Goal: Task Accomplishment & Management: Use online tool/utility

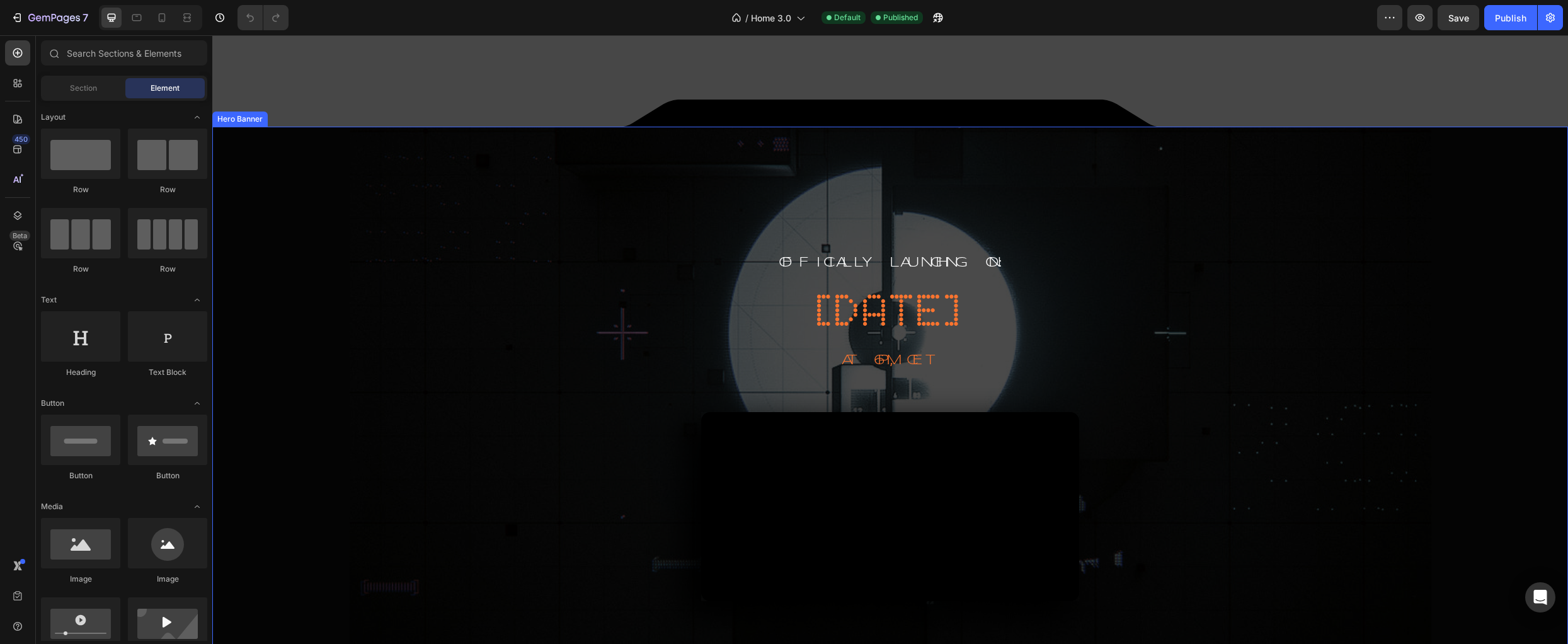
scroll to position [459, 0]
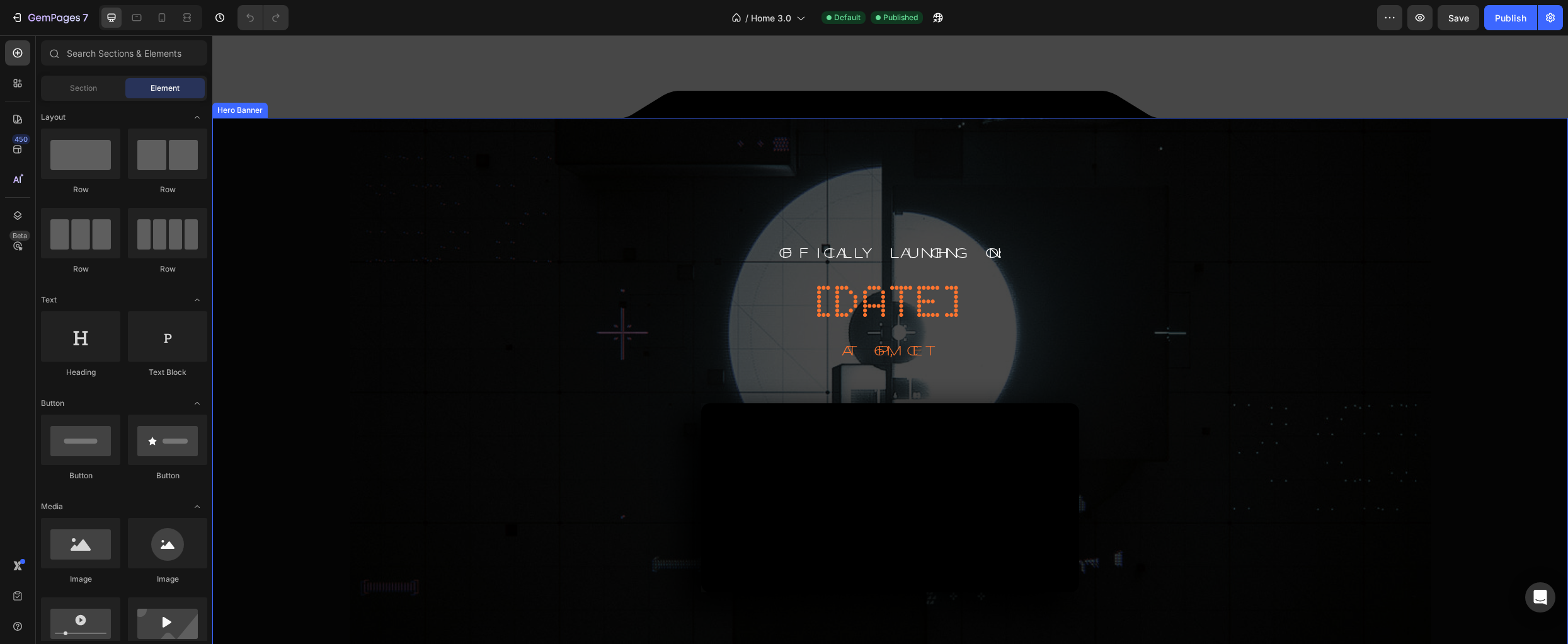
click at [409, 279] on div "Overlay" at bounding box center [890, 496] width 1356 height 756
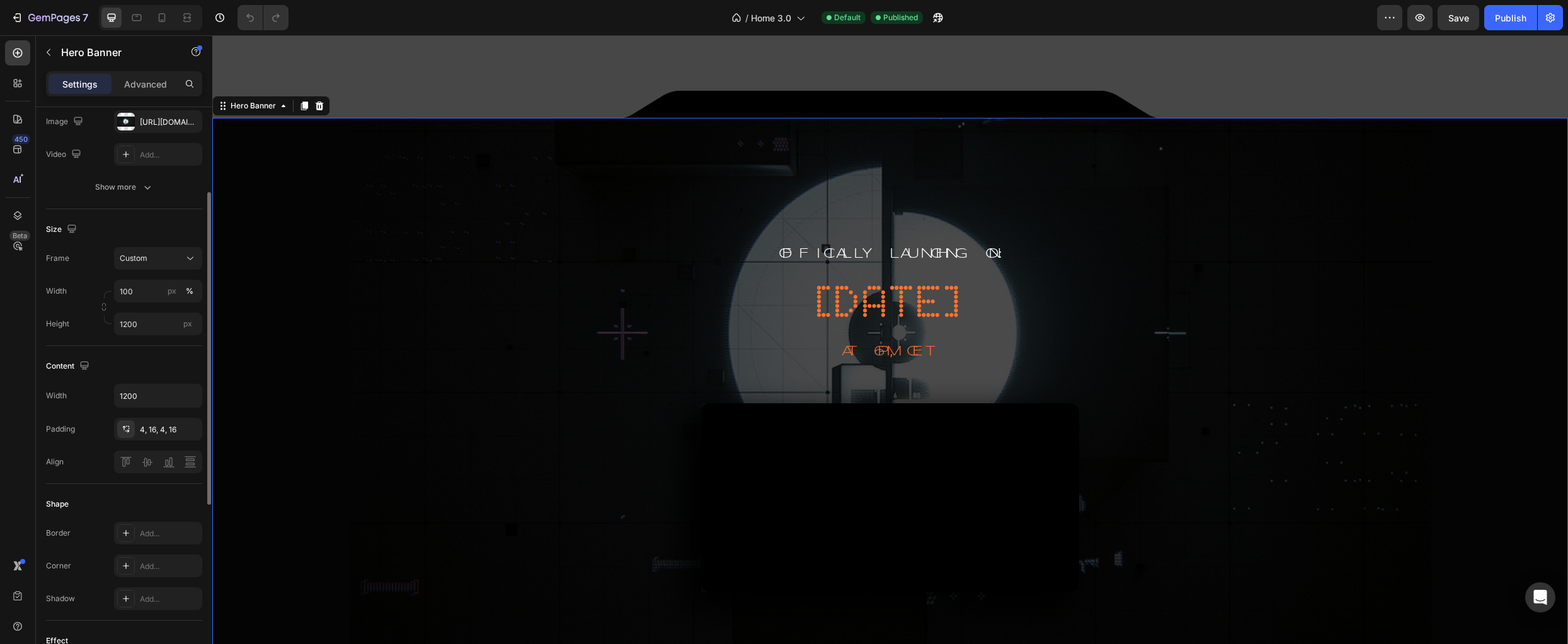
scroll to position [0, 0]
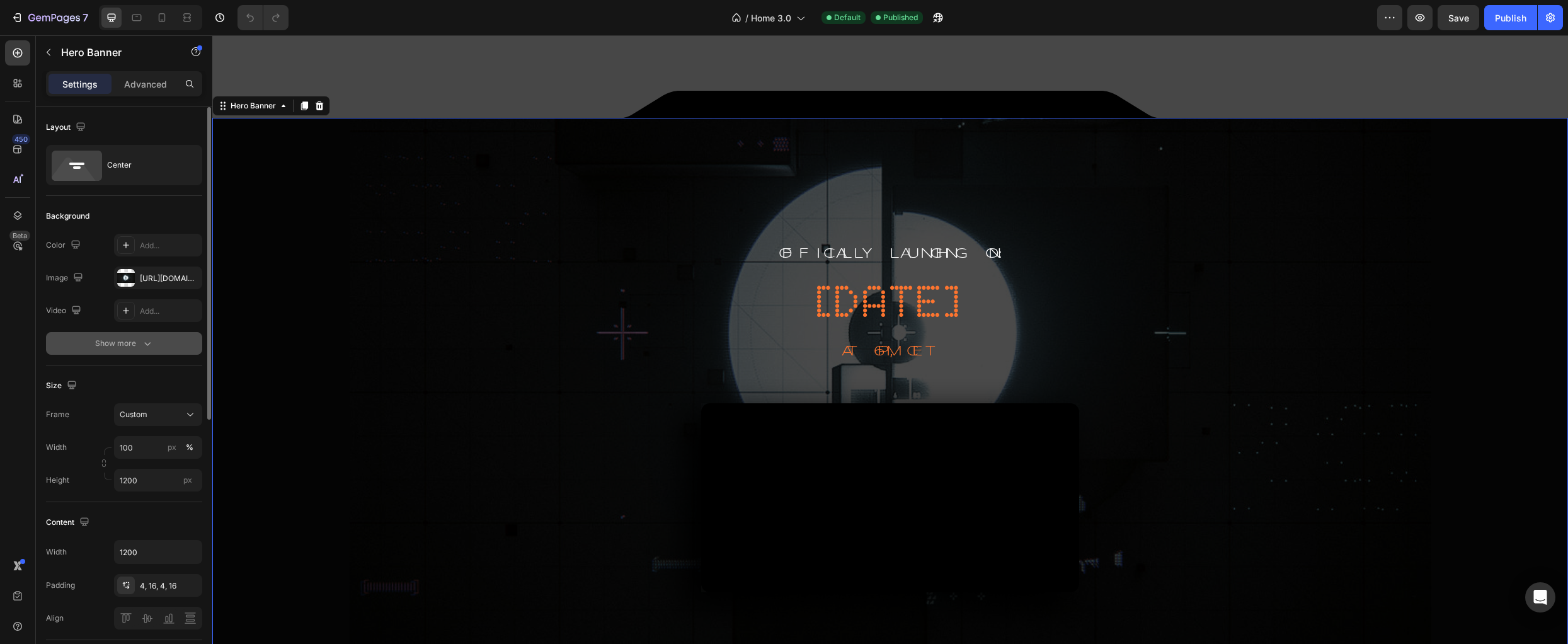
click at [127, 345] on div "Show more" at bounding box center [124, 343] width 59 height 13
click at [123, 347] on div at bounding box center [126, 343] width 17 height 17
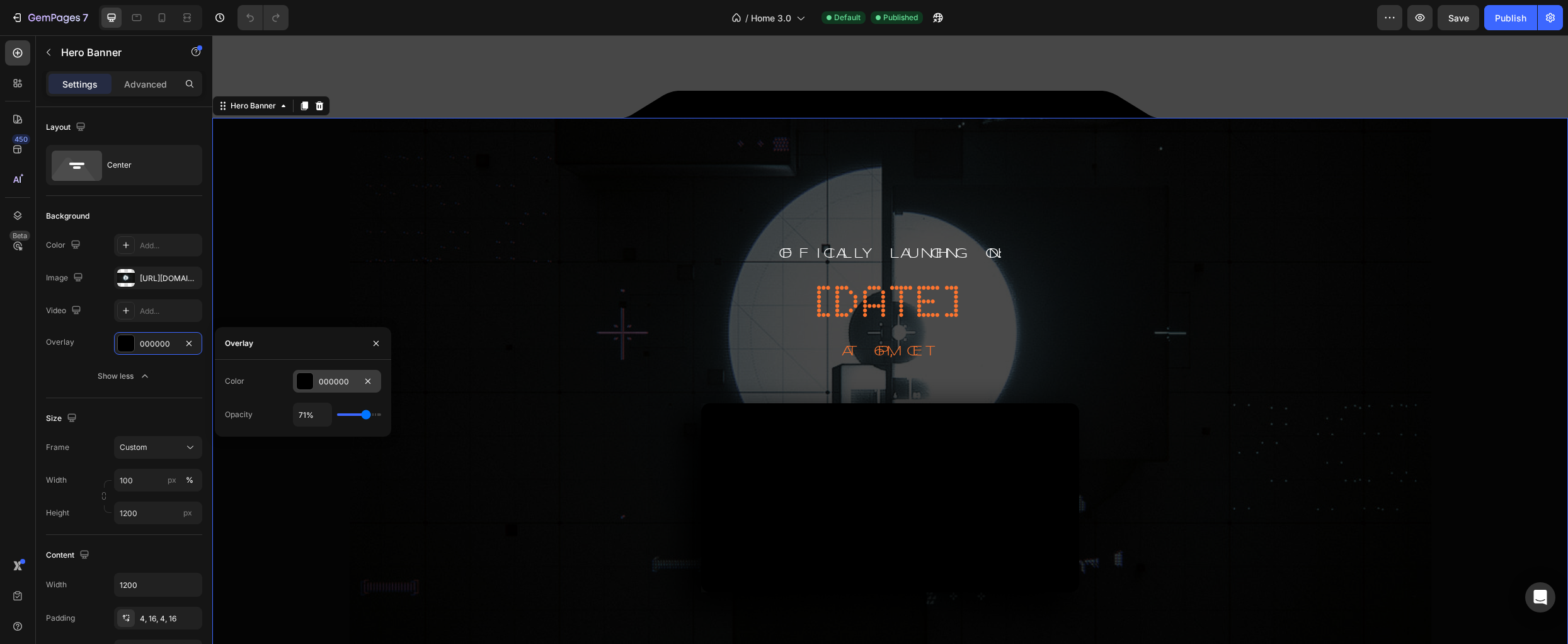
click at [306, 384] on div at bounding box center [305, 381] width 17 height 17
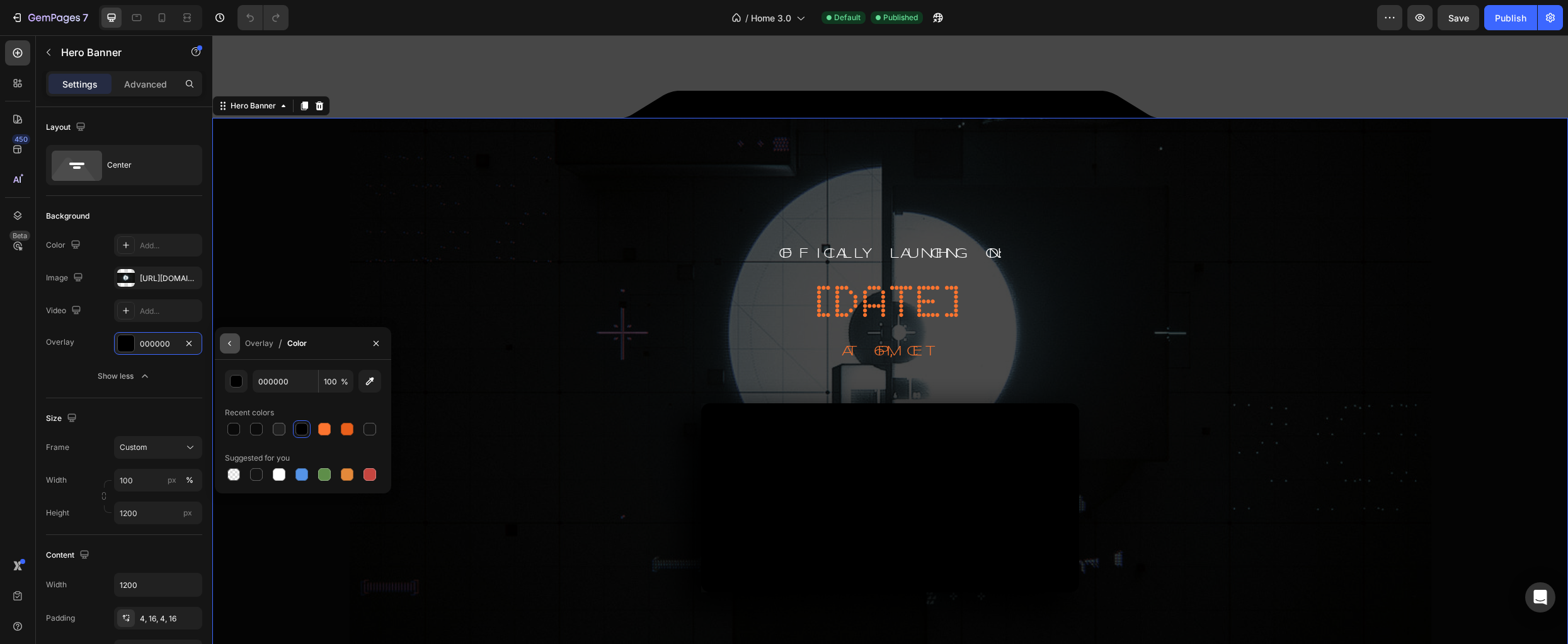
click at [230, 343] on icon "button" at bounding box center [230, 343] width 10 height 10
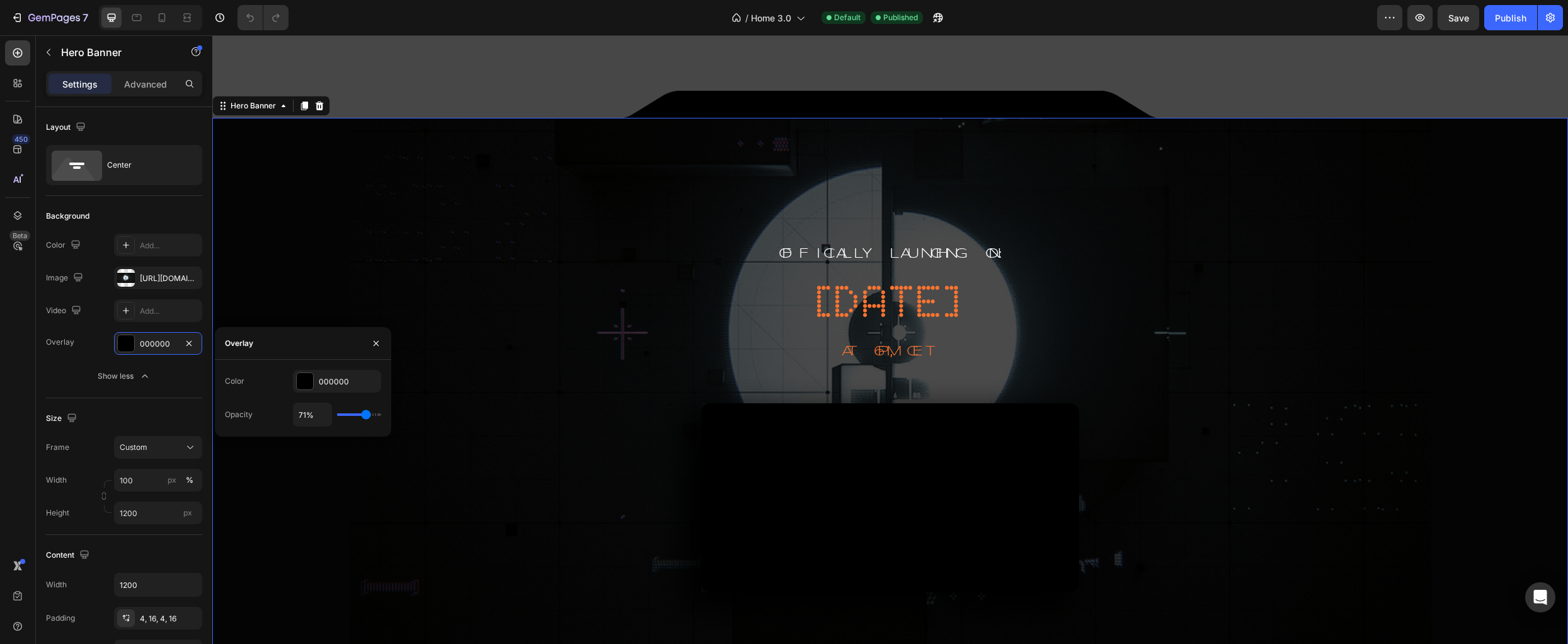
type input "78%"
type input "78"
type input "80%"
type input "80"
type input "81%"
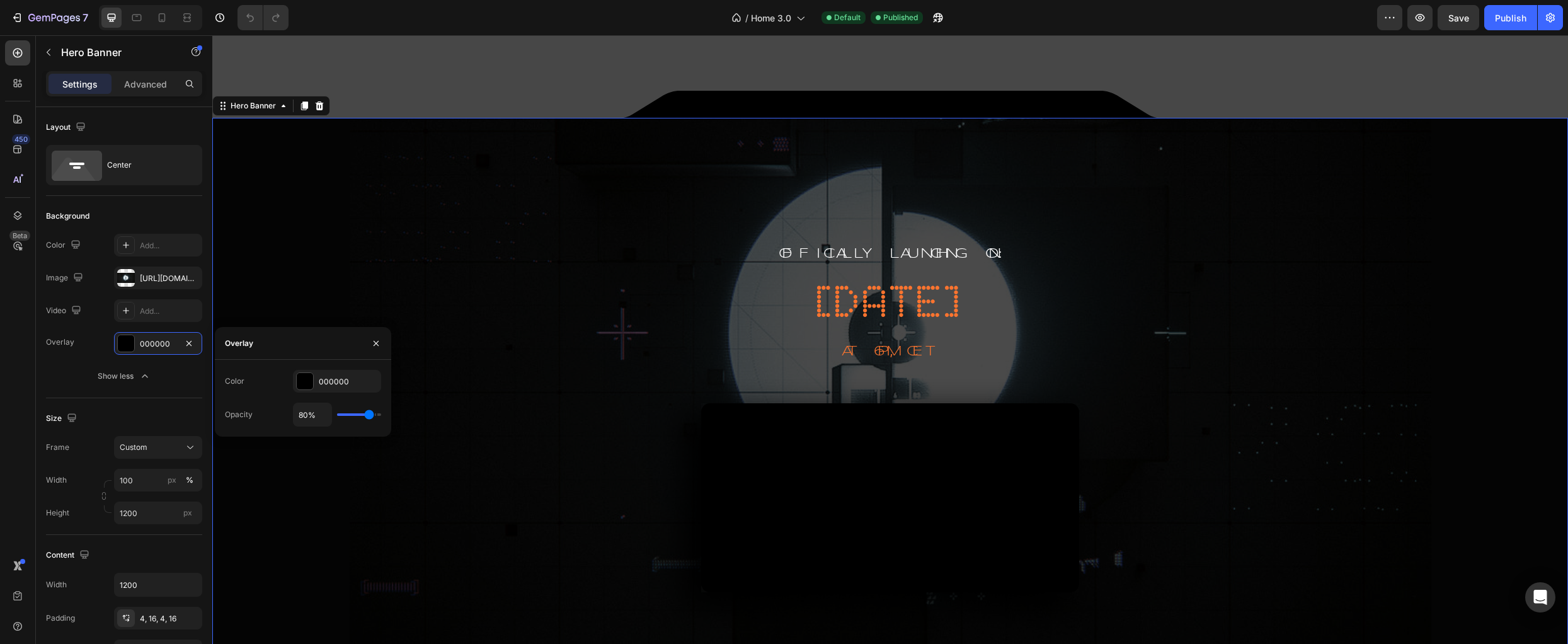
type input "81"
type input "83%"
type input "83"
type input "85%"
type input "85"
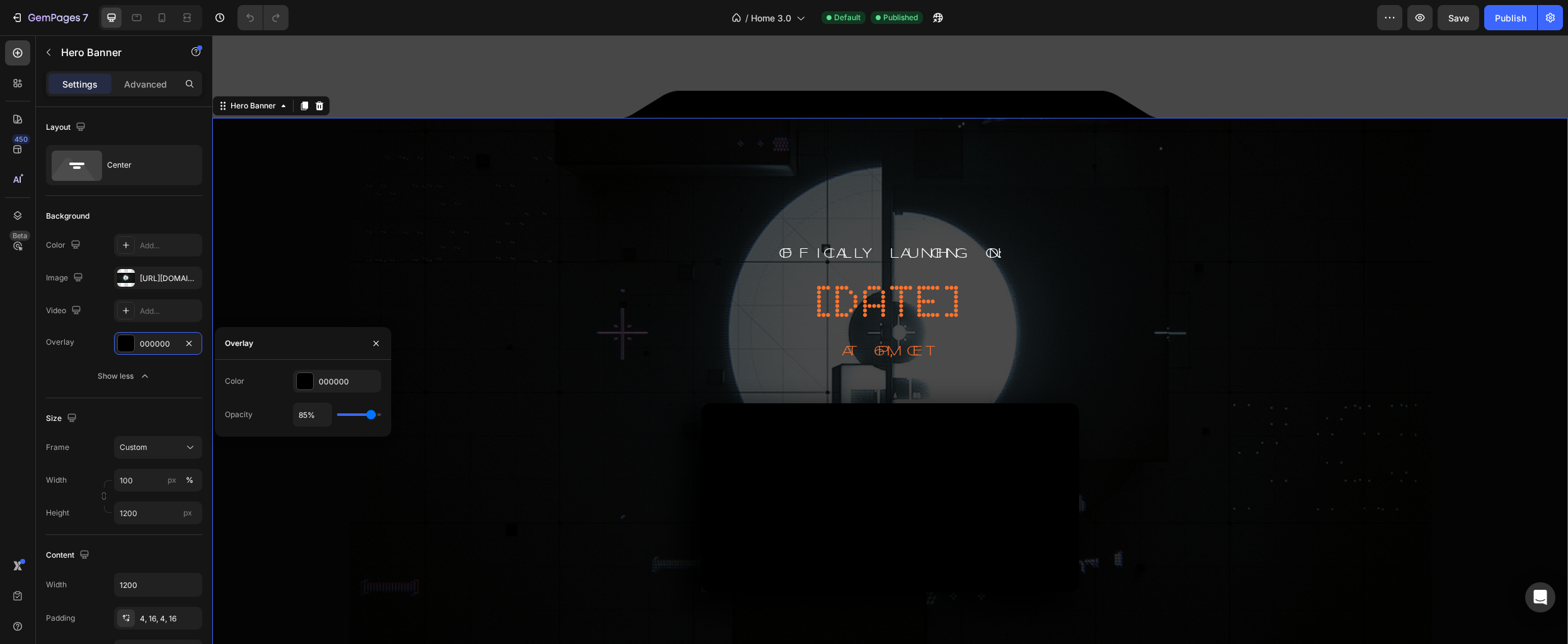
type input "87%"
type input "87"
type input "89%"
type input "89"
type input "91%"
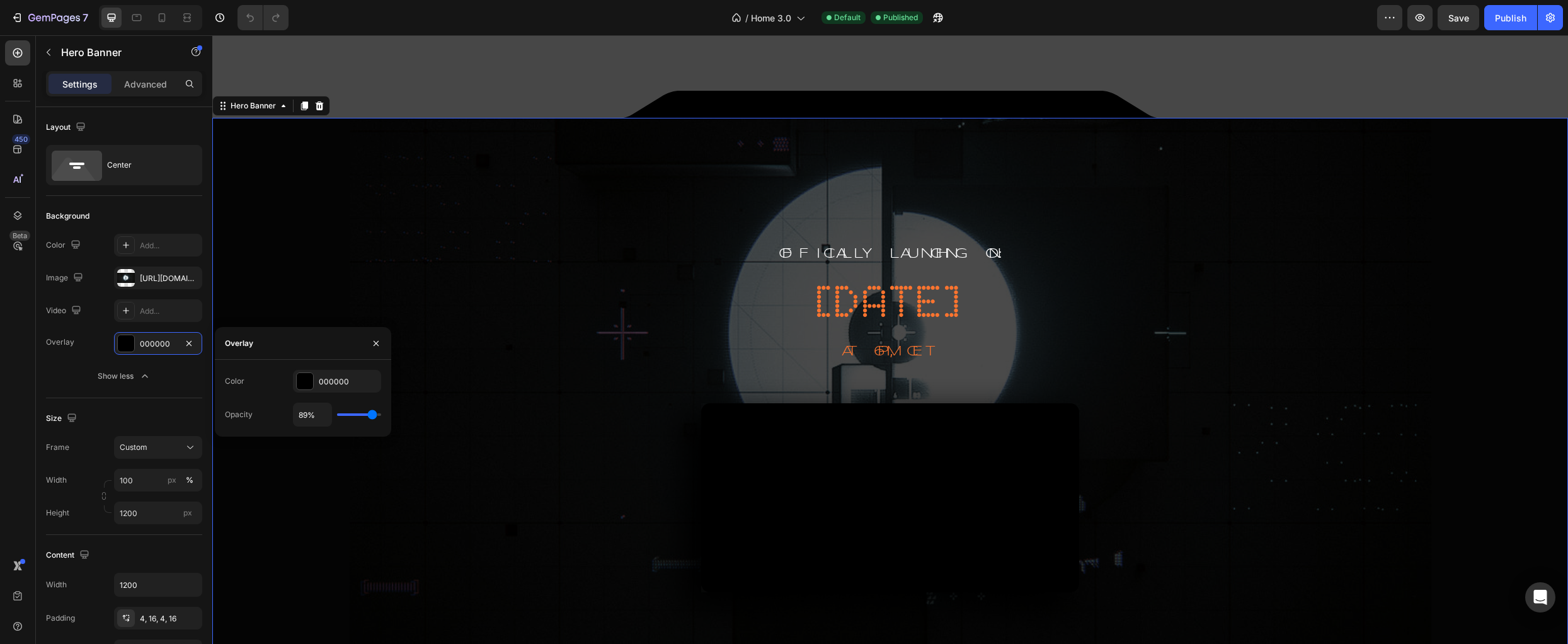
type input "91"
type input "93%"
type input "93"
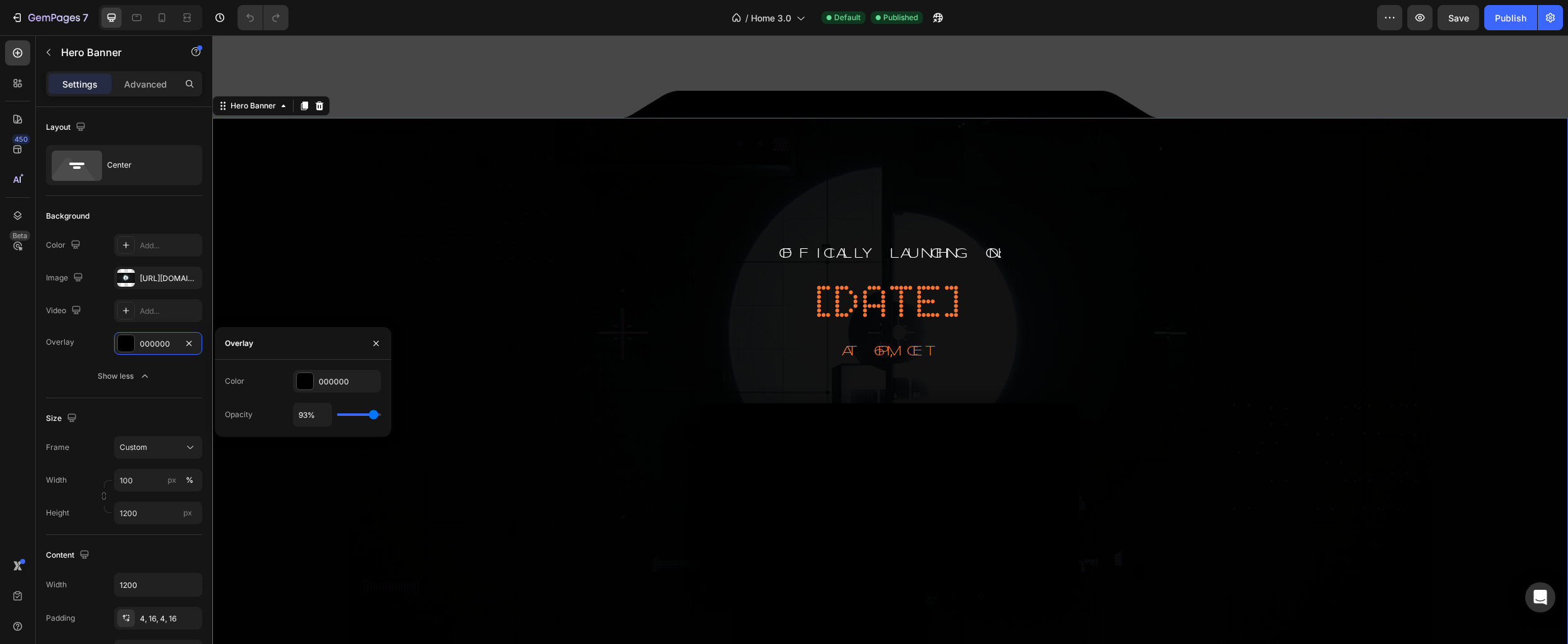
type input "91%"
type input "91"
type input "89%"
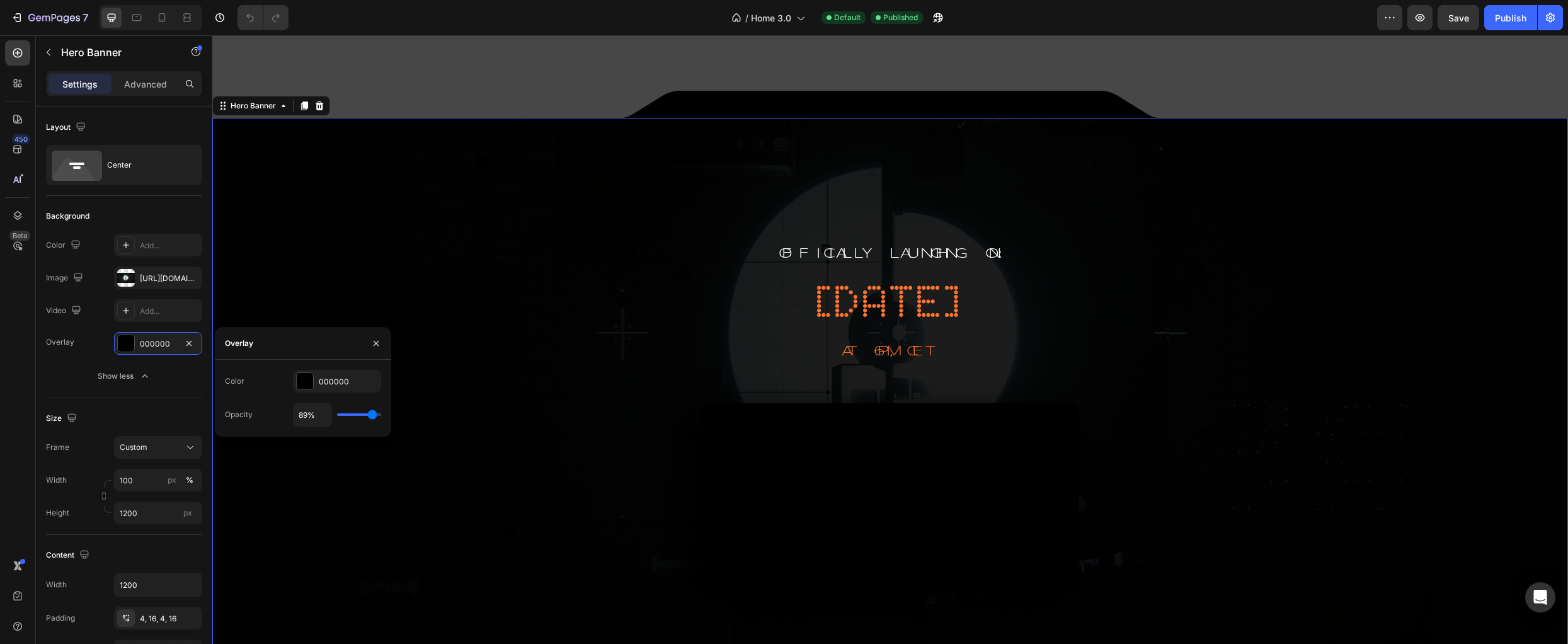
type input "89"
click at [372, 416] on input "range" at bounding box center [359, 414] width 44 height 3
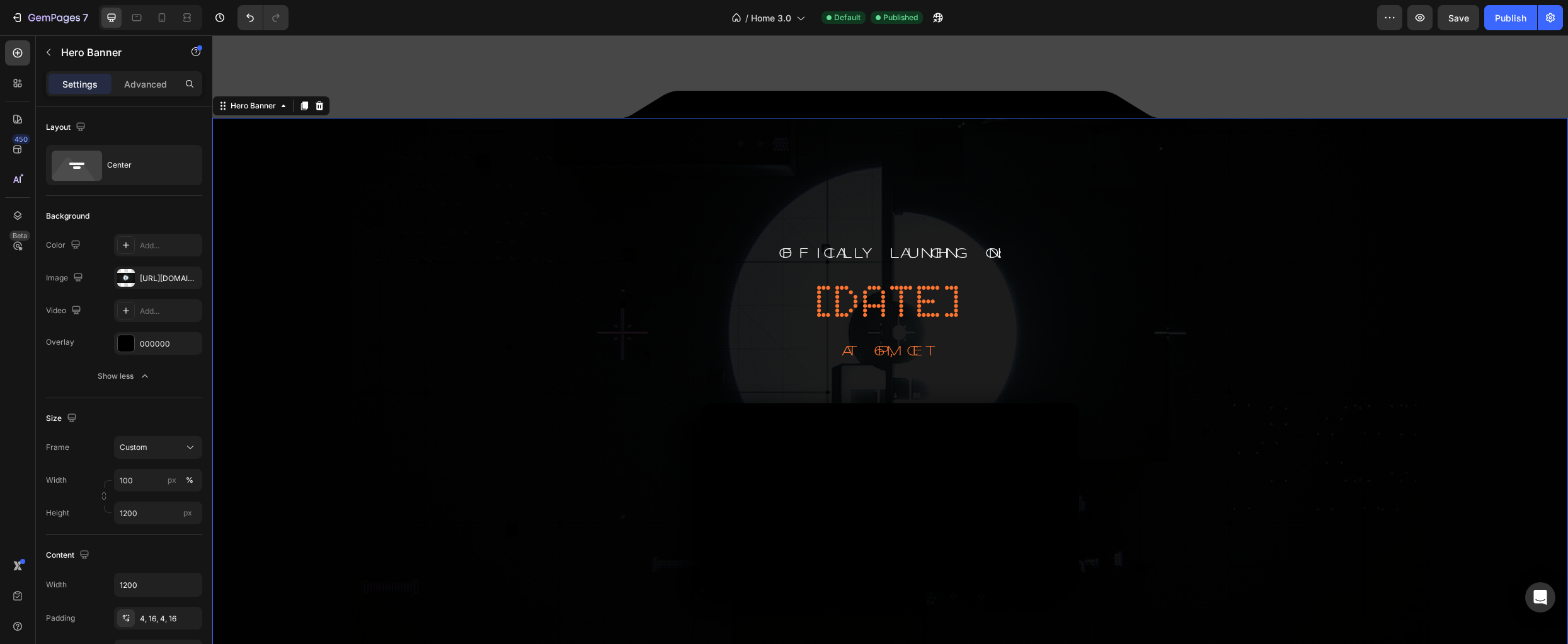
click at [384, 444] on div "Overlay" at bounding box center [890, 496] width 1356 height 756
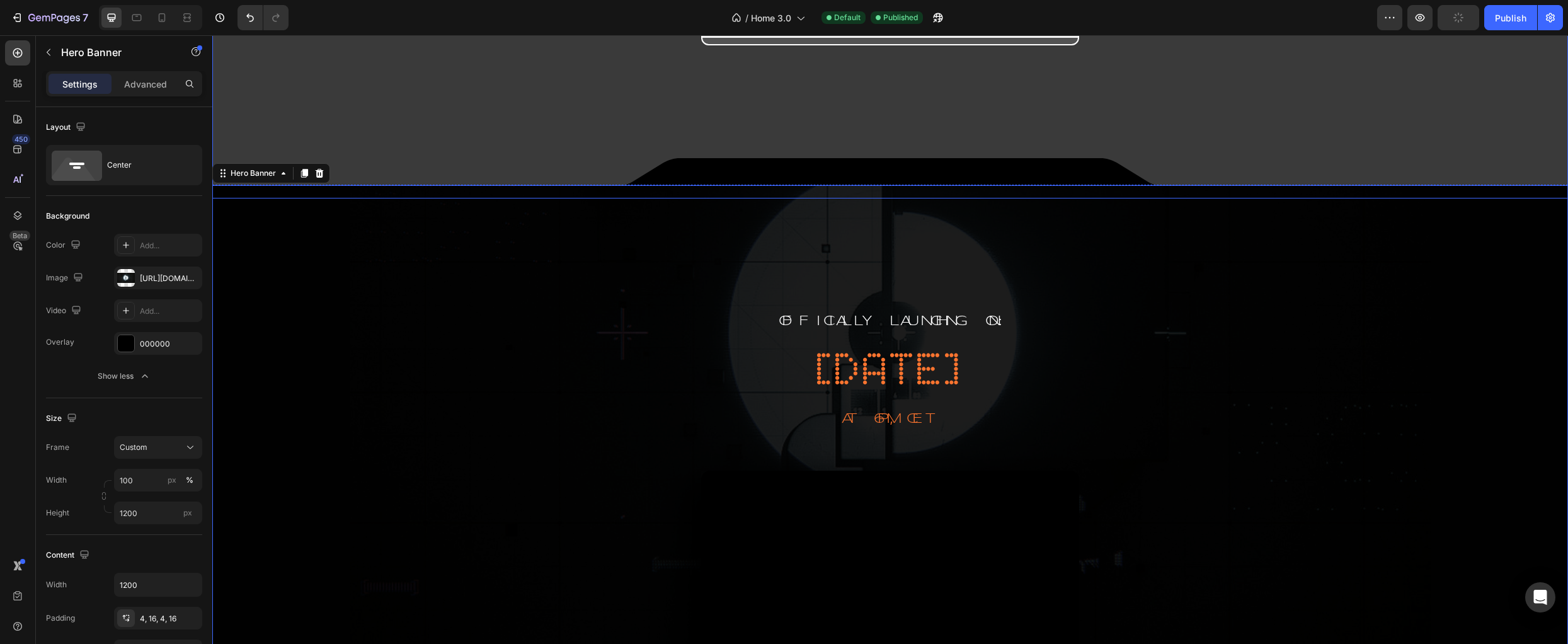
scroll to position [406, 0]
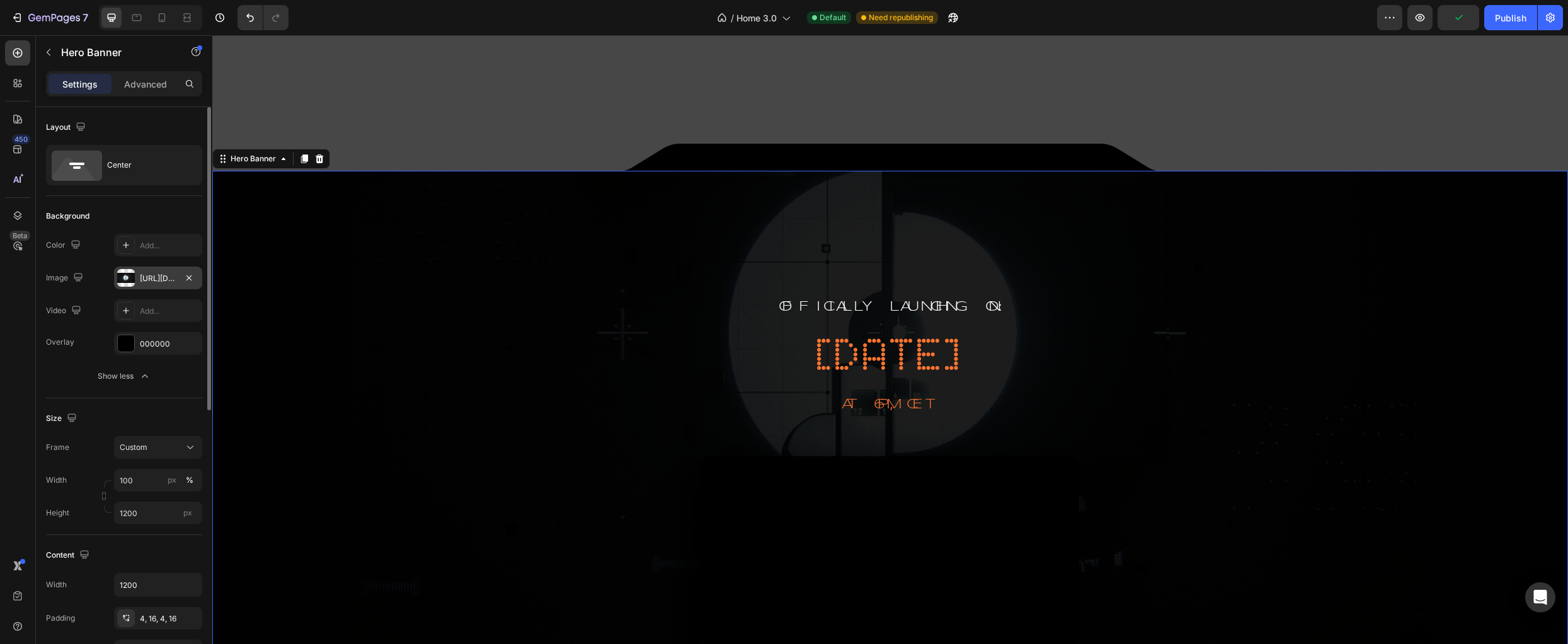
click at [128, 282] on div at bounding box center [126, 278] width 18 height 18
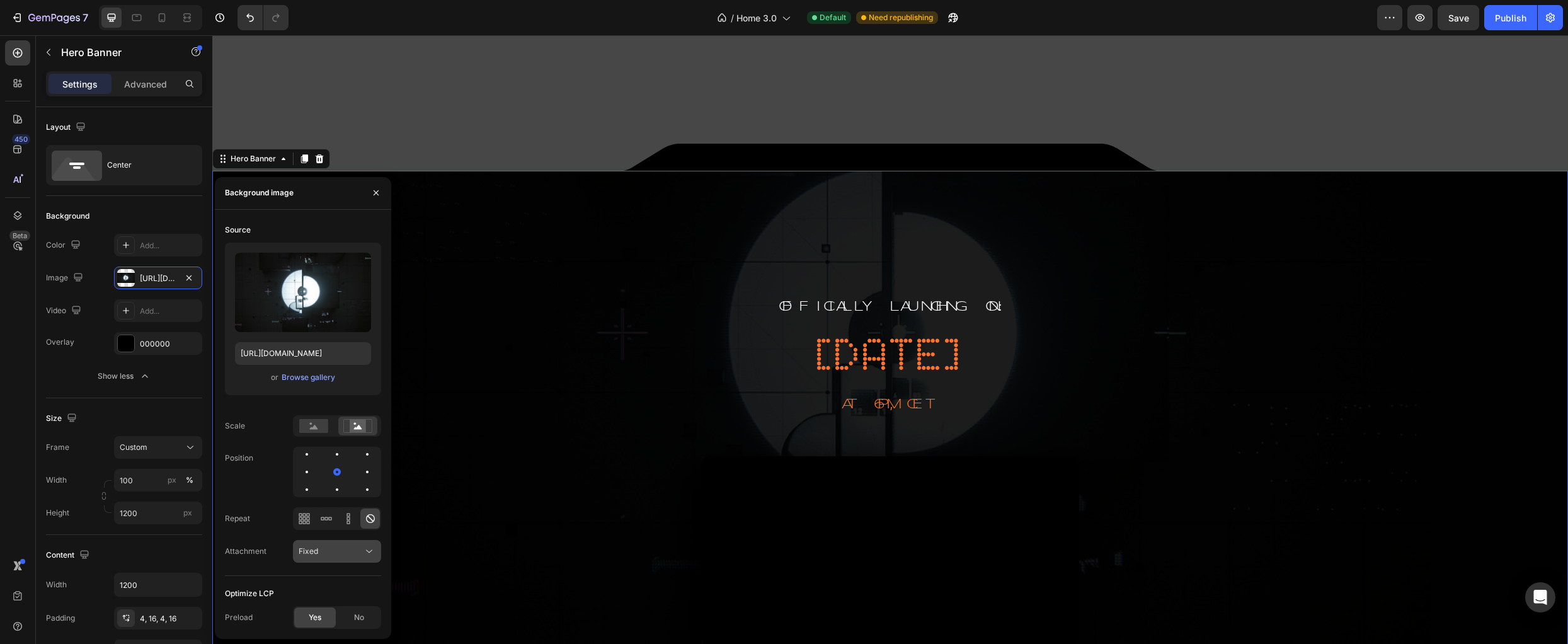
click at [349, 550] on div "Fixed" at bounding box center [330, 551] width 65 height 11
click at [324, 477] on p "Scroll" at bounding box center [334, 471] width 71 height 11
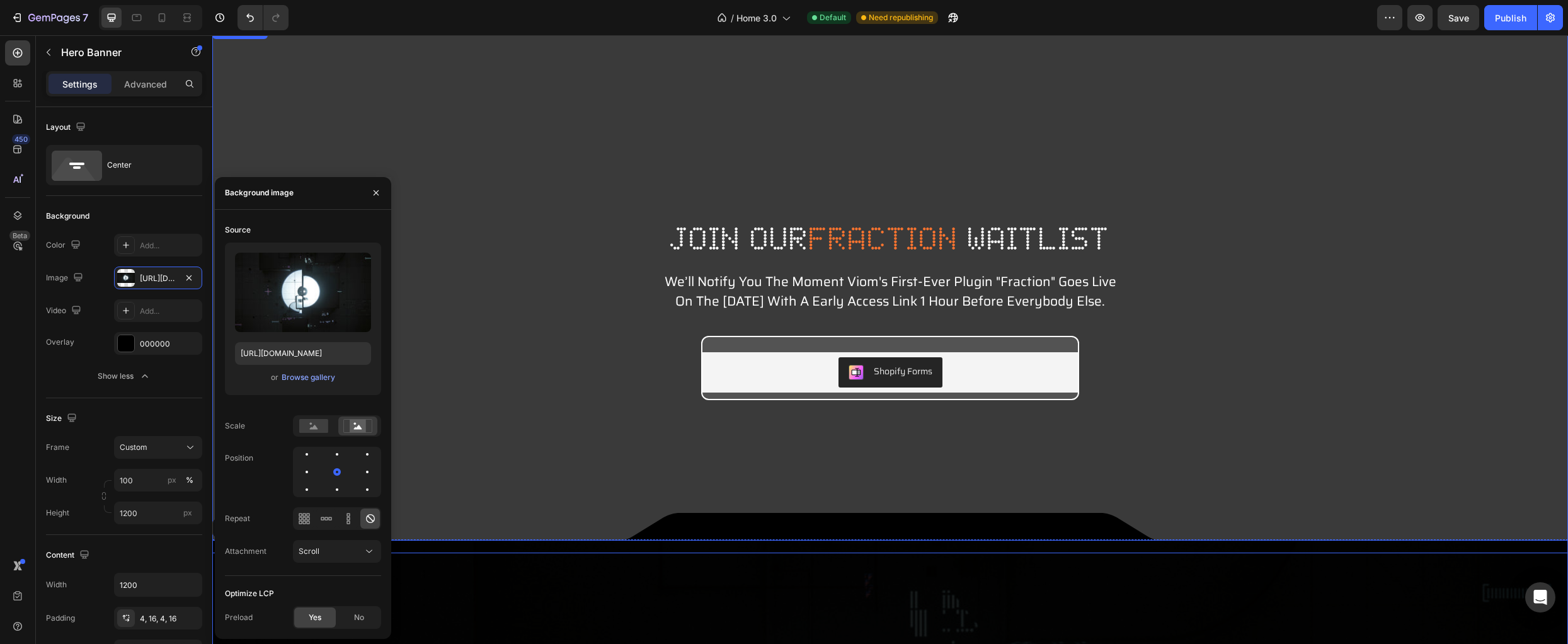
scroll to position [0, 0]
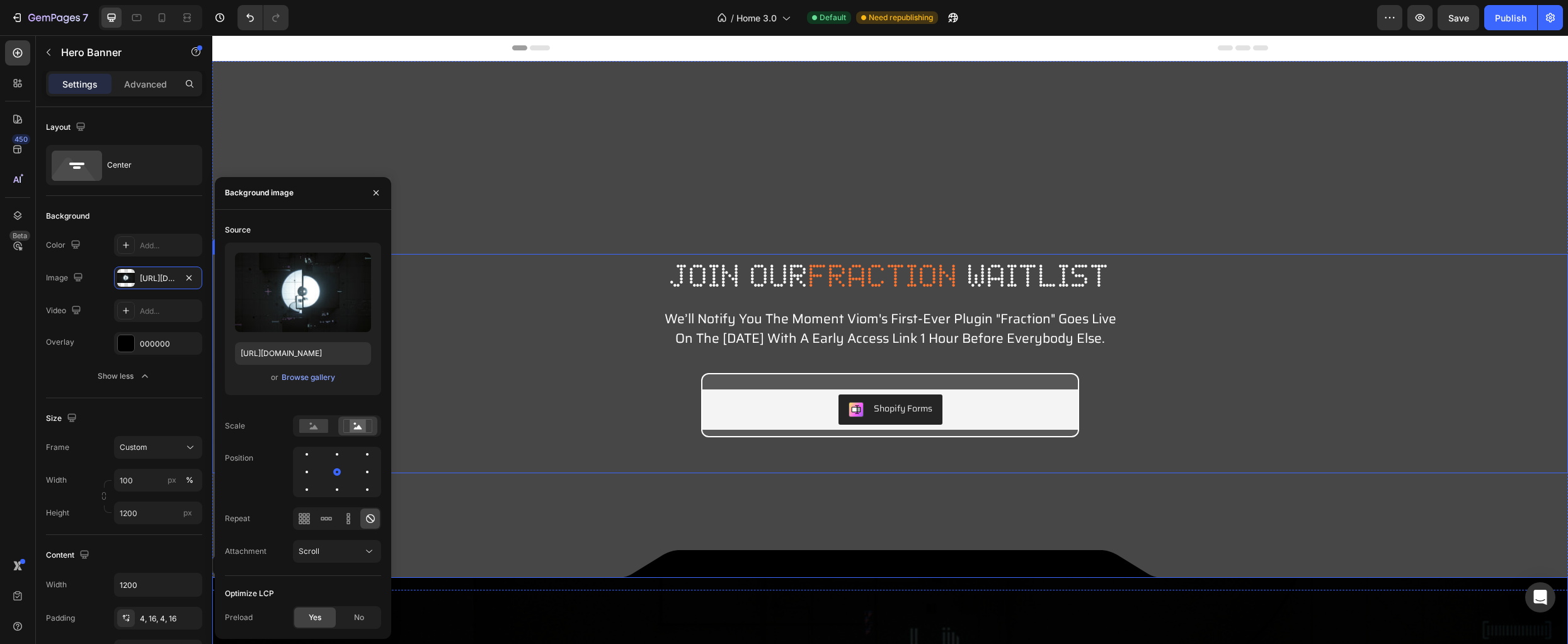
click at [493, 382] on div "join our fraction waitlist Heading we’ll notify you the moment viom's first-eve…" at bounding box center [890, 363] width 1356 height 218
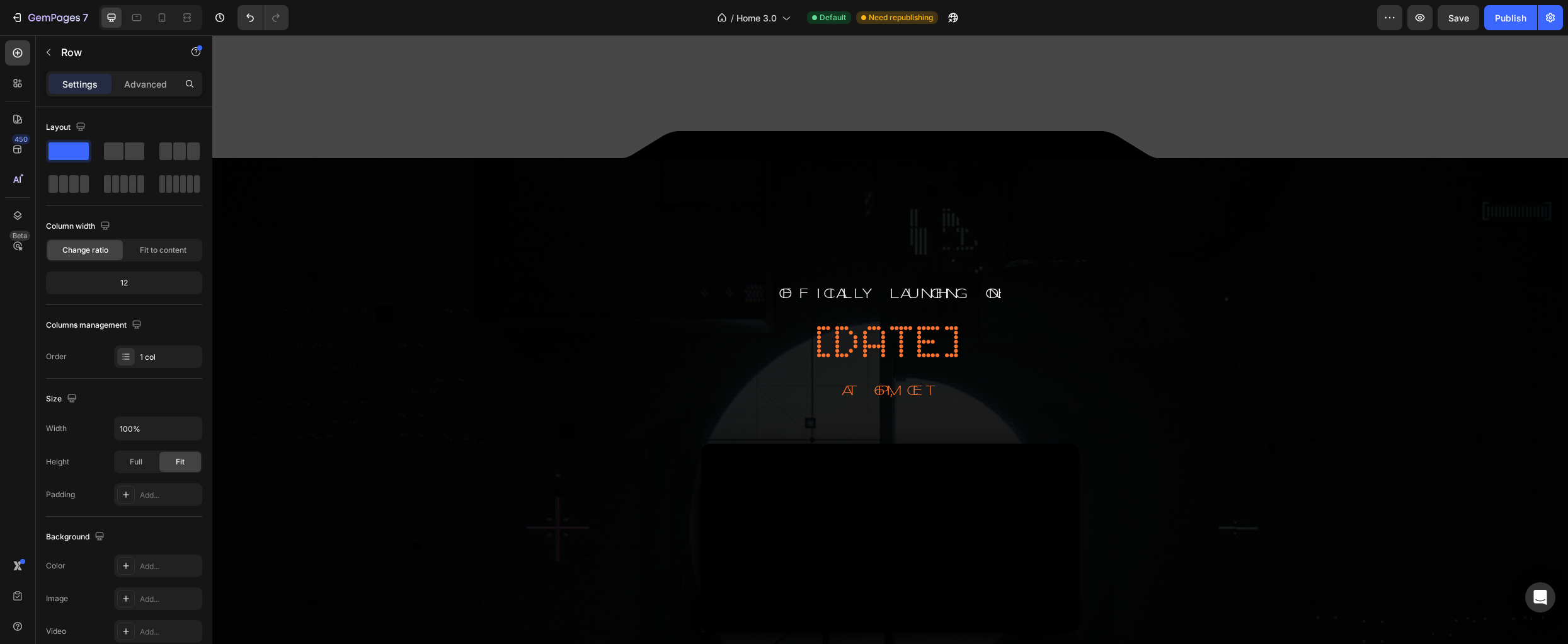
scroll to position [404, 0]
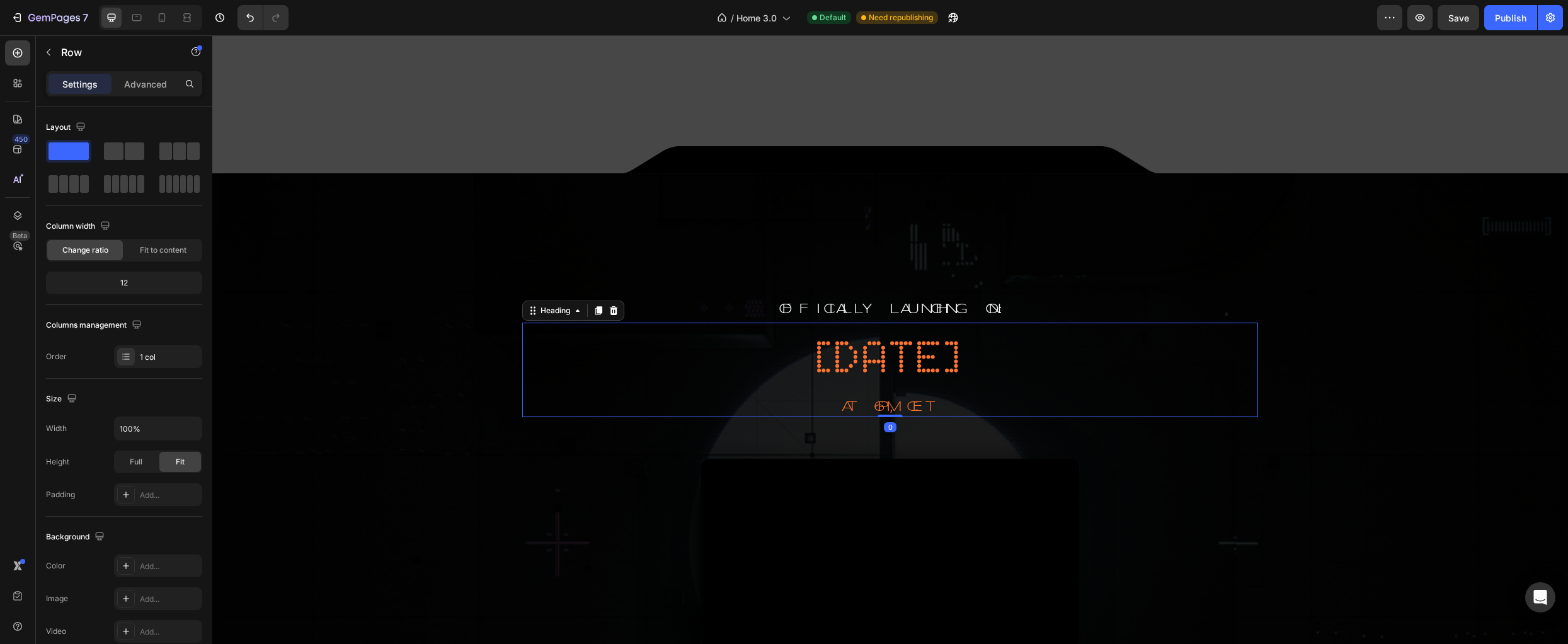
click at [877, 400] on span "at 6pm, cet" at bounding box center [889, 407] width 96 height 14
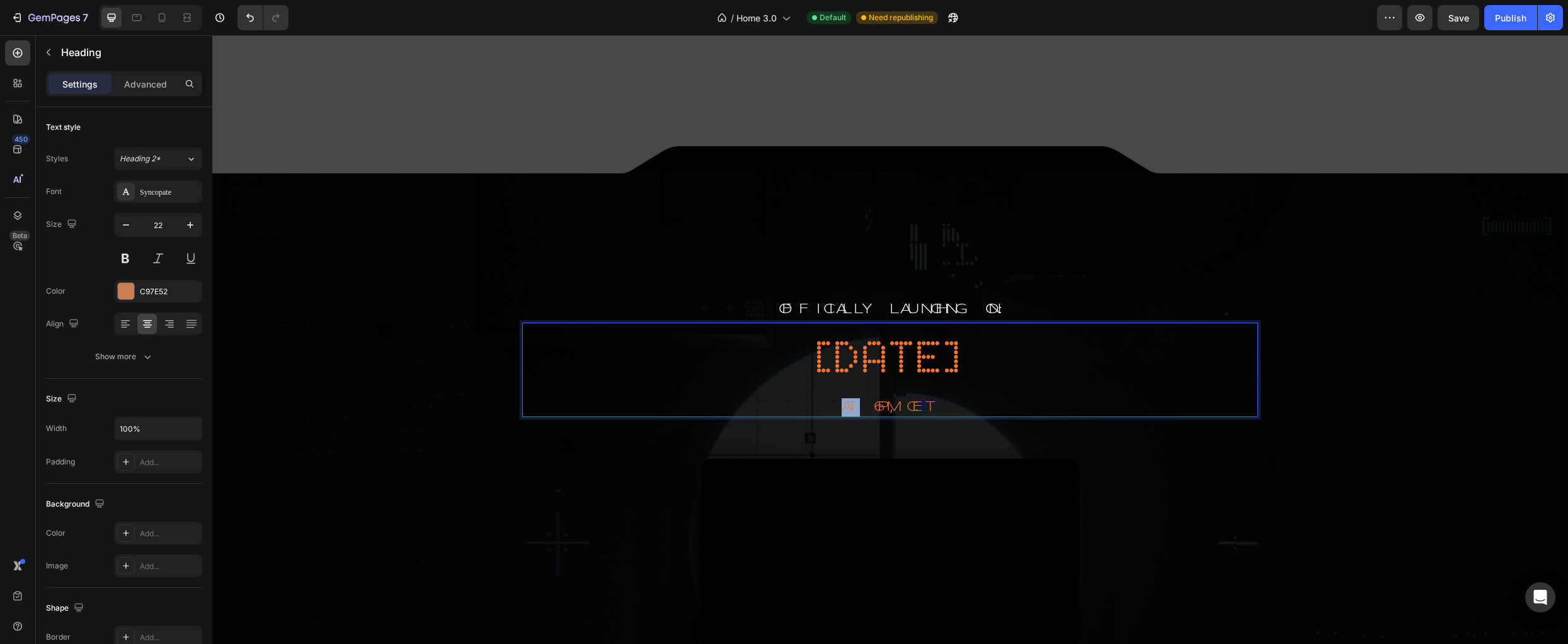
click at [846, 400] on span "at 6pm, cet" at bounding box center [889, 407] width 96 height 14
click at [860, 400] on span "at 6pm, cet" at bounding box center [889, 407] width 96 height 14
drag, startPoint x: 862, startPoint y: 387, endPoint x: 835, endPoint y: 389, distance: 27.1
click at [842, 400] on span "at 6pm, cet" at bounding box center [889, 407] width 96 height 14
click at [848, 400] on span "at 6pm, cet" at bounding box center [889, 407] width 96 height 14
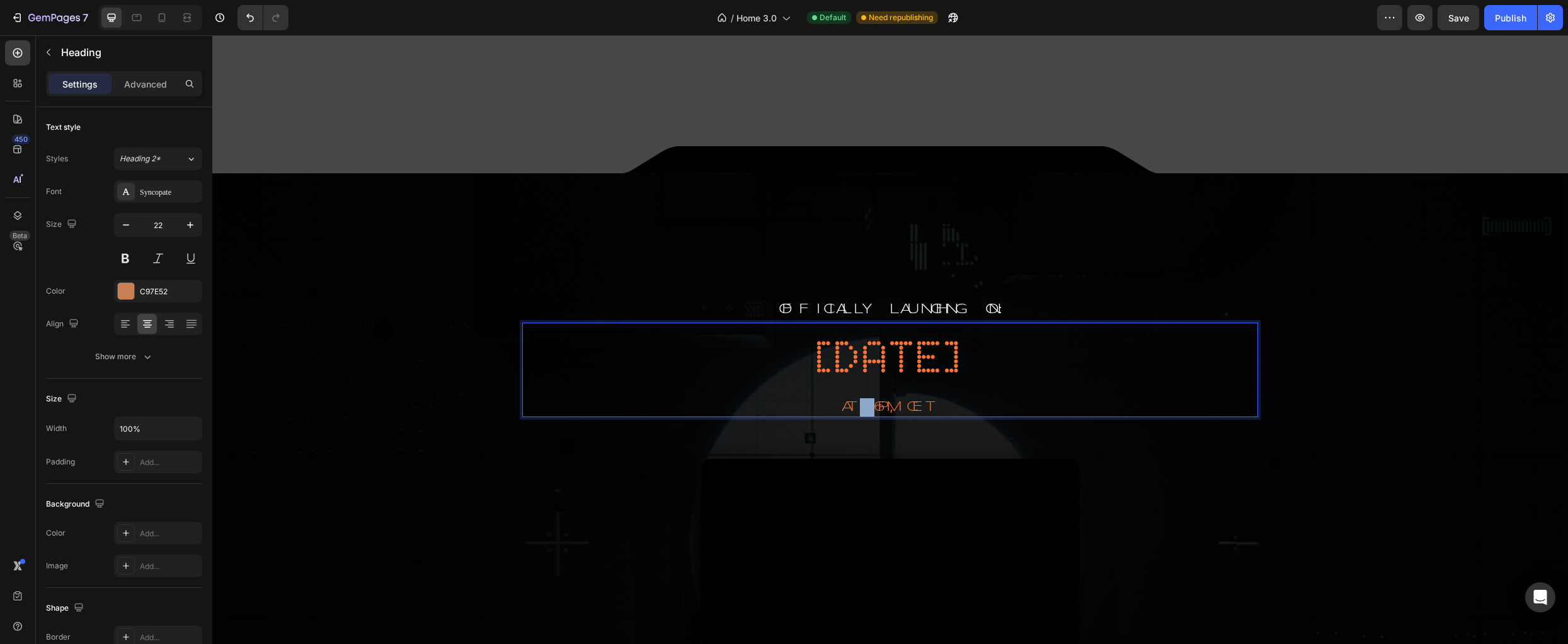
click at [848, 400] on span "at 6pm, cet" at bounding box center [889, 407] width 96 height 14
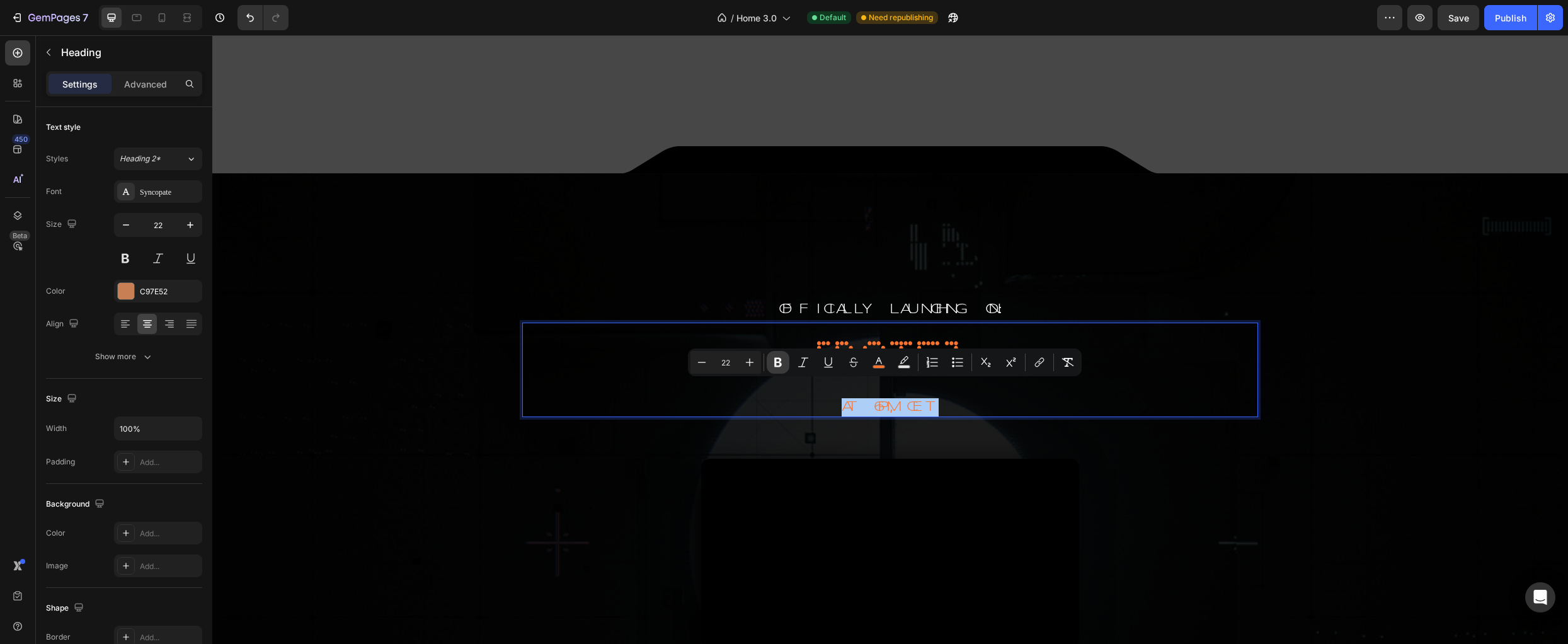
click at [780, 356] on icon "Editor contextual toolbar" at bounding box center [778, 362] width 13 height 13
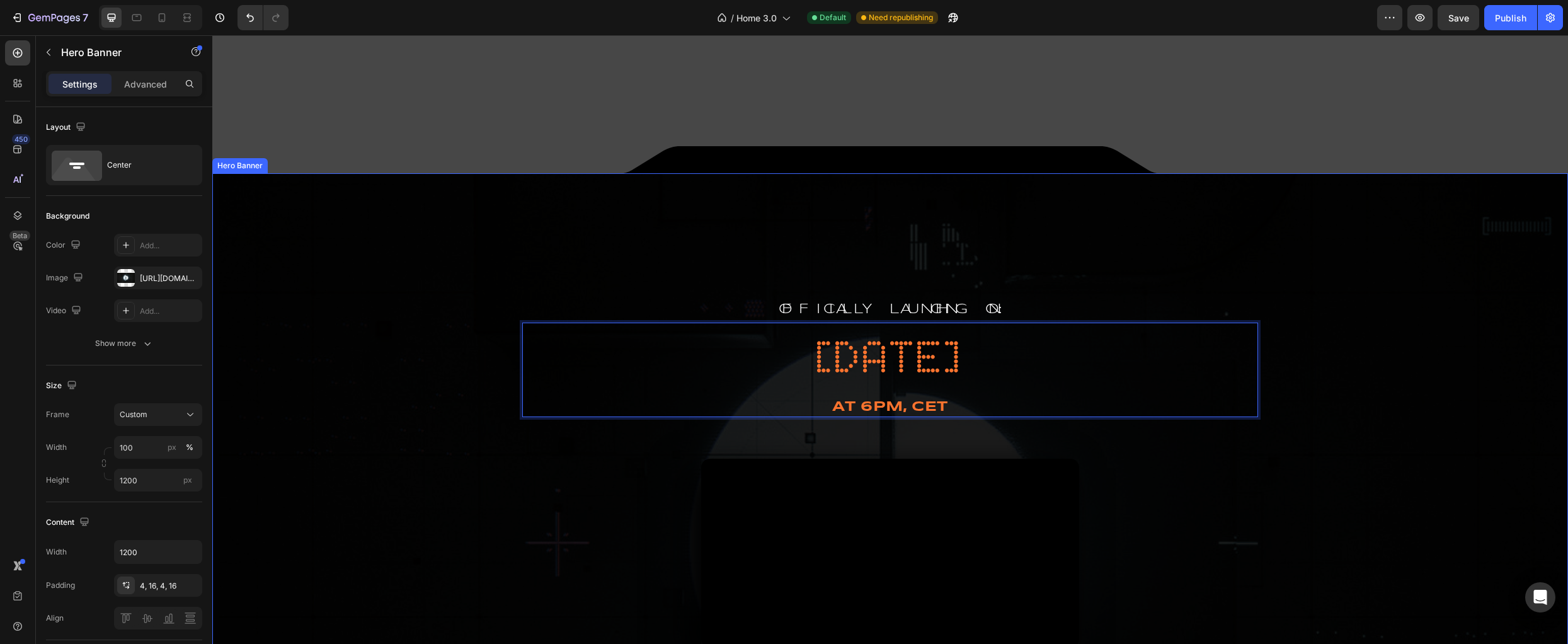
click at [1350, 454] on div "Overlay" at bounding box center [890, 552] width 1356 height 756
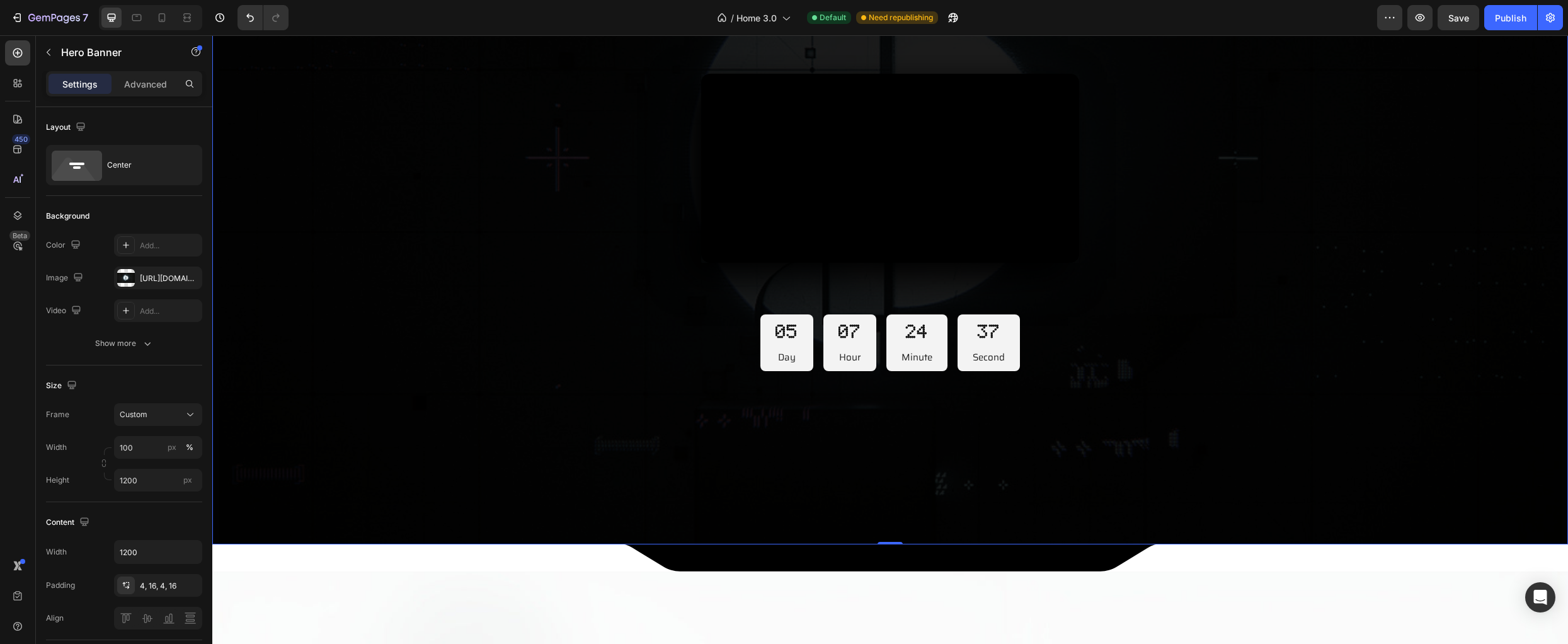
scroll to position [773, 0]
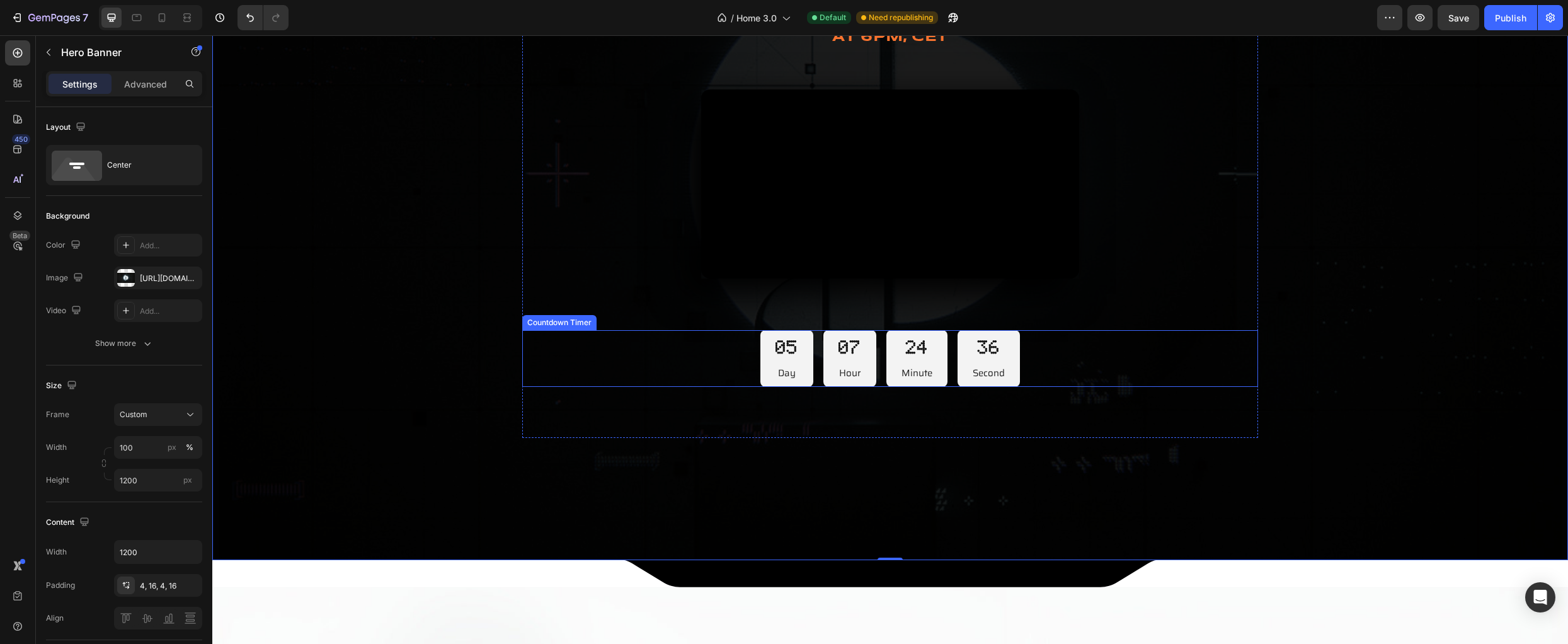
click at [789, 382] on p "Day" at bounding box center [786, 372] width 23 height 17
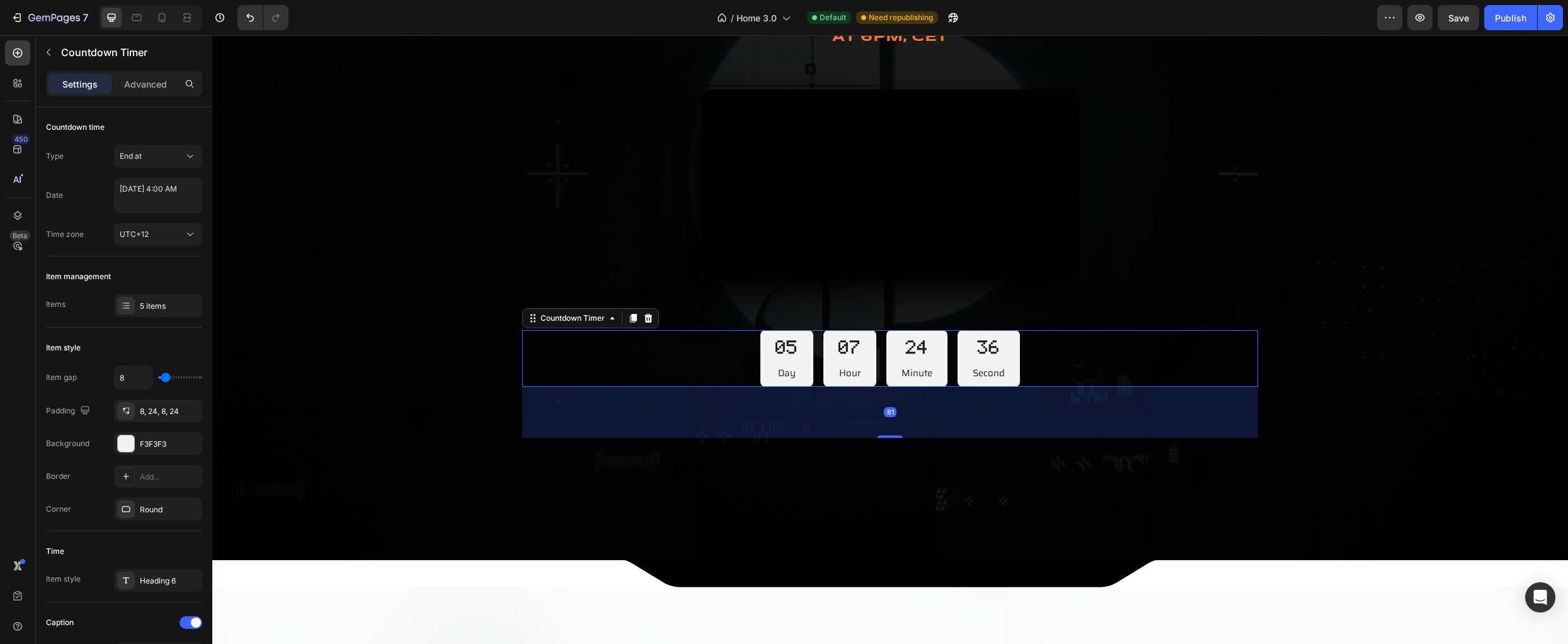
click at [789, 382] on p "Day" at bounding box center [786, 372] width 23 height 17
click at [784, 382] on p "Day" at bounding box center [786, 372] width 23 height 17
click at [165, 233] on div "UTC+12" at bounding box center [152, 233] width 65 height 11
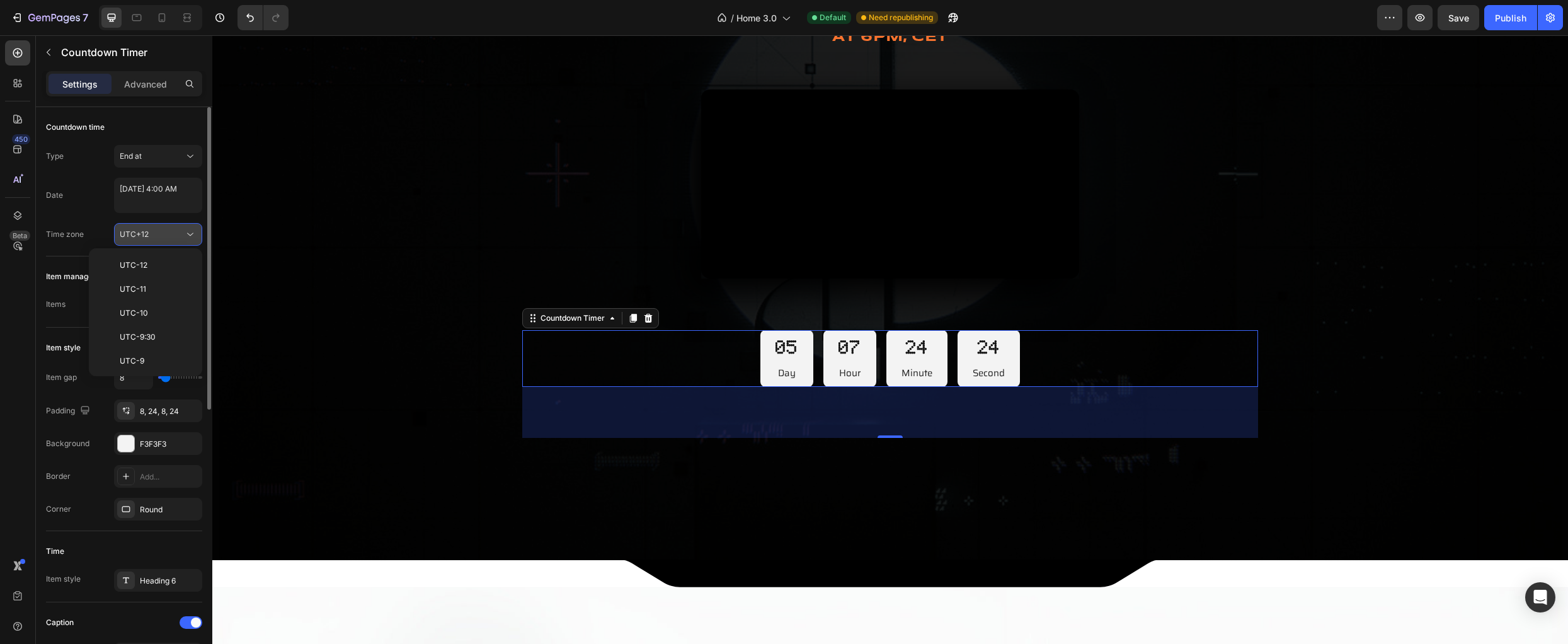
scroll to position [703, 0]
click at [165, 233] on div "UTC+12" at bounding box center [152, 233] width 65 height 11
click at [172, 227] on button "UTC+12" at bounding box center [158, 234] width 88 height 23
click at [165, 328] on div "UTC+1" at bounding box center [143, 334] width 98 height 24
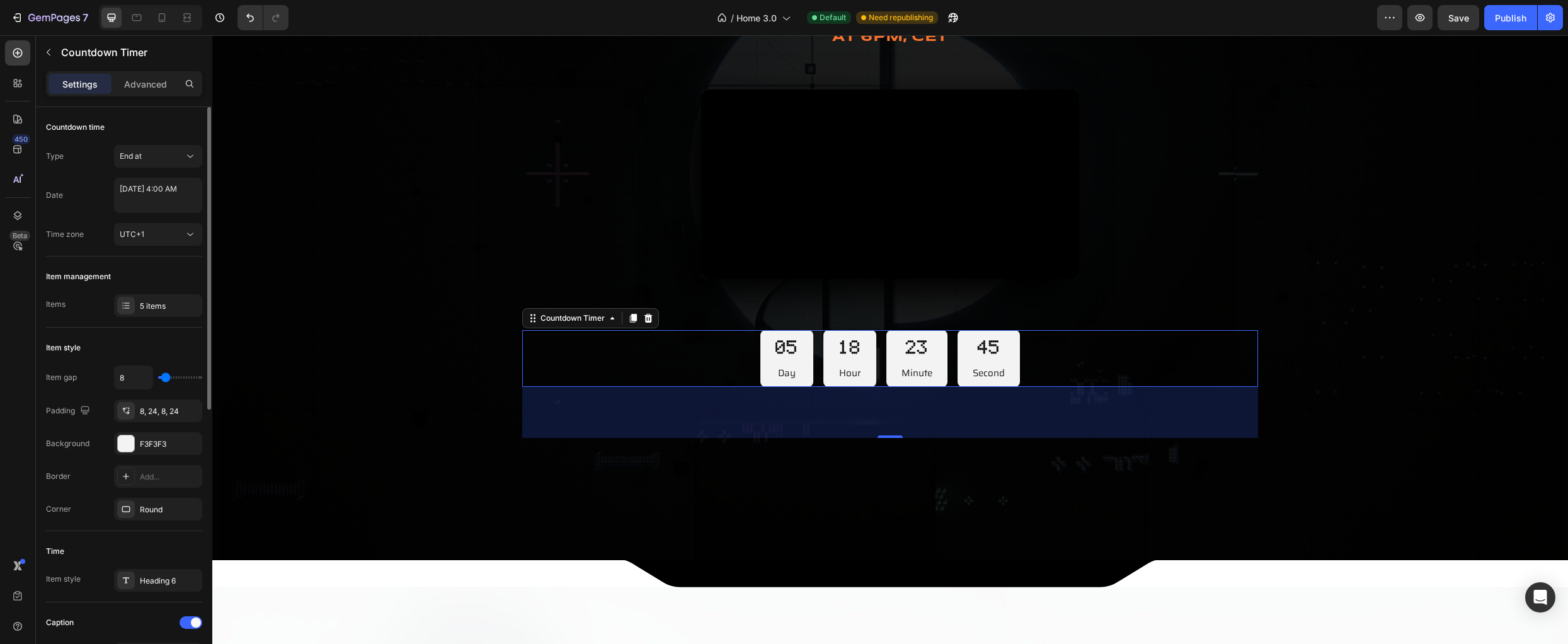
click at [146, 266] on div "Item management" at bounding box center [123, 276] width 156 height 20
click at [164, 193] on textarea "October 04 2025 4:00 AM" at bounding box center [158, 195] width 88 height 36
select select "4"
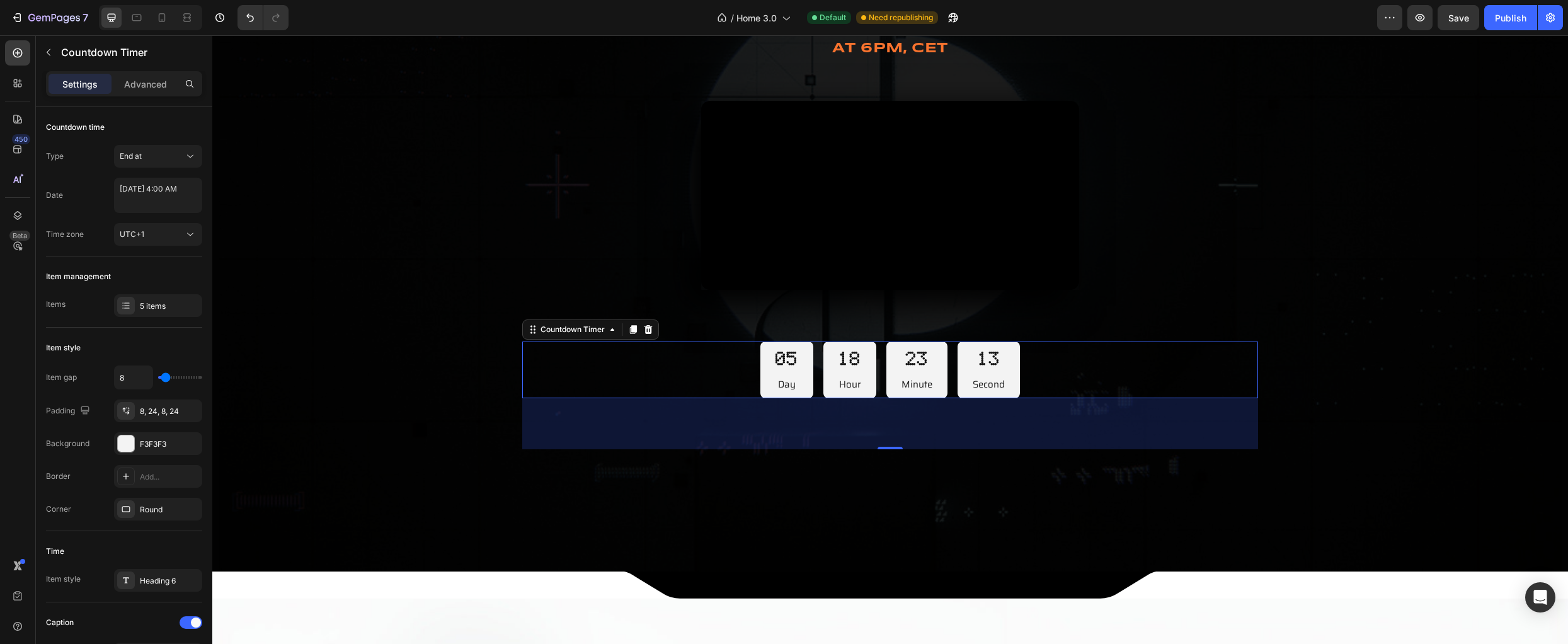
scroll to position [762, 0]
select select "4"
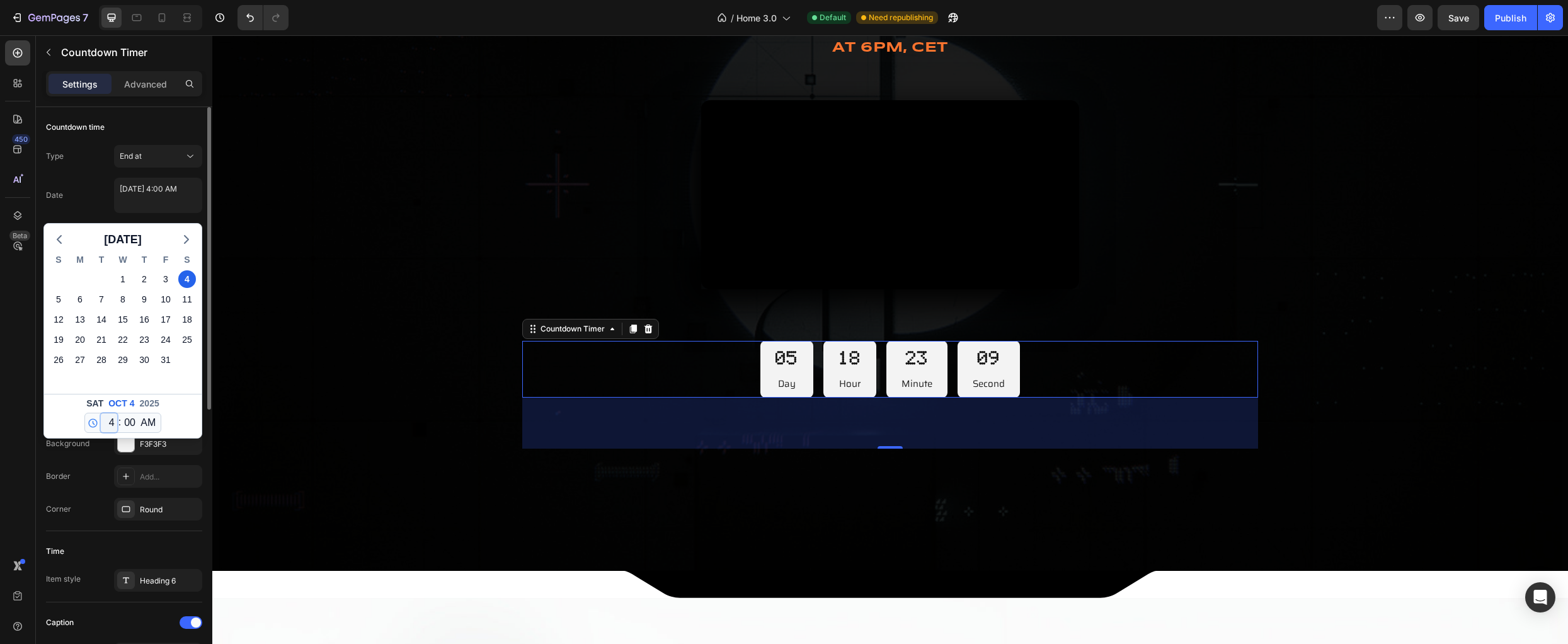
click at [110, 426] on select "12 1 2 3 4 5 6 7 8 9 10 11" at bounding box center [109, 422] width 17 height 19
click at [73, 417] on div "Sat Oct 4 2025 12 1 2 3 4 5 6 7 8 9 10 11 : 00 01 02 03 04 05 06 07 08 09 10 11…" at bounding box center [122, 416] width 158 height 44
click at [170, 280] on div "3" at bounding box center [166, 279] width 18 height 18
type textarea "October 03 2025 4:00 AM"
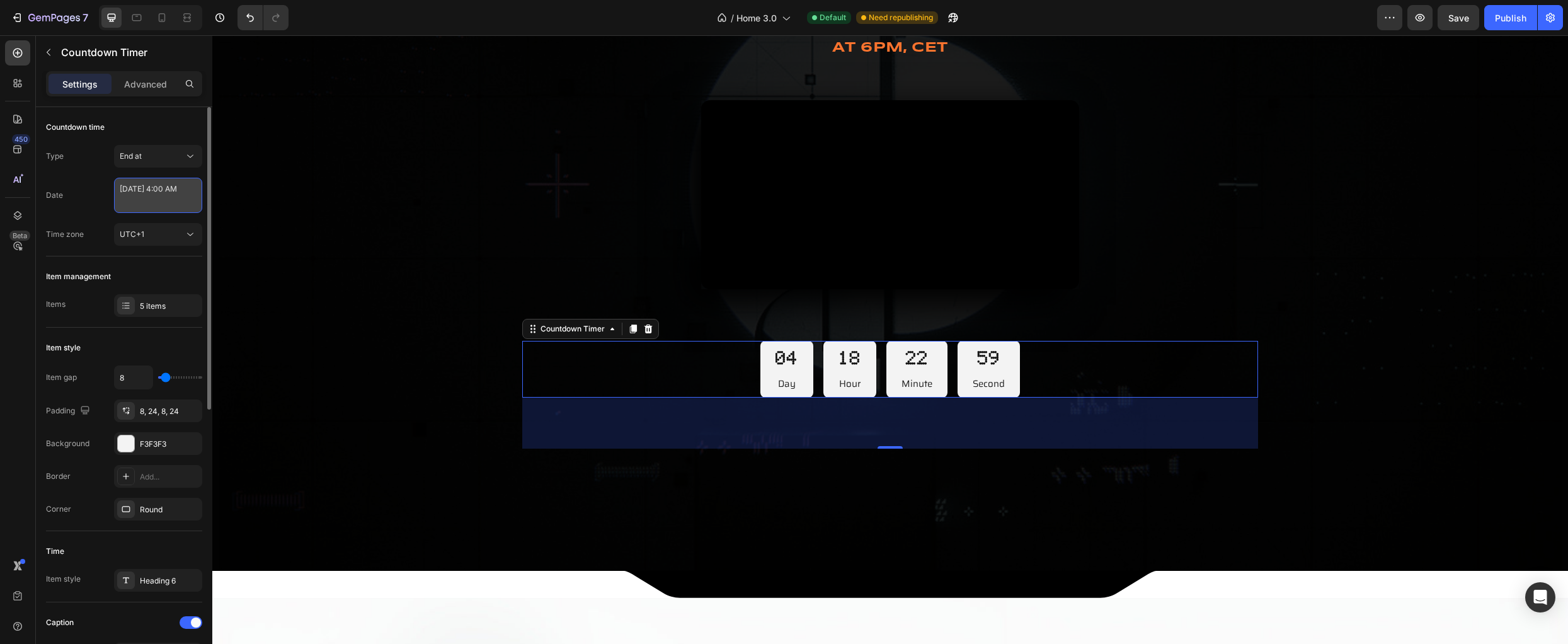
click at [154, 204] on textarea "October 03 2025 4:00 AM" at bounding box center [158, 195] width 88 height 36
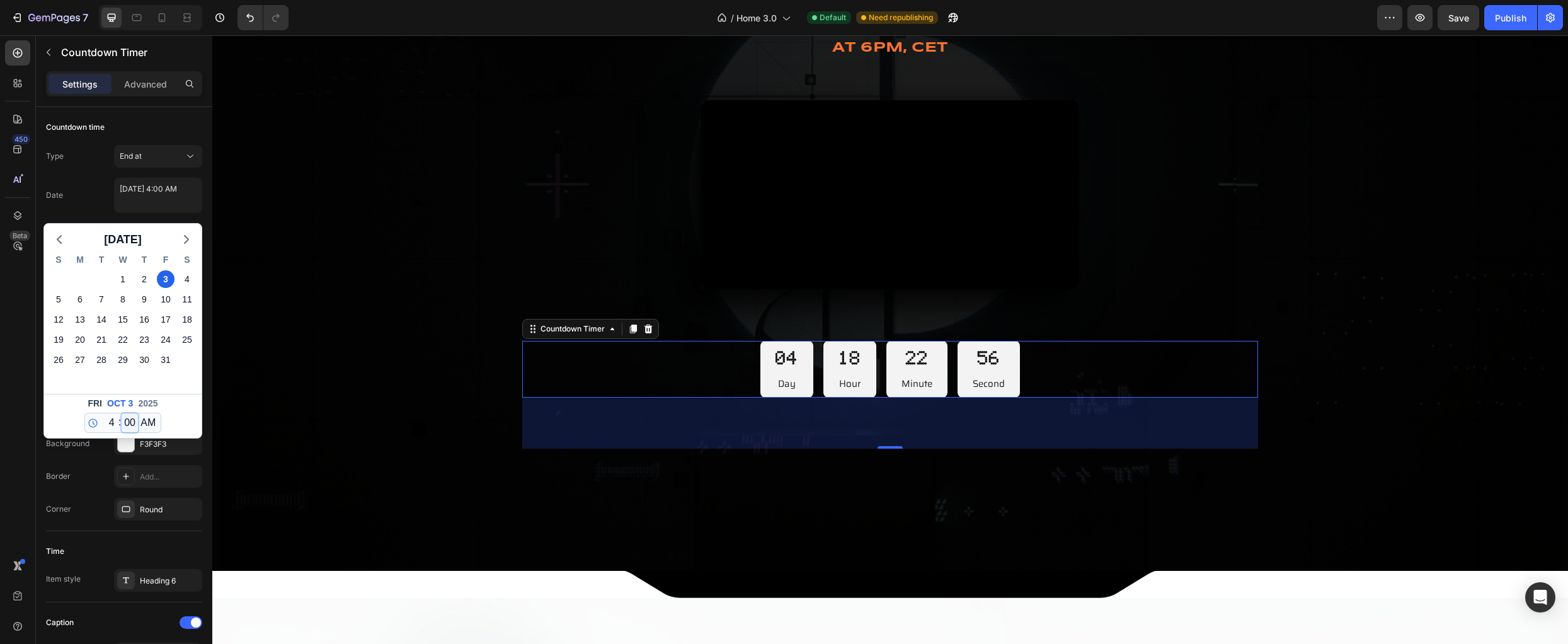
click at [121, 428] on select "00 01 02 03 04 05 06 07 08 09 10 11 12 13 14 15 16 17 18 19 20 21 22 23 24 25 2…" at bounding box center [129, 422] width 17 height 19
click at [107, 426] on select "12 1 2 3 4 5 6 7 8 9 10 11" at bounding box center [109, 422] width 17 height 19
select select "6"
click at [101, 413] on select "12 1 2 3 4 5 6 7 8 9 10 11" at bounding box center [109, 422] width 17 height 19
type textarea "October 03 2025 6:00 AM"
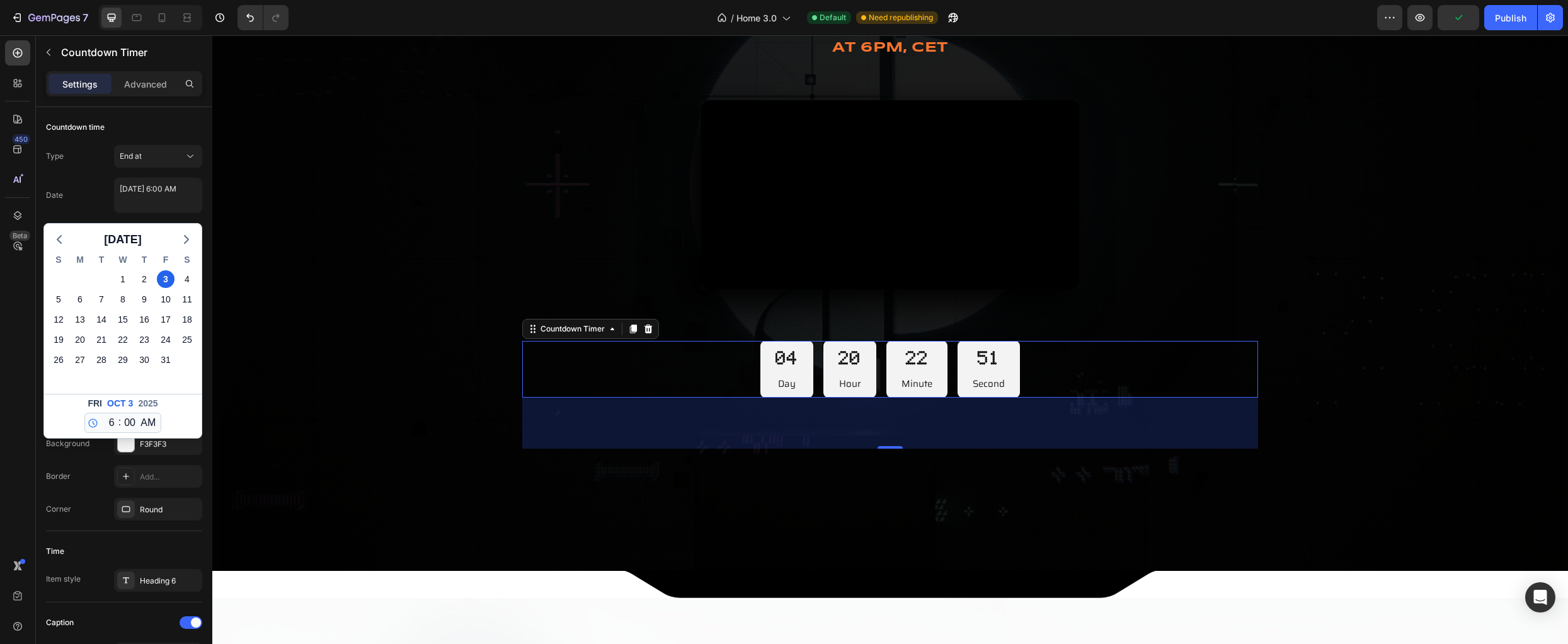
click at [184, 424] on div "Fri Oct 3 2025 12 1 2 3 4 5 6 7 8 9 10 11 : 00 01 02 03 04 05 06 07 08 09 10 11…" at bounding box center [122, 416] width 158 height 44
click at [195, 218] on div "October 2025 S M T W T F S 28 29 30 1 2 3 4 5 6 7 8 9 10 11 12 13 14 15 16 17 1…" at bounding box center [123, 326] width 159 height 221
click at [88, 212] on div "Date October 03 2025 6:00 AM October 2025 S M T W T F S 28 29 30 1 2 3 4 5 6 7 …" at bounding box center [123, 195] width 156 height 36
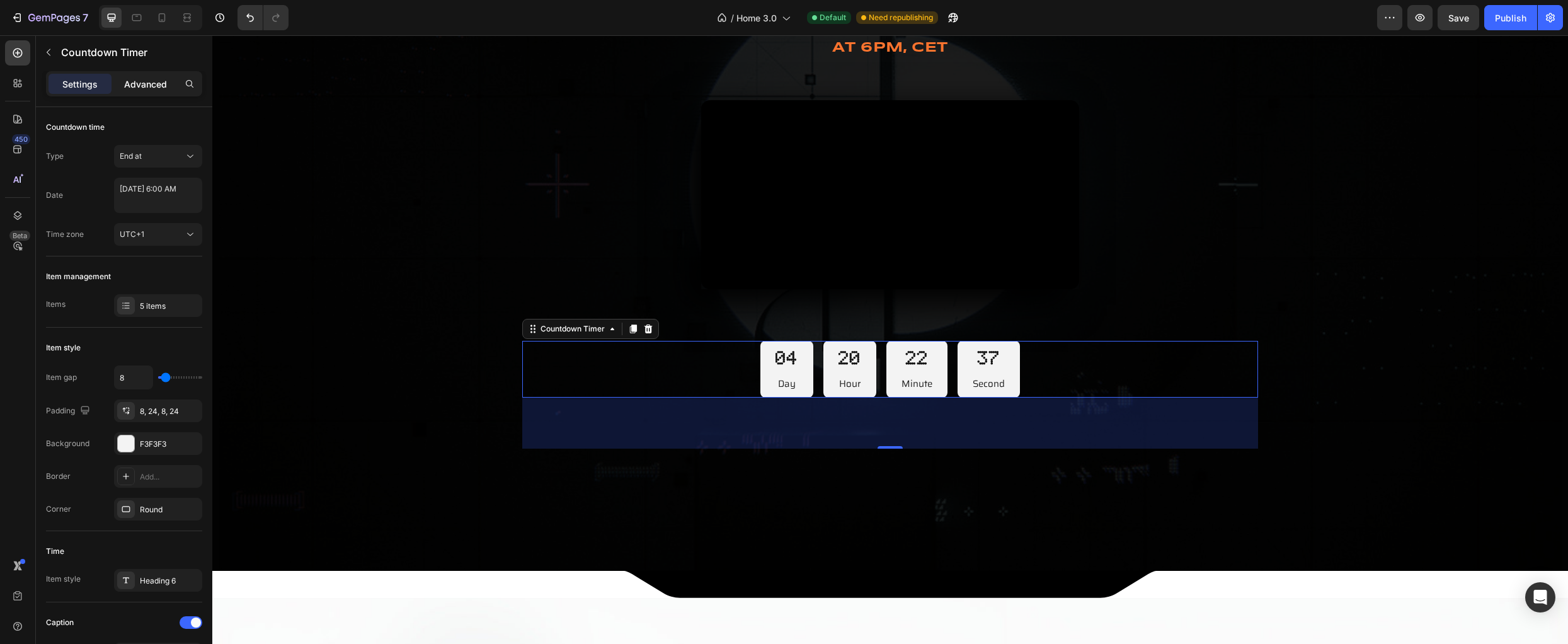
click at [136, 82] on p "Advanced" at bounding box center [145, 83] width 43 height 13
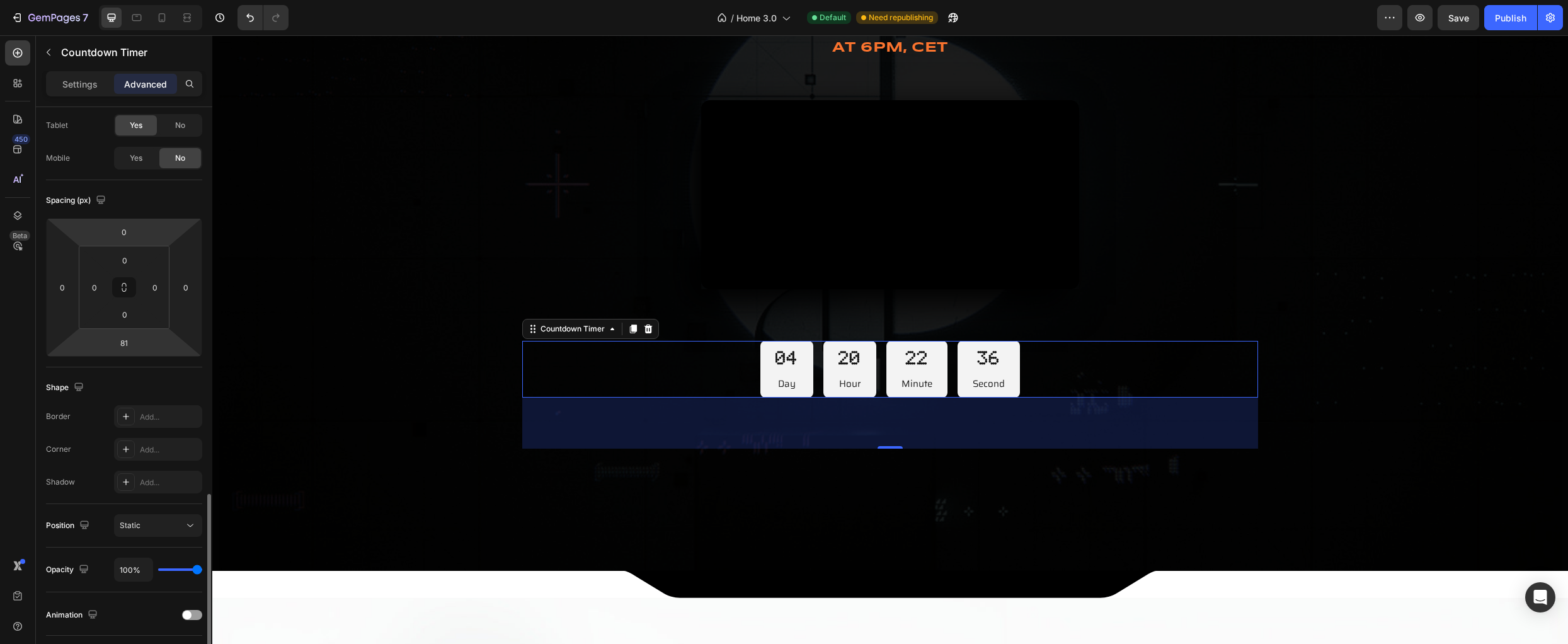
scroll to position [0, 0]
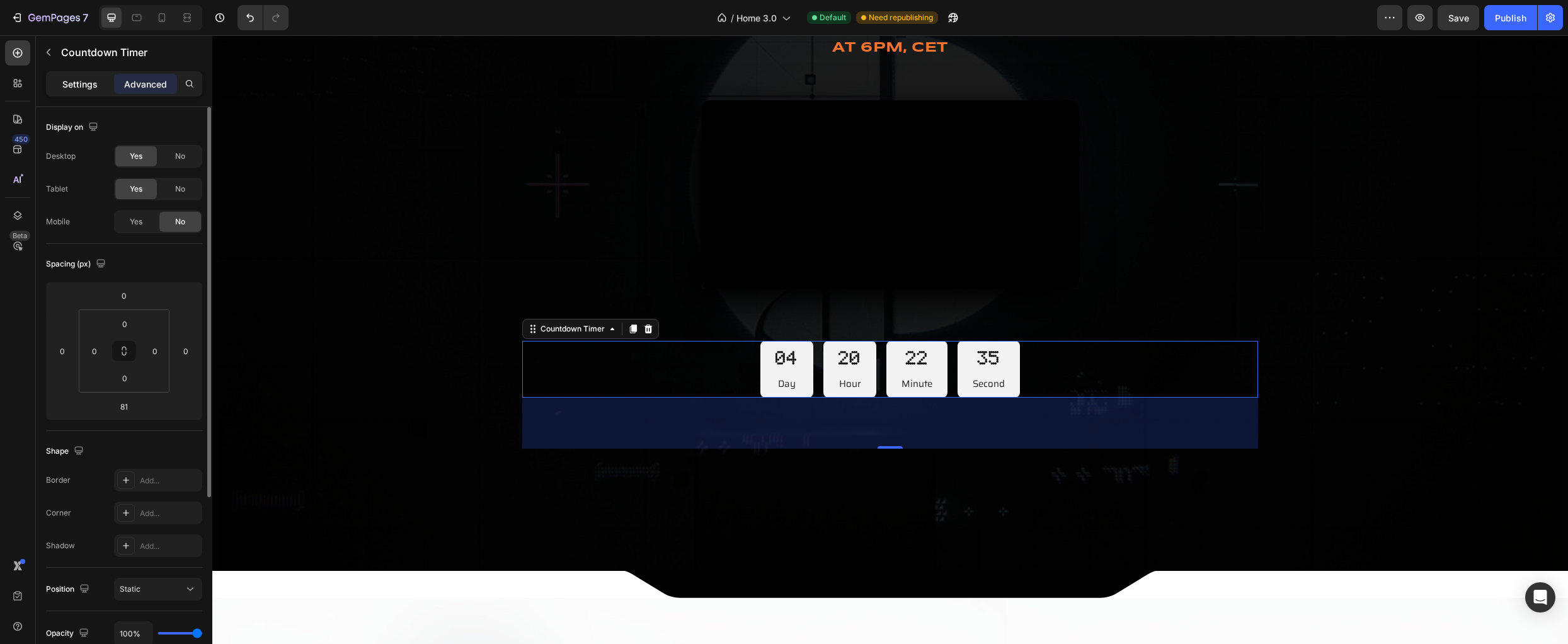
click at [58, 83] on div "Settings" at bounding box center [79, 83] width 63 height 20
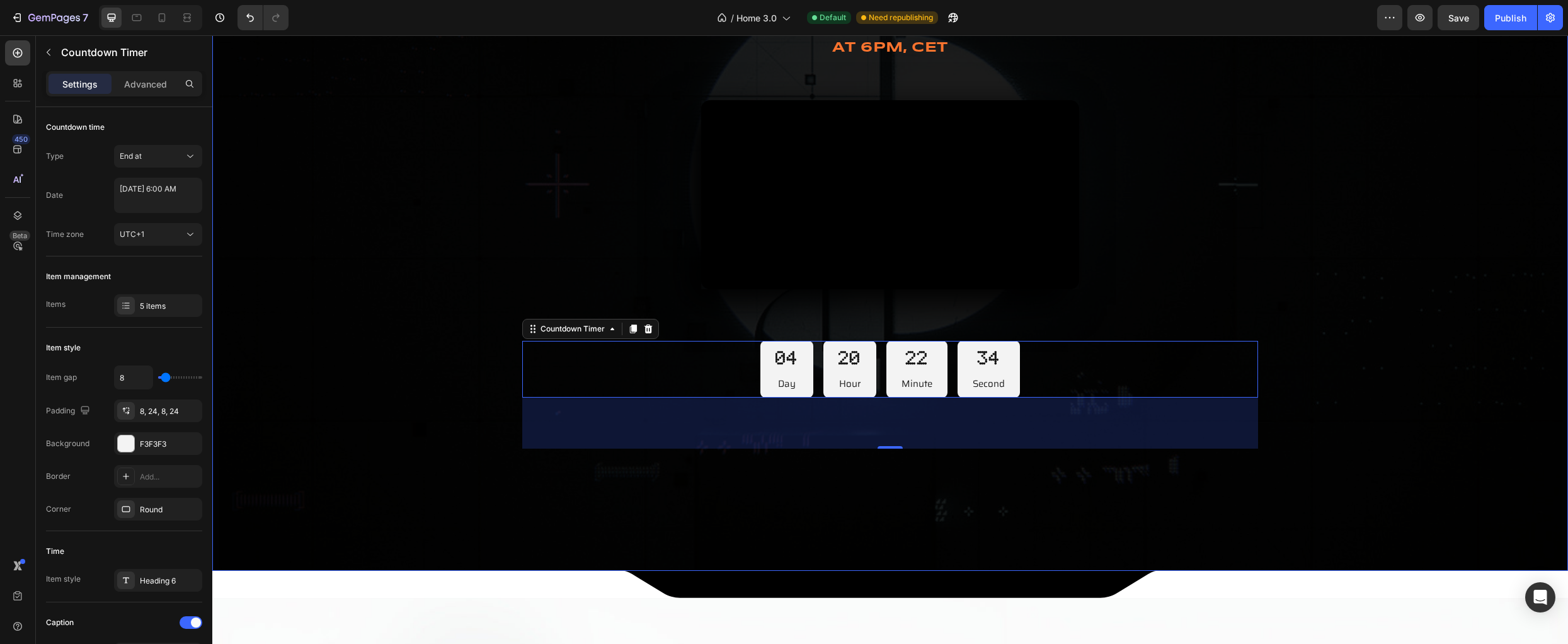
click at [359, 466] on div "Overlay" at bounding box center [890, 193] width 1356 height 756
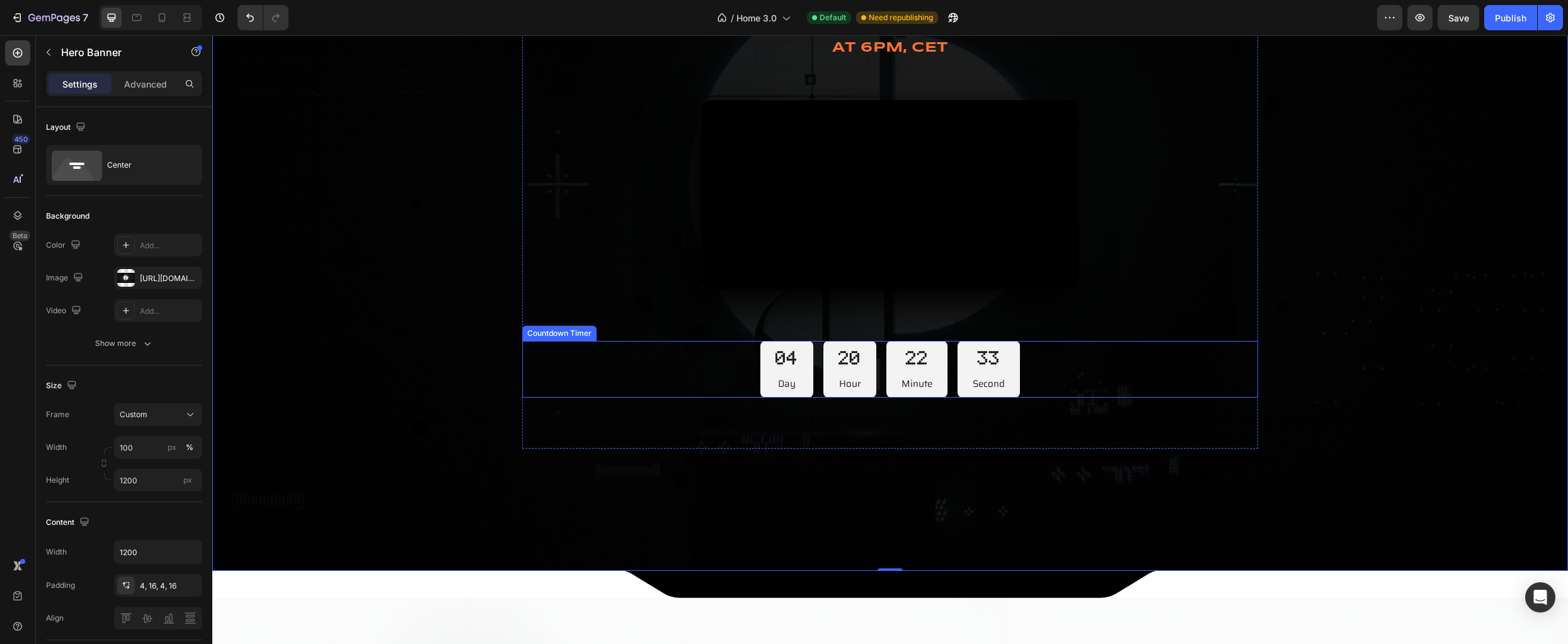
click at [721, 397] on div "04 Day 20 Hour 22 Minute 33 Second" at bounding box center [889, 368] width 735 height 57
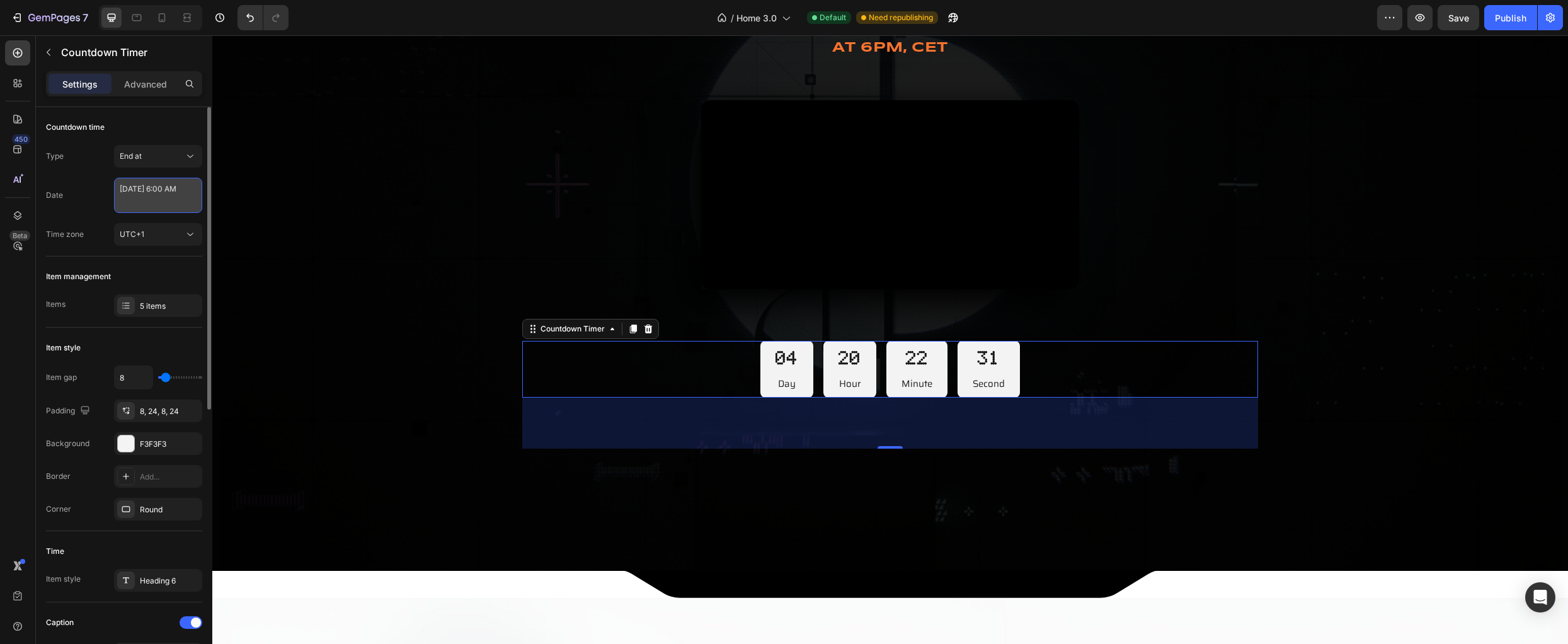
click at [163, 204] on textarea "October 03 2025 6:00 AM" at bounding box center [158, 195] width 88 height 36
select select "6"
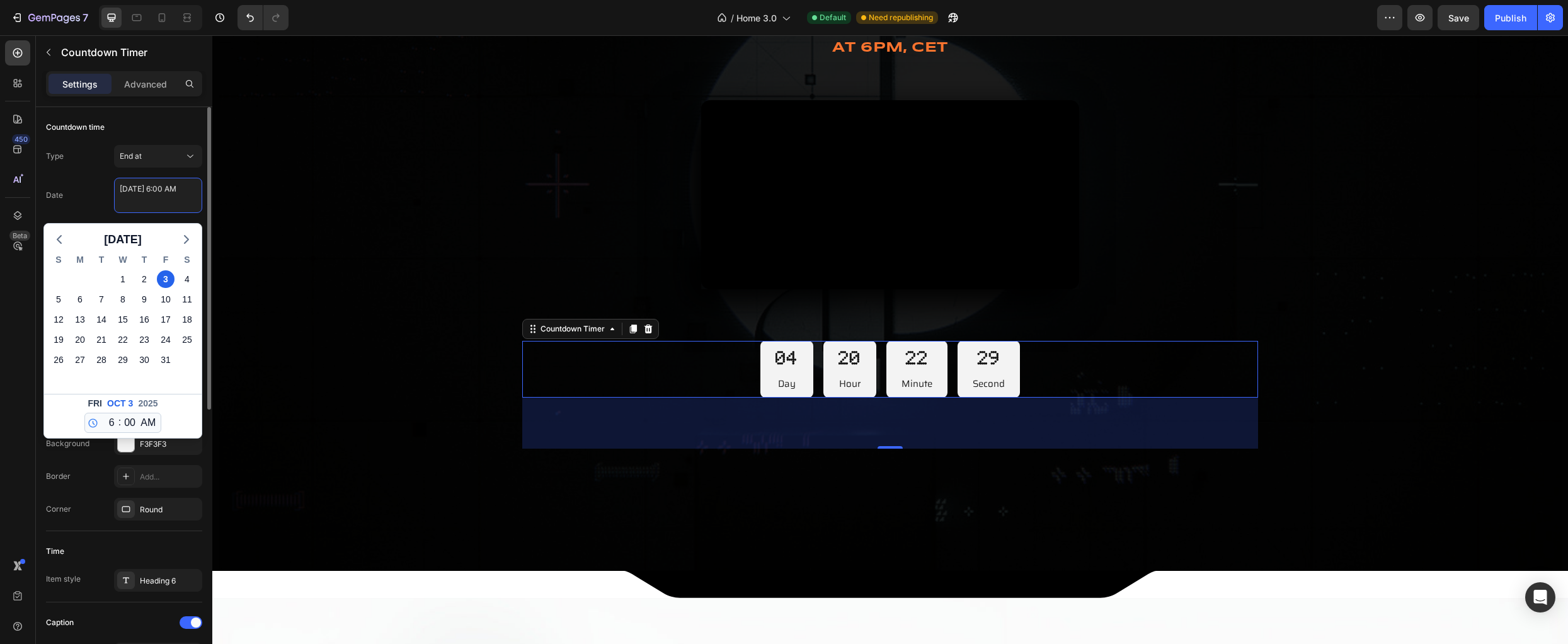
drag, startPoint x: 130, startPoint y: 199, endPoint x: 111, endPoint y: 184, distance: 24.2
click at [111, 184] on div "Date October 03 2025 6:00 AM October 2025 S M T W T F S 28 29 30 1 2 3 4 5 6 7 …" at bounding box center [123, 195] width 156 height 36
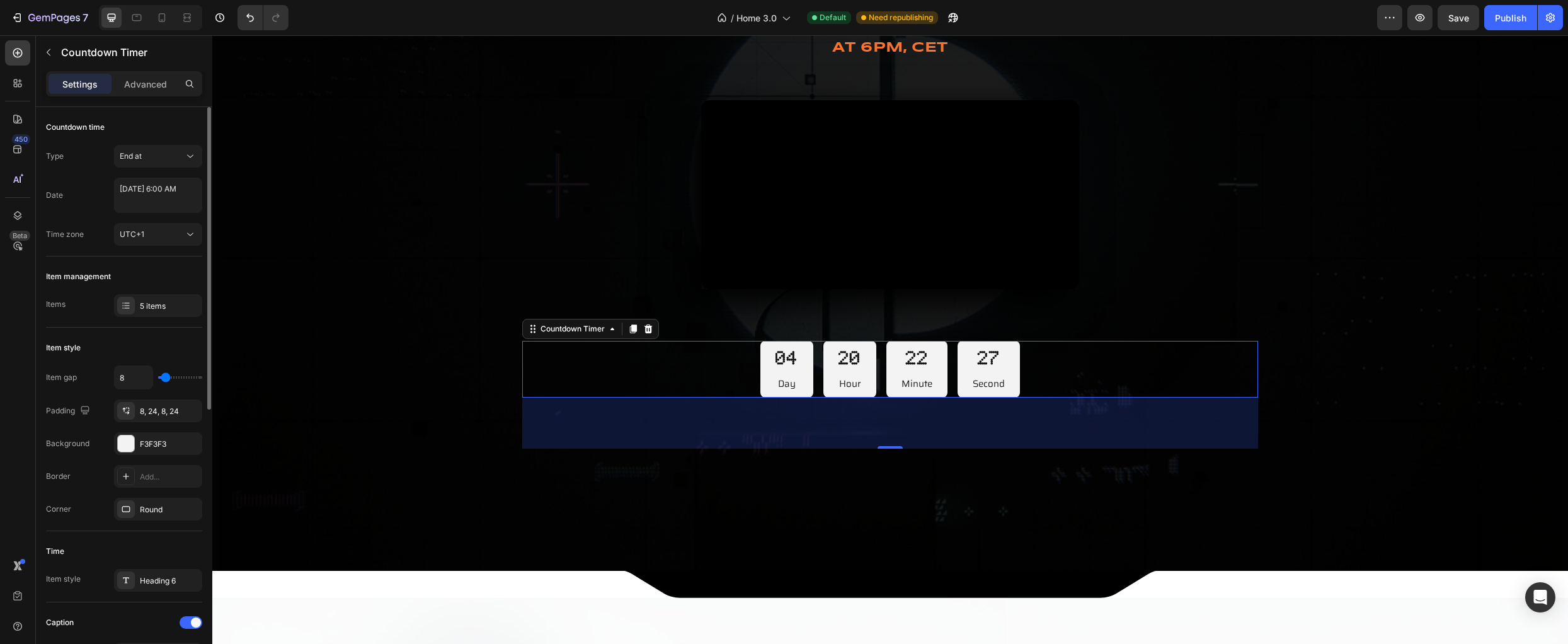
click at [95, 184] on div "Date October 03 2025 6:00 AM" at bounding box center [123, 195] width 156 height 36
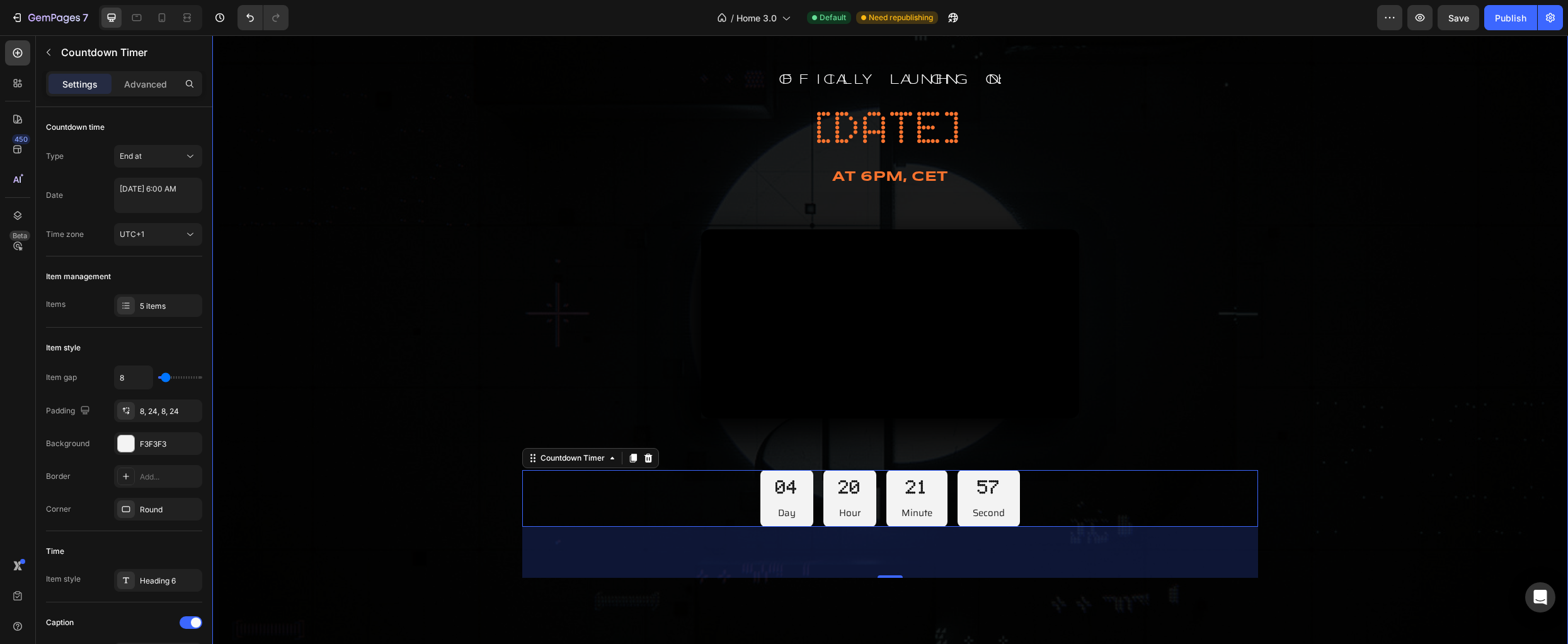
scroll to position [581, 0]
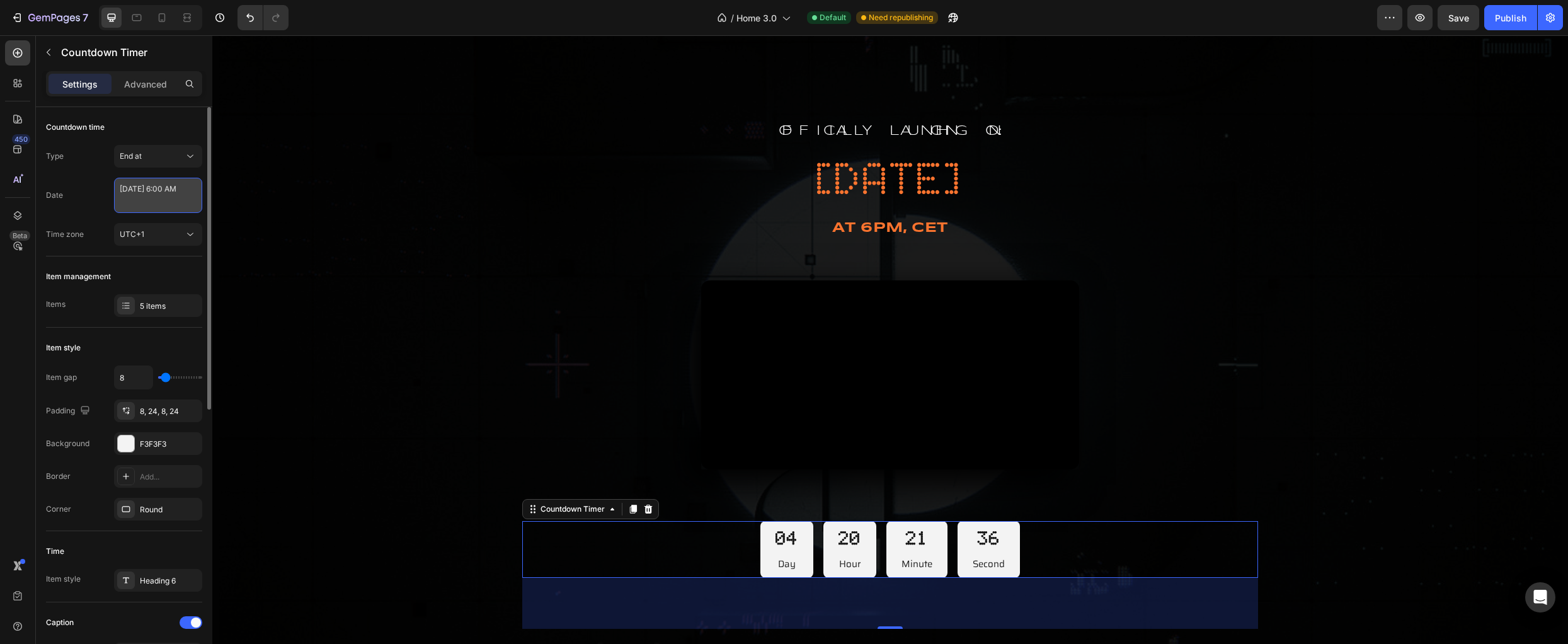
select select "6"
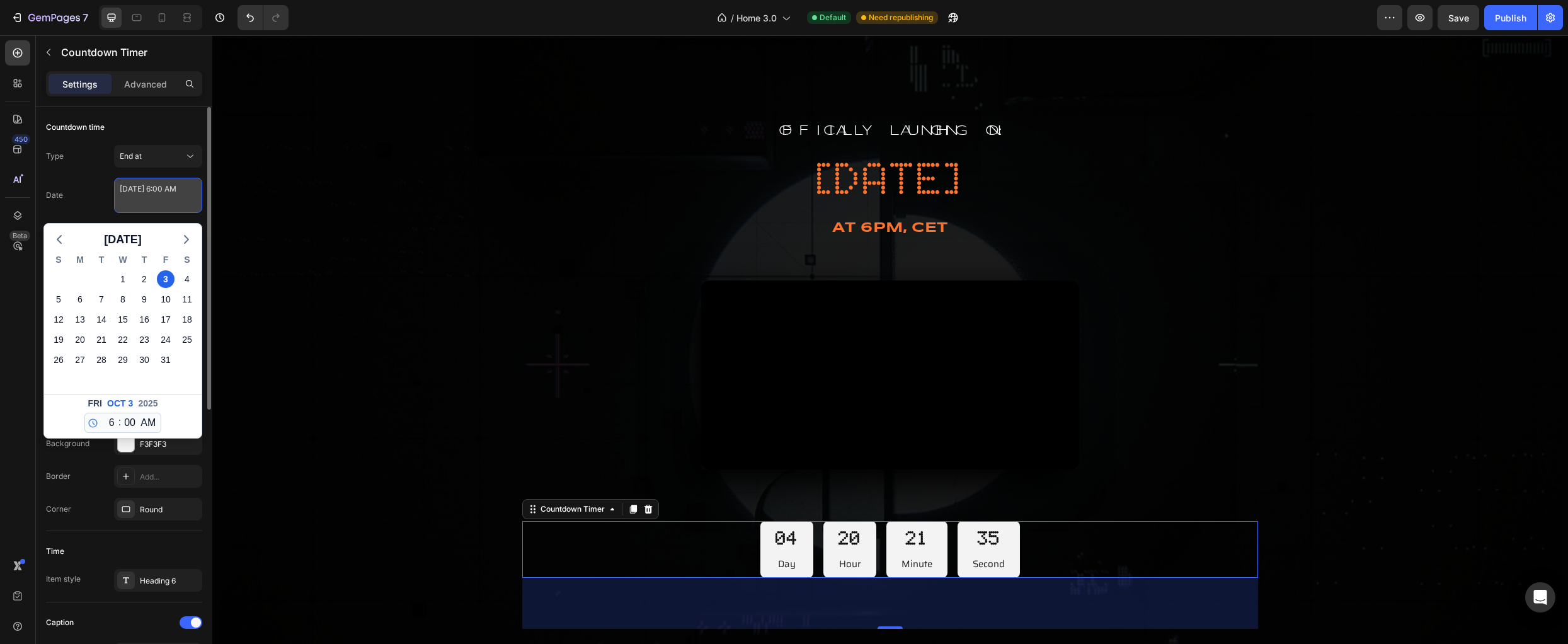
drag, startPoint x: 152, startPoint y: 202, endPoint x: 193, endPoint y: 206, distance: 41.2
click at [143, 202] on textarea "October 03 2025 6:00 AM" at bounding box center [158, 195] width 88 height 36
drag, startPoint x: 172, startPoint y: 202, endPoint x: 139, endPoint y: 203, distance: 33.0
click at [139, 203] on textarea "October 03 2025 6:00 AM" at bounding box center [158, 195] width 88 height 36
type textarea "October 03 2025 6:00 AM"
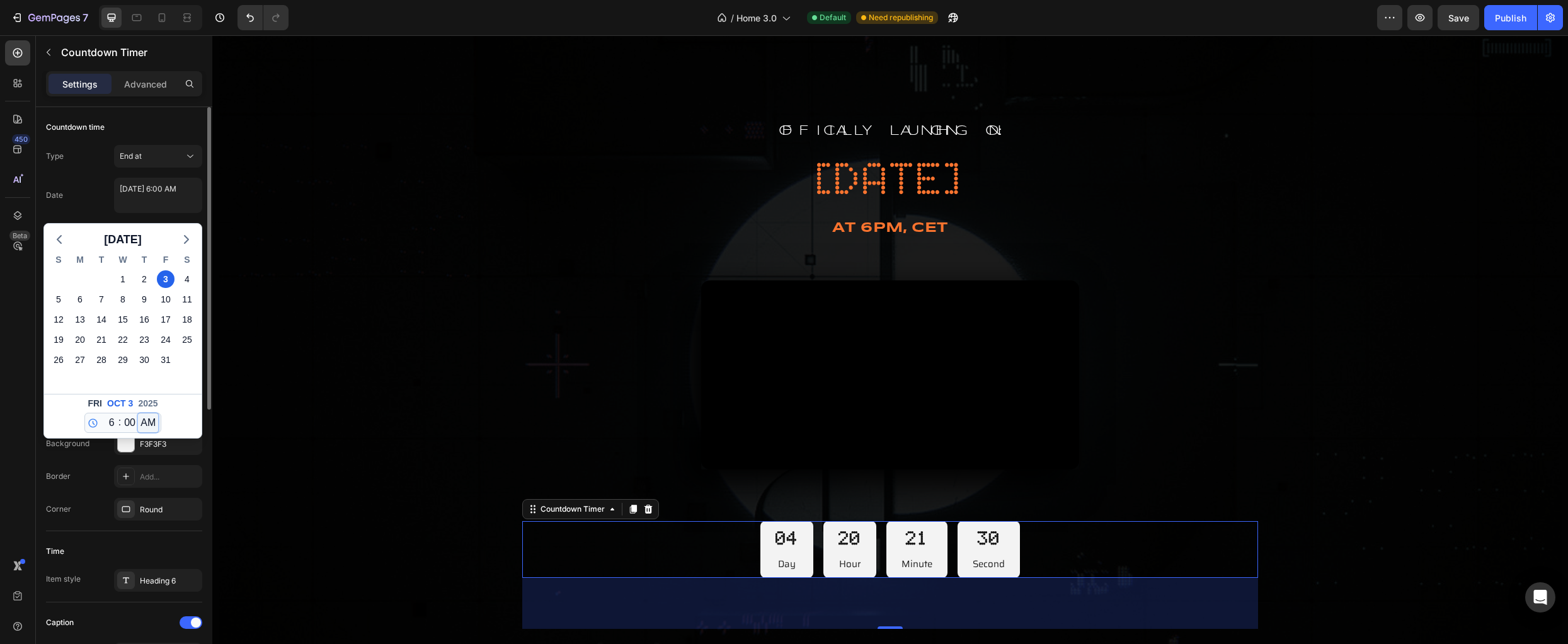
click at [142, 425] on select "AM PM" at bounding box center [148, 422] width 20 height 19
select select "false"
click at [139, 413] on select "AM PM" at bounding box center [148, 422] width 20 height 19
type textarea "October 03 2025 6:00 PM"
select select "18"
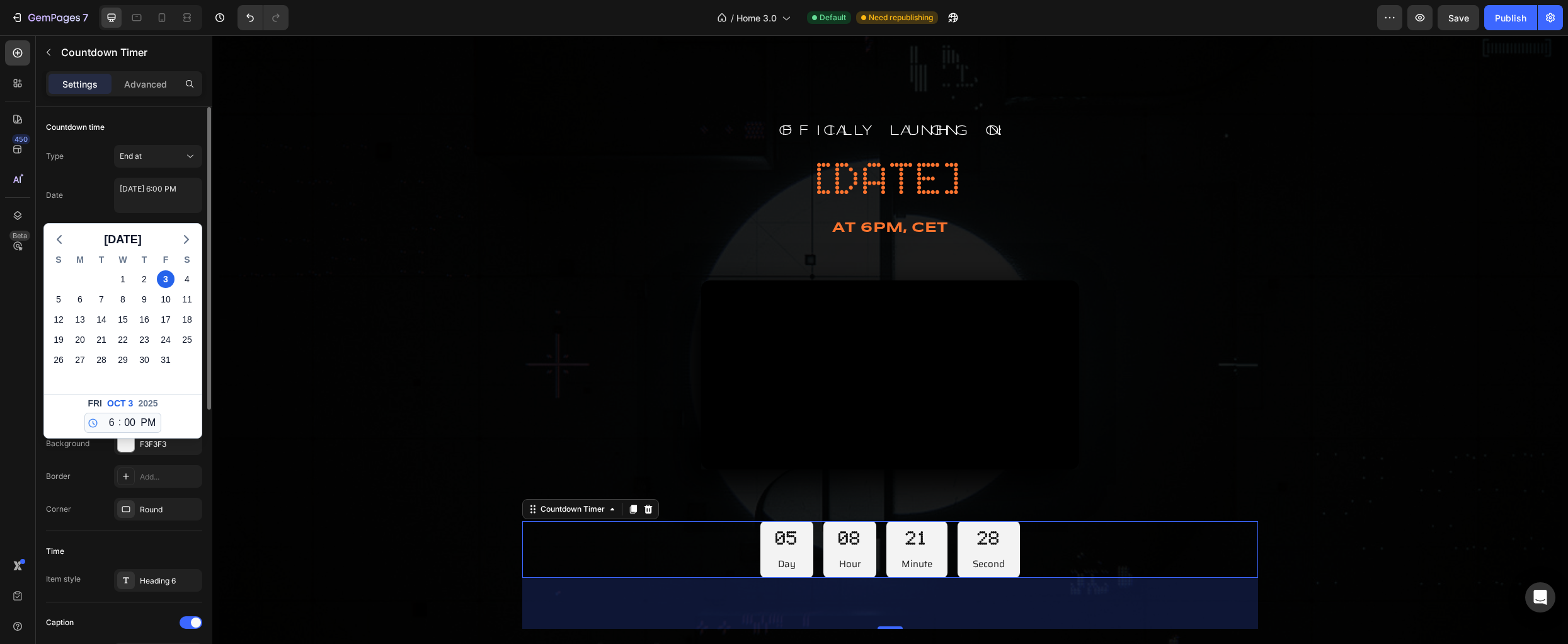
click at [184, 420] on div "Fri Oct 3 2025 12 1 2 3 4 5 6 7 8 9 10 11 : 00 01 02 03 04 05 06 07 08 09 10 11…" at bounding box center [122, 416] width 158 height 44
click at [92, 426] on icon at bounding box center [92, 423] width 11 height 11
click at [94, 207] on div "Date October 03 2025 6:00 PM October 2025 S M T W T F S 28 29 30 1 2 3 4 5 6 7 …" at bounding box center [123, 195] width 156 height 36
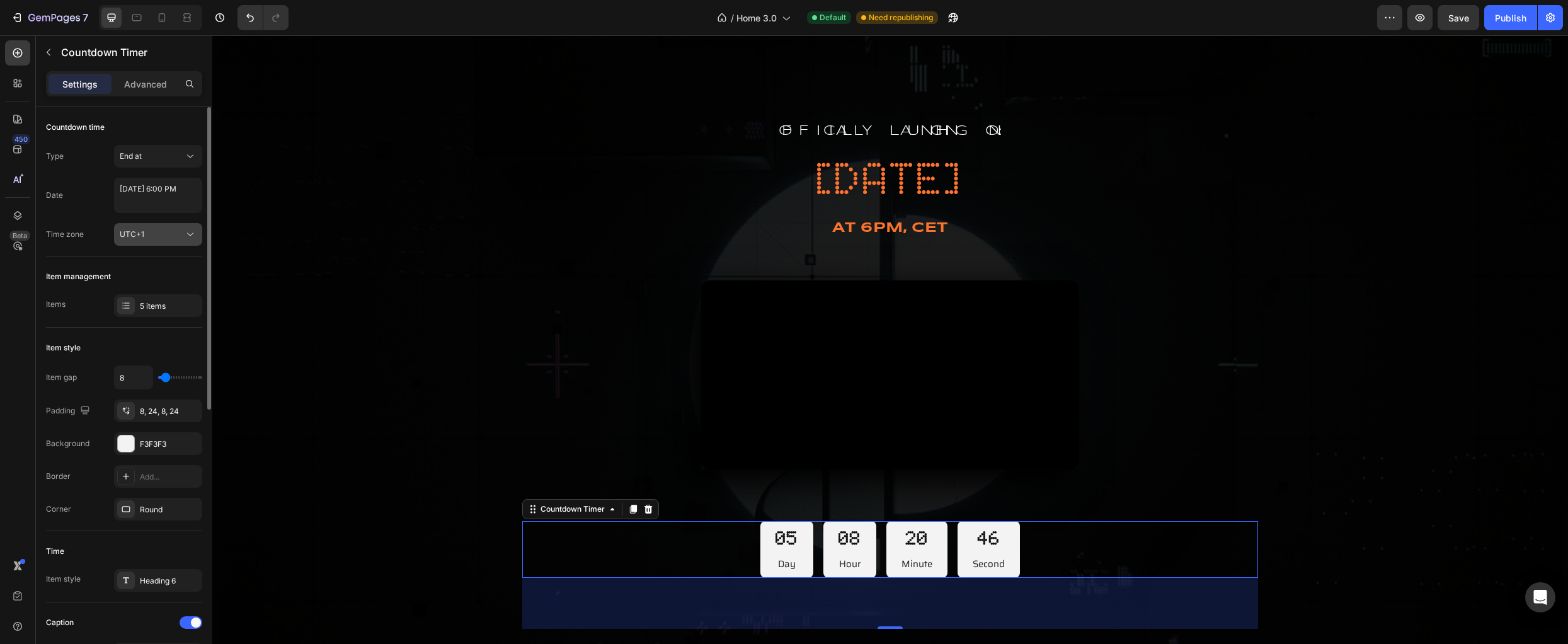
click at [172, 236] on div "UTC+1" at bounding box center [152, 233] width 65 height 11
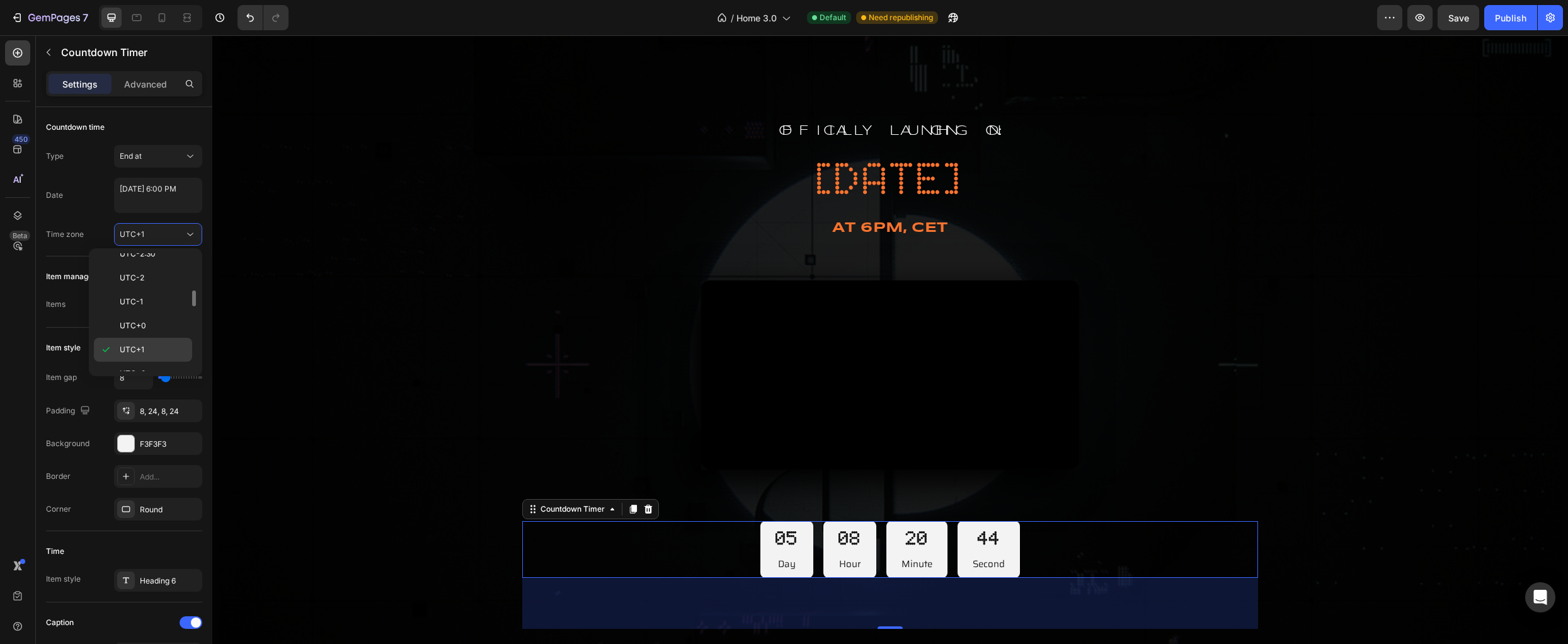
scroll to position [289, 0]
click at [157, 356] on p "UTC+2" at bounding box center [153, 359] width 66 height 11
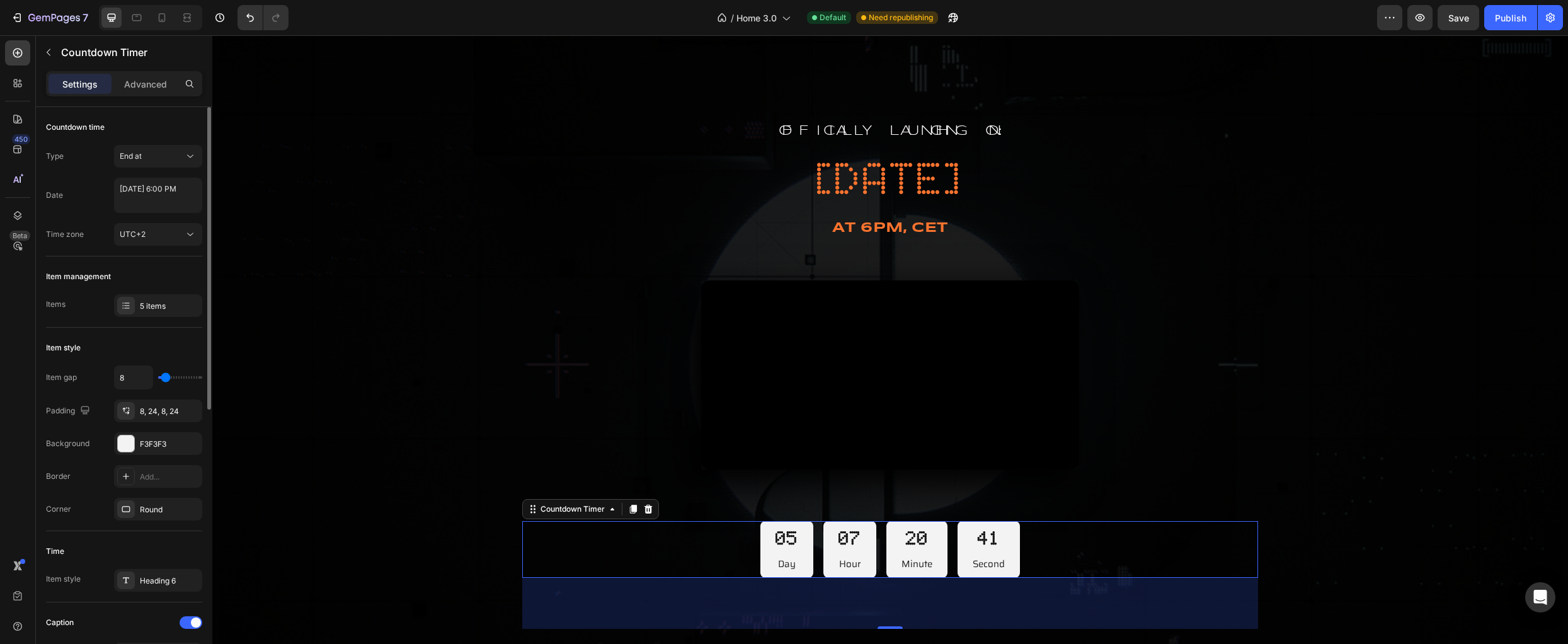
click at [184, 260] on div "Item management Items 5 items" at bounding box center [123, 292] width 156 height 71
click at [1460, 23] on div "Save" at bounding box center [1458, 17] width 21 height 13
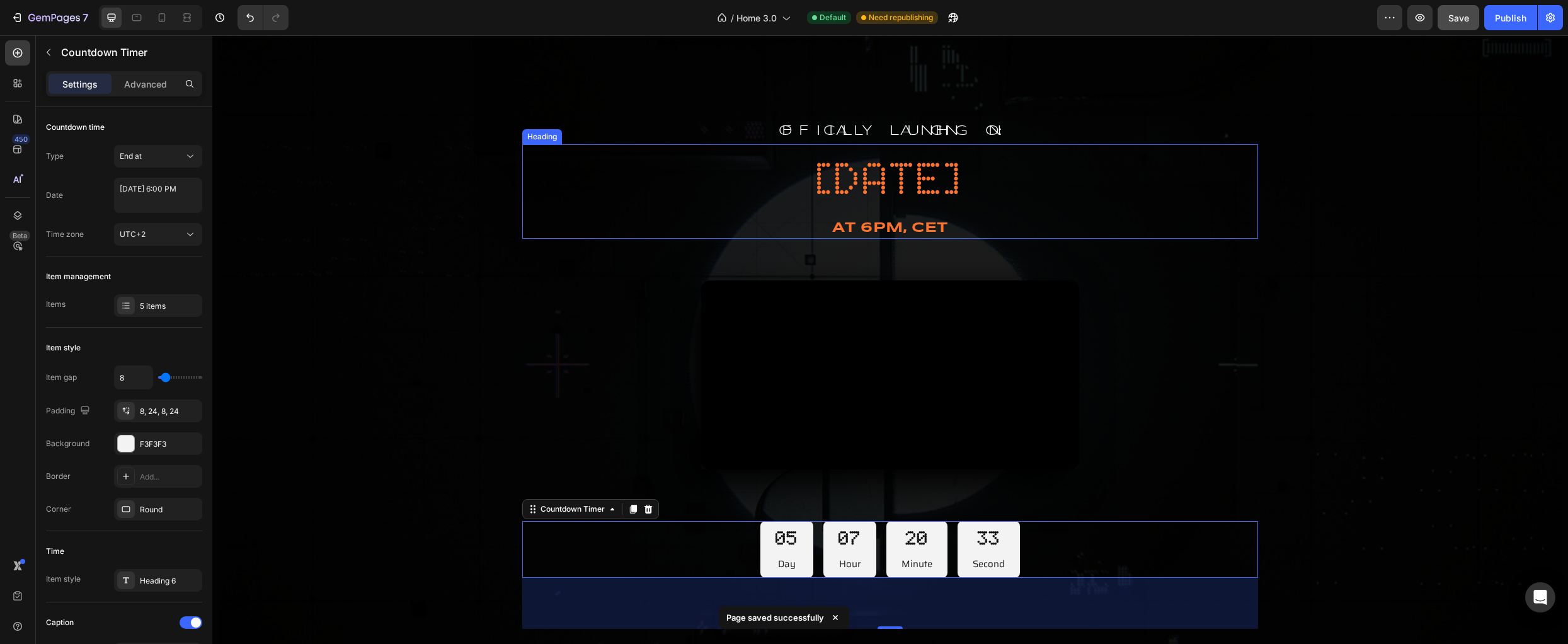
click at [868, 221] on strong "at 6pm, cet" at bounding box center [889, 228] width 115 height 14
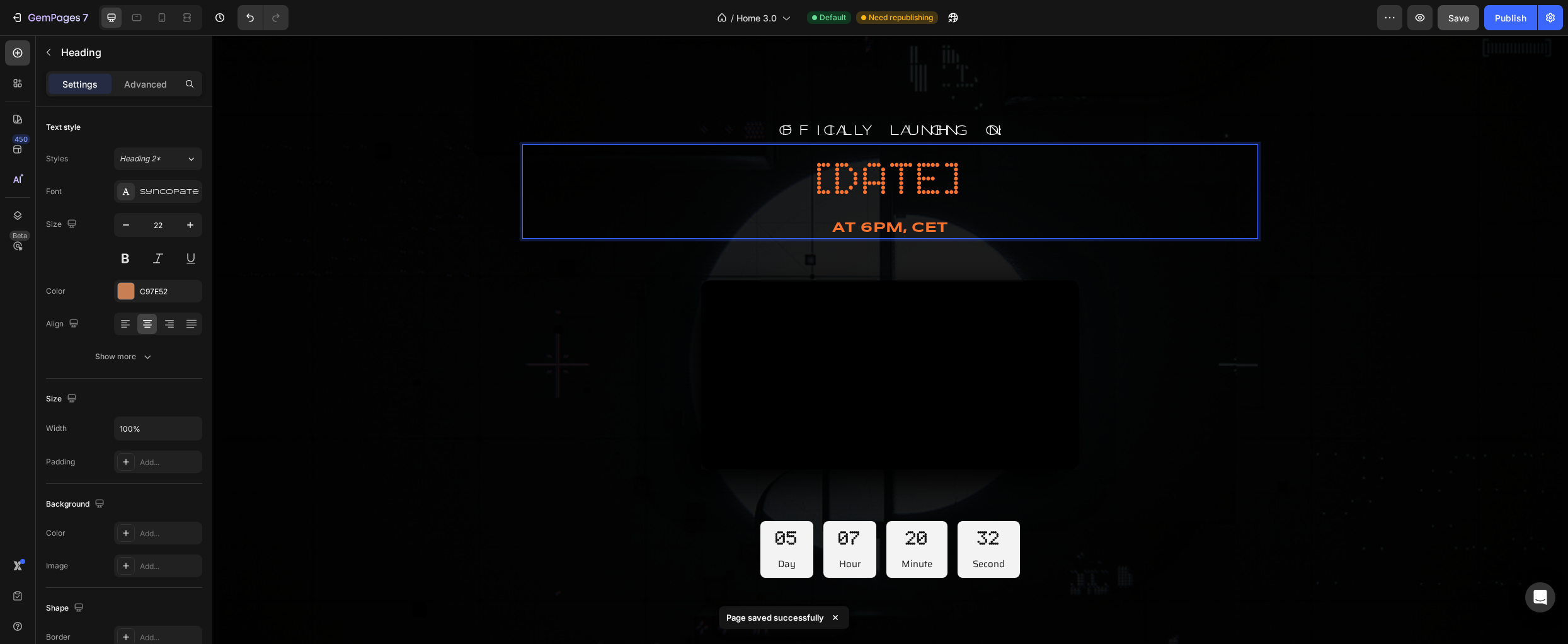
click at [878, 221] on strong "at 6pm, cet" at bounding box center [889, 228] width 115 height 14
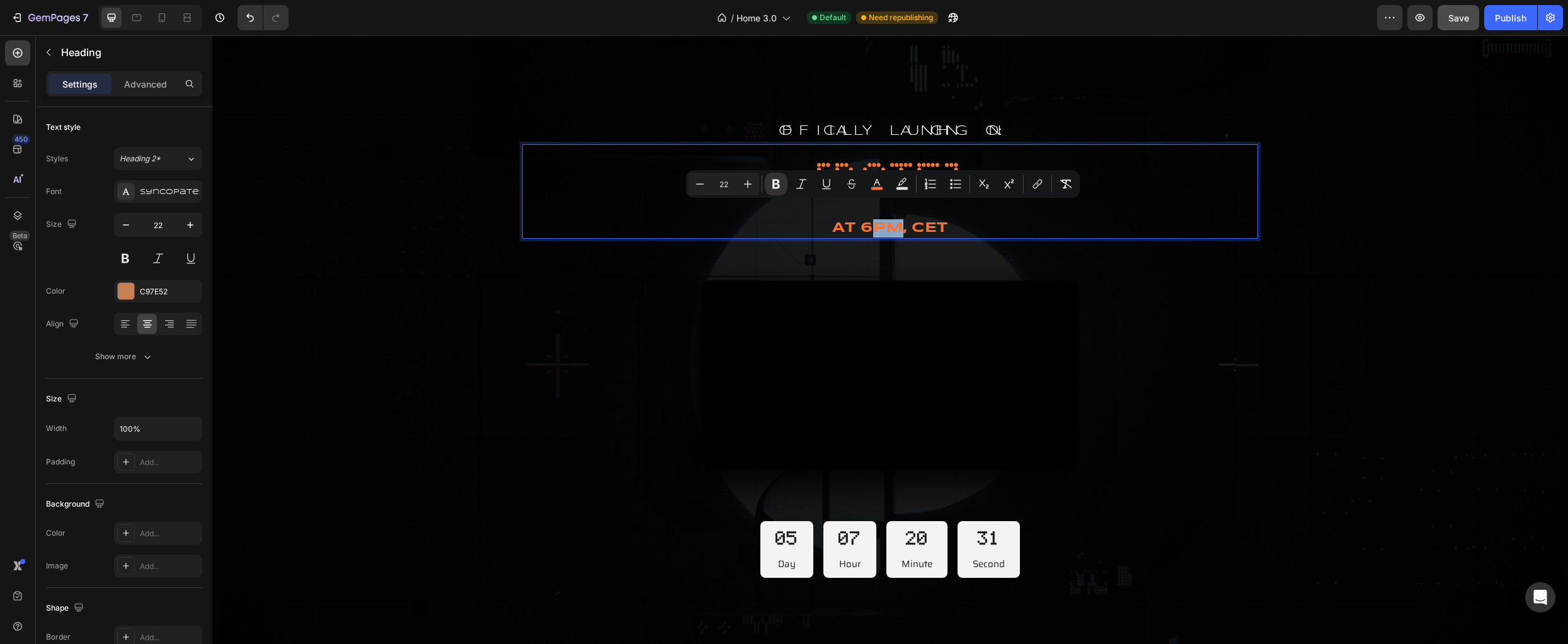
drag, startPoint x: 871, startPoint y: 206, endPoint x: 894, endPoint y: 207, distance: 23.0
click at [894, 221] on strong "at 6pm, cet" at bounding box center [889, 228] width 115 height 14
click at [1330, 292] on div "Overlay" at bounding box center [890, 373] width 1356 height 756
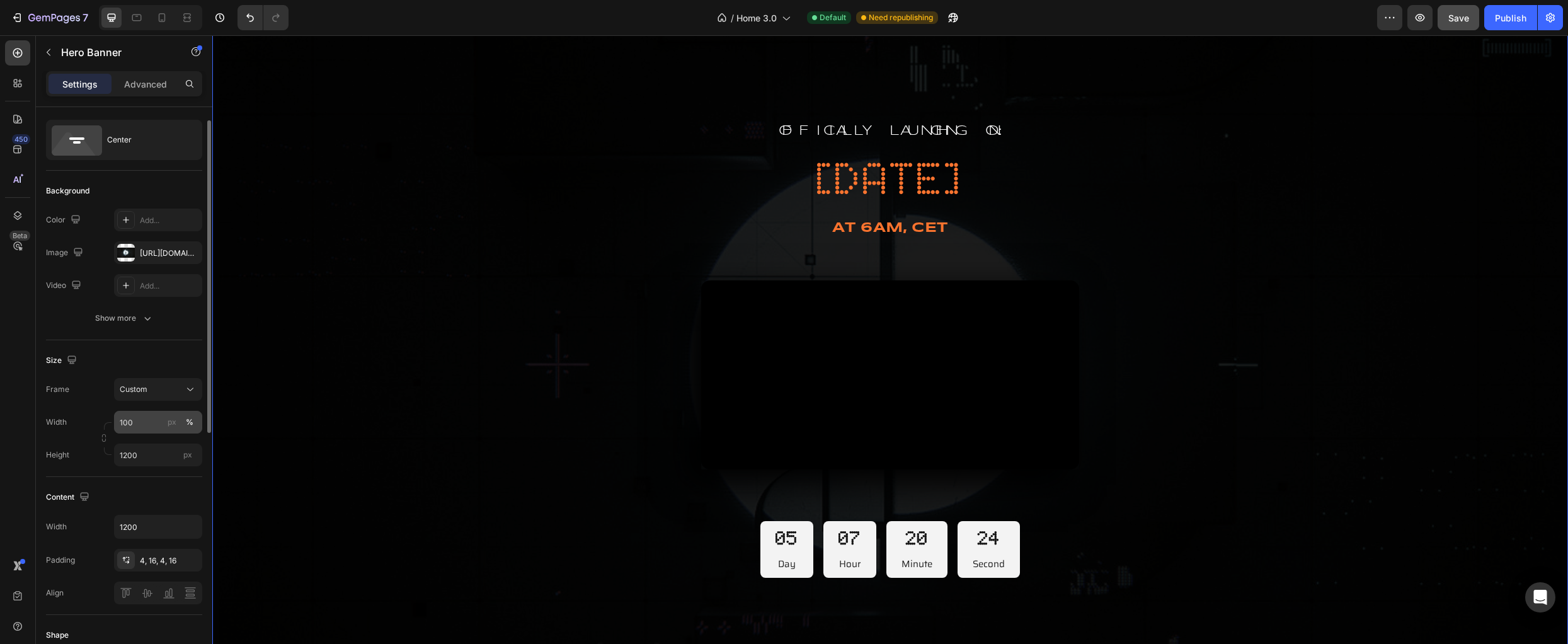
scroll to position [0, 0]
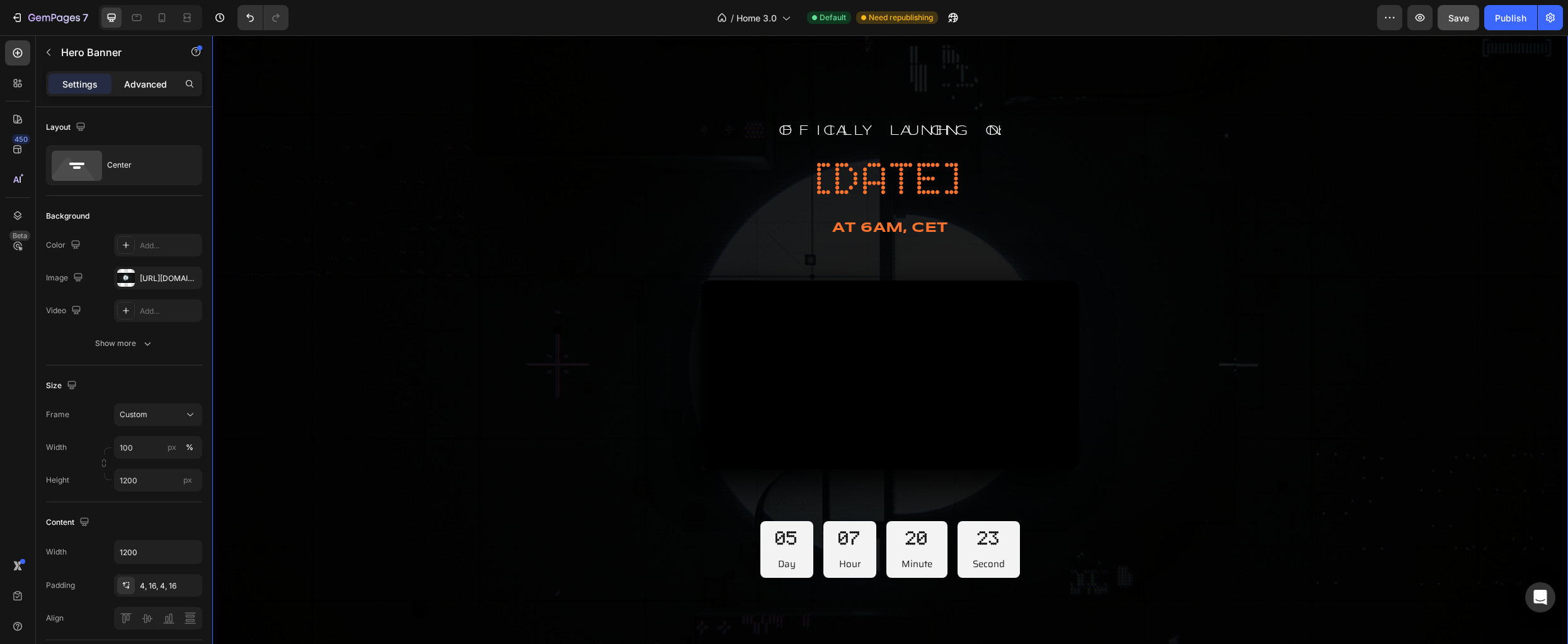
click at [142, 84] on p "Advanced" at bounding box center [145, 83] width 43 height 13
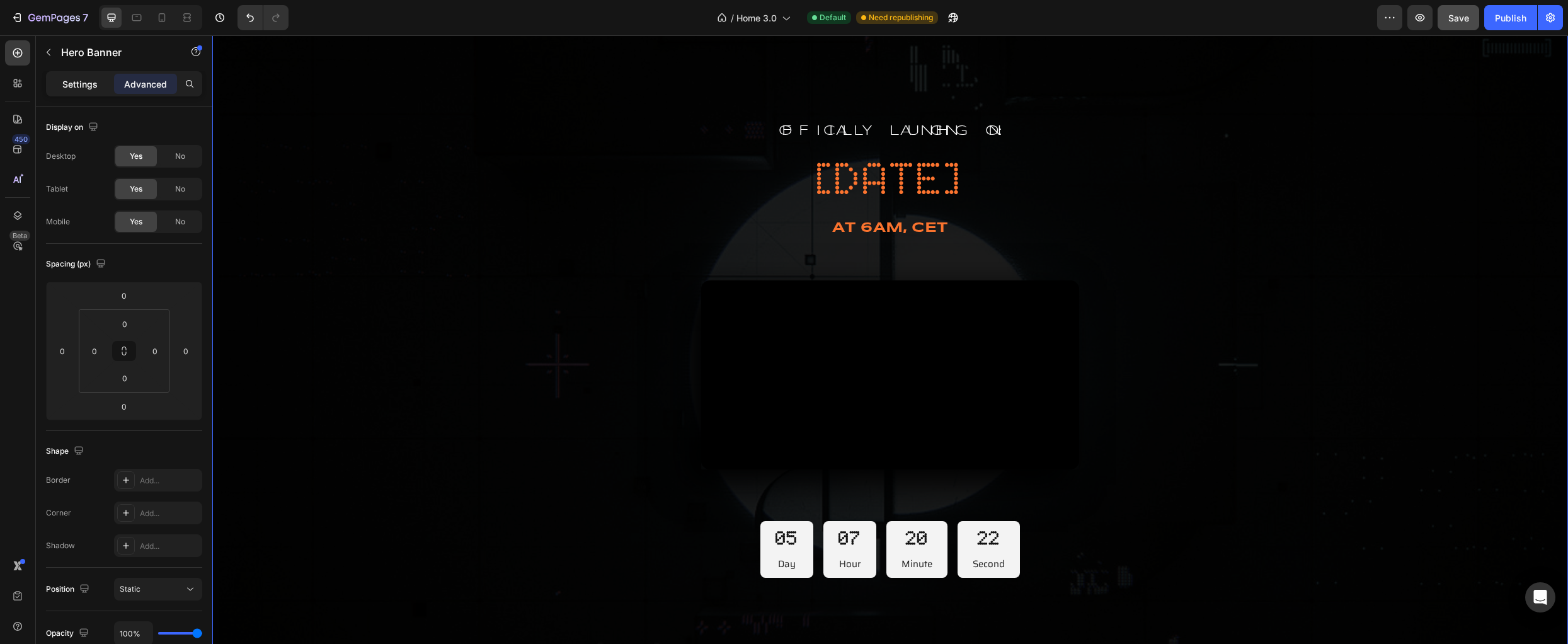
click at [80, 78] on p "Settings" at bounding box center [80, 83] width 36 height 13
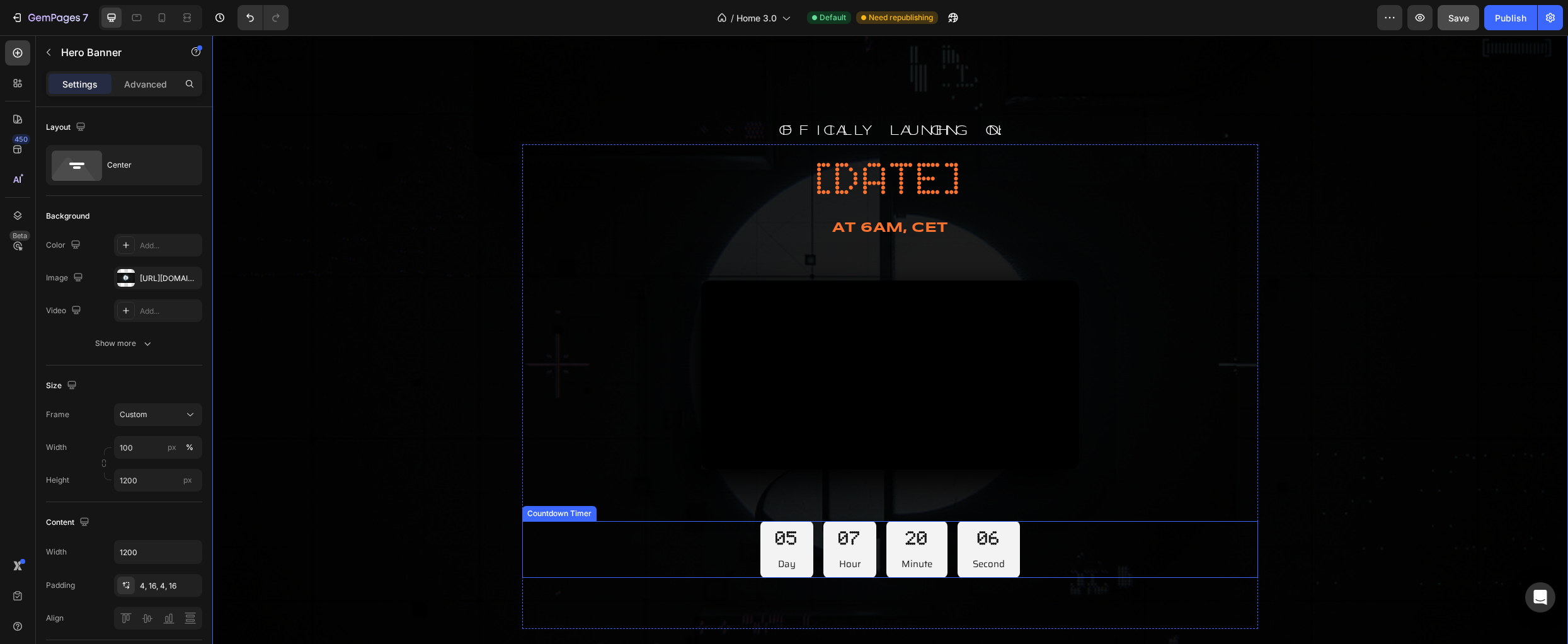
click at [740, 572] on div "05 Day 07 Hour 20 Minute 06 Second" at bounding box center [889, 549] width 735 height 57
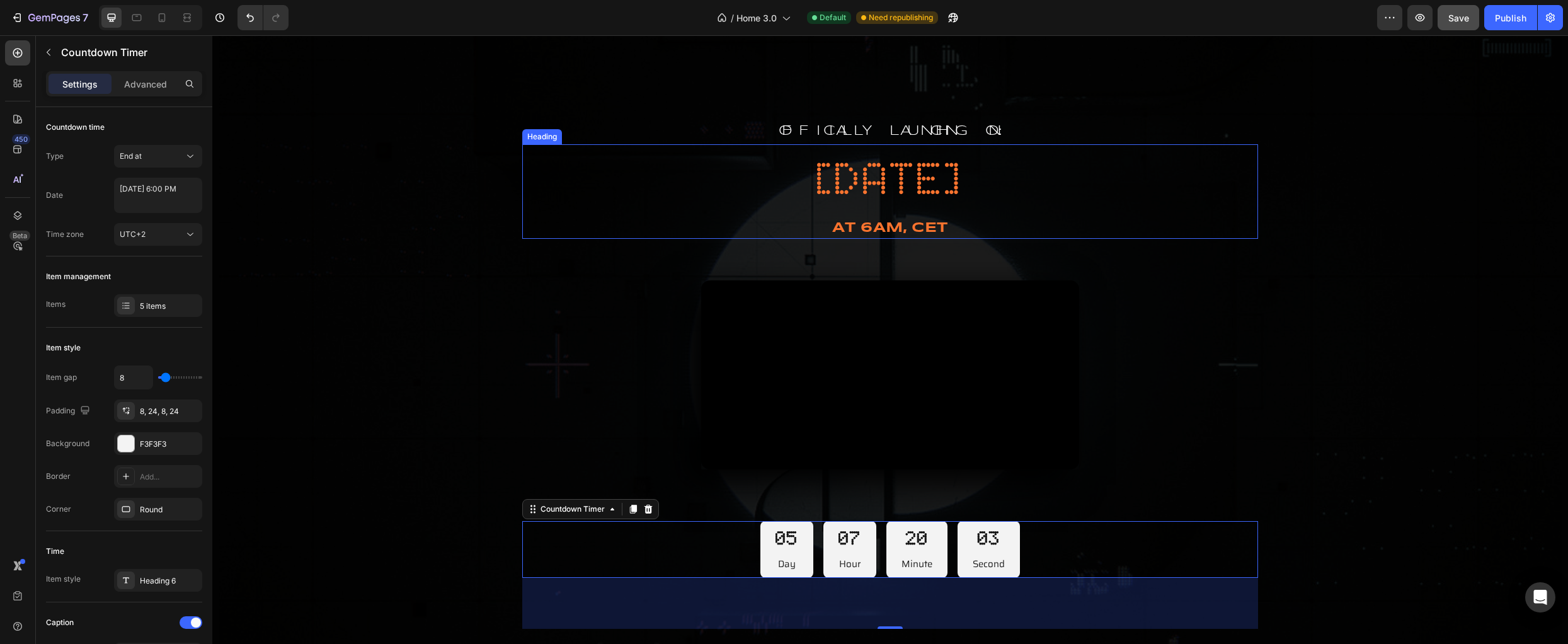
click at [894, 221] on strong "at 6AM, cet" at bounding box center [889, 228] width 115 height 14
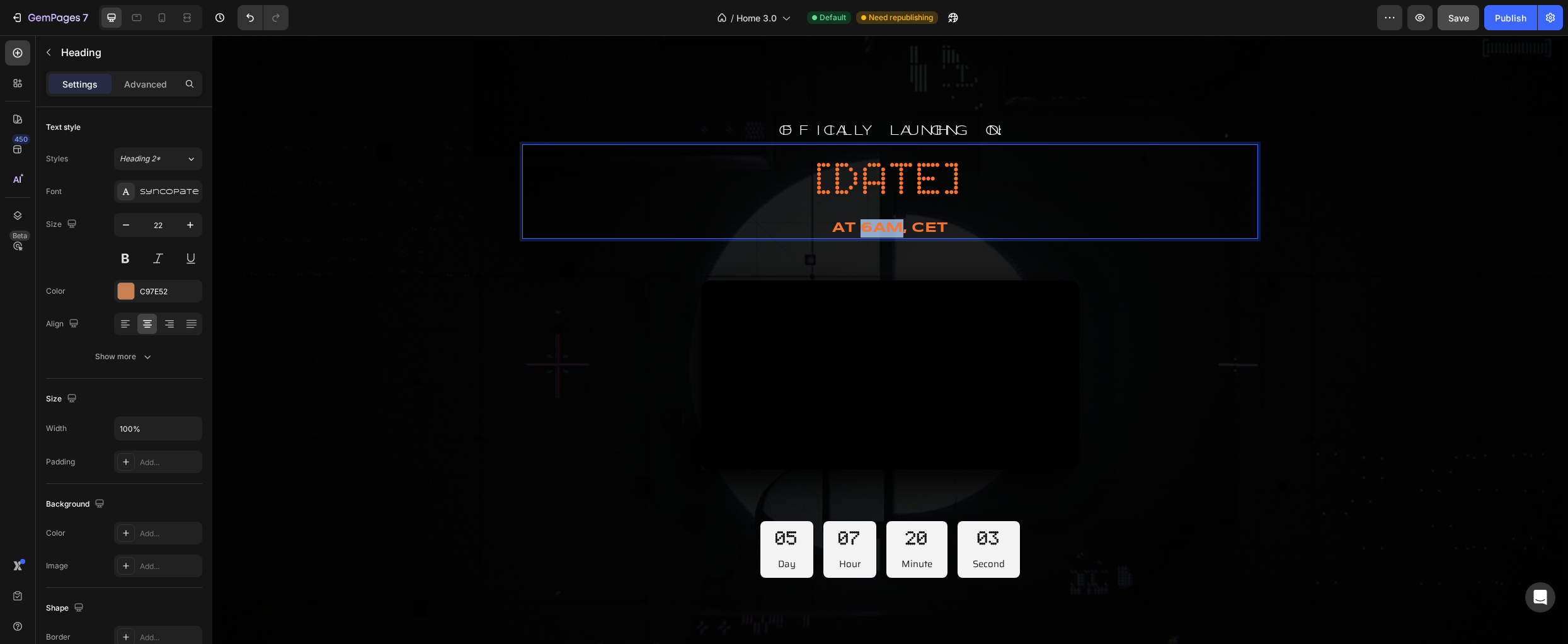
click at [883, 221] on strong "at 6AM, cet" at bounding box center [889, 228] width 115 height 14
click at [877, 221] on strong "at 6AM, cet" at bounding box center [889, 228] width 115 height 14
click at [1409, 279] on div "Overlay" at bounding box center [890, 373] width 1356 height 756
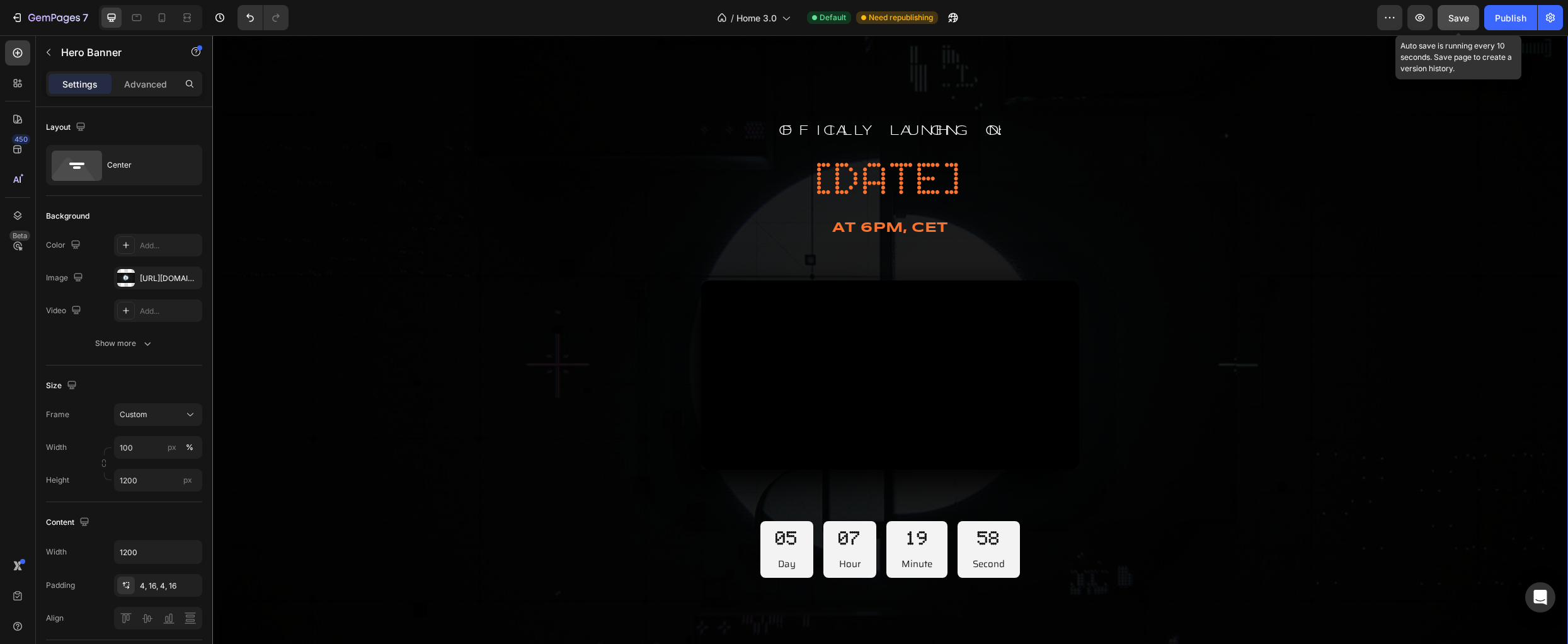
click at [1463, 21] on span "Save" at bounding box center [1458, 18] width 21 height 11
click at [1503, 20] on div "Publish" at bounding box center [1510, 17] width 32 height 13
click at [1468, 23] on span "Save" at bounding box center [1458, 18] width 21 height 11
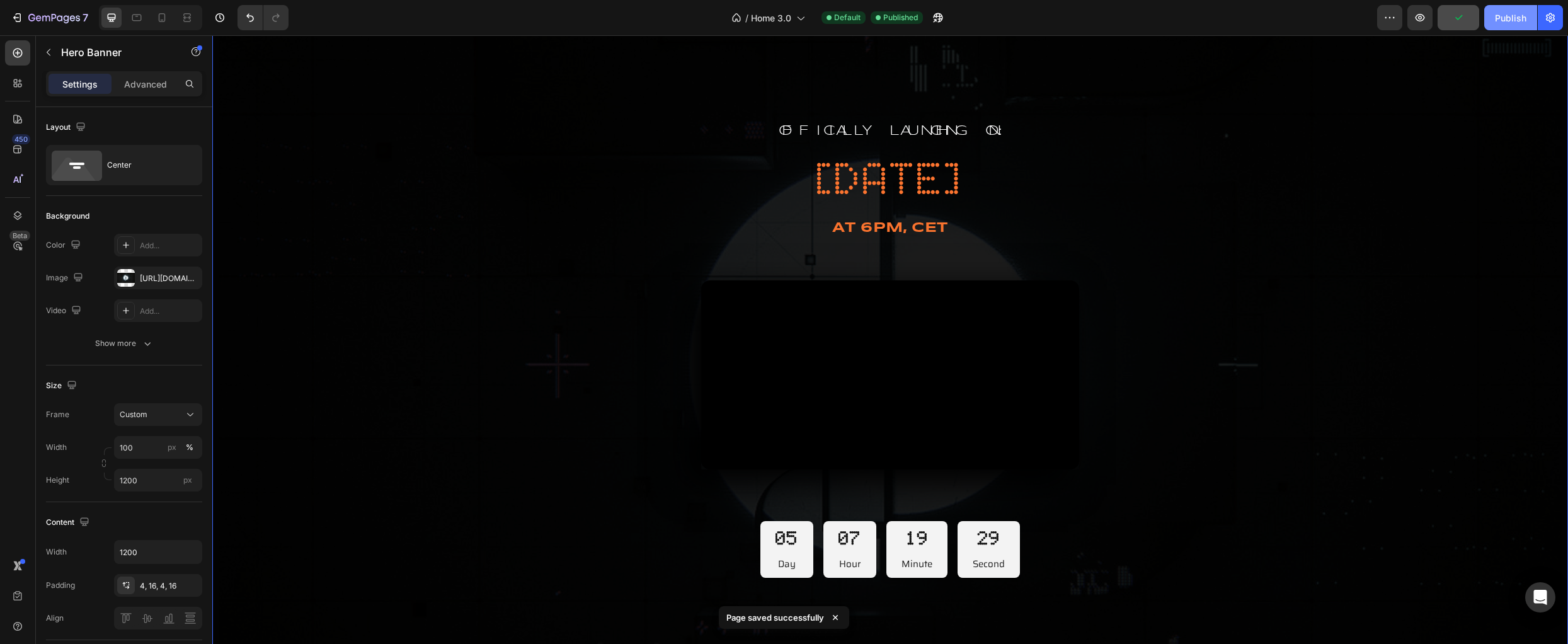
click at [1509, 22] on div "Publish" at bounding box center [1510, 17] width 32 height 13
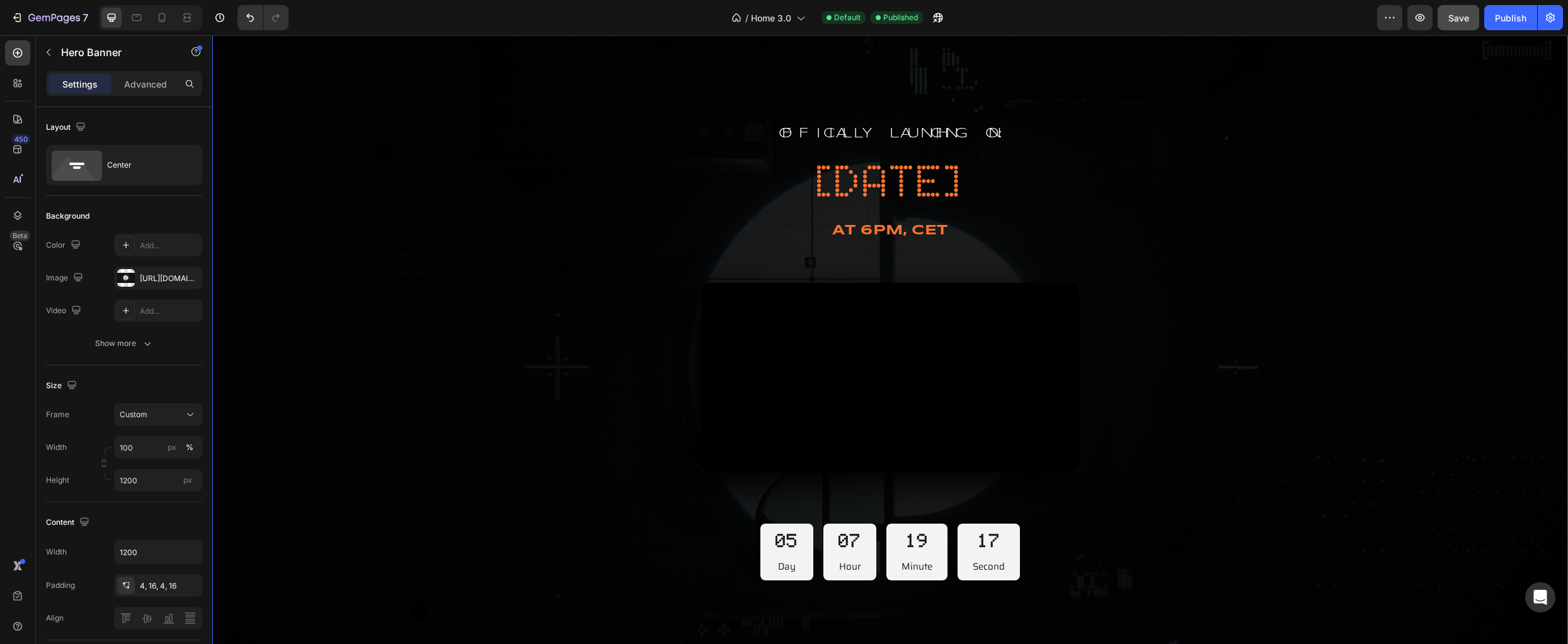
scroll to position [581, 0]
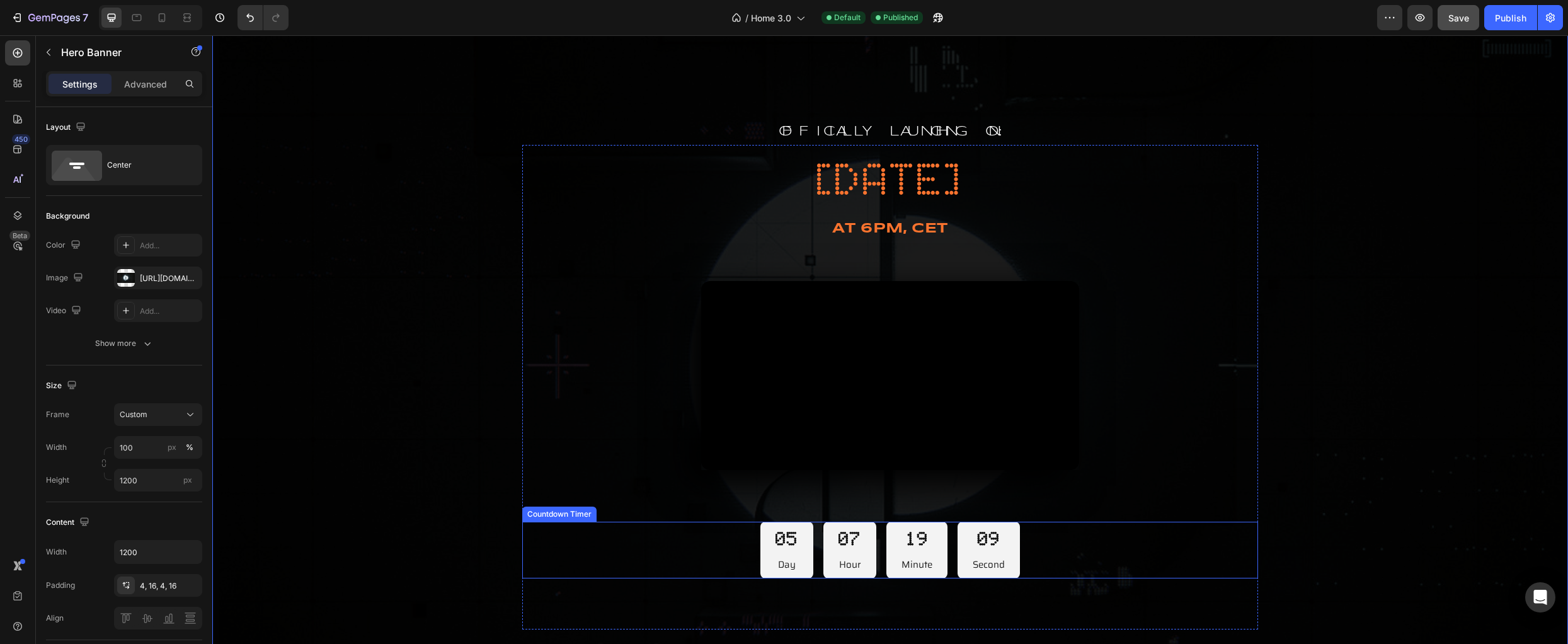
click at [744, 576] on div "05 Day 07 Hour 19 Minute 09 Second" at bounding box center [889, 550] width 735 height 57
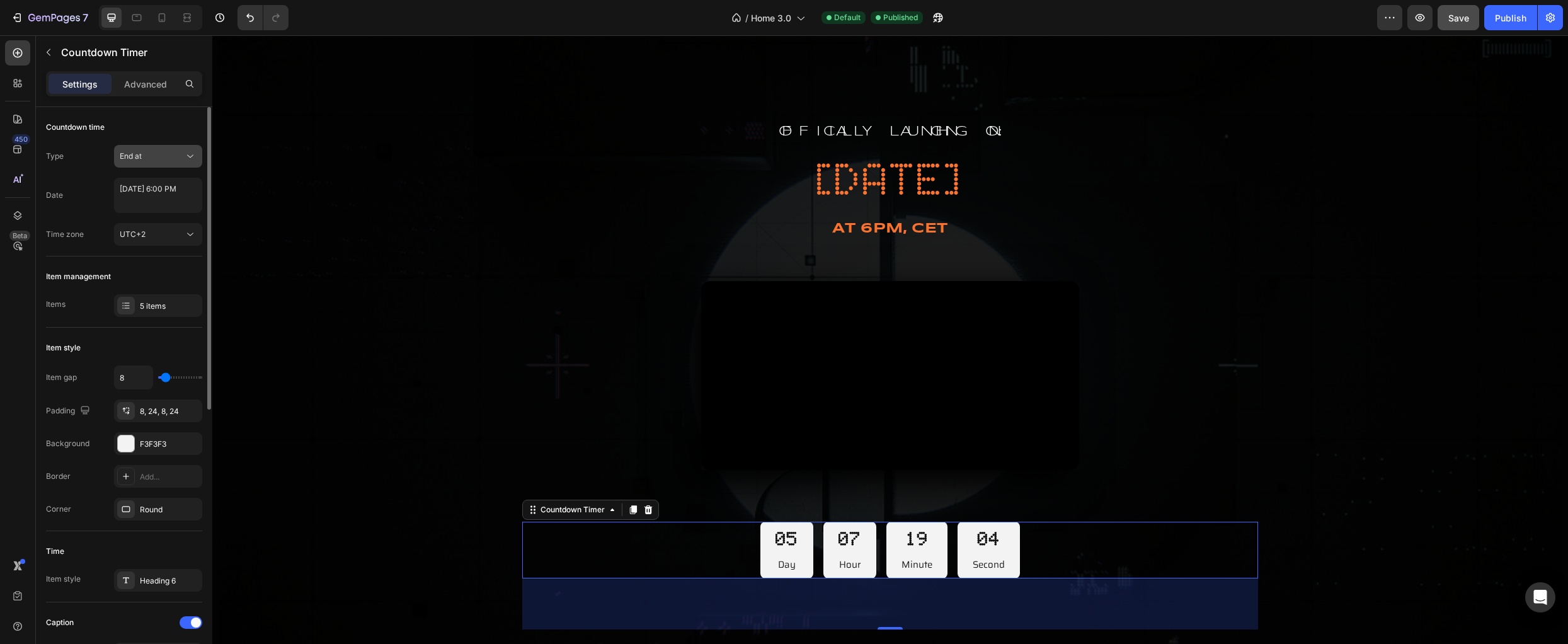
click at [158, 156] on div "End at" at bounding box center [152, 156] width 65 height 11
click at [172, 134] on div "Countdown time" at bounding box center [123, 127] width 156 height 20
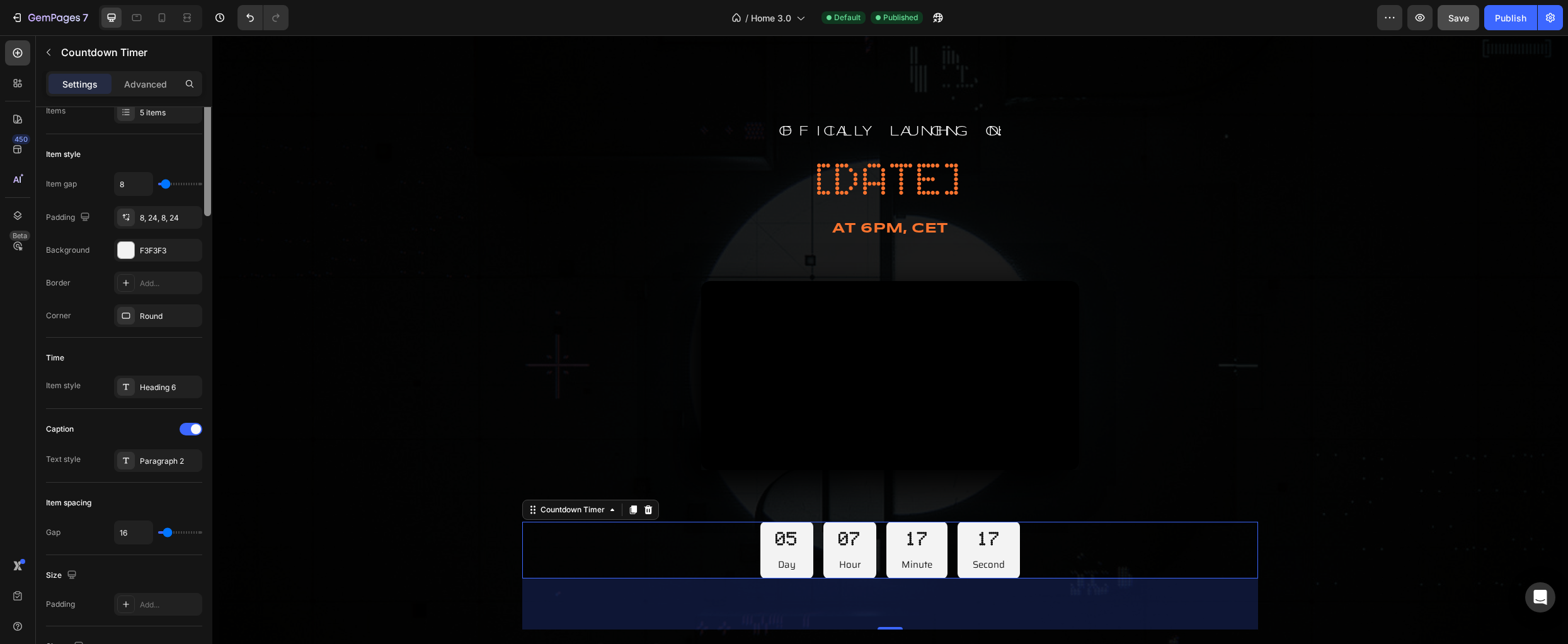
scroll to position [0, 0]
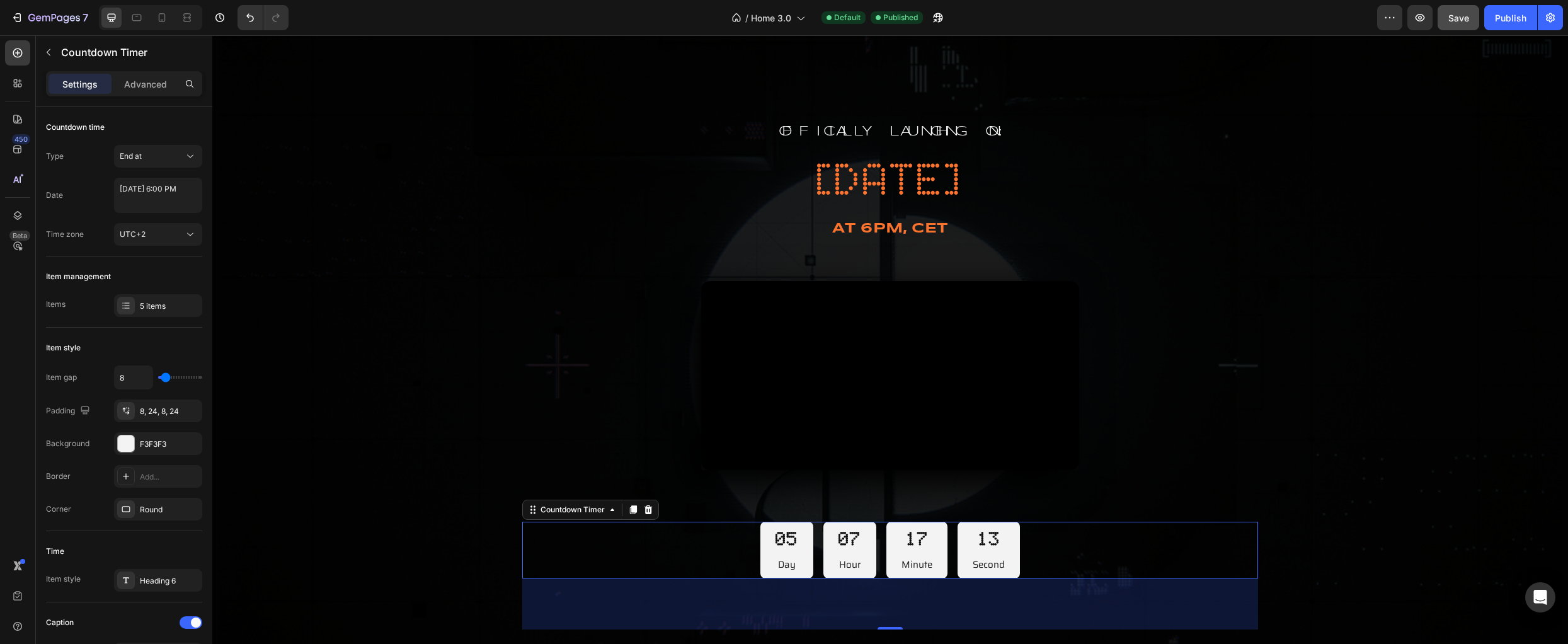
click at [789, 574] on p "Day" at bounding box center [786, 564] width 23 height 17
click at [775, 551] on div "05" at bounding box center [786, 539] width 23 height 25
click at [607, 515] on icon at bounding box center [612, 509] width 10 height 10
click at [824, 566] on div "07 Hour" at bounding box center [849, 550] width 53 height 57
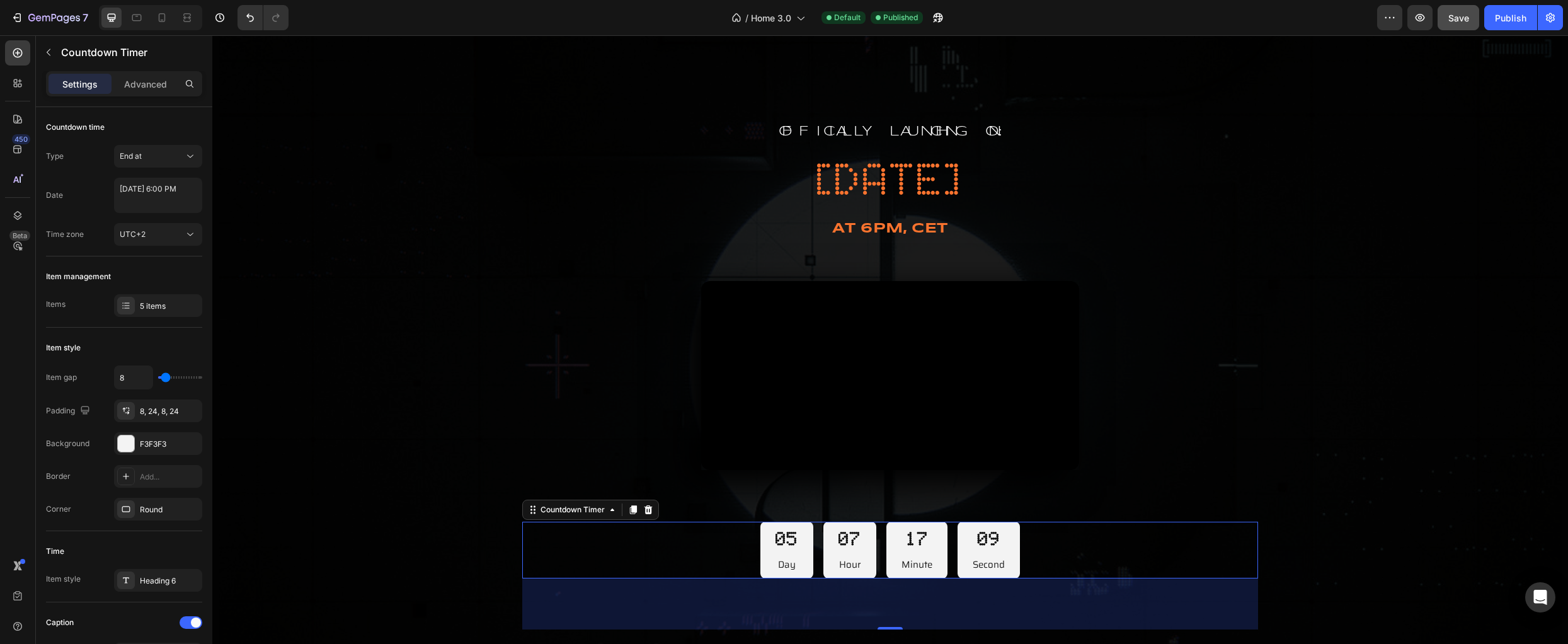
click at [824, 567] on div "07 Hour" at bounding box center [849, 550] width 53 height 57
click at [850, 551] on div "07" at bounding box center [849, 539] width 23 height 25
click at [849, 574] on p "Hour" at bounding box center [849, 564] width 23 height 17
click at [848, 574] on p "Hour" at bounding box center [849, 564] width 23 height 17
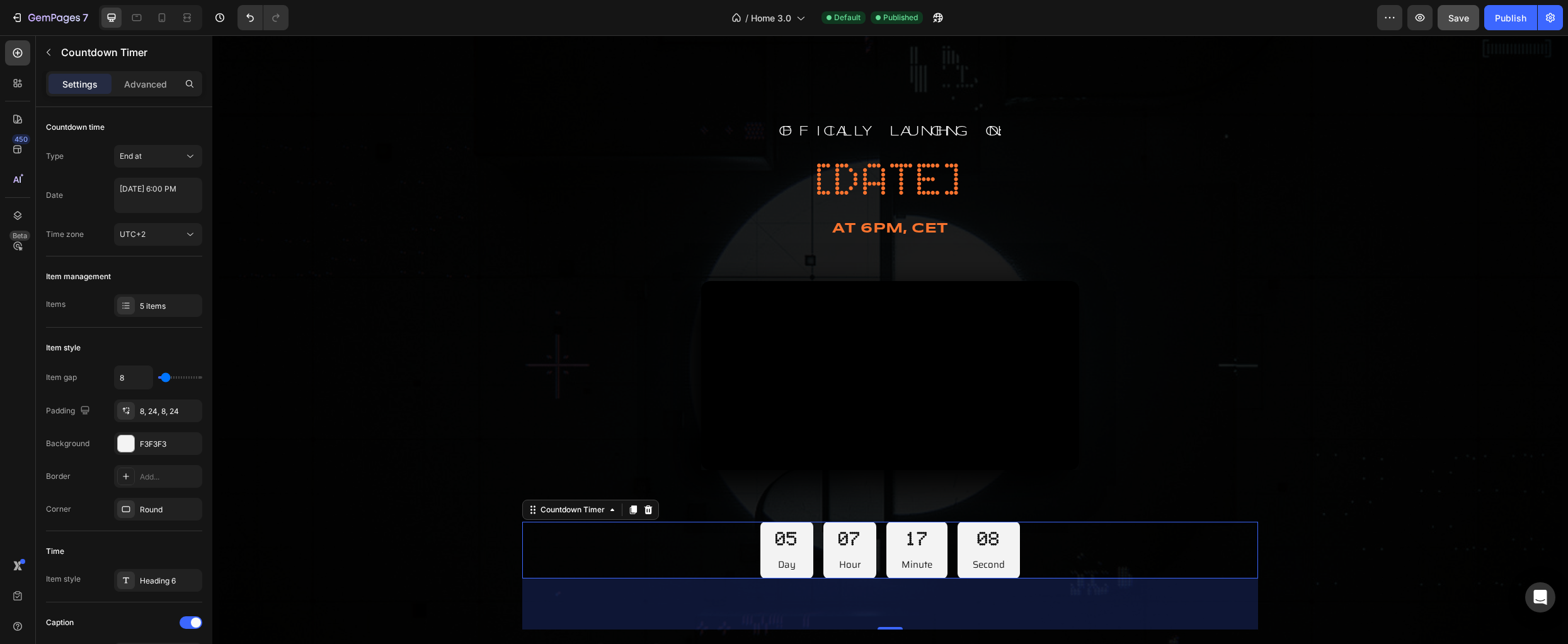
click at [1372, 494] on div "Overlay" at bounding box center [890, 374] width 1356 height 756
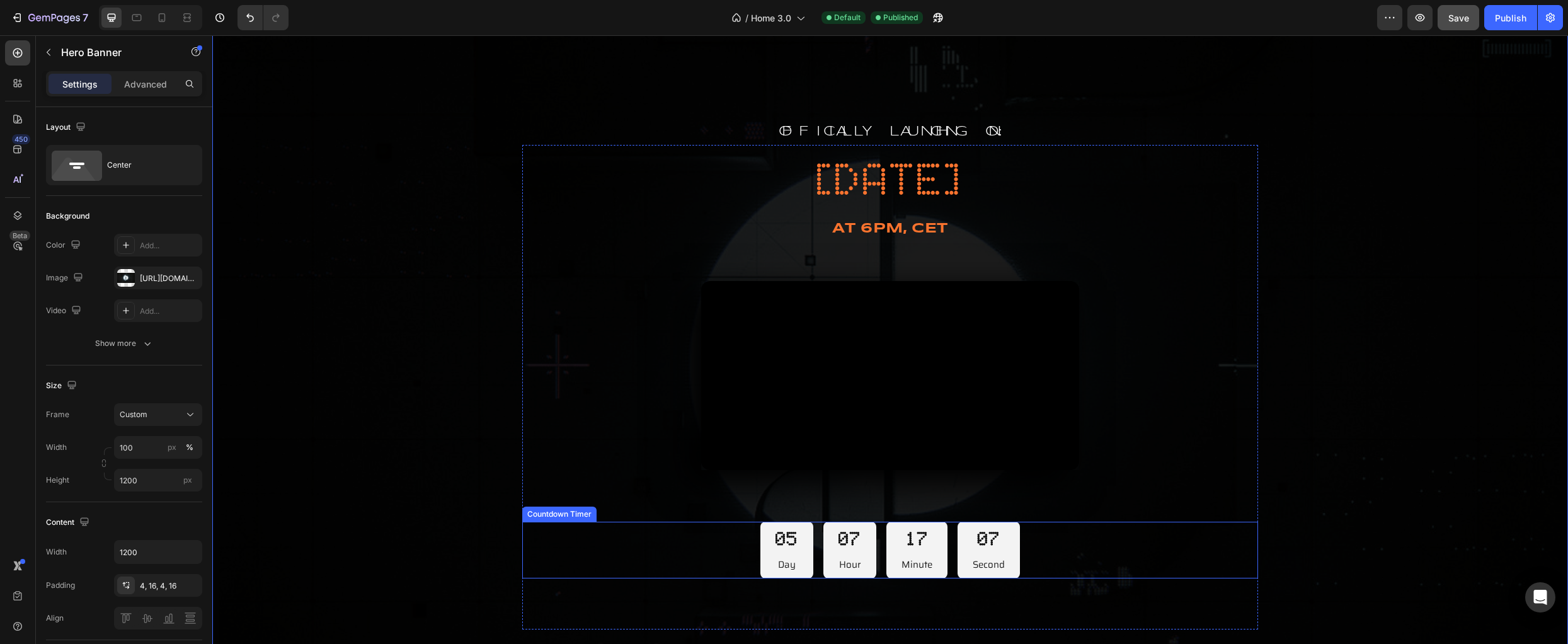
click at [886, 579] on div "17 Minute" at bounding box center [917, 550] width 62 height 57
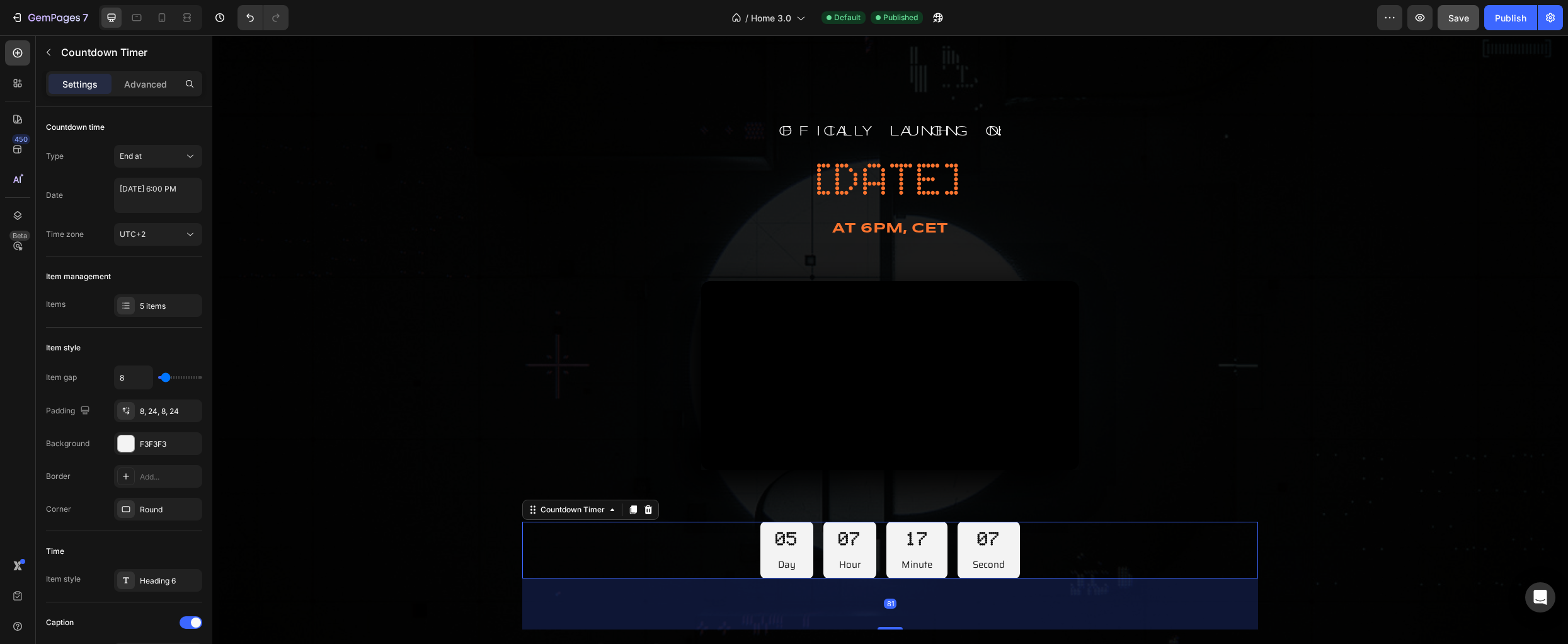
click at [872, 579] on div "05 Day 07 Hour 17 Minute 07 Second" at bounding box center [889, 550] width 259 height 57
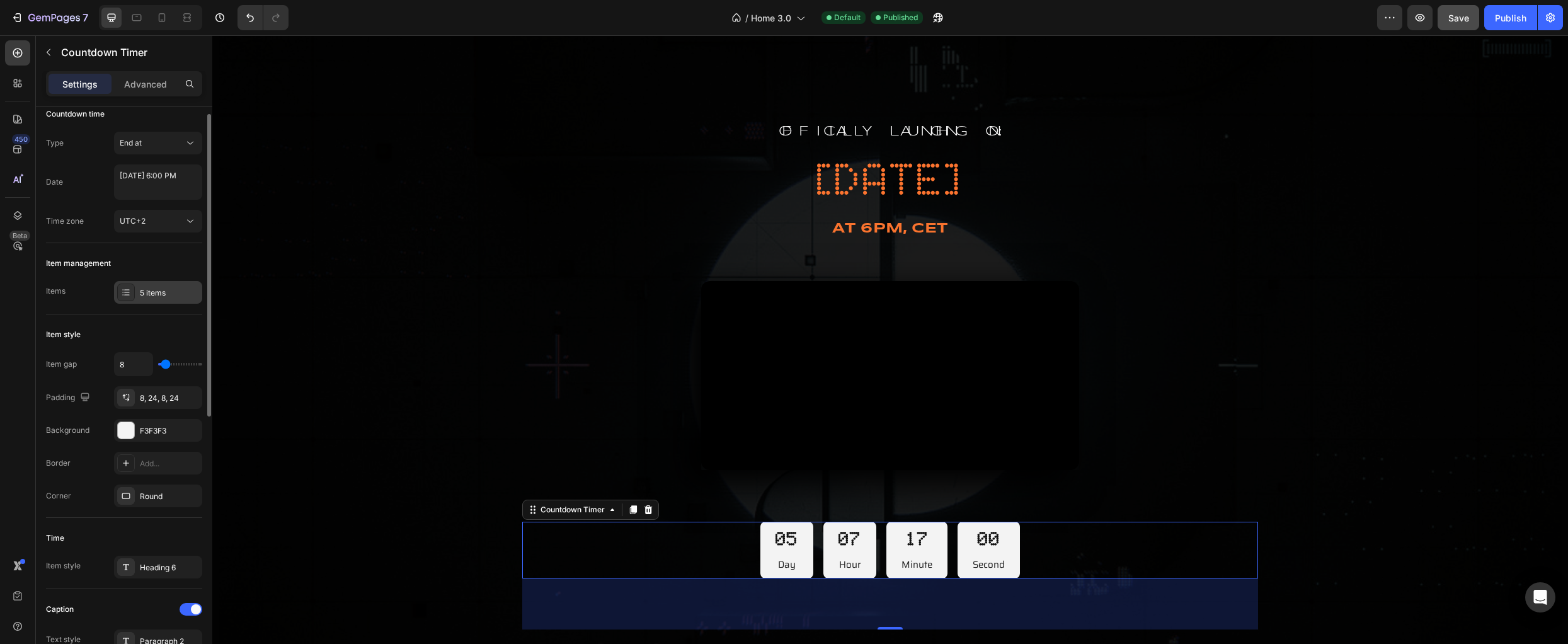
click at [134, 293] on div at bounding box center [126, 293] width 18 height 18
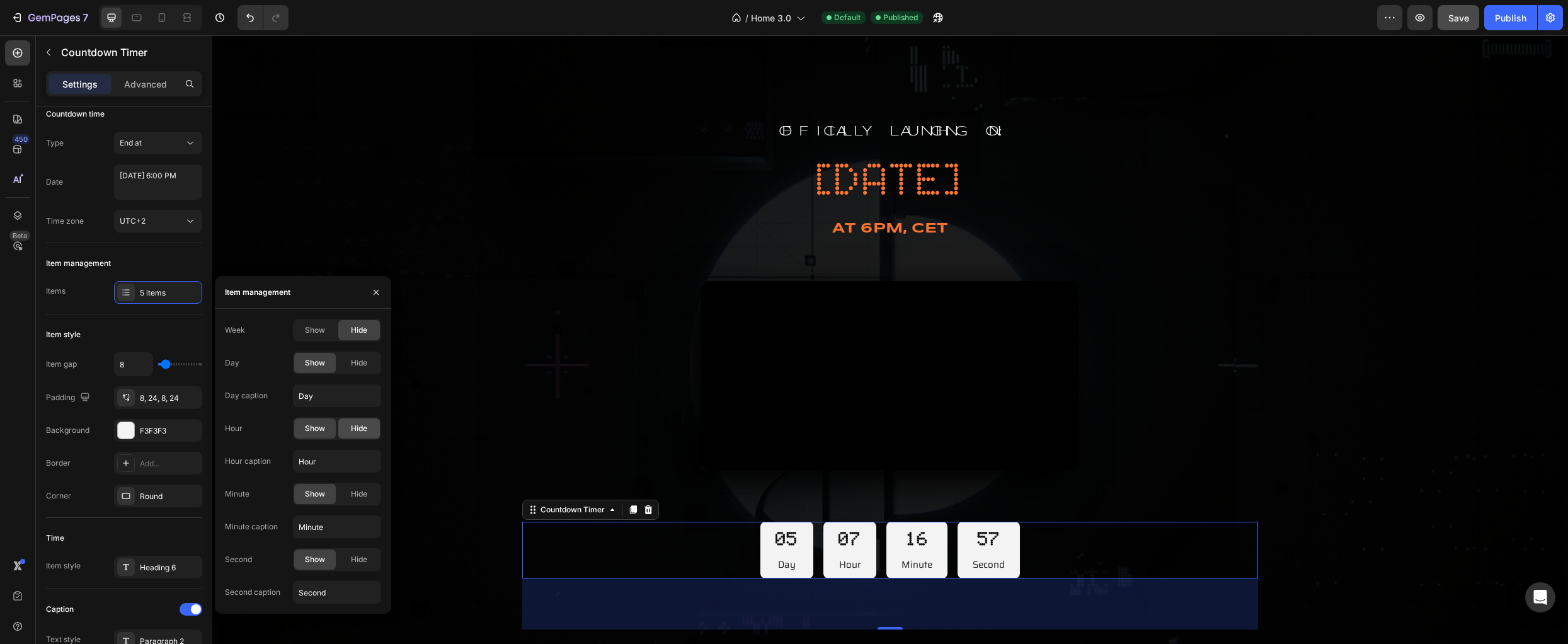
click at [356, 427] on span "Hide" at bounding box center [359, 428] width 17 height 11
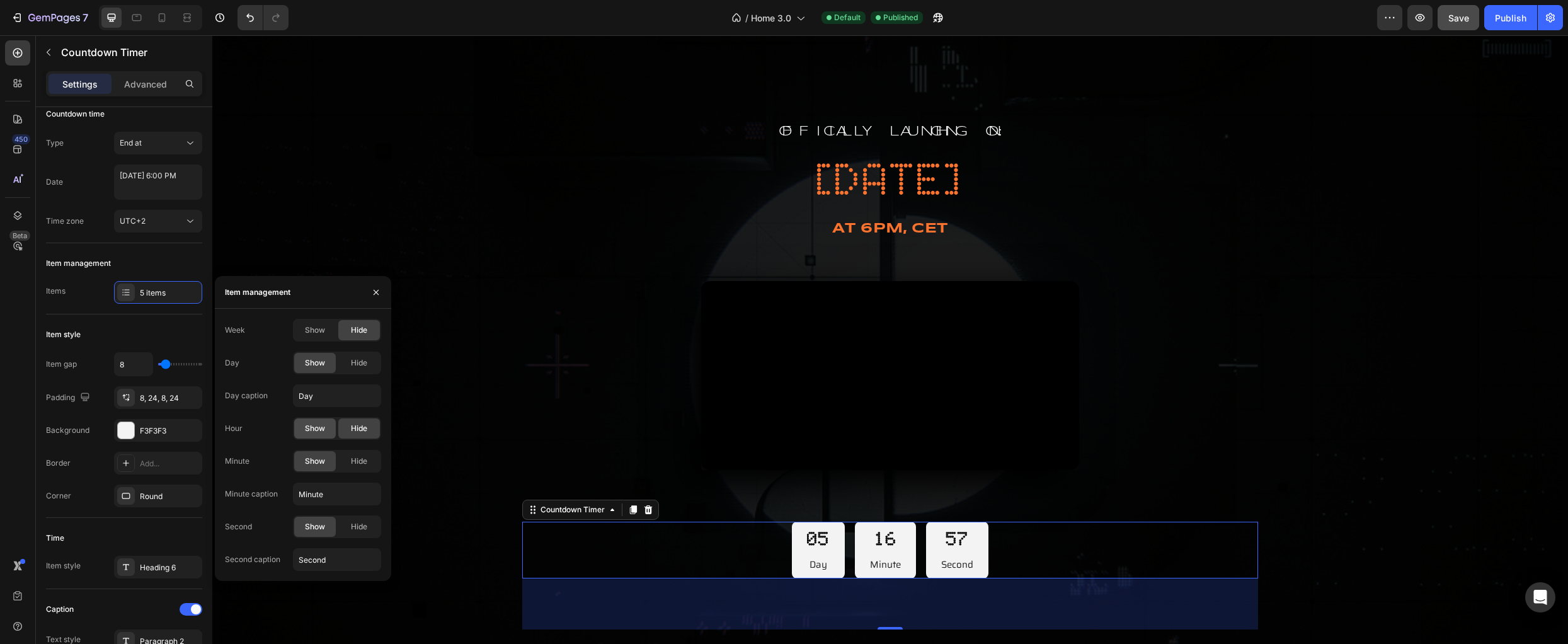
click at [324, 427] on span "Show" at bounding box center [315, 428] width 20 height 11
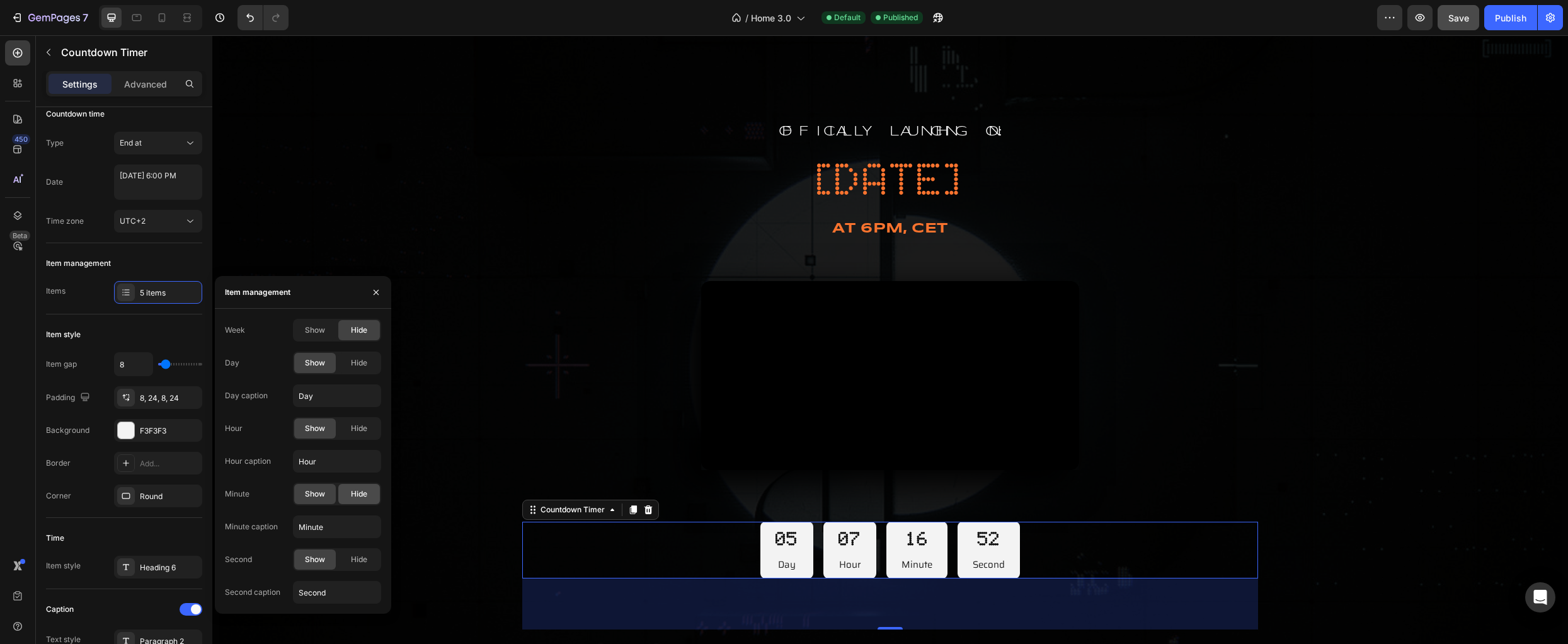
click at [353, 498] on span "Hide" at bounding box center [359, 493] width 17 height 11
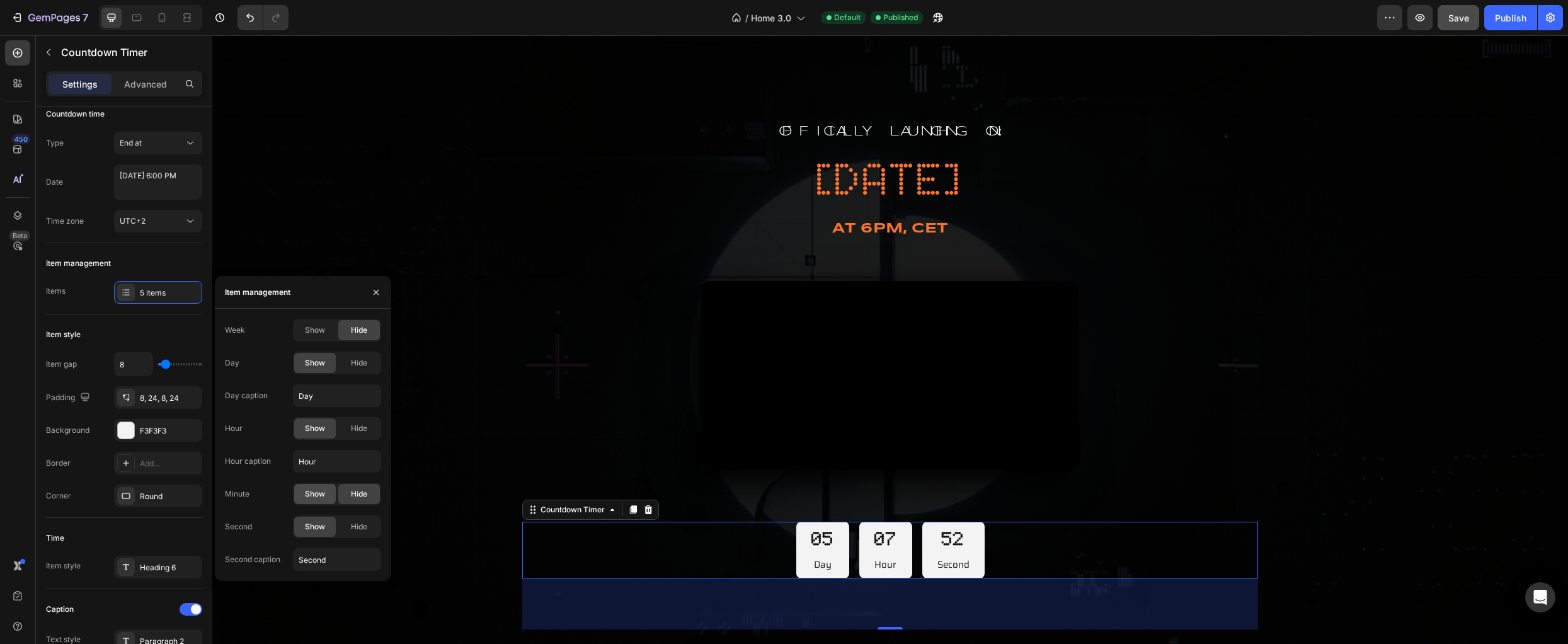
click at [314, 495] on span "Show" at bounding box center [315, 493] width 20 height 11
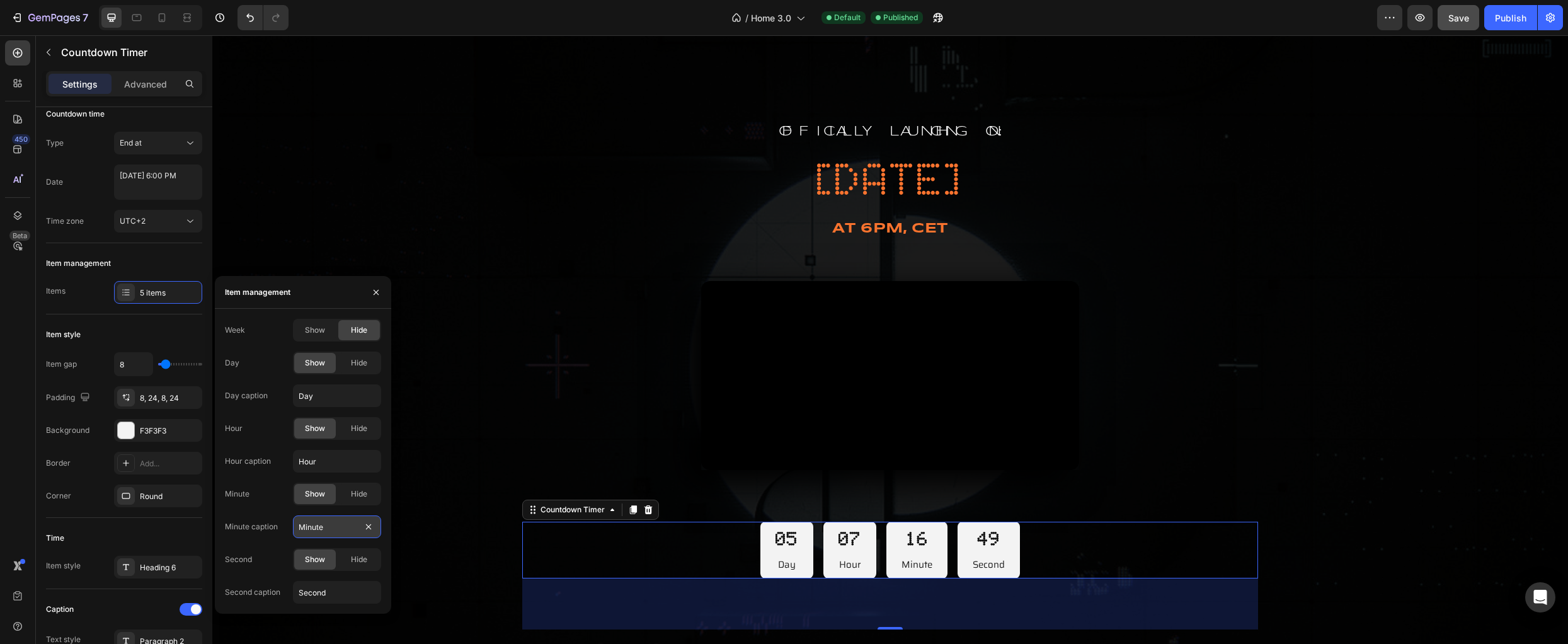
click at [333, 531] on input "Minute" at bounding box center [336, 526] width 88 height 23
click at [340, 527] on input "Minute" at bounding box center [336, 526] width 88 height 23
type input "Minutes"
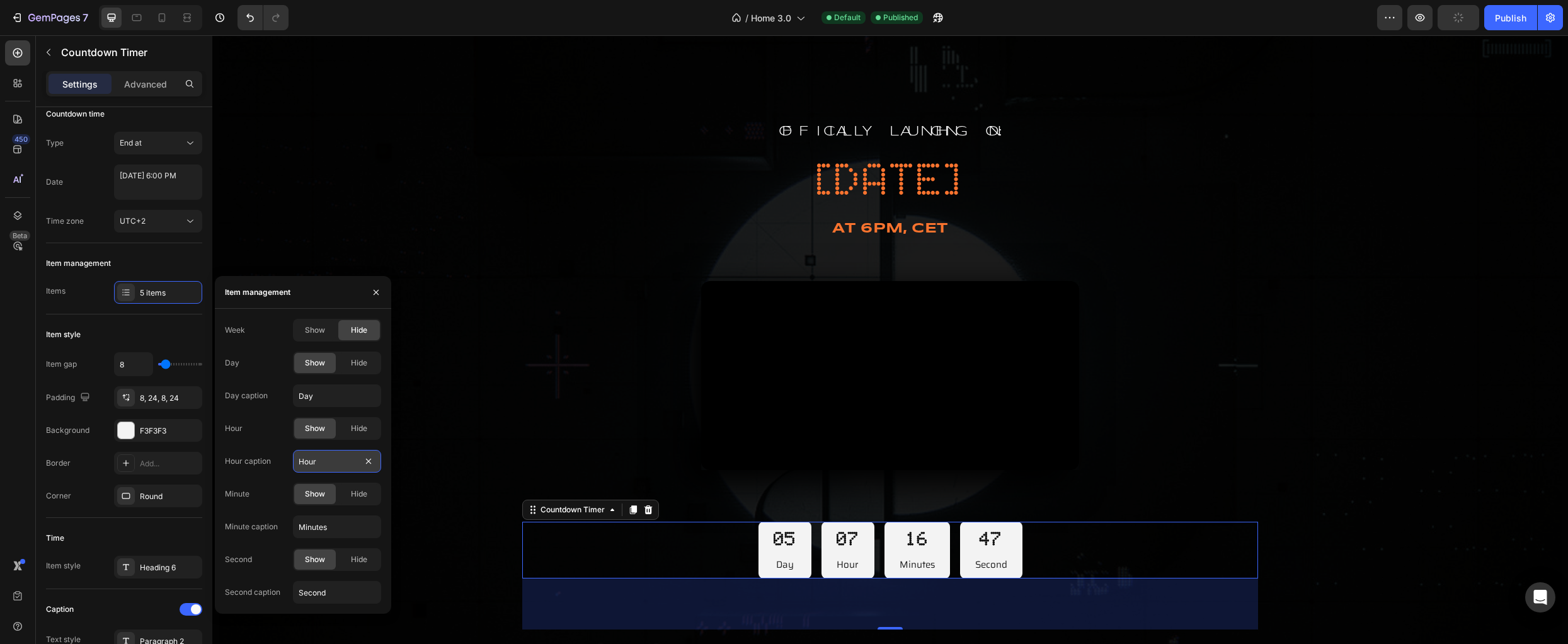
click at [328, 456] on input "Hour" at bounding box center [336, 460] width 88 height 23
click at [340, 458] on input "Hour" at bounding box center [336, 460] width 88 height 23
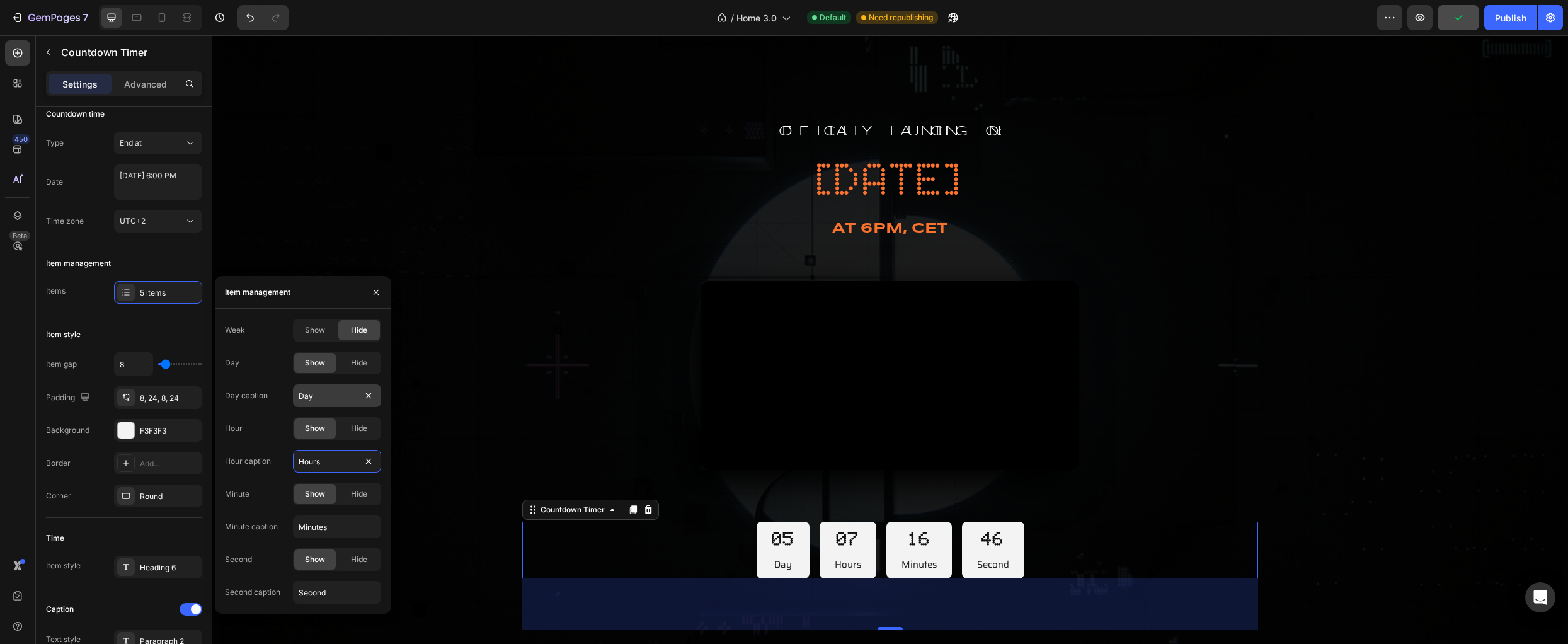
type input "Hours"
click at [328, 392] on input "Day" at bounding box center [336, 395] width 88 height 23
click at [332, 394] on input "Day" at bounding box center [336, 395] width 88 height 23
type input "Days"
click at [325, 331] on span "Show" at bounding box center [315, 329] width 20 height 11
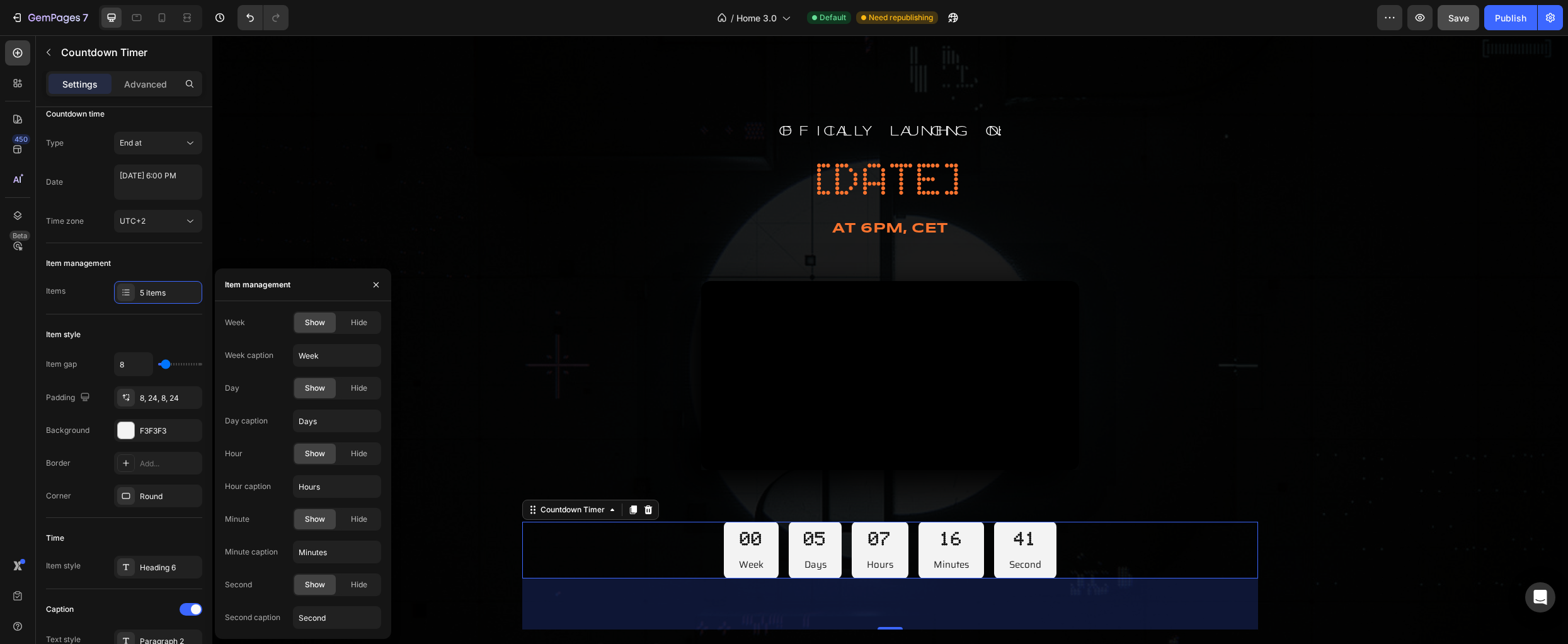
click at [359, 332] on div "Show Hide" at bounding box center [336, 322] width 88 height 23
click at [364, 322] on span "Hide" at bounding box center [359, 322] width 17 height 11
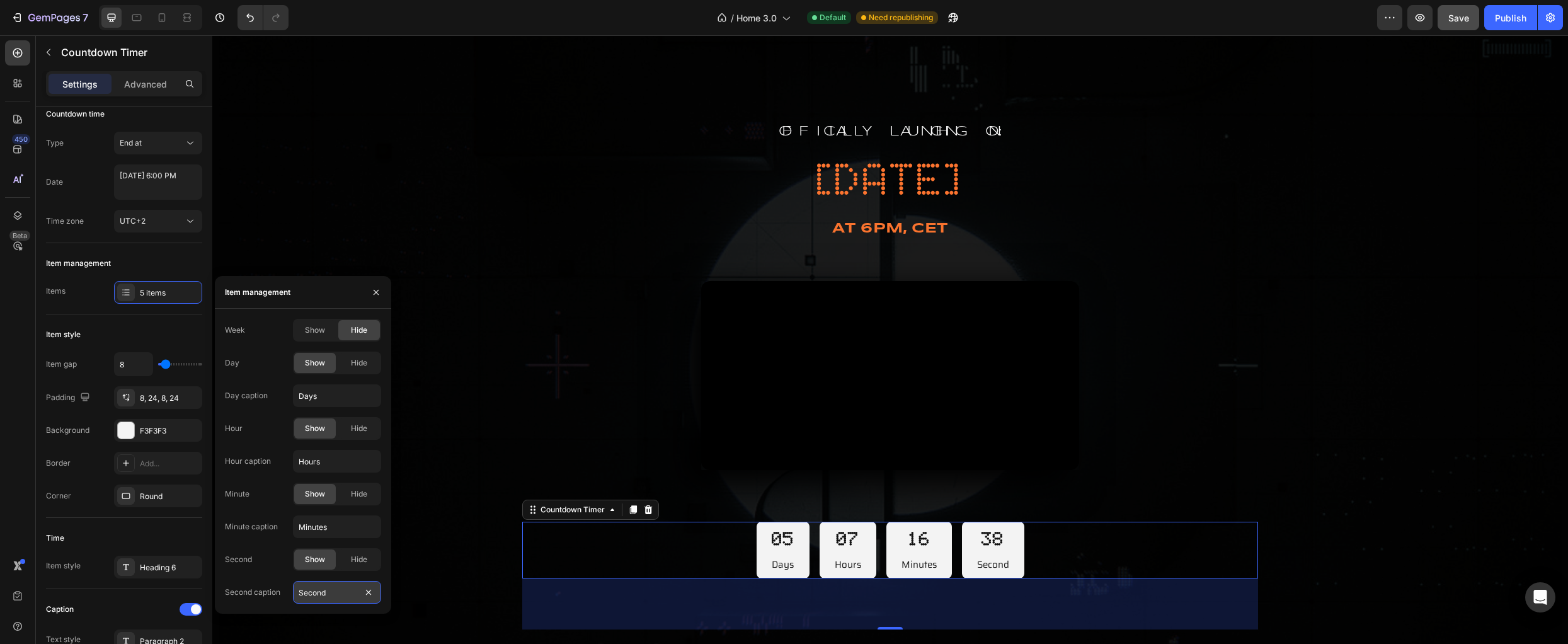
click at [337, 594] on input "Second" at bounding box center [336, 591] width 88 height 23
click at [343, 594] on input "Second" at bounding box center [336, 591] width 88 height 23
drag, startPoint x: 302, startPoint y: 595, endPoint x: 288, endPoint y: 594, distance: 14.0
click at [288, 594] on div "Second caption Seconds" at bounding box center [303, 591] width 156 height 23
type input "seconds"
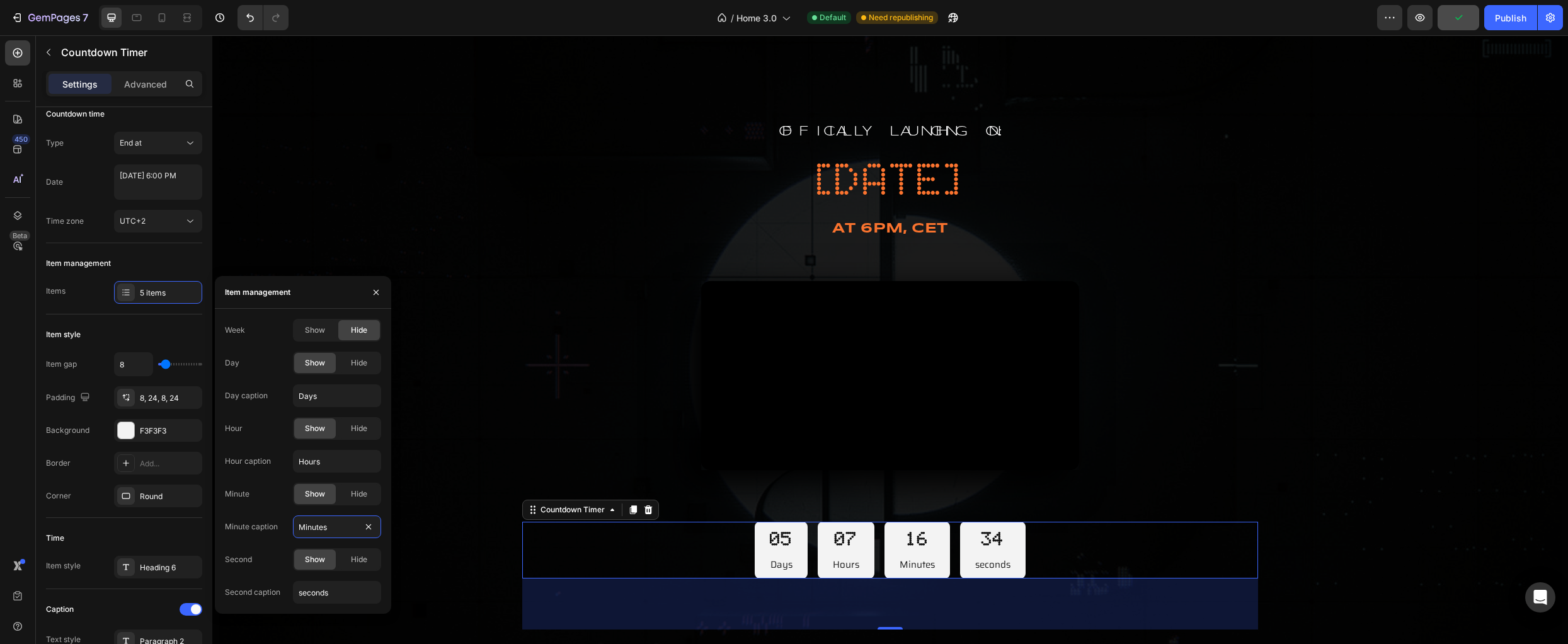
drag, startPoint x: 303, startPoint y: 530, endPoint x: 293, endPoint y: 528, distance: 10.2
click at [293, 528] on div "Minute caption Minutes" at bounding box center [303, 526] width 156 height 23
drag, startPoint x: 303, startPoint y: 529, endPoint x: 293, endPoint y: 527, distance: 10.2
click at [293, 527] on input "Minutes" at bounding box center [336, 526] width 88 height 23
type input ",inutes"
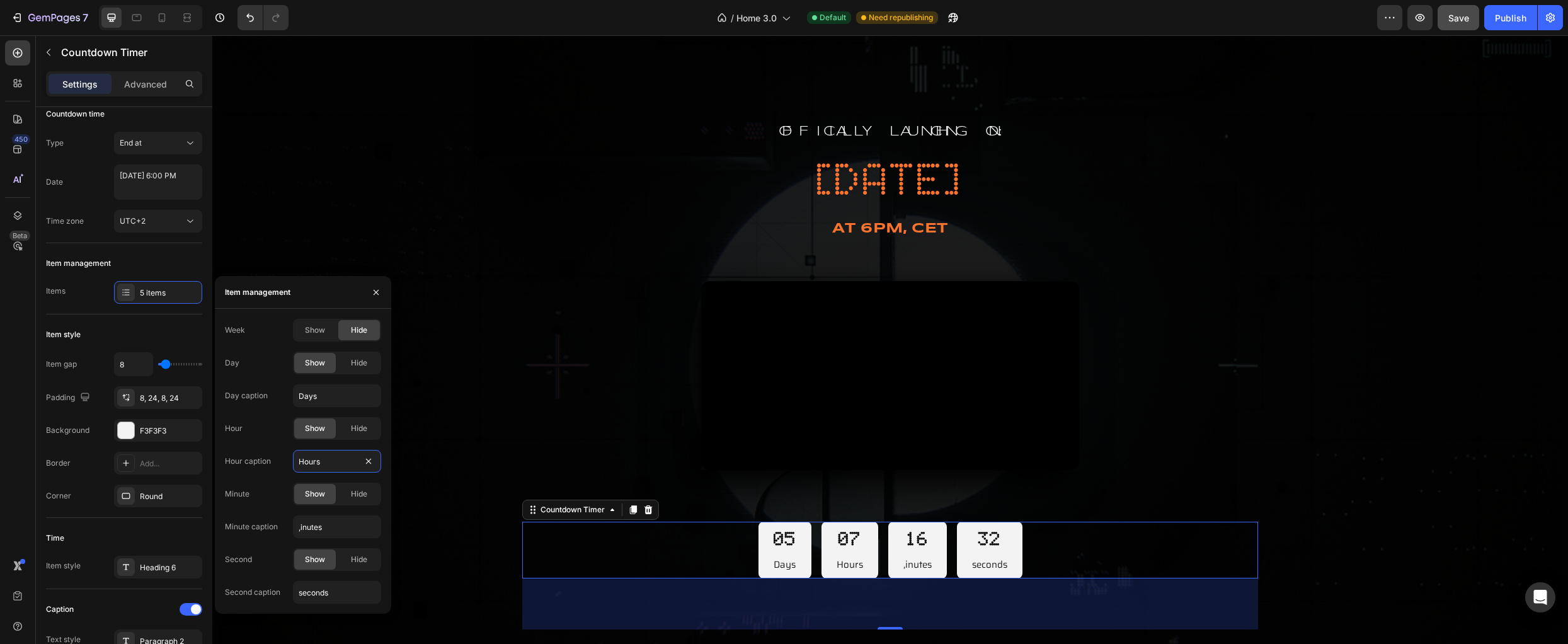
click at [289, 460] on div "Hour caption Hours" at bounding box center [303, 460] width 156 height 23
click at [296, 463] on input "Hours" at bounding box center [336, 460] width 88 height 23
type input "hours"
drag, startPoint x: 303, startPoint y: 397, endPoint x: 289, endPoint y: 397, distance: 14.0
click at [289, 397] on div "Day caption Days" at bounding box center [303, 395] width 156 height 23
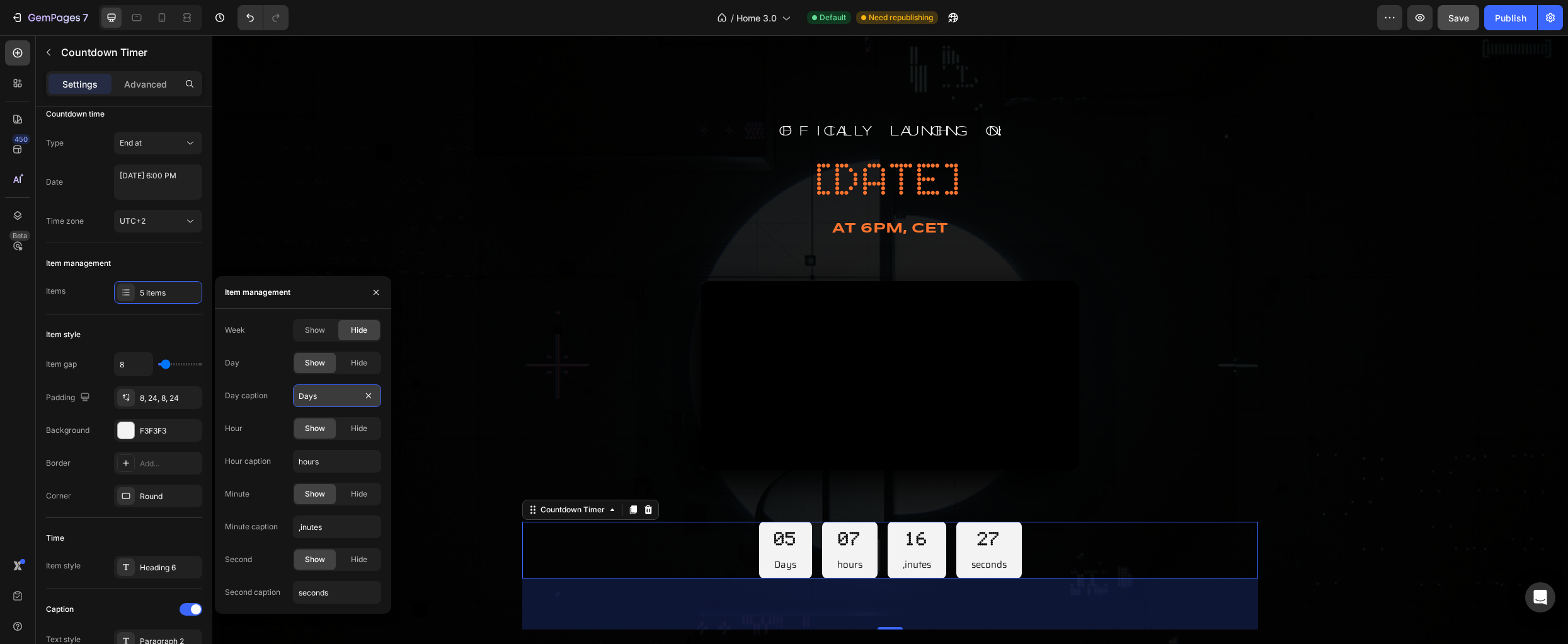
click at [304, 398] on input "Days" at bounding box center [336, 395] width 88 height 23
type input "days"
click at [258, 410] on div "Week Show Hide Day Show Hide Day caption days Hour Show Hide Hour caption hours…" at bounding box center [303, 460] width 156 height 285
drag, startPoint x: 300, startPoint y: 530, endPoint x: 293, endPoint y: 530, distance: 7.0
click at [293, 530] on div "Minute caption ,inutes" at bounding box center [303, 526] width 156 height 23
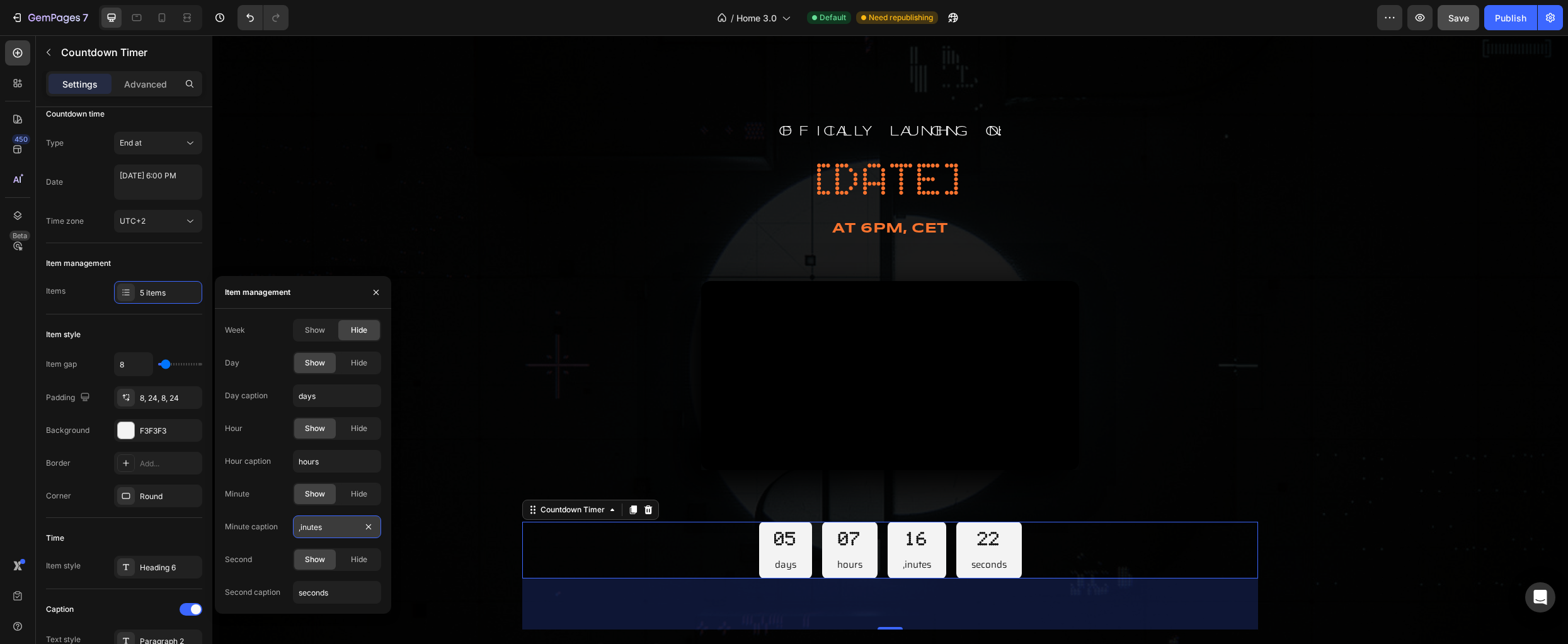
click at [301, 529] on input ",inutes" at bounding box center [336, 526] width 88 height 23
type input "minutes"
click at [261, 549] on div "Second Show Hide" at bounding box center [303, 559] width 156 height 23
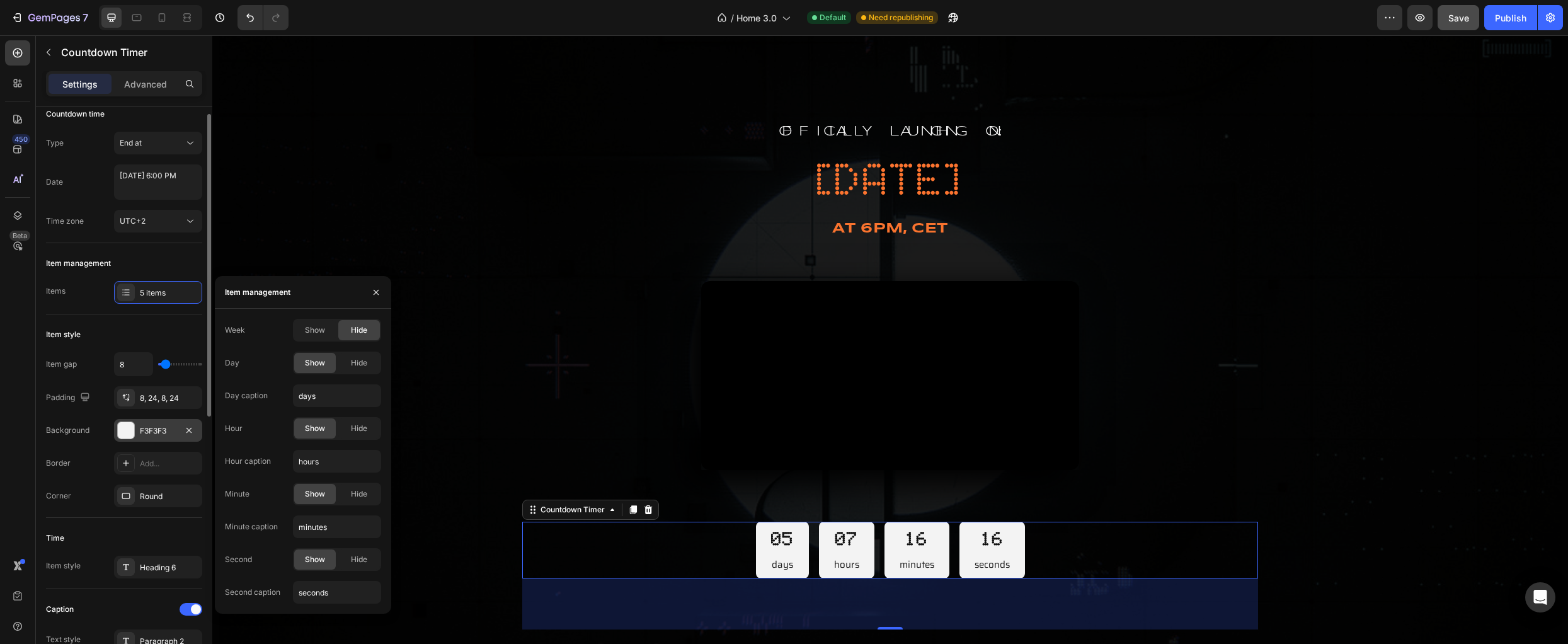
click at [123, 429] on div at bounding box center [126, 430] width 17 height 17
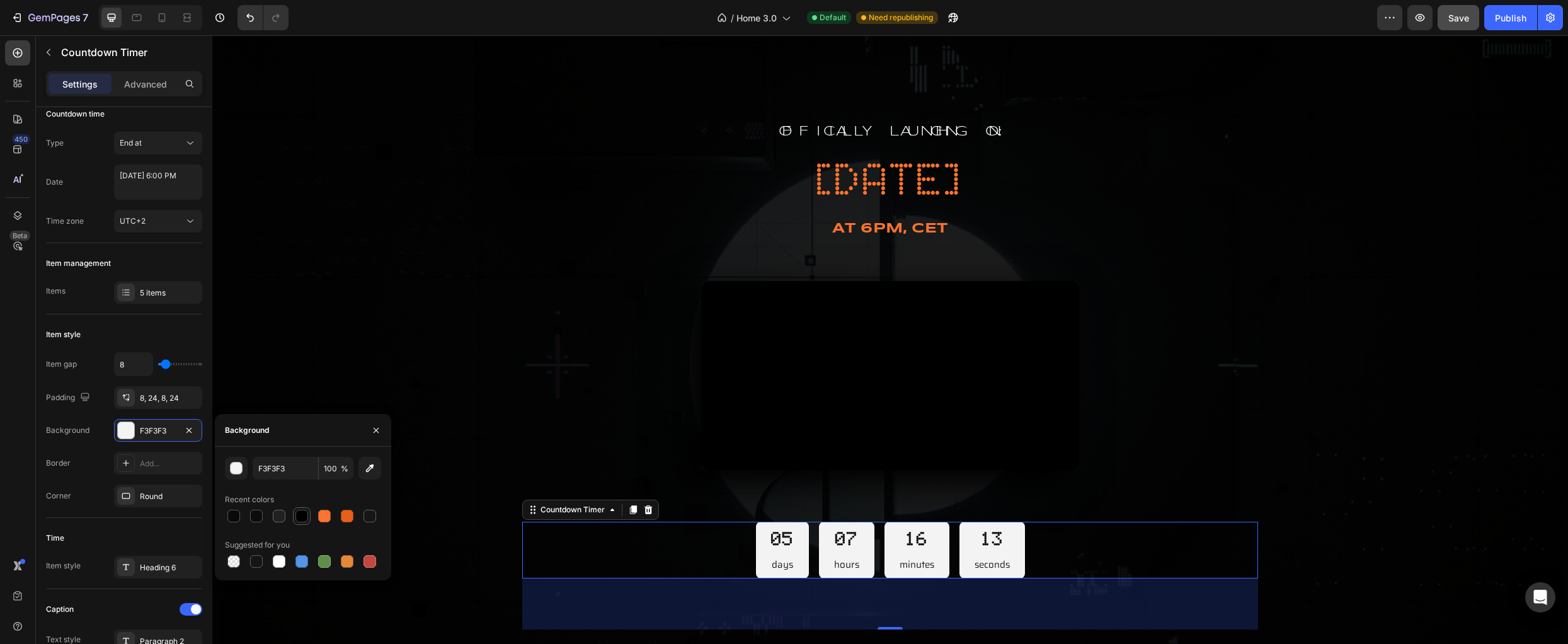
click at [299, 520] on div at bounding box center [302, 515] width 13 height 13
type input "000000"
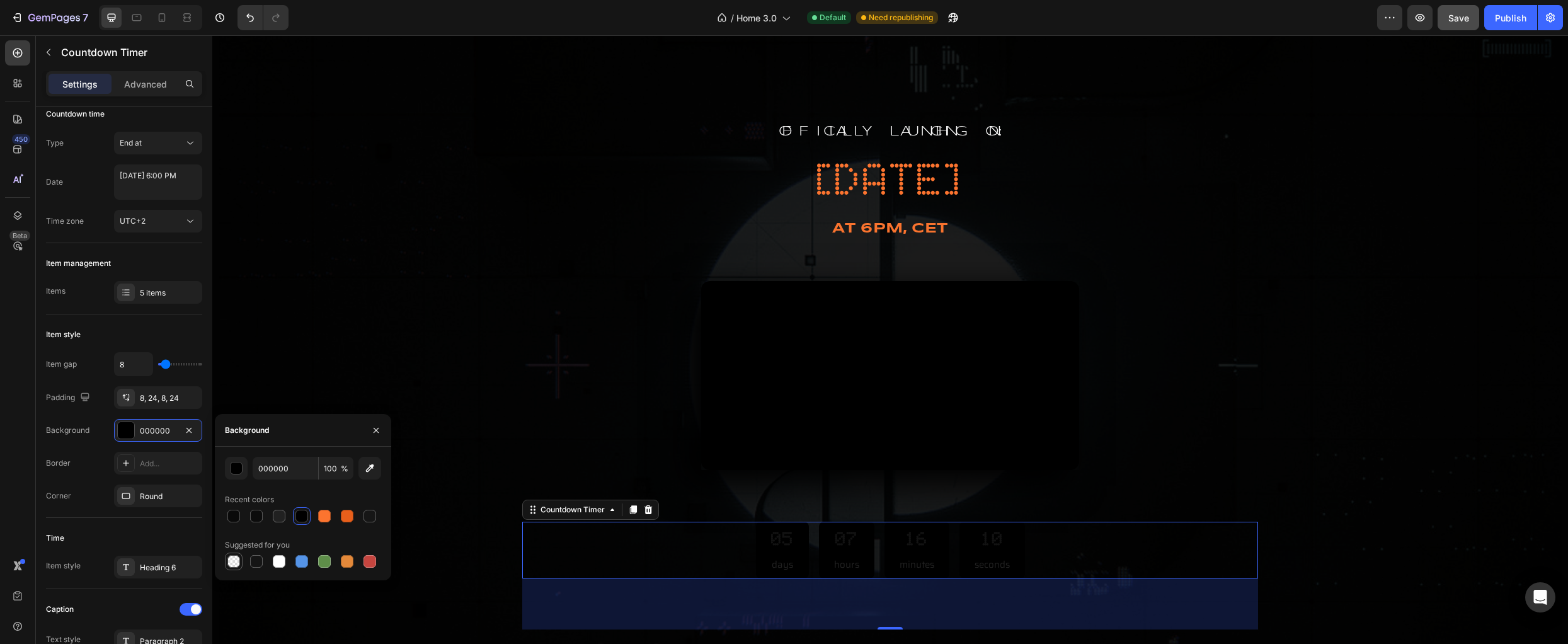
click at [235, 563] on div at bounding box center [233, 561] width 13 height 13
type input "0"
click at [235, 563] on div at bounding box center [233, 561] width 13 height 13
click at [275, 560] on div at bounding box center [279, 561] width 13 height 13
type input "FFFFFF"
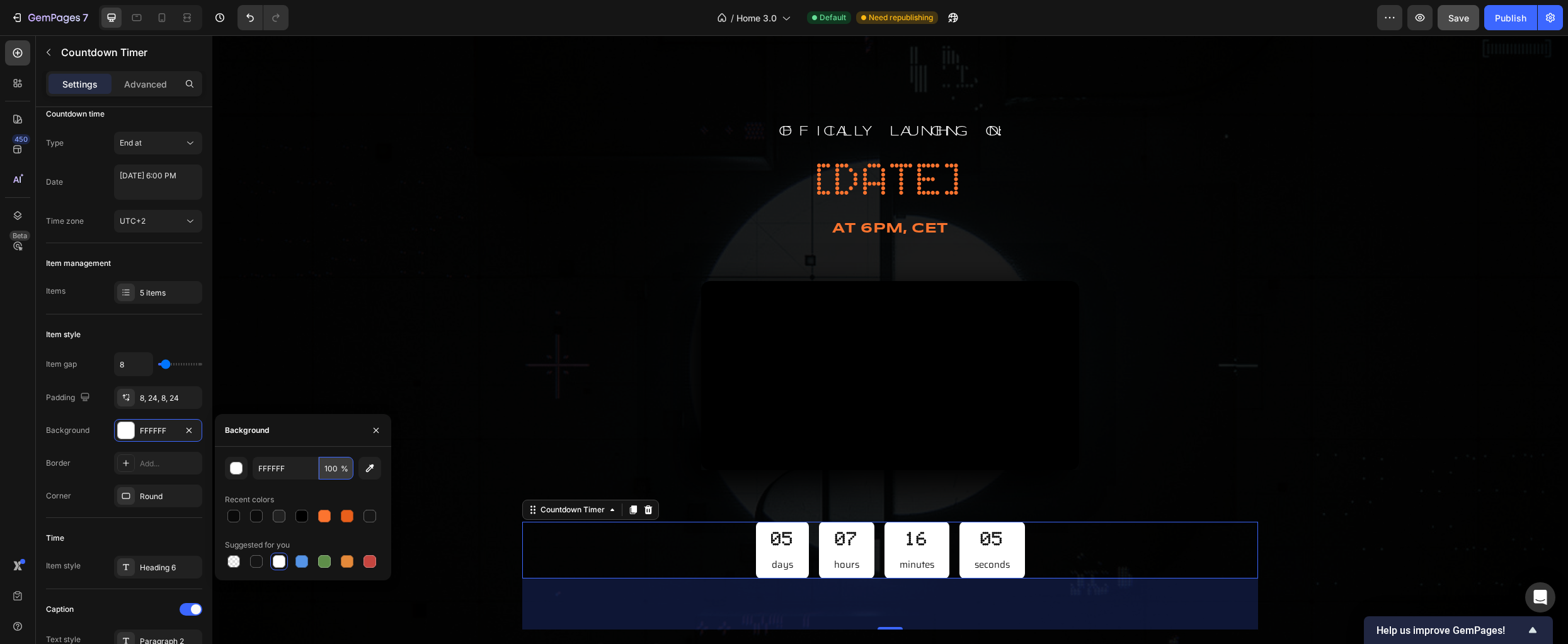
click at [336, 475] on input "100" at bounding box center [335, 467] width 35 height 23
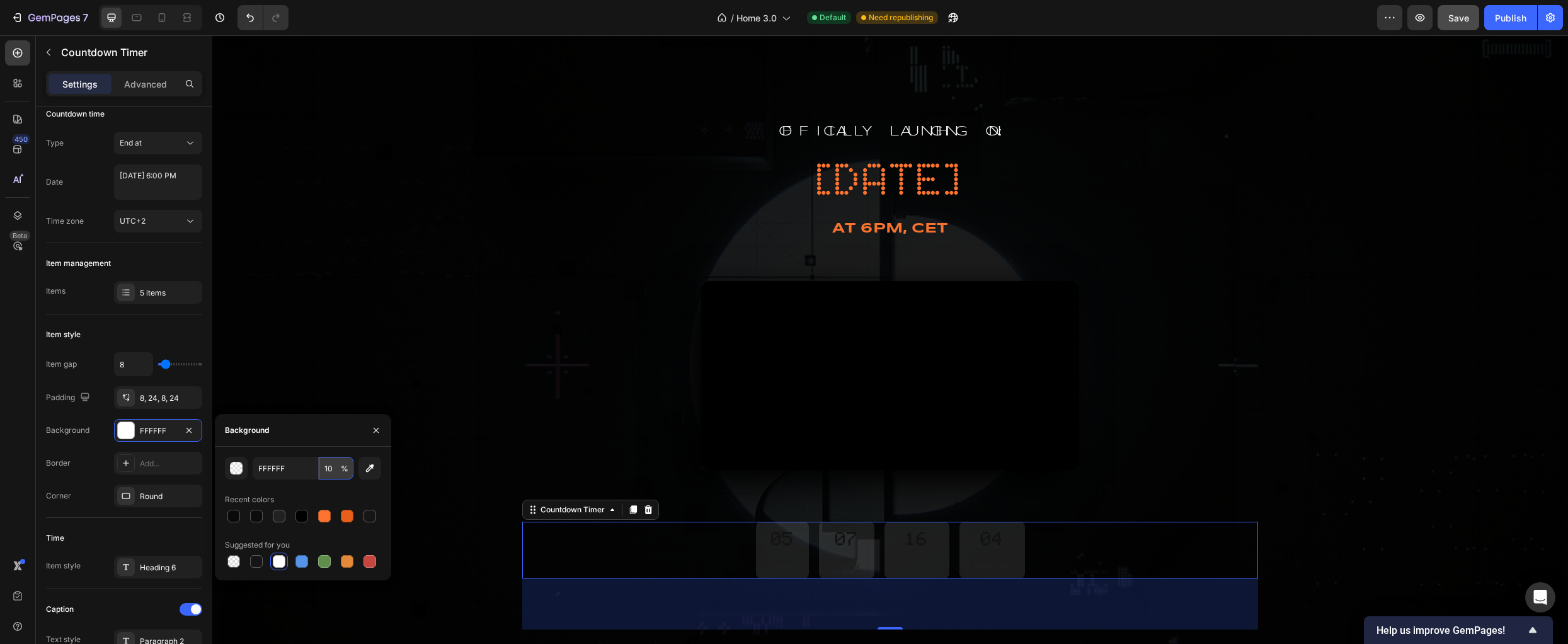
type input "10"
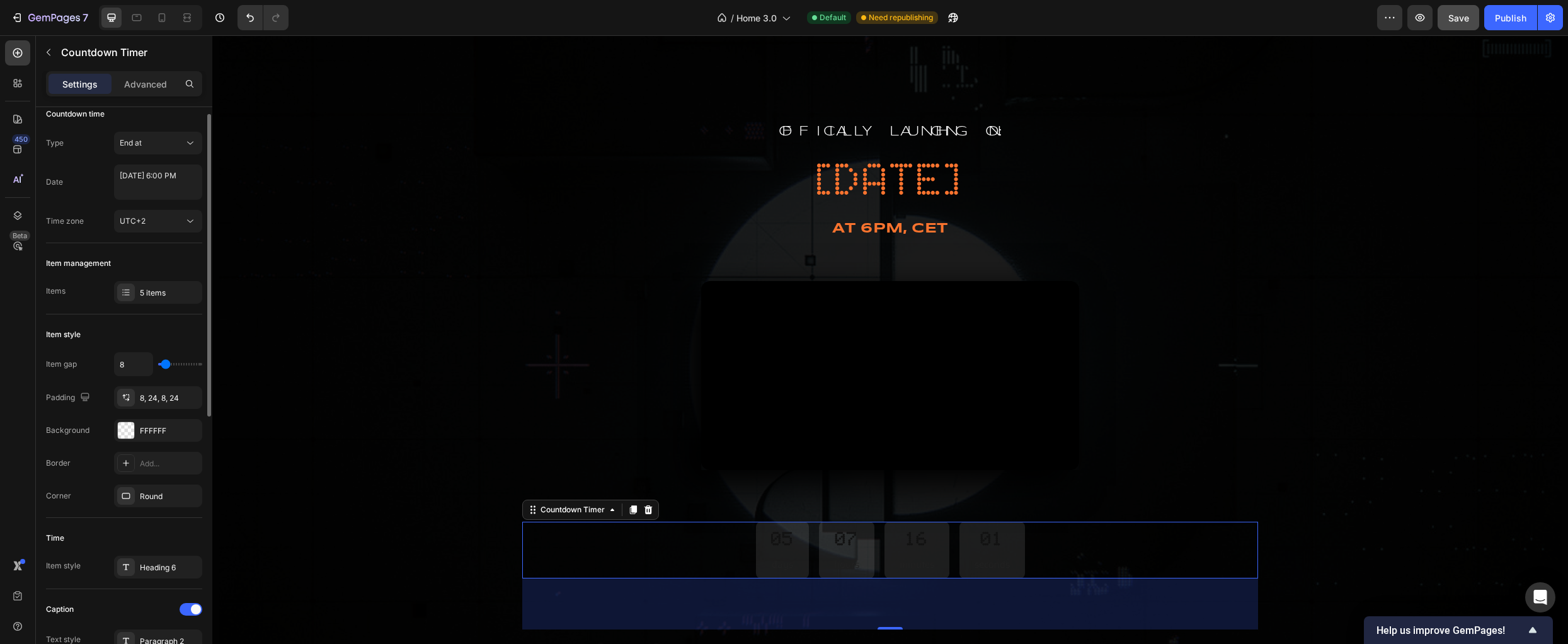
click at [80, 492] on div "Corner Round" at bounding box center [123, 495] width 156 height 23
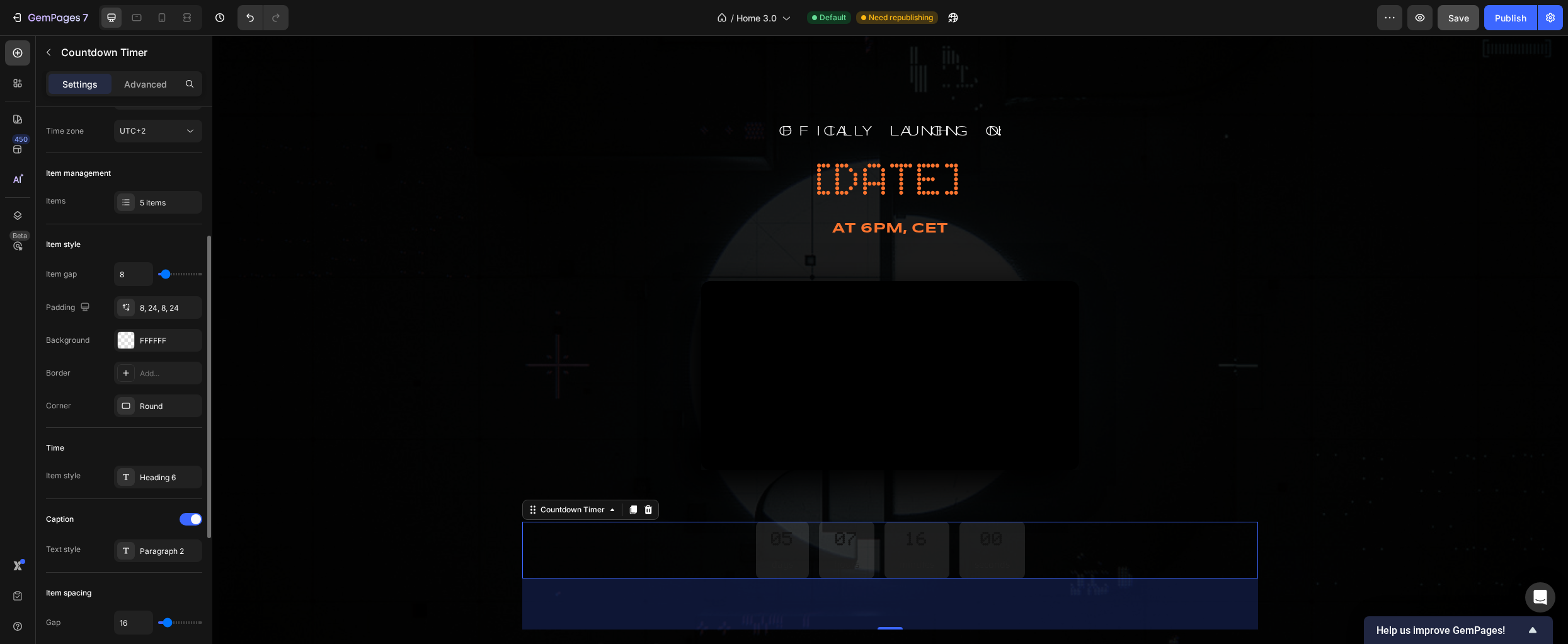
scroll to position [215, 0]
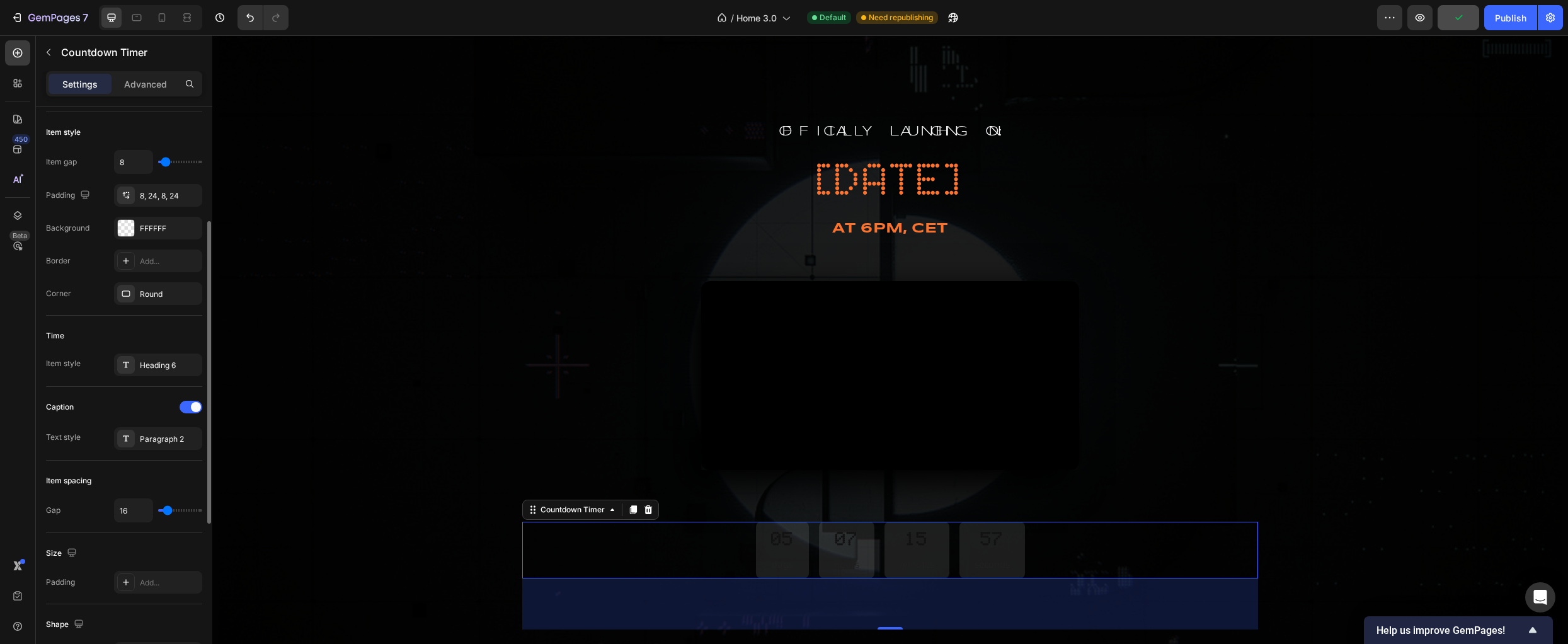
click at [88, 448] on div "Text style Paragraph 2" at bounding box center [123, 438] width 156 height 23
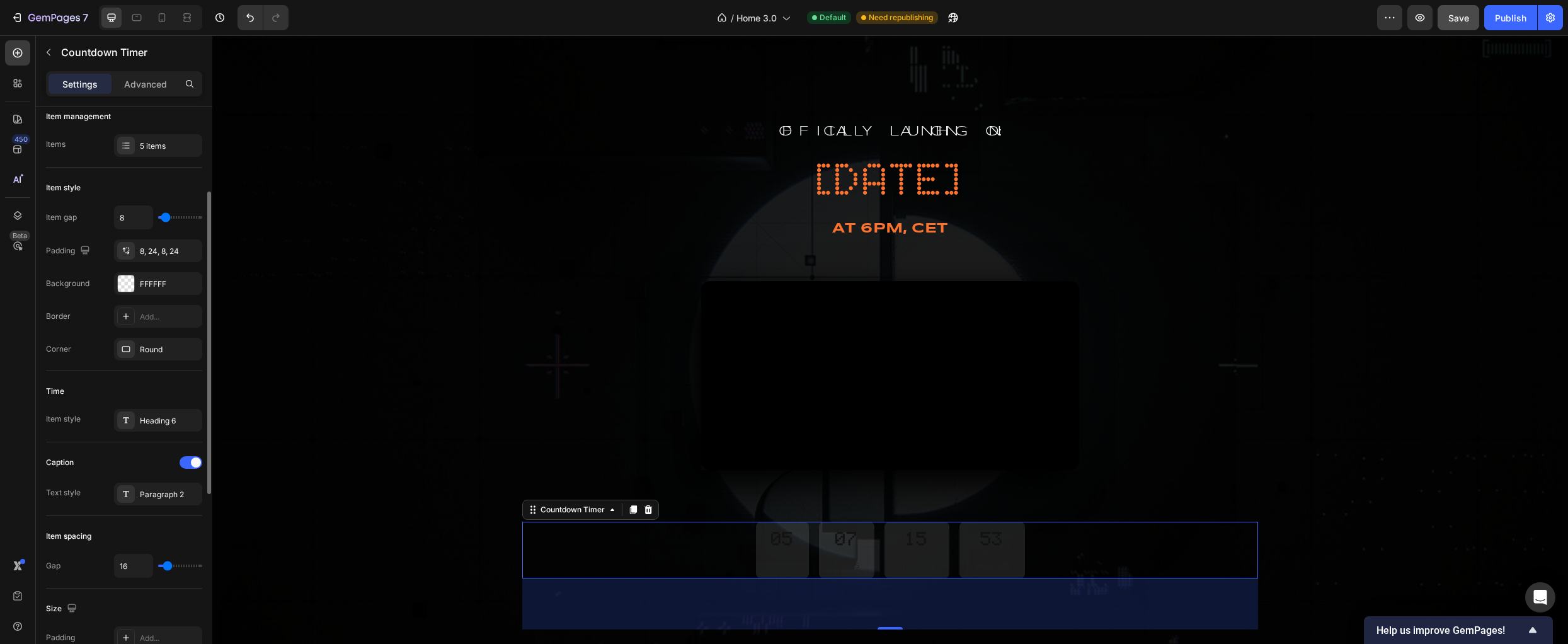
scroll to position [158, 0]
click at [133, 425] on div at bounding box center [126, 423] width 18 height 18
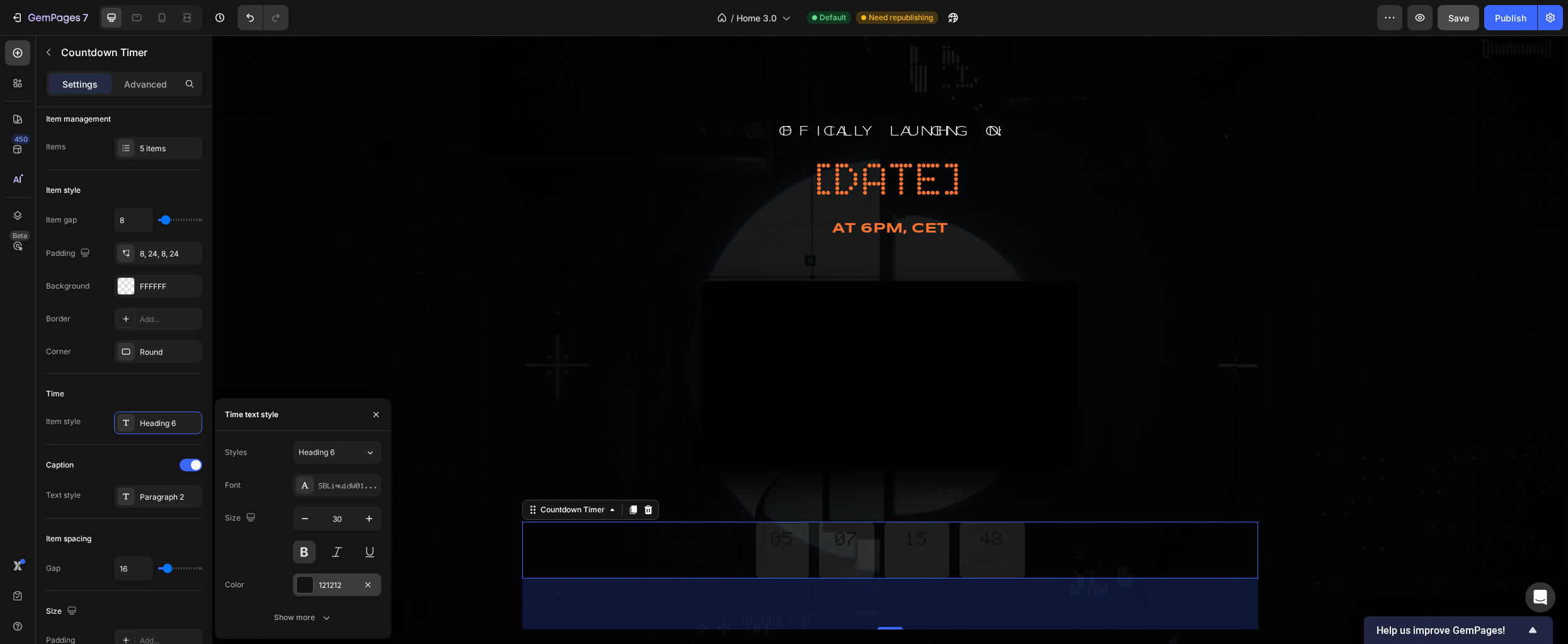
click at [311, 585] on div at bounding box center [305, 584] width 17 height 17
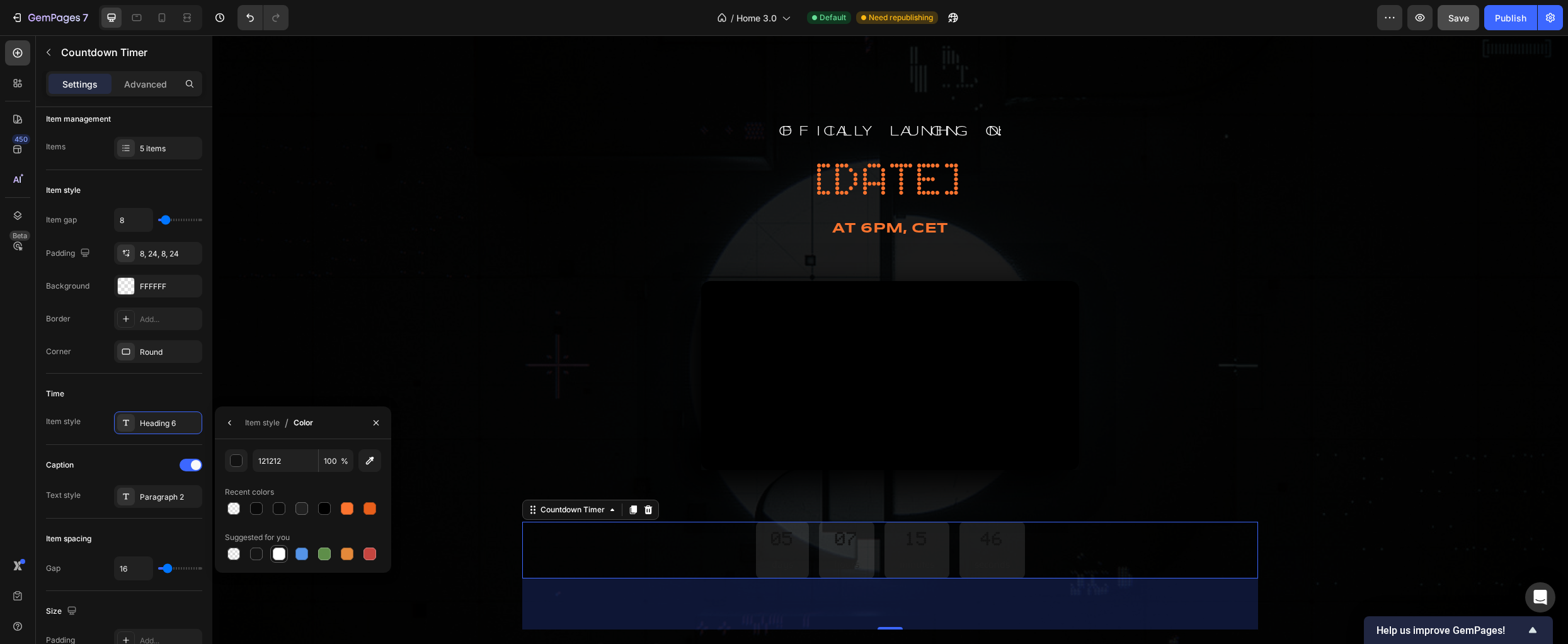
click at [275, 557] on div at bounding box center [279, 554] width 13 height 13
type input "FFFFFF"
click at [84, 427] on div "Item style Heading 6" at bounding box center [123, 422] width 156 height 23
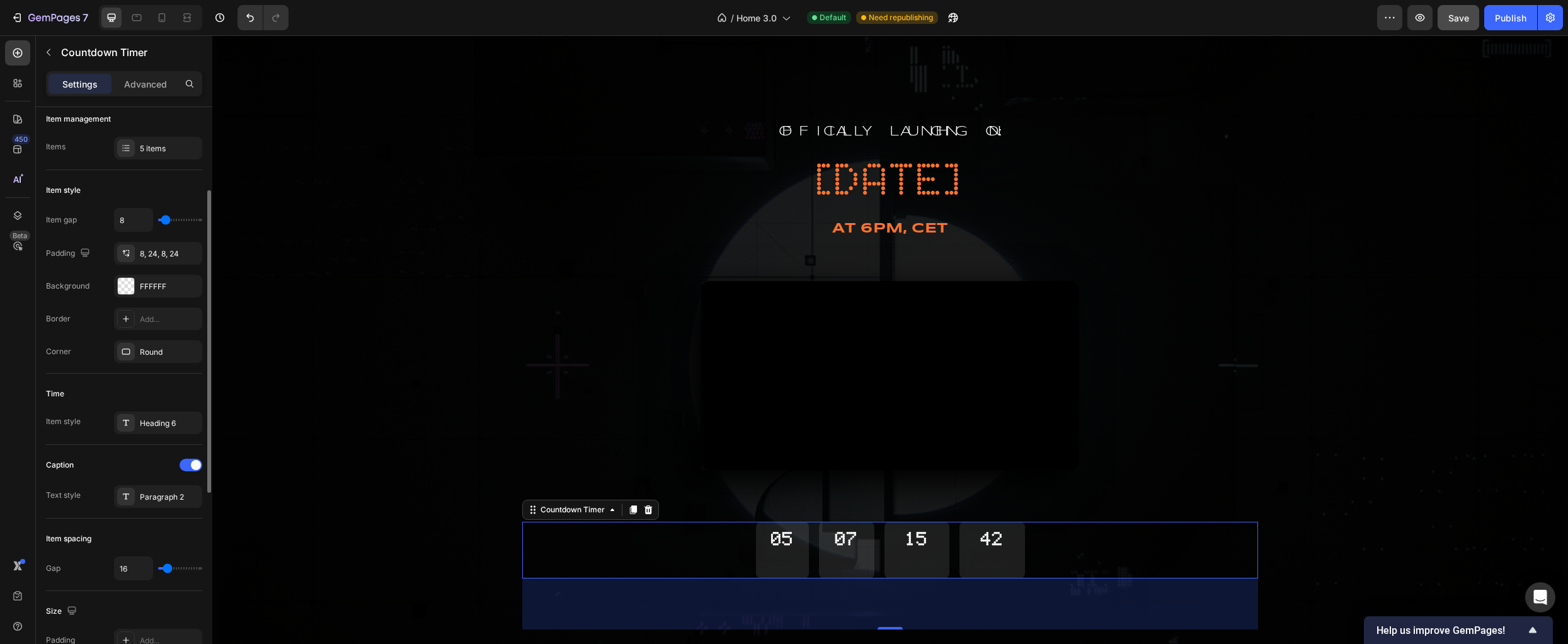
click at [76, 425] on div "Item style" at bounding box center [63, 421] width 35 height 11
click at [153, 434] on div "Time Item style Heading 6" at bounding box center [123, 409] width 156 height 71
click at [146, 427] on div "Heading 6" at bounding box center [170, 423] width 60 height 11
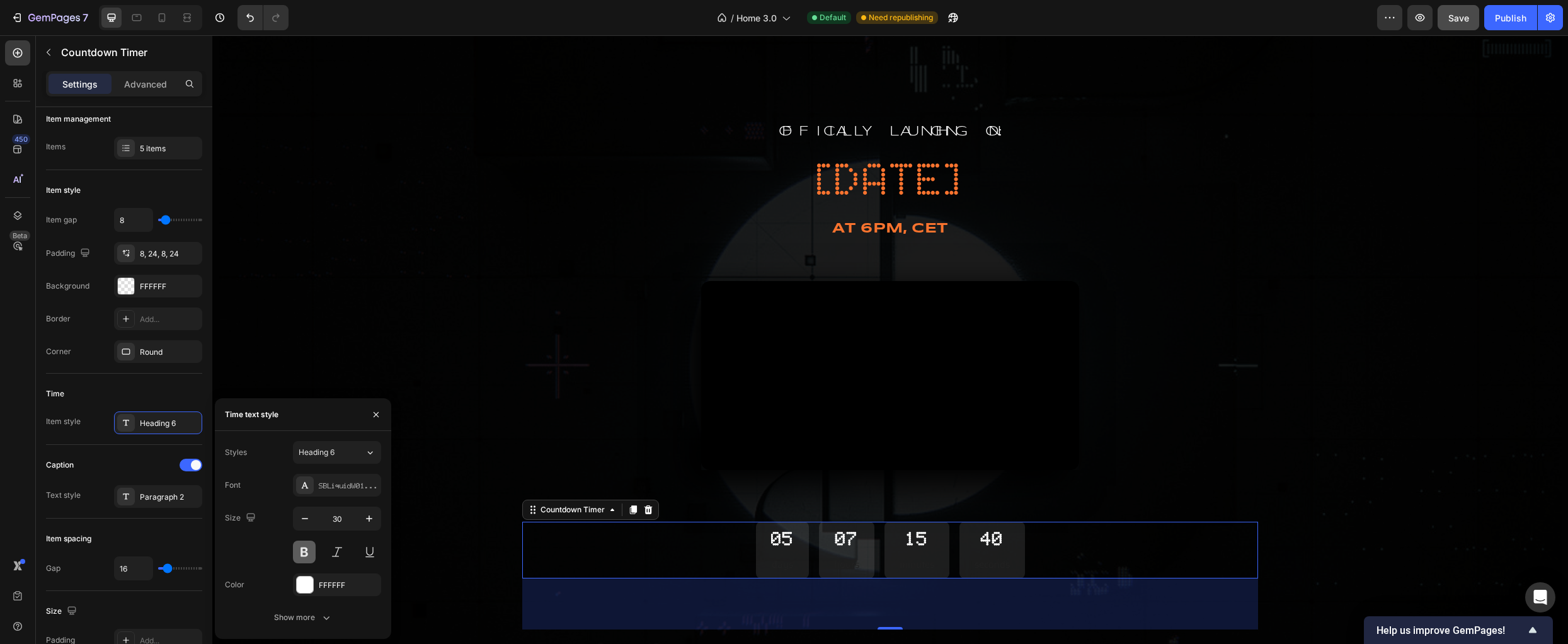
click at [312, 551] on button at bounding box center [304, 552] width 23 height 23
click at [371, 518] on icon "button" at bounding box center [369, 518] width 13 height 13
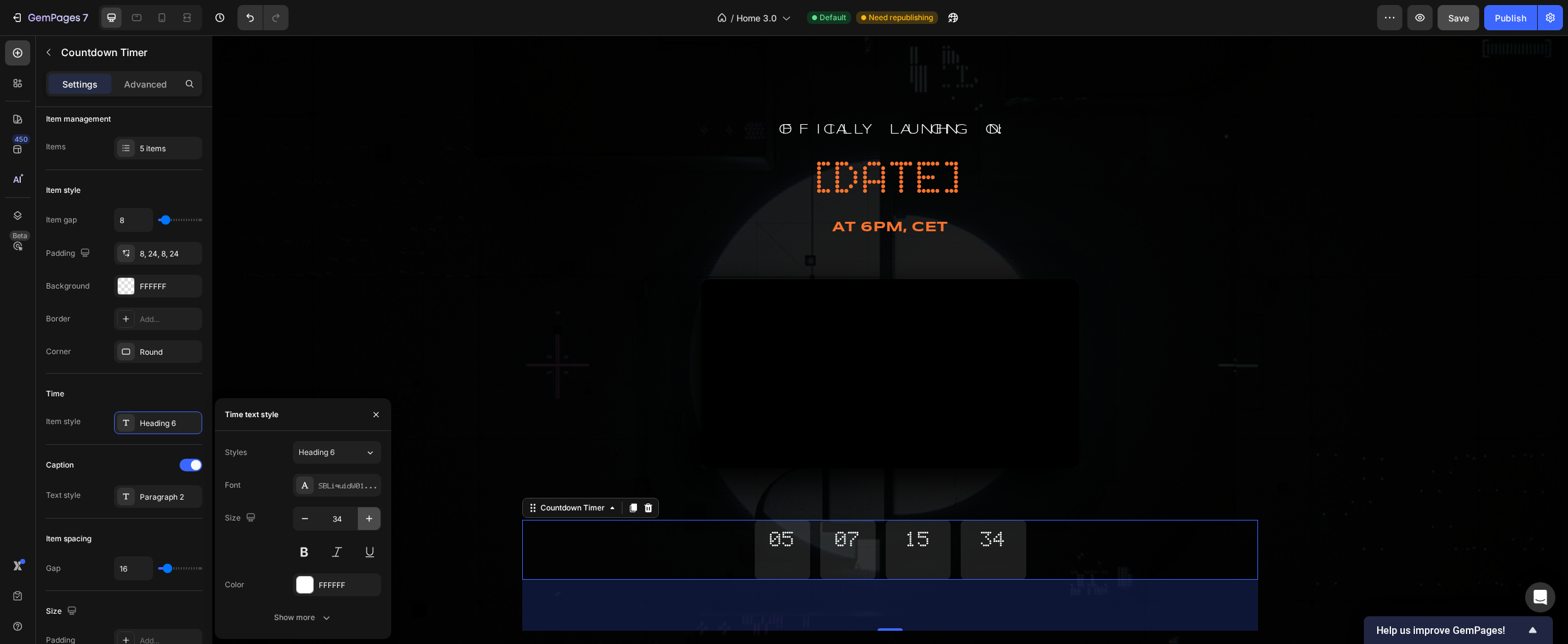
click at [371, 518] on icon "button" at bounding box center [369, 518] width 13 height 13
type input "35"
click at [317, 622] on div "Show more" at bounding box center [303, 617] width 59 height 13
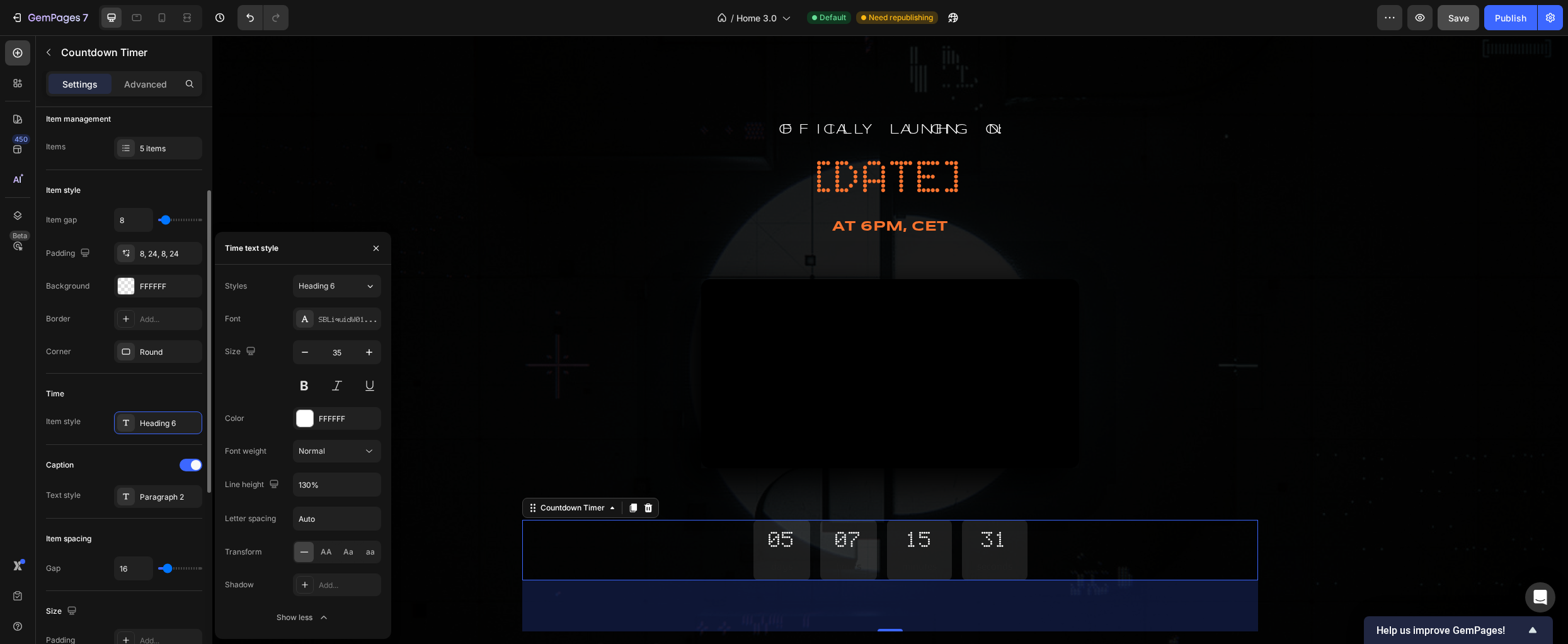
click at [82, 442] on div "Time Item style Heading 6" at bounding box center [123, 409] width 156 height 71
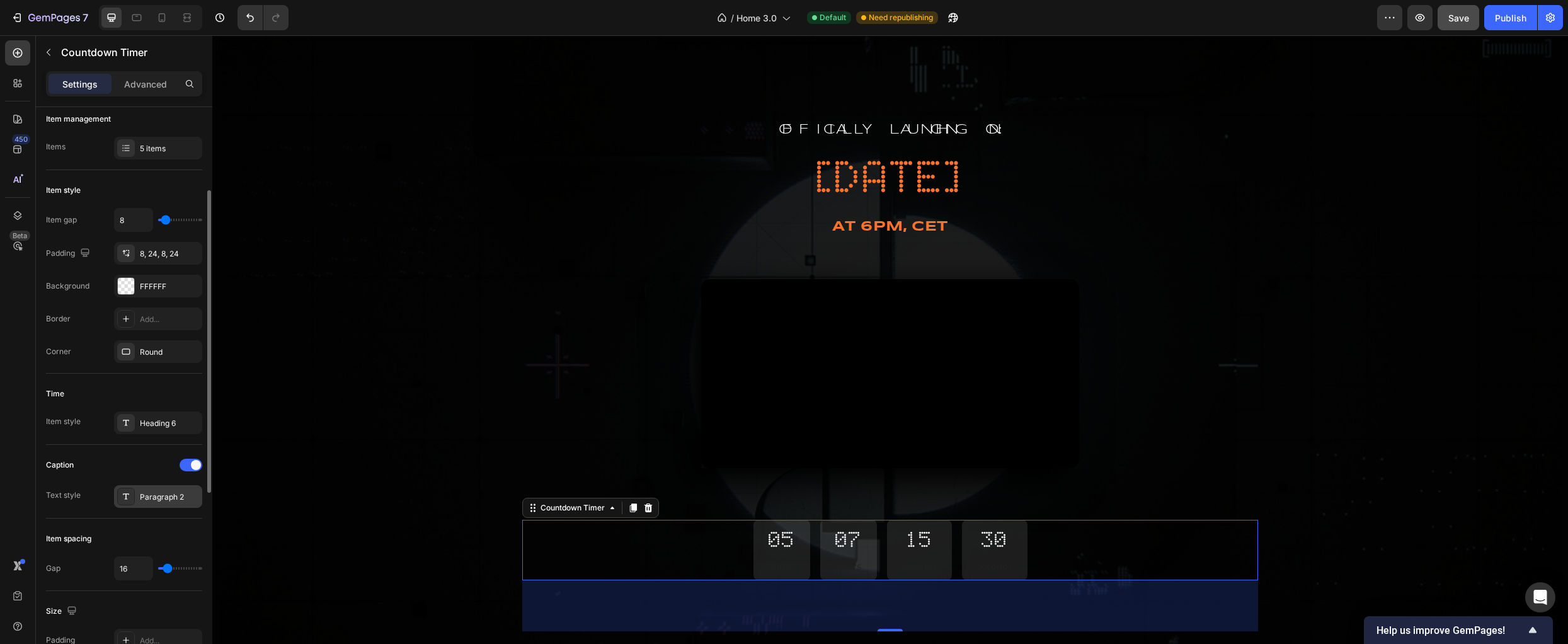
click at [129, 505] on div "Paragraph 2" at bounding box center [158, 496] width 88 height 23
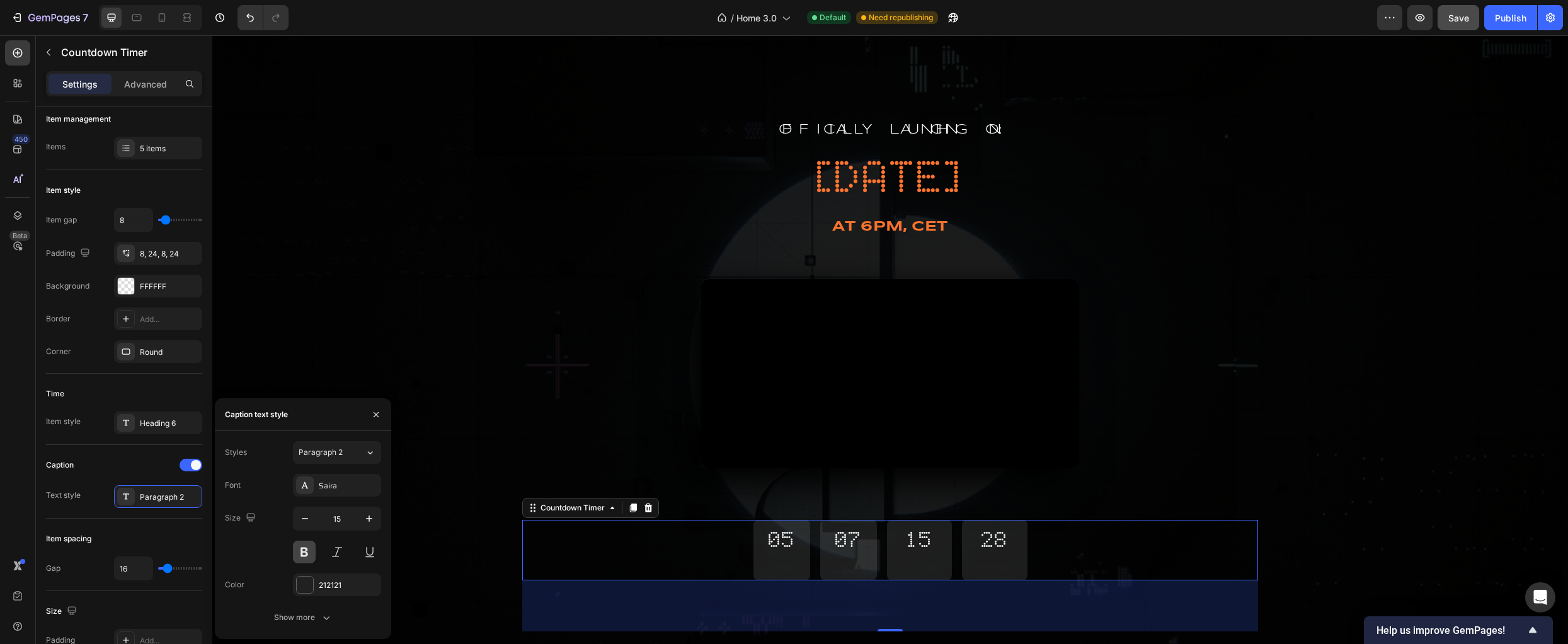
click at [309, 550] on button at bounding box center [304, 552] width 23 height 23
click at [309, 585] on div at bounding box center [305, 584] width 17 height 17
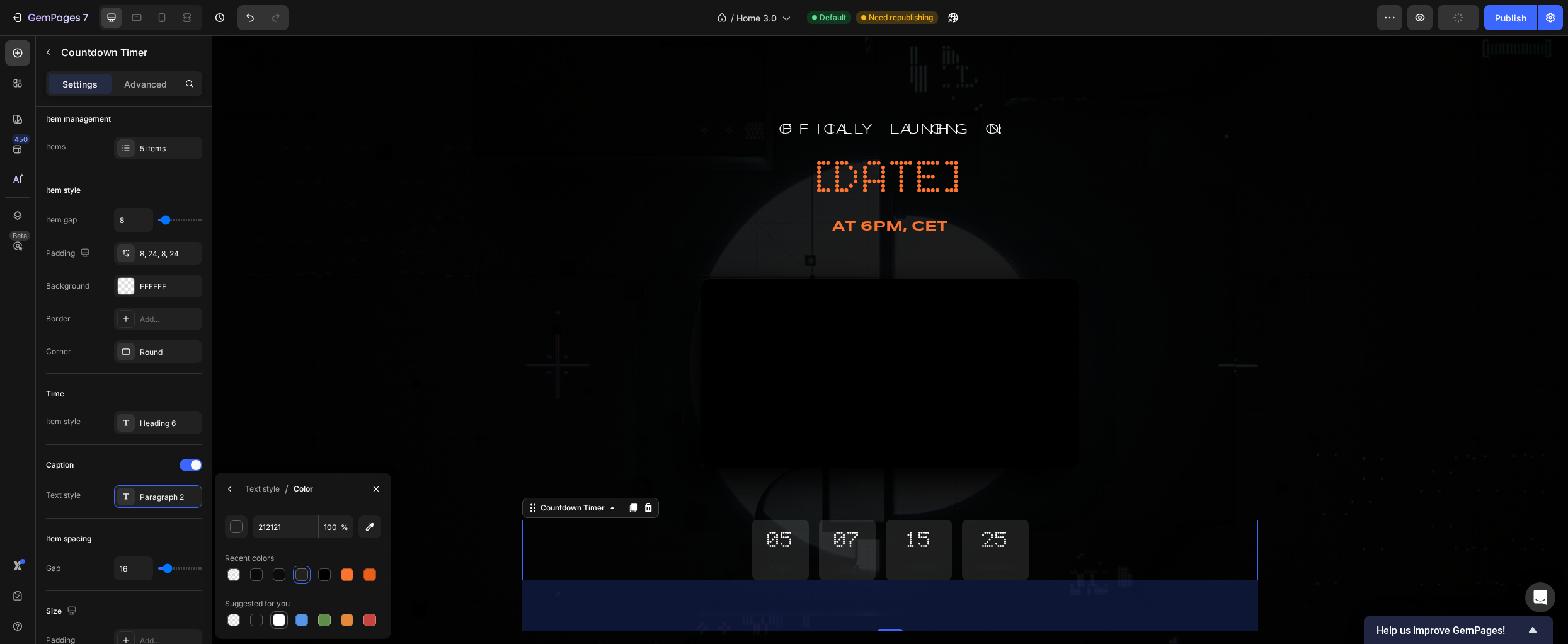
click at [283, 616] on div at bounding box center [279, 619] width 13 height 13
type input "FFFFFF"
click at [335, 533] on input "100" at bounding box center [335, 526] width 35 height 23
type input "40"
click at [368, 575] on div at bounding box center [369, 575] width 13 height 13
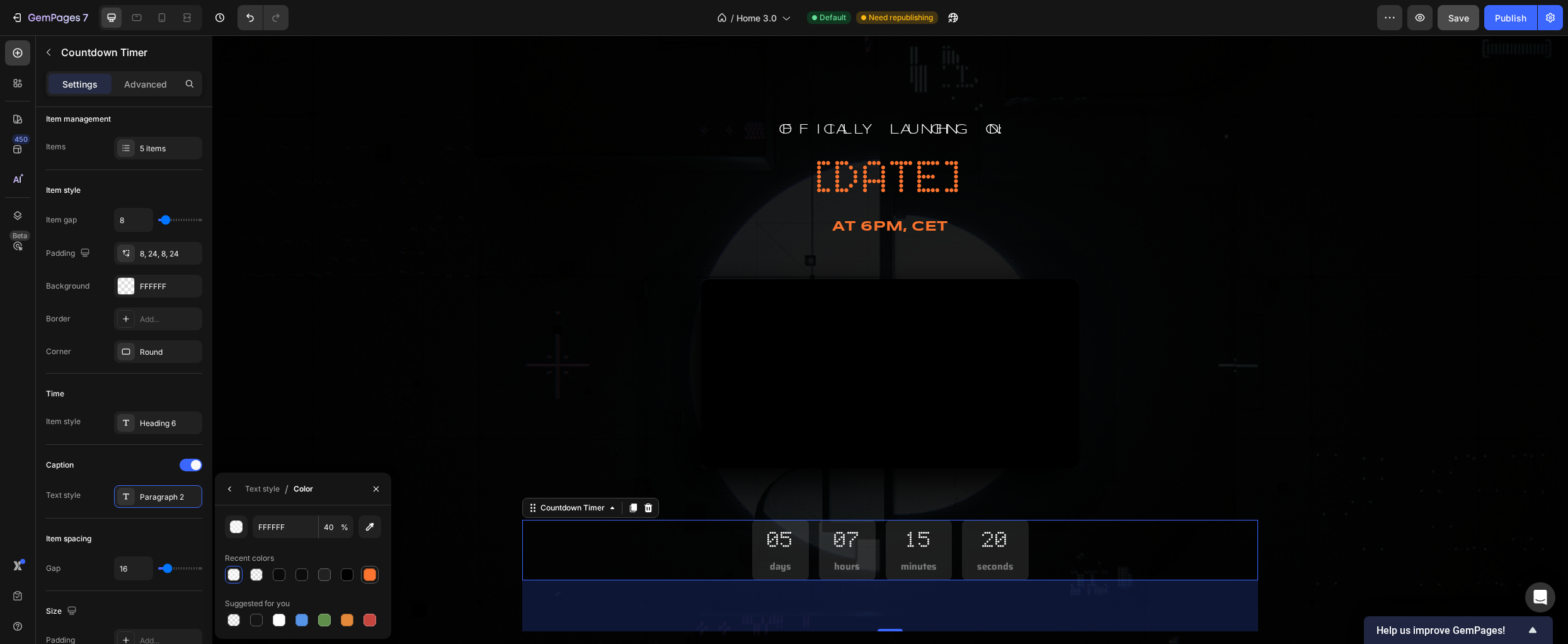
type input "FC742F"
type input "100"
click at [280, 626] on div at bounding box center [279, 619] width 15 height 15
type input "FFFFFF"
click at [228, 490] on icon "button" at bounding box center [230, 488] width 10 height 10
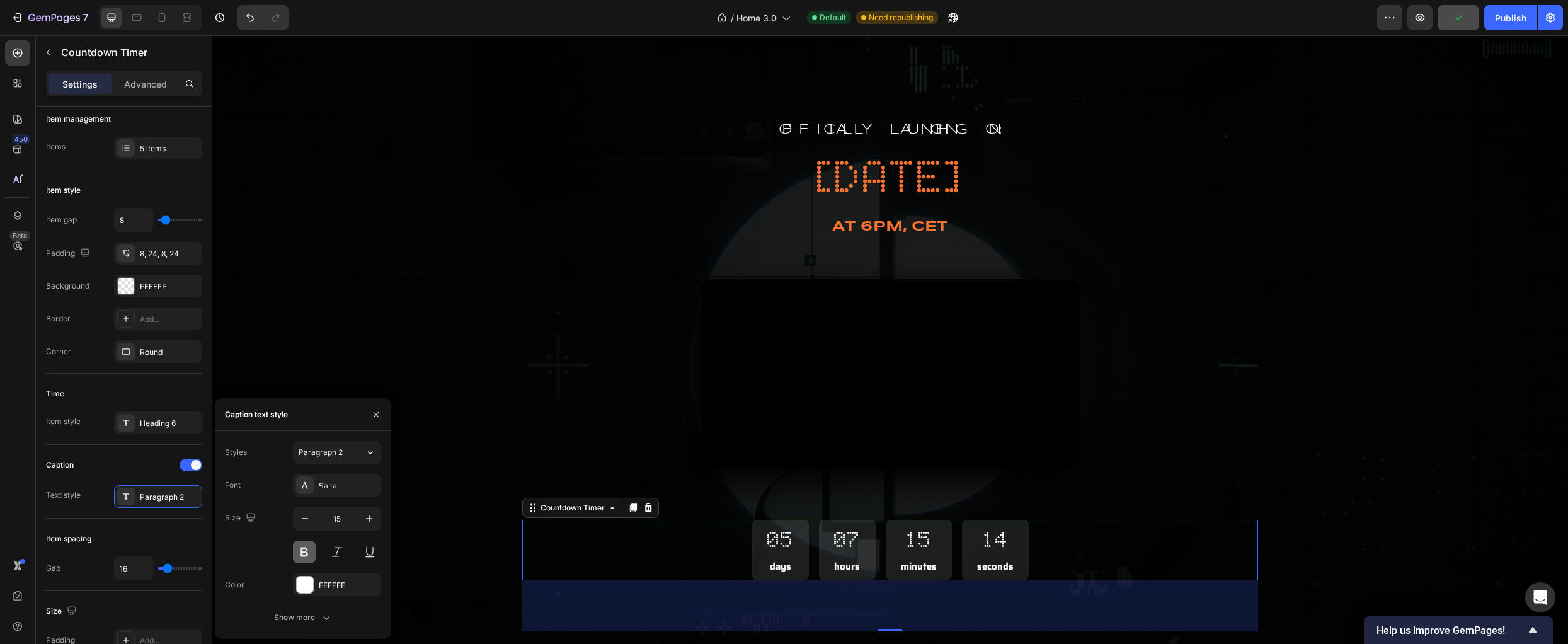
click at [304, 554] on button at bounding box center [304, 552] width 23 height 23
click at [120, 466] on div "Caption" at bounding box center [123, 464] width 156 height 20
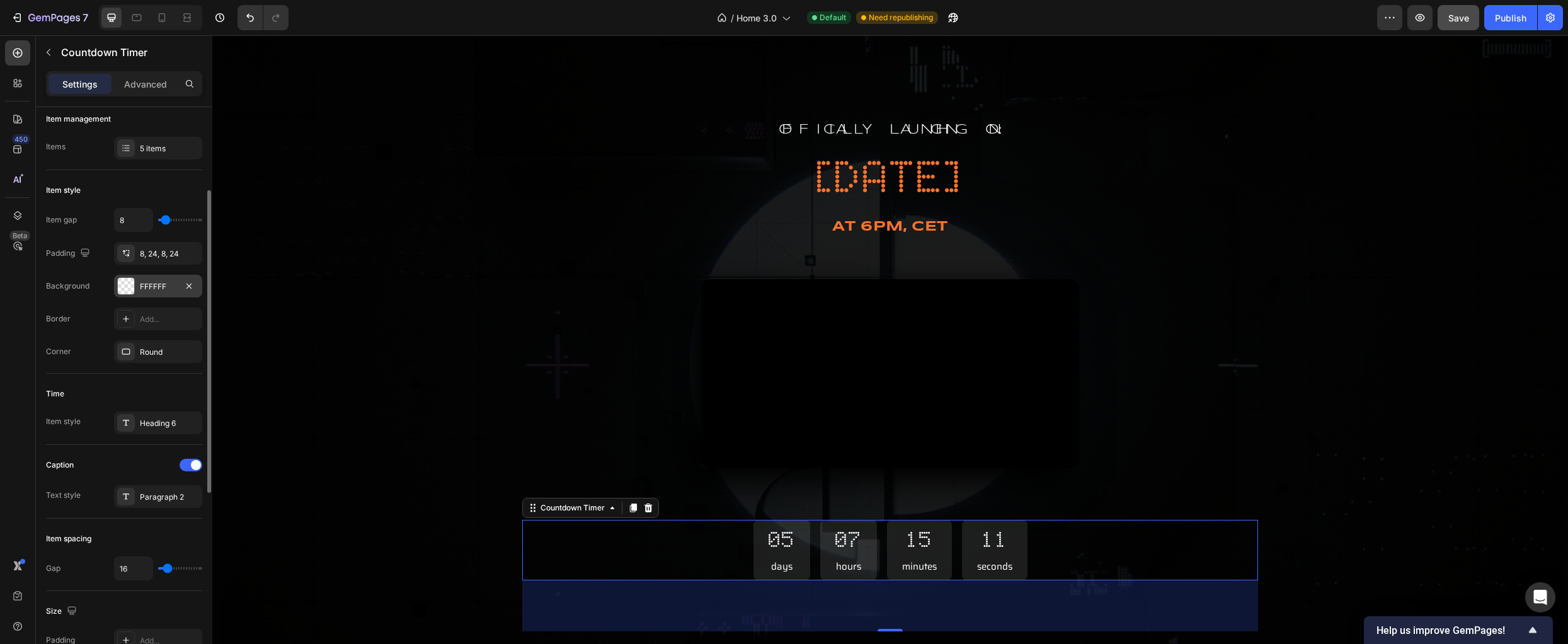
click at [120, 279] on div at bounding box center [126, 286] width 17 height 17
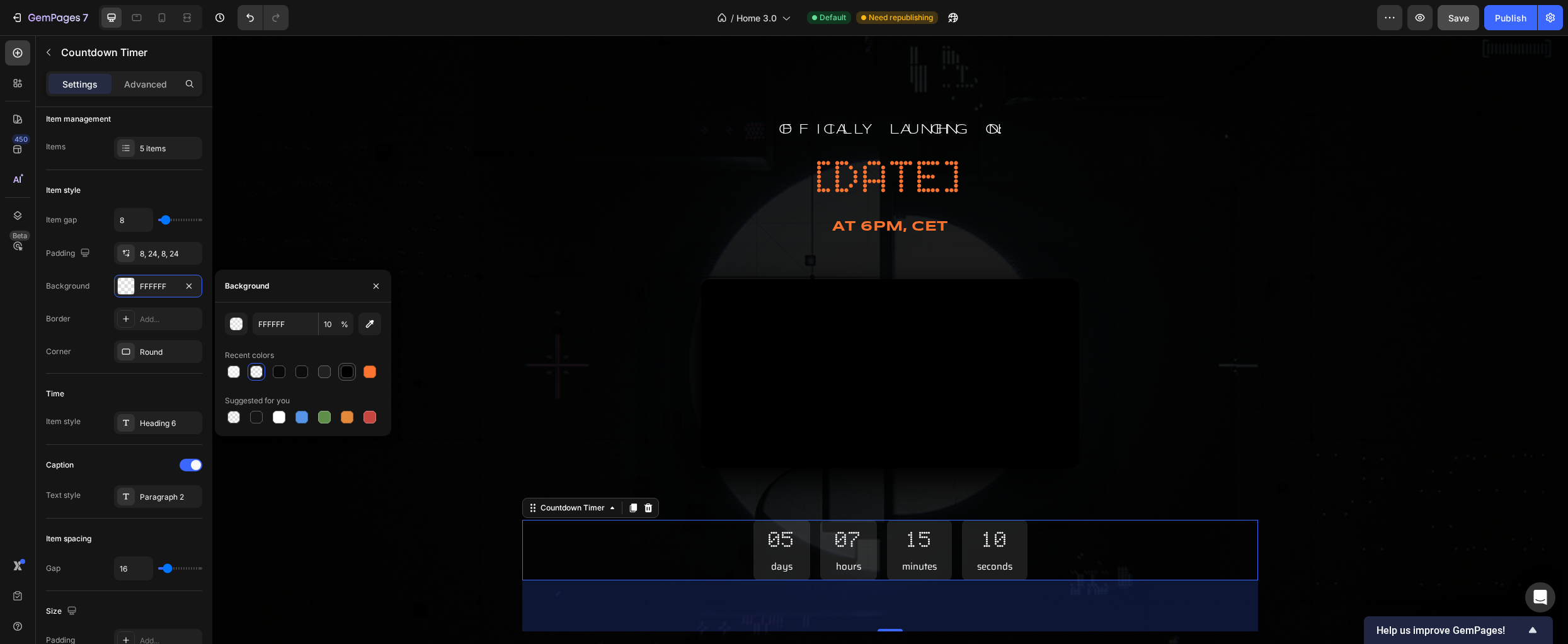
click at [342, 371] on div at bounding box center [346, 371] width 13 height 13
type input "000000"
type input "100"
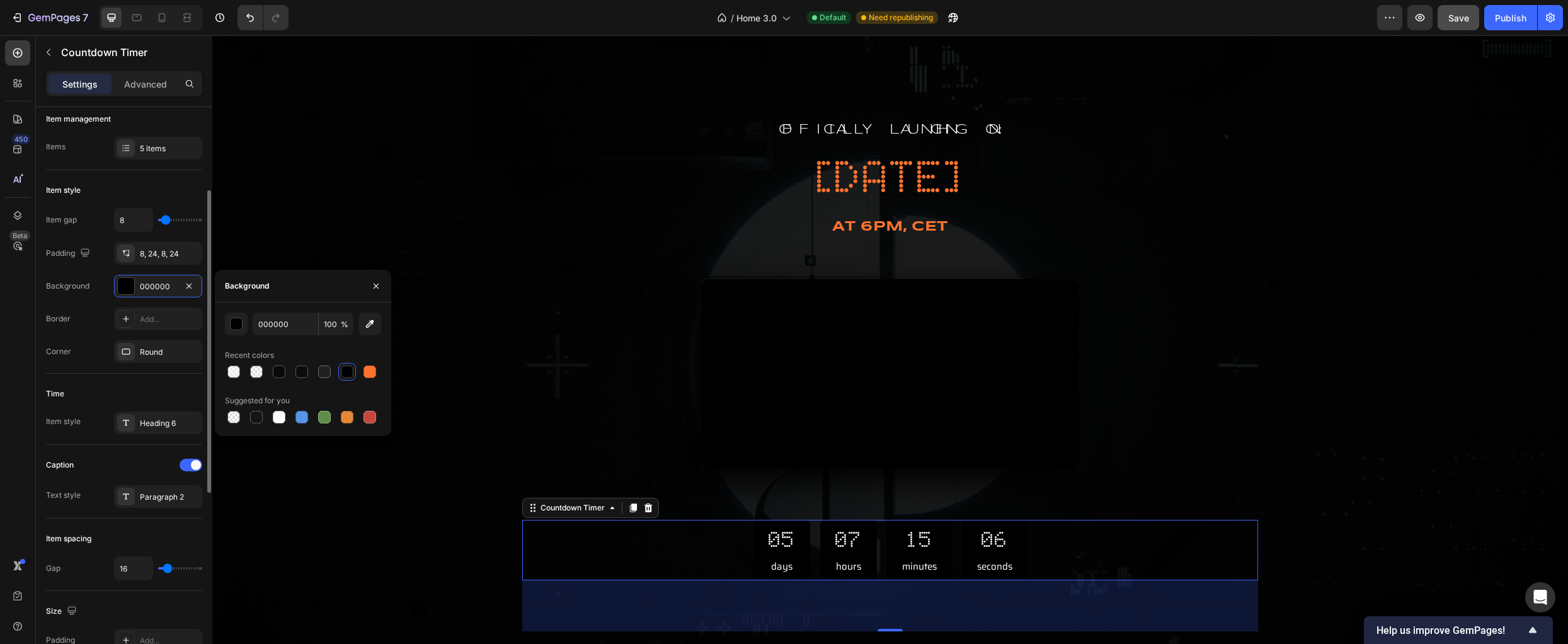
click at [88, 369] on div "Item style Item gap 8 Padding 8, 24, 8, 24 Background 000000 Border Add... Corn…" at bounding box center [123, 271] width 156 height 203
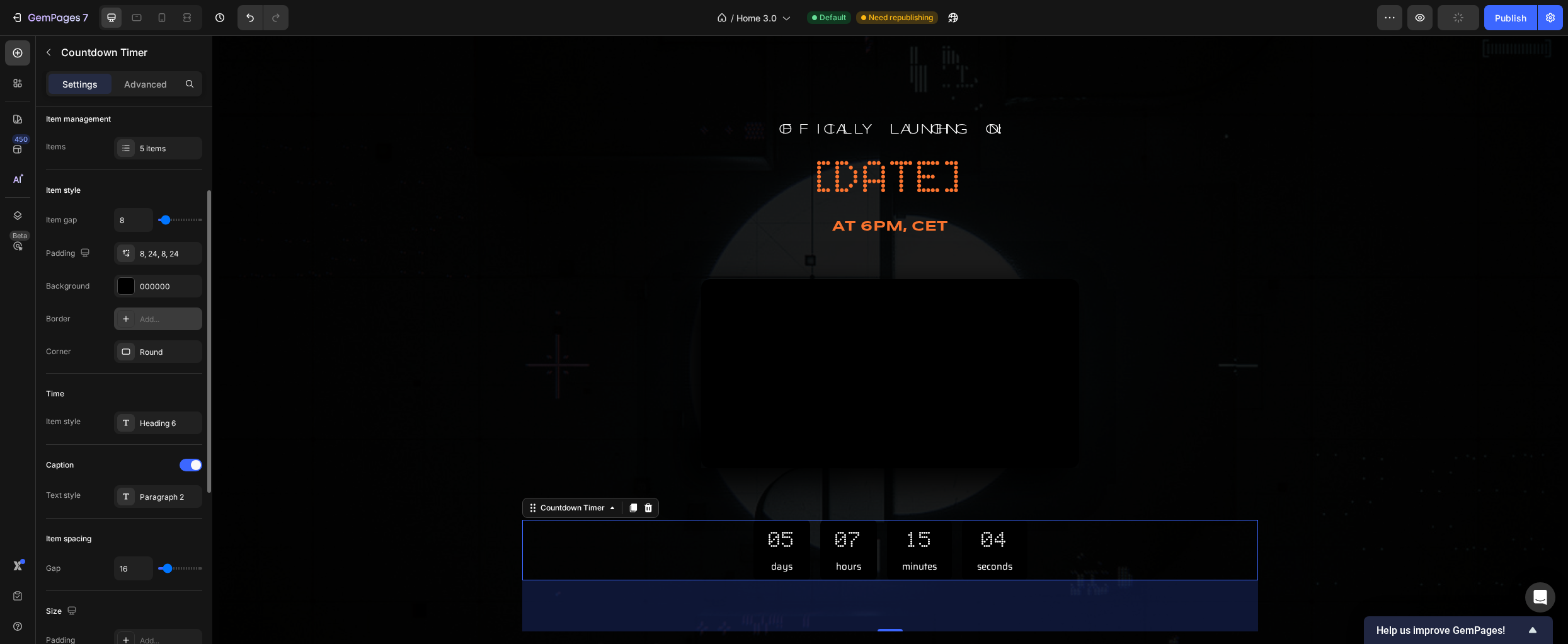
click at [126, 322] on icon at bounding box center [126, 319] width 6 height 6
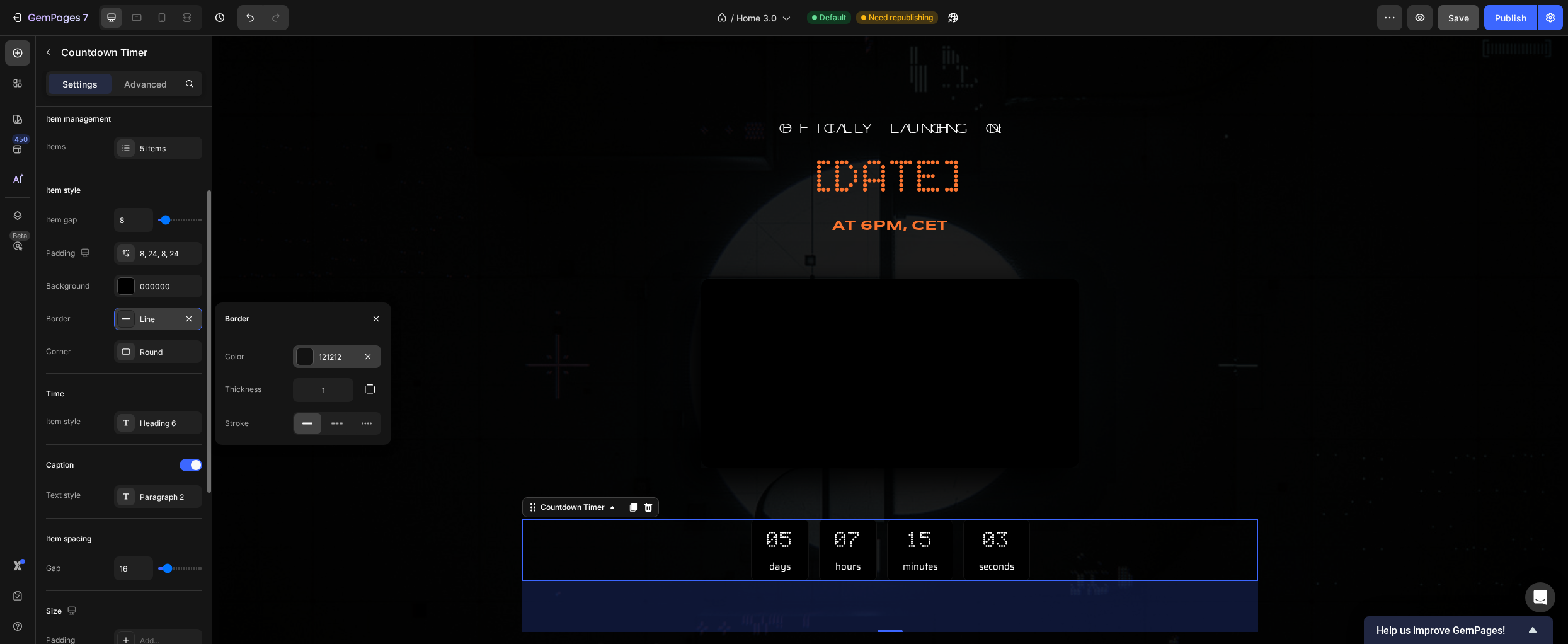
click at [300, 357] on div at bounding box center [305, 356] width 17 height 17
click at [141, 382] on div "Time Item style Heading 6" at bounding box center [123, 409] width 156 height 71
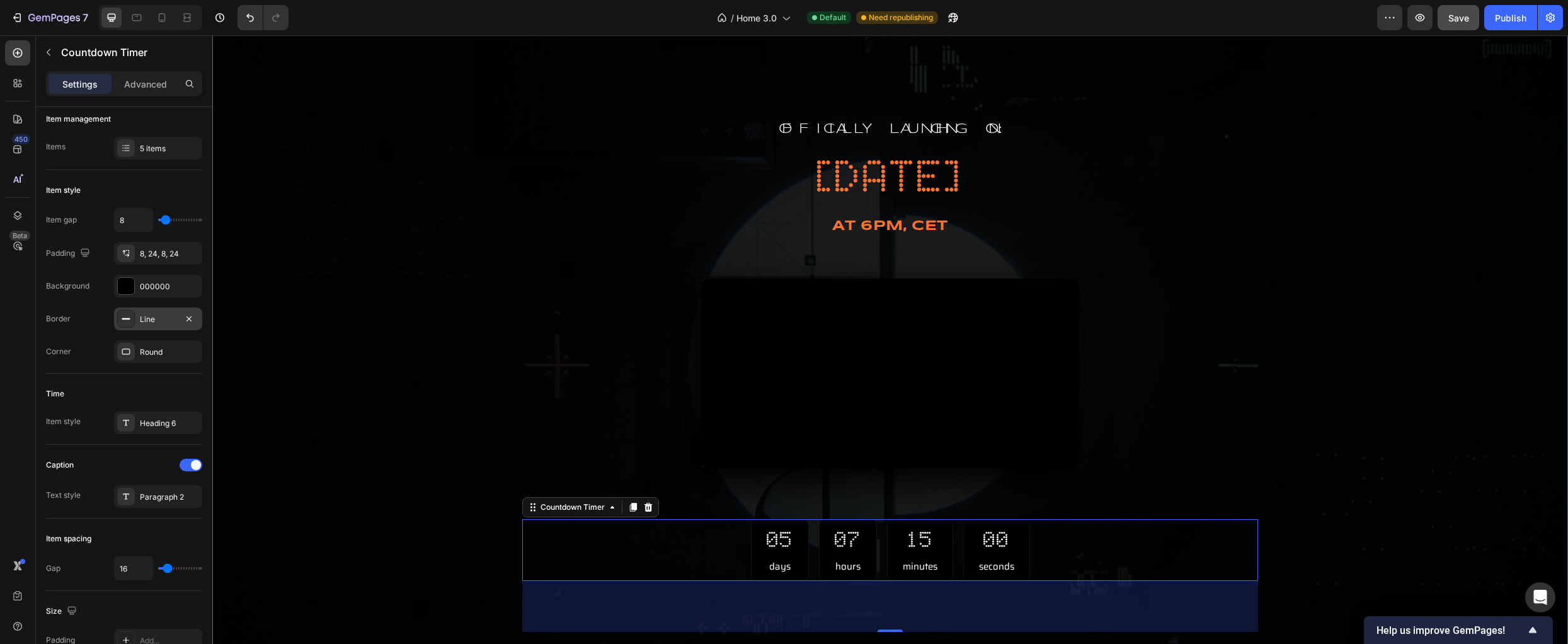
click at [338, 491] on div "Overlay" at bounding box center [890, 374] width 1356 height 756
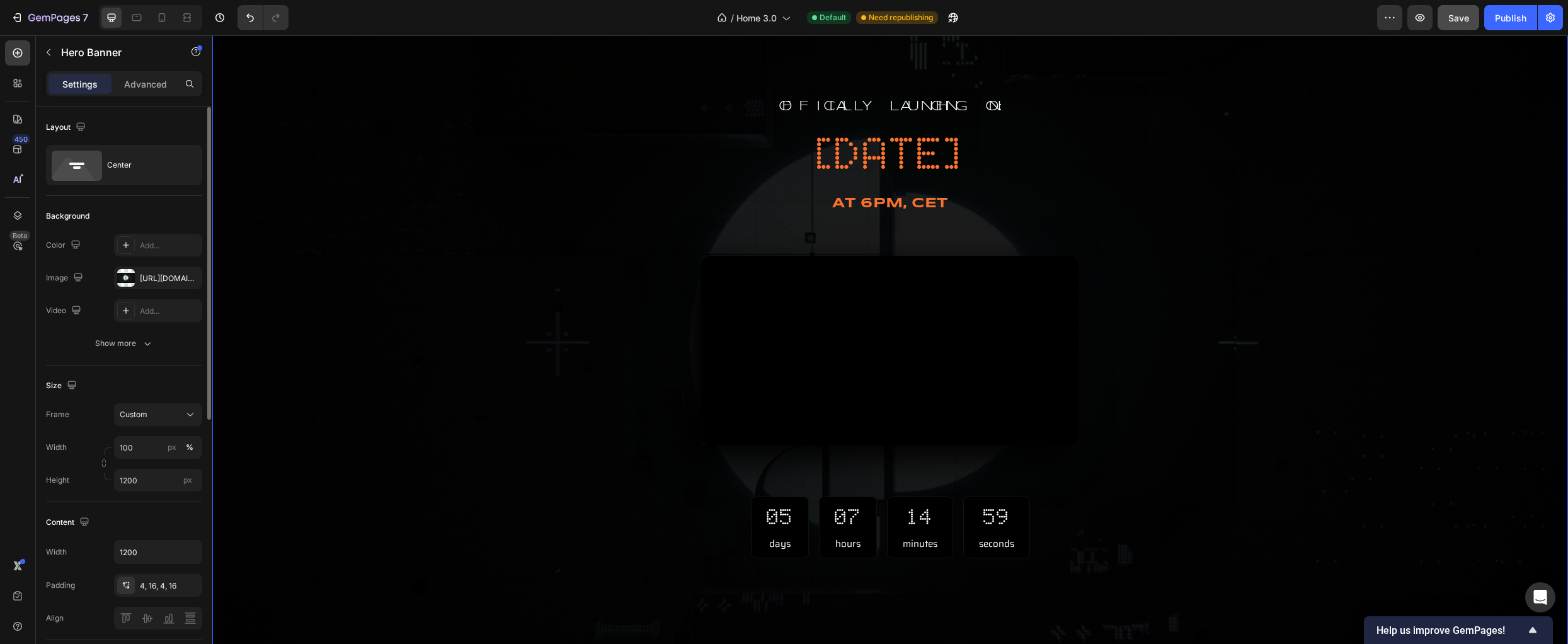
scroll to position [761, 0]
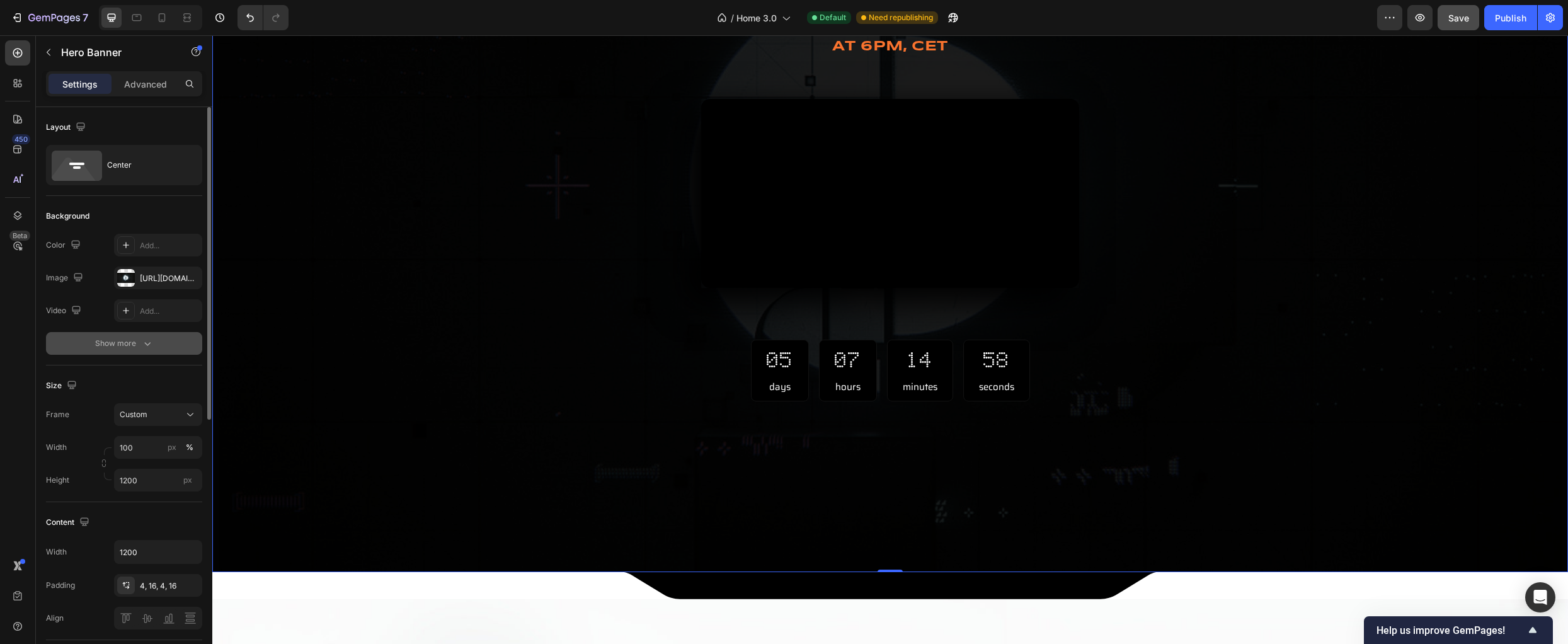
click at [134, 339] on div "Show more" at bounding box center [124, 343] width 59 height 13
click at [125, 344] on div at bounding box center [126, 343] width 17 height 17
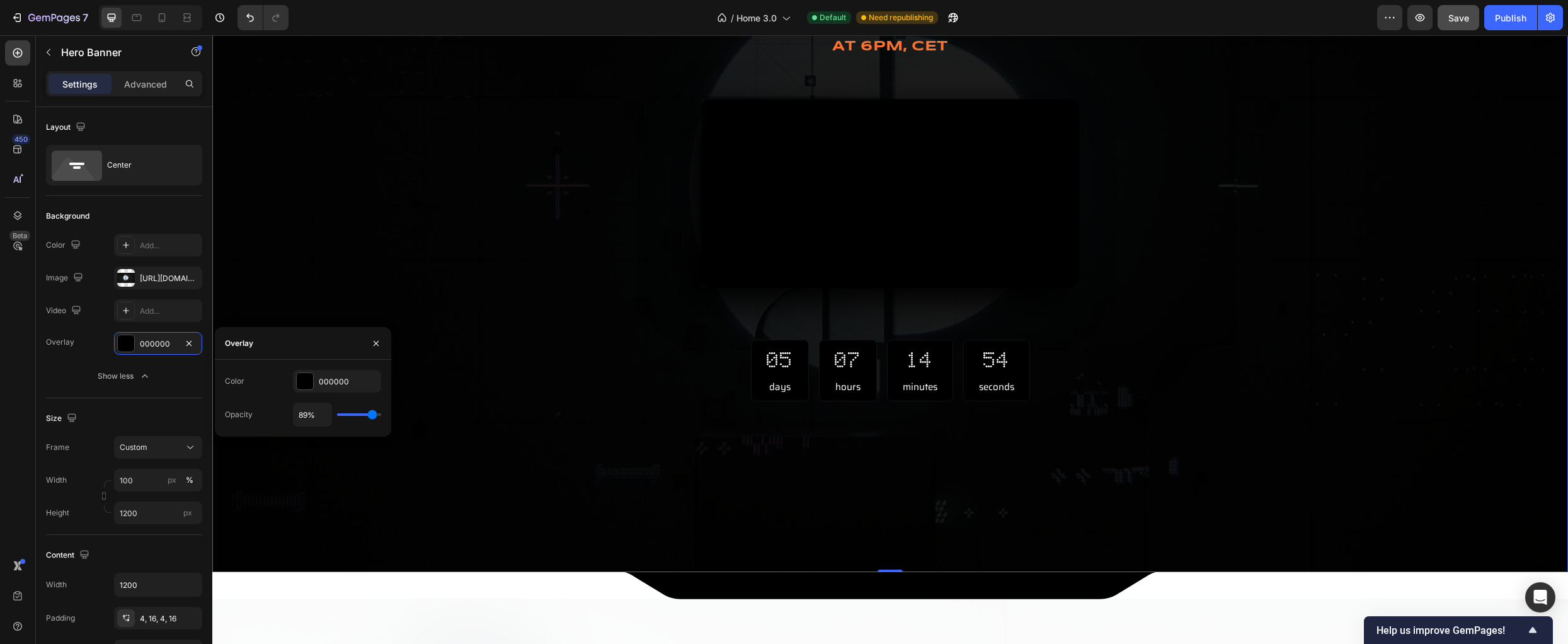
type input "57%"
type input "57"
type input "50%"
type input "50"
type input "44%"
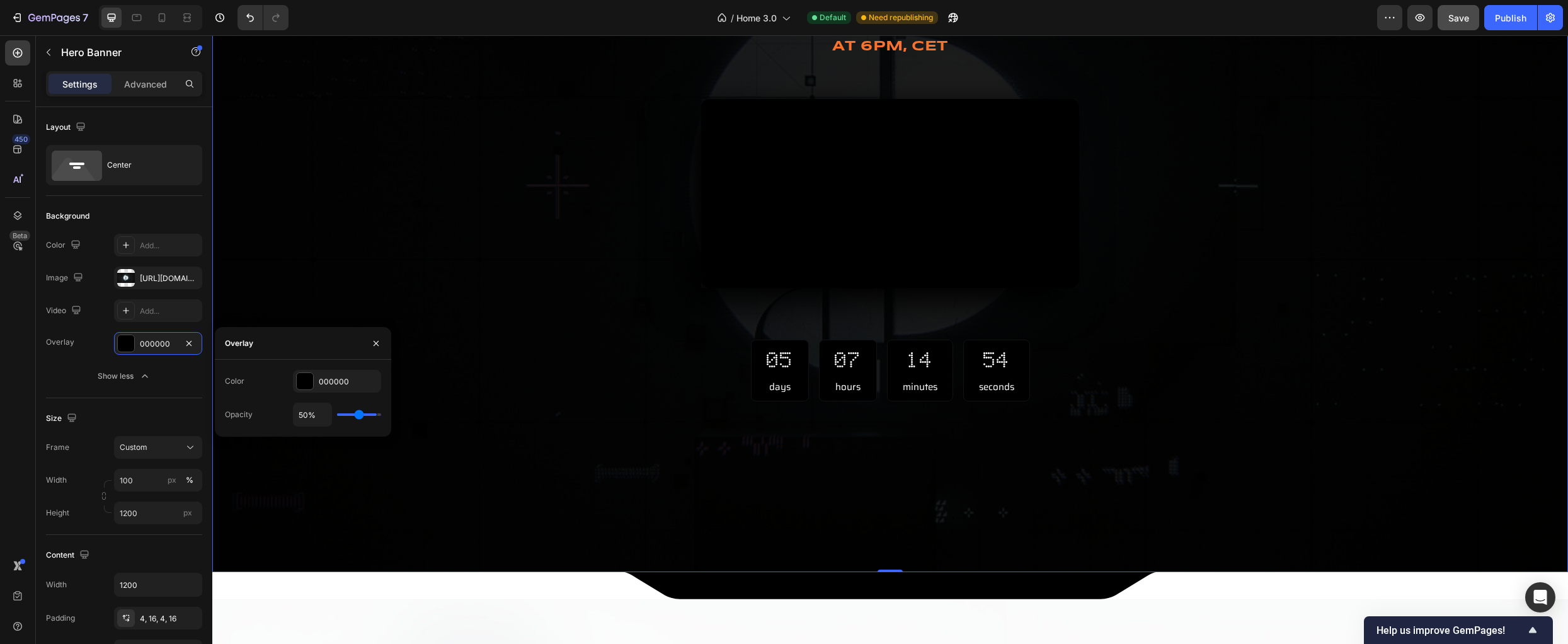
type input "44"
type input "37%"
type input "37"
type input "30%"
type input "30"
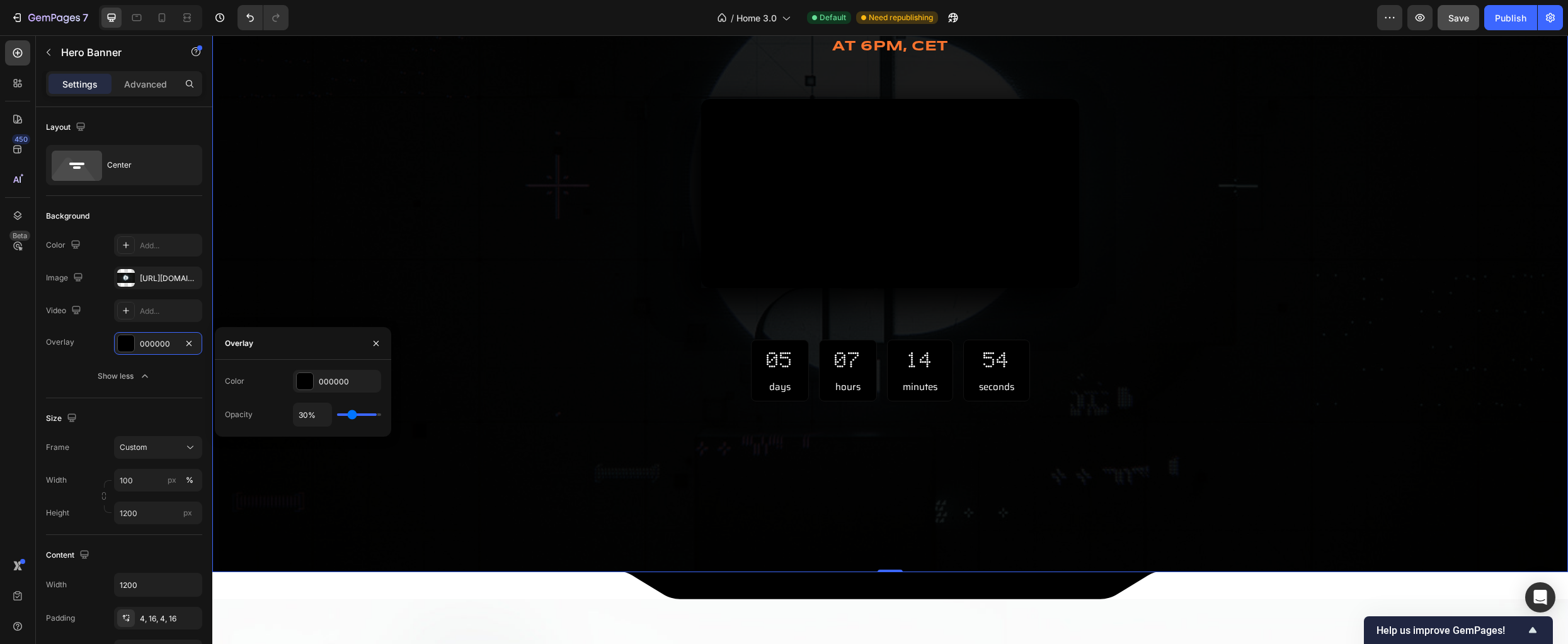
type input "20%"
type input "20"
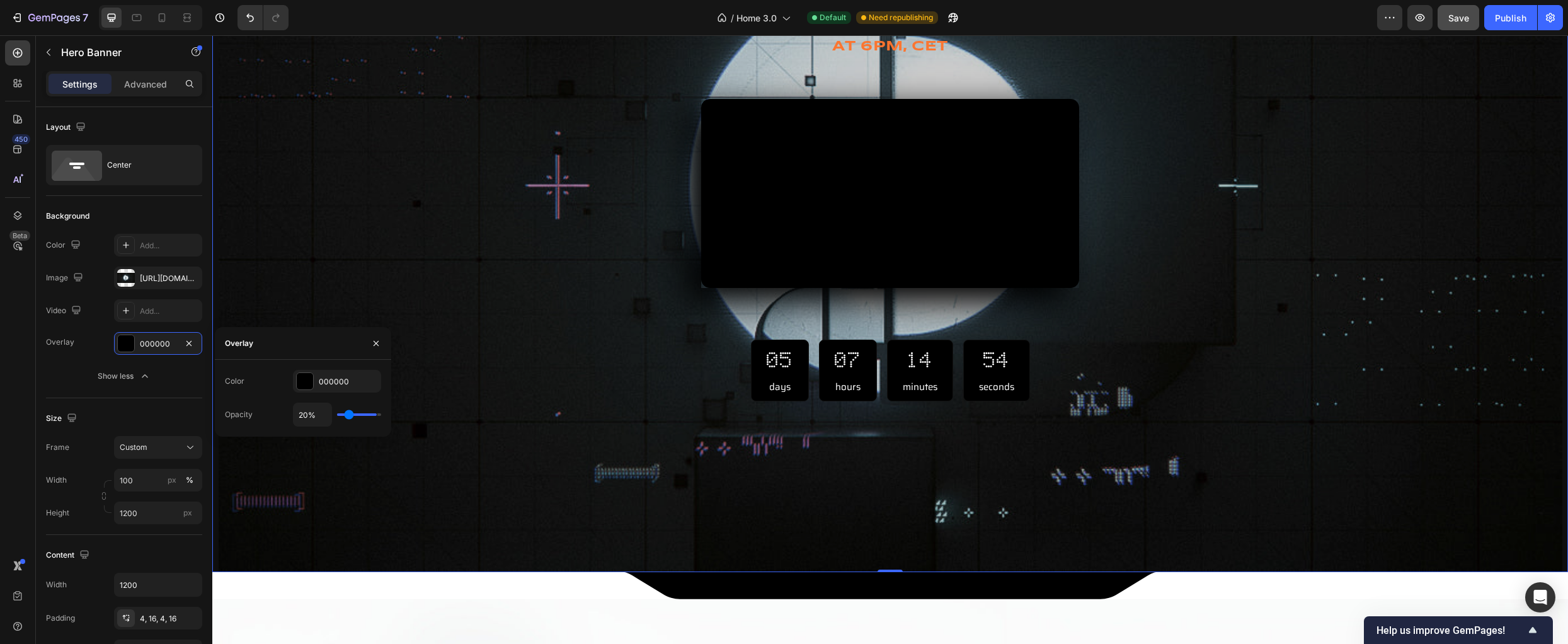
type input "13%"
type input "13"
type input "6%"
type input "6"
type input "0%"
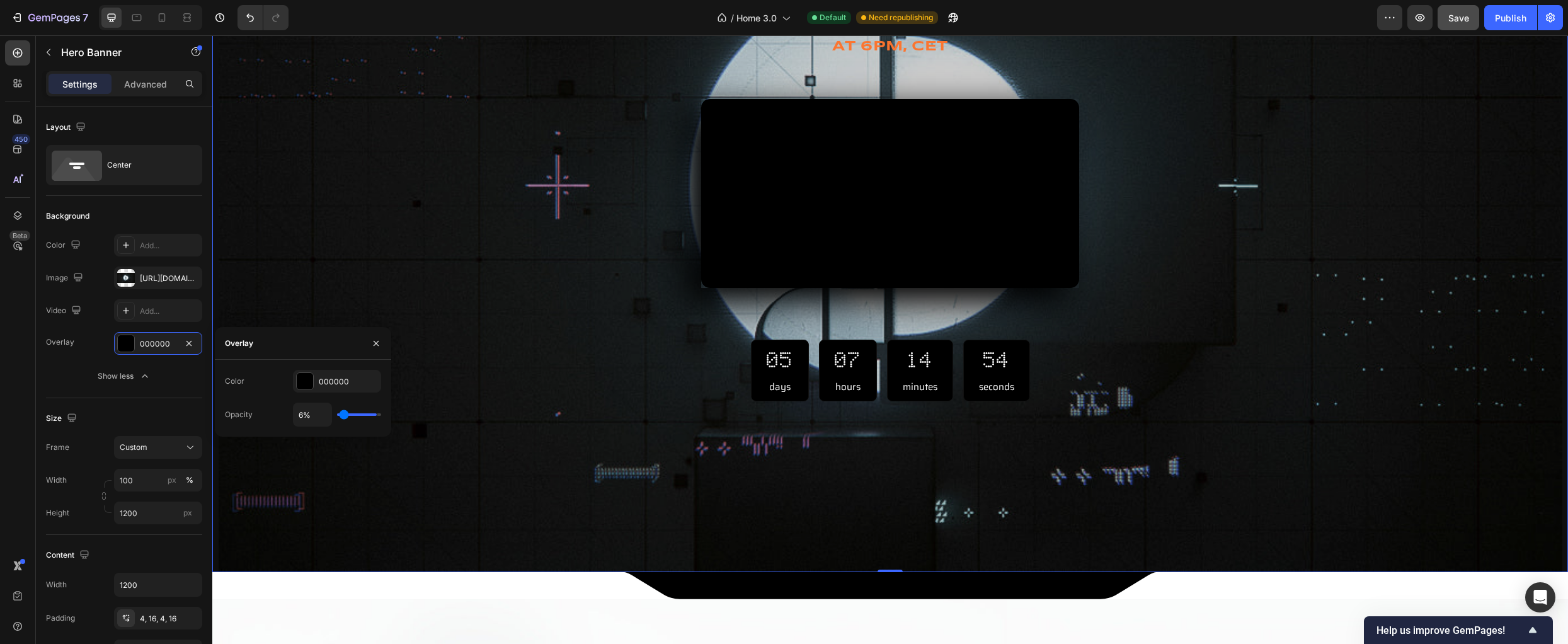
type input "0"
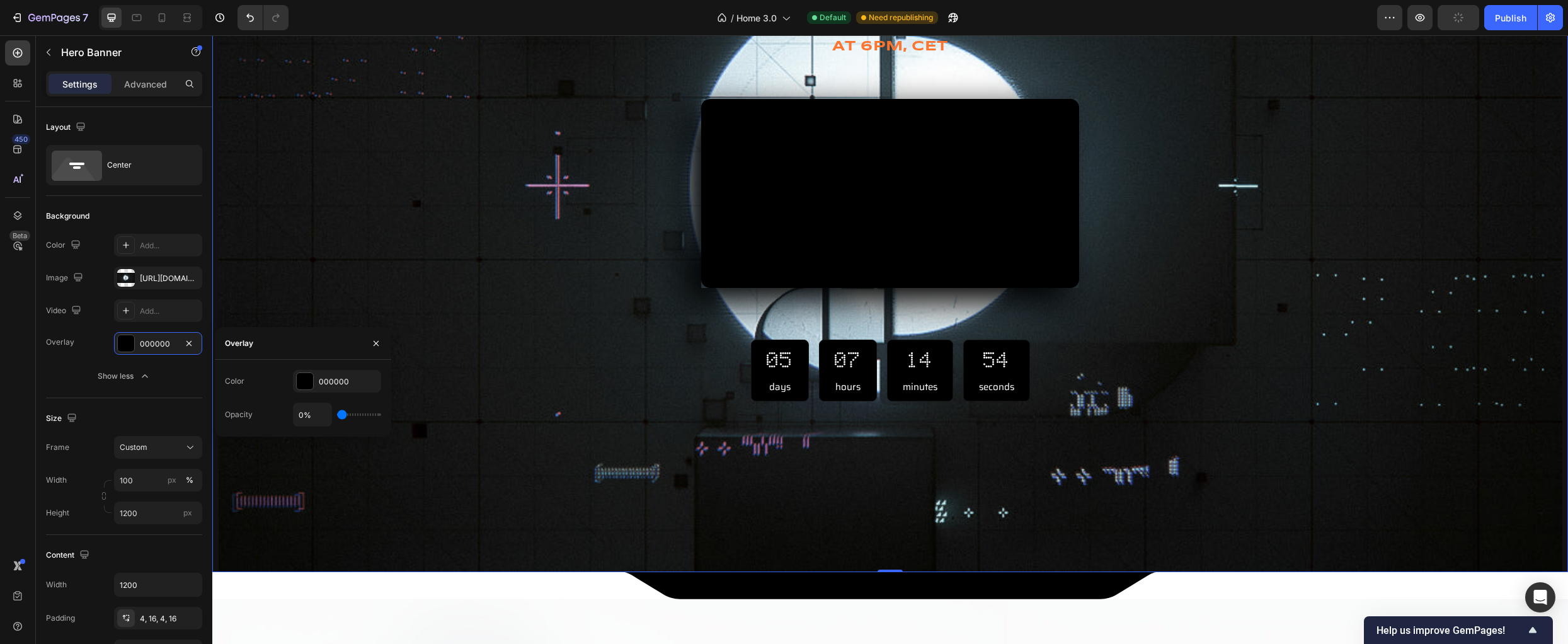
type input "13%"
type input "13"
type input "19%"
type input "19"
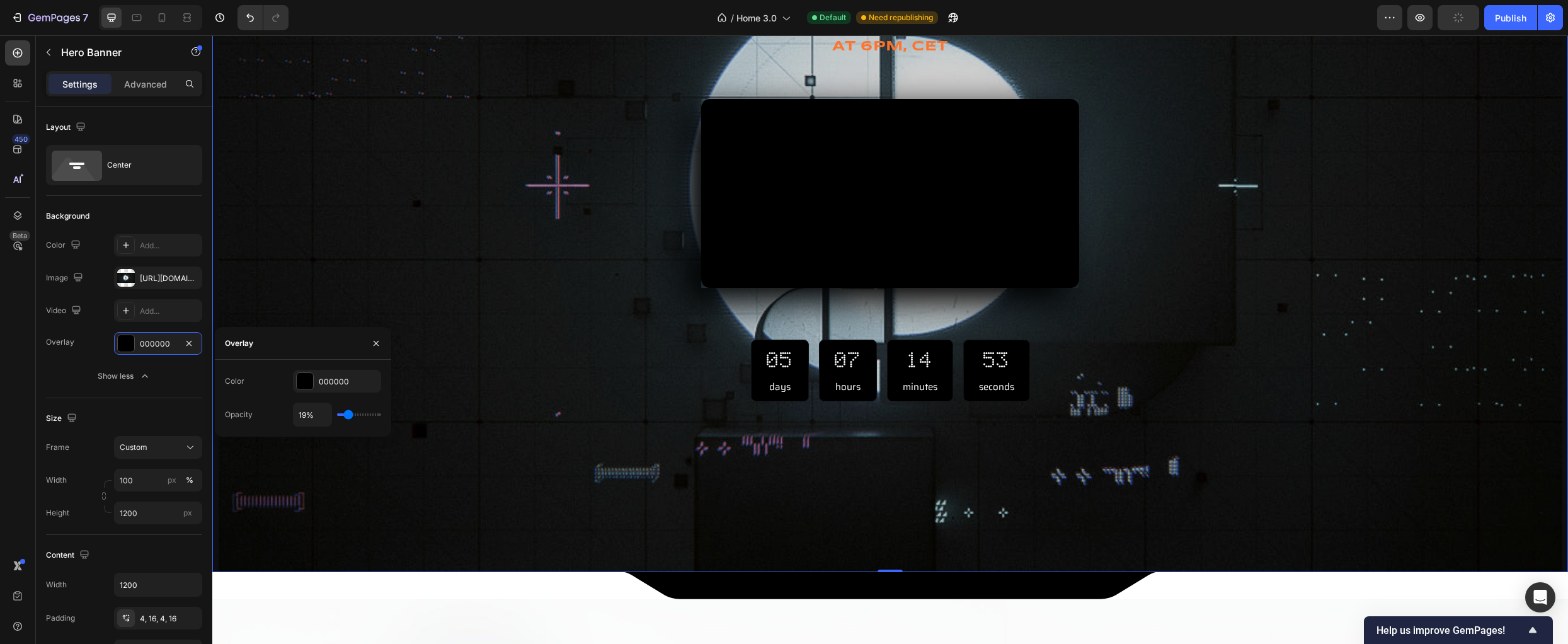
type input "22%"
type input "22"
type input "24%"
type input "24"
type input "26%"
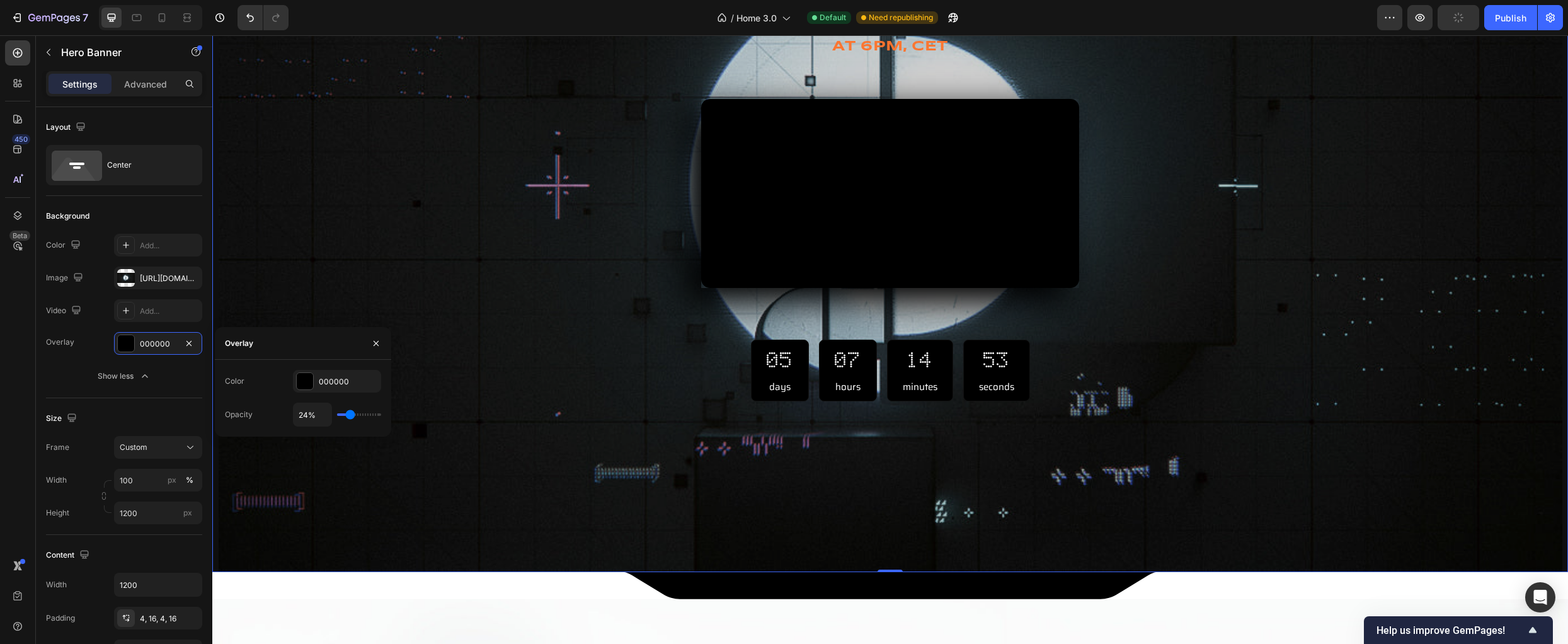
type input "26"
type input "31%"
type input "31"
type input "33%"
type input "33"
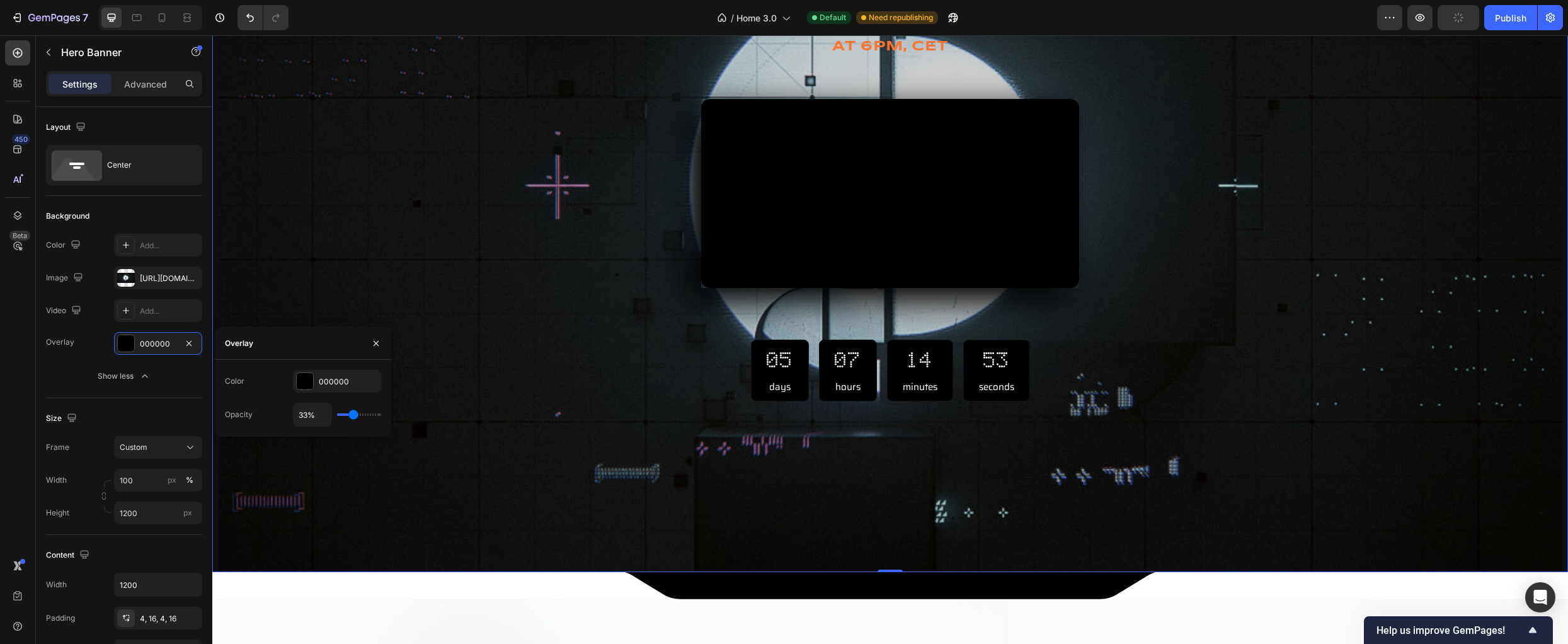
type input "37%"
type input "37"
type input "41%"
type input "41"
type input "43%"
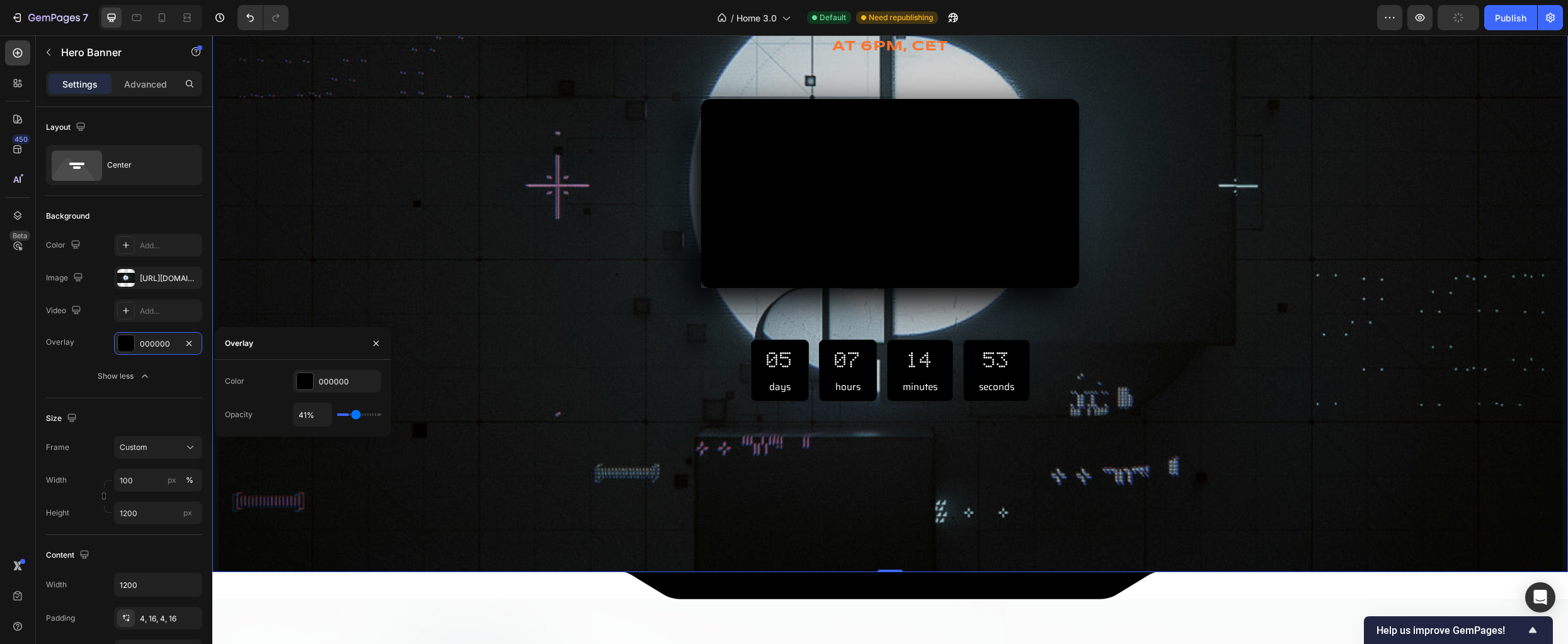
type input "43"
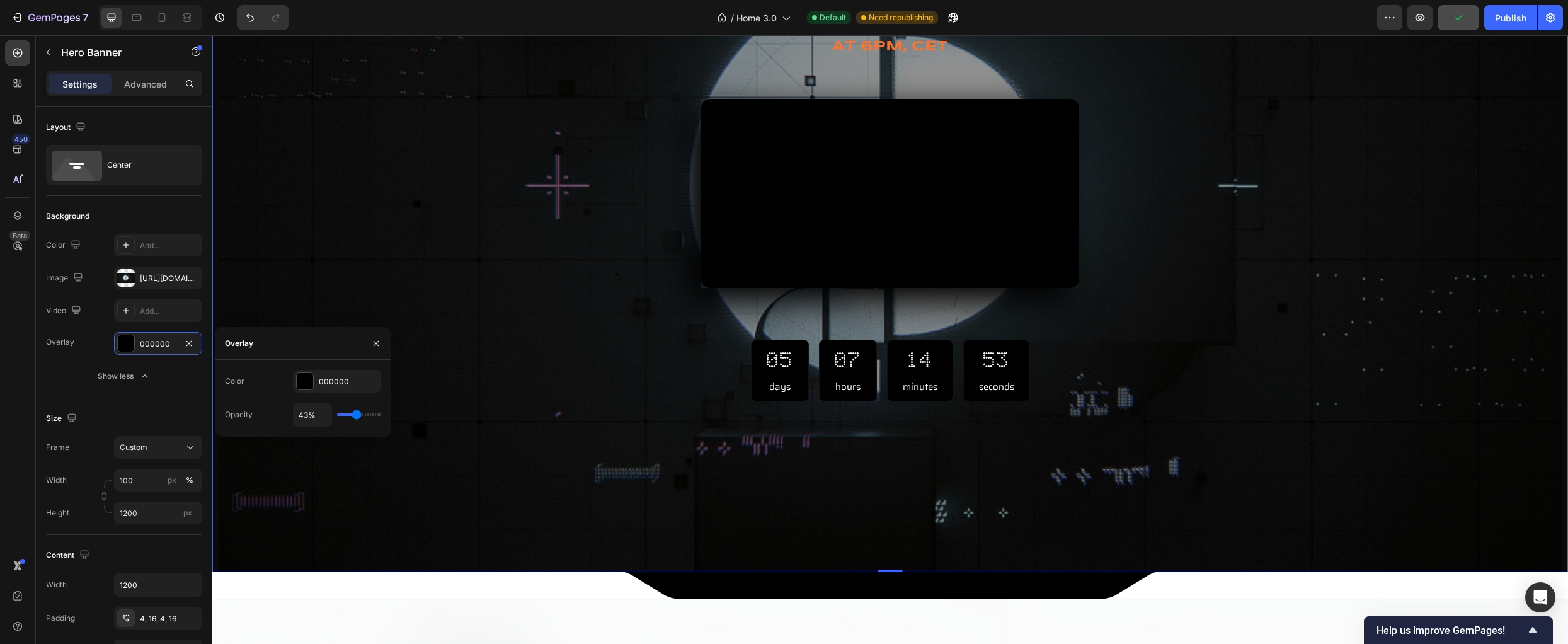
type input "44%"
type input "44"
type input "46%"
type input "46"
type input "50%"
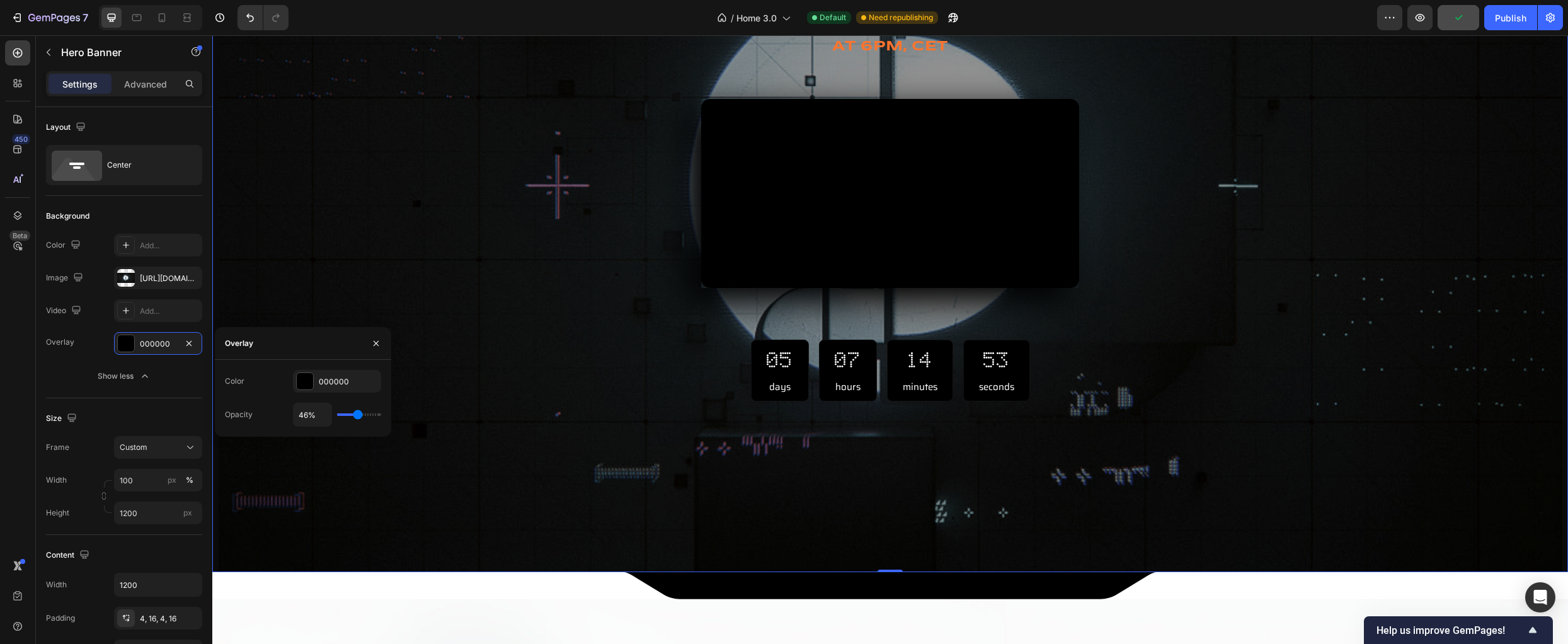
type input "50"
type input "54%"
type input "54"
type input "59%"
type input "59"
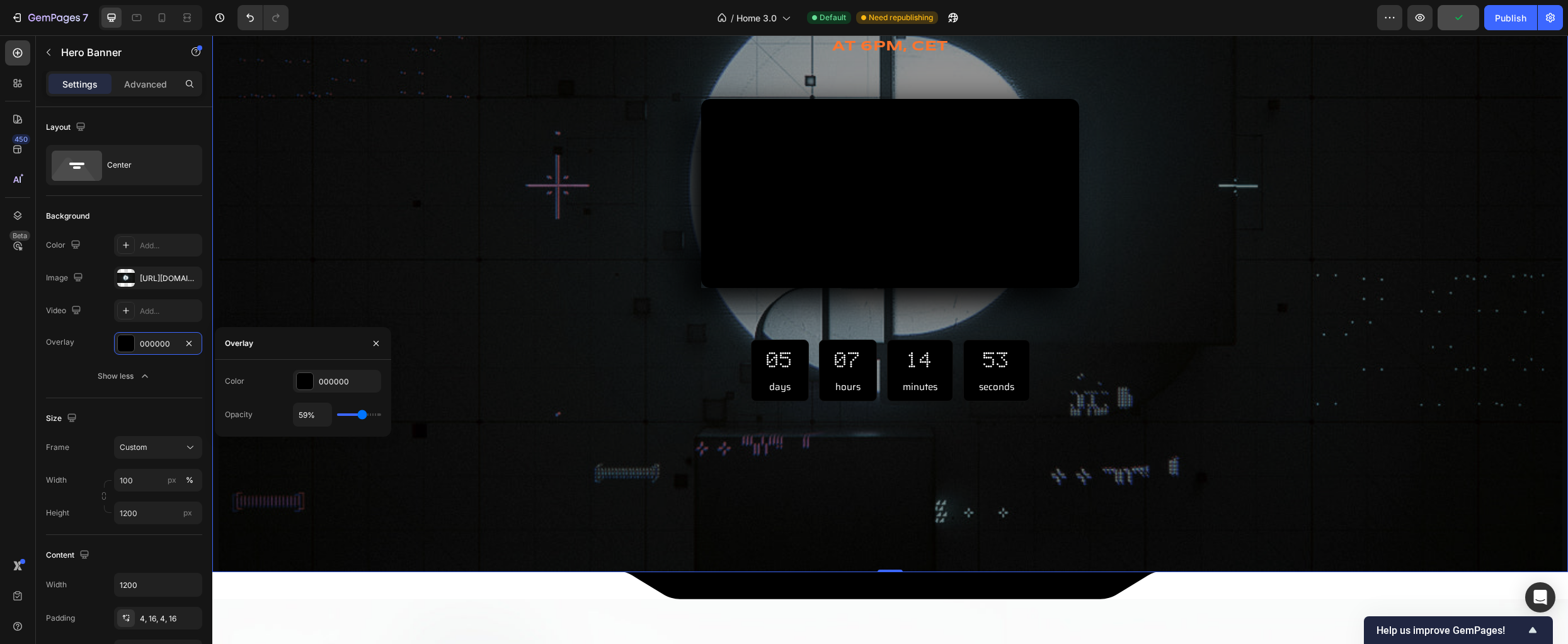
type input "63%"
type input "63"
type input "69%"
type input "69"
type input "72%"
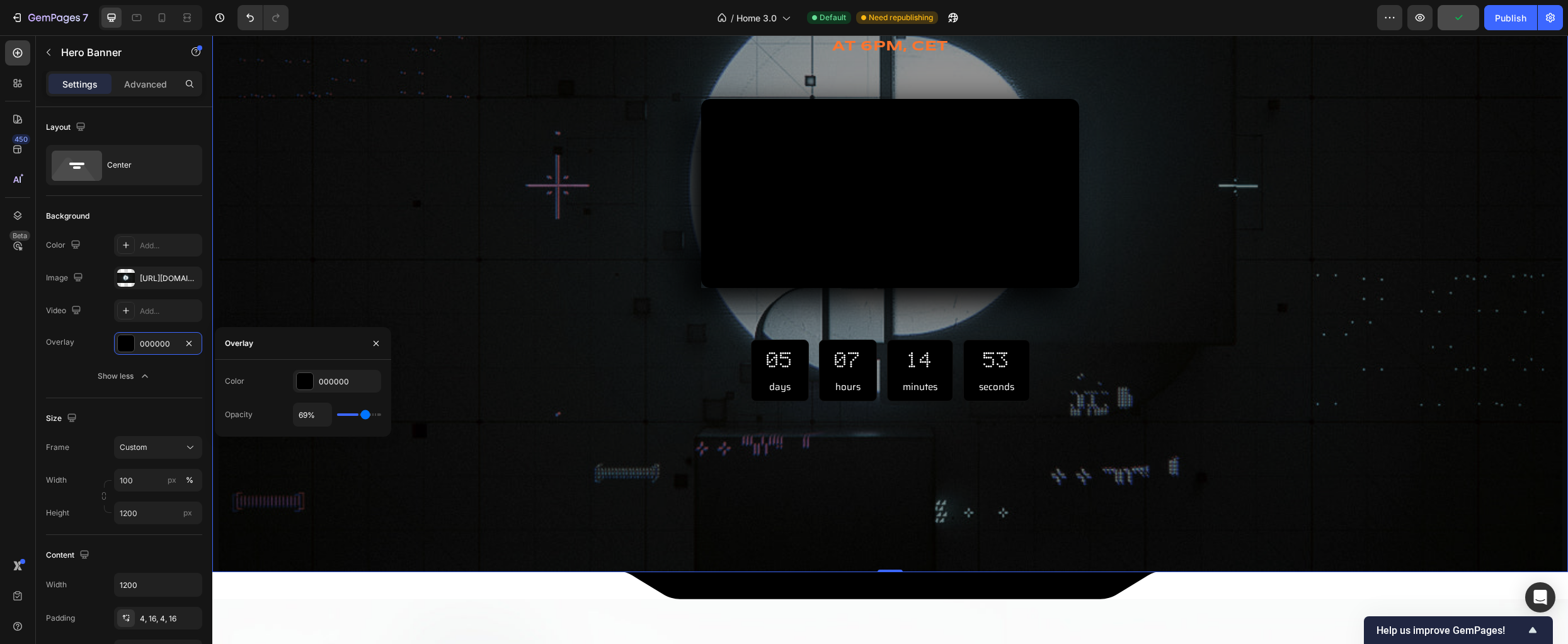
type input "72"
type input "76%"
type input "76"
type input "78%"
type input "78"
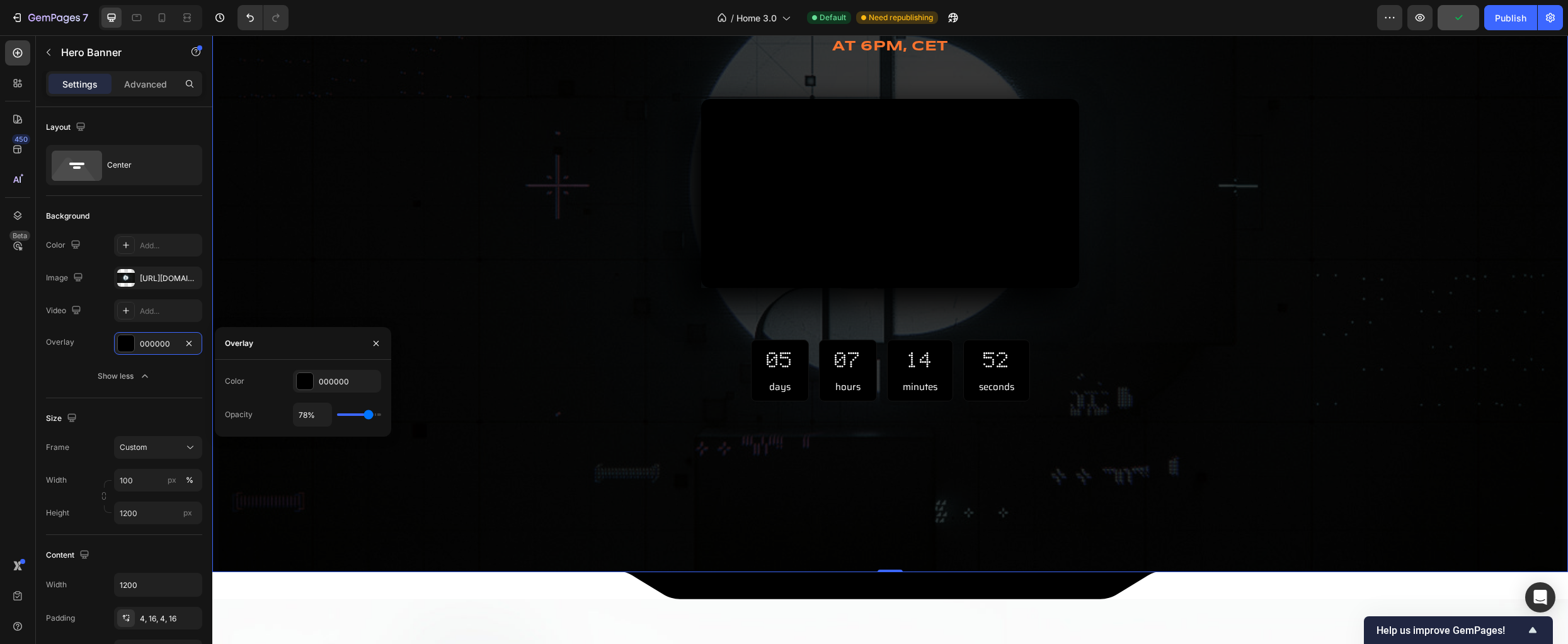
type input "61%"
type input "61"
type input "54%"
type input "54"
type input "52%"
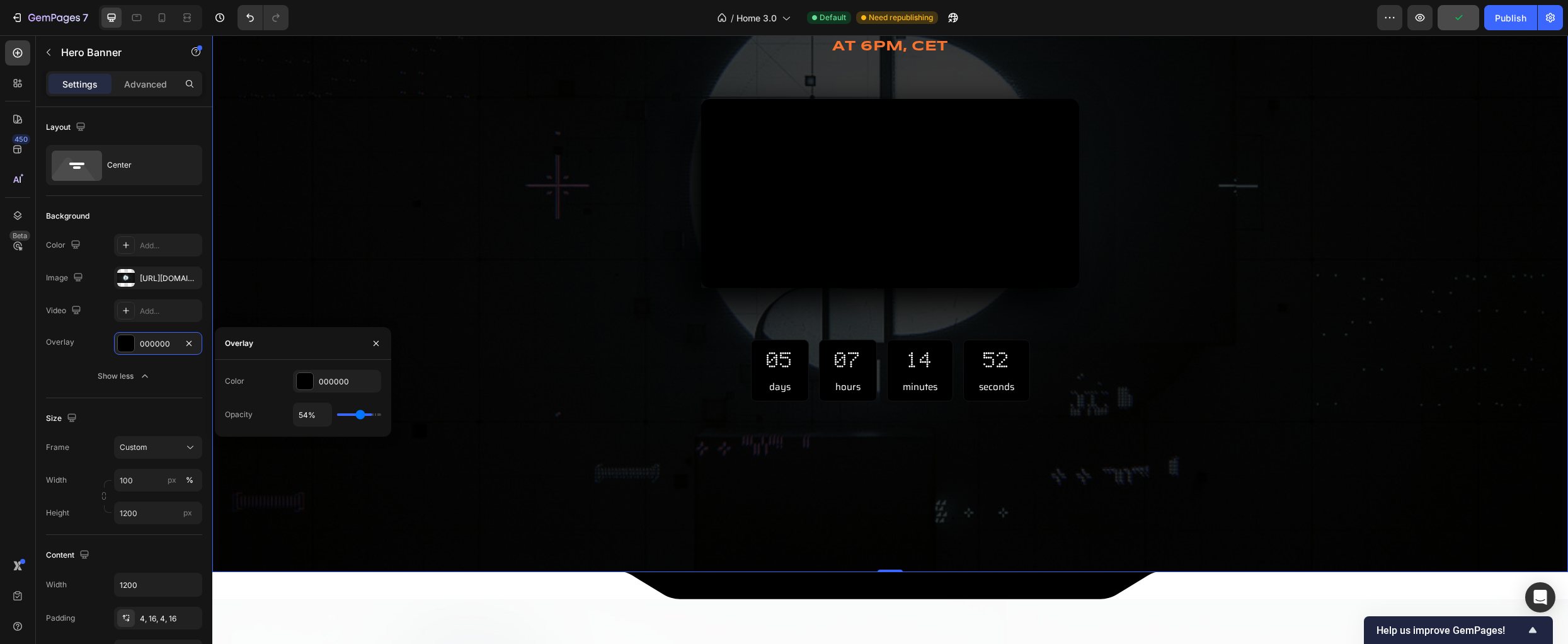
type input "52"
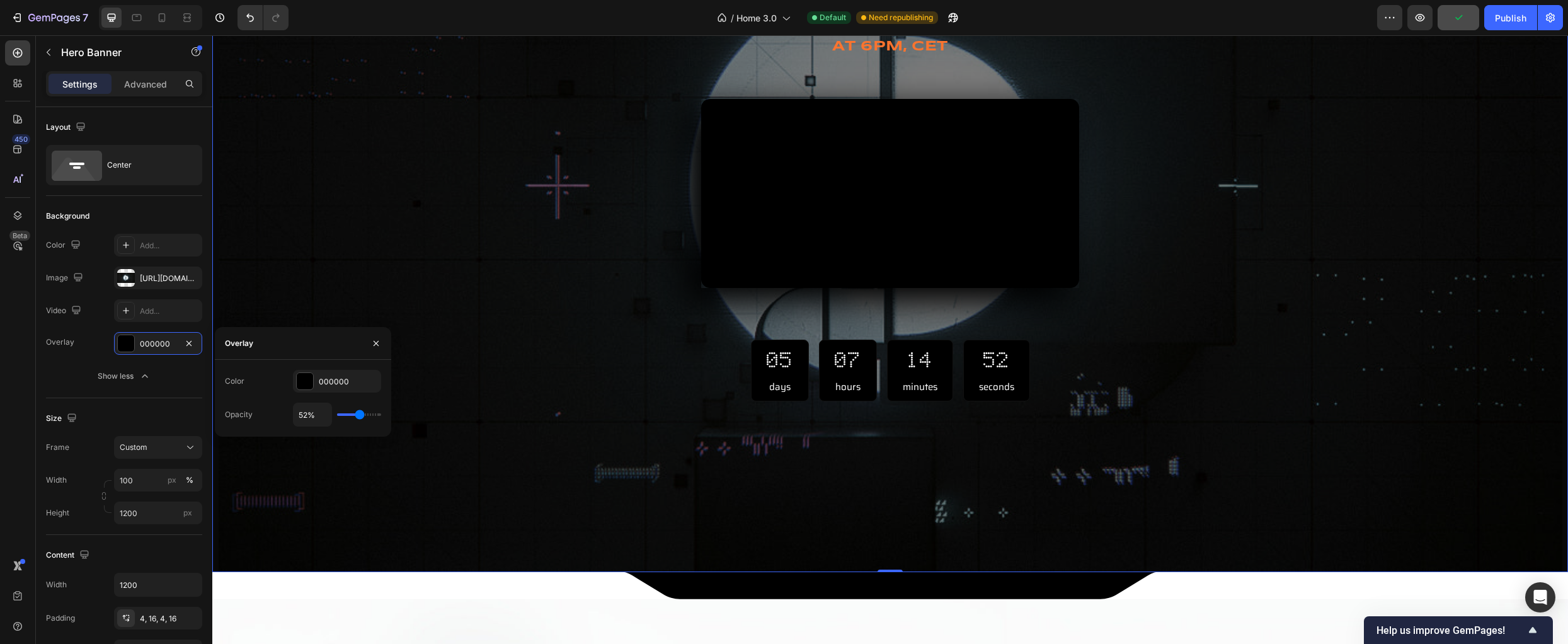
type input "54%"
type input "54"
type input "56%"
type input "56"
type input "57%"
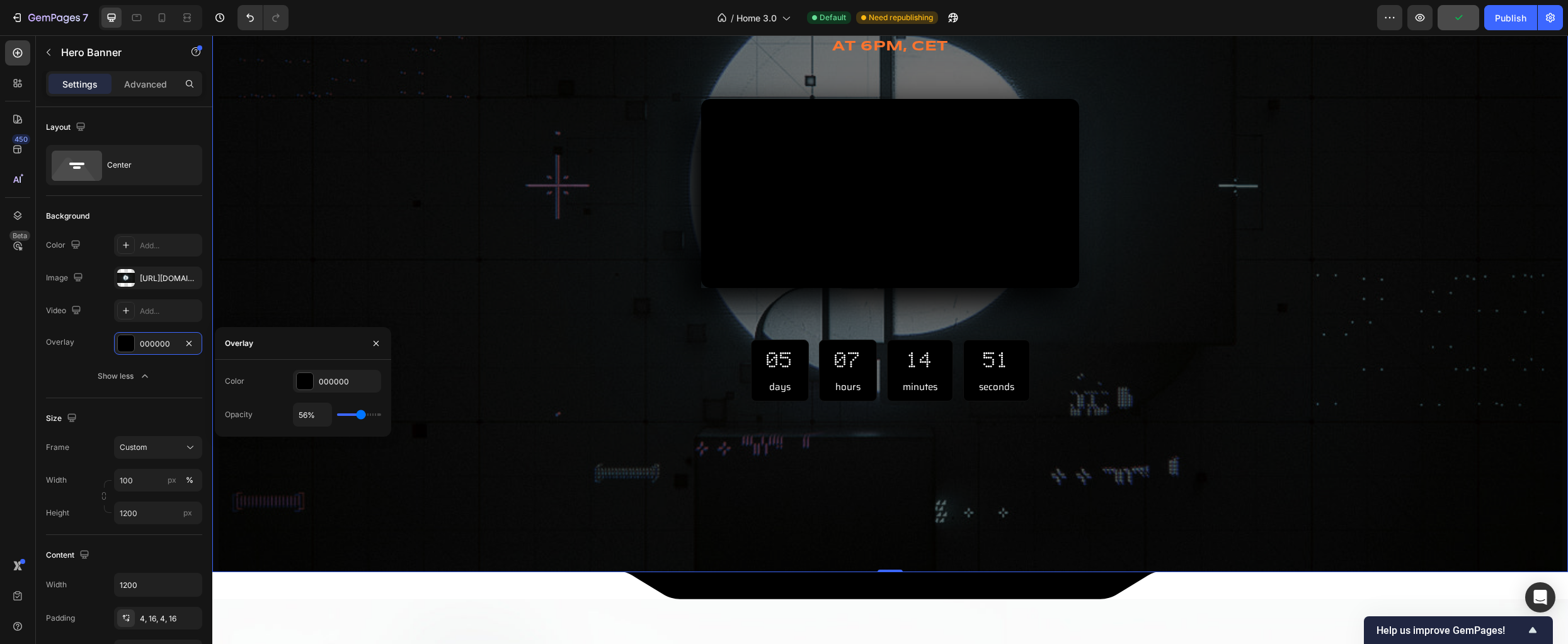
type input "57"
type input "63%"
type input "63"
type input "69%"
type input "69"
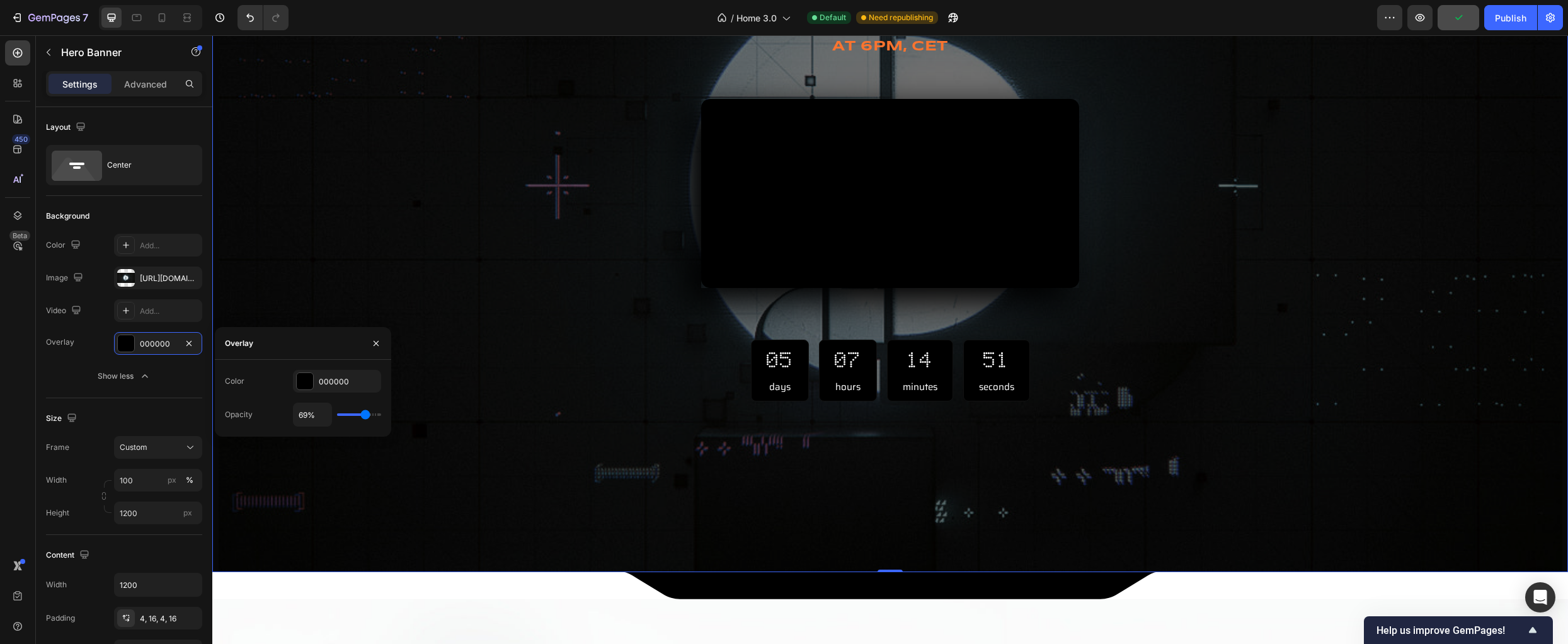
type input "70%"
type input "70"
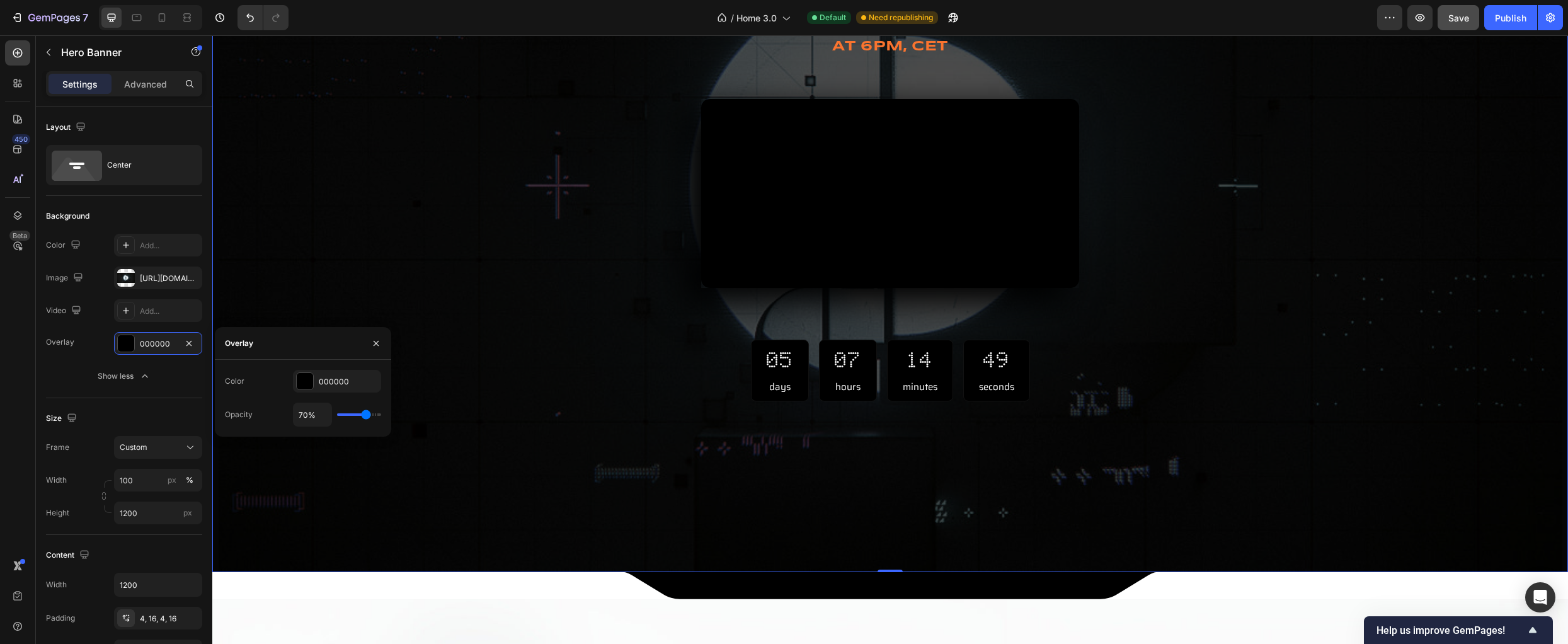
type input "72%"
type input "72"
type input "74%"
type input "74"
type input "76%"
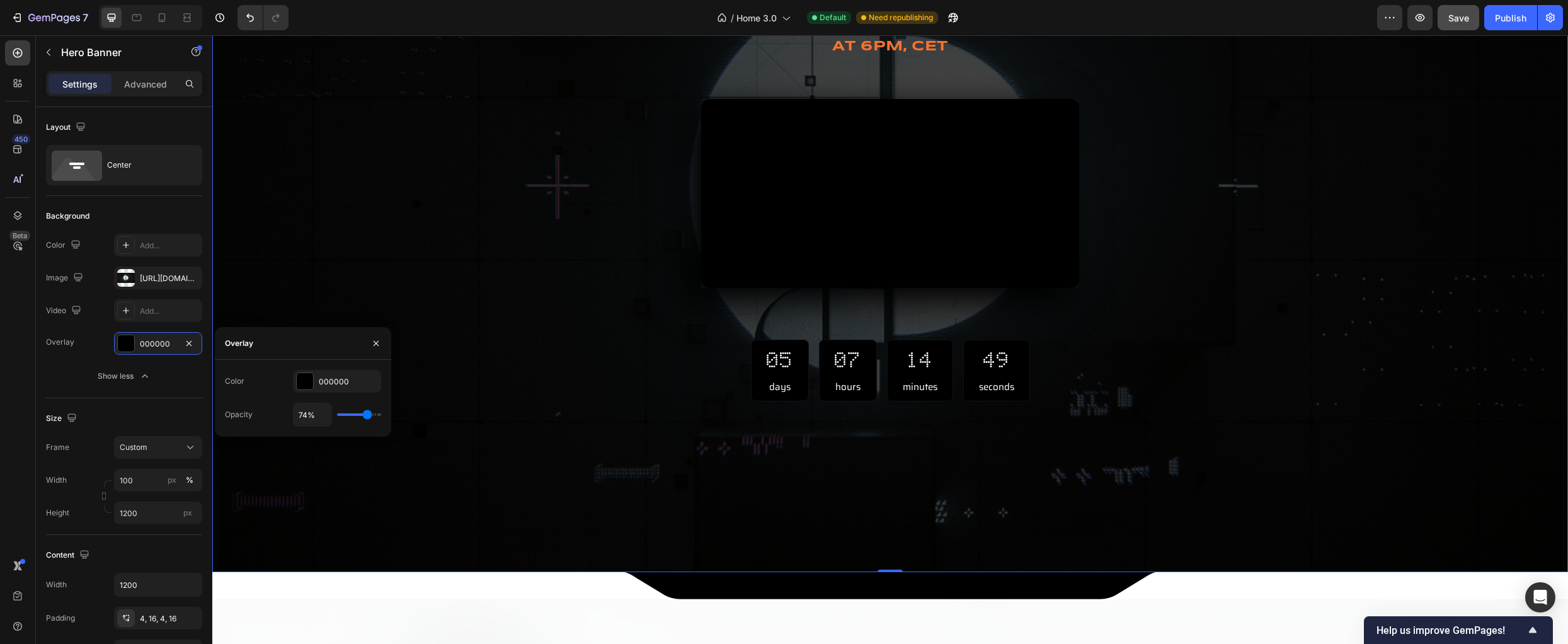
type input "76"
type input "78%"
drag, startPoint x: 341, startPoint y: 413, endPoint x: 368, endPoint y: 415, distance: 27.1
type input "78"
click at [368, 415] on input "range" at bounding box center [359, 414] width 44 height 3
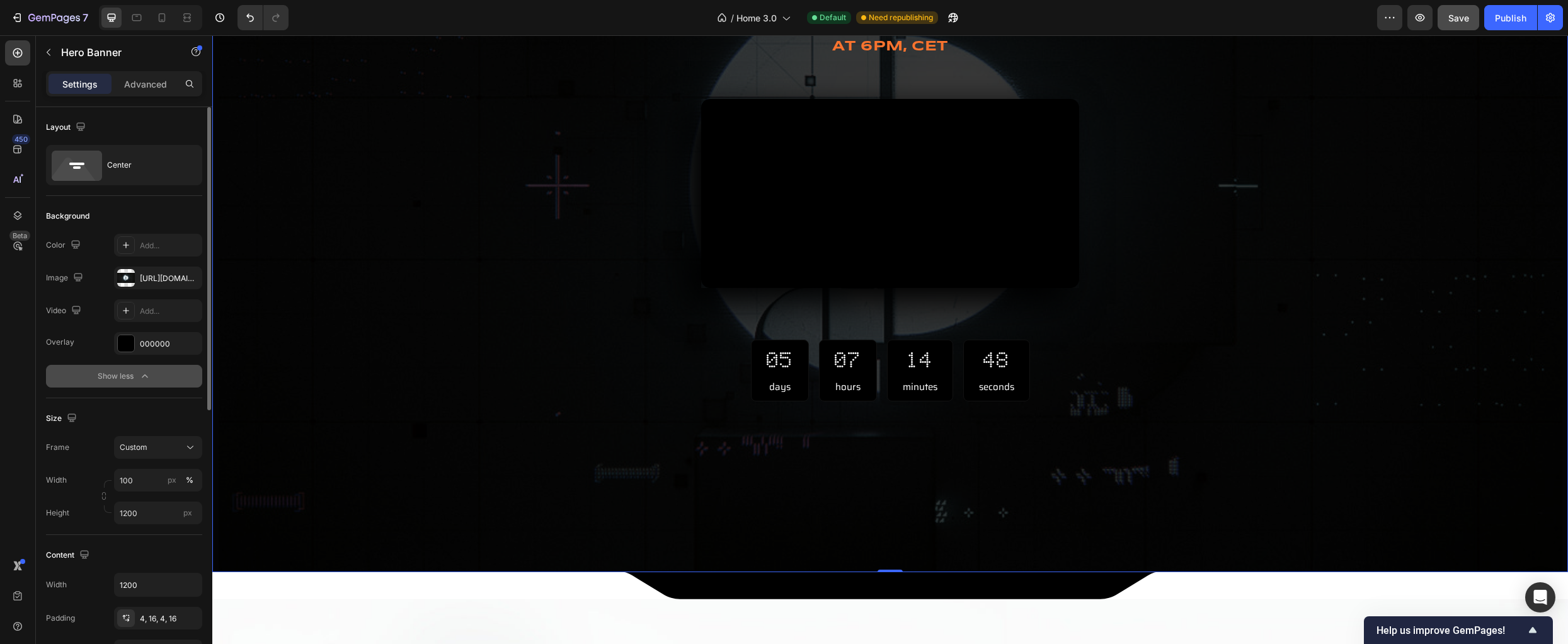
drag, startPoint x: 78, startPoint y: 384, endPoint x: 113, endPoint y: 410, distance: 43.6
click at [78, 384] on button "Show less" at bounding box center [123, 375] width 156 height 23
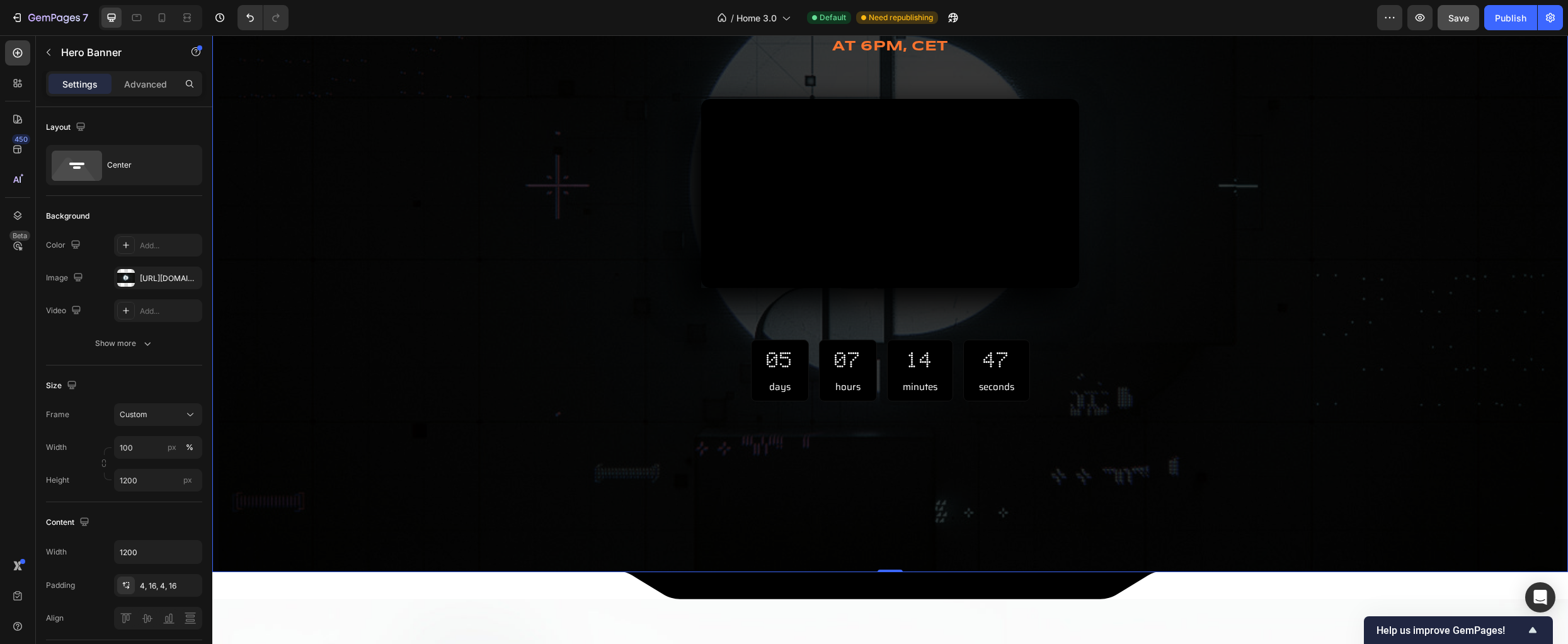
click at [454, 475] on div "Overlay" at bounding box center [890, 194] width 1356 height 756
click at [495, 587] on div at bounding box center [890, 585] width 1356 height 28
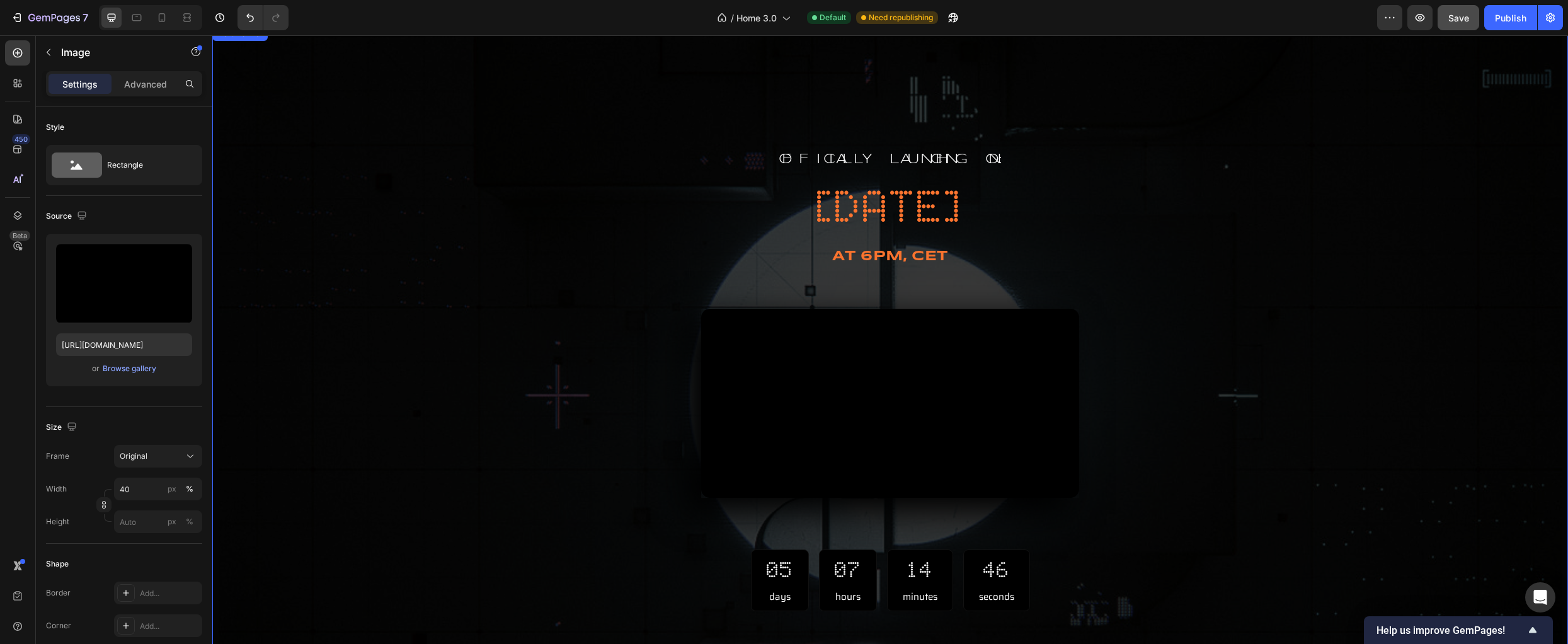
scroll to position [455, 0]
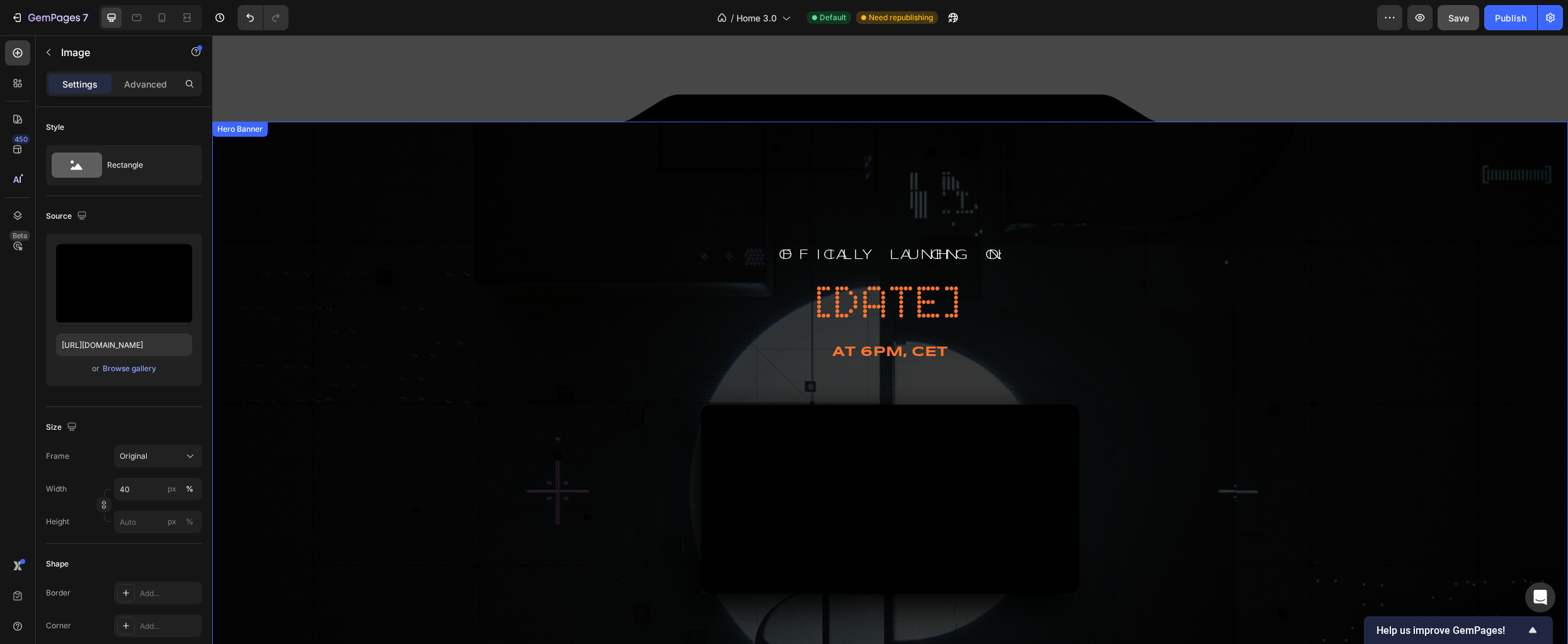
click at [441, 544] on div "Overlay" at bounding box center [890, 499] width 1356 height 756
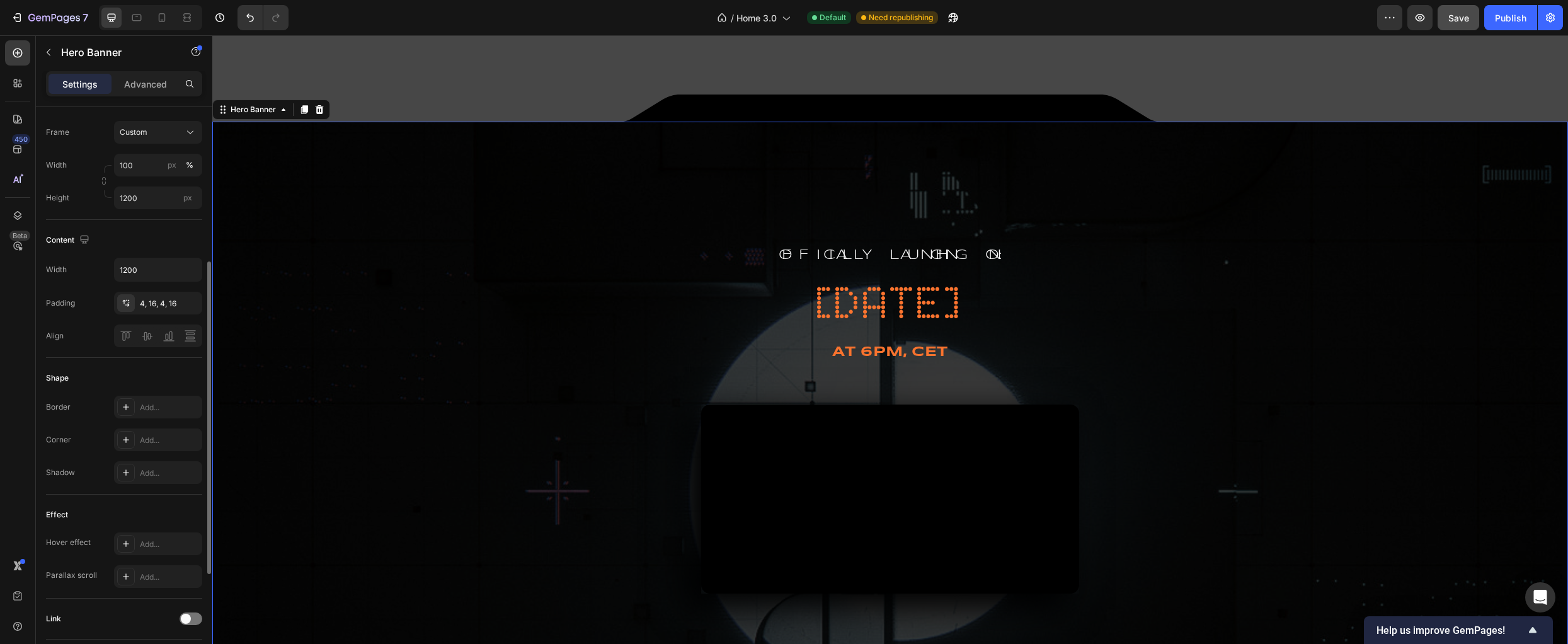
scroll to position [301, 0]
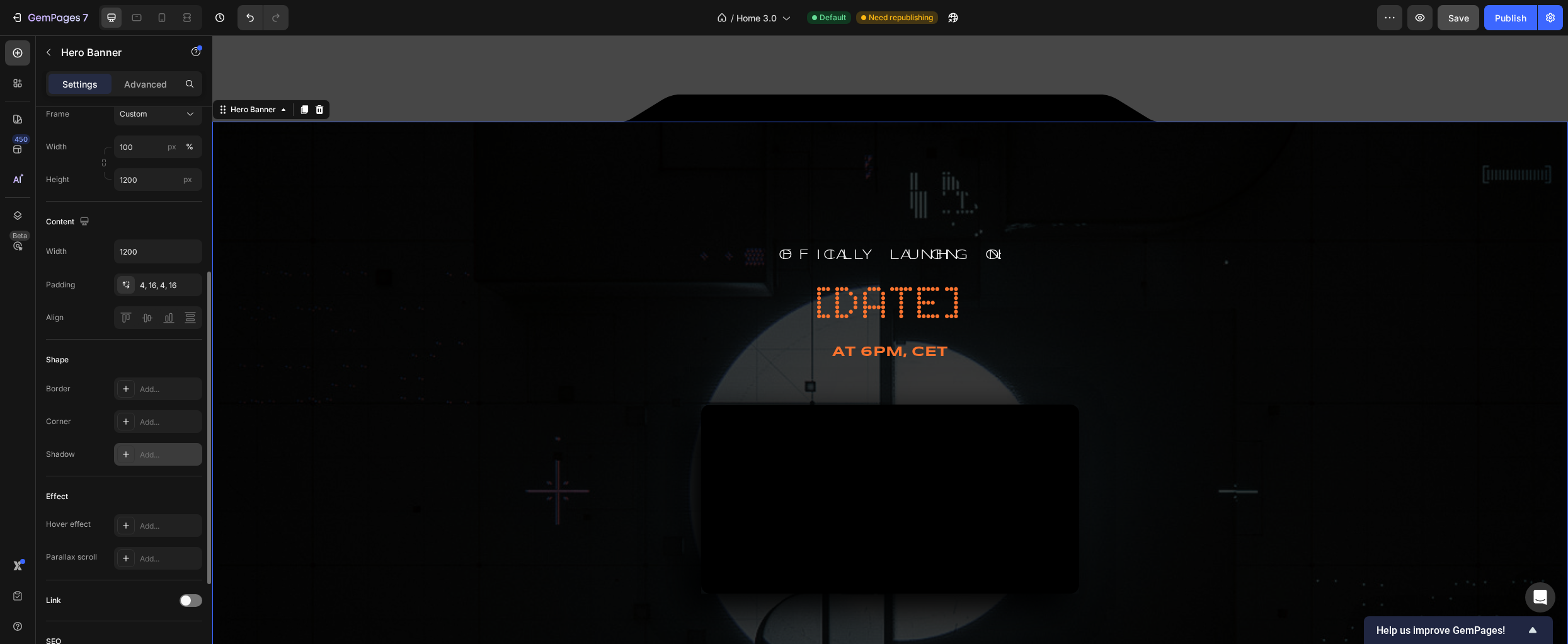
click at [131, 454] on div at bounding box center [126, 454] width 18 height 18
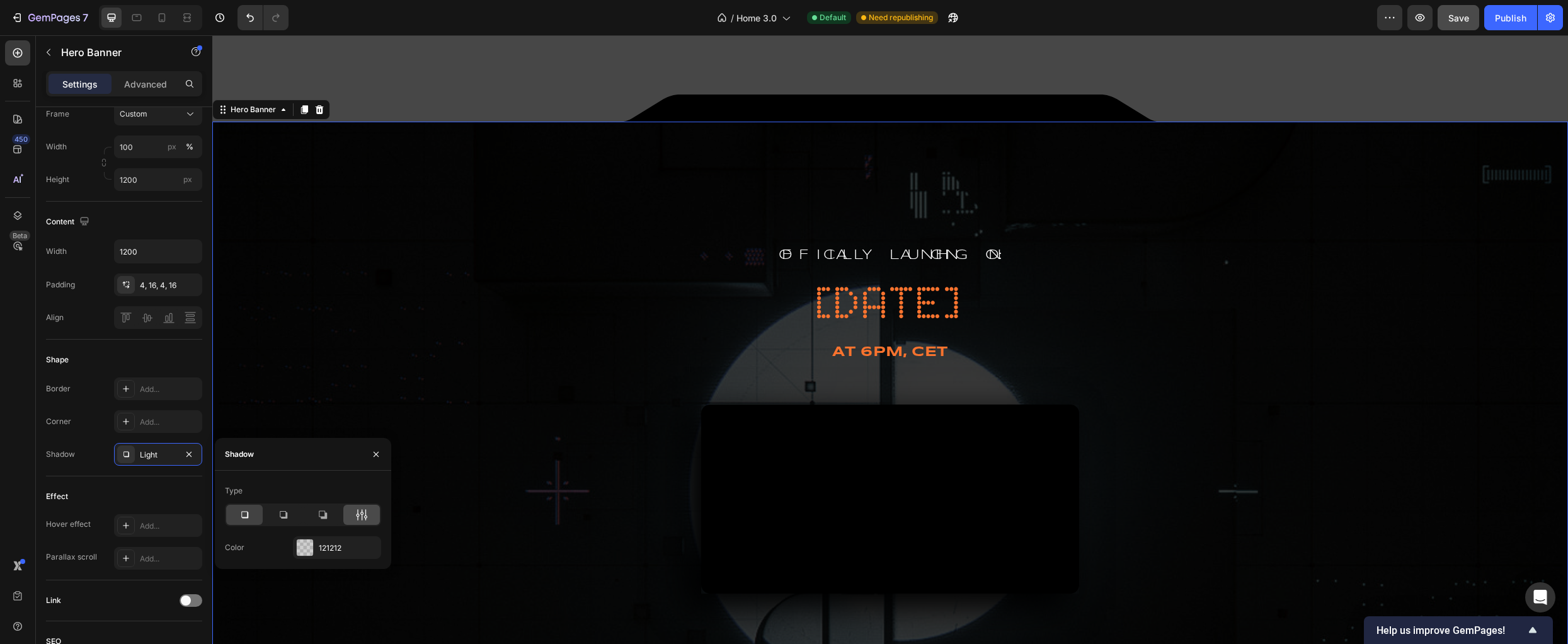
click at [370, 516] on div at bounding box center [361, 514] width 37 height 20
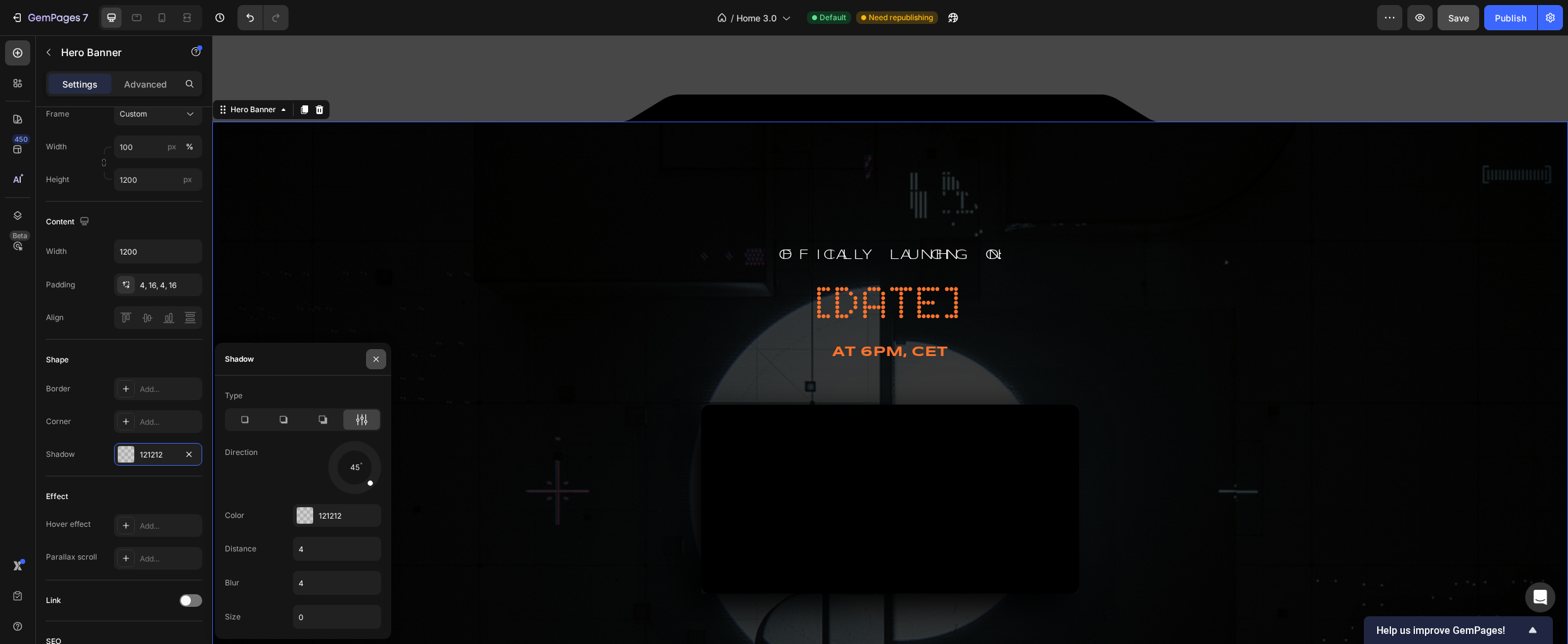
click at [372, 359] on icon "button" at bounding box center [376, 359] width 10 height 10
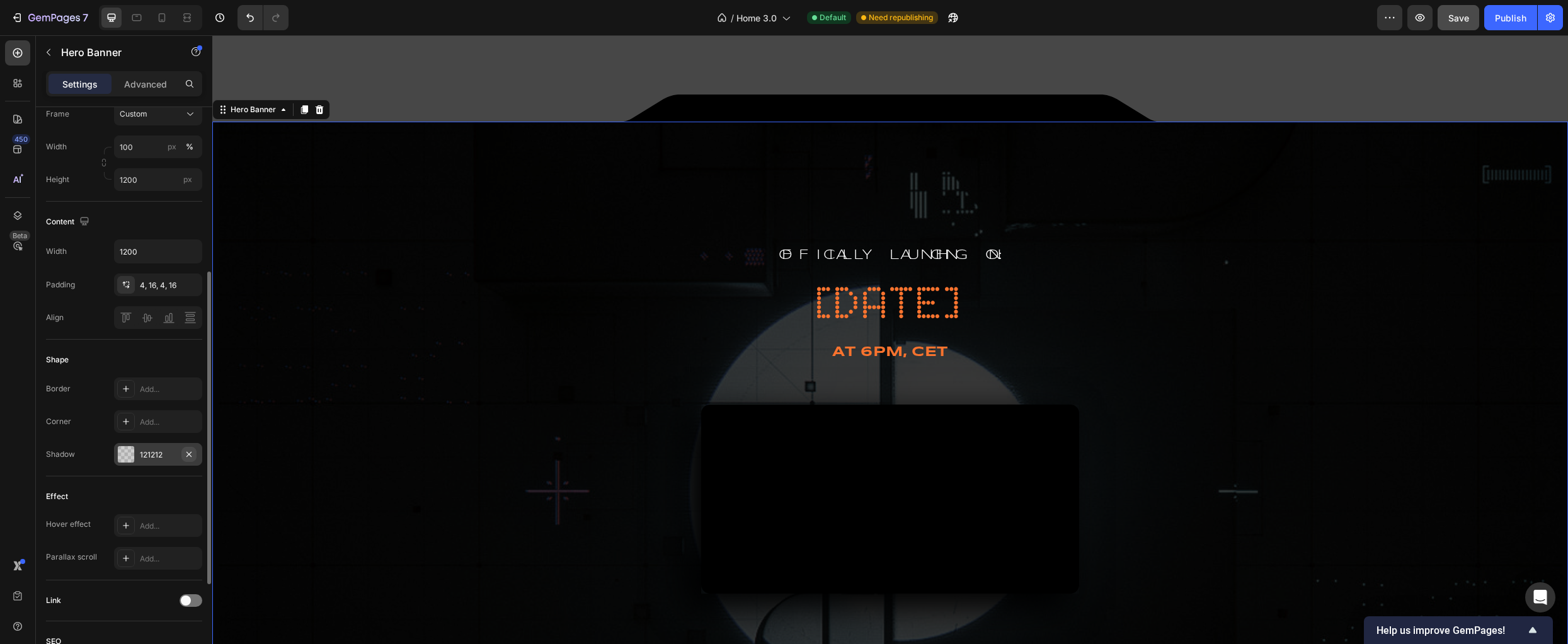
click at [190, 455] on icon "button" at bounding box center [189, 454] width 10 height 10
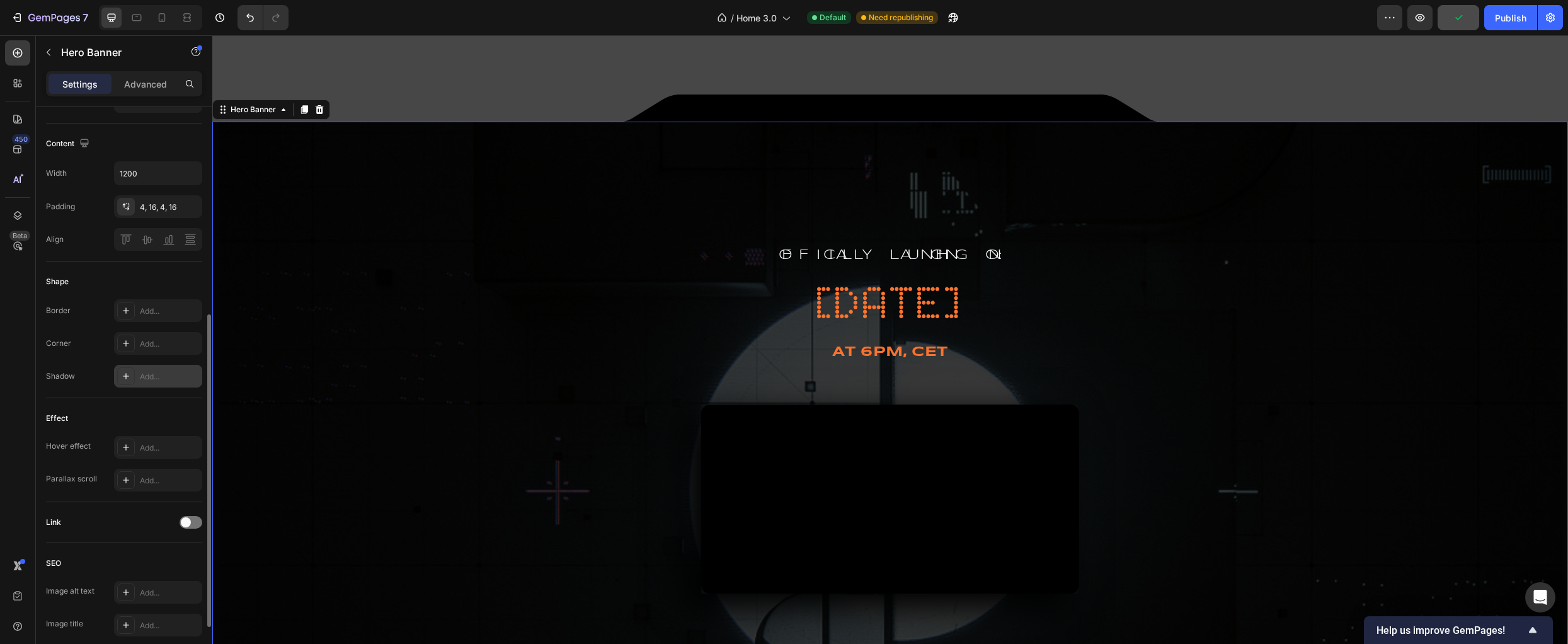
scroll to position [467, 0]
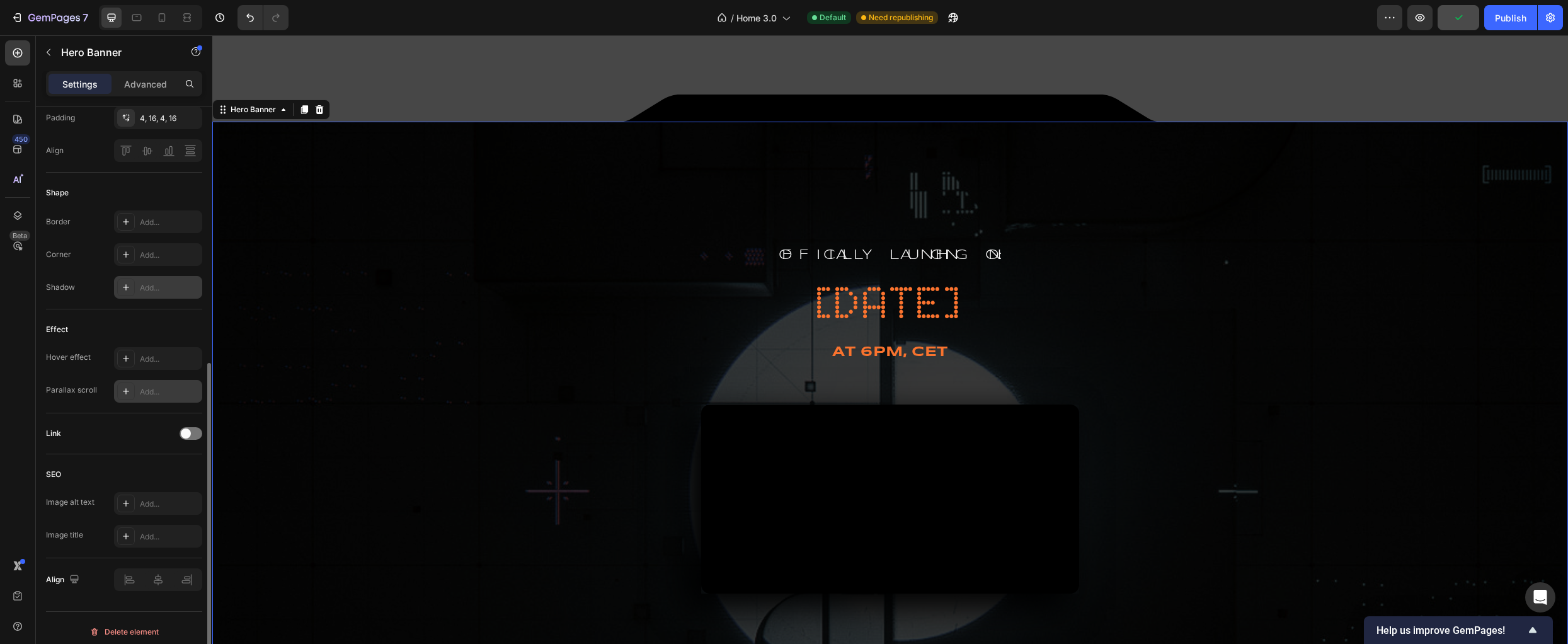
click at [120, 396] on div at bounding box center [126, 391] width 18 height 18
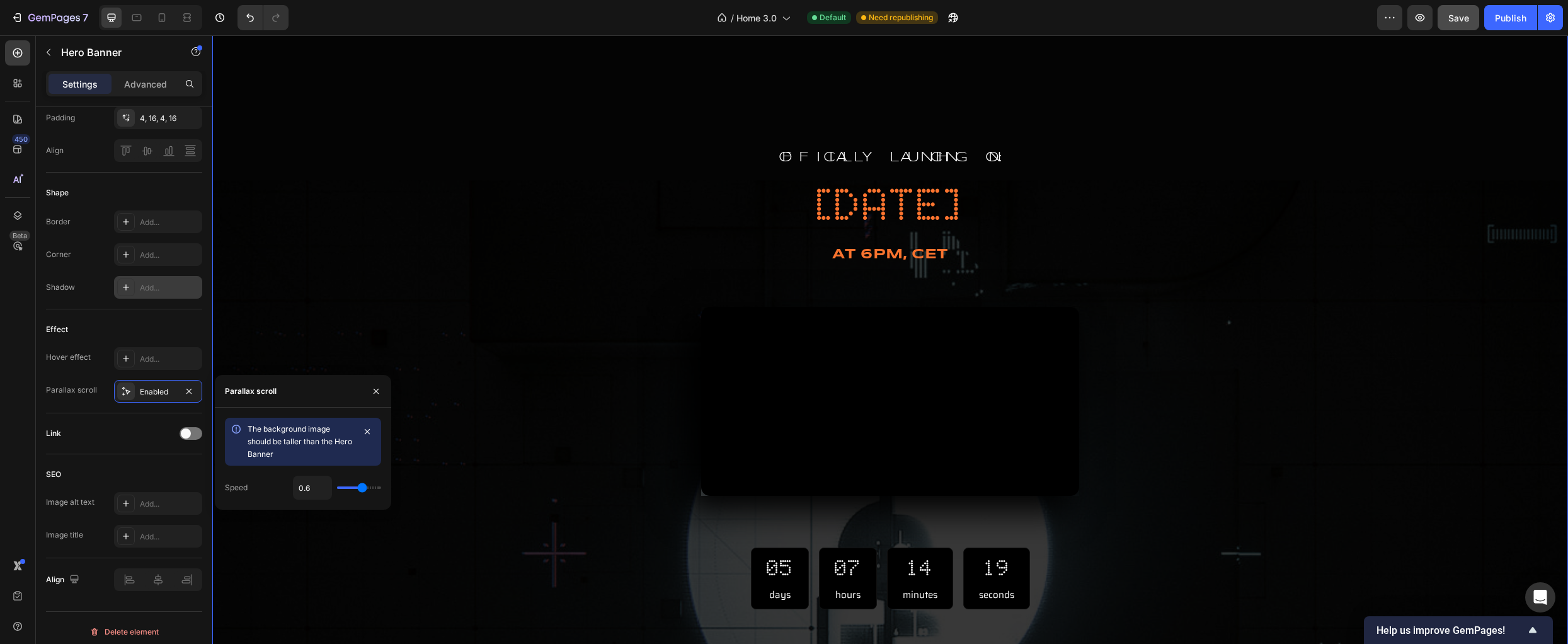
scroll to position [570, 0]
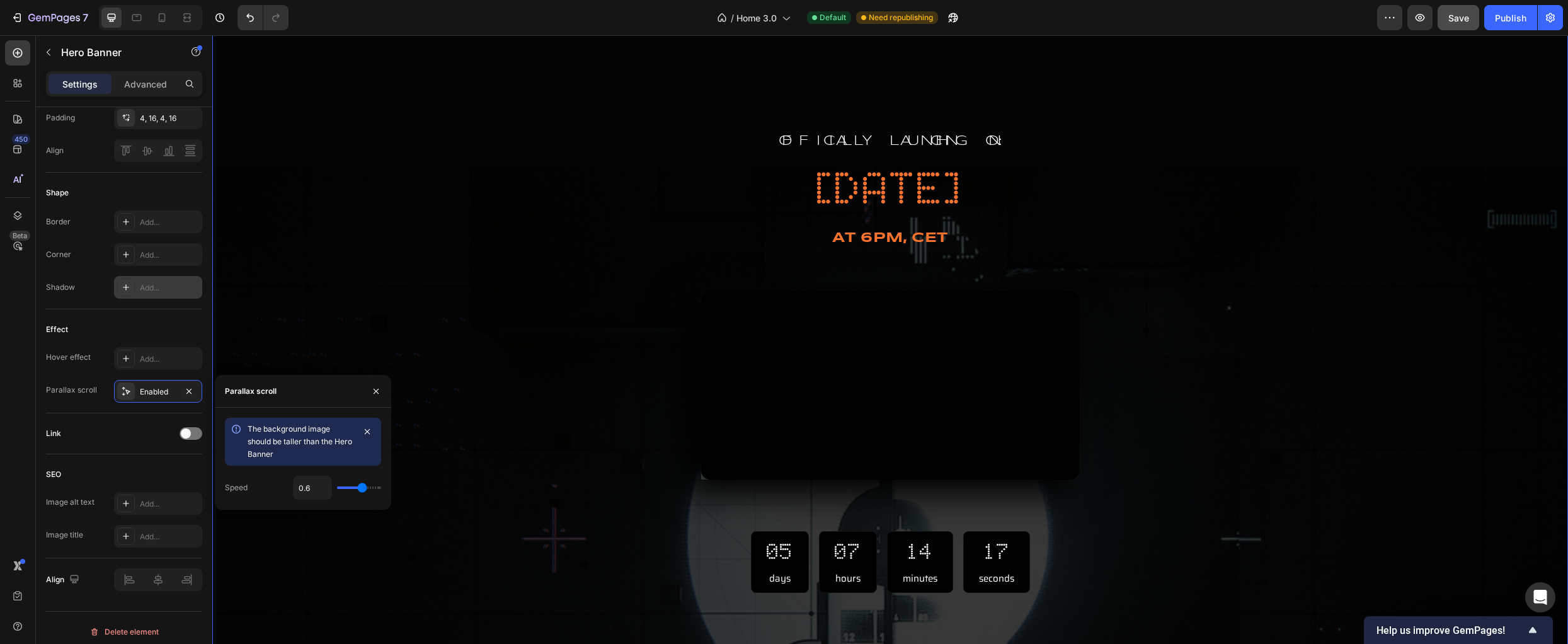
type input "0.5"
type input "0.4"
type input "0.3"
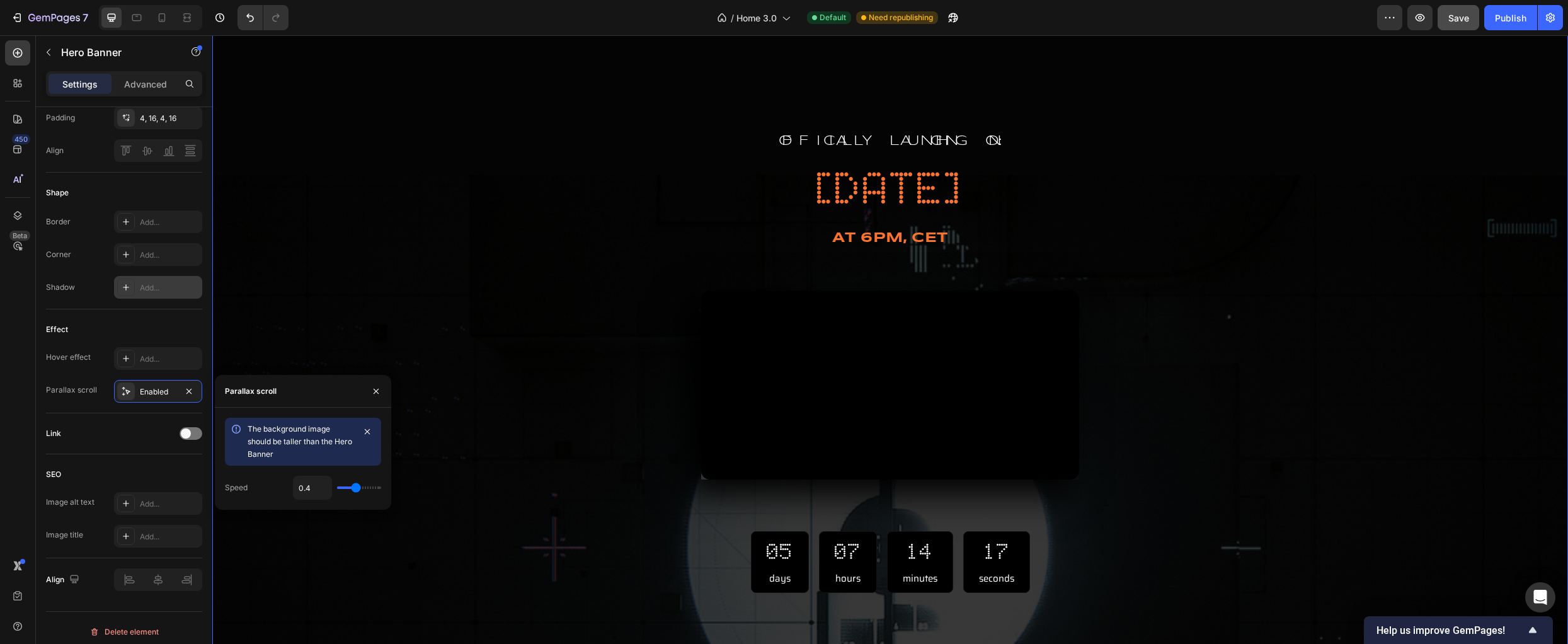
type input "0.3"
type input "0.4"
type input "0.5"
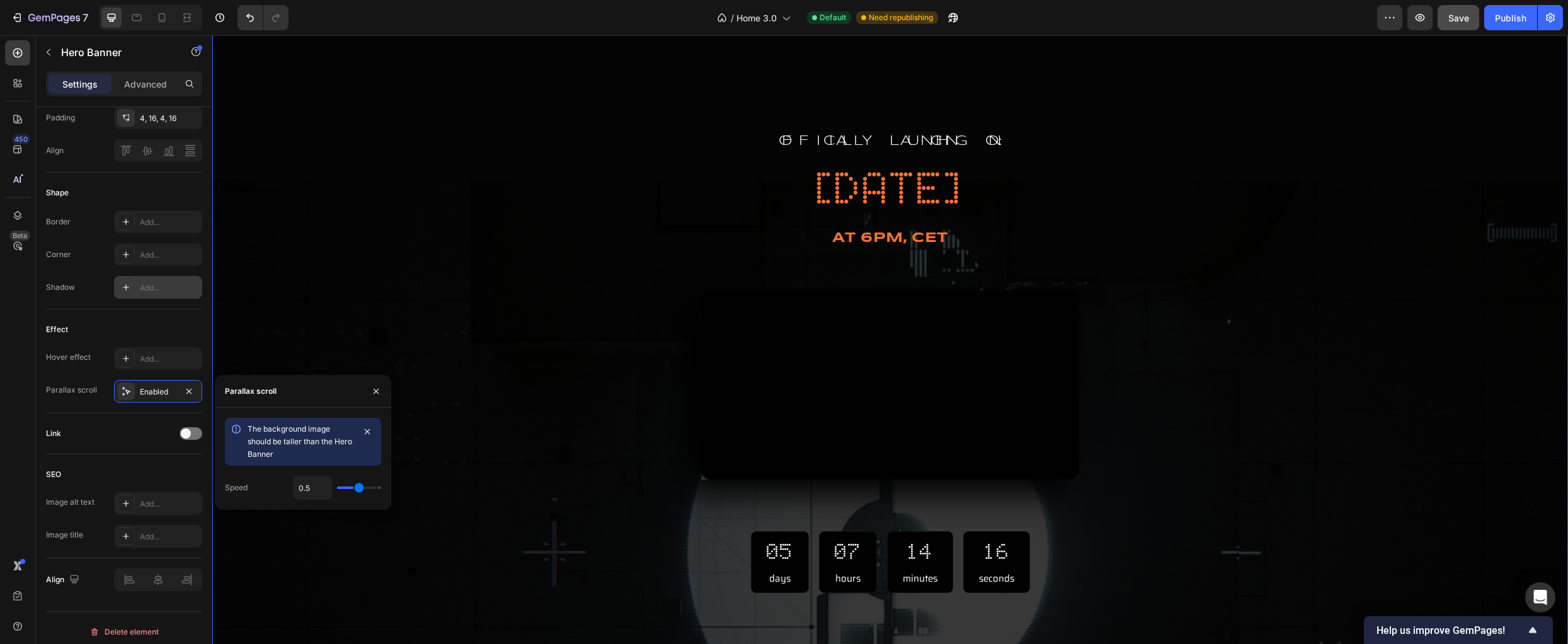
type input "0.6"
type input "0.7"
type input "0.8"
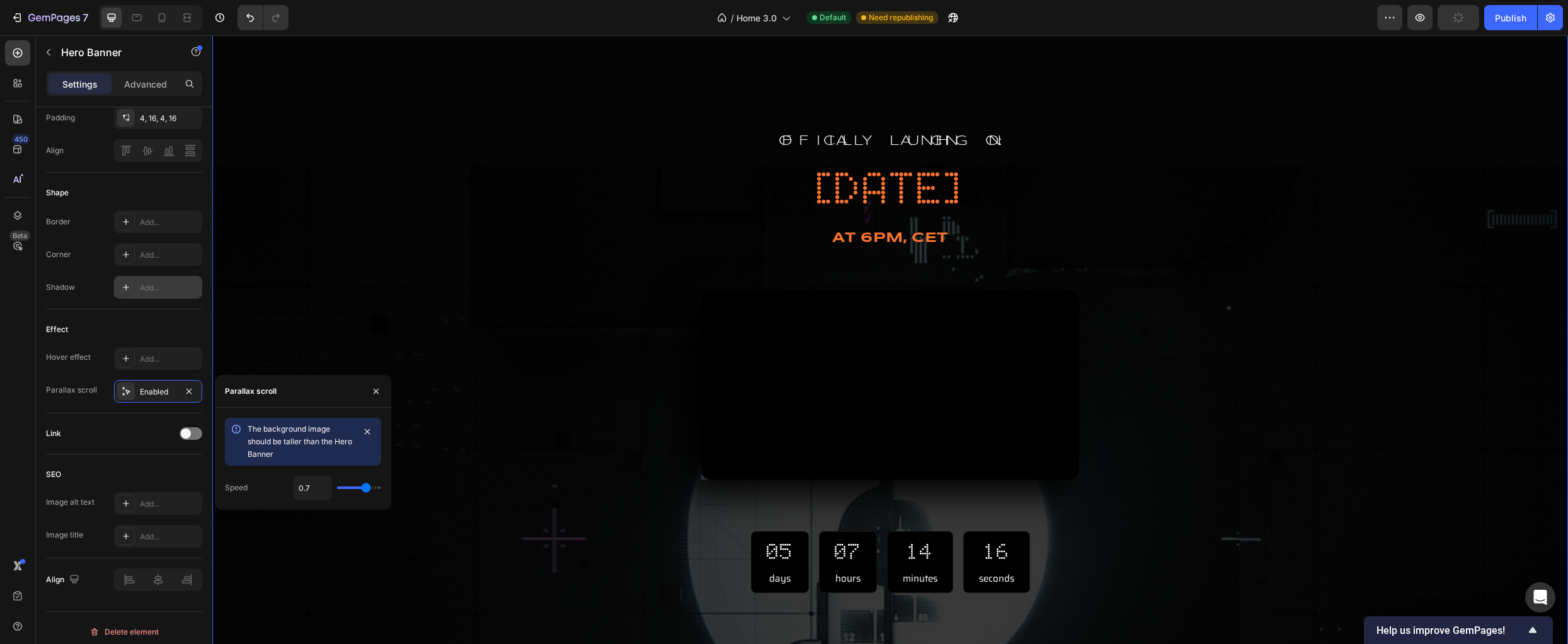
type input "0.8"
type input "0.9"
type input "1"
drag, startPoint x: 361, startPoint y: 490, endPoint x: 242, endPoint y: 461, distance: 122.5
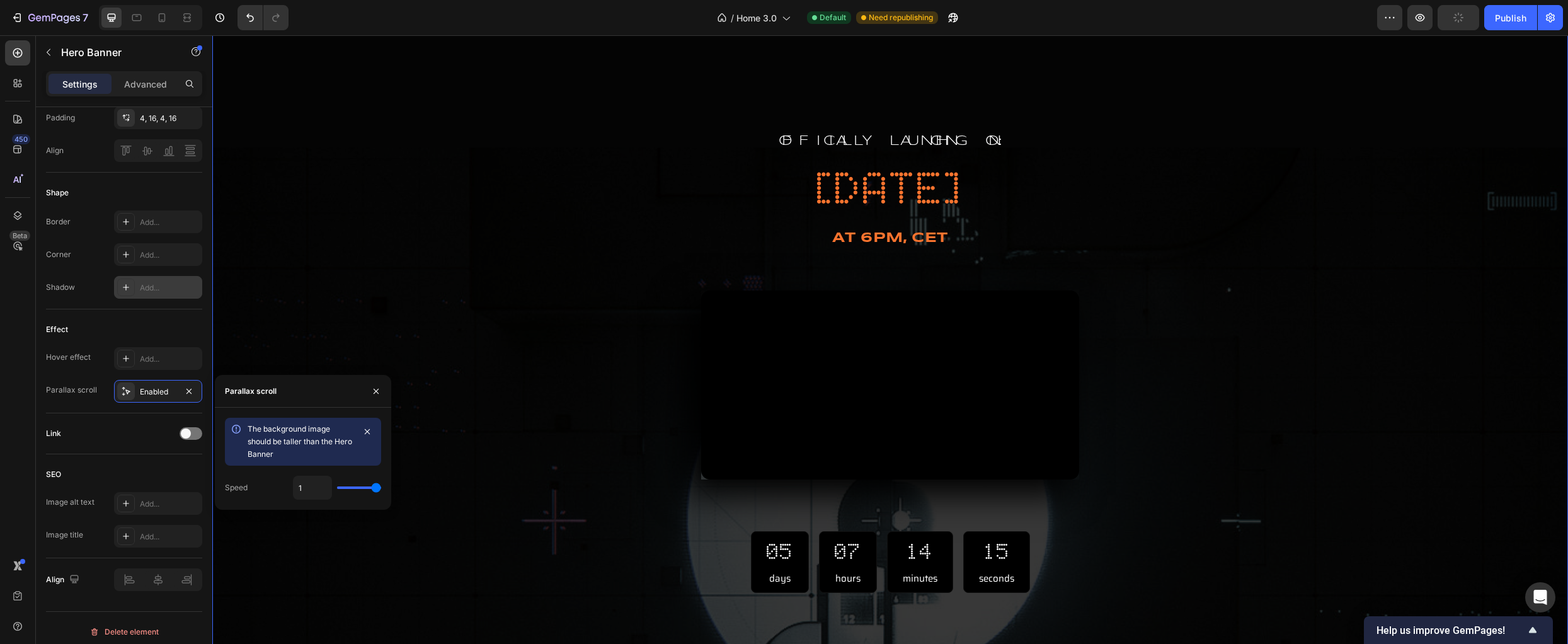
type input "1"
click at [378, 489] on input "range" at bounding box center [359, 487] width 44 height 3
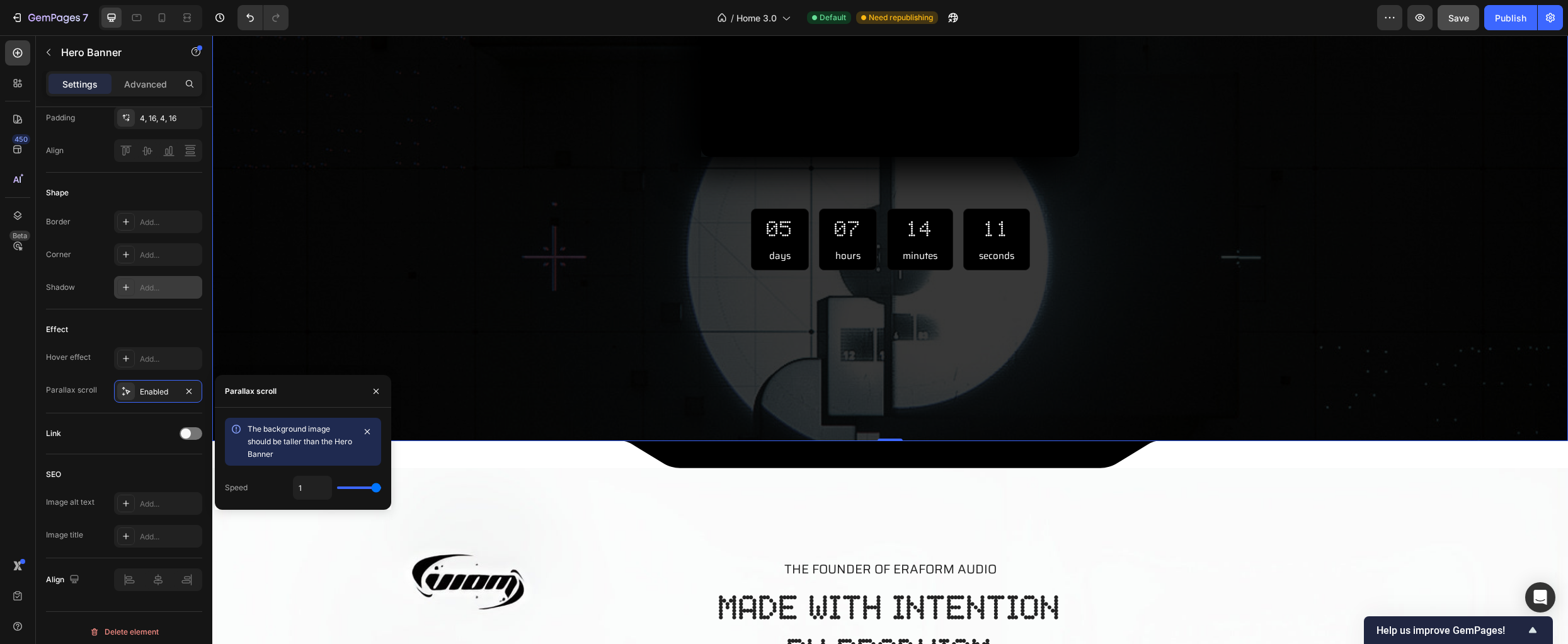
scroll to position [918, 0]
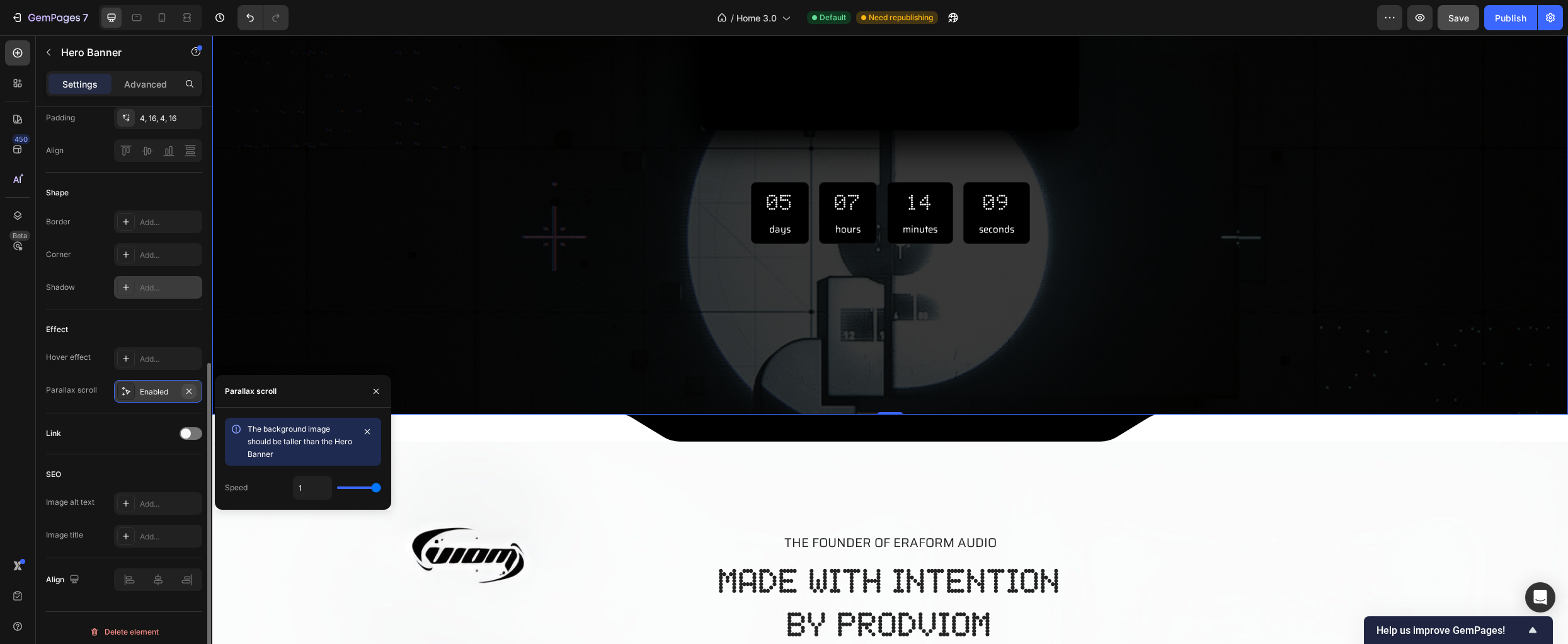
click at [191, 391] on icon "button" at bounding box center [189, 391] width 10 height 10
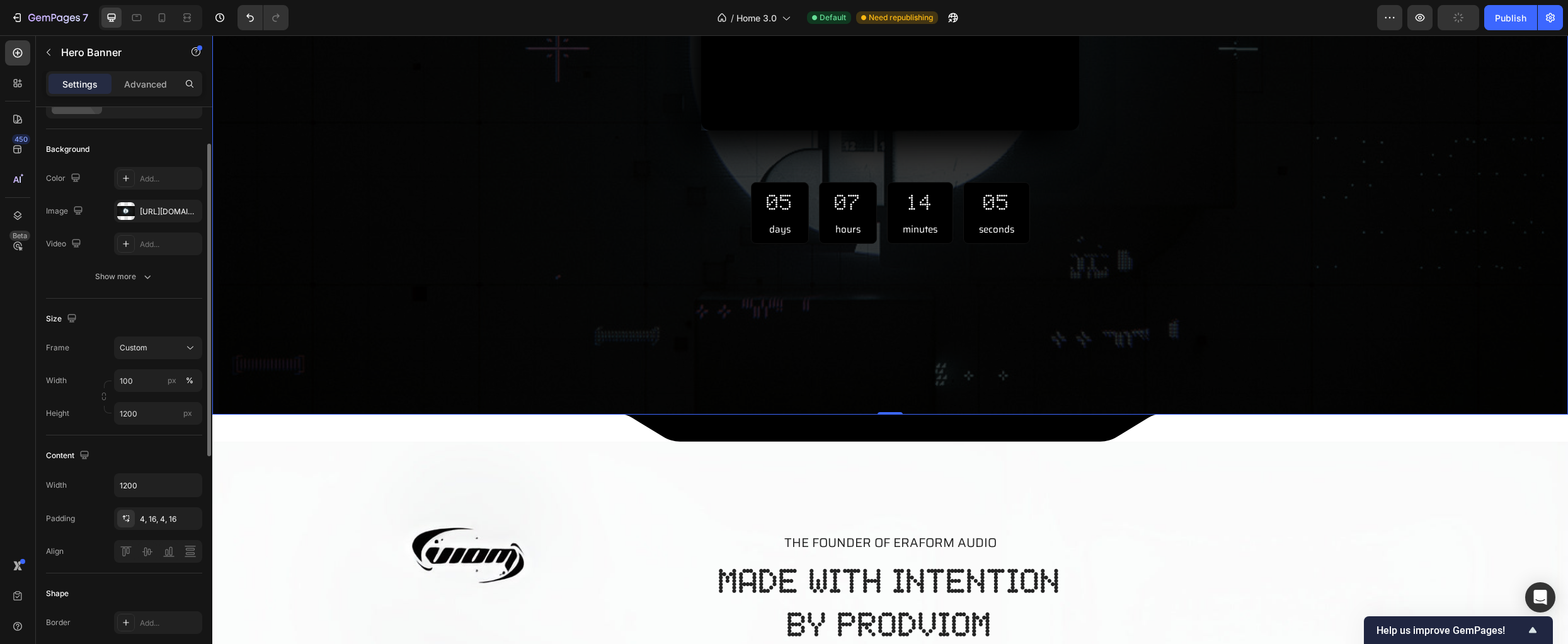
scroll to position [0, 0]
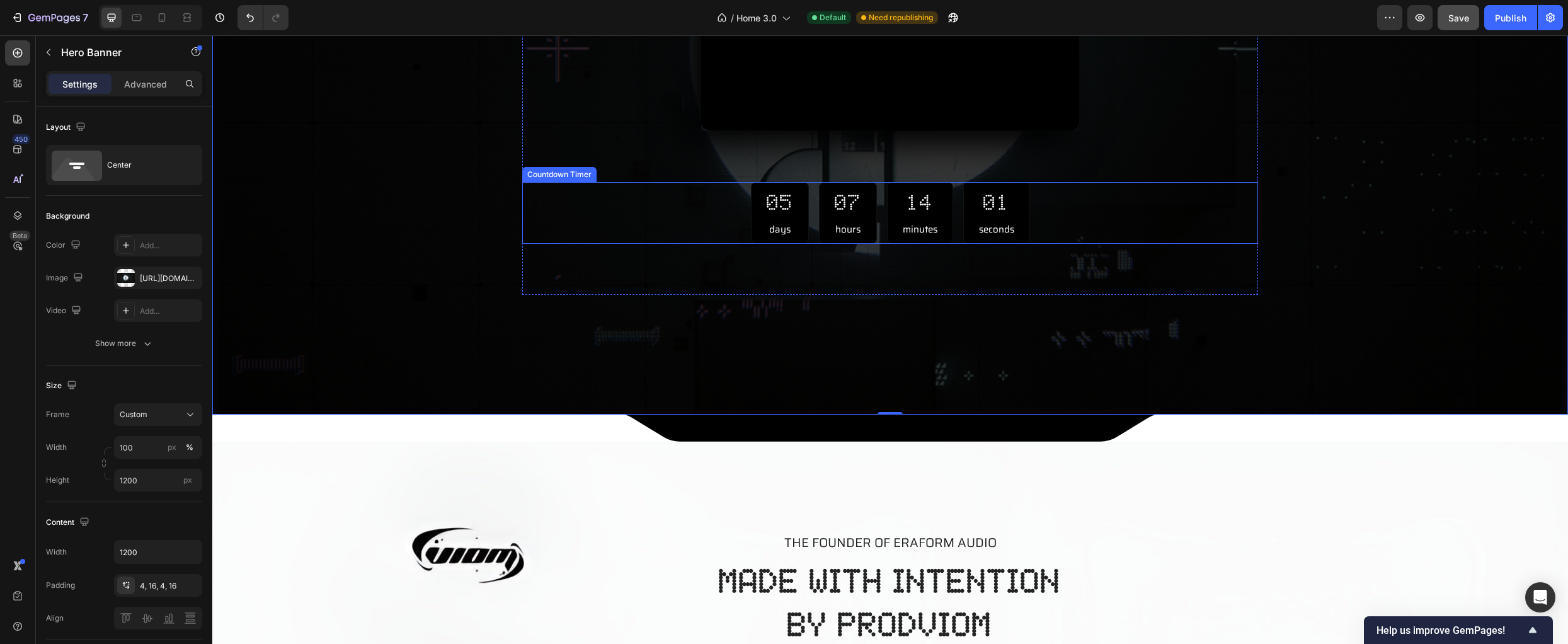
click at [722, 239] on div "05 days 07 hours 14 minutes 01 seconds" at bounding box center [889, 212] width 735 height 63
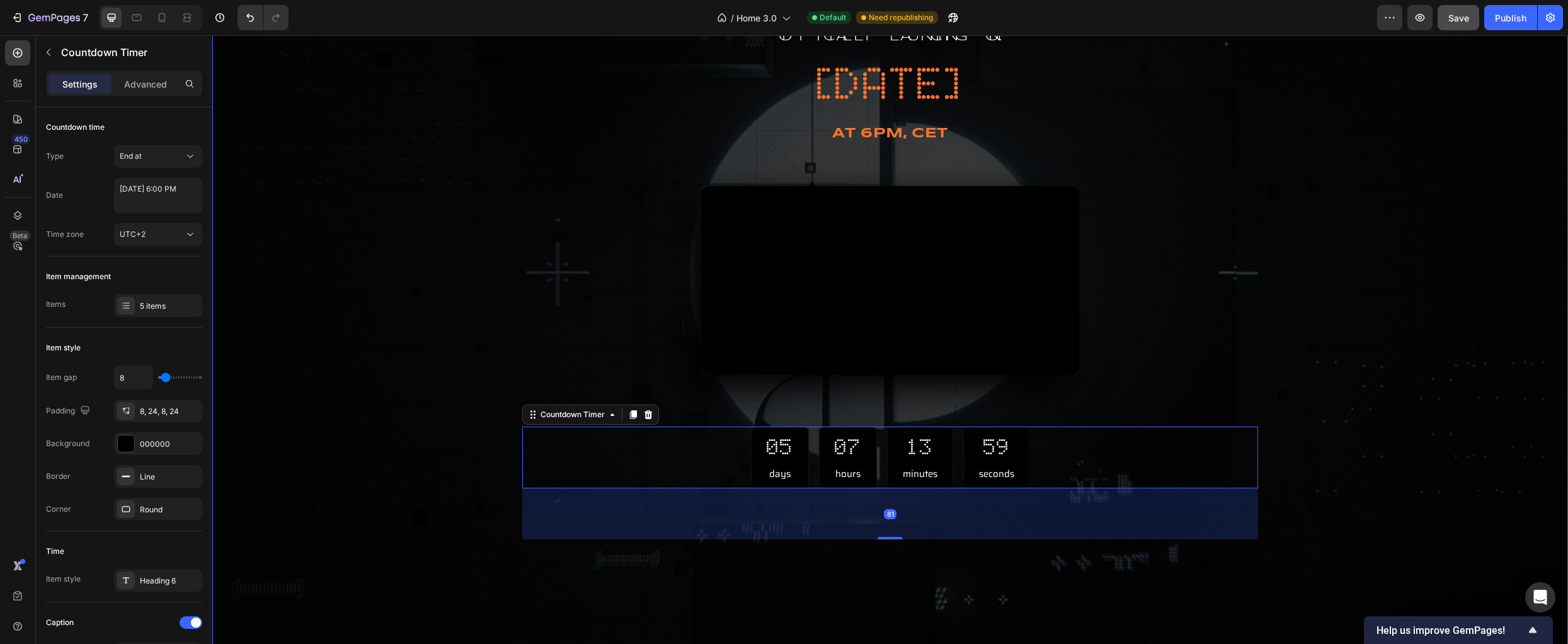
click at [395, 385] on div "Overlay" at bounding box center [890, 281] width 1356 height 756
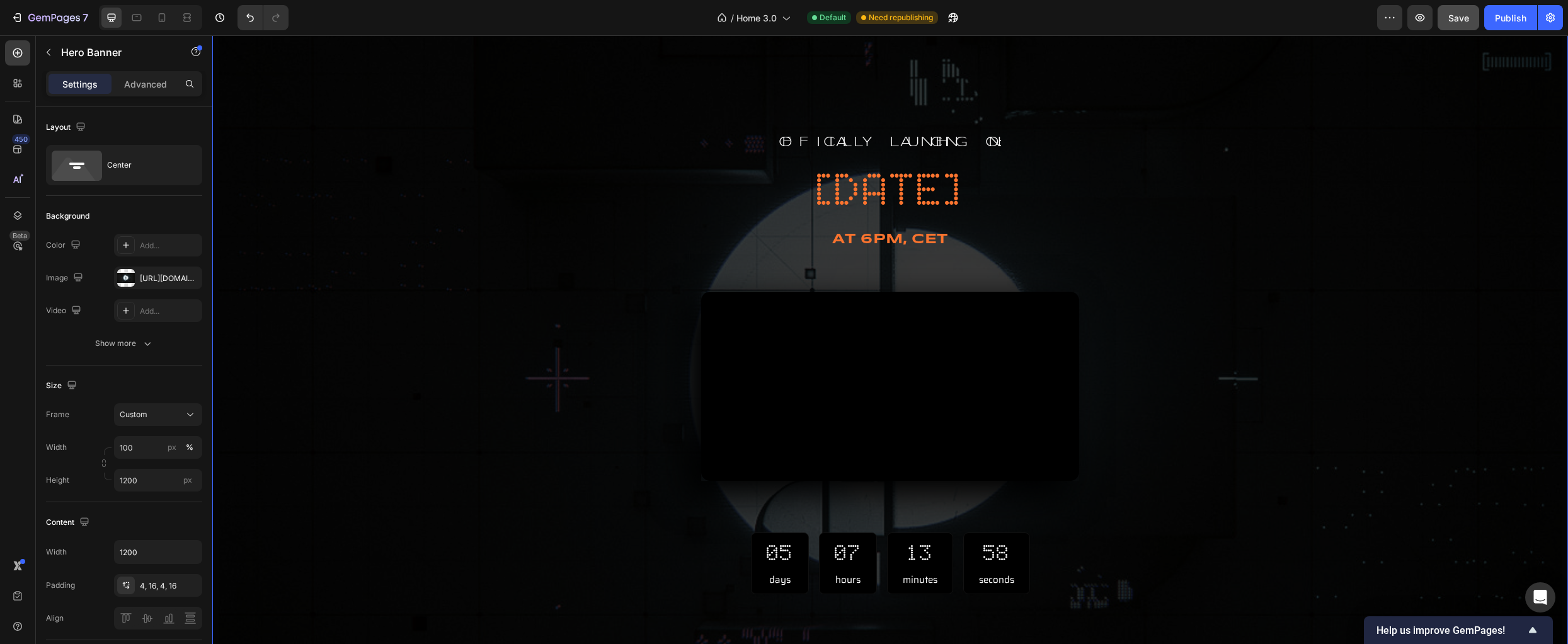
scroll to position [549, 0]
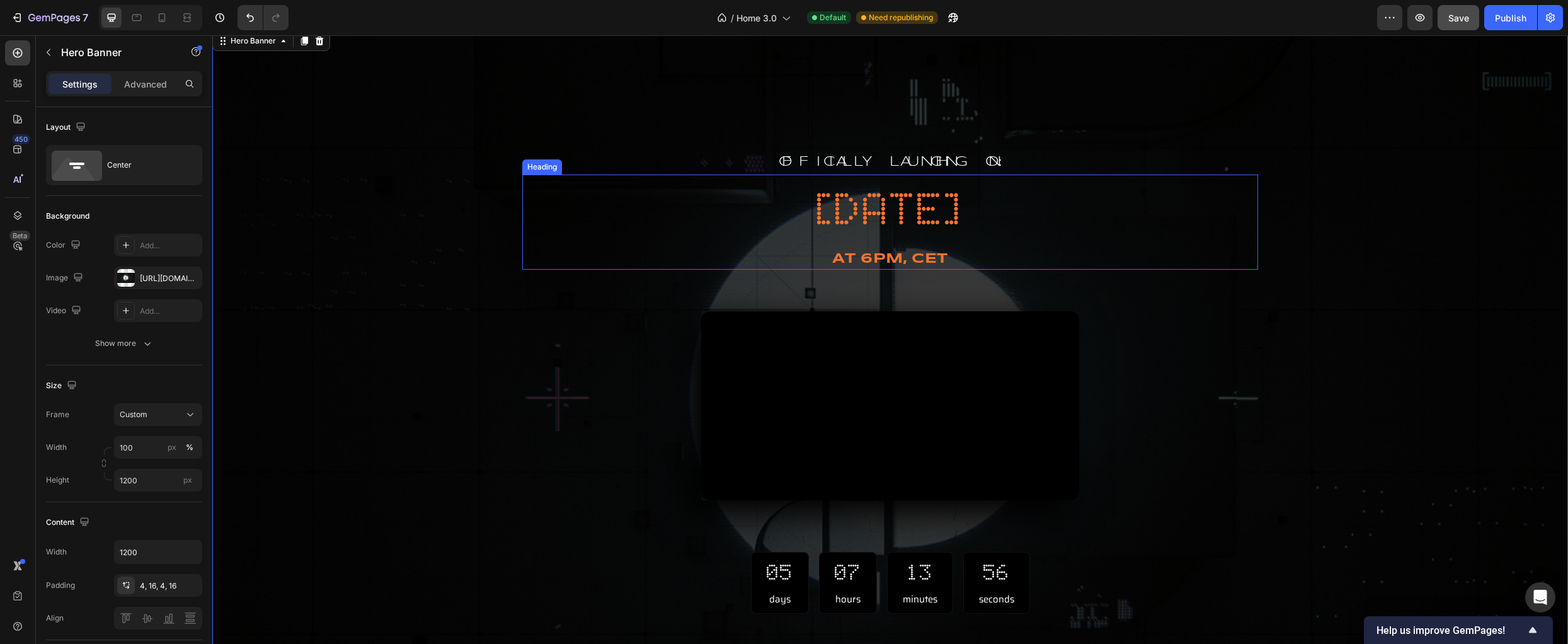
click at [904, 204] on h2 "03/10/25" at bounding box center [889, 209] width 735 height 62
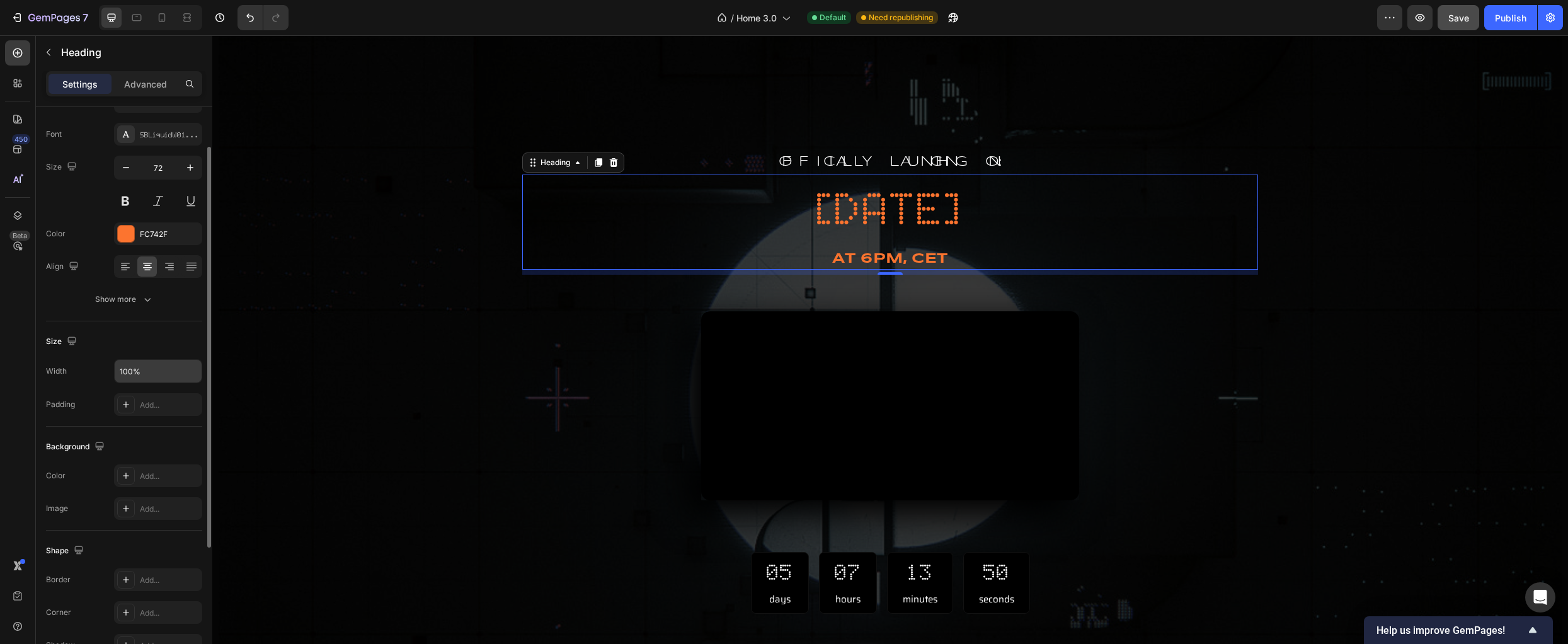
scroll to position [0, 0]
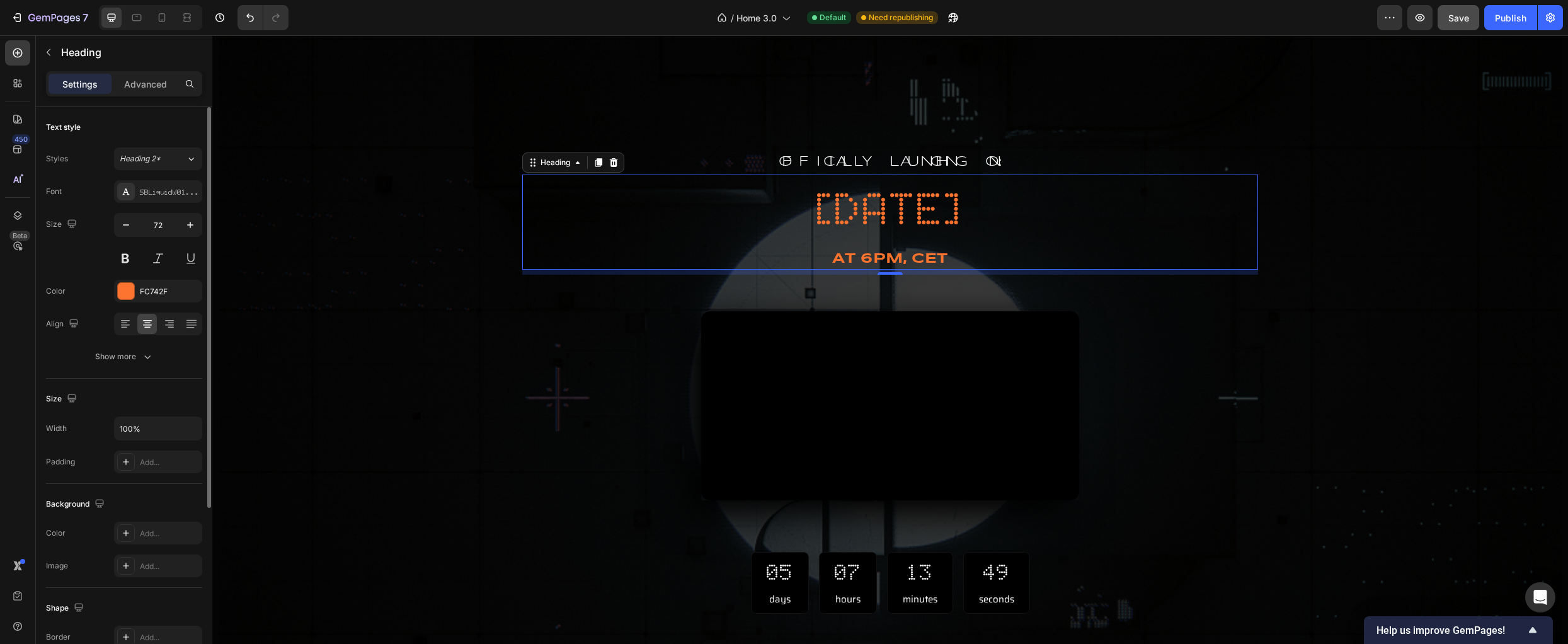
click at [151, 85] on p "Advanced" at bounding box center [145, 83] width 43 height 13
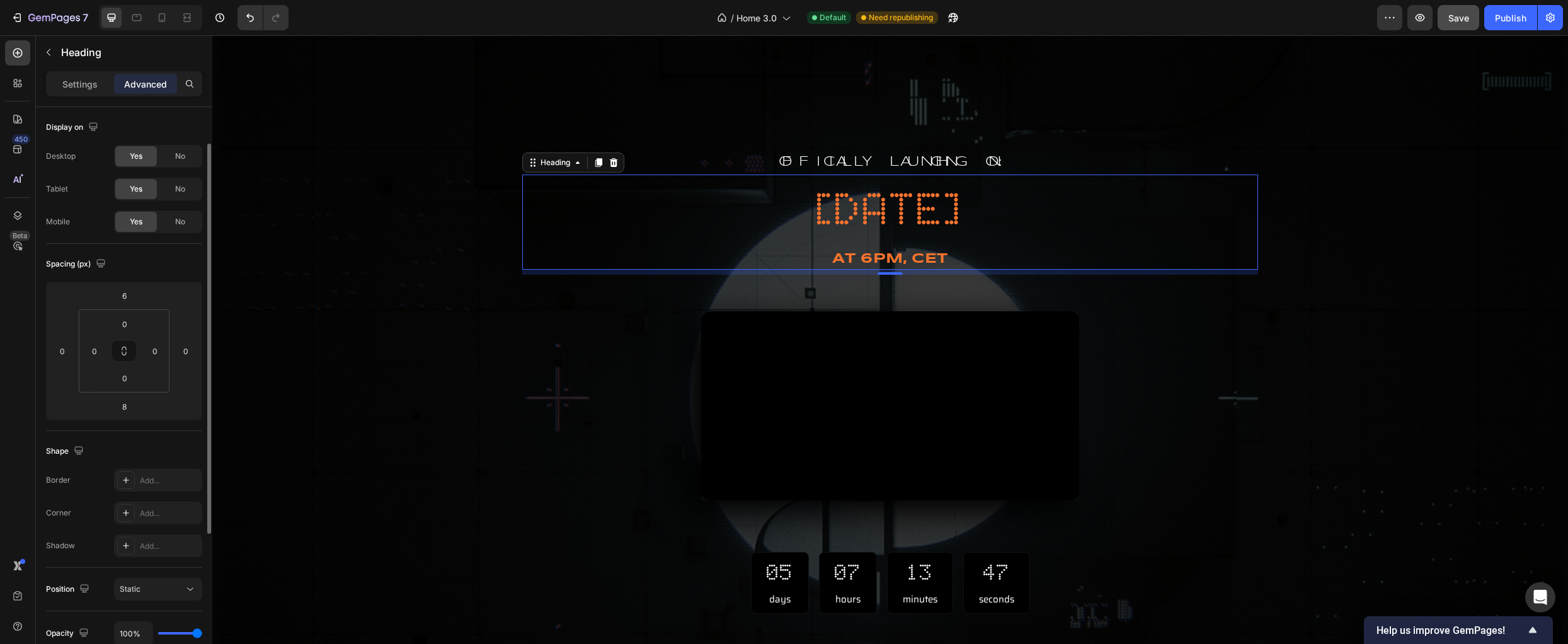
scroll to position [182, 0]
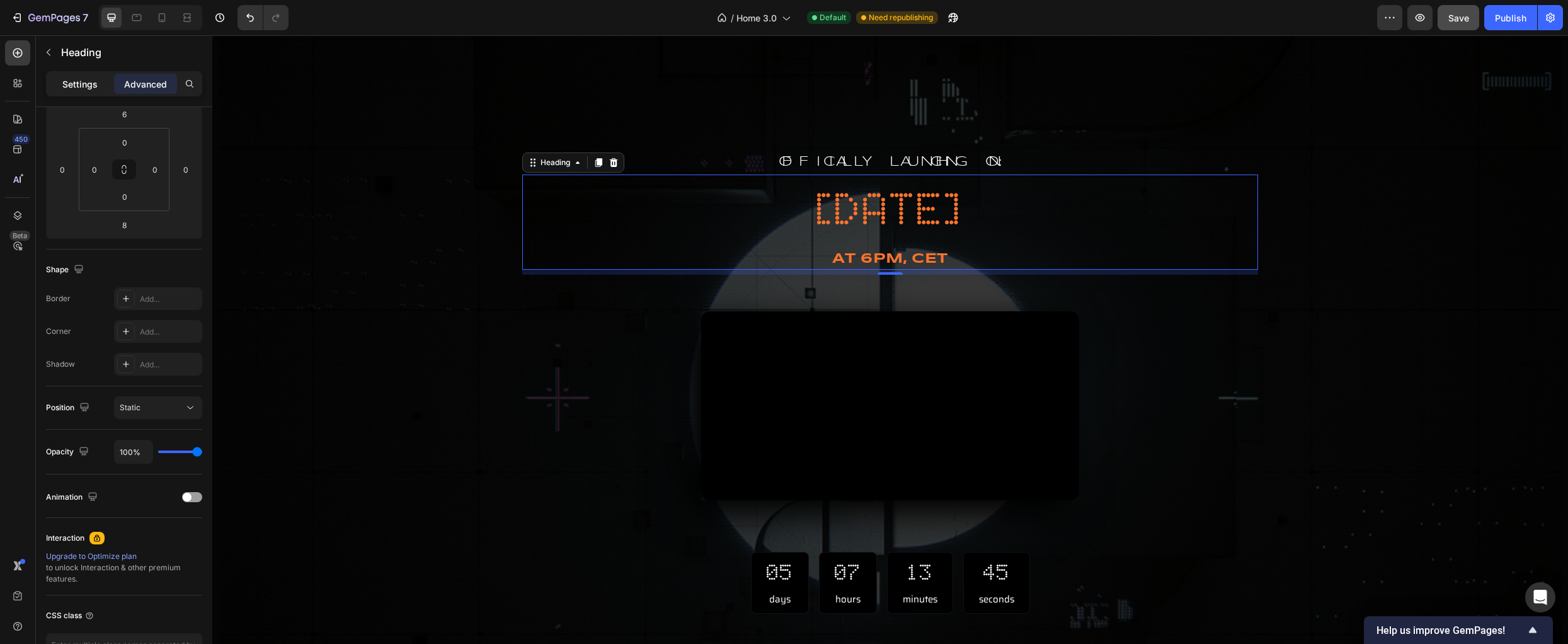
click at [84, 83] on p "Settings" at bounding box center [80, 83] width 36 height 13
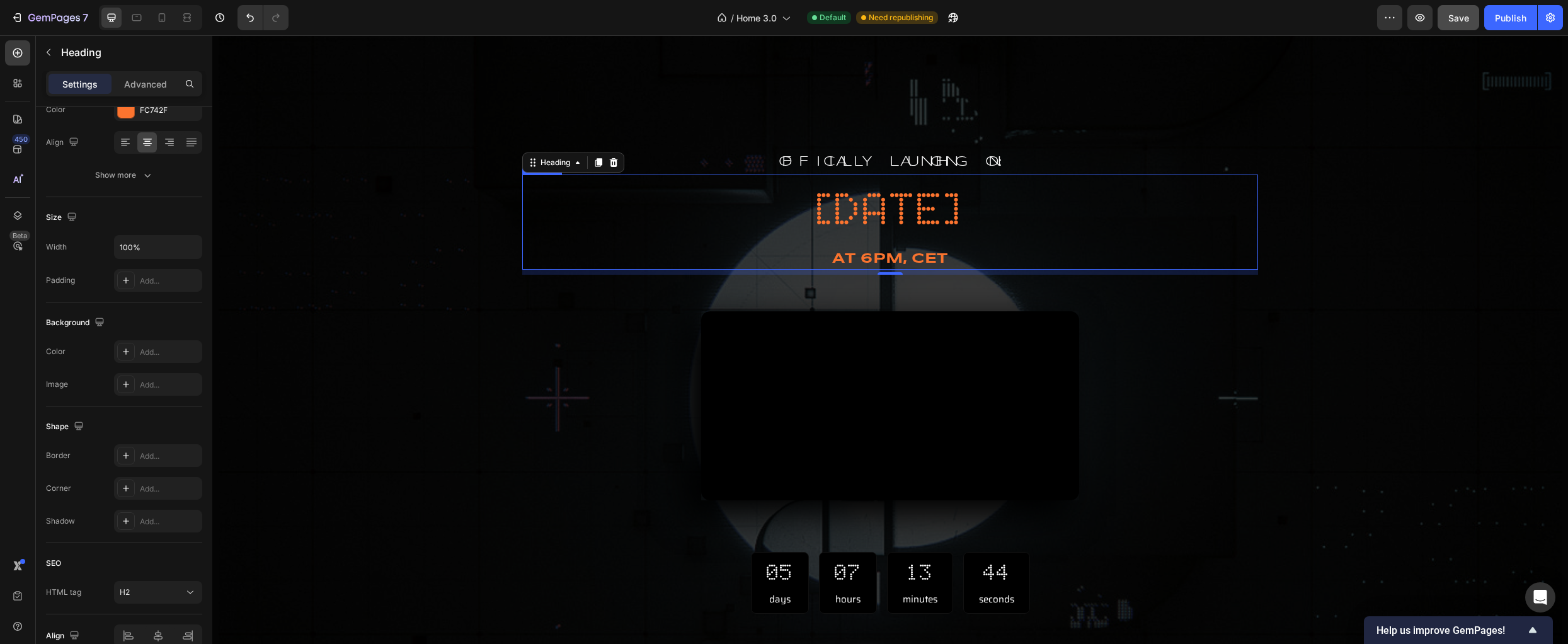
click at [850, 249] on h2 "⁠⁠⁠⁠⁠⁠⁠ at 6PM, cet" at bounding box center [889, 259] width 735 height 21
click at [744, 223] on div "03/10/25 Heading at 6PM, cet Heading 0" at bounding box center [889, 221] width 735 height 94
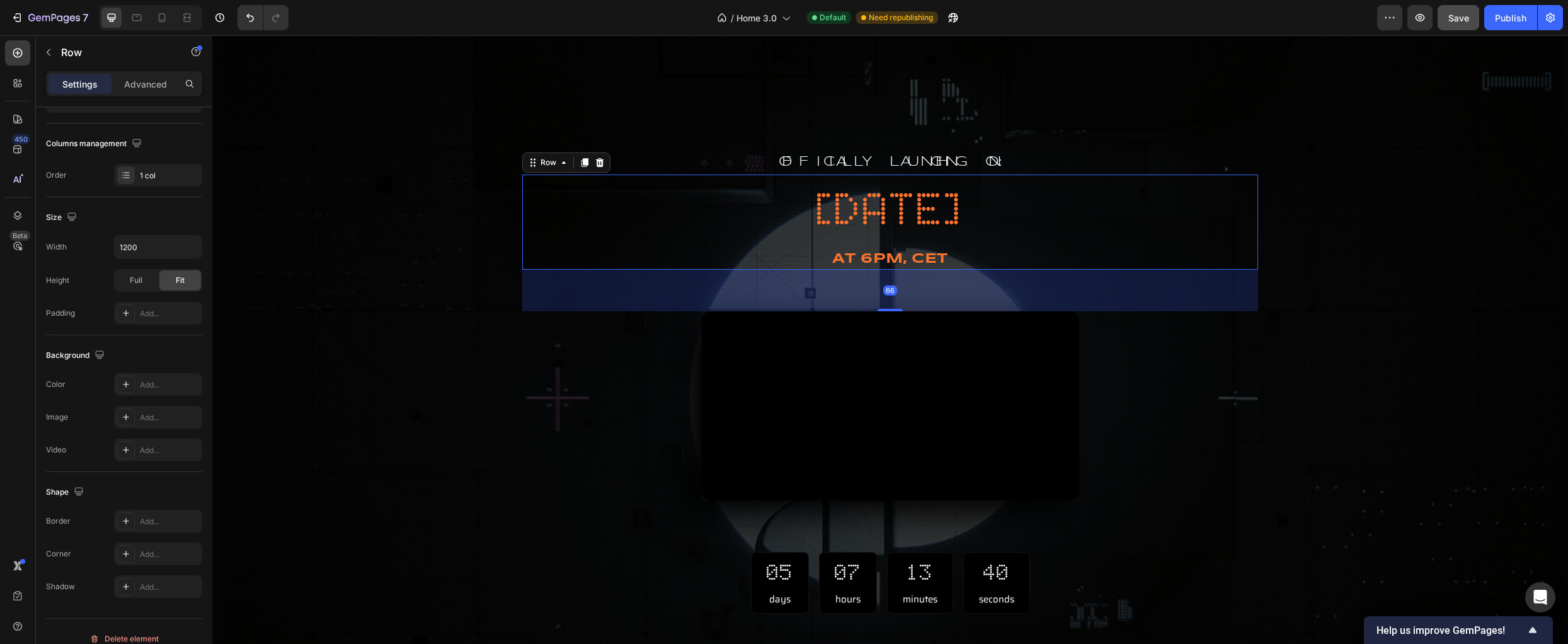
scroll to position [0, 0]
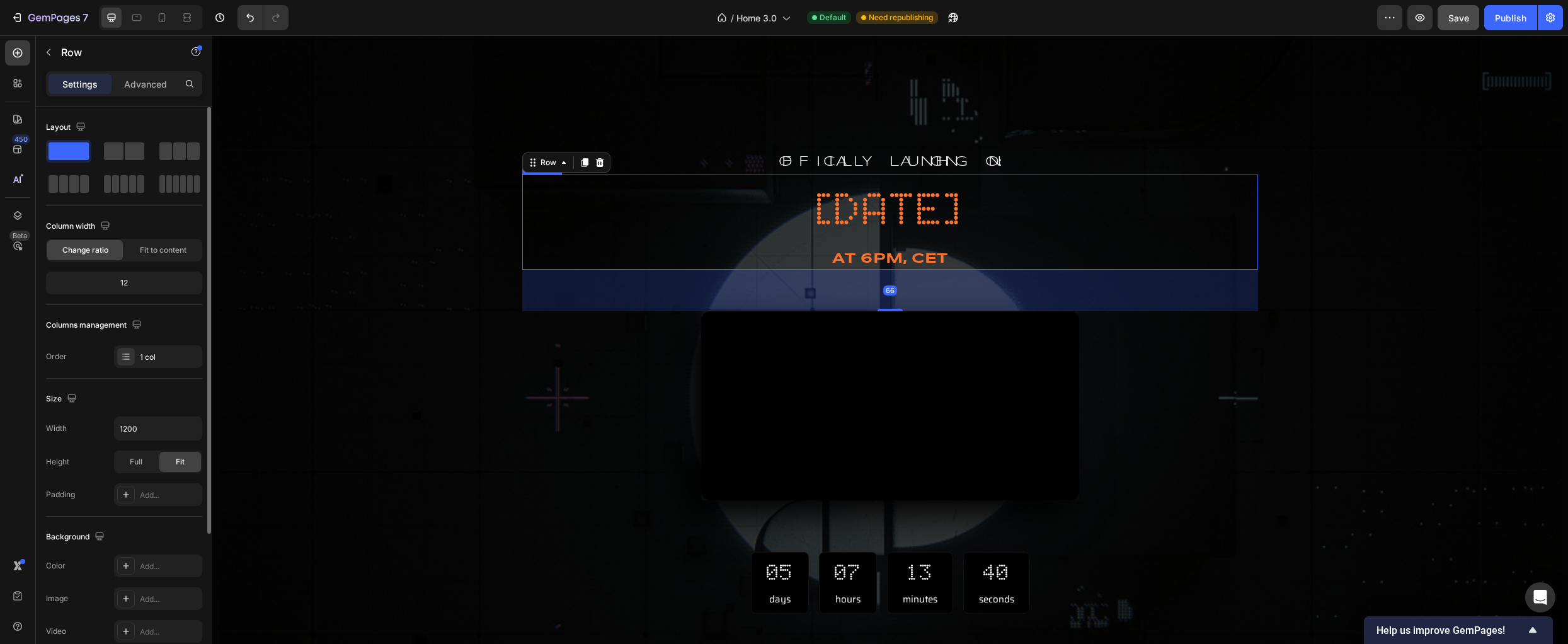
click at [762, 219] on h2 "03/10/25" at bounding box center [889, 209] width 735 height 62
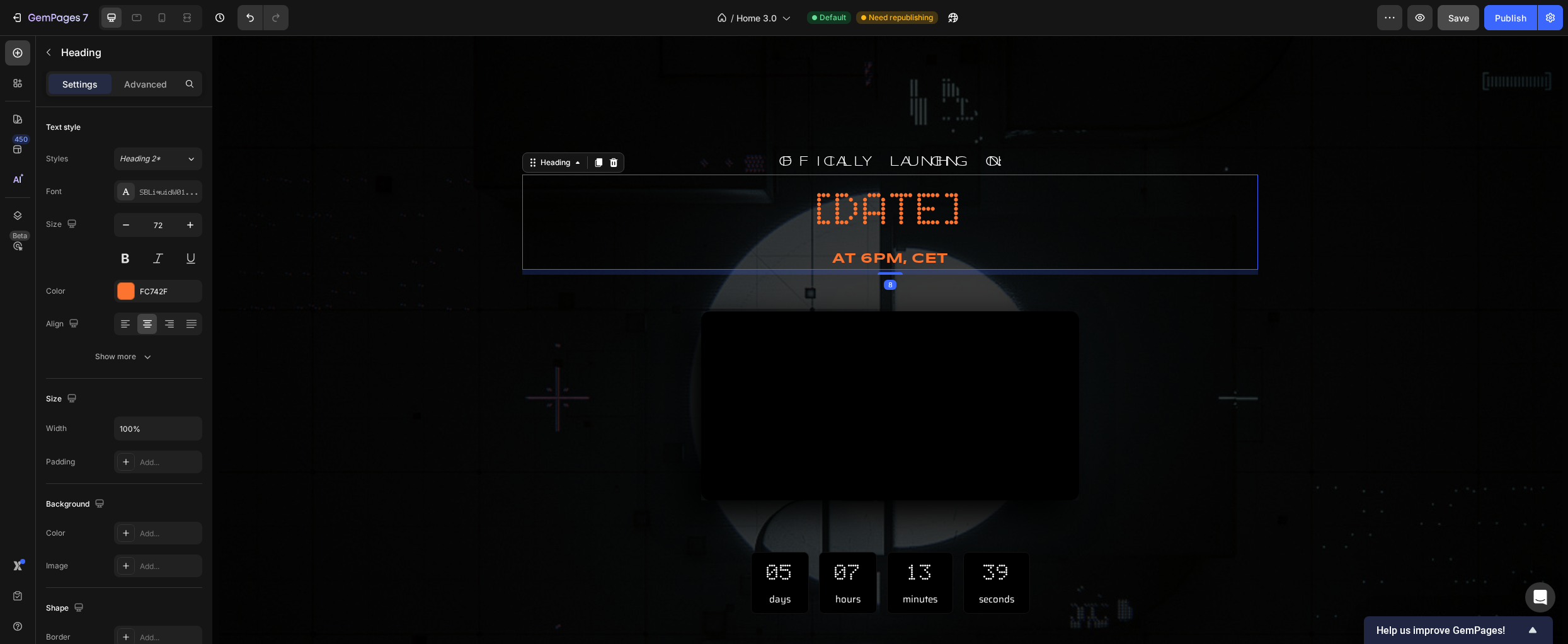
click at [660, 224] on div "03/10/25 Heading 8 ⁠⁠⁠⁠⁠⁠⁠ at 6PM, cet Heading" at bounding box center [889, 221] width 735 height 94
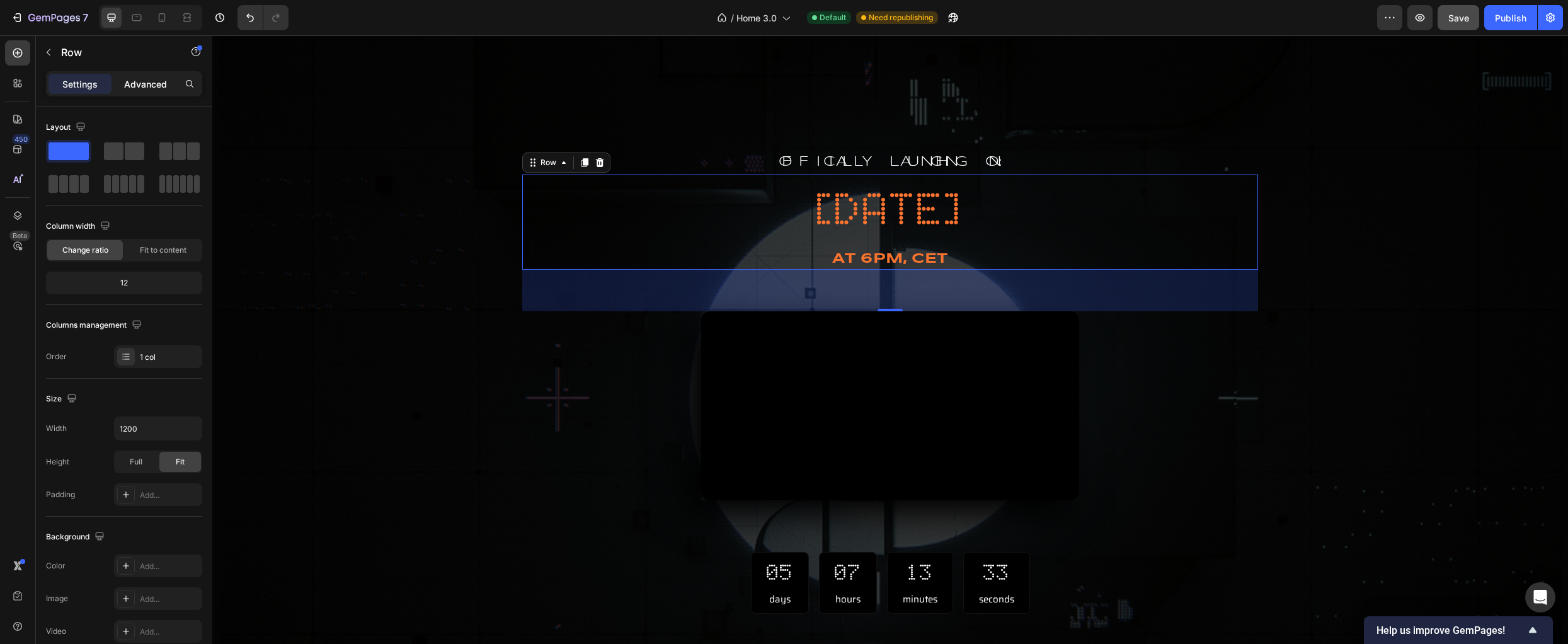
click at [142, 80] on p "Advanced" at bounding box center [145, 83] width 43 height 13
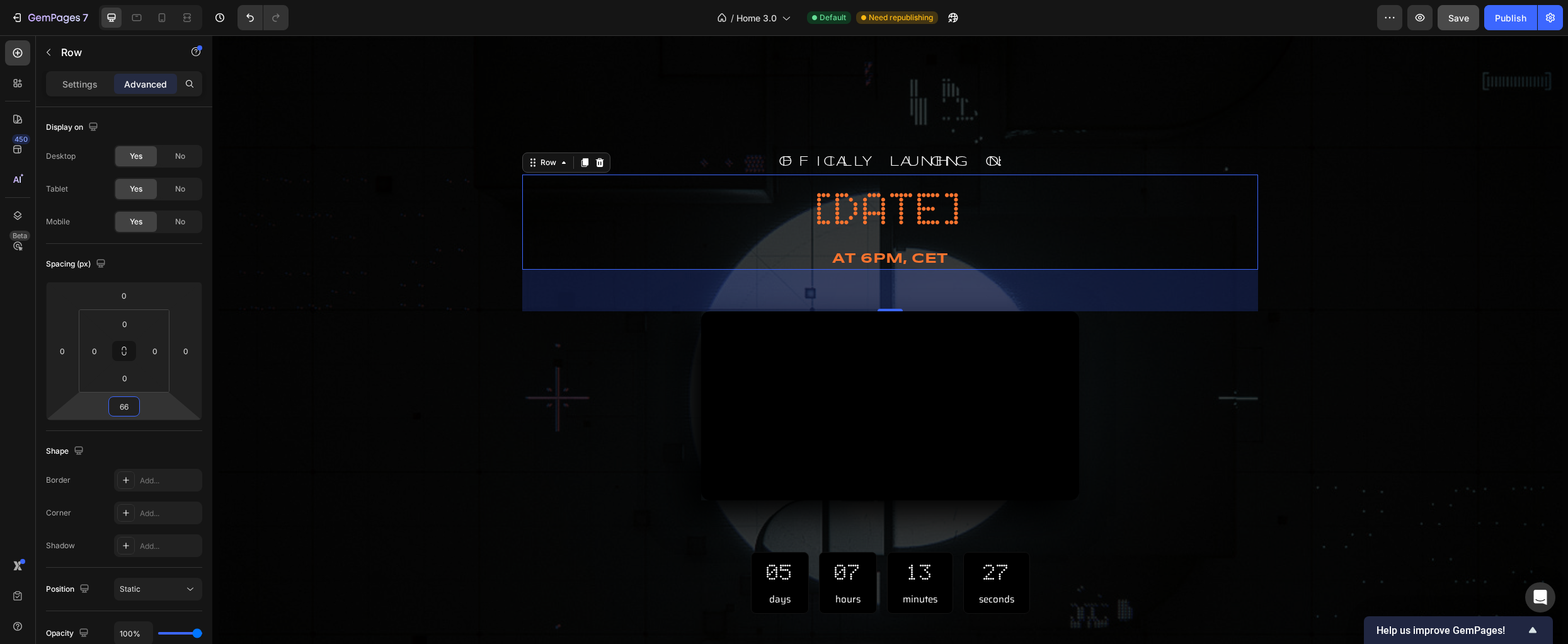
click at [121, 407] on input "66" at bounding box center [123, 406] width 25 height 19
click at [68, 90] on p "Settings" at bounding box center [80, 83] width 36 height 13
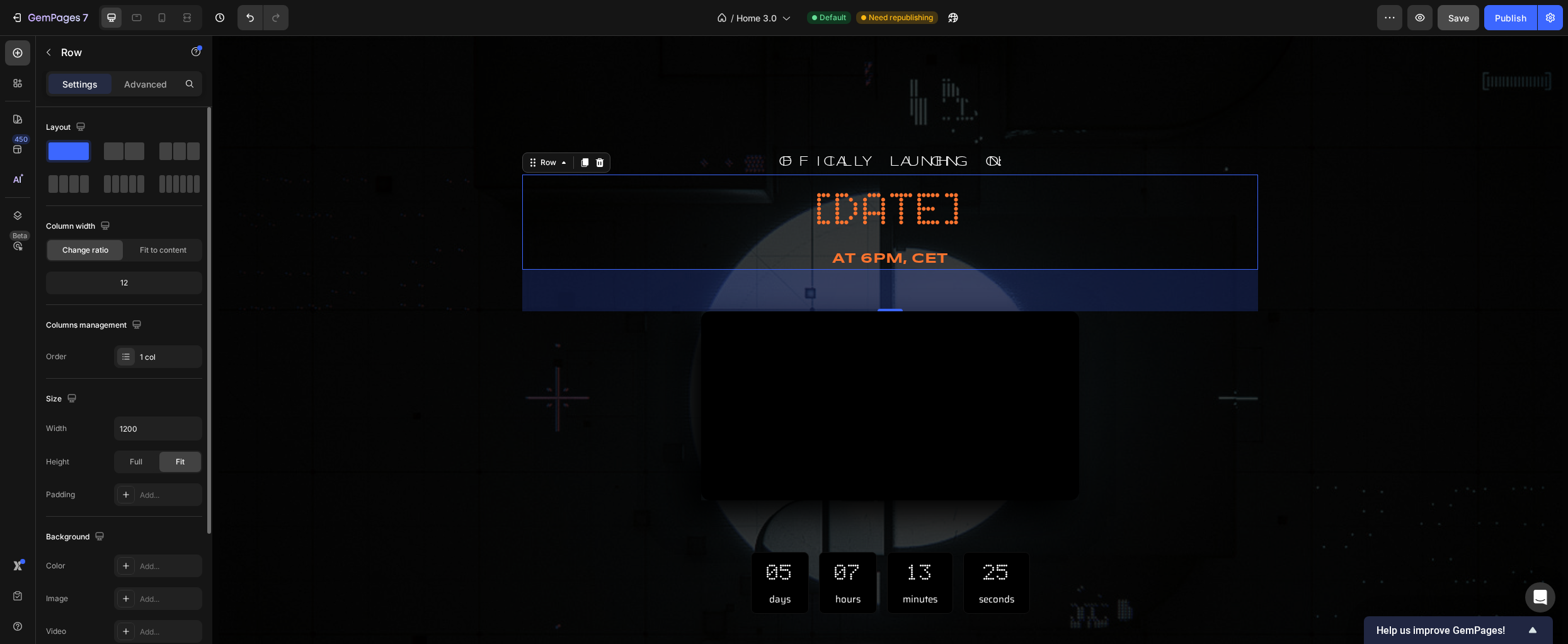
click at [125, 282] on div "12" at bounding box center [124, 283] width 151 height 18
drag, startPoint x: 133, startPoint y: 284, endPoint x: 109, endPoint y: 282, distance: 24.1
click at [109, 282] on div "12" at bounding box center [124, 283] width 151 height 18
drag, startPoint x: 123, startPoint y: 280, endPoint x: 134, endPoint y: 280, distance: 11.0
click at [134, 280] on div "12" at bounding box center [124, 283] width 151 height 18
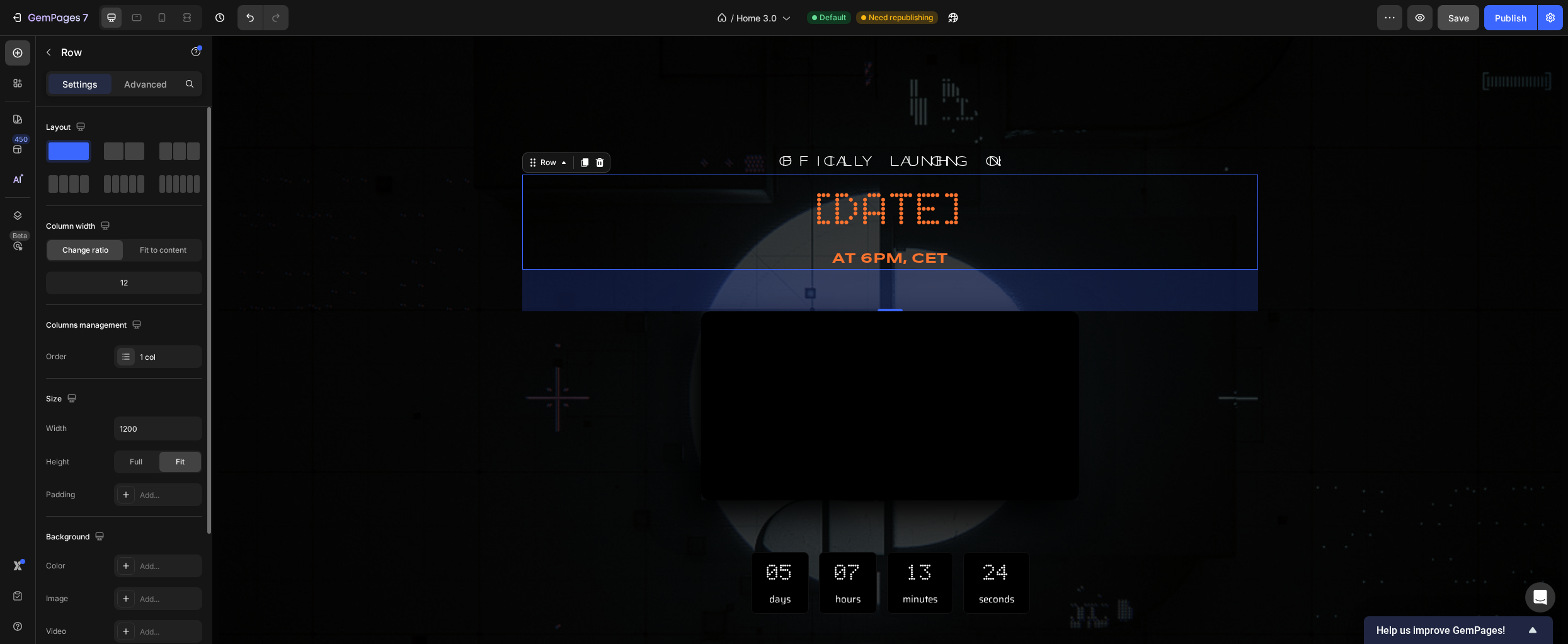
drag, startPoint x: 134, startPoint y: 280, endPoint x: 125, endPoint y: 283, distance: 9.5
click at [132, 280] on div "12" at bounding box center [124, 283] width 151 height 18
click at [120, 354] on div at bounding box center [126, 356] width 18 height 18
click at [71, 361] on div "Order 1 col" at bounding box center [123, 356] width 156 height 23
click at [644, 212] on h2 "03/10/25" at bounding box center [889, 209] width 735 height 62
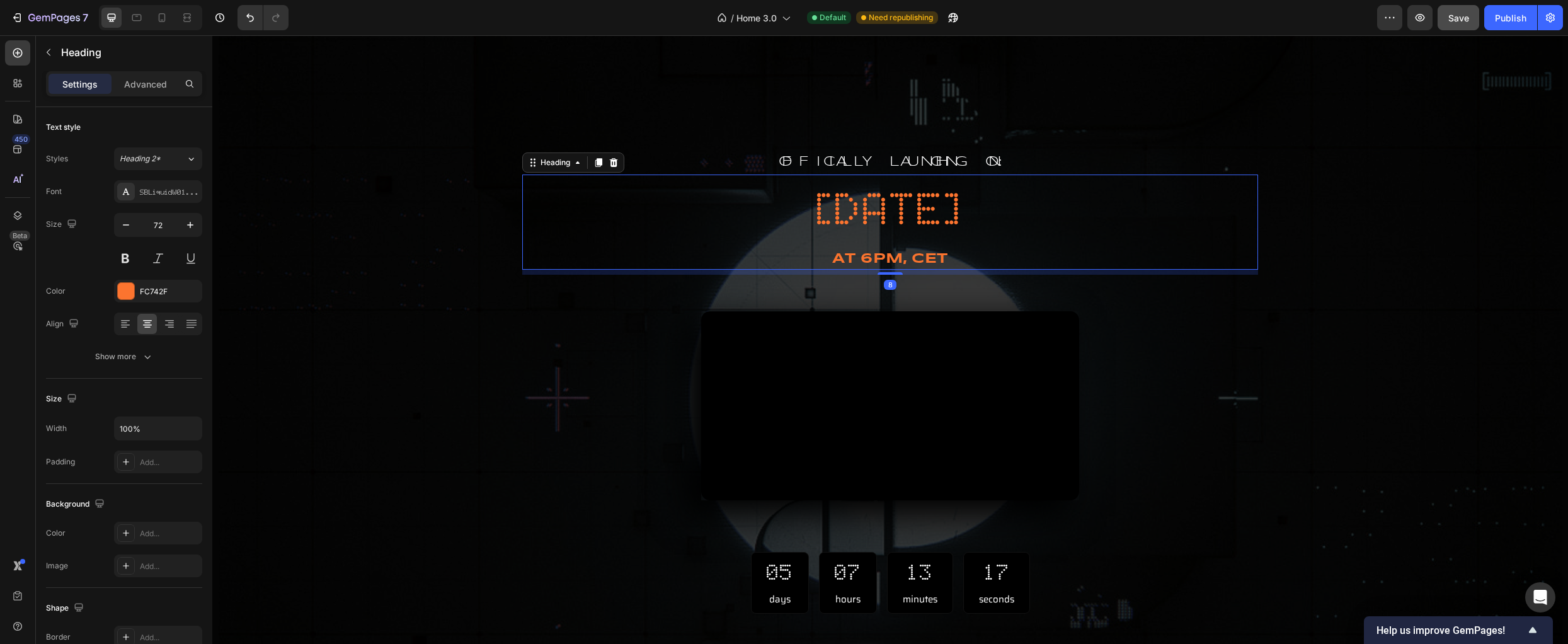
click at [756, 218] on h2 "03/10/25" at bounding box center [889, 209] width 735 height 62
click at [882, 221] on h2 "03/10/25" at bounding box center [889, 209] width 735 height 62
click at [686, 224] on div "03/10/25 Heading 8 ⁠⁠⁠⁠⁠⁠⁠ at 6PM, cet Heading" at bounding box center [889, 221] width 735 height 94
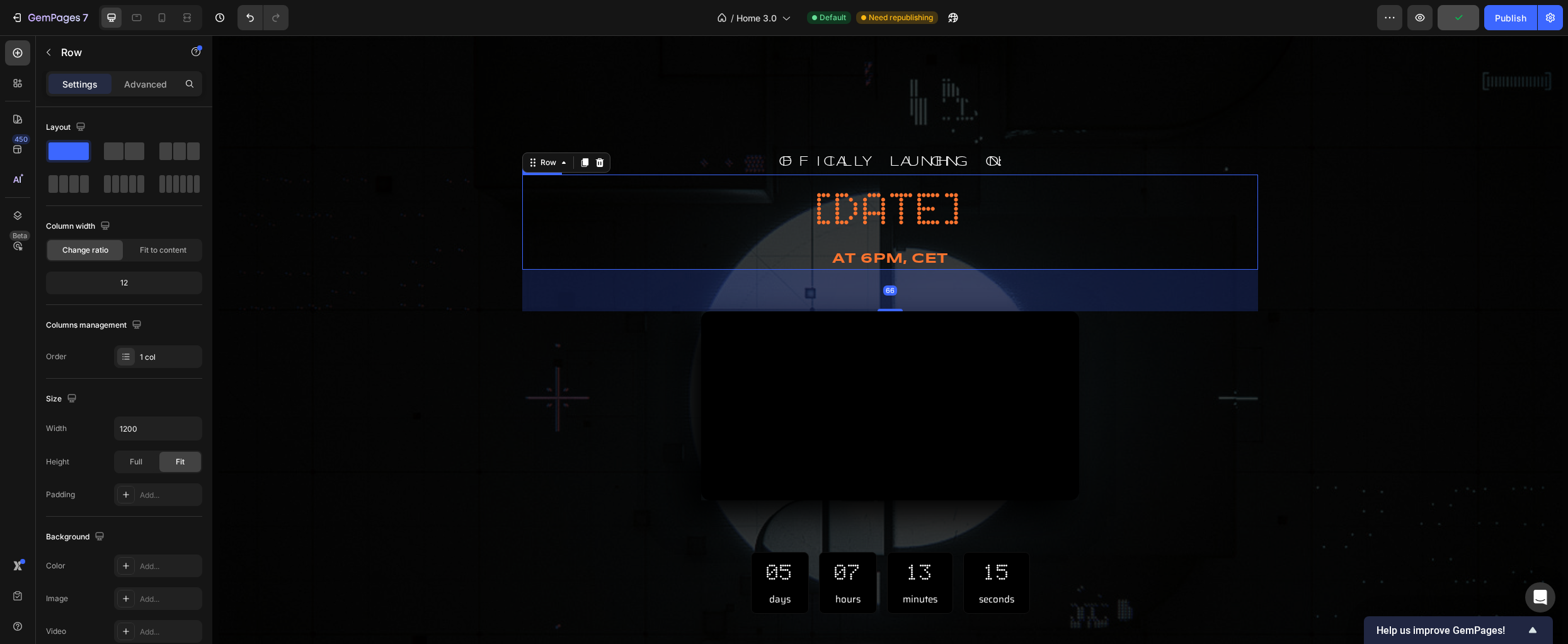
click at [652, 197] on p "03/10/25" at bounding box center [889, 209] width 733 height 60
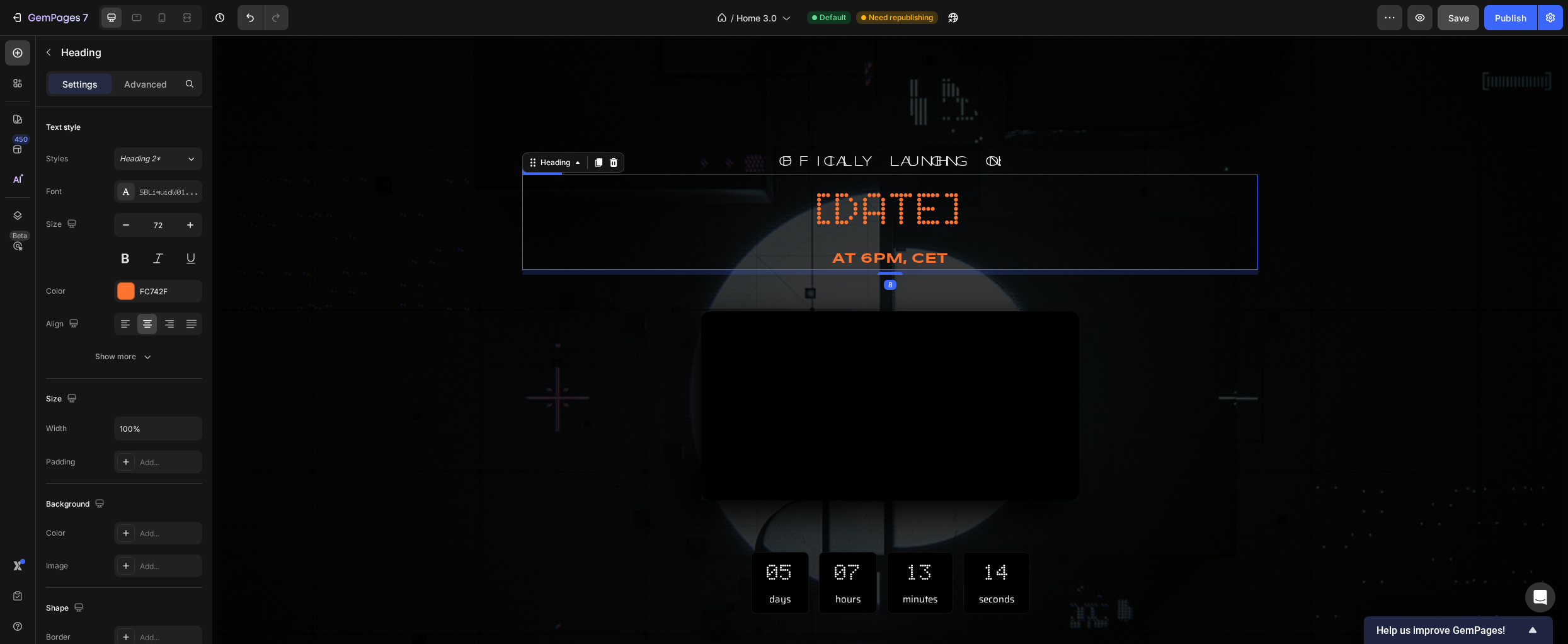
click at [646, 250] on p "⁠⁠⁠⁠⁠⁠⁠ at 6PM, cet" at bounding box center [889, 259] width 733 height 18
click at [621, 218] on p "03/10/25" at bounding box center [889, 209] width 733 height 60
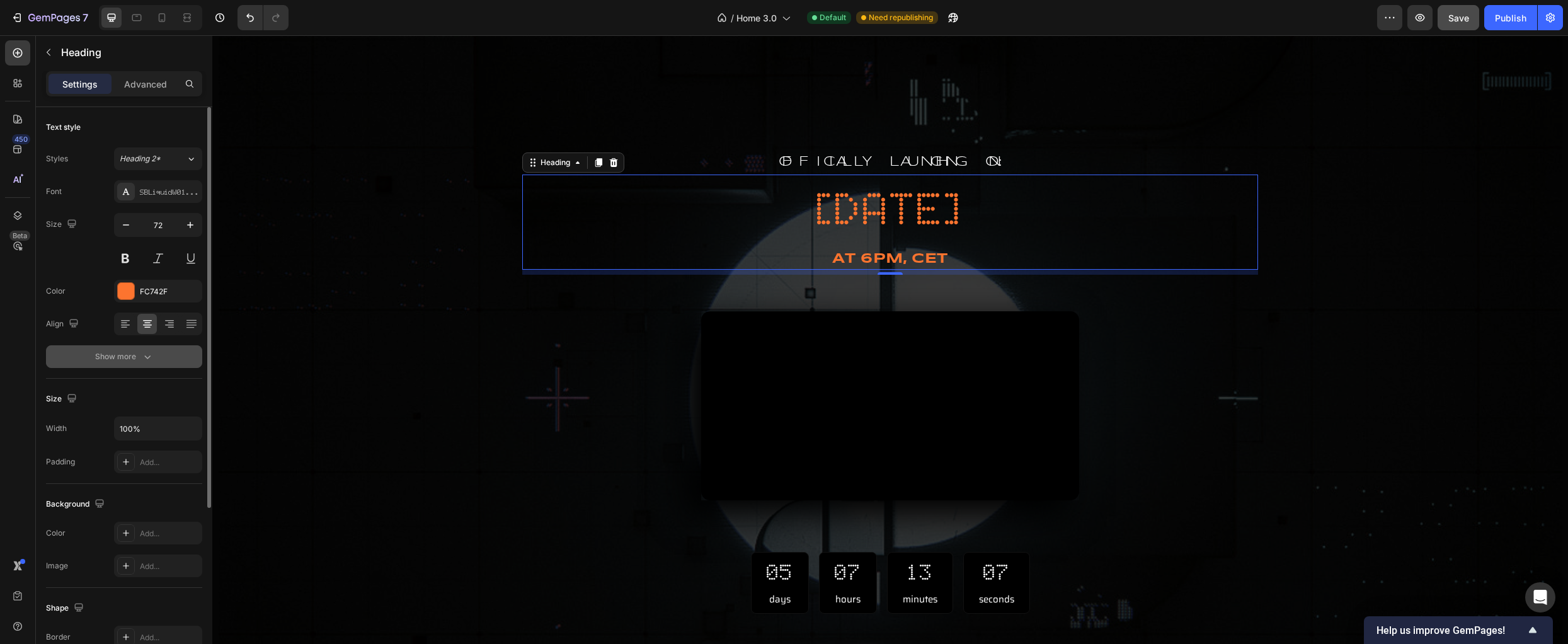
click at [148, 358] on icon "button" at bounding box center [147, 357] width 6 height 4
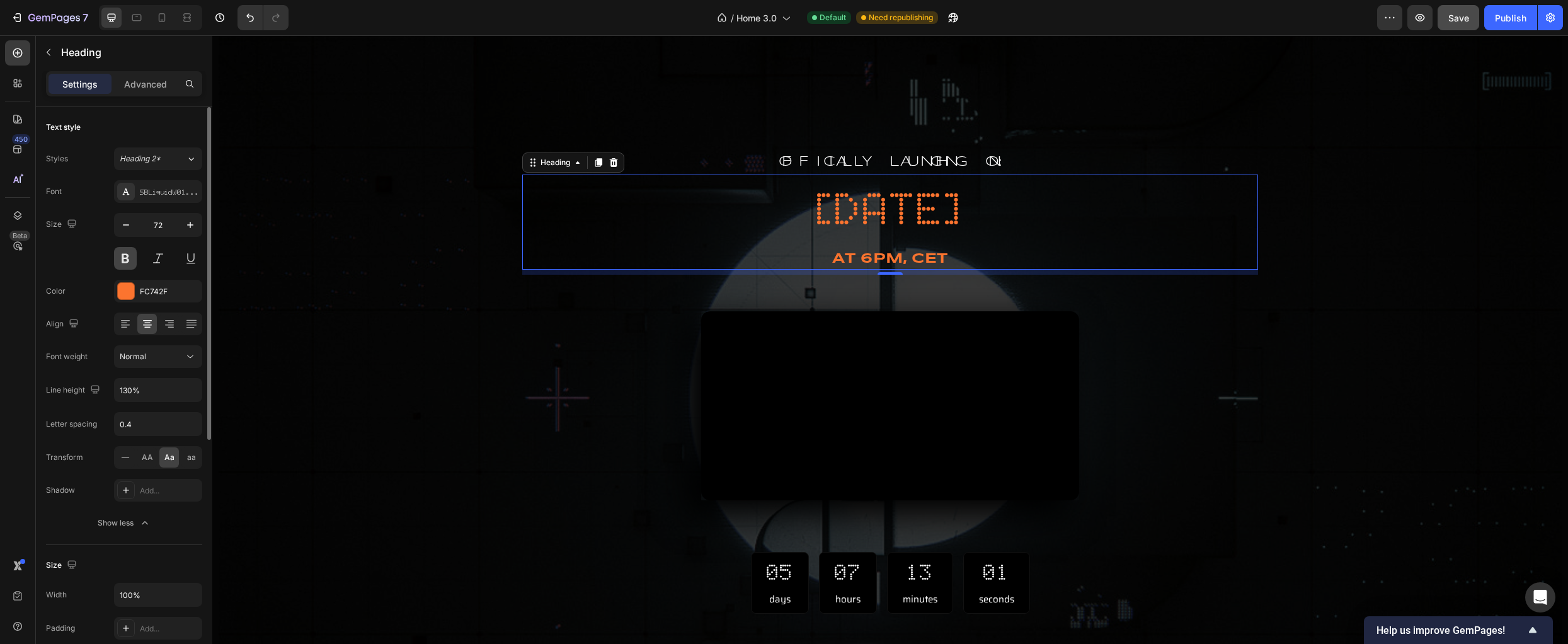
click at [125, 265] on button at bounding box center [125, 258] width 23 height 23
click at [868, 252] on strong "at 6PM, cet" at bounding box center [889, 259] width 115 height 14
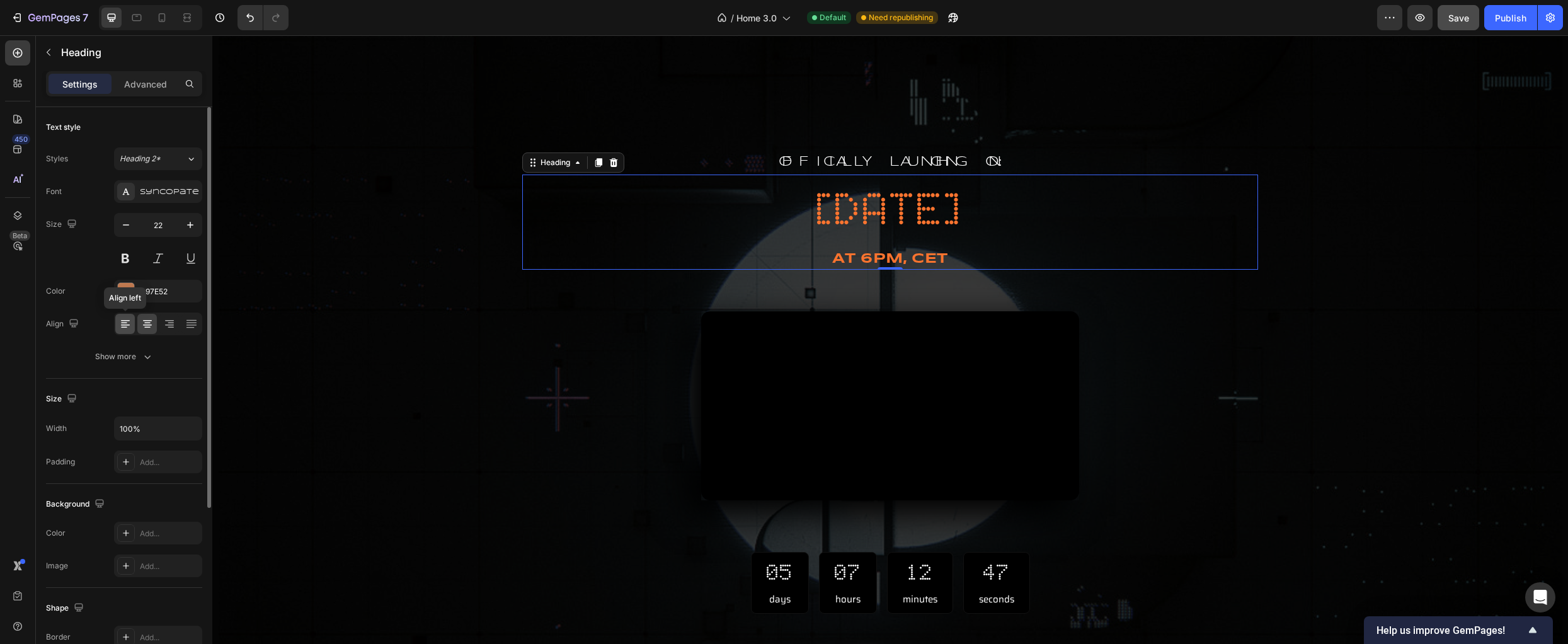
click at [126, 323] on icon at bounding box center [124, 322] width 6 height 1
click at [146, 323] on icon at bounding box center [147, 323] width 13 height 13
click at [156, 71] on div "Settings Advanced" at bounding box center [123, 83] width 156 height 25
click at [155, 82] on p "Advanced" at bounding box center [145, 83] width 43 height 13
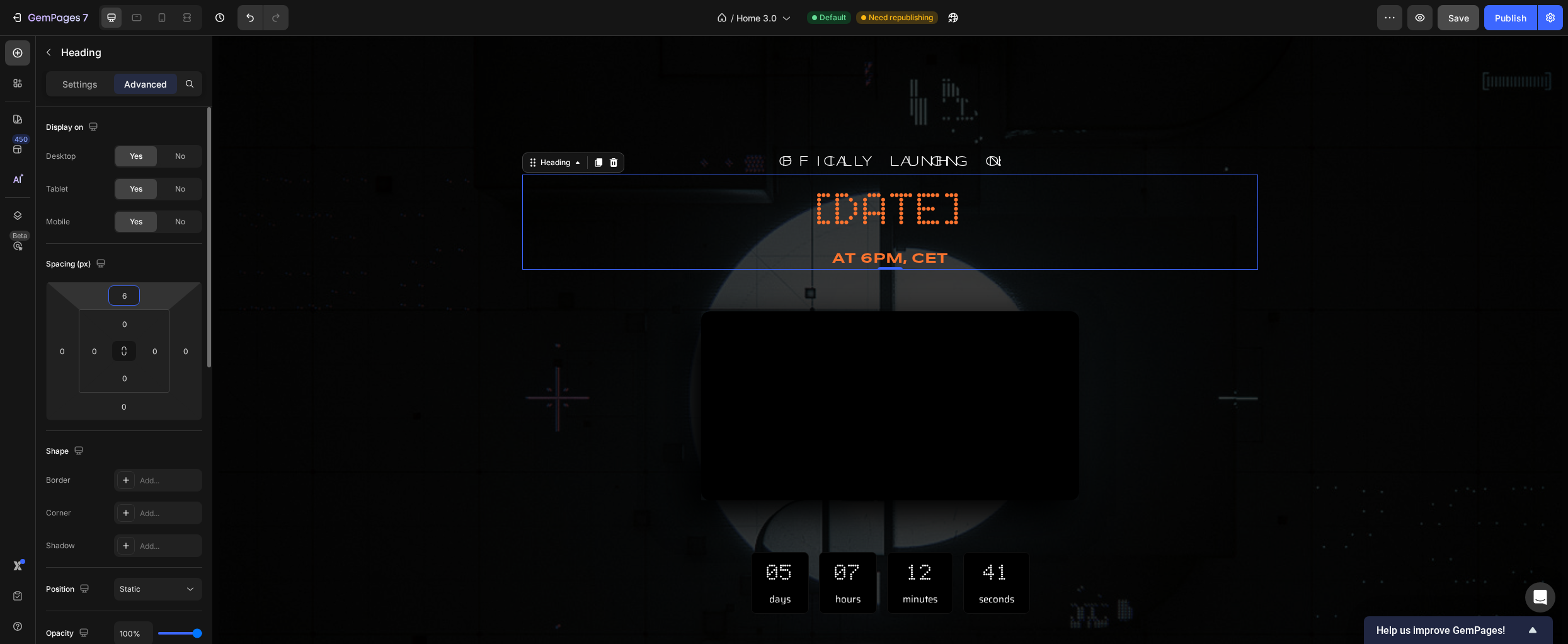
click at [128, 293] on input "6" at bounding box center [123, 295] width 25 height 19
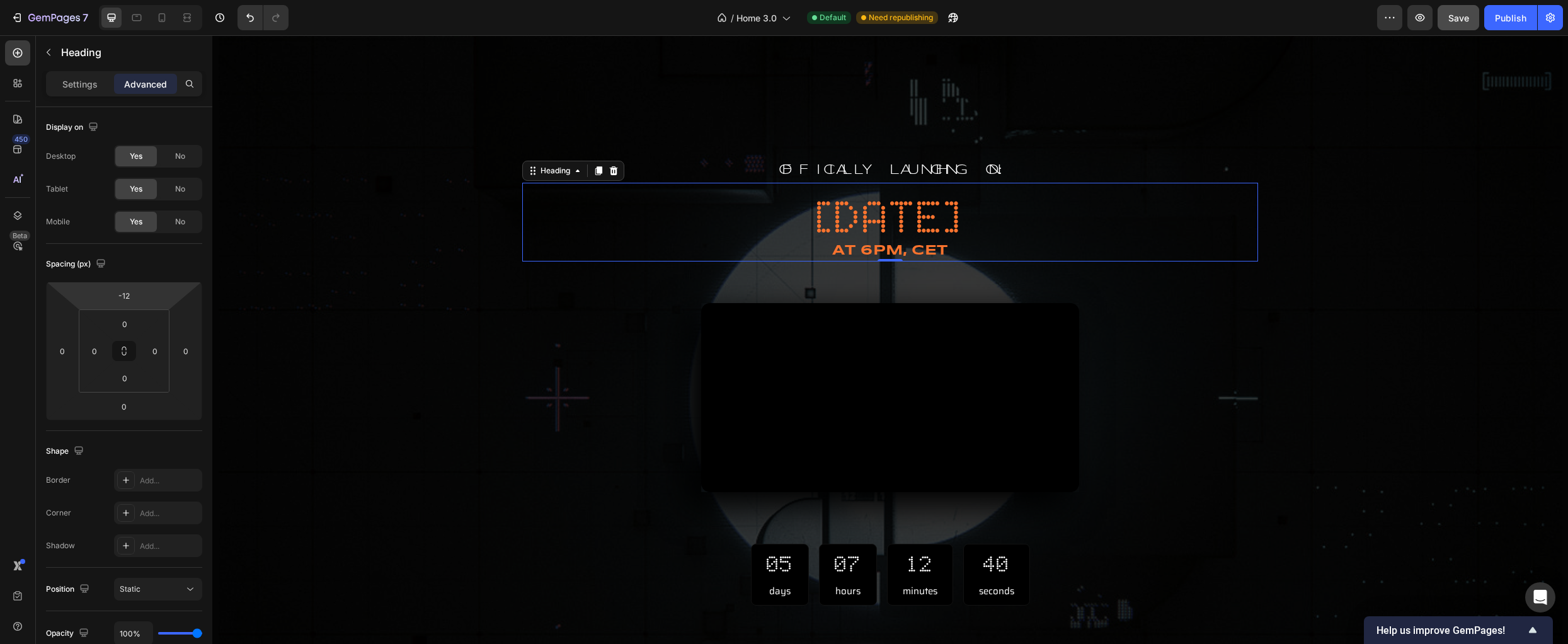
type input "-10"
drag, startPoint x: 143, startPoint y: 293, endPoint x: 148, endPoint y: 298, distance: 7.1
click at [148, 0] on html "7 Version history / Home 3.0 Default Need republishing Preview Save Publish 450…" at bounding box center [784, 0] width 1568 height 0
click at [85, 86] on p "Settings" at bounding box center [80, 83] width 36 height 13
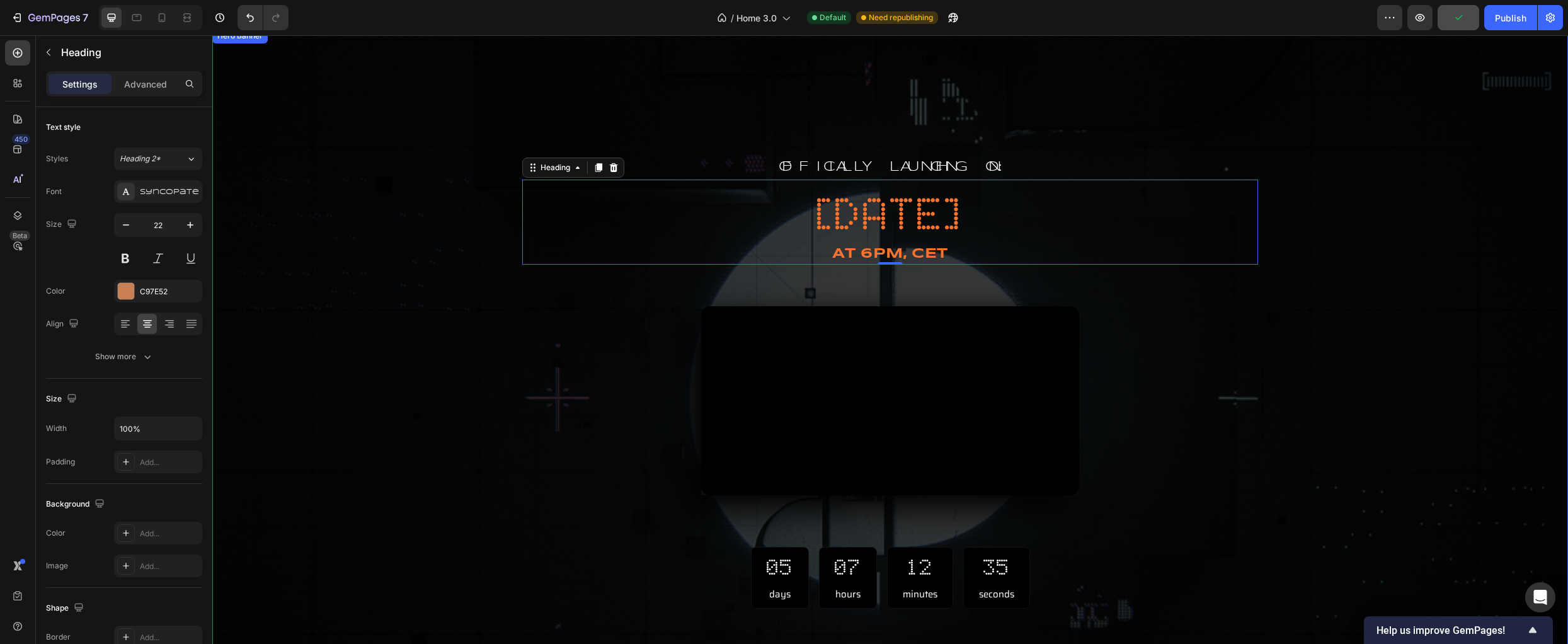
click at [406, 380] on div "Overlay" at bounding box center [890, 407] width 1356 height 756
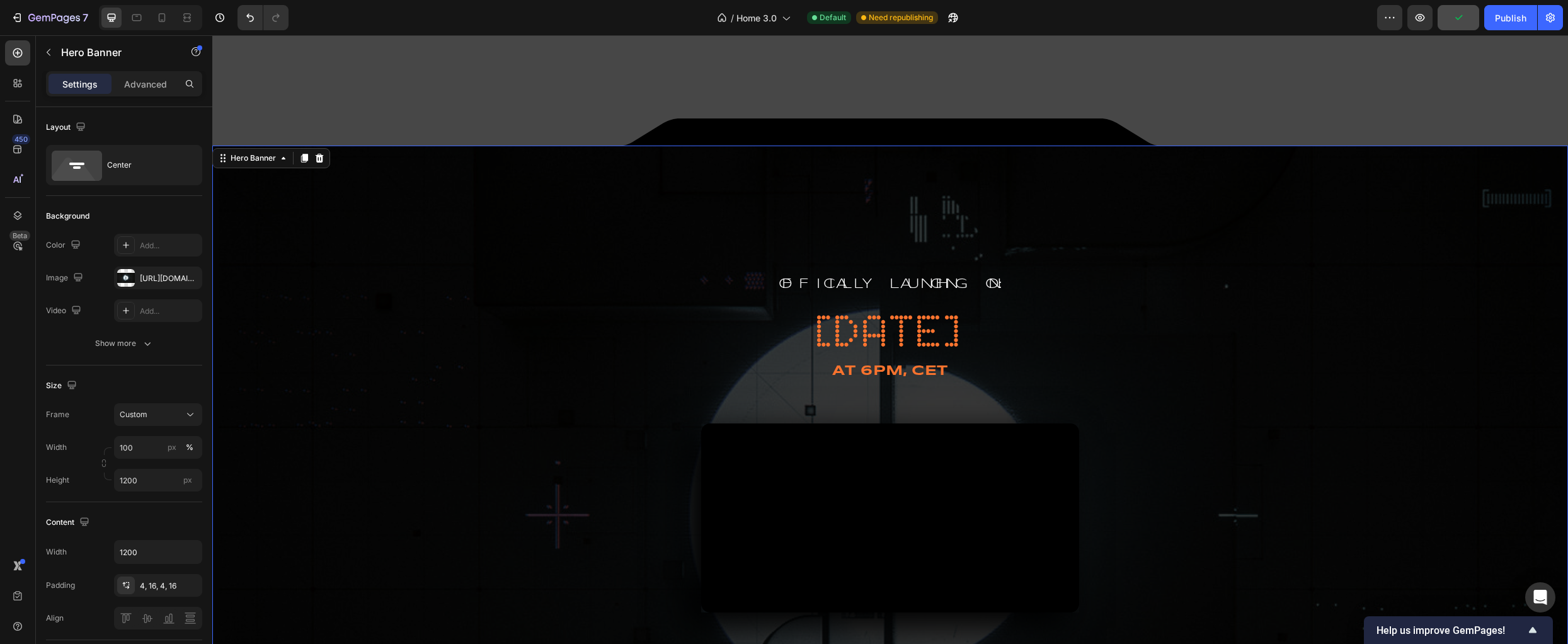
scroll to position [355, 0]
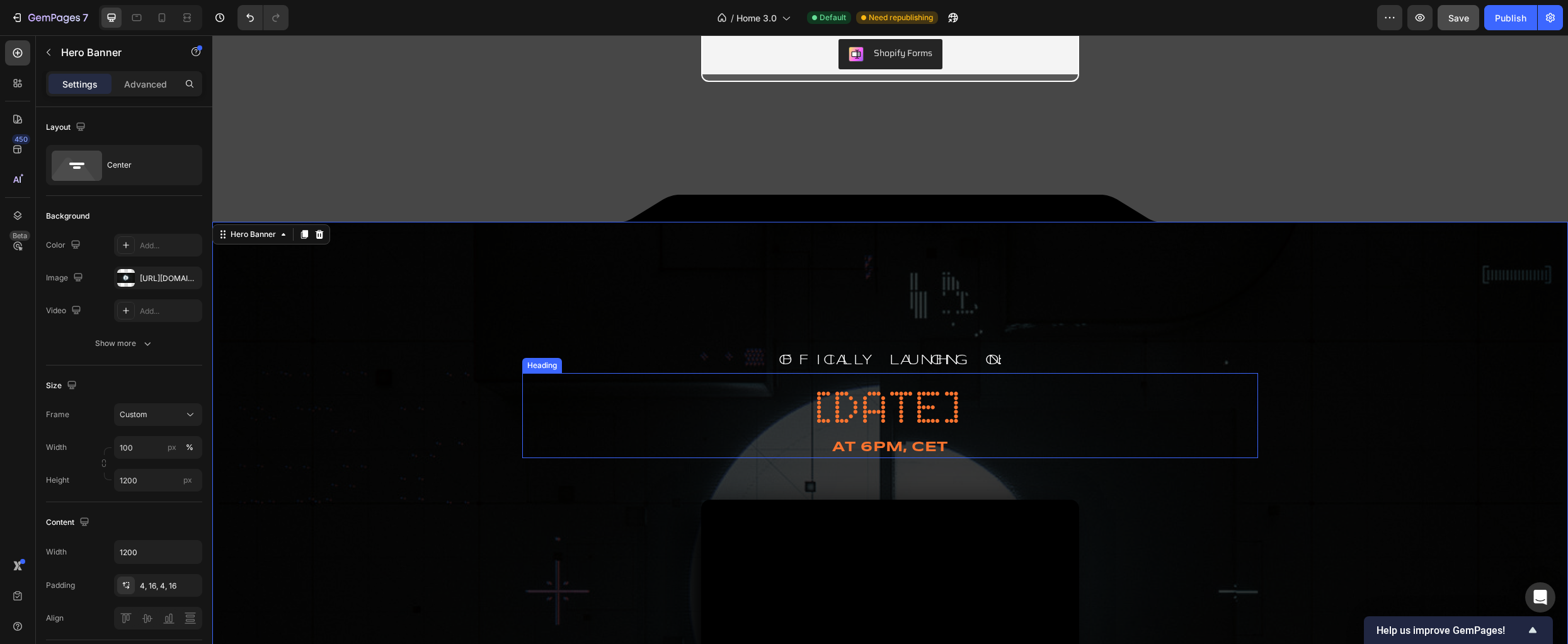
click at [877, 439] on p "⁠⁠⁠⁠⁠⁠⁠ at 6PM, cet" at bounding box center [889, 448] width 733 height 18
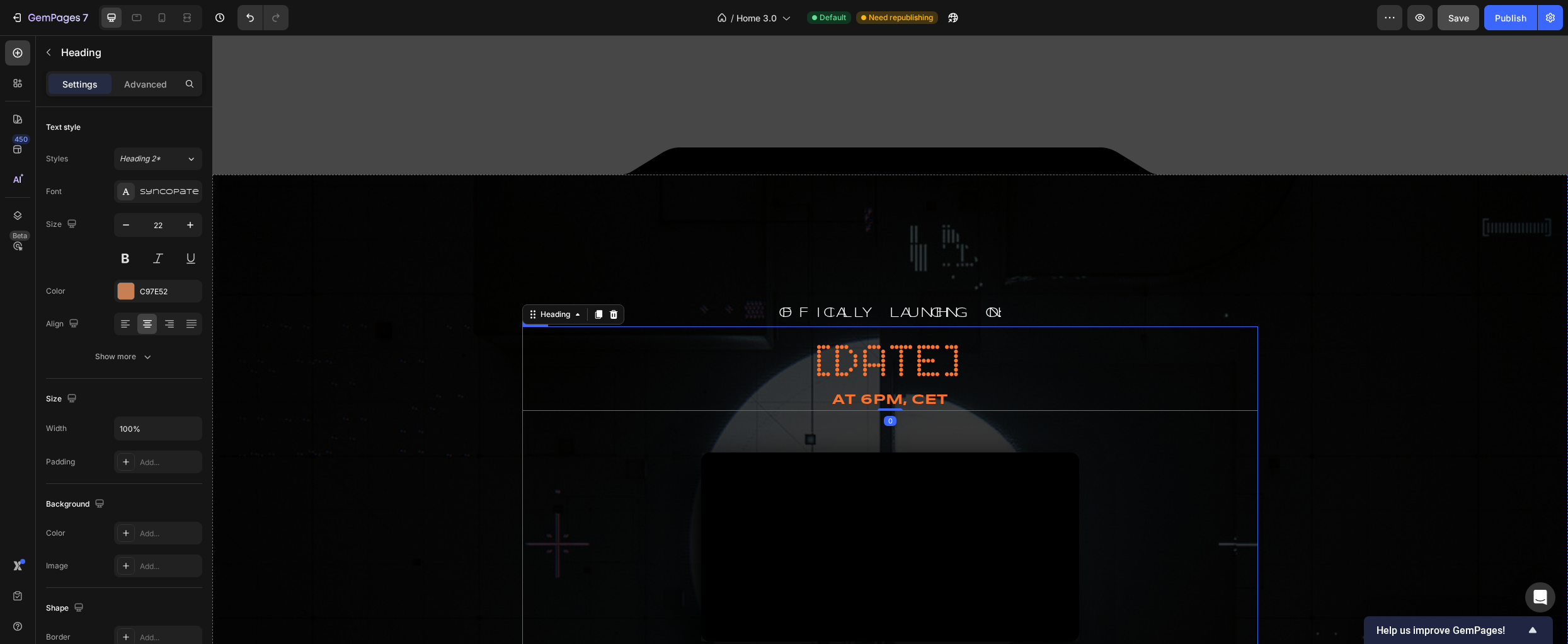
scroll to position [532, 0]
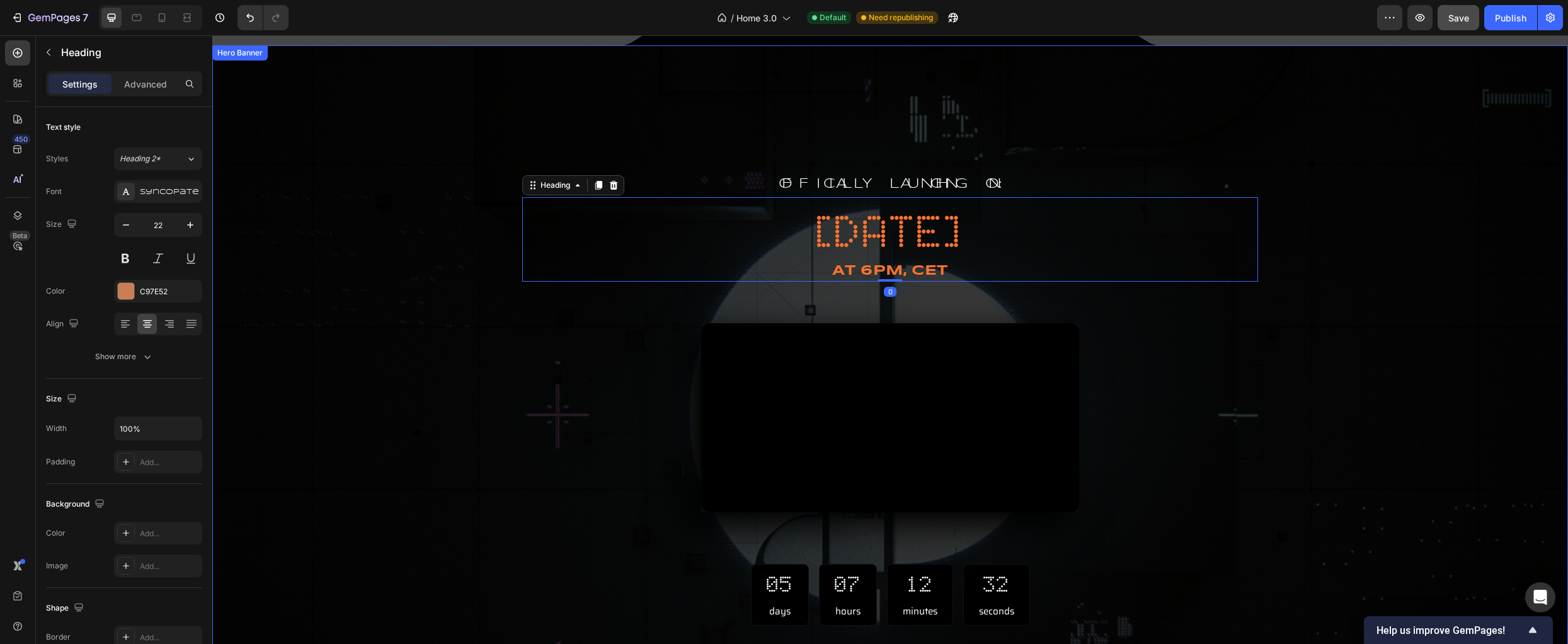
click at [1544, 446] on div "Overlay" at bounding box center [890, 424] width 1356 height 756
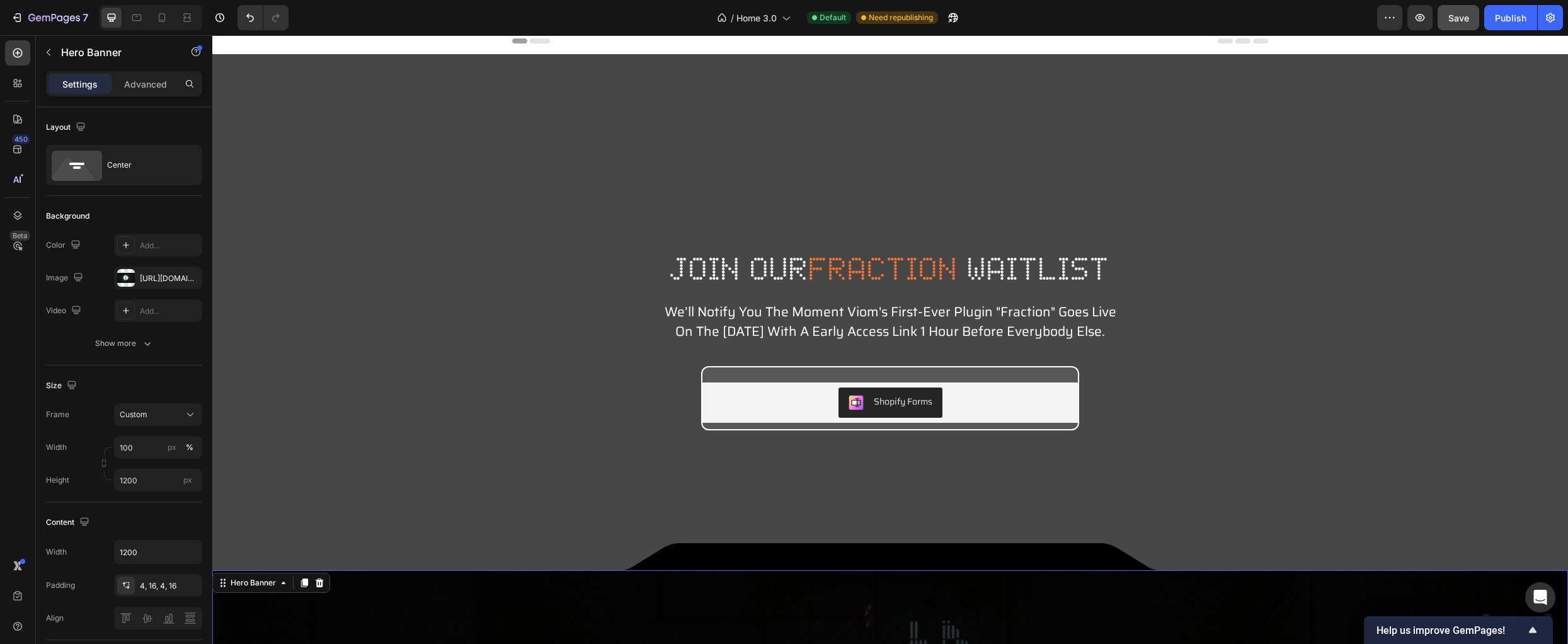
scroll to position [0, 0]
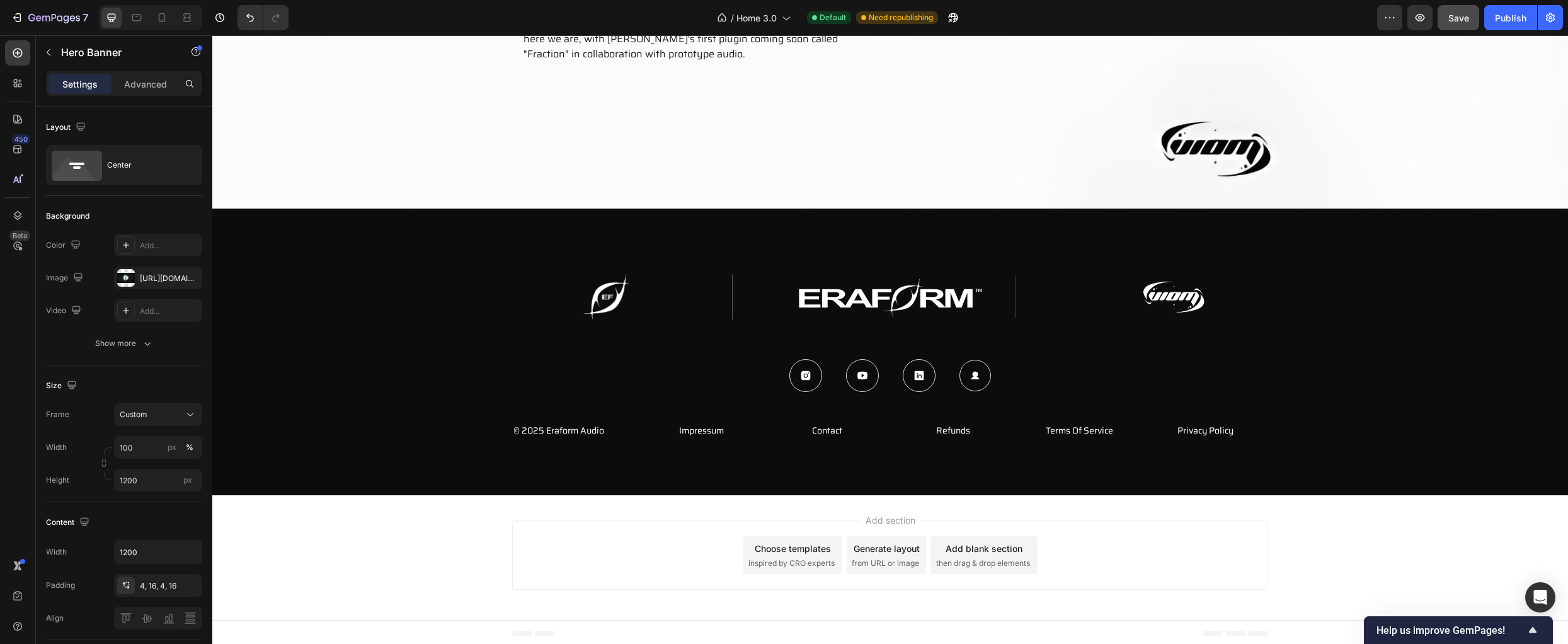
scroll to position [1847, 0]
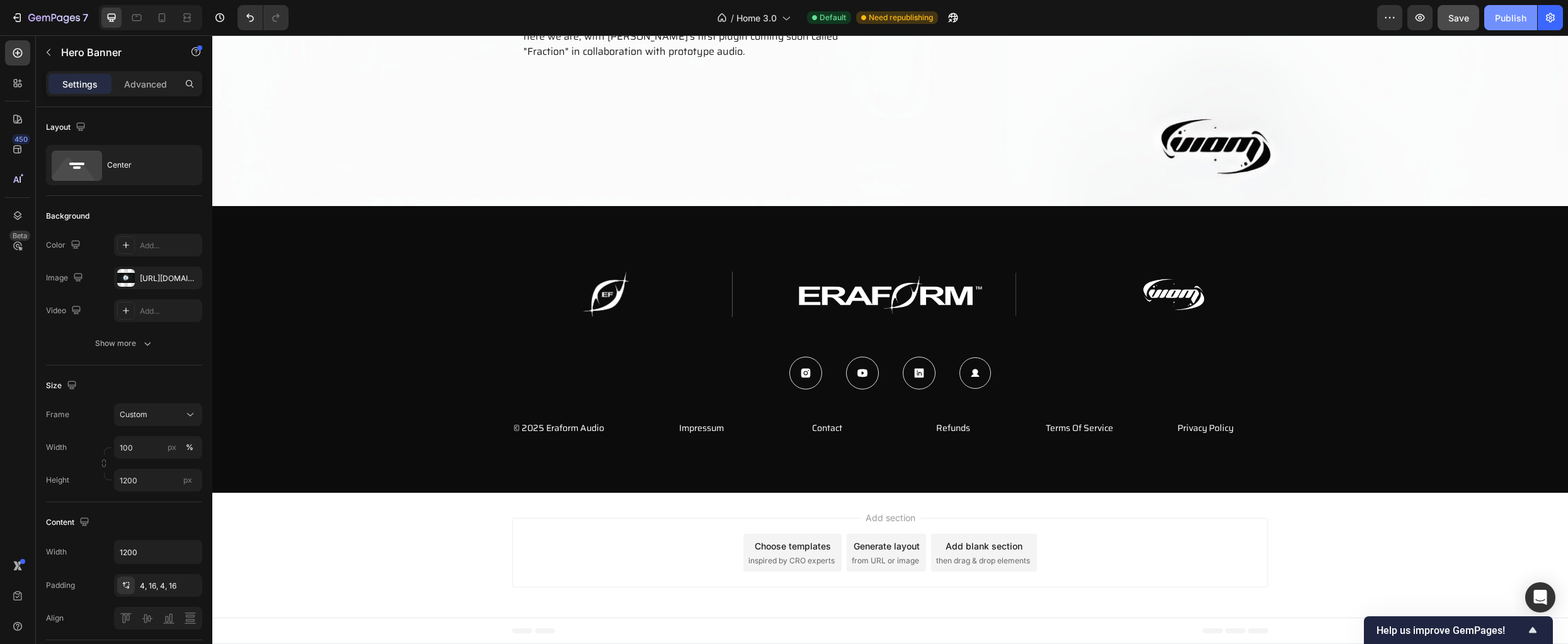
click at [1514, 18] on div "Publish" at bounding box center [1510, 17] width 32 height 13
click at [1552, 20] on icon "button" at bounding box center [1550, 18] width 9 height 10
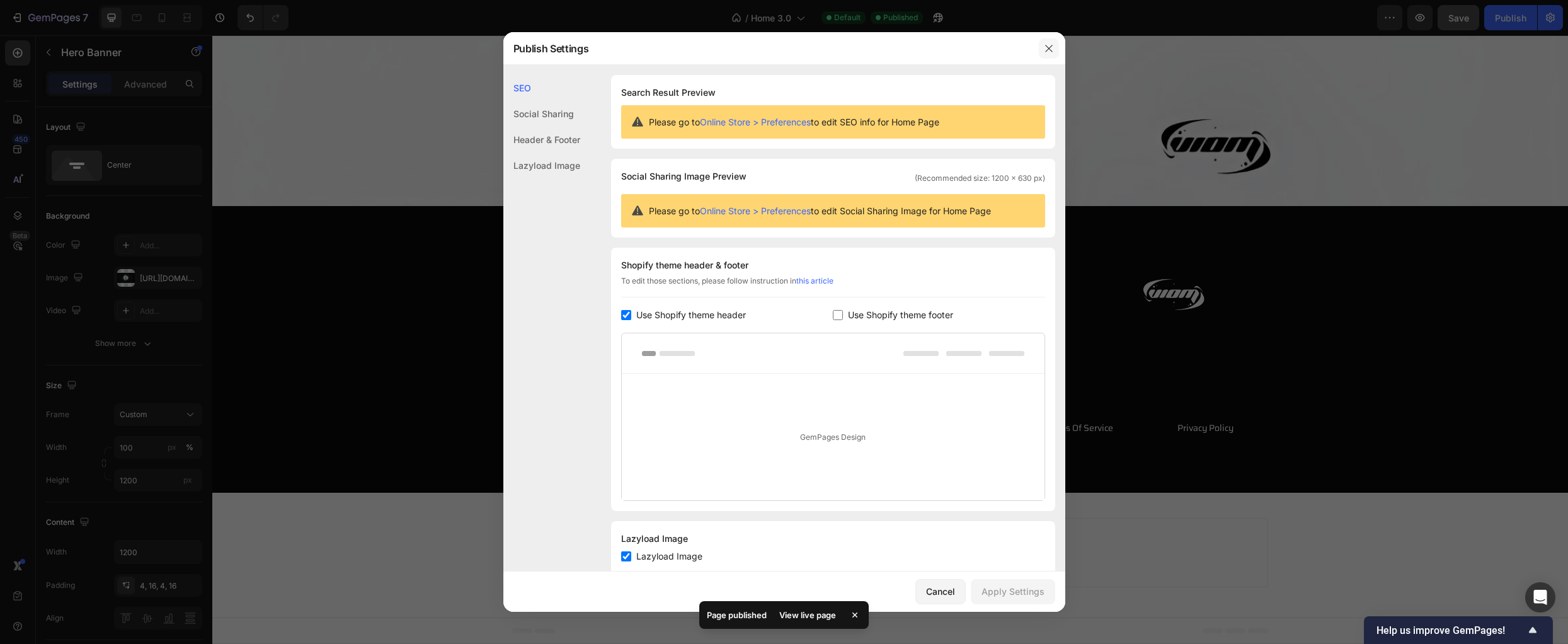
click at [1046, 48] on icon "button" at bounding box center [1049, 49] width 10 height 10
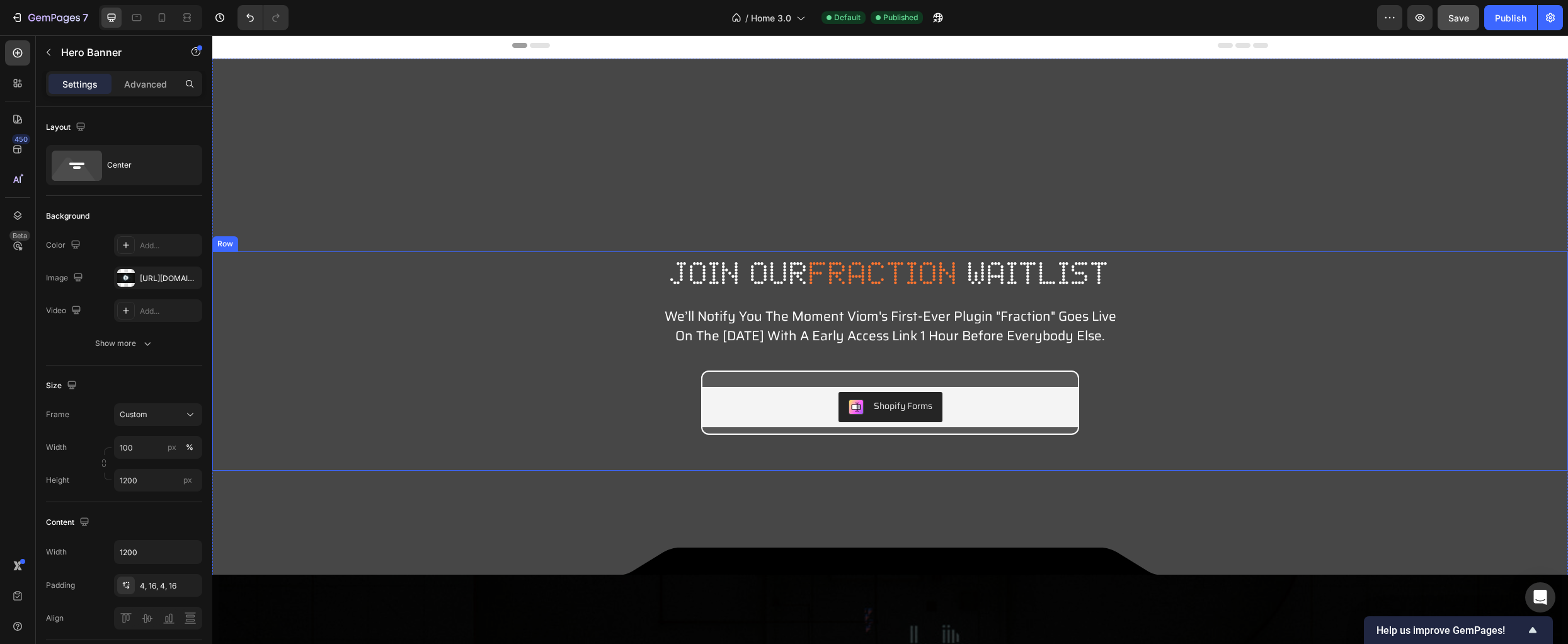
scroll to position [0, 0]
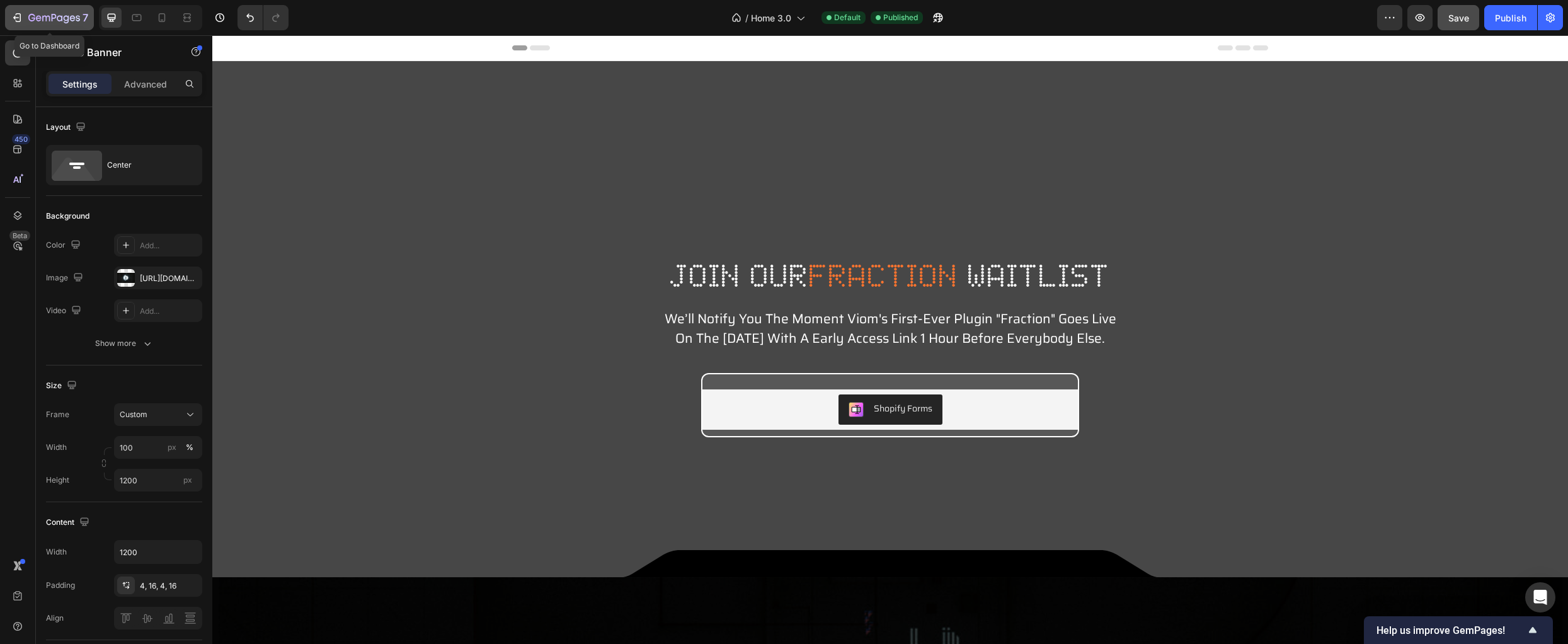
click at [21, 20] on icon "button" at bounding box center [19, 17] width 6 height 9
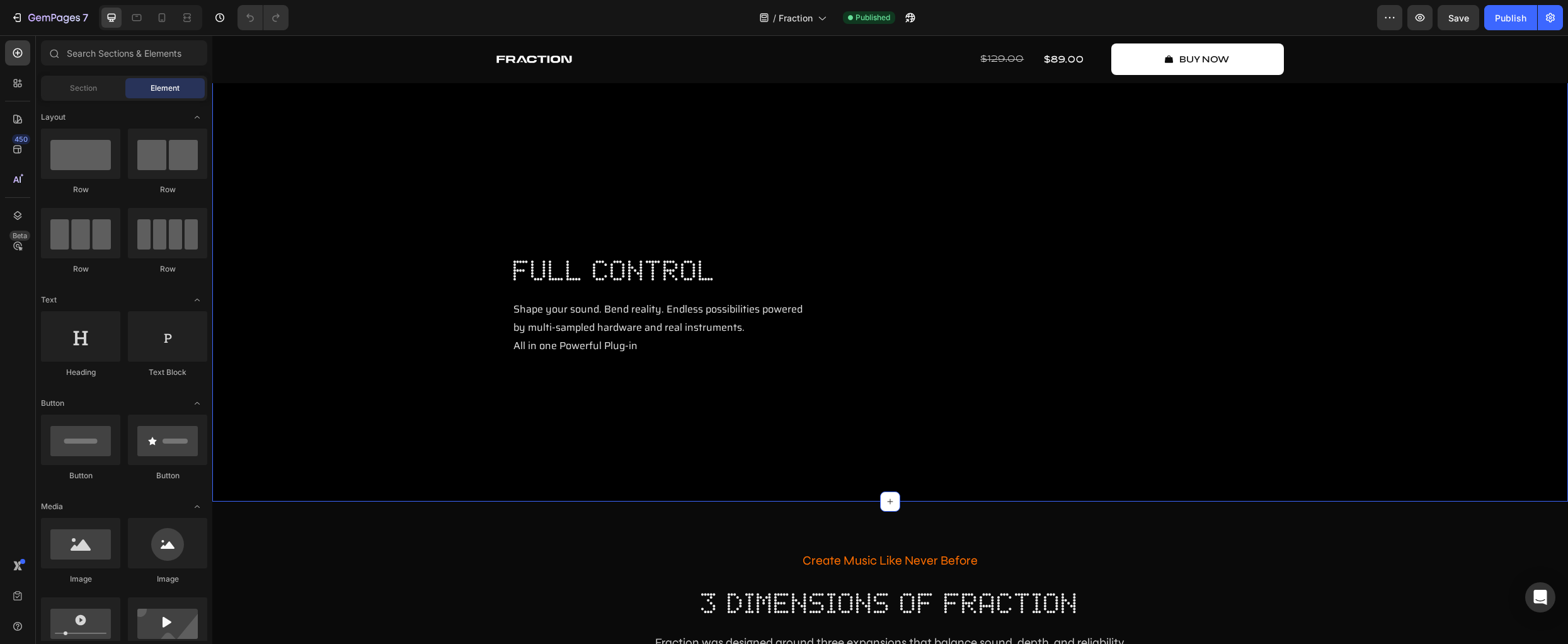
scroll to position [2142, 0]
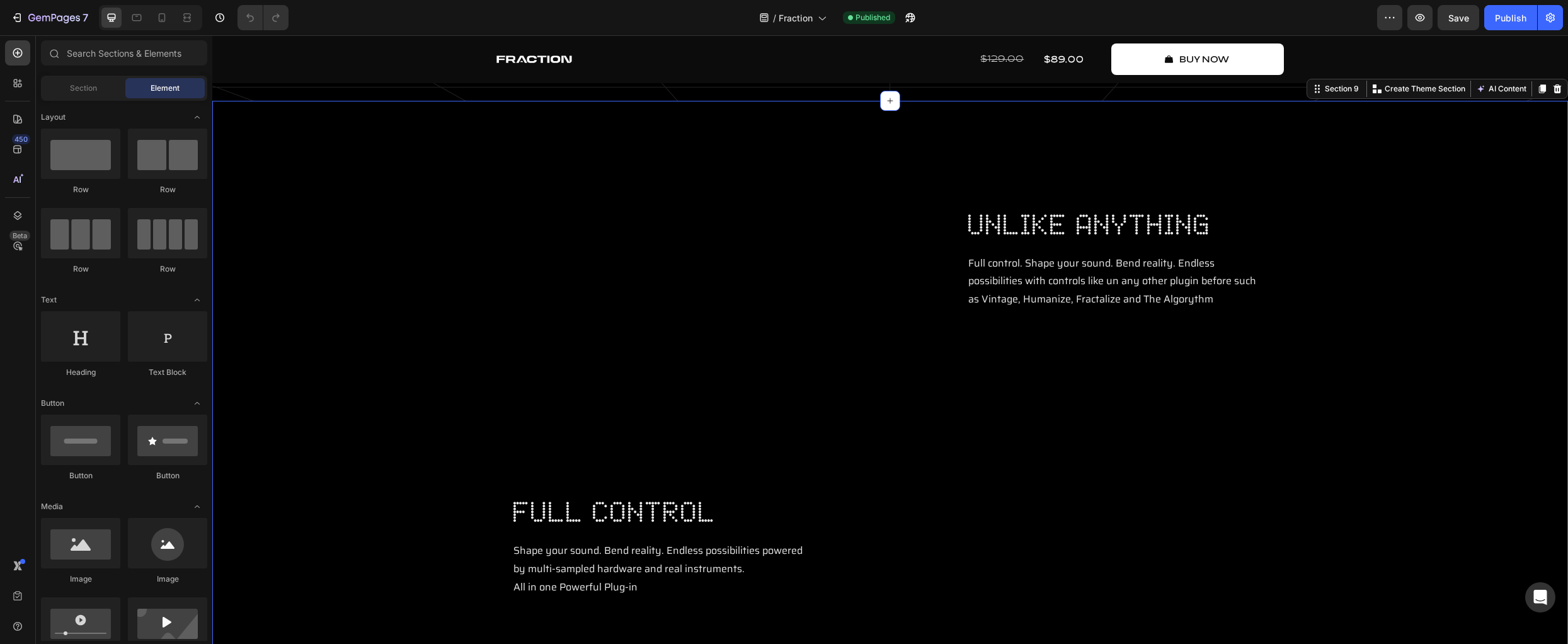
click at [324, 345] on div "Video unlike anything Heading Full control. Shape your sound. Bend reality. End…" at bounding box center [889, 418] width 1337 height 498
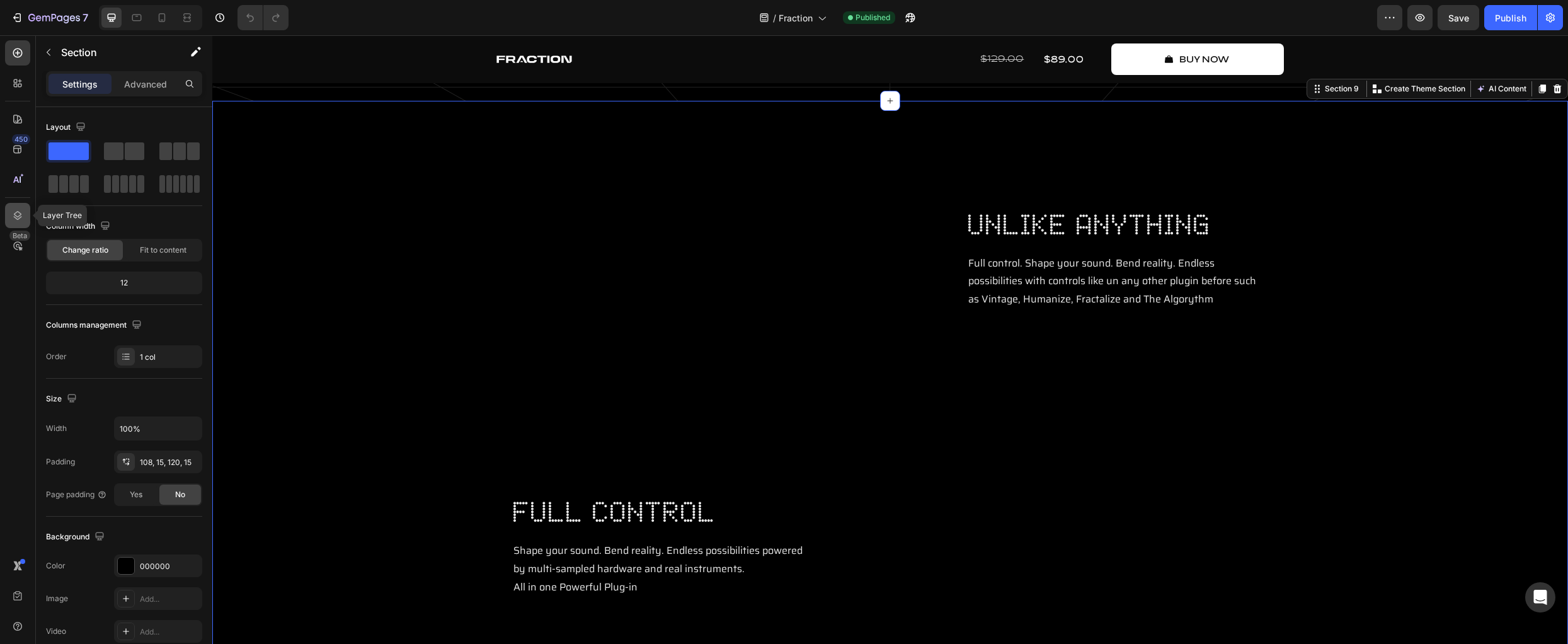
click at [21, 211] on icon at bounding box center [17, 215] width 13 height 13
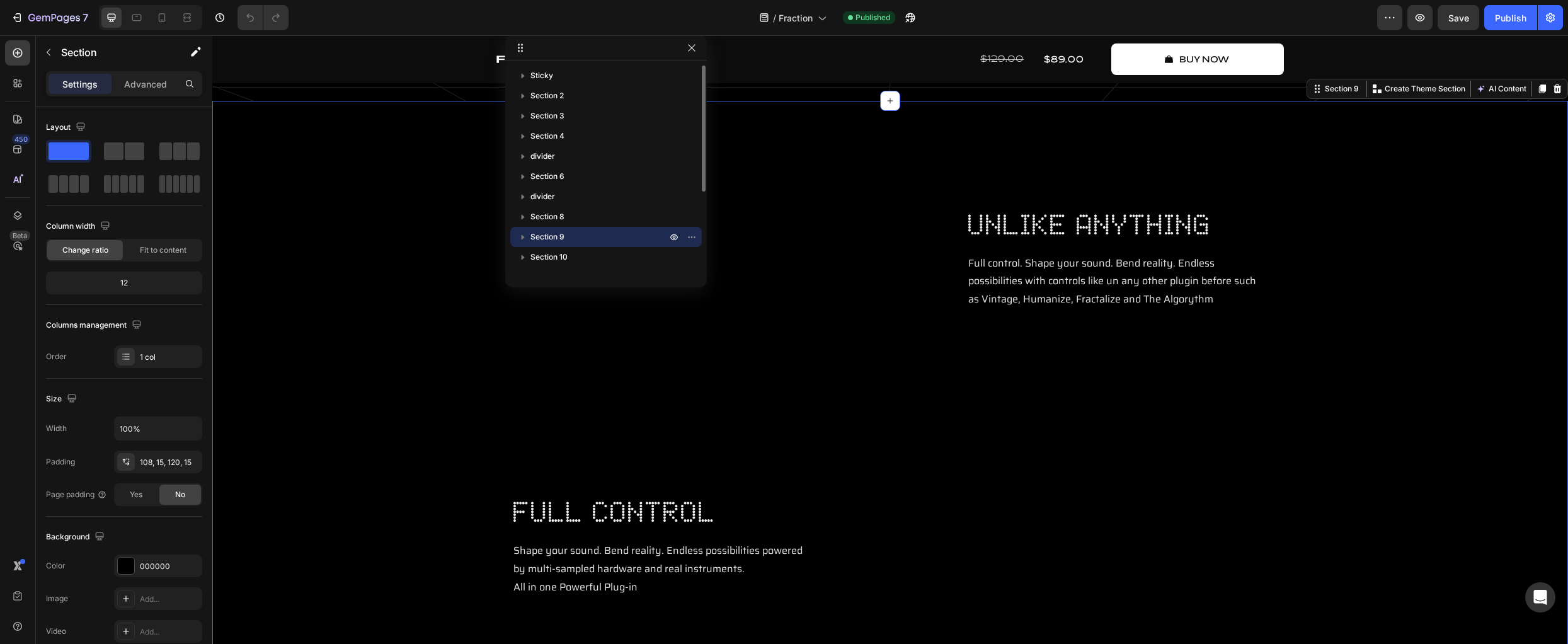
click at [546, 241] on span "Section 9" at bounding box center [547, 236] width 34 height 13
click at [544, 236] on span "Section 9" at bounding box center [547, 236] width 34 height 13
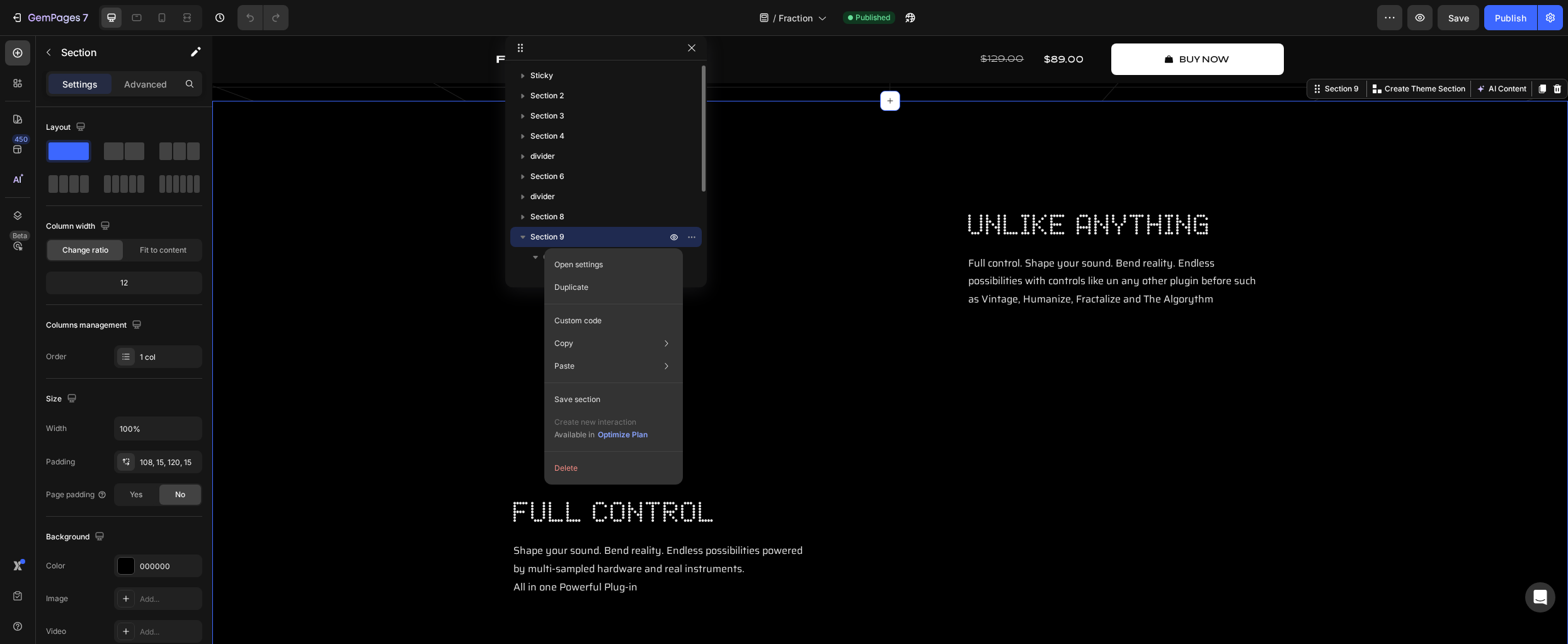
click at [546, 235] on span "Section 9" at bounding box center [547, 236] width 34 height 13
click at [562, 270] on p "Open settings" at bounding box center [579, 264] width 49 height 11
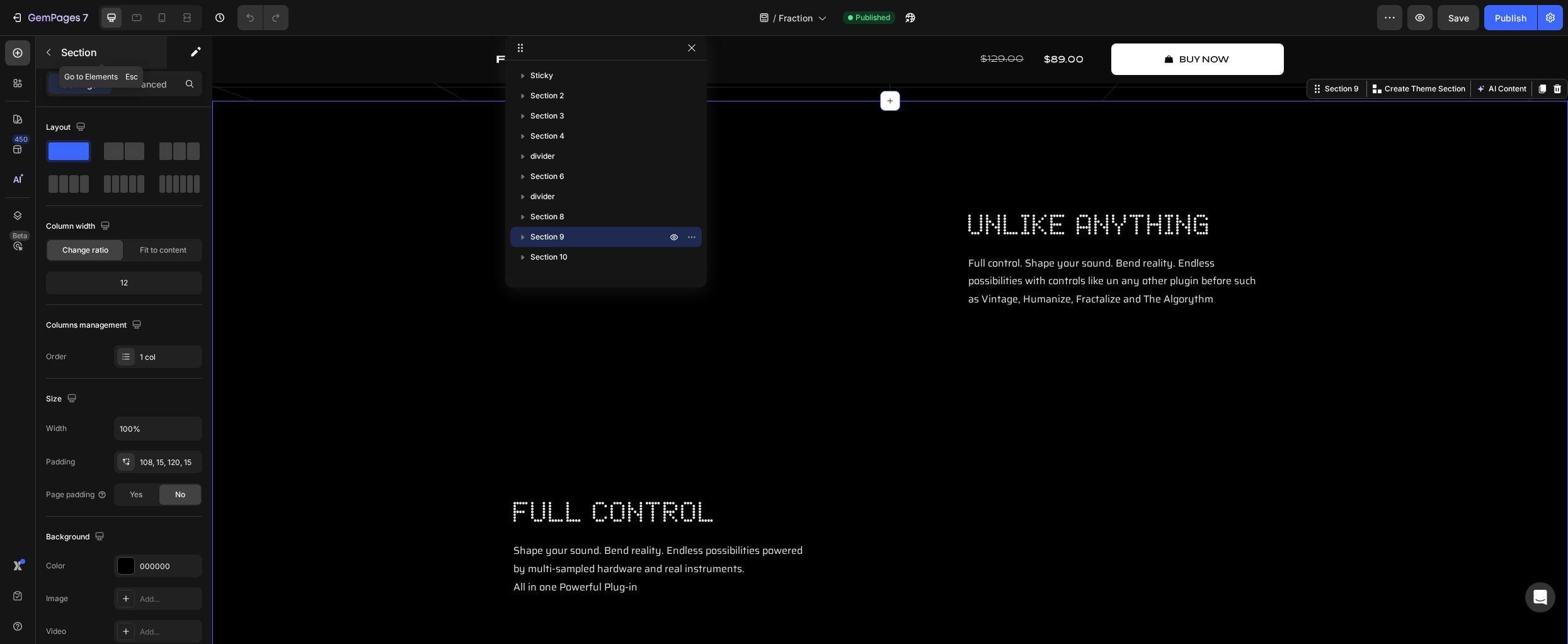
click at [80, 53] on p "Section" at bounding box center [113, 52] width 103 height 15
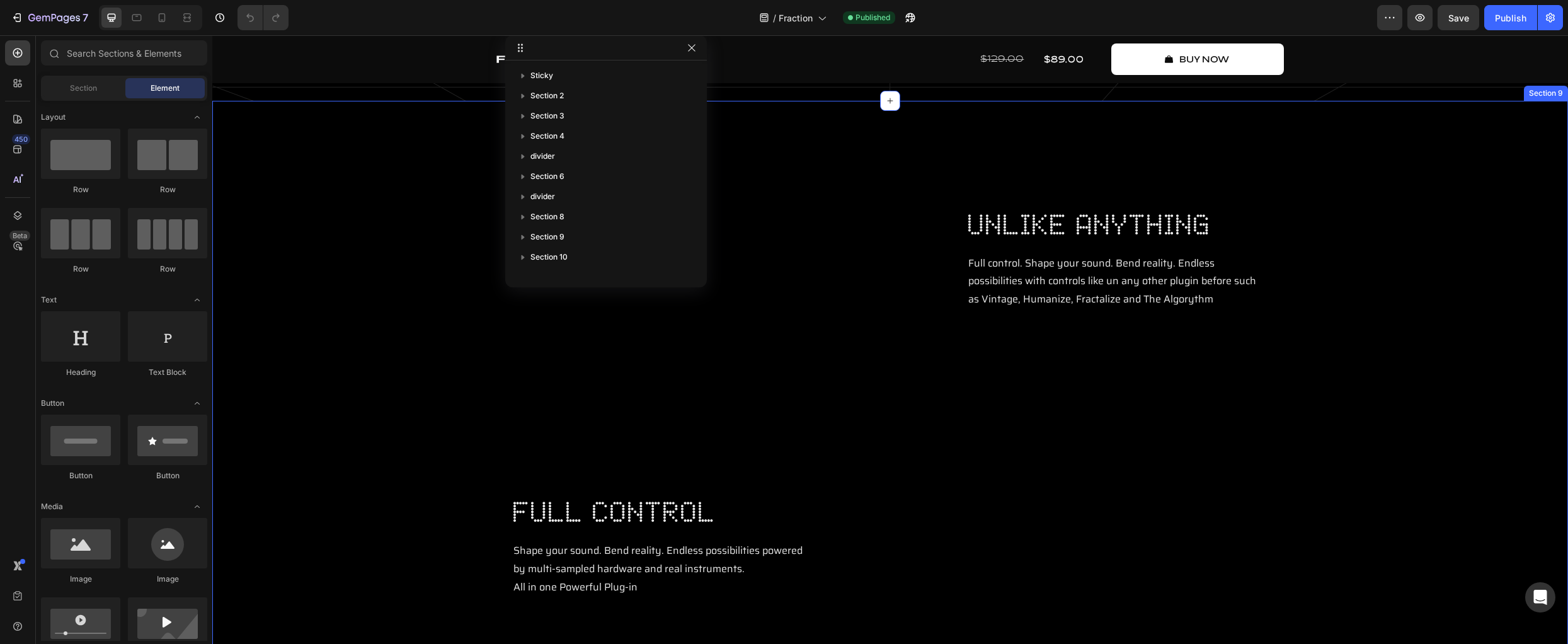
click at [396, 346] on div "Video unlike anything Heading Full control. Shape your sound. Bend reality. End…" at bounding box center [889, 418] width 1337 height 498
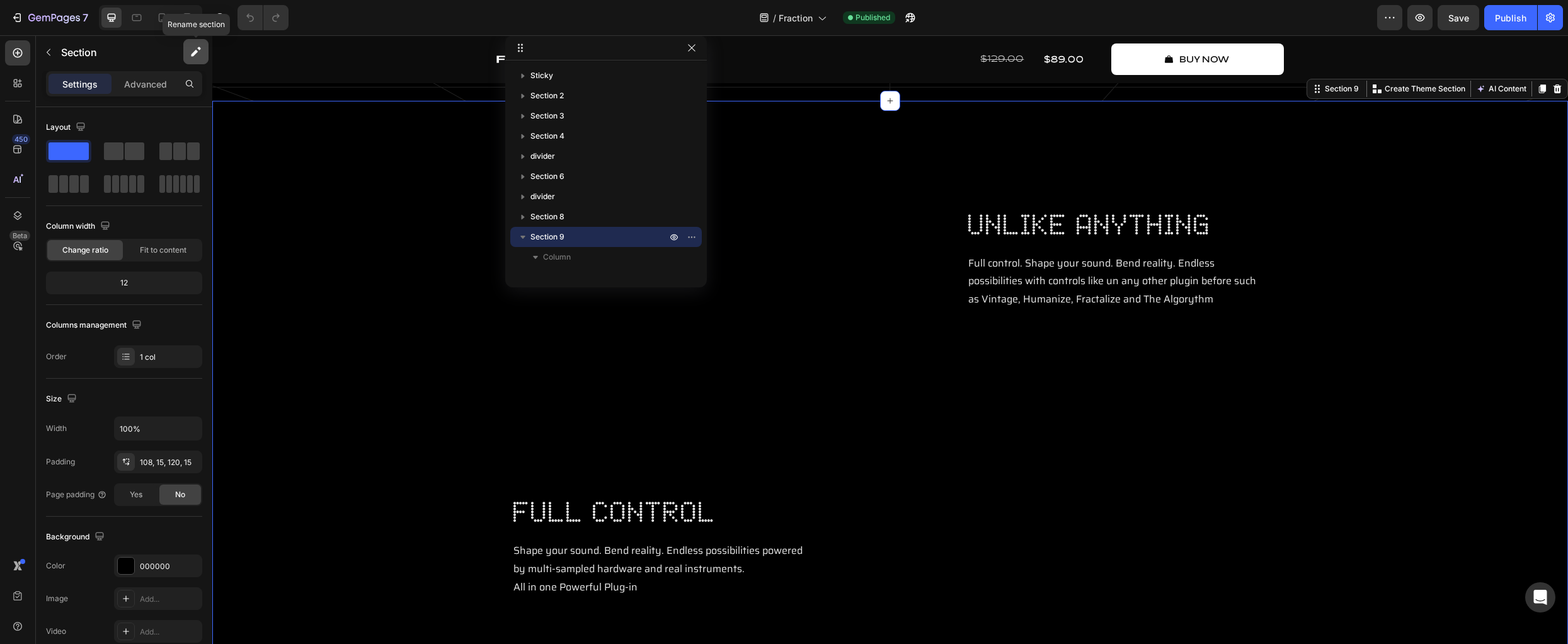
click at [204, 51] on button "button" at bounding box center [196, 51] width 25 height 25
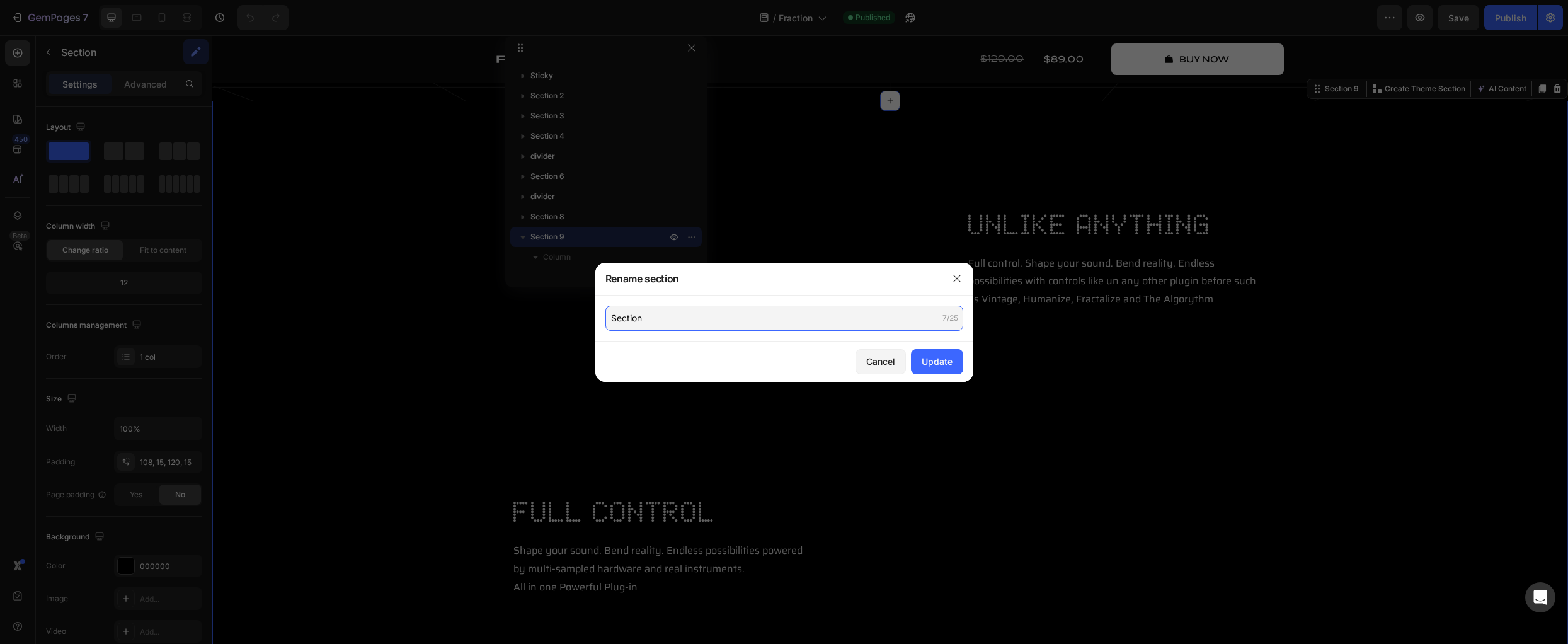
drag, startPoint x: 667, startPoint y: 318, endPoint x: 555, endPoint y: 307, distance: 112.5
click at [555, 307] on div "Rename section Section 7/25 Cancel Update" at bounding box center [784, 322] width 1568 height 644
drag, startPoint x: 669, startPoint y: 320, endPoint x: 563, endPoint y: 315, distance: 106.1
click at [563, 315] on div "Rename section Section 7/25 Cancel Update" at bounding box center [784, 322] width 1568 height 644
type input "leftright"
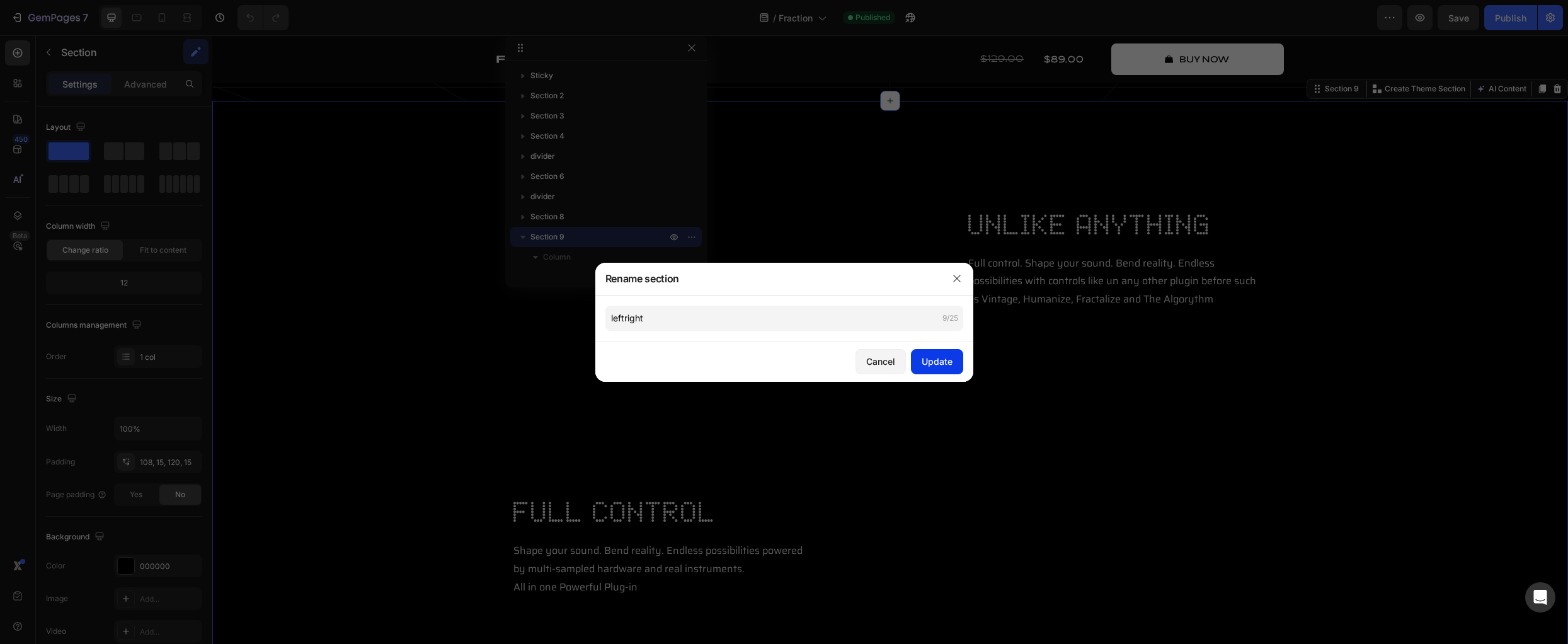
click at [954, 358] on button "Update" at bounding box center [937, 361] width 53 height 25
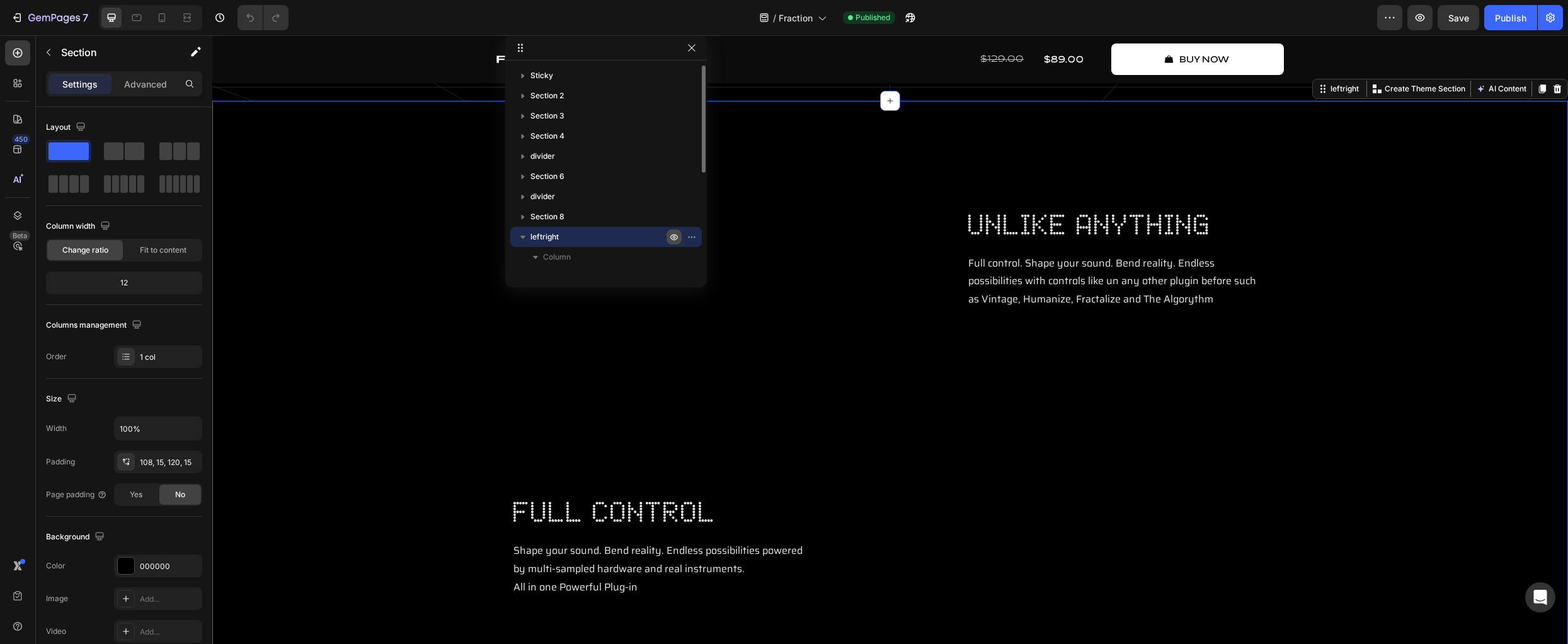
click at [670, 238] on icon "button" at bounding box center [674, 237] width 10 height 10
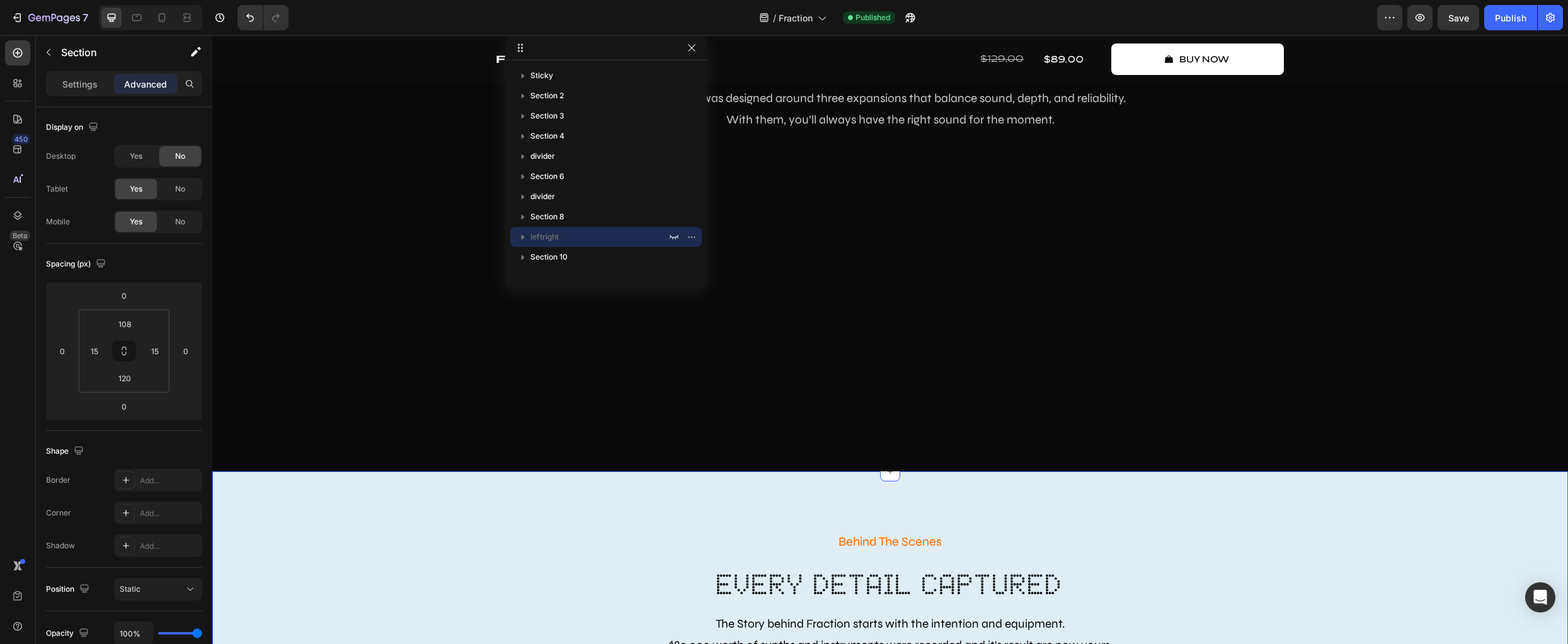
scroll to position [2290, 0]
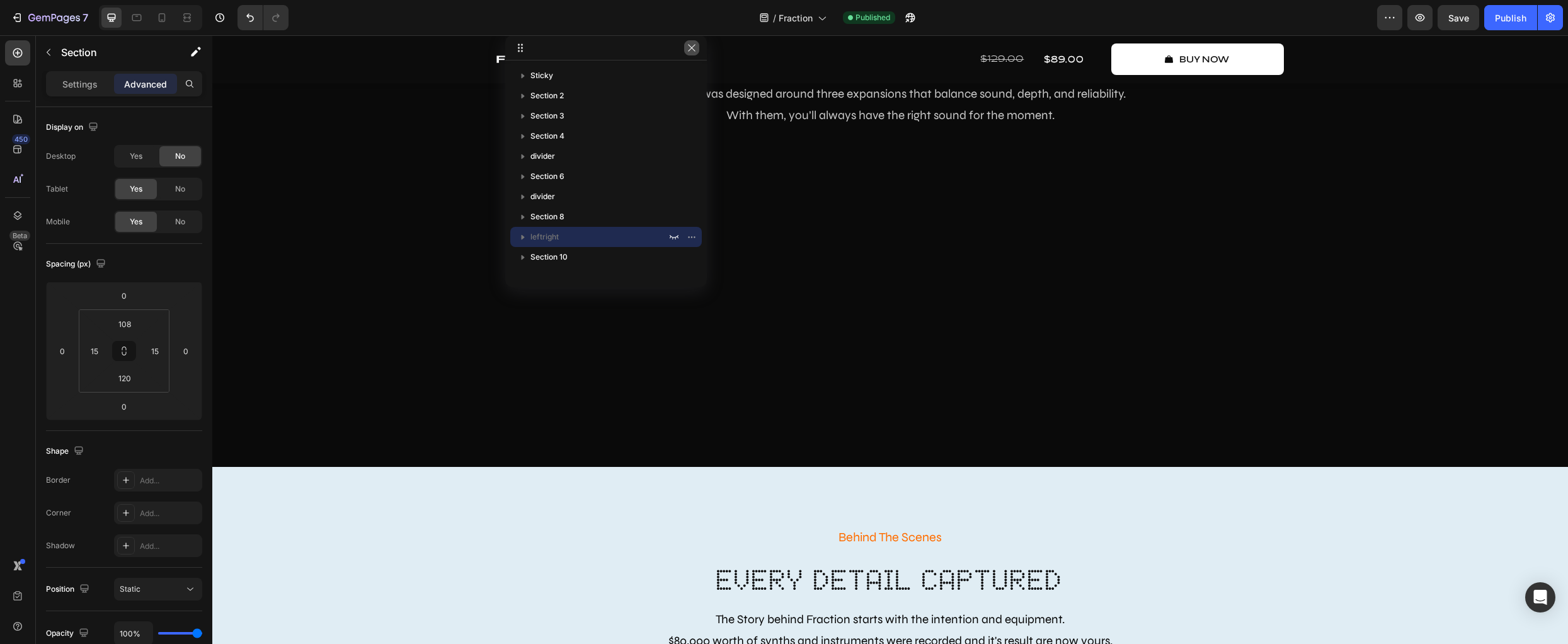
click at [689, 44] on icon "button" at bounding box center [692, 48] width 10 height 10
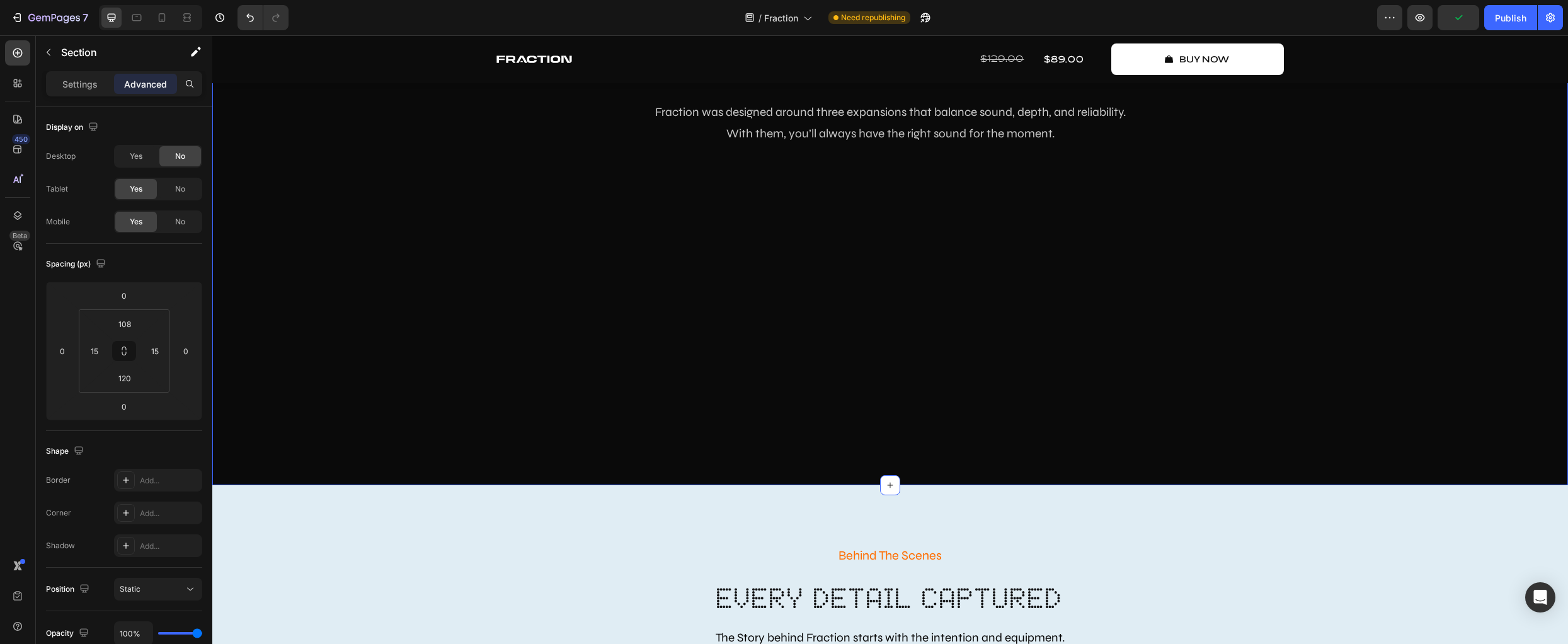
scroll to position [2298, 0]
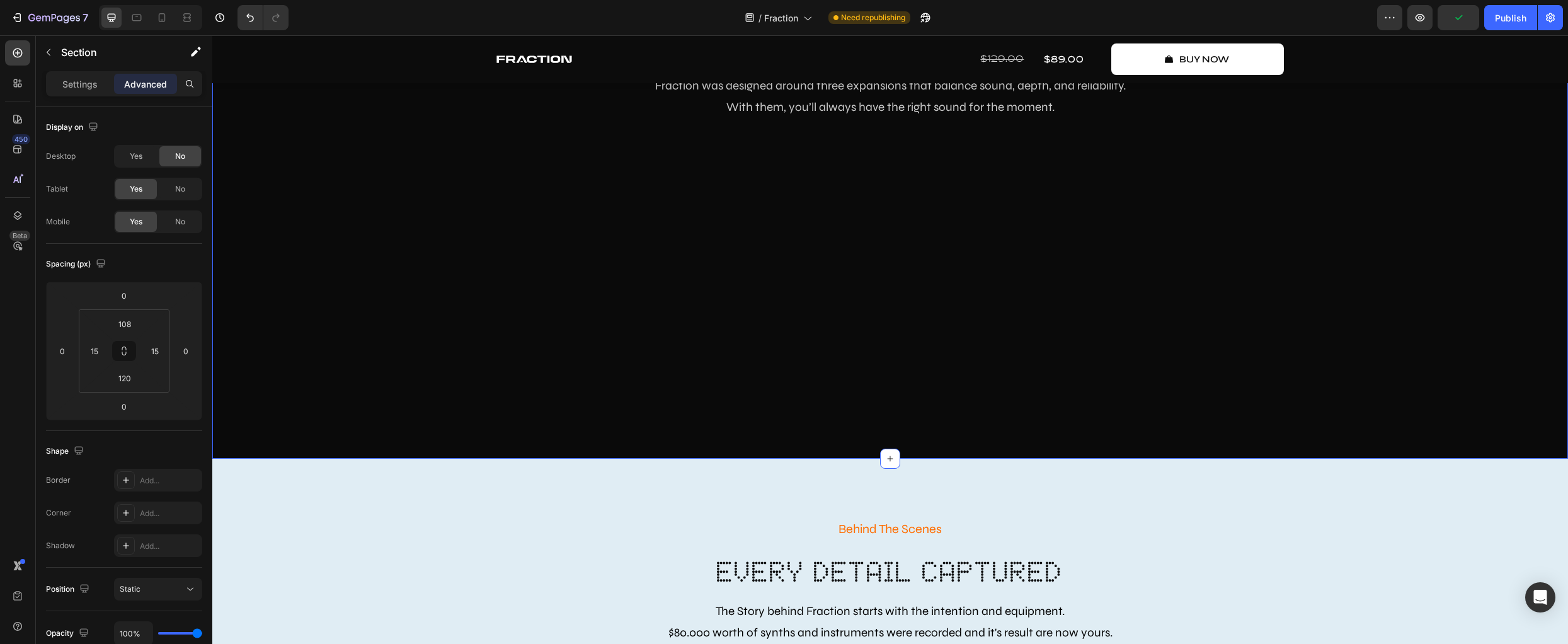
click at [678, 358] on div "Create Music Like Never Before Text Block 3 dimensions of fraction Heading Frac…" at bounding box center [890, 201] width 1356 height 514
click at [29, 56] on div at bounding box center [17, 53] width 25 height 25
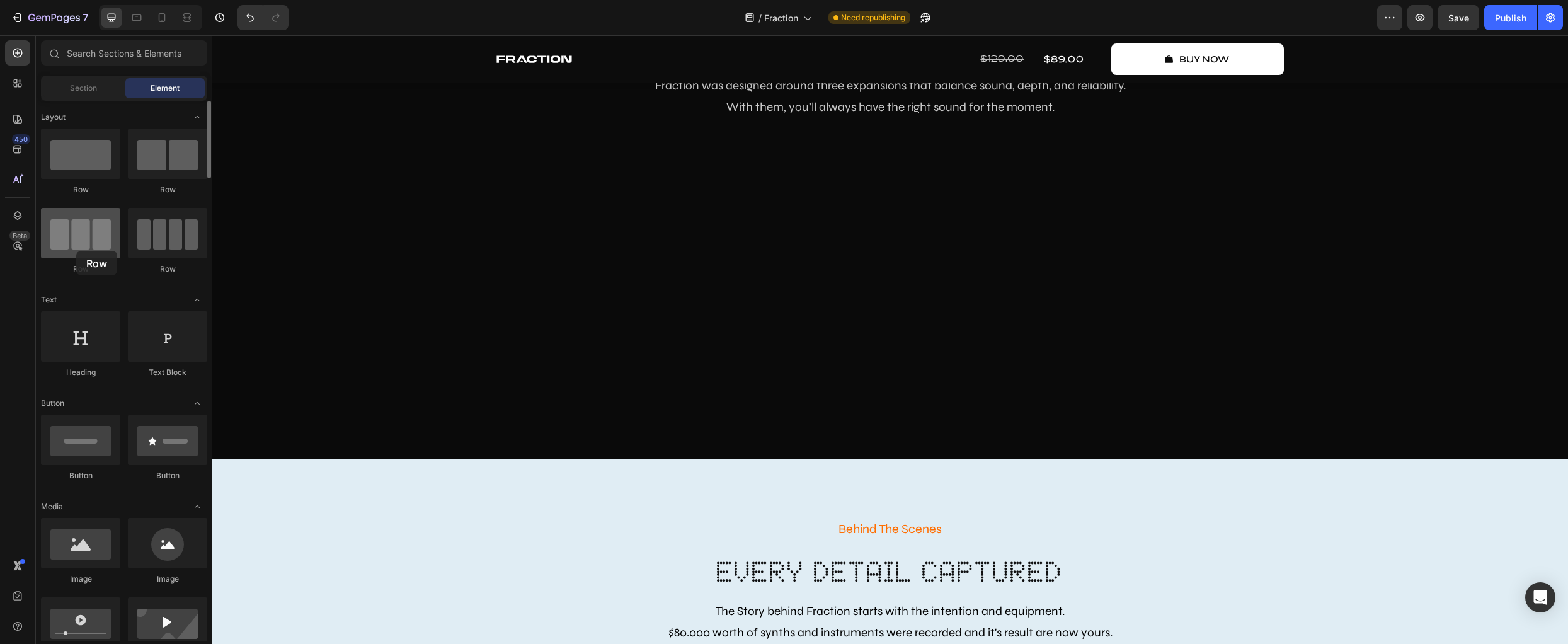
click at [76, 251] on div at bounding box center [80, 232] width 79 height 51
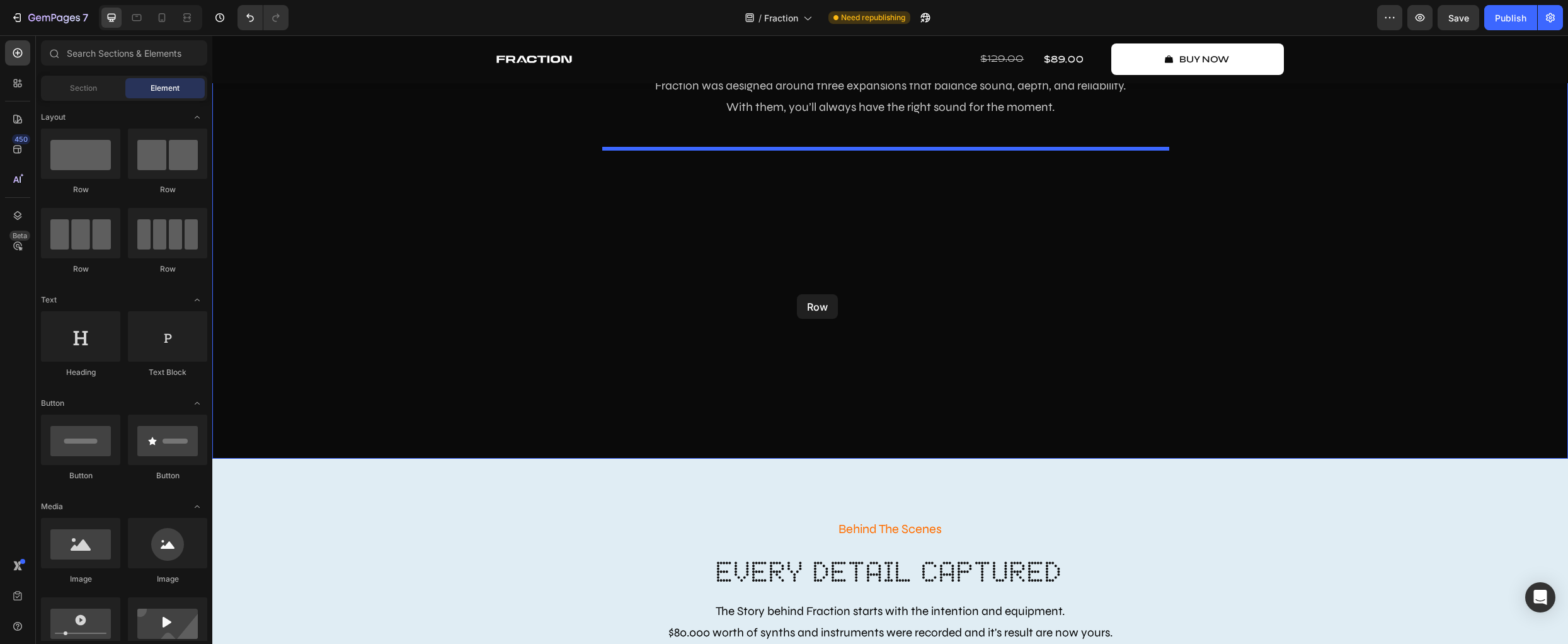
drag, startPoint x: 289, startPoint y: 273, endPoint x: 797, endPoint y: 294, distance: 508.4
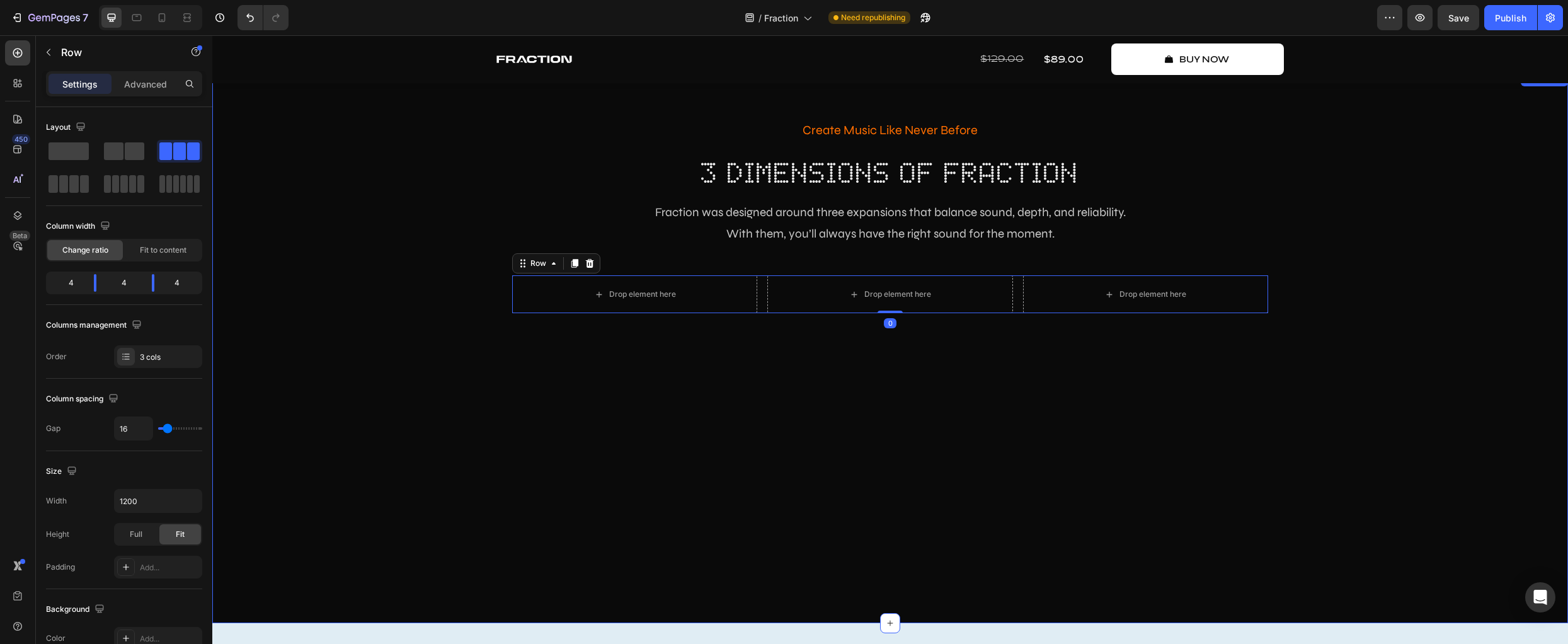
scroll to position [2125, 0]
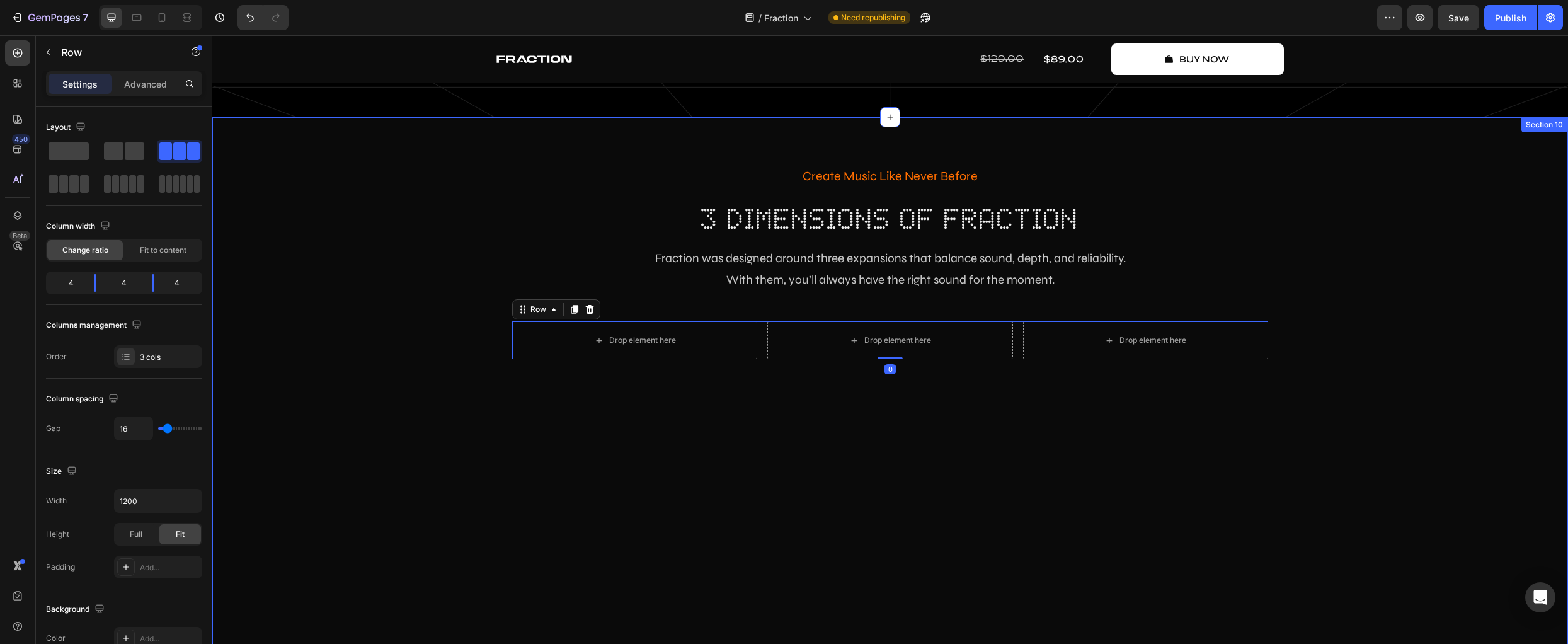
click at [750, 509] on div "Create Music Like Never Before Text Block 3 dimensions of fraction Heading Frac…" at bounding box center [890, 393] width 1356 height 552
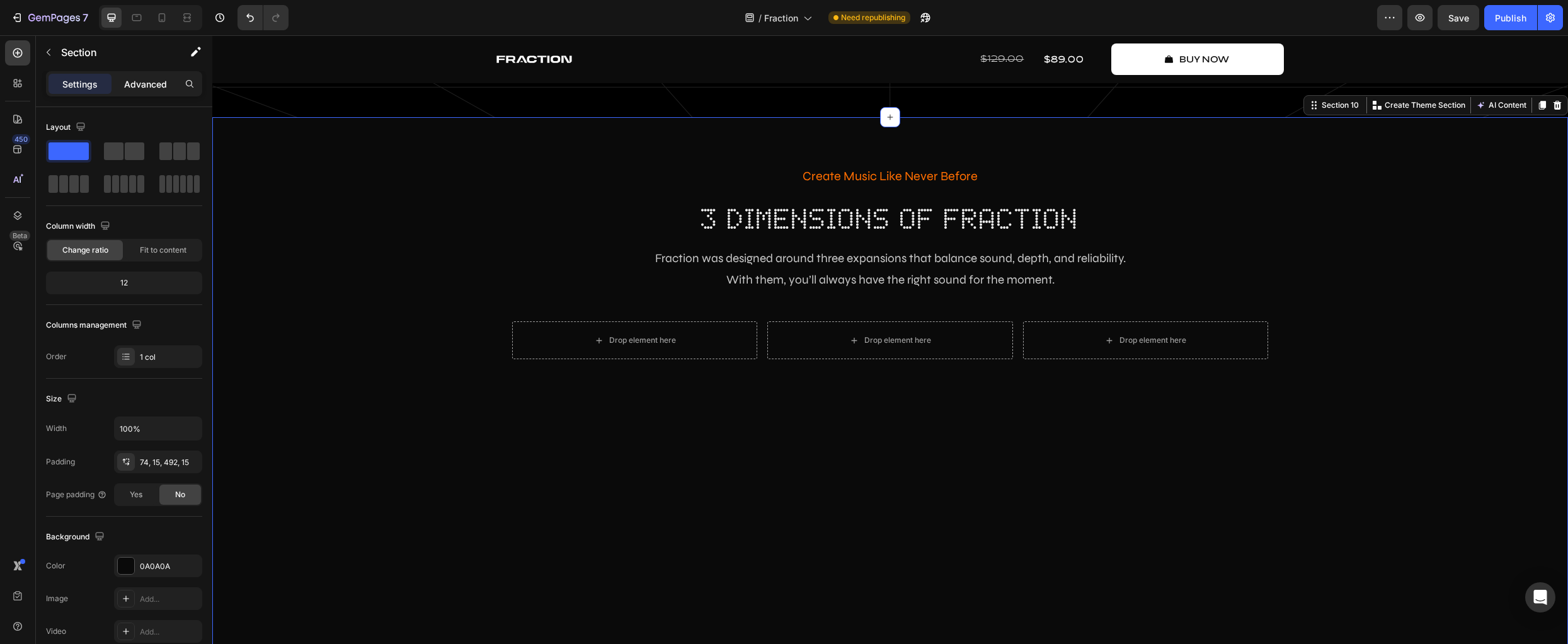
click at [141, 78] on p "Advanced" at bounding box center [145, 83] width 43 height 13
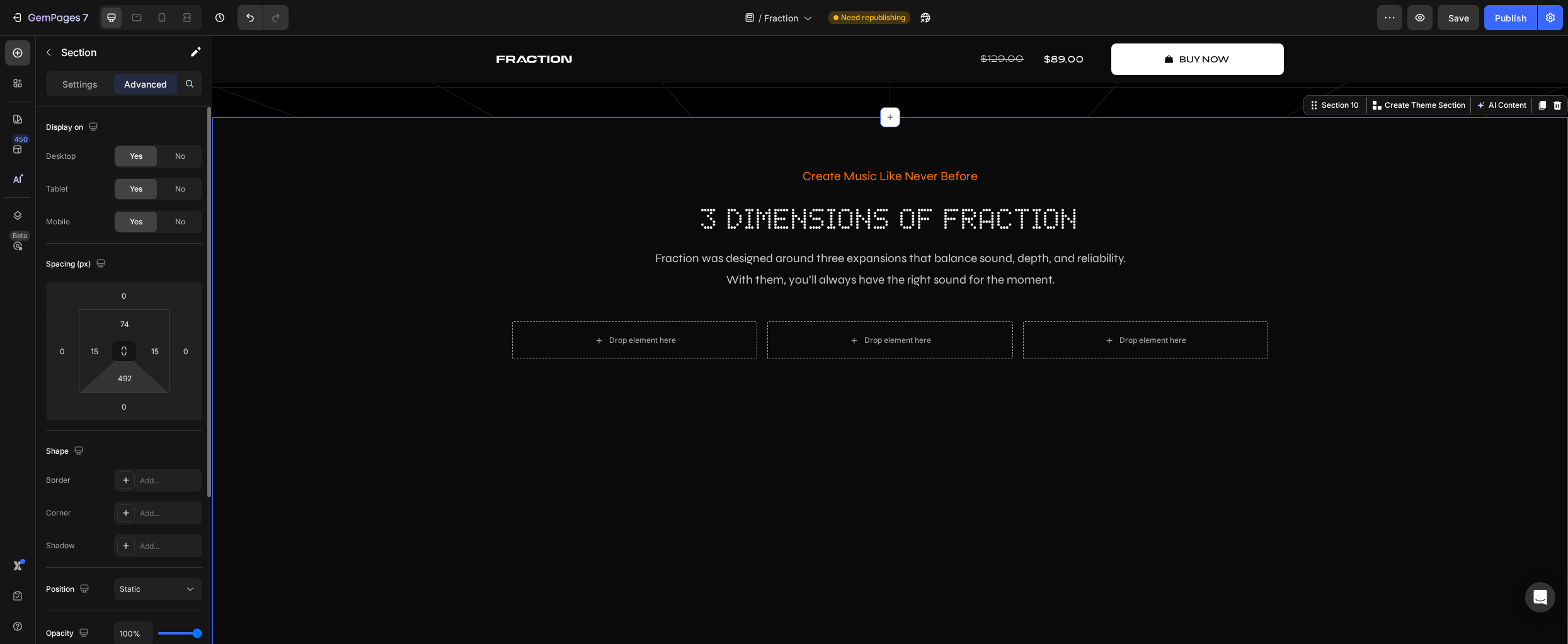
click at [148, 0] on html "7 Version history / Fraction Need republishing Preview Save Publish 450 Beta Se…" at bounding box center [784, 0] width 1568 height 0
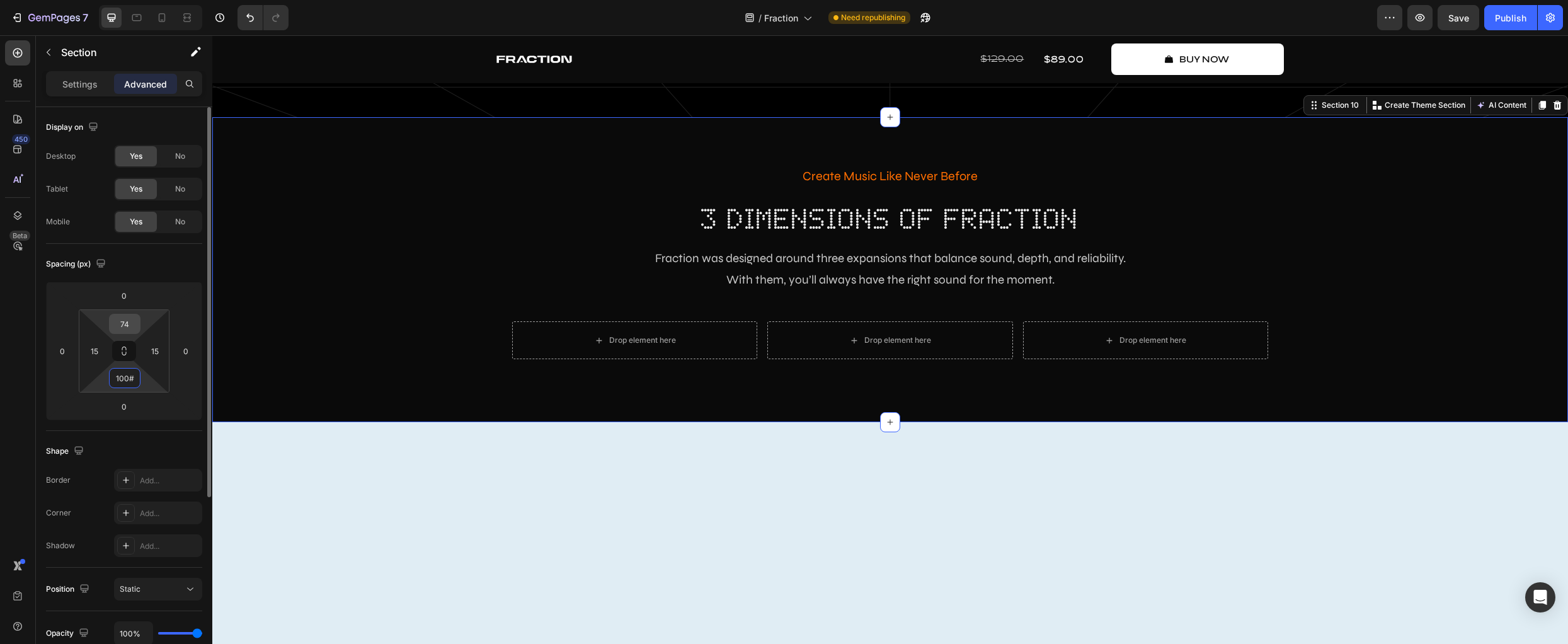
click at [133, 326] on input "74" at bounding box center [124, 323] width 25 height 19
type input "100"
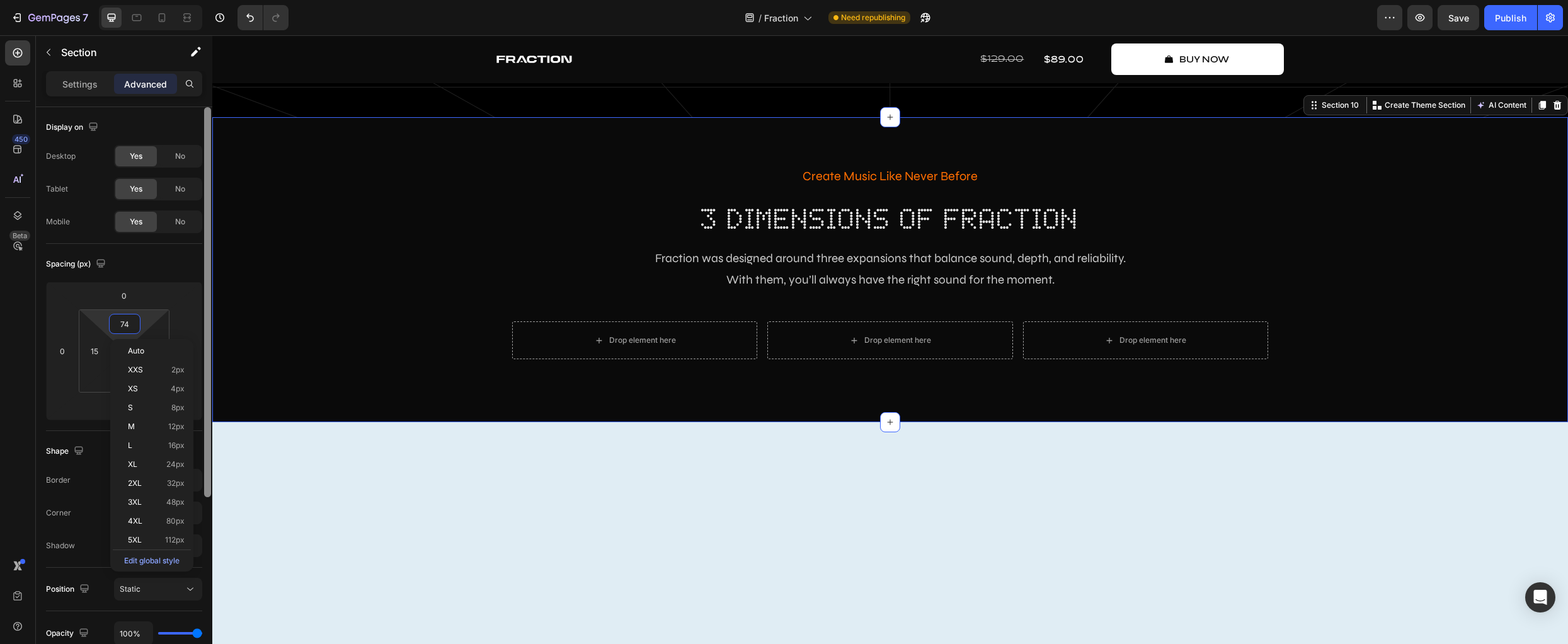
click at [204, 268] on div at bounding box center [207, 302] width 7 height 390
click at [126, 322] on input "74" at bounding box center [124, 323] width 25 height 19
click at [127, 322] on input "74" at bounding box center [124, 323] width 25 height 19
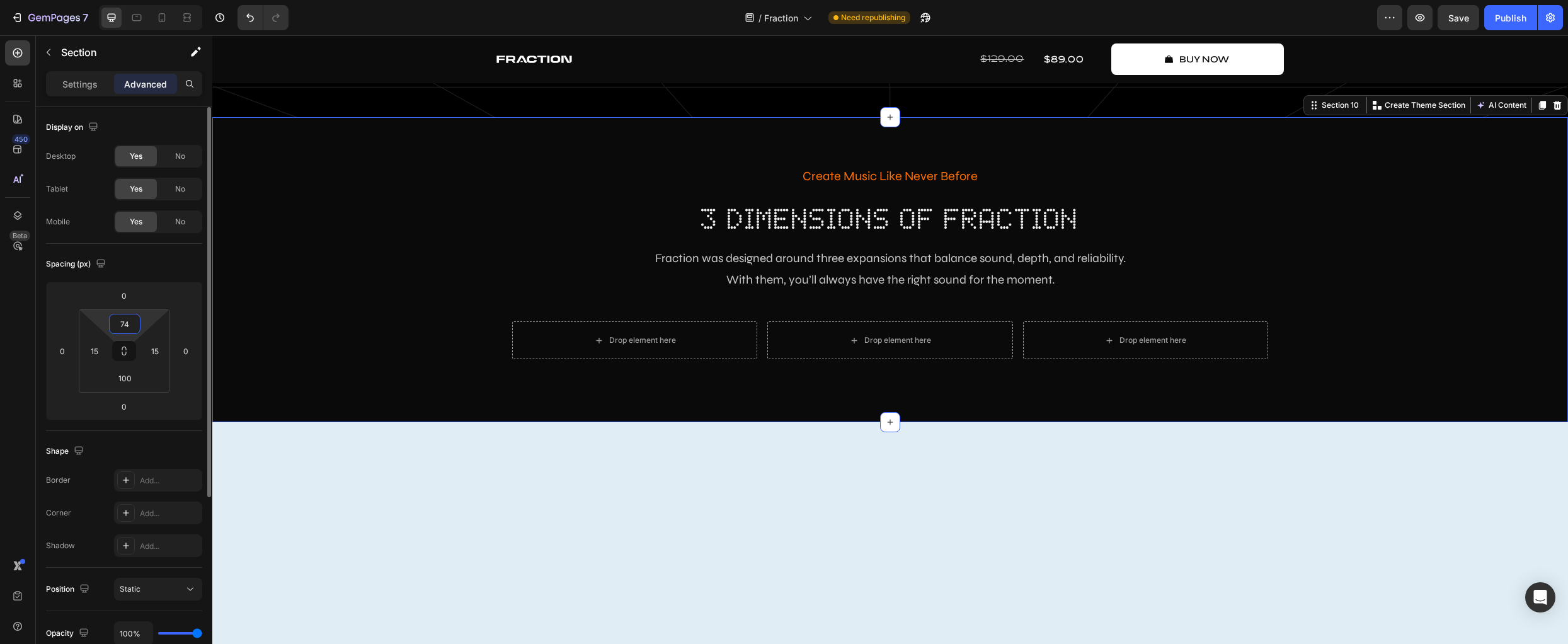
click at [130, 322] on input "74" at bounding box center [124, 323] width 25 height 19
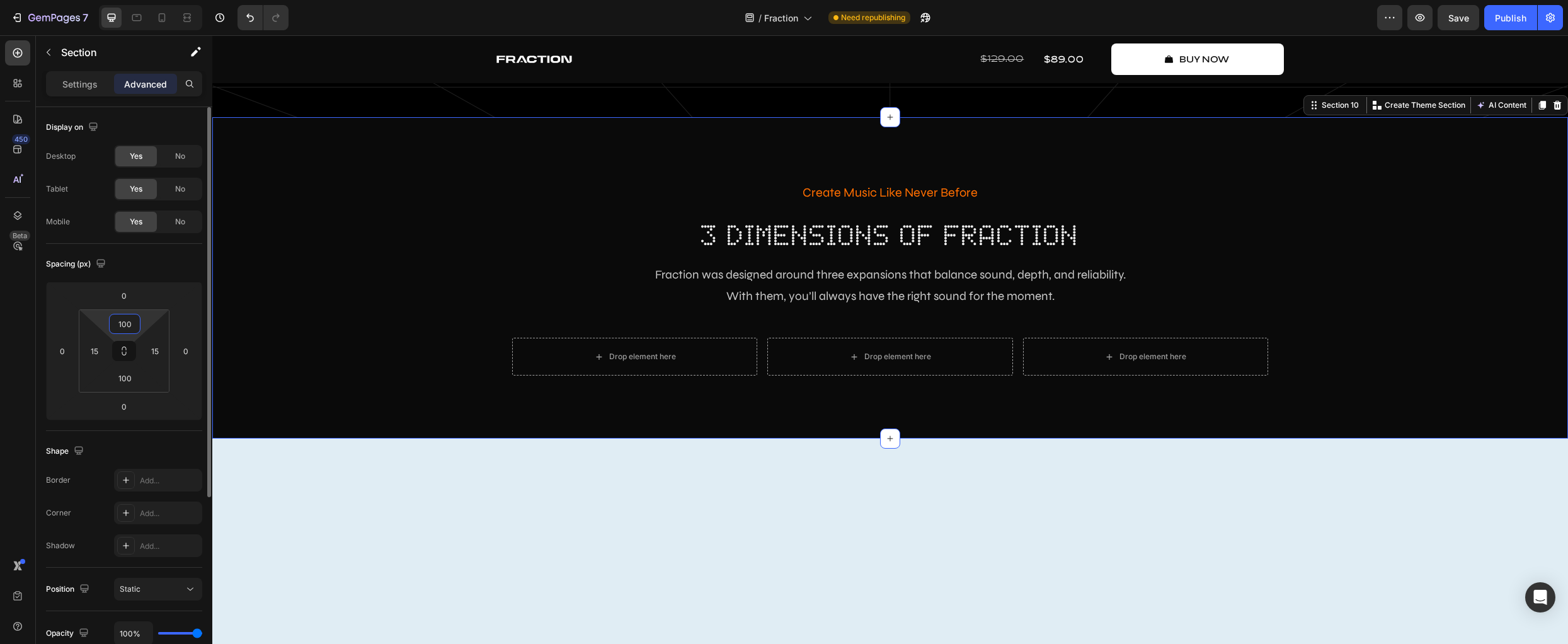
type input "100"
click at [704, 344] on div "Drop element here" at bounding box center [634, 356] width 245 height 38
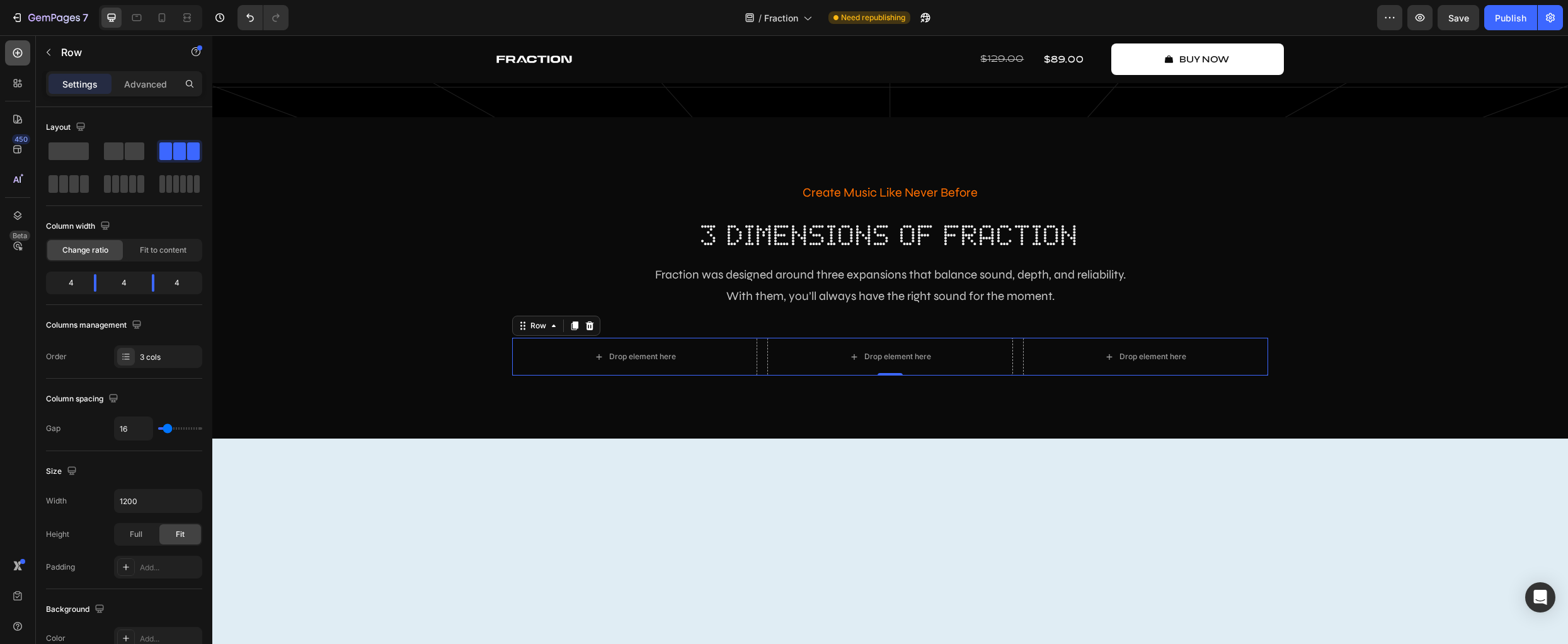
click at [20, 46] on div at bounding box center [17, 53] width 25 height 25
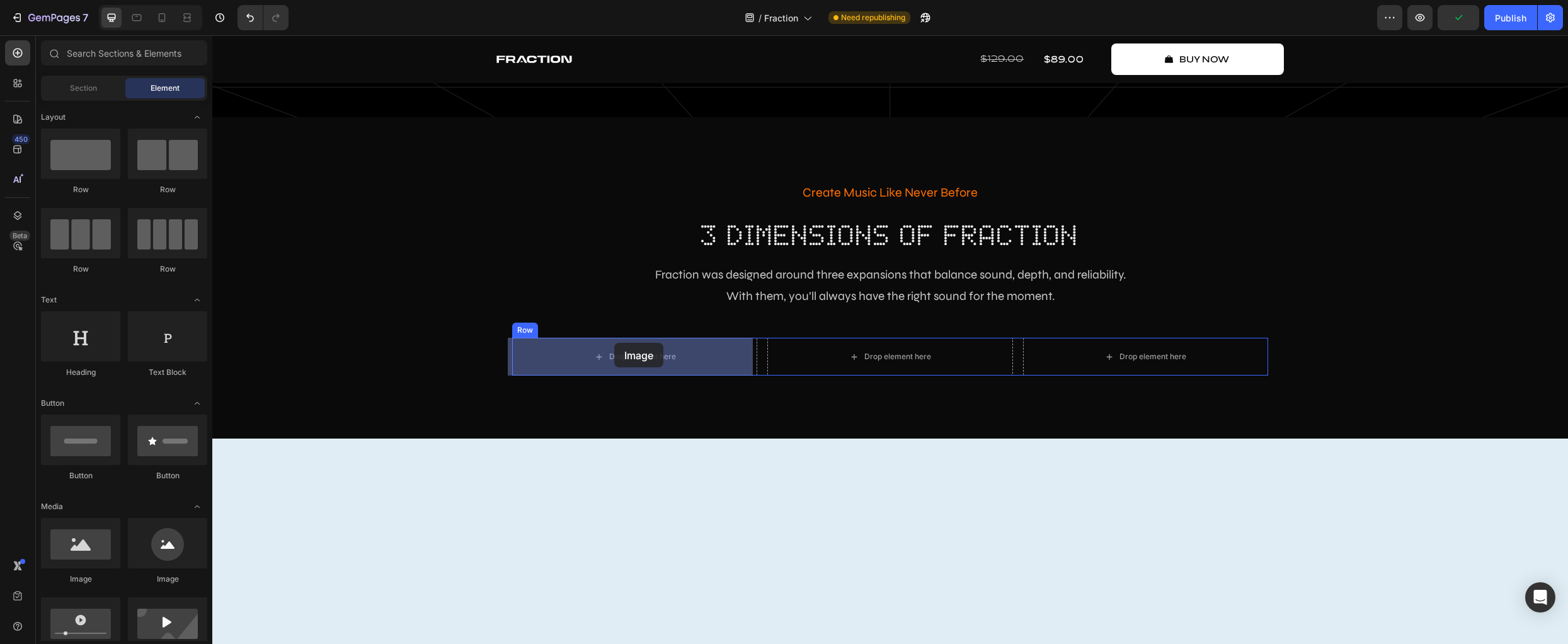
drag, startPoint x: 292, startPoint y: 592, endPoint x: 612, endPoint y: 344, distance: 404.9
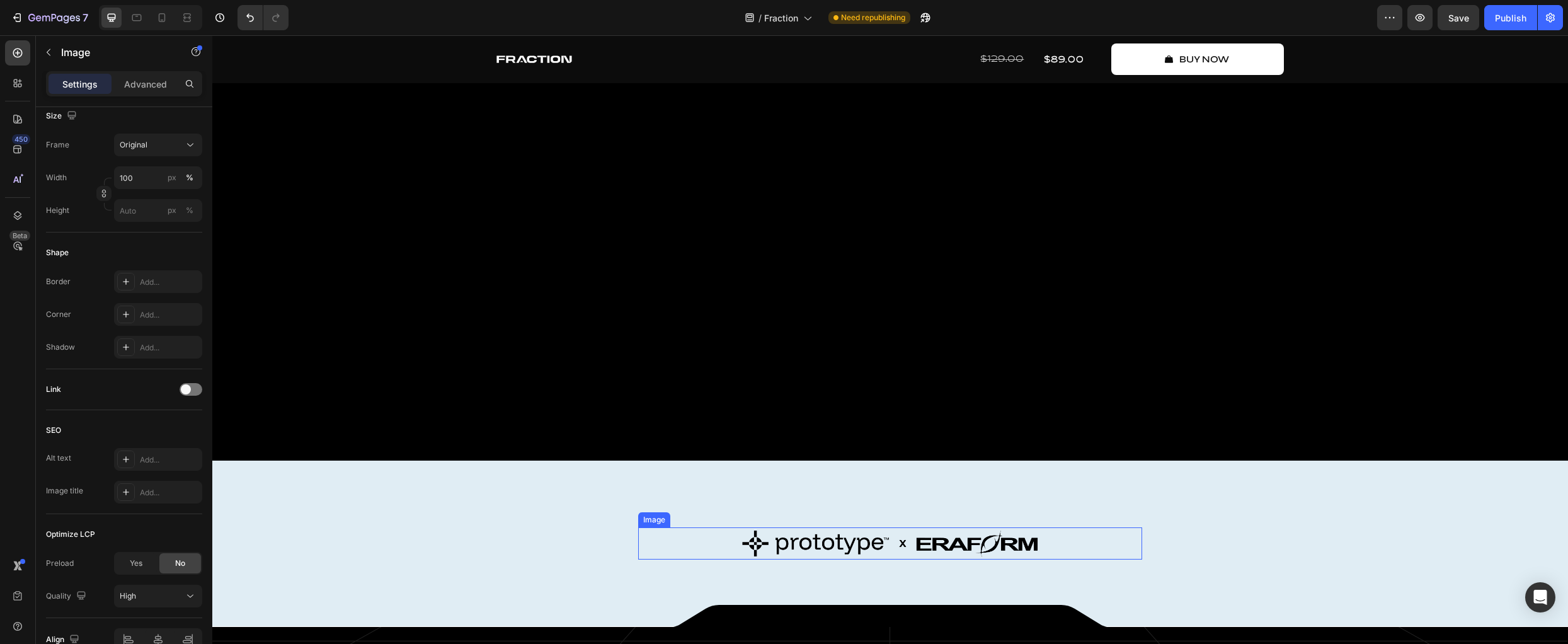
scroll to position [778, 0]
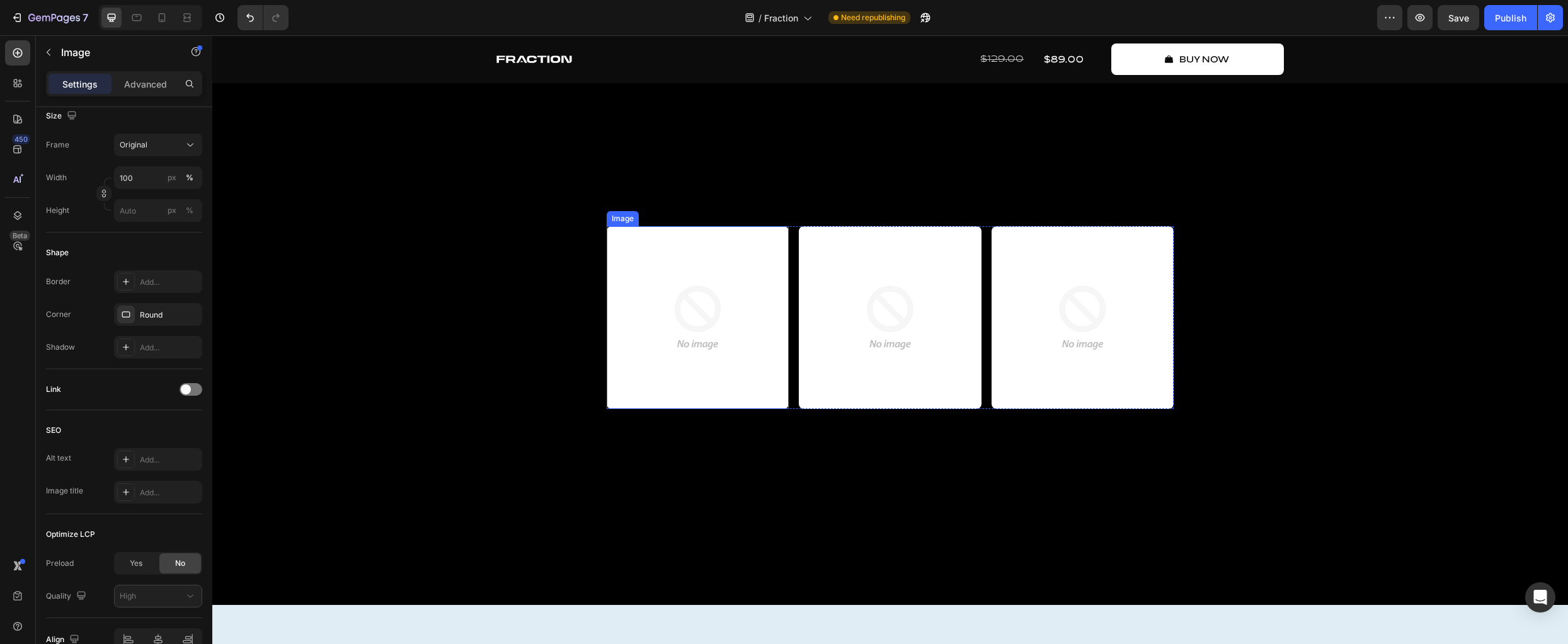
click at [722, 317] on img at bounding box center [697, 317] width 182 height 182
click at [672, 218] on icon at bounding box center [675, 213] width 7 height 9
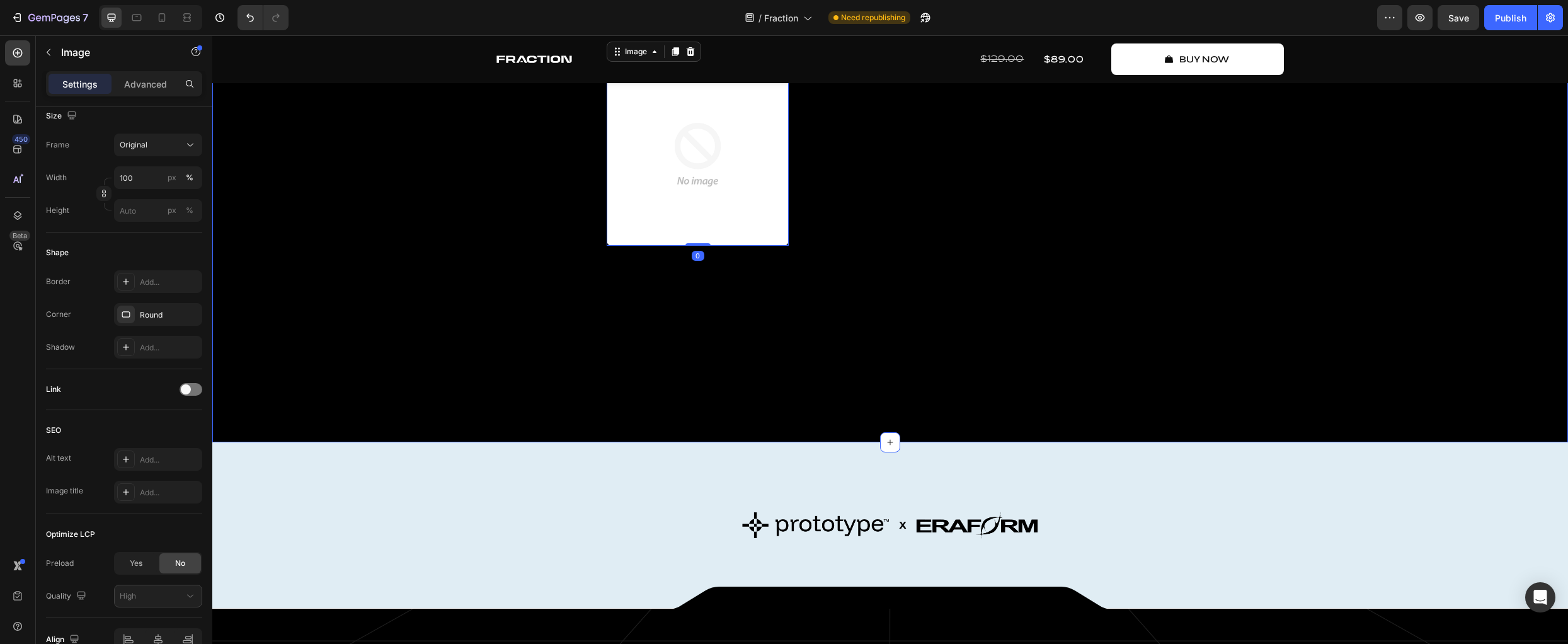
scroll to position [1024, 0]
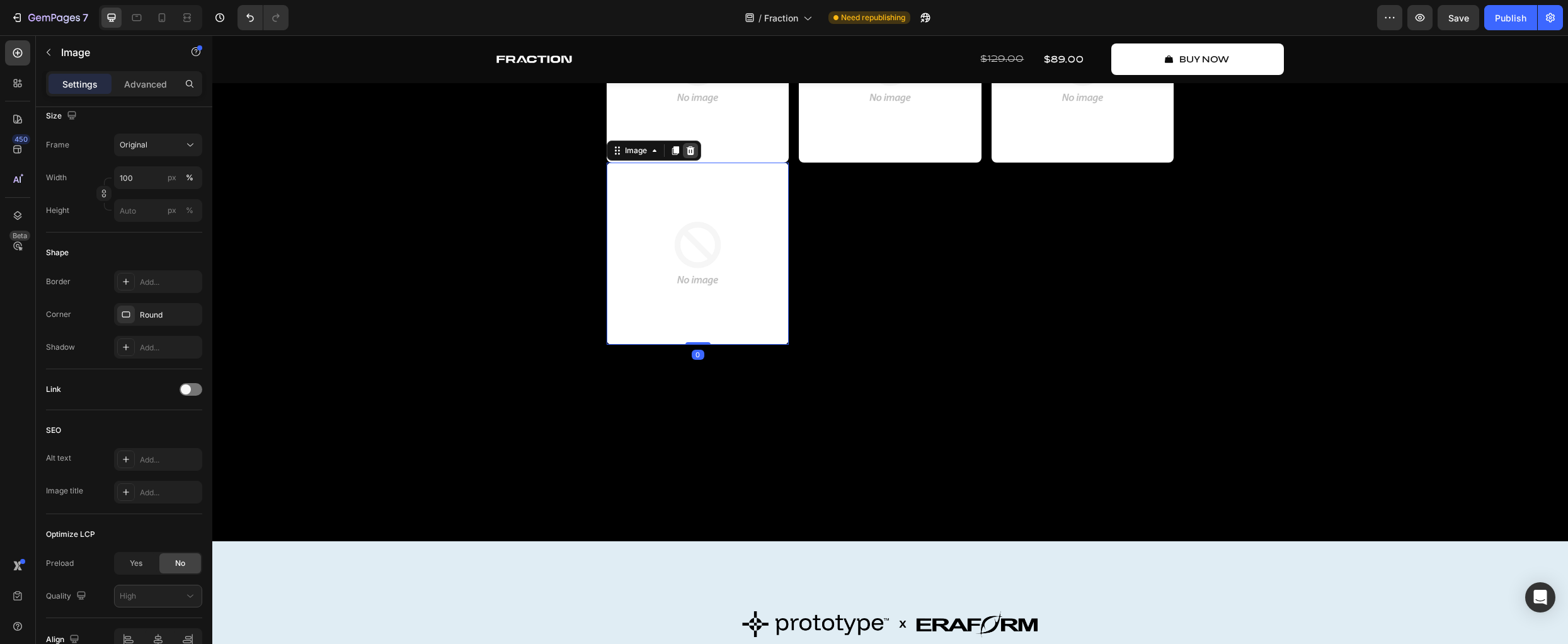
click at [689, 155] on icon at bounding box center [691, 150] width 8 height 9
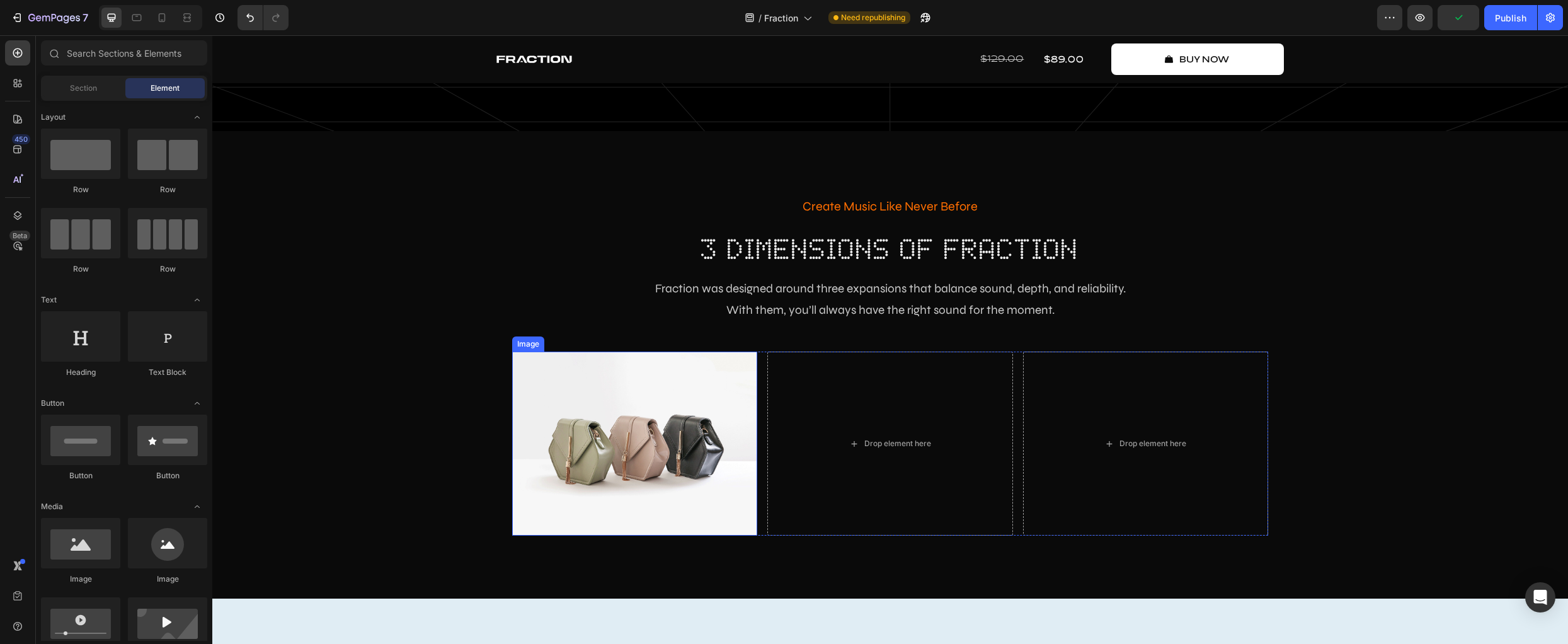
scroll to position [2196, 0]
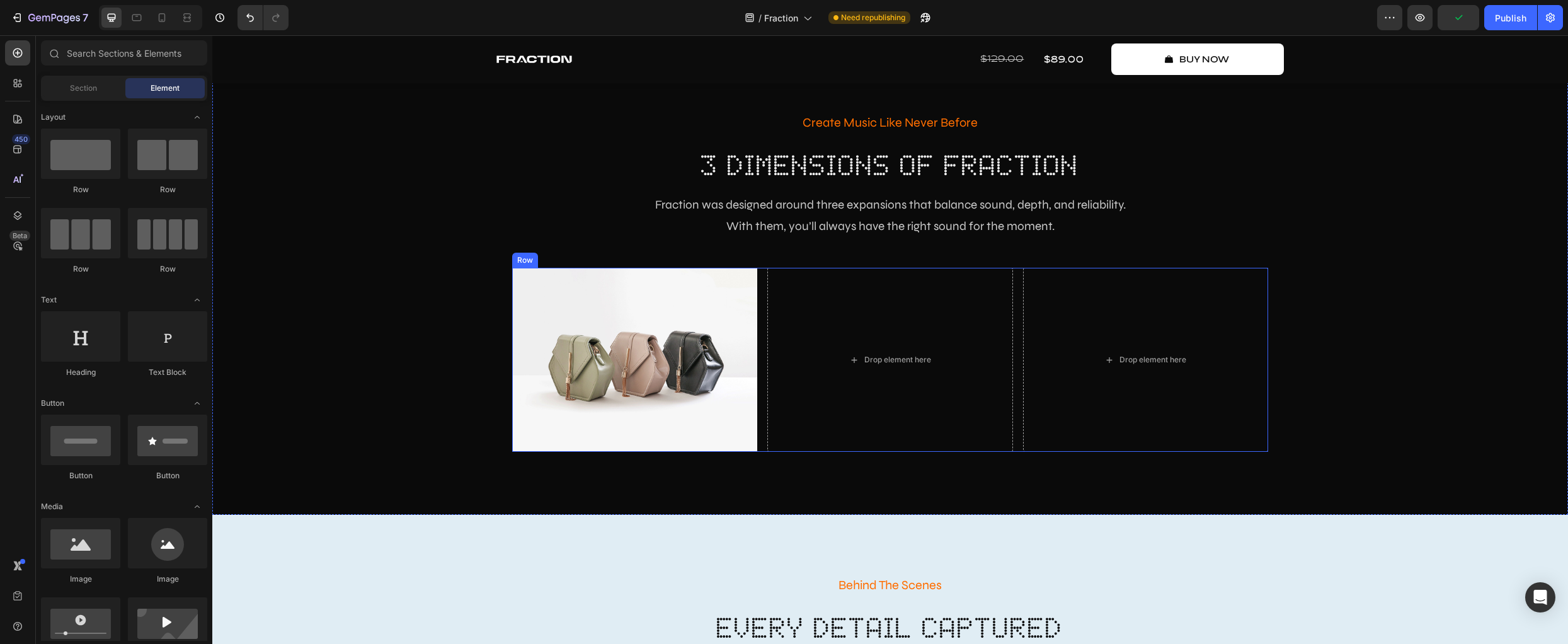
click at [761, 311] on div "Image Drop element here Drop element here Row" at bounding box center [890, 359] width 756 height 184
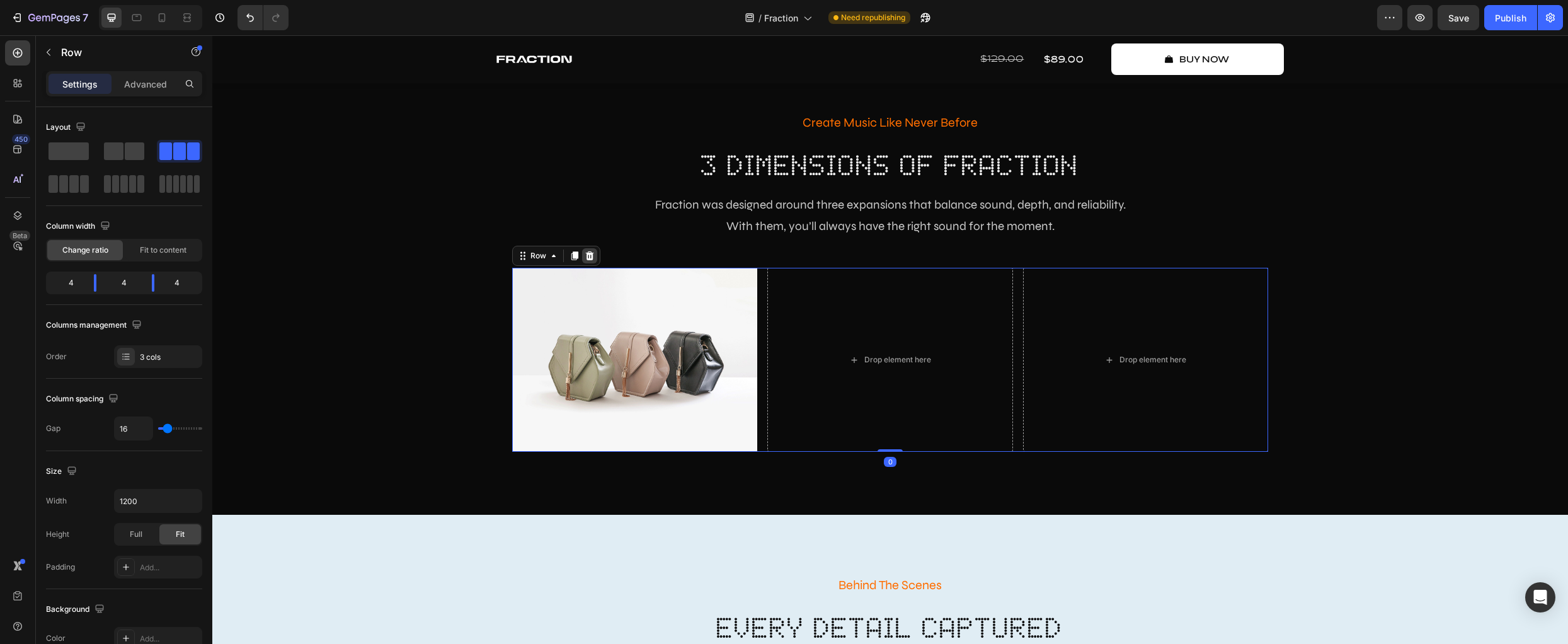
click at [585, 258] on icon at bounding box center [589, 256] width 10 height 10
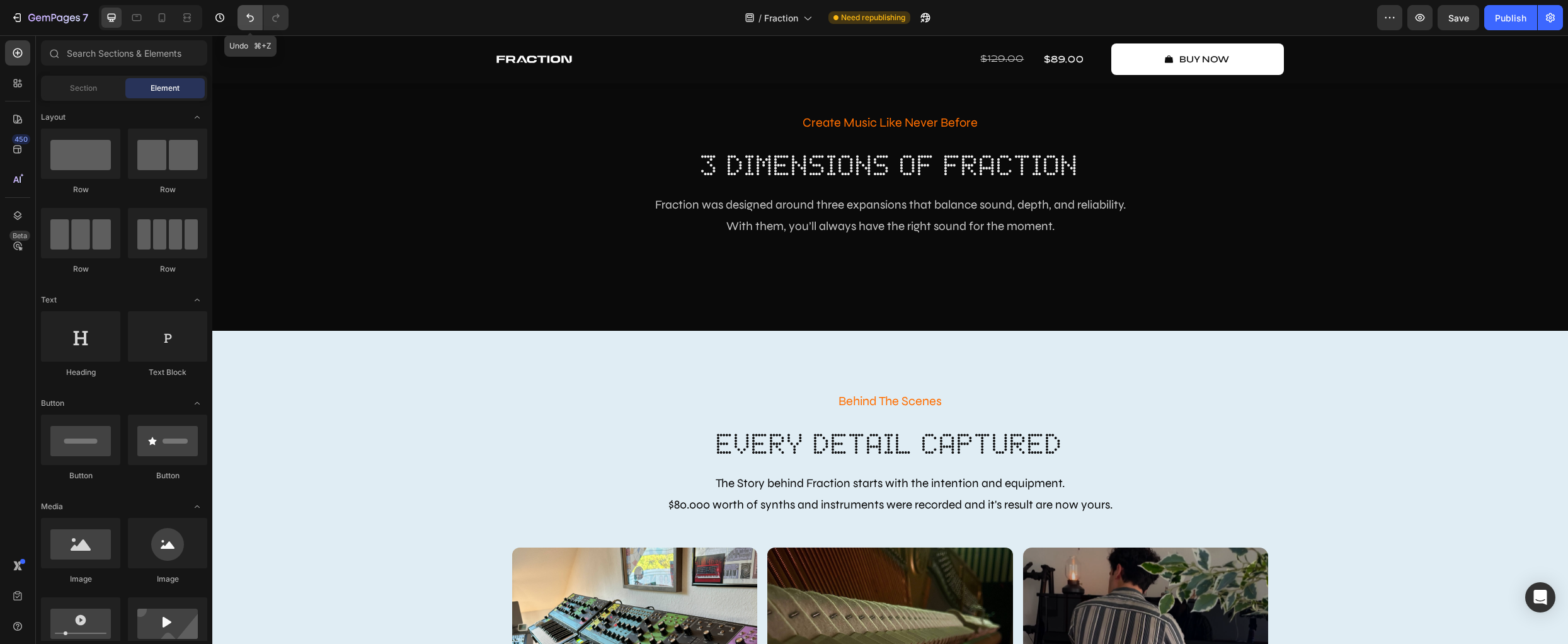
click at [248, 20] on icon "Undo/Redo" at bounding box center [250, 17] width 13 height 13
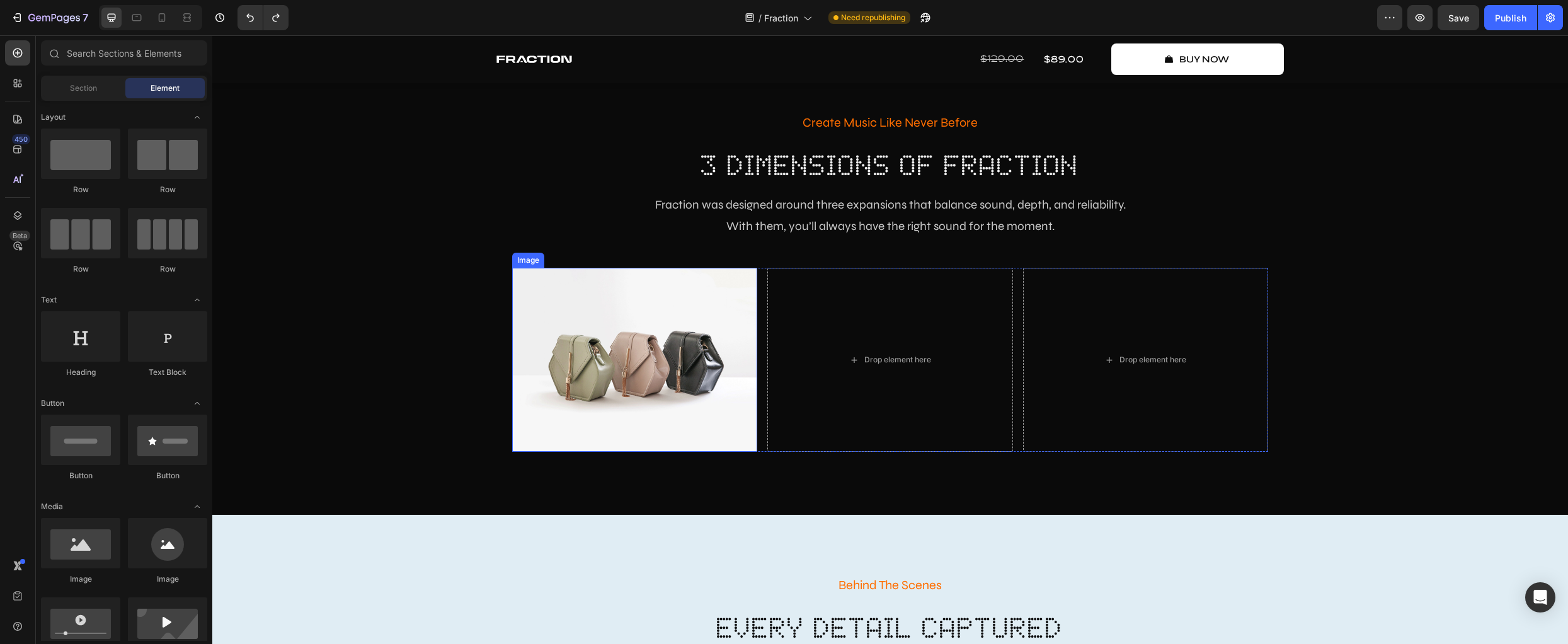
click at [656, 347] on img at bounding box center [634, 359] width 245 height 184
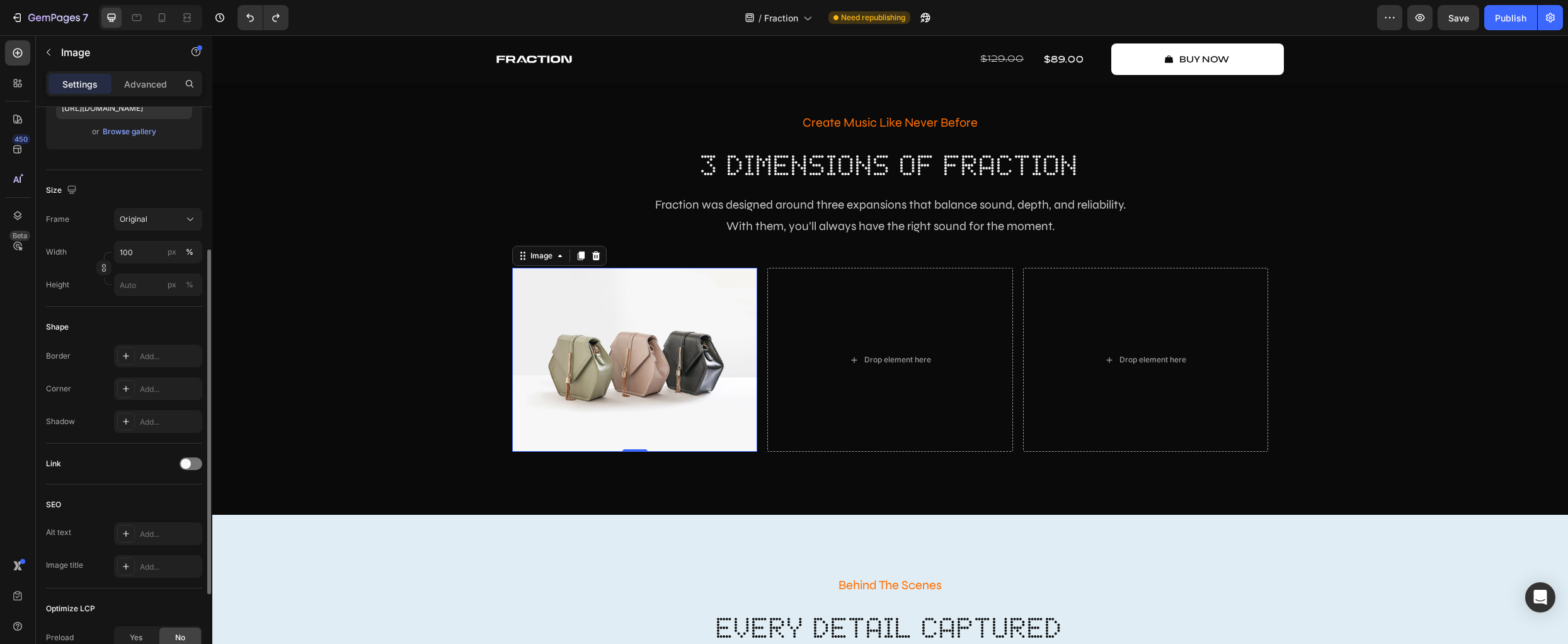
scroll to position [217, 0]
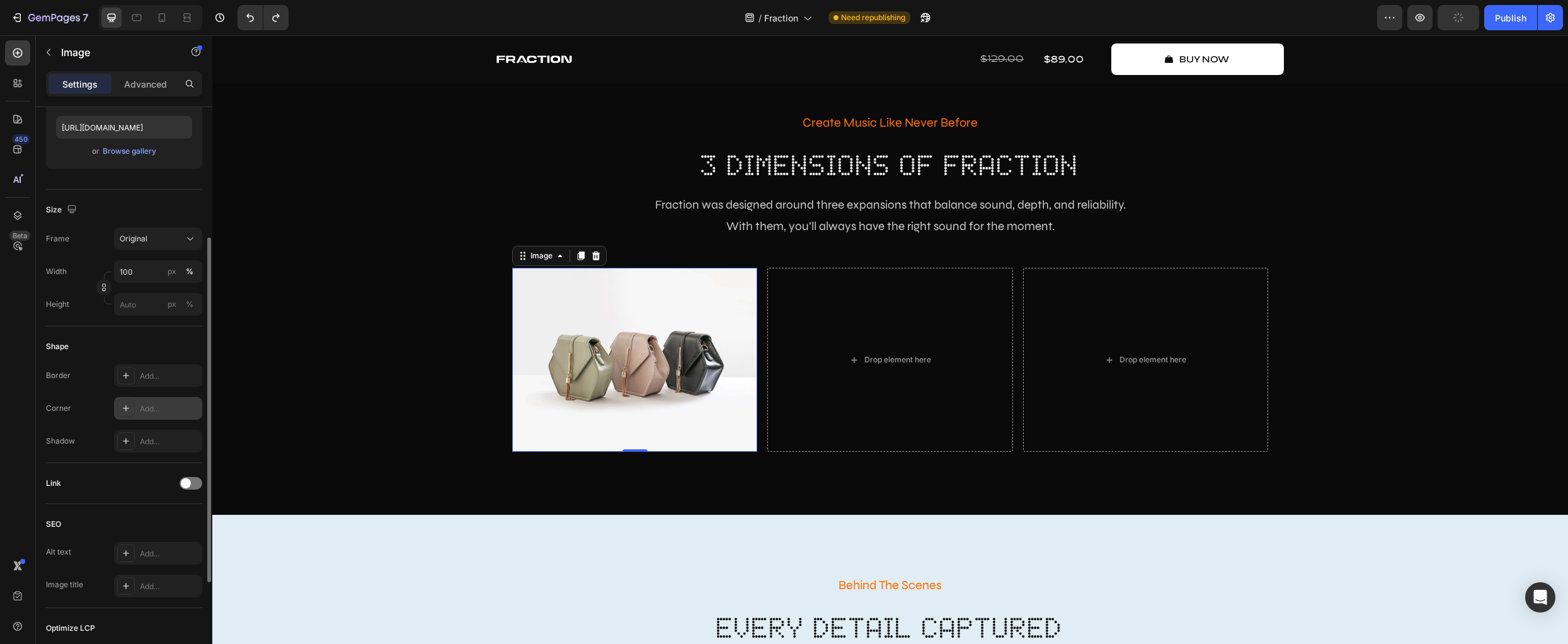
click at [127, 410] on icon at bounding box center [126, 408] width 10 height 10
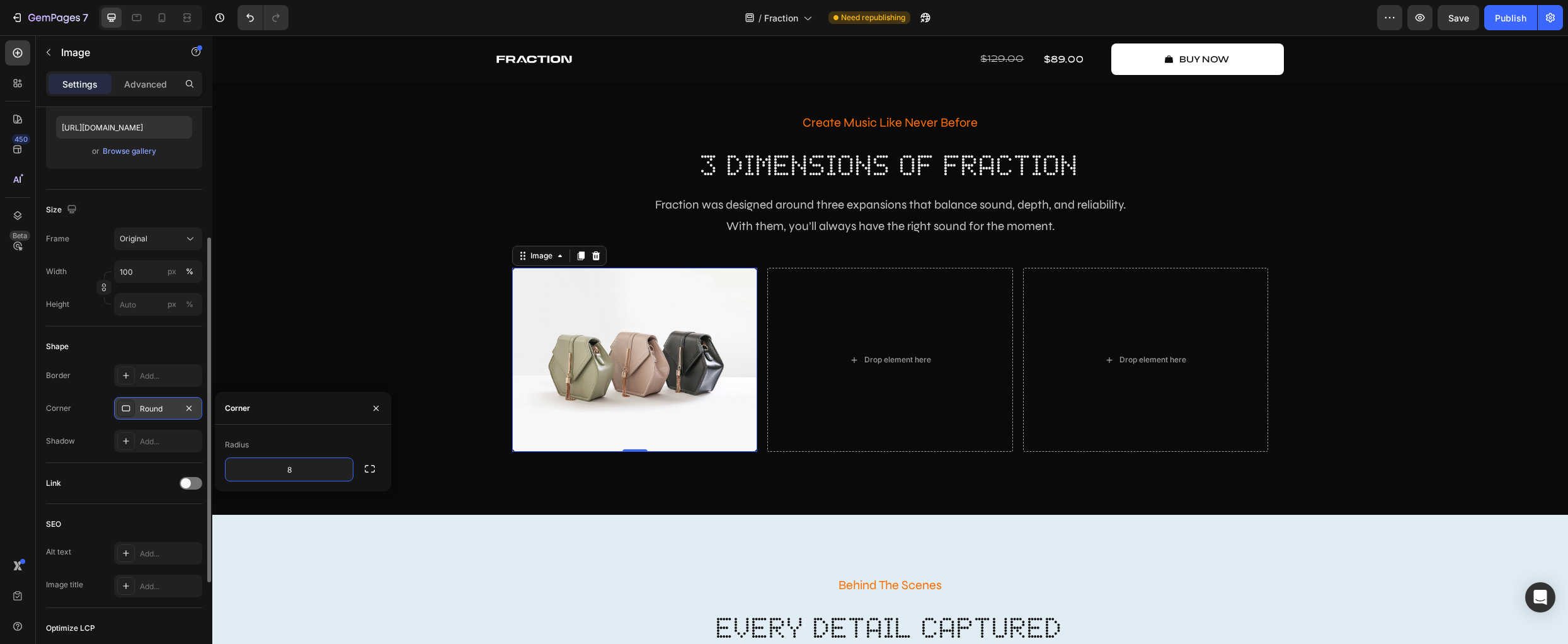
click at [195, 345] on div "Shape" at bounding box center [123, 346] width 156 height 20
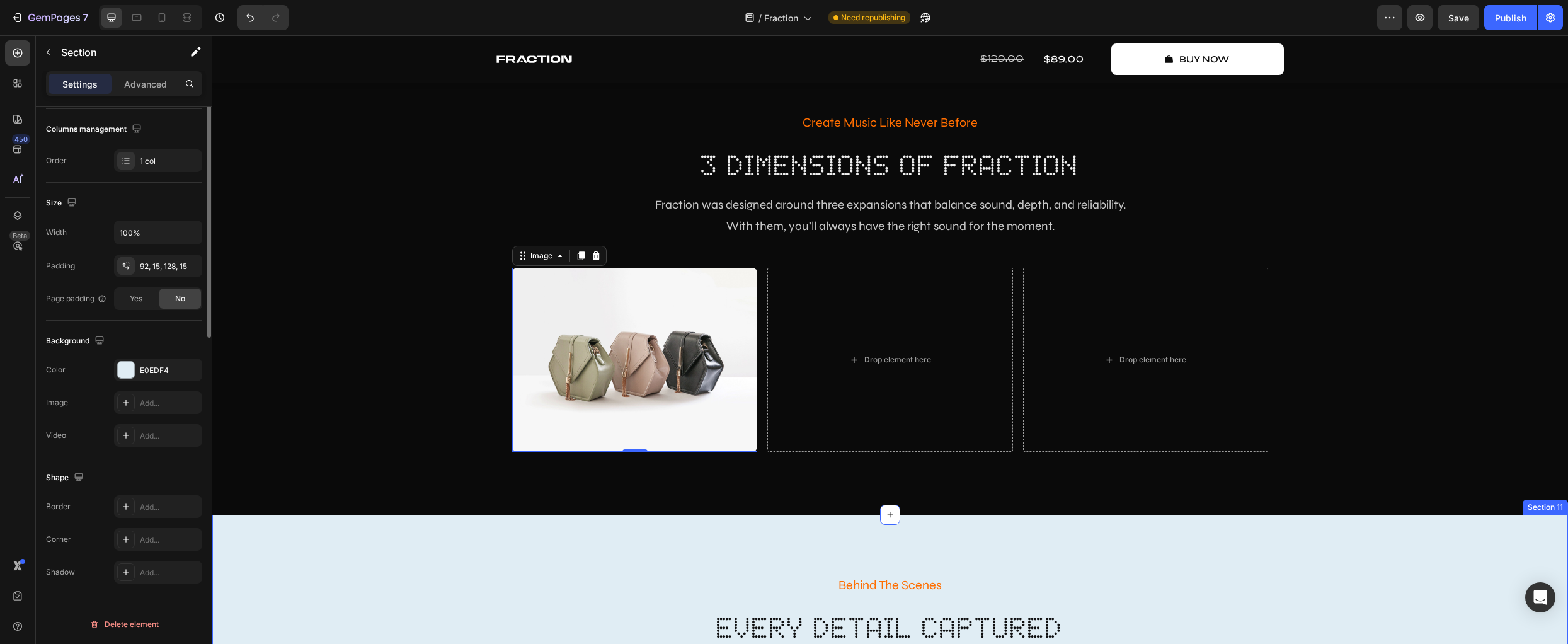
scroll to position [0, 0]
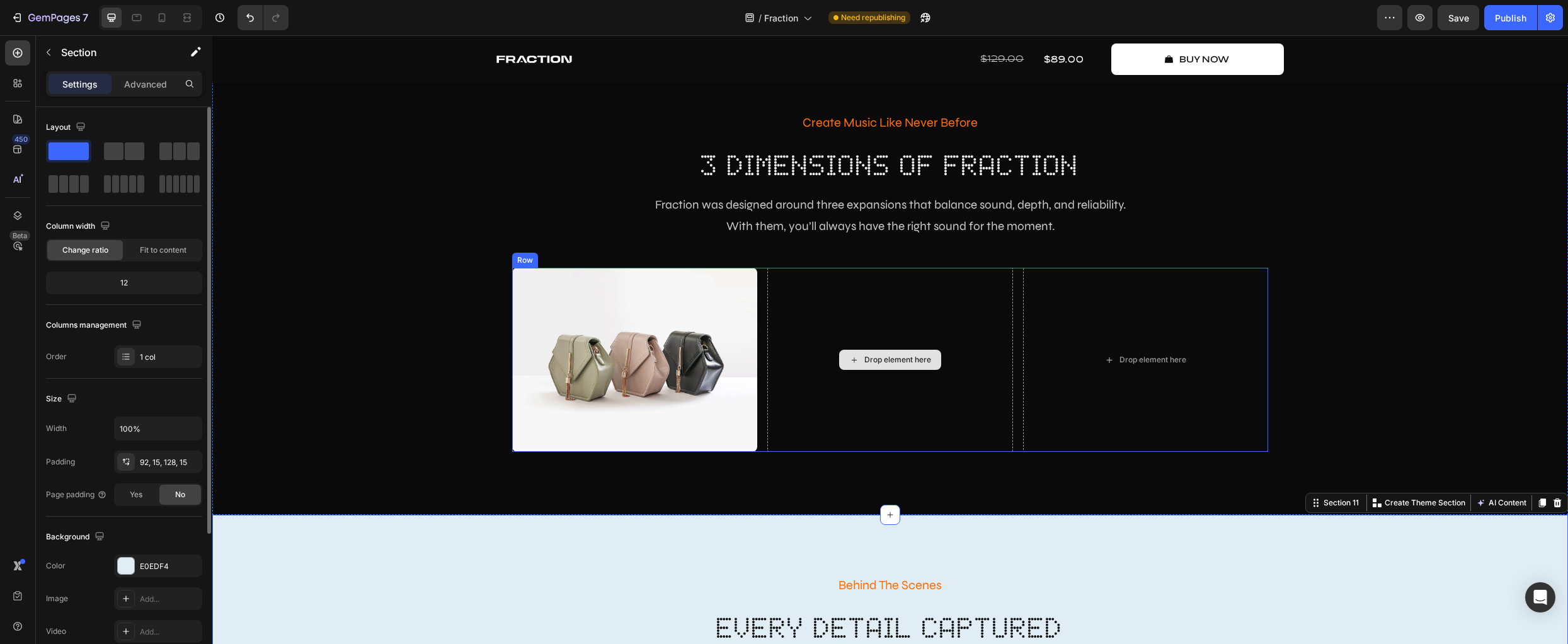
click at [829, 377] on div "Drop element here" at bounding box center [889, 359] width 245 height 184
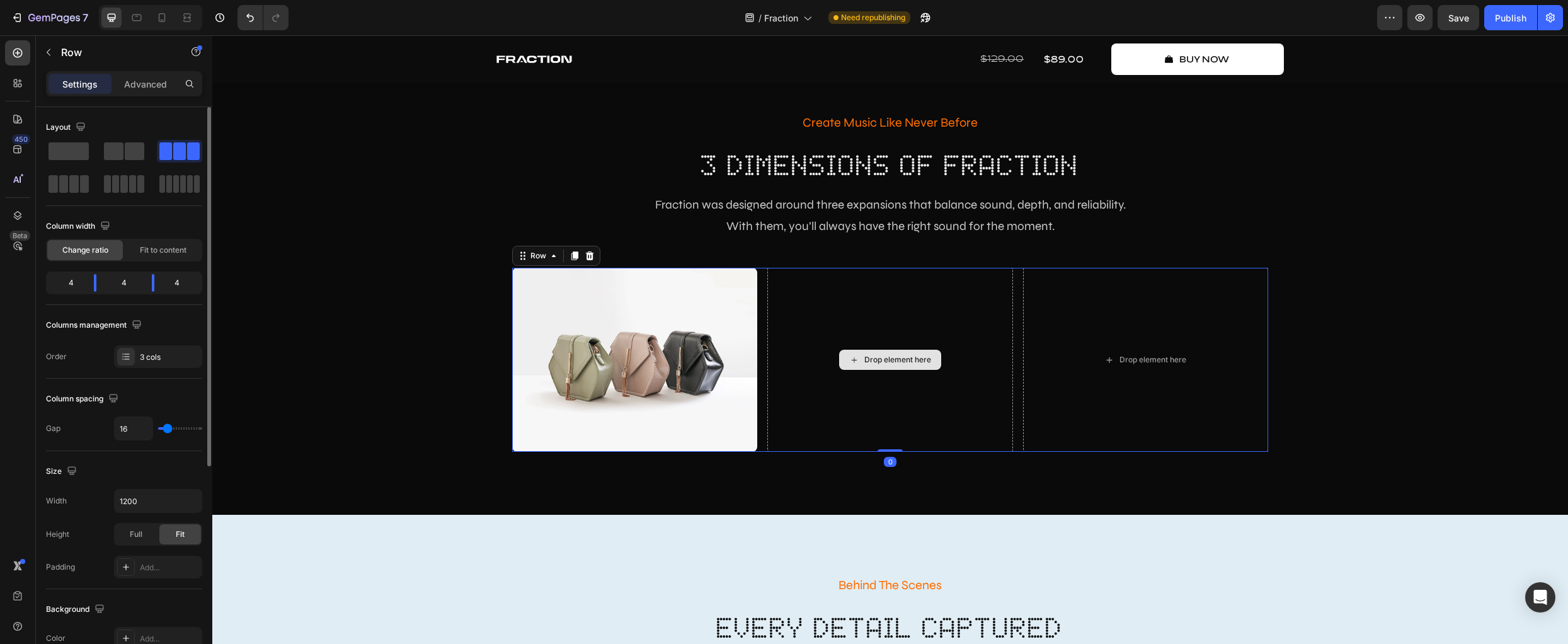
click at [621, 347] on img at bounding box center [634, 359] width 245 height 184
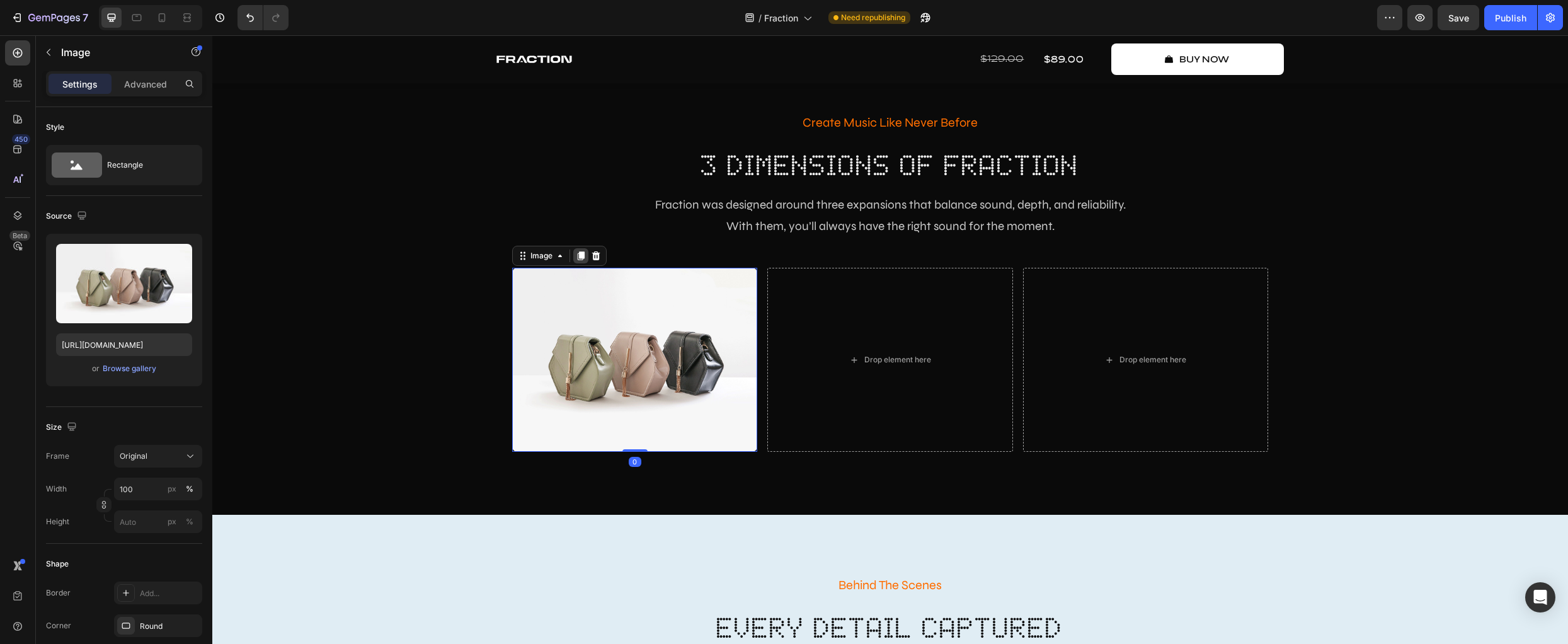
click at [579, 256] on icon at bounding box center [581, 256] width 7 height 9
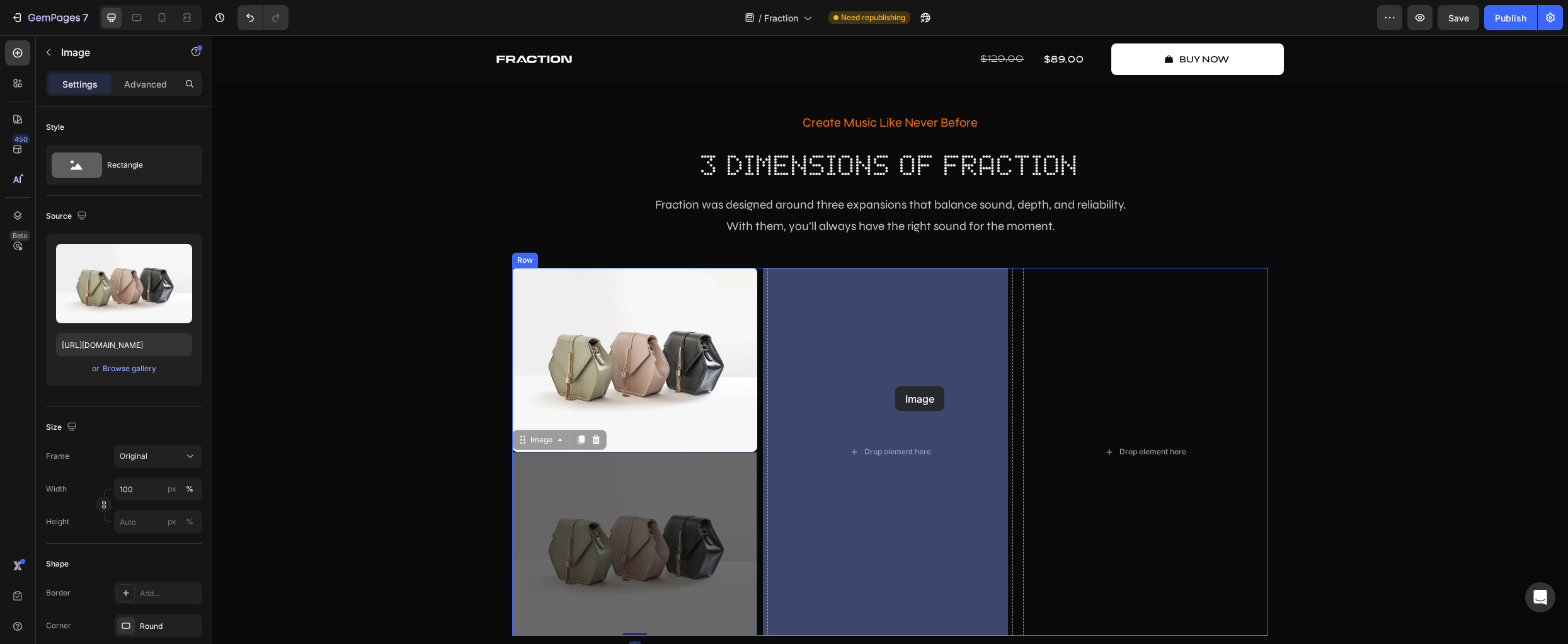
drag, startPoint x: 673, startPoint y: 509, endPoint x: 895, endPoint y: 386, distance: 253.8
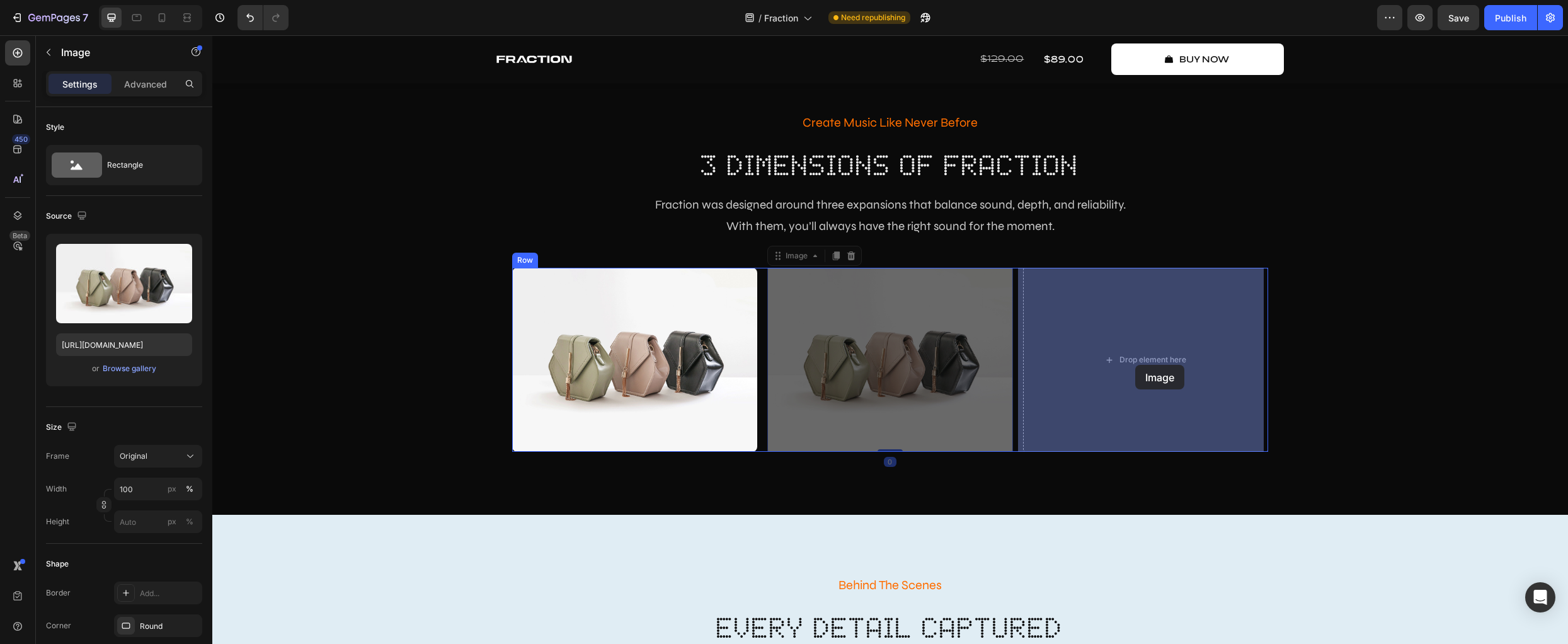
drag, startPoint x: 831, startPoint y: 368, endPoint x: 1135, endPoint y: 364, distance: 304.0
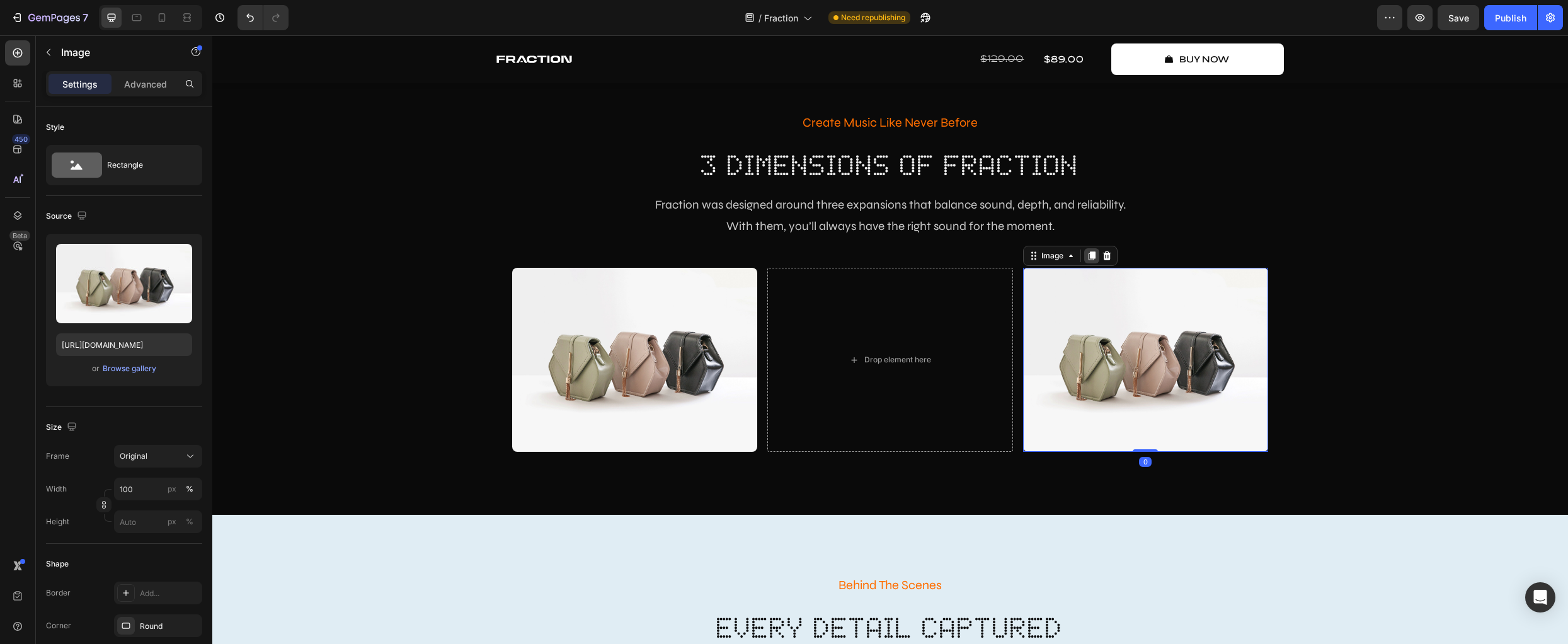
click at [1088, 254] on icon at bounding box center [1091, 256] width 7 height 9
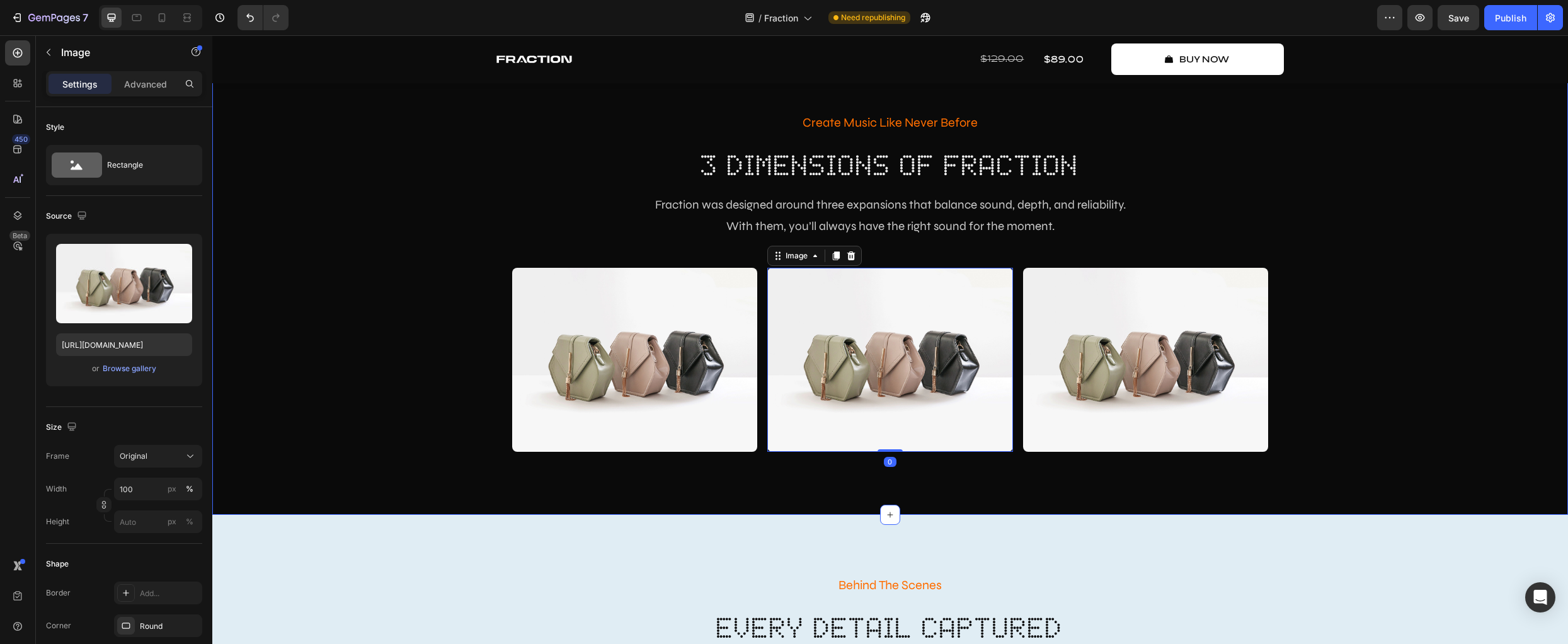
click at [894, 489] on div "Create Music Like Never Before Text Block 3 dimensions of fraction Heading Frac…" at bounding box center [890, 281] width 1356 height 467
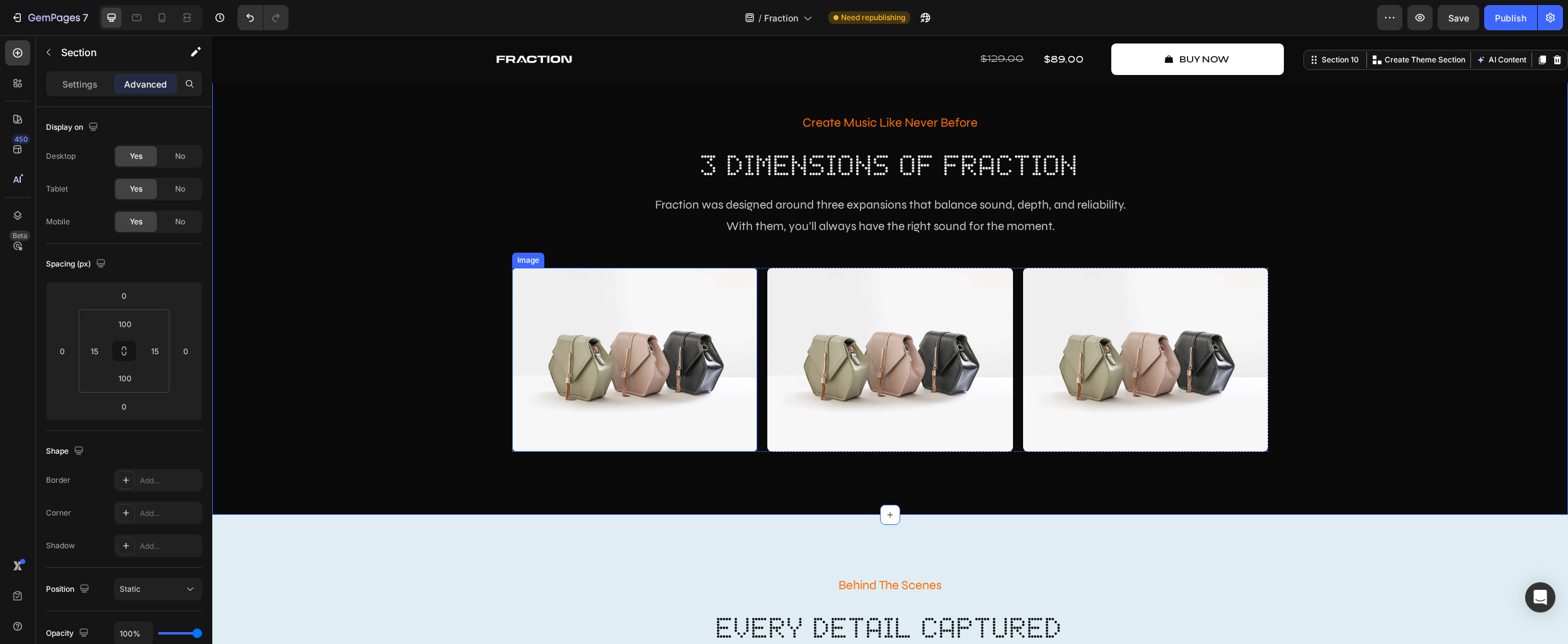
click at [623, 368] on img at bounding box center [634, 359] width 245 height 184
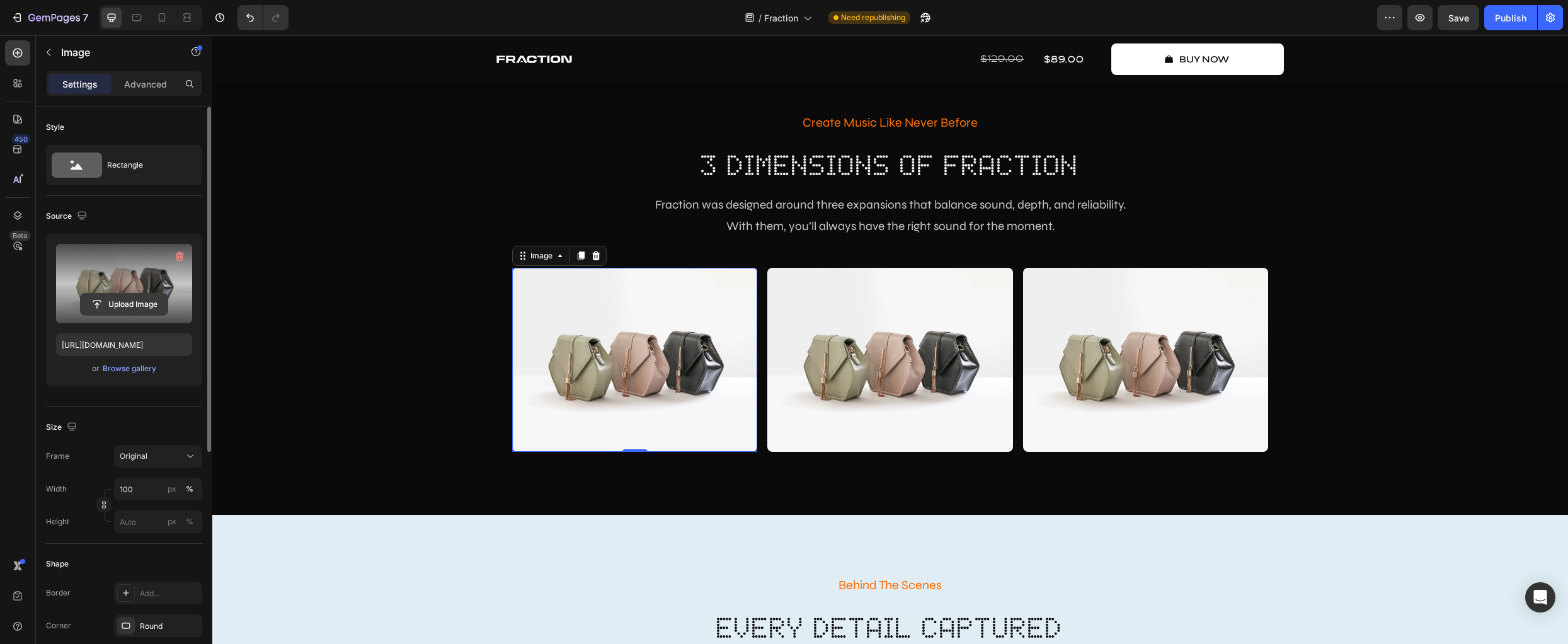
click at [121, 299] on input "file" at bounding box center [124, 305] width 87 height 22
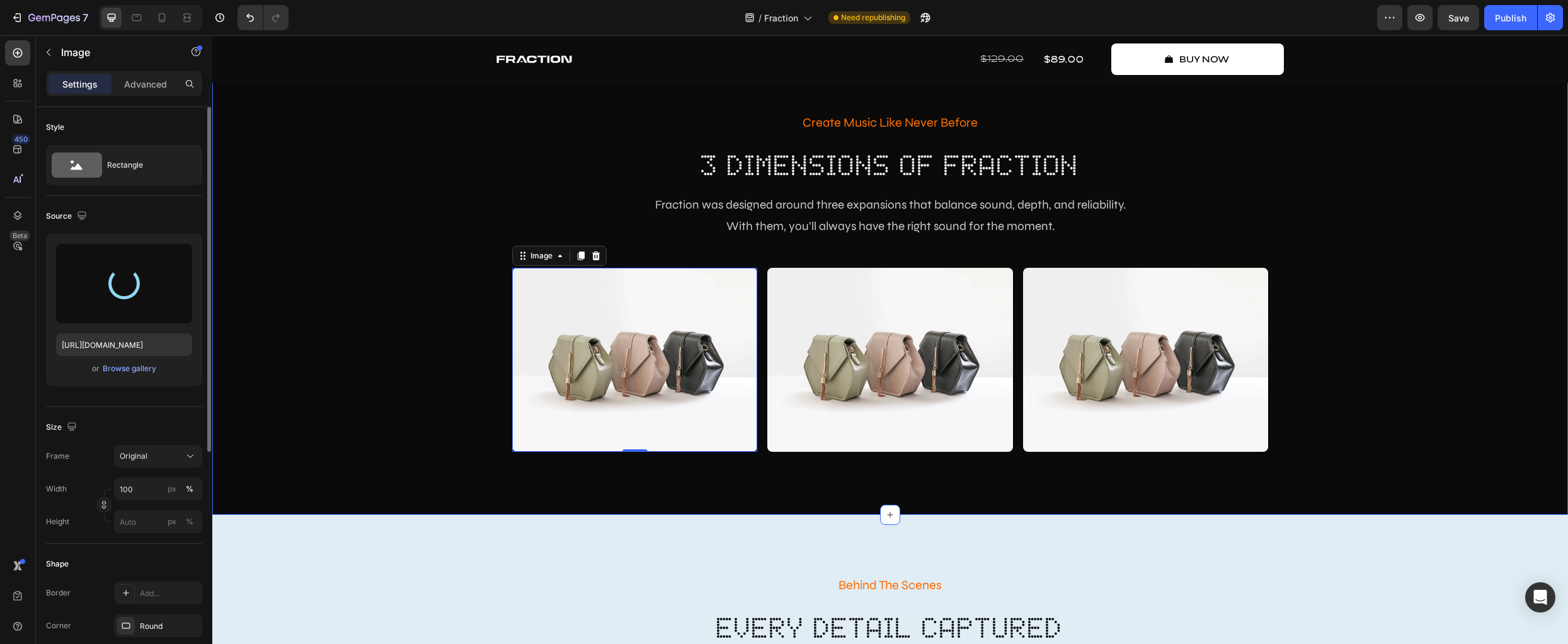
type input "https://cdn.shopify.com/s/files/1/0928/1860/4299/files/gempages_562811069194568…"
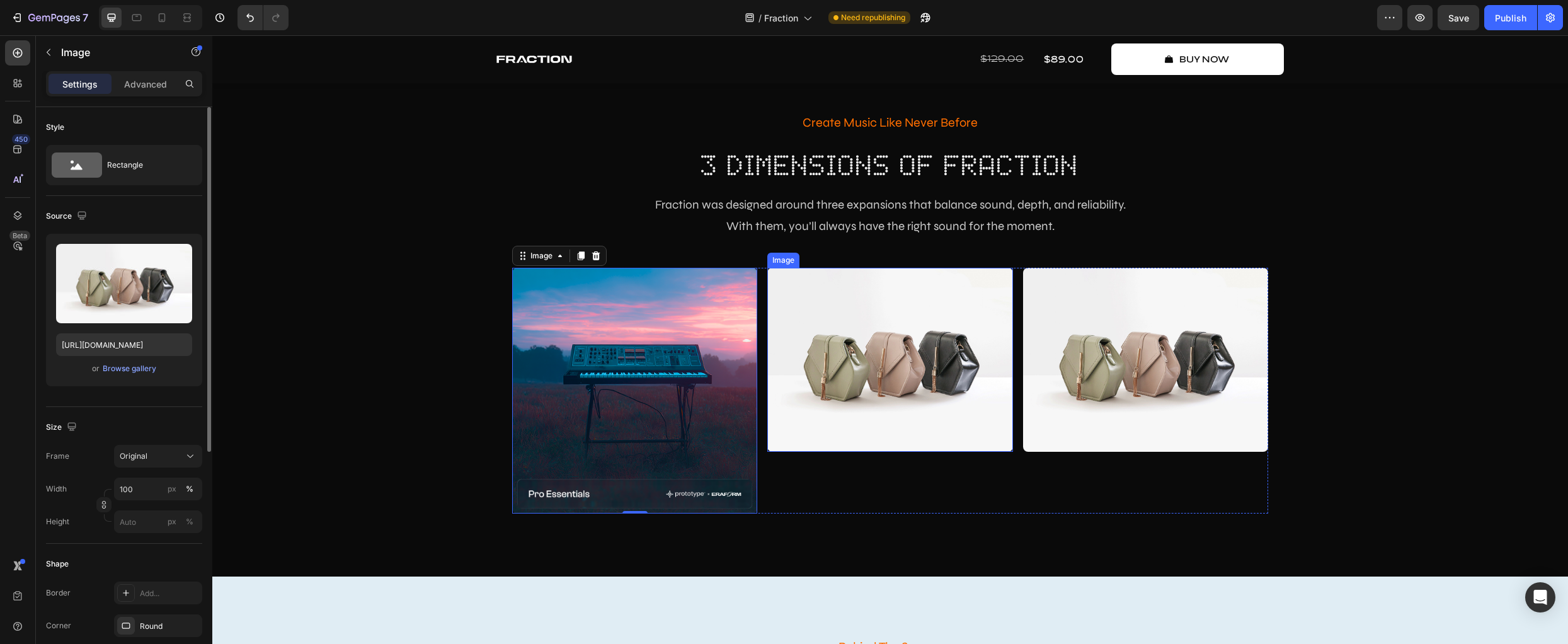
click at [811, 326] on img at bounding box center [889, 359] width 245 height 184
click at [132, 363] on div "Browse gallery" at bounding box center [129, 368] width 54 height 11
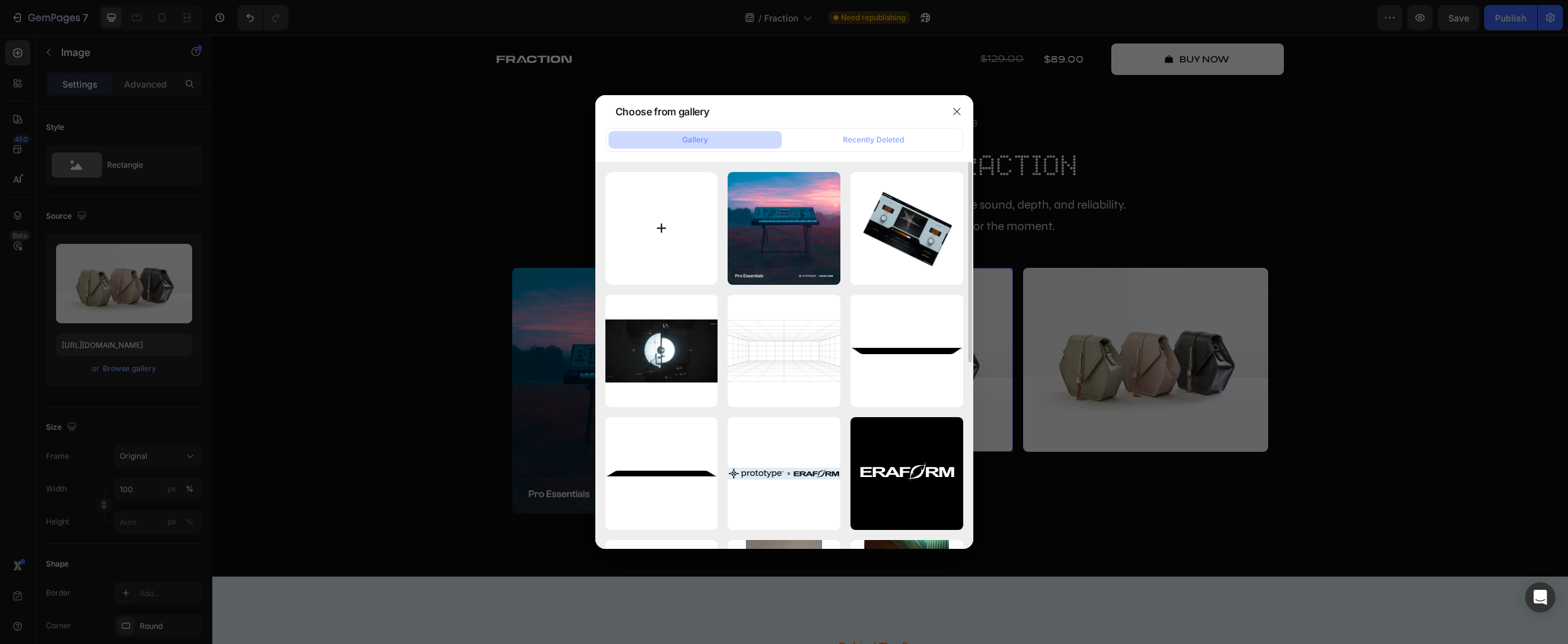
click at [668, 223] on input "file" at bounding box center [662, 228] width 113 height 113
type input "C:\fakepath\artwork.png"
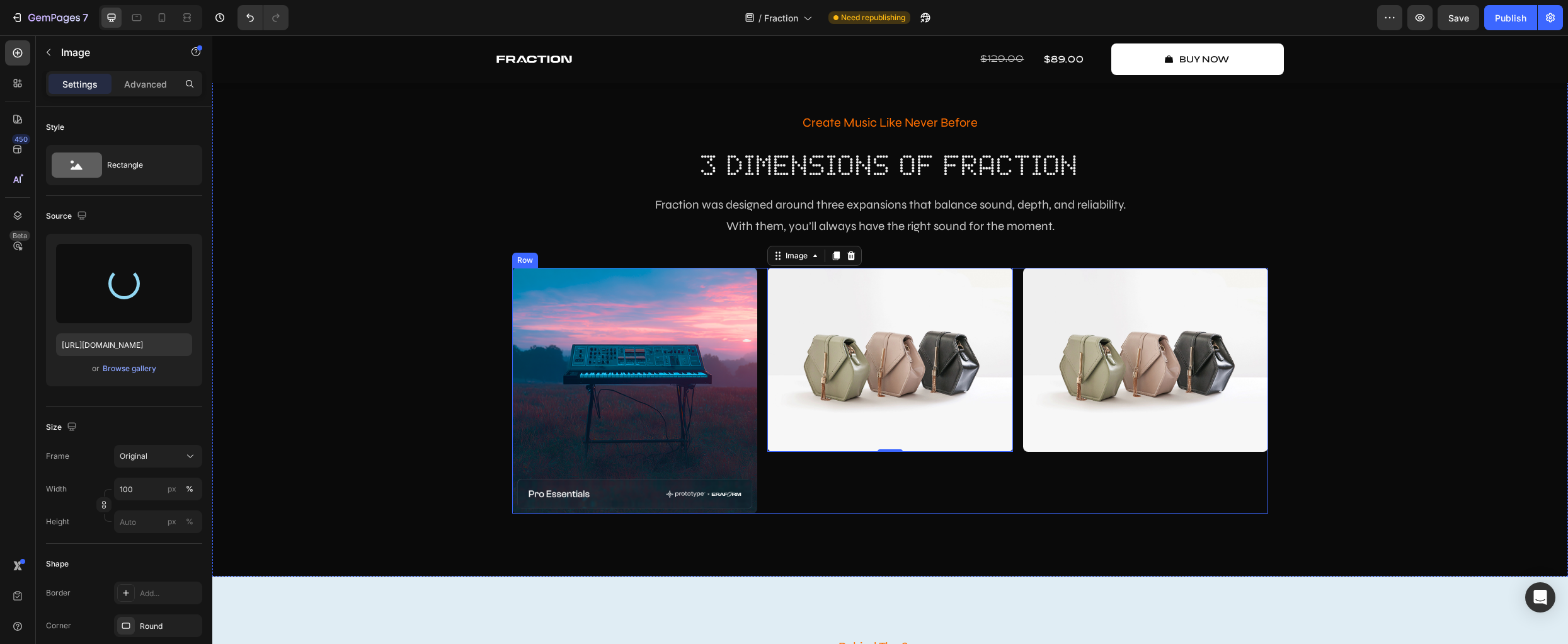
type input "https://cdn.shopify.com/s/files/1/0928/1860/4299/files/gempages_562811069194568…"
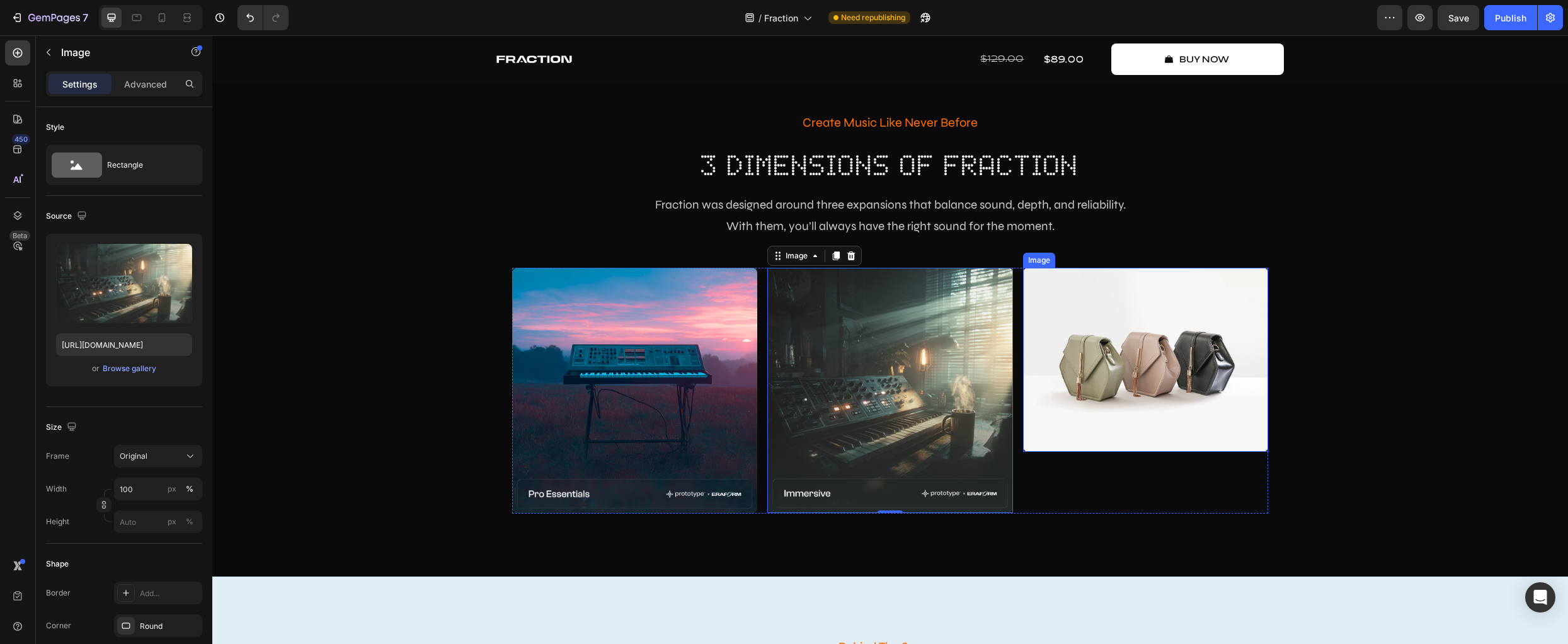
click at [1113, 385] on img at bounding box center [1145, 359] width 245 height 184
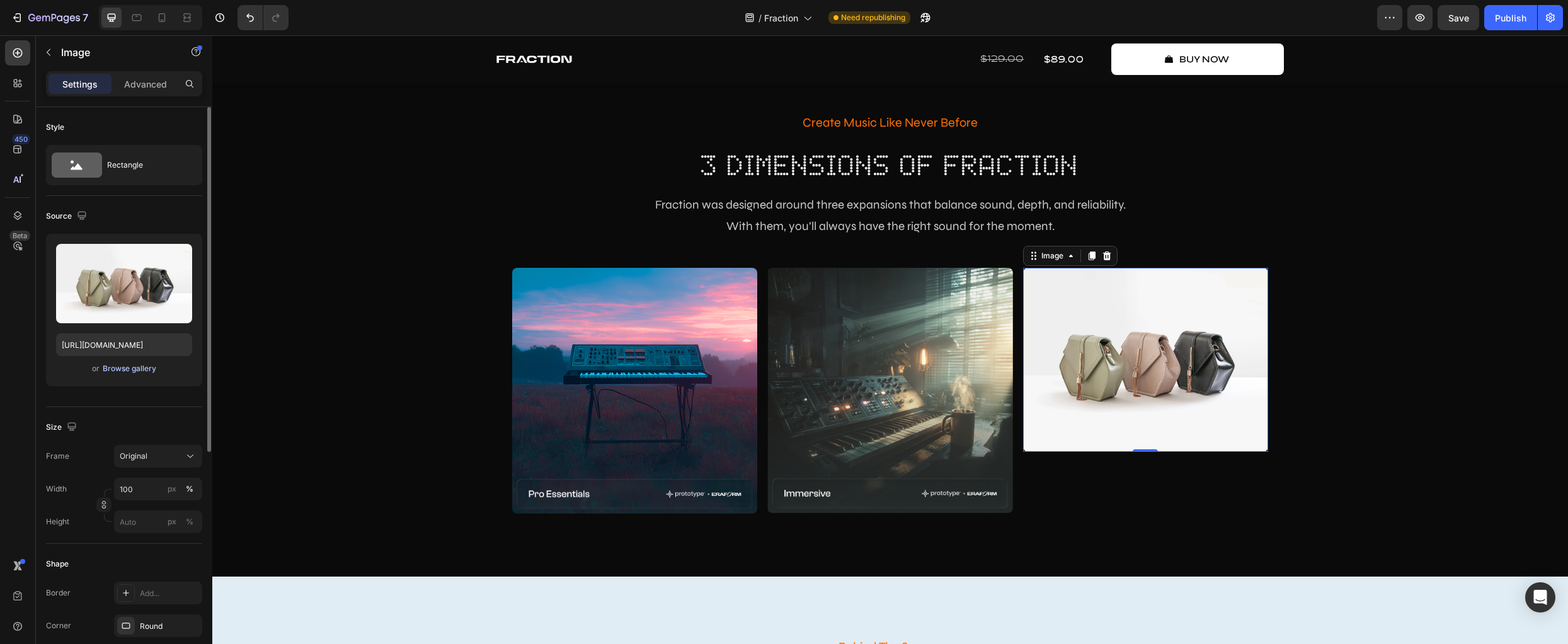
click at [133, 367] on div "Browse gallery" at bounding box center [129, 368] width 54 height 11
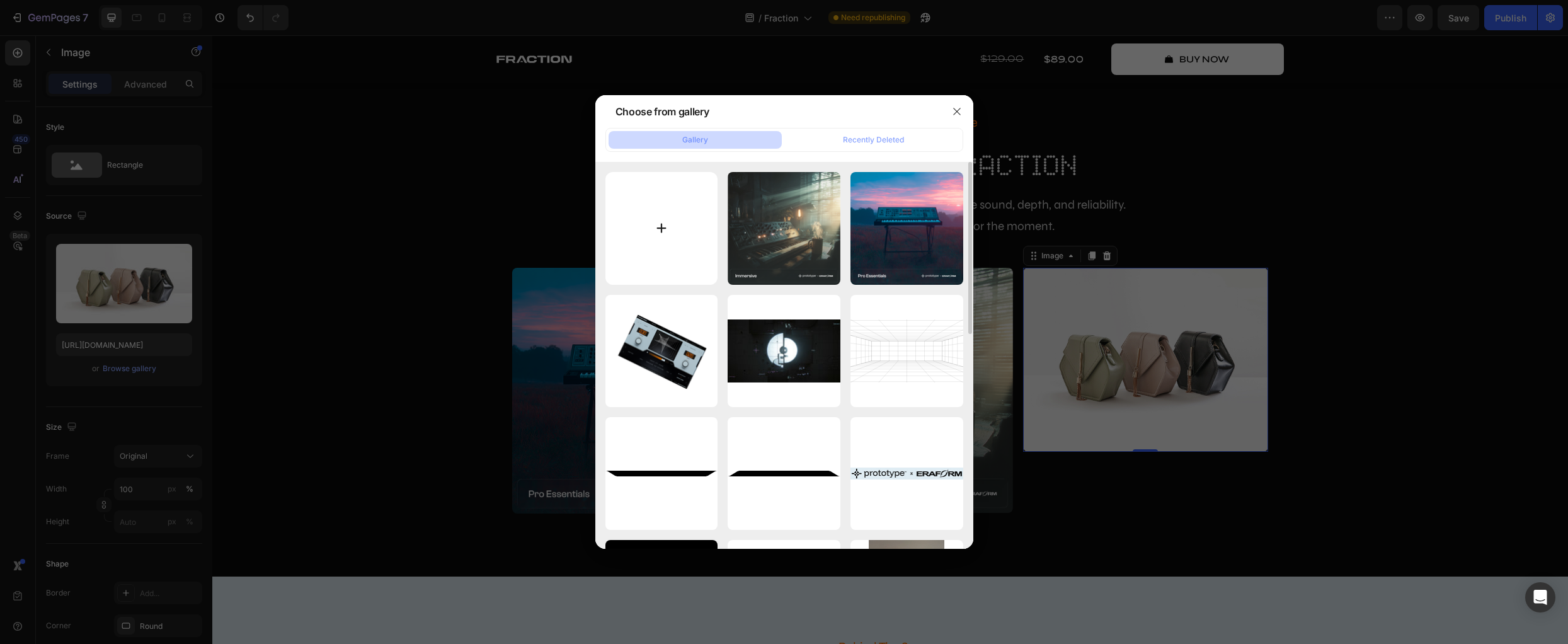
click at [639, 218] on input "file" at bounding box center [662, 228] width 113 height 113
type input "C:\fakepath\artwork.png"
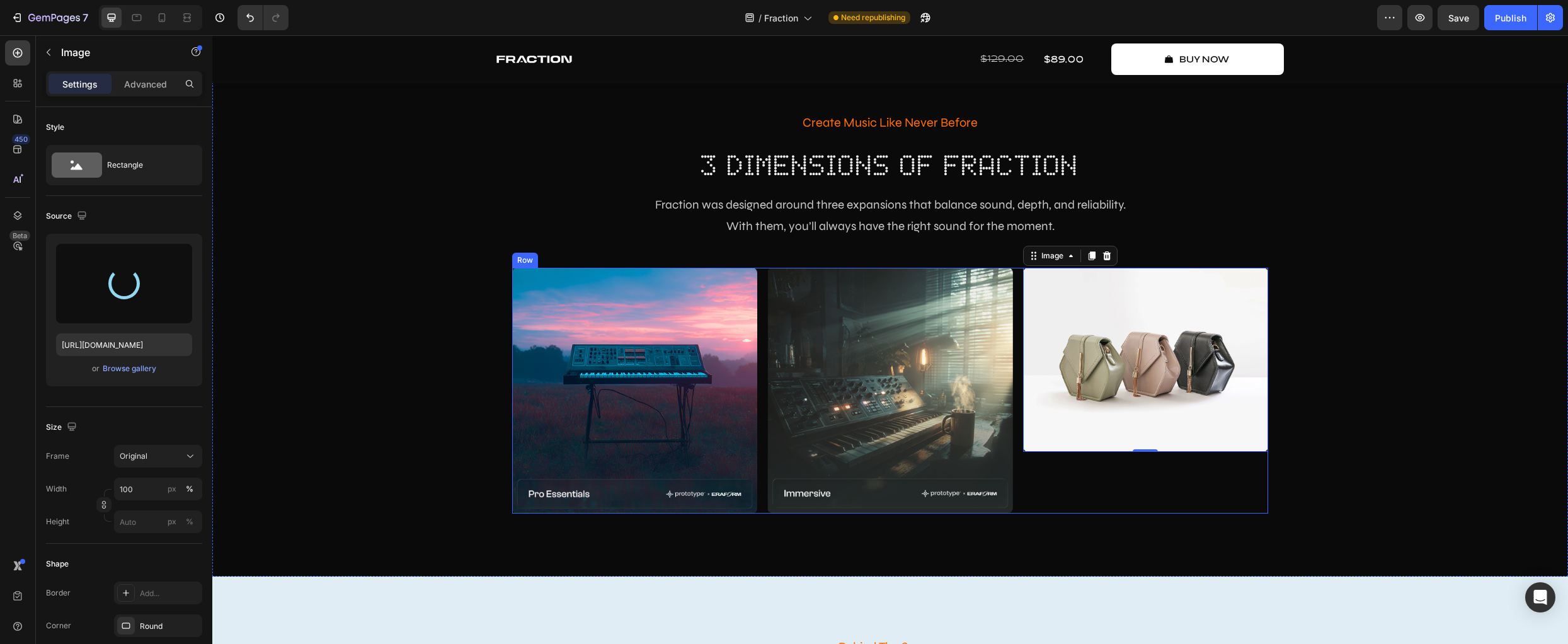
type input "https://cdn.shopify.com/s/files/1/0928/1860/4299/files/gempages_562811069194568…"
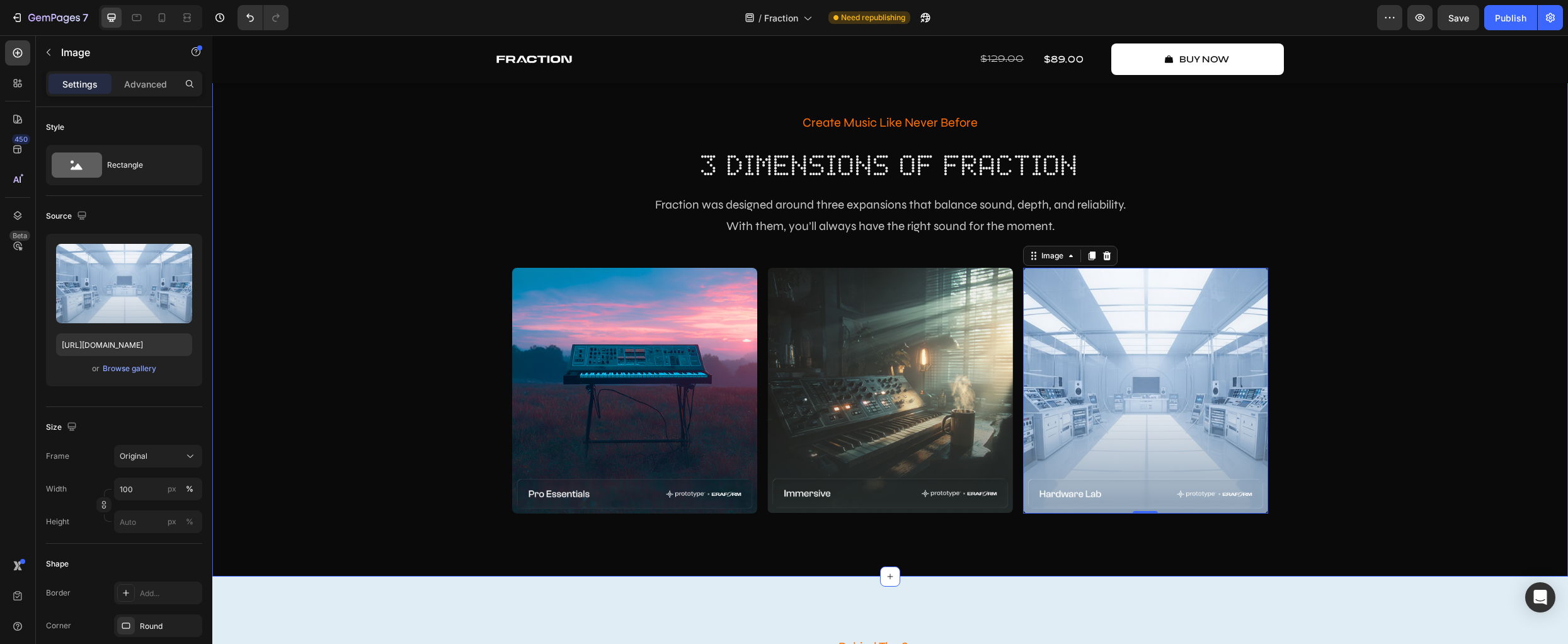
click at [1451, 373] on div "Create Music Like Never Before Text Block 3 dimensions of fraction Heading Frac…" at bounding box center [889, 312] width 1337 height 403
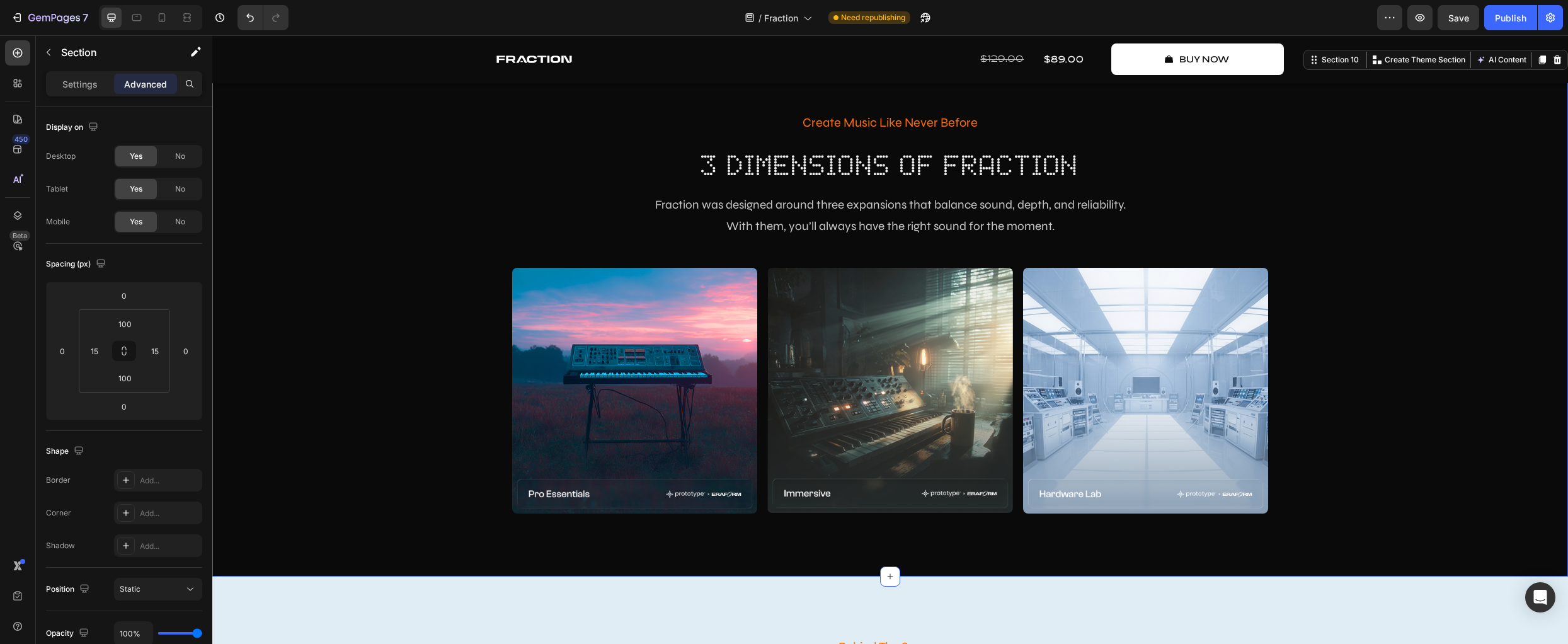
click at [1354, 364] on div "Create Music Like Never Before Text Block 3 dimensions of fraction Heading Frac…" at bounding box center [889, 312] width 1337 height 403
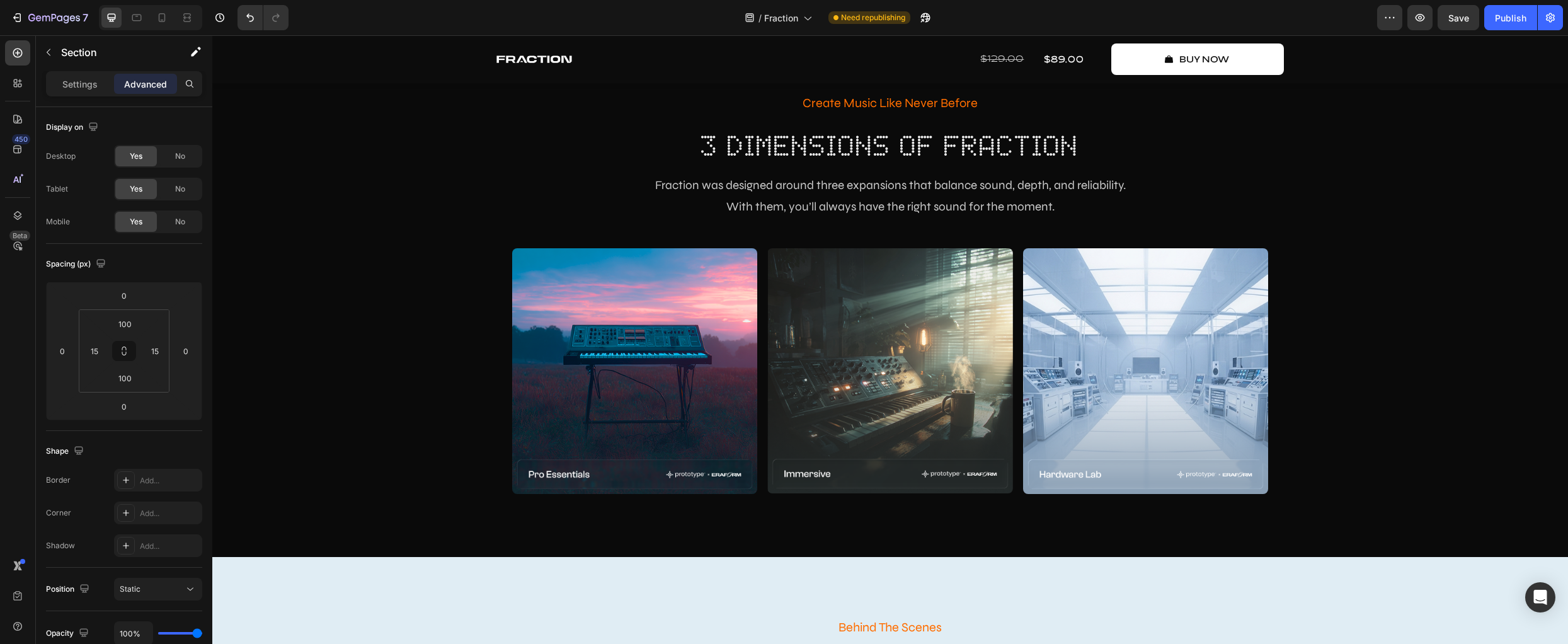
scroll to position [2481, 0]
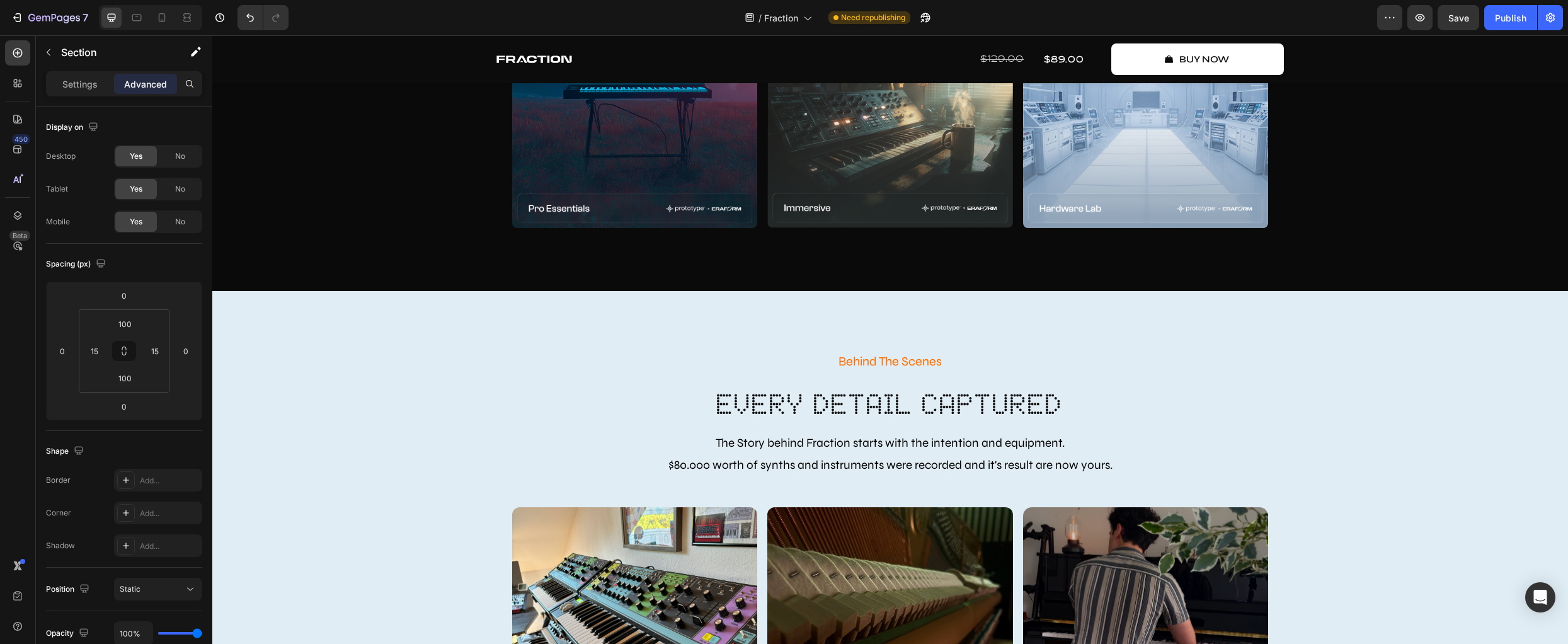
click at [338, 252] on div "Create Music Like Never Before Text Block 3 dimensions of fraction Heading Frac…" at bounding box center [890, 26] width 1356 height 529
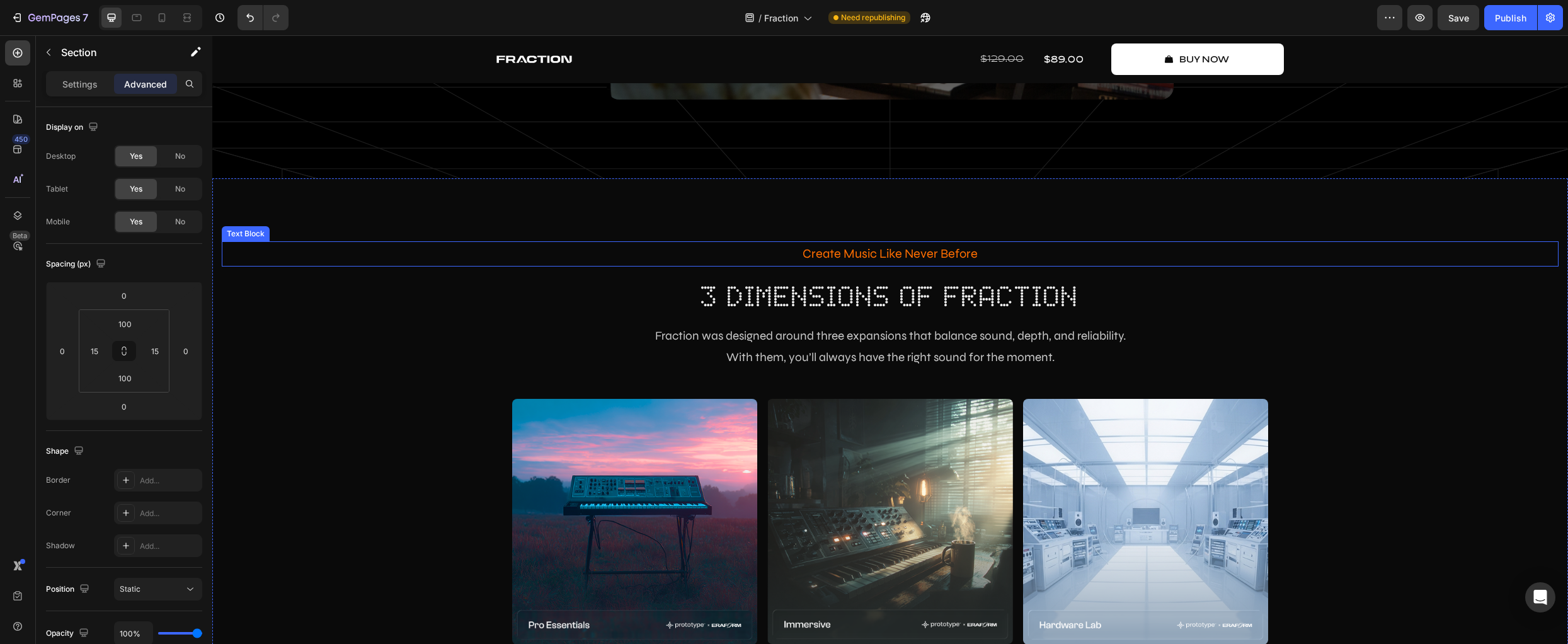
scroll to position [1968, 0]
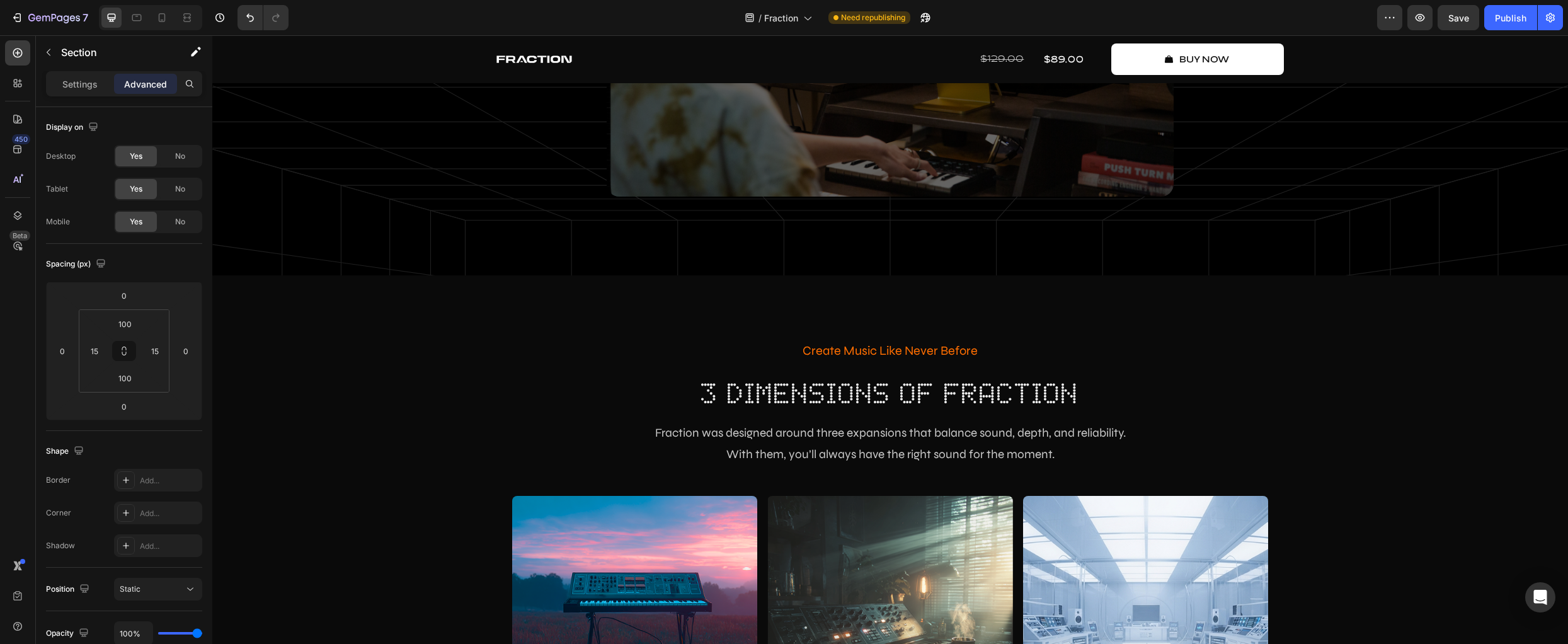
click at [250, 286] on div "Create Music Like Never Before Text Block 3 dimensions of fraction Heading Frac…" at bounding box center [890, 539] width 1356 height 529
click at [268, 300] on div "Create Music Like Never Before Text Block 3 dimensions of fraction Heading Frac…" at bounding box center [890, 539] width 1356 height 529
click at [46, 60] on button "button" at bounding box center [49, 53] width 20 height 20
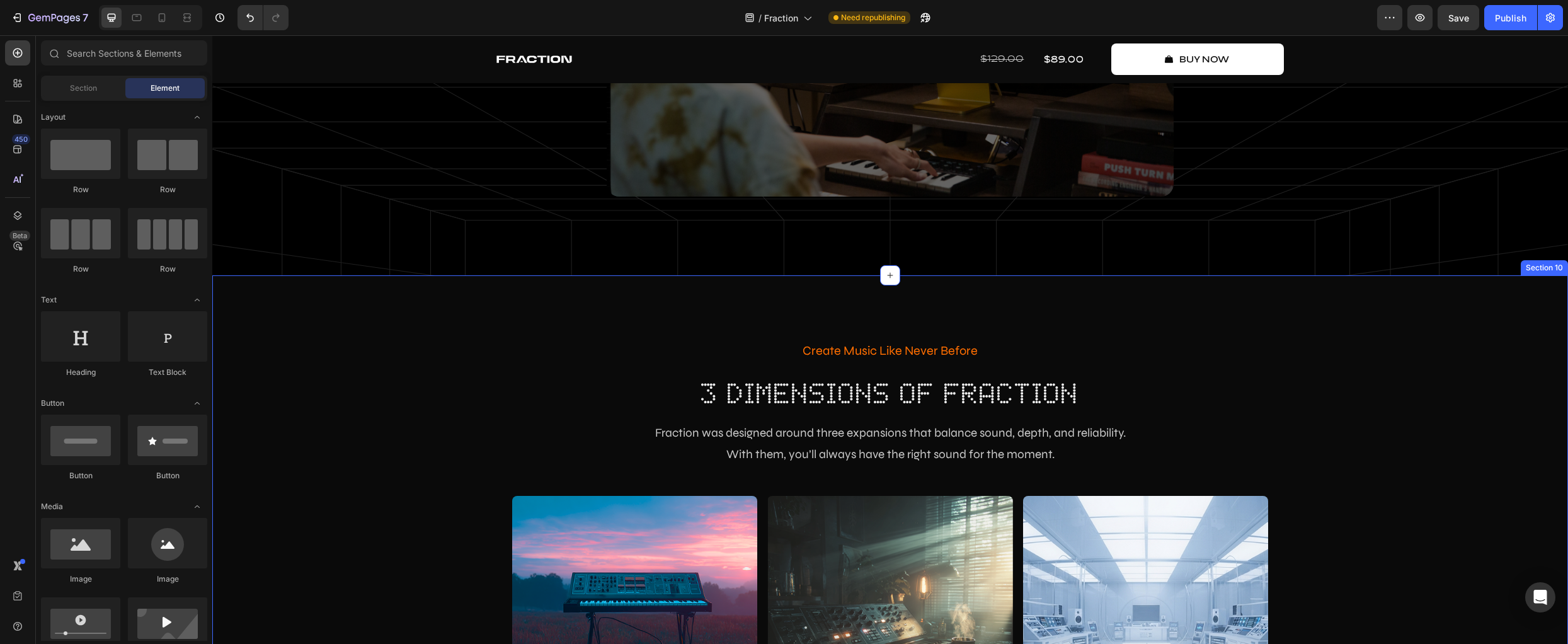
click at [248, 287] on div "Create Music Like Never Before Text Block 3 dimensions of fraction Heading Frac…" at bounding box center [890, 539] width 1356 height 529
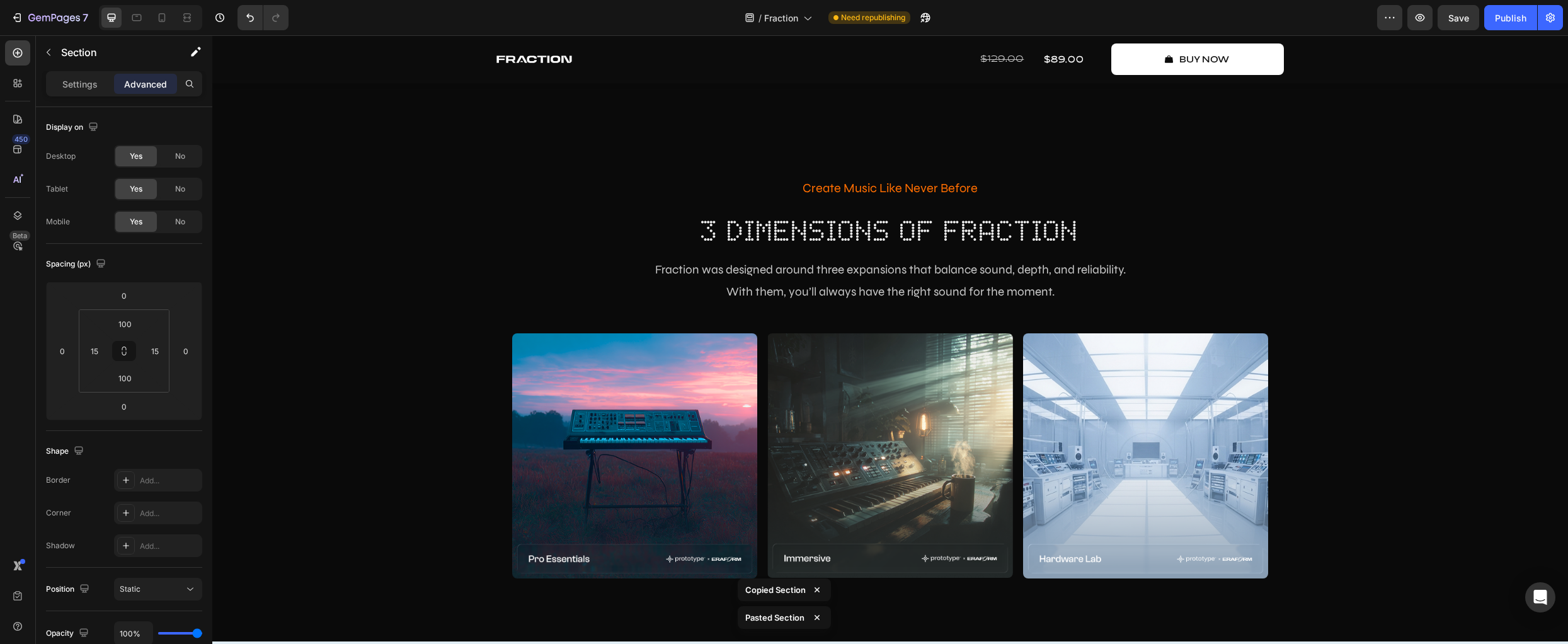
scroll to position [2692, 0]
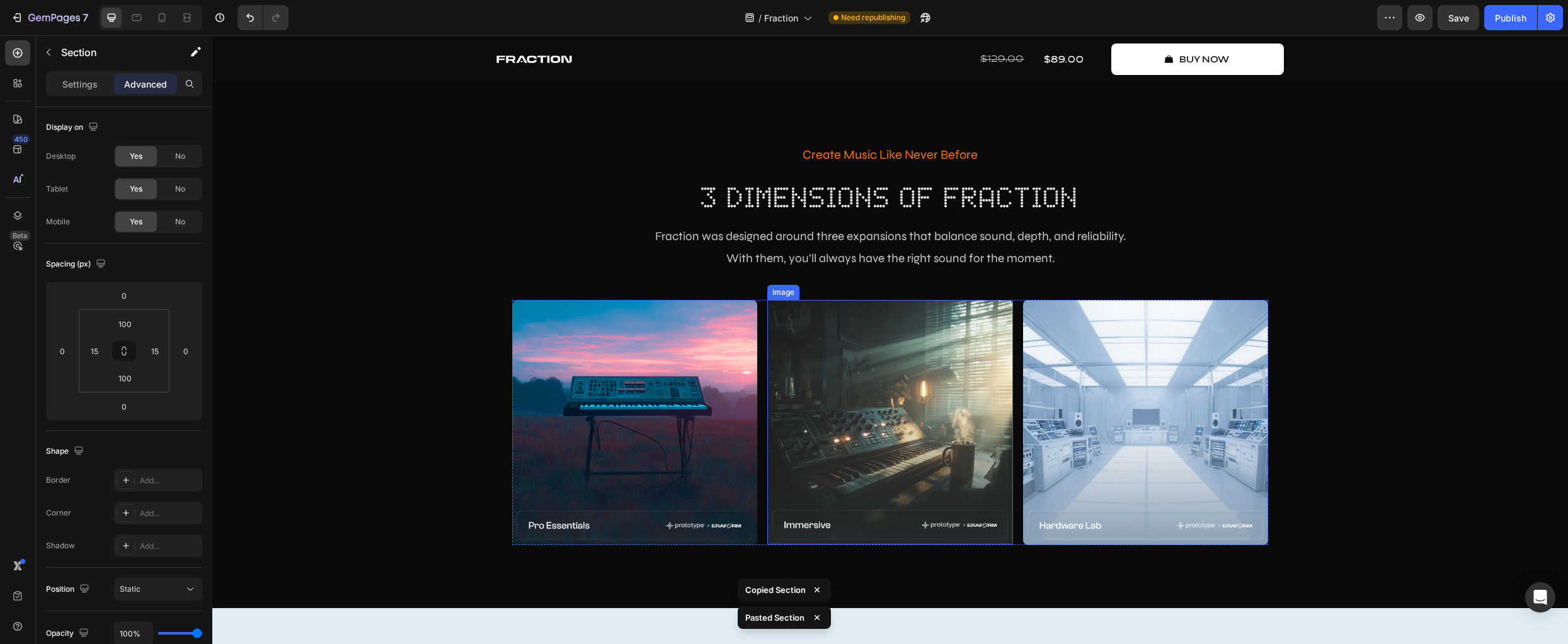
click at [877, 353] on img at bounding box center [889, 422] width 245 height 245
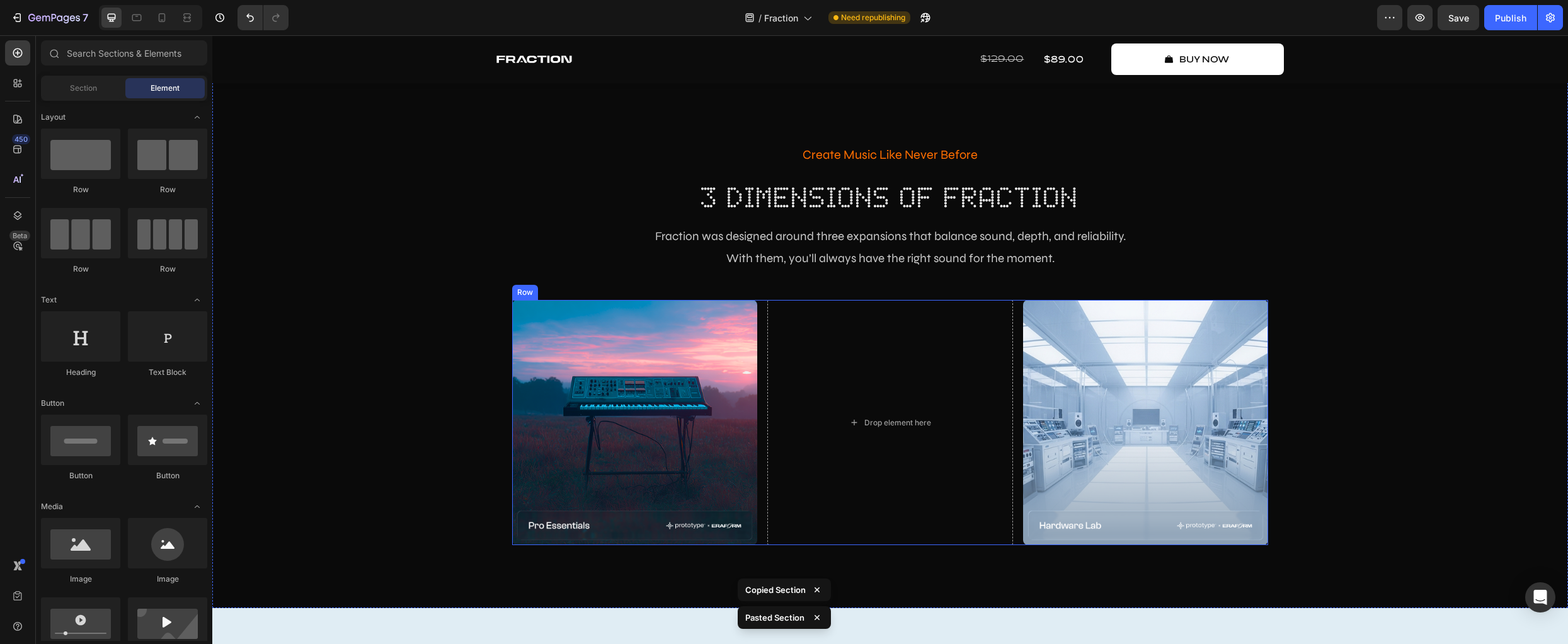
click at [756, 487] on div "Image Drop element here Image Row" at bounding box center [890, 422] width 756 height 245
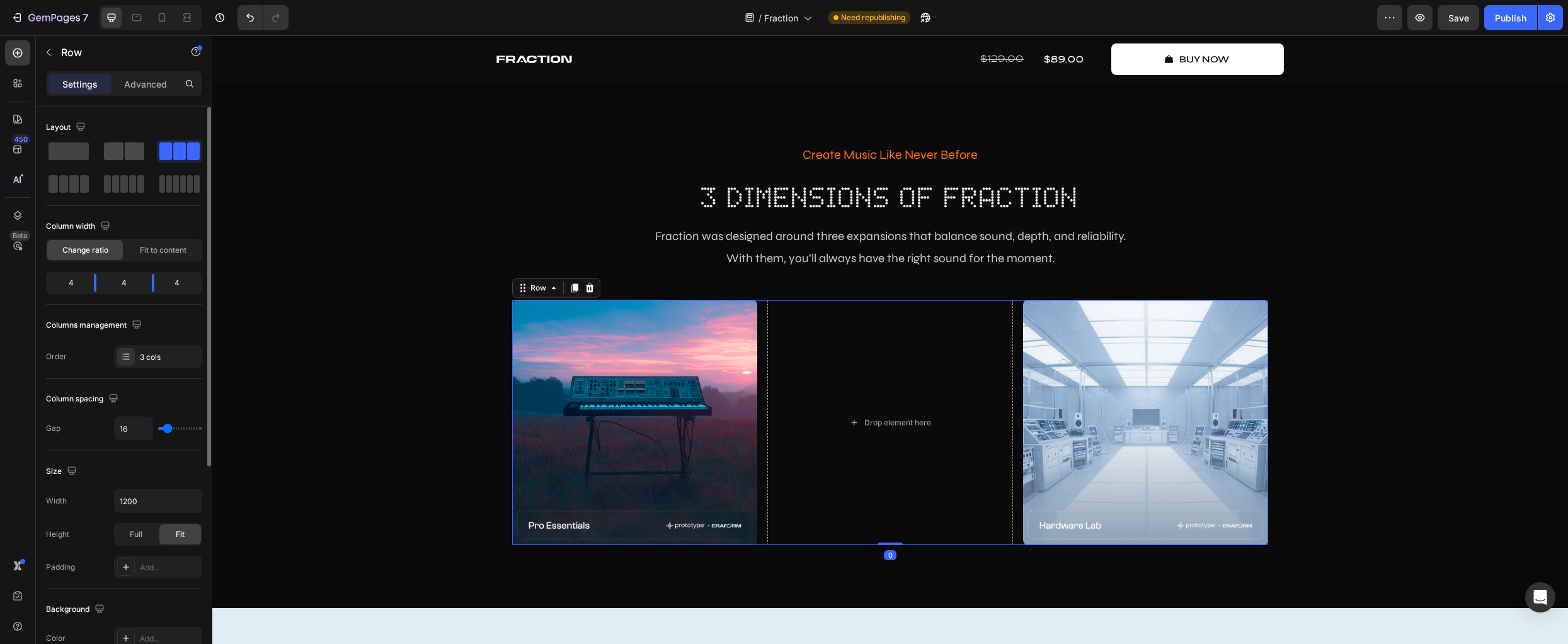
click at [123, 153] on div at bounding box center [124, 151] width 41 height 18
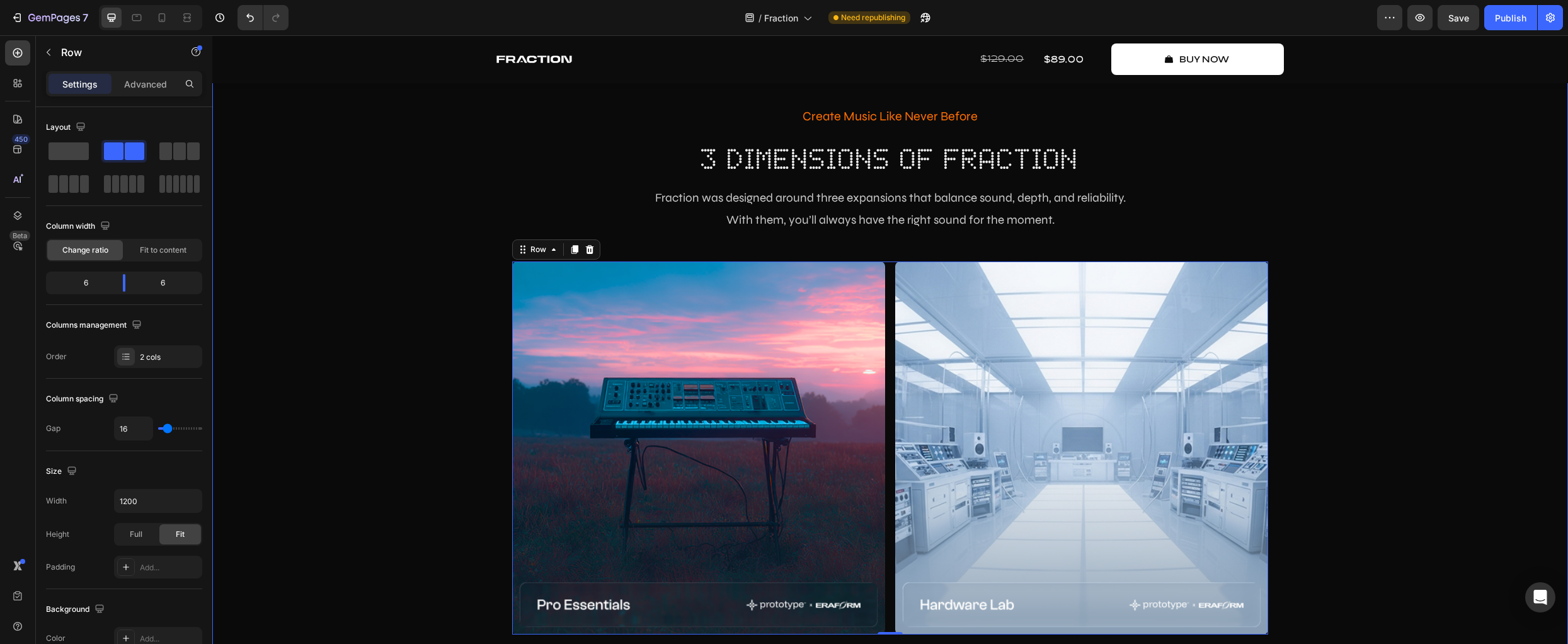
scroll to position [2870, 0]
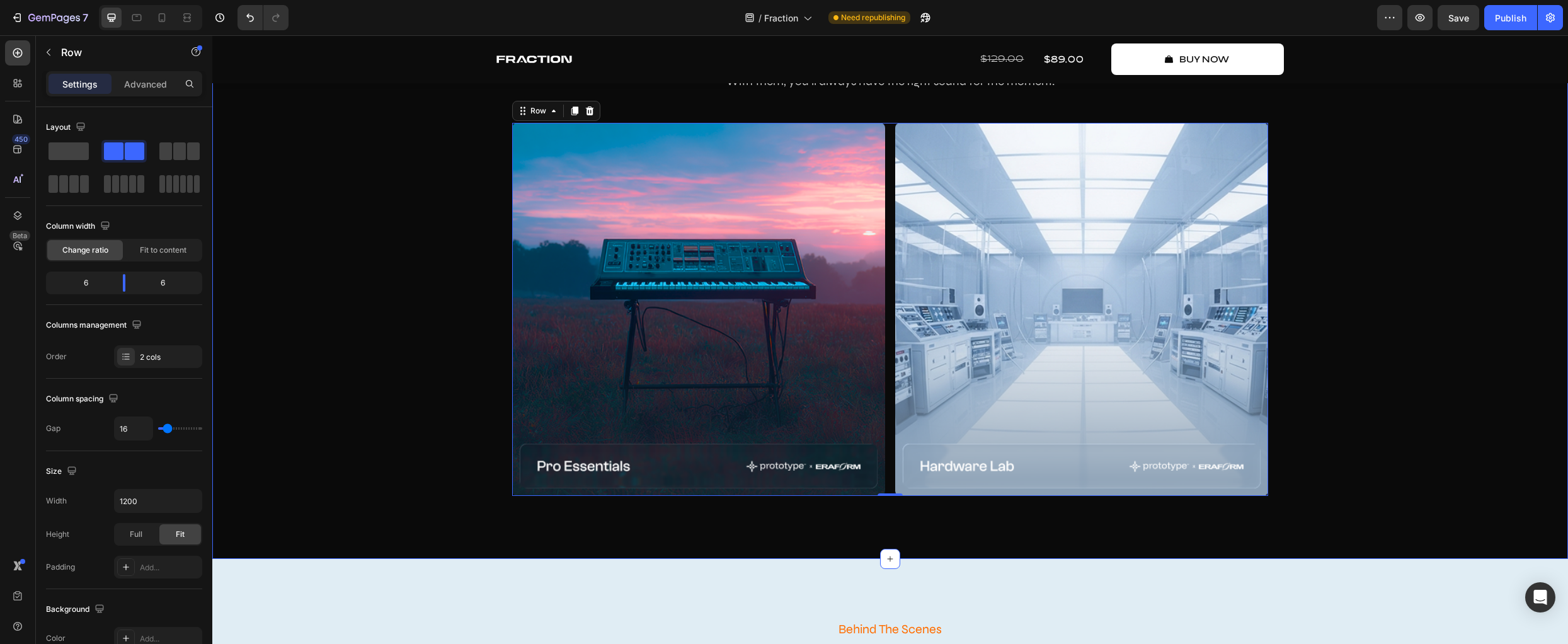
click at [413, 354] on div "Create Music Like Never Before Text Block 3 dimensions of fraction Heading Frac…" at bounding box center [889, 230] width 1337 height 530
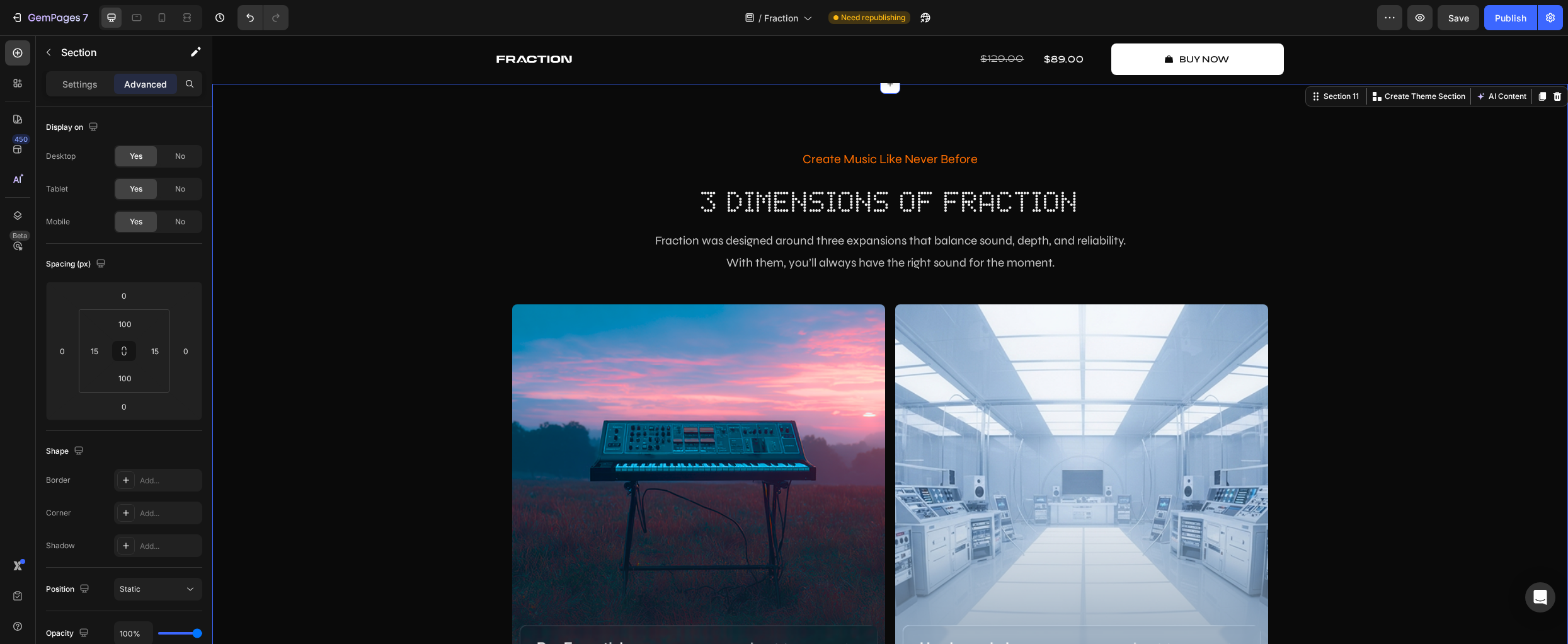
scroll to position [2681, 0]
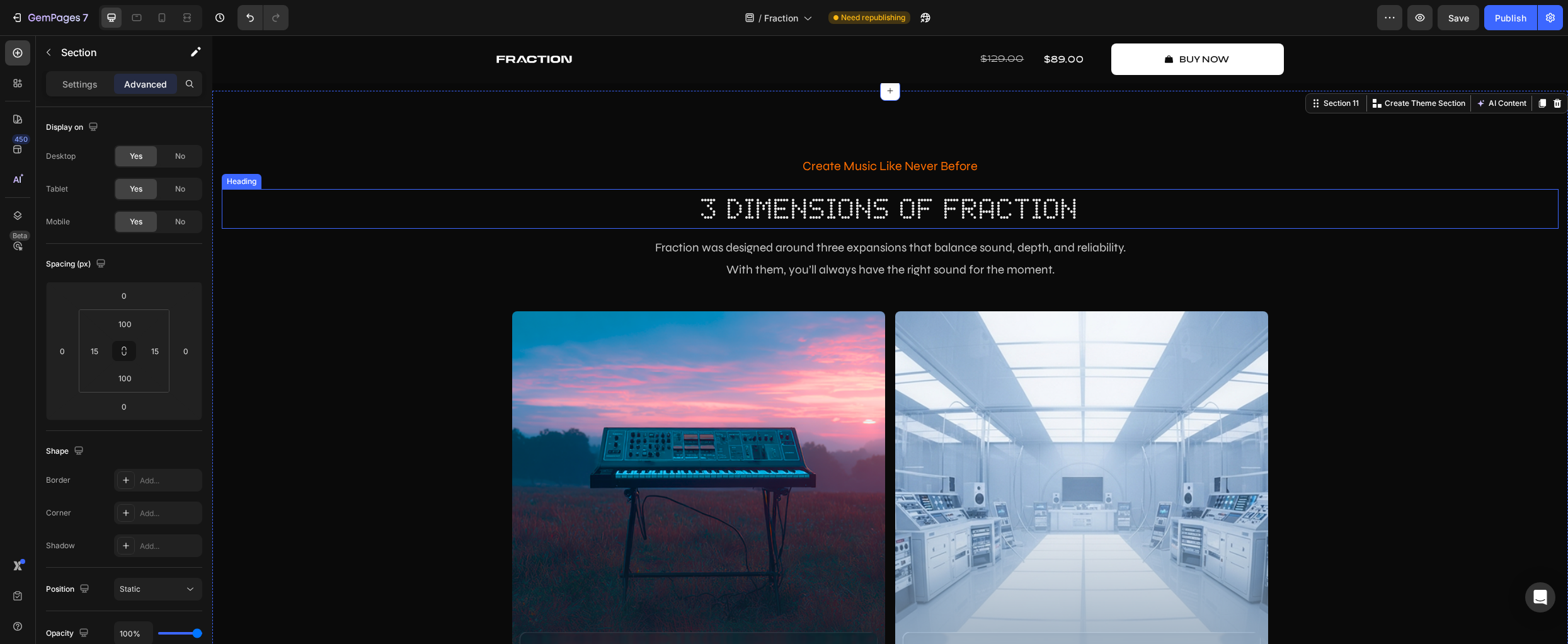
click at [1366, 226] on h2 "3 dimensions of fraction" at bounding box center [889, 208] width 1337 height 41
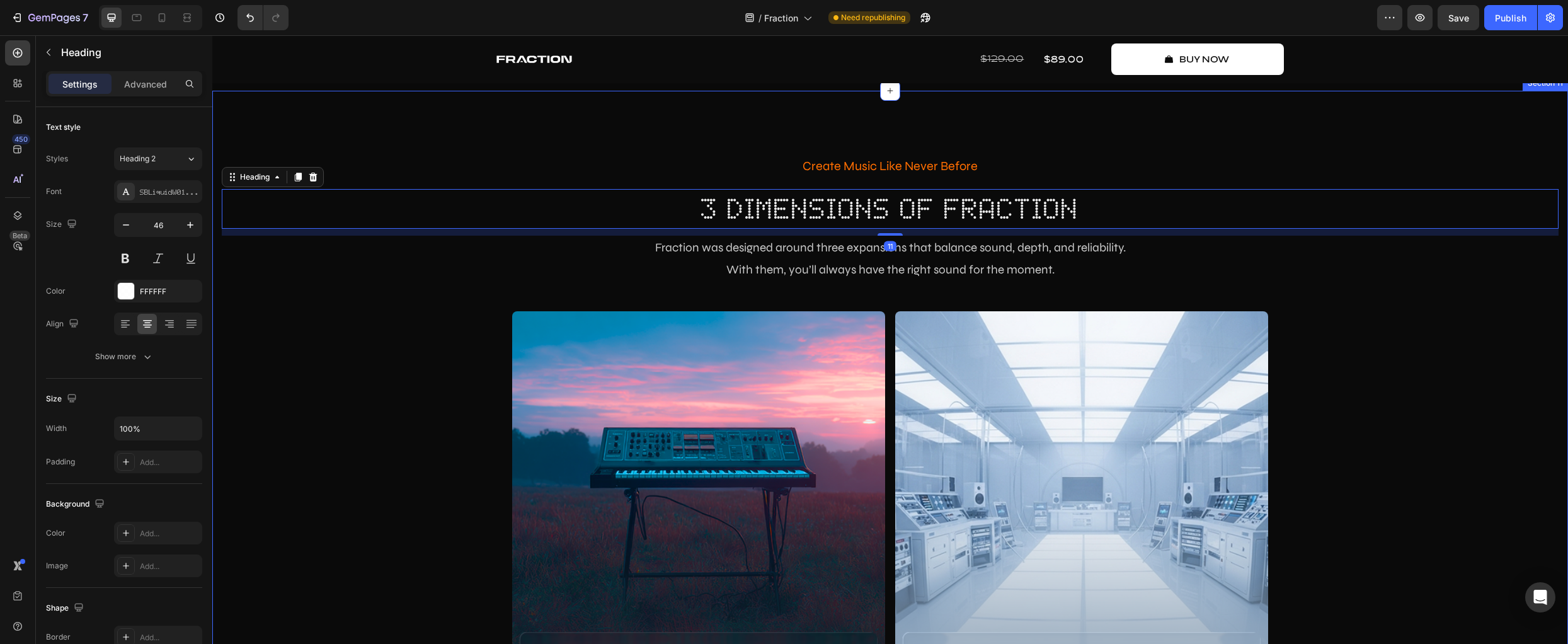
click at [1444, 363] on div "Create Music Like Never Before Text Block 3 dimensions of fraction Heading 11 F…" at bounding box center [889, 419] width 1337 height 530
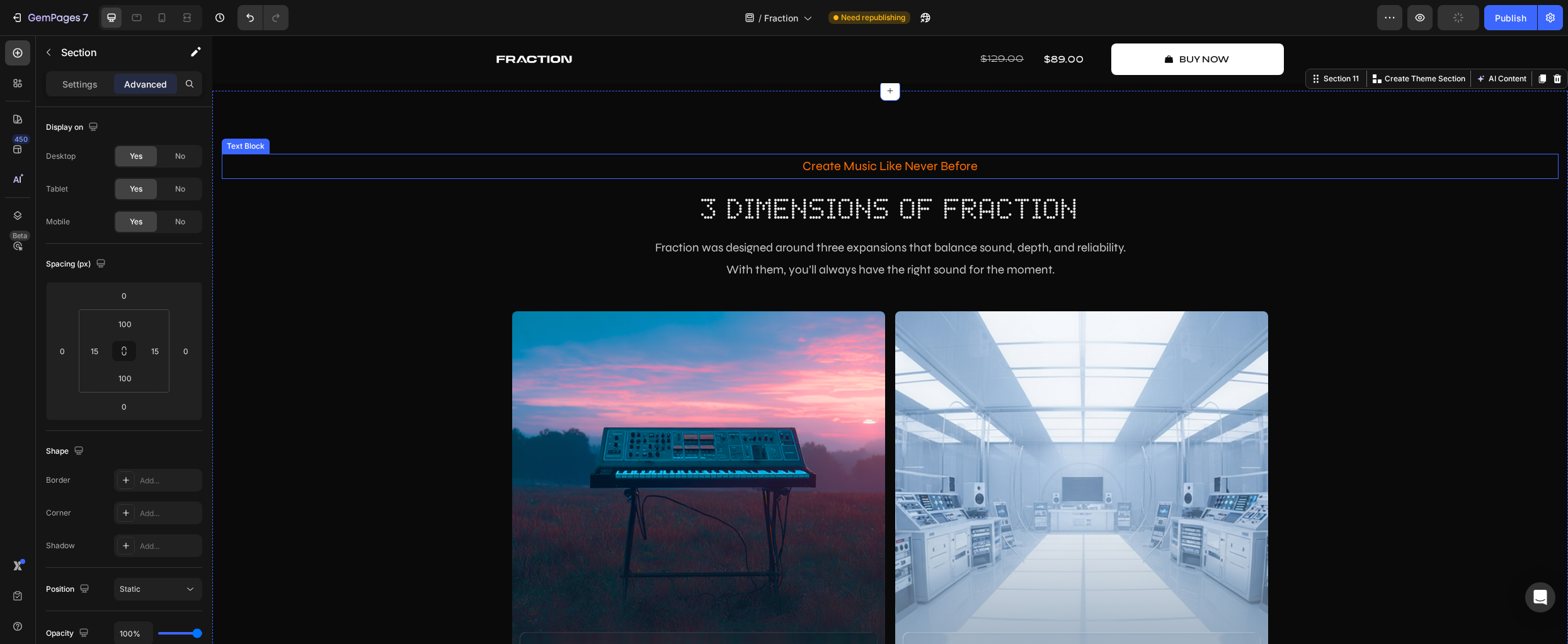
click at [1329, 158] on p "Create Music Like Never Before" at bounding box center [890, 166] width 1334 height 23
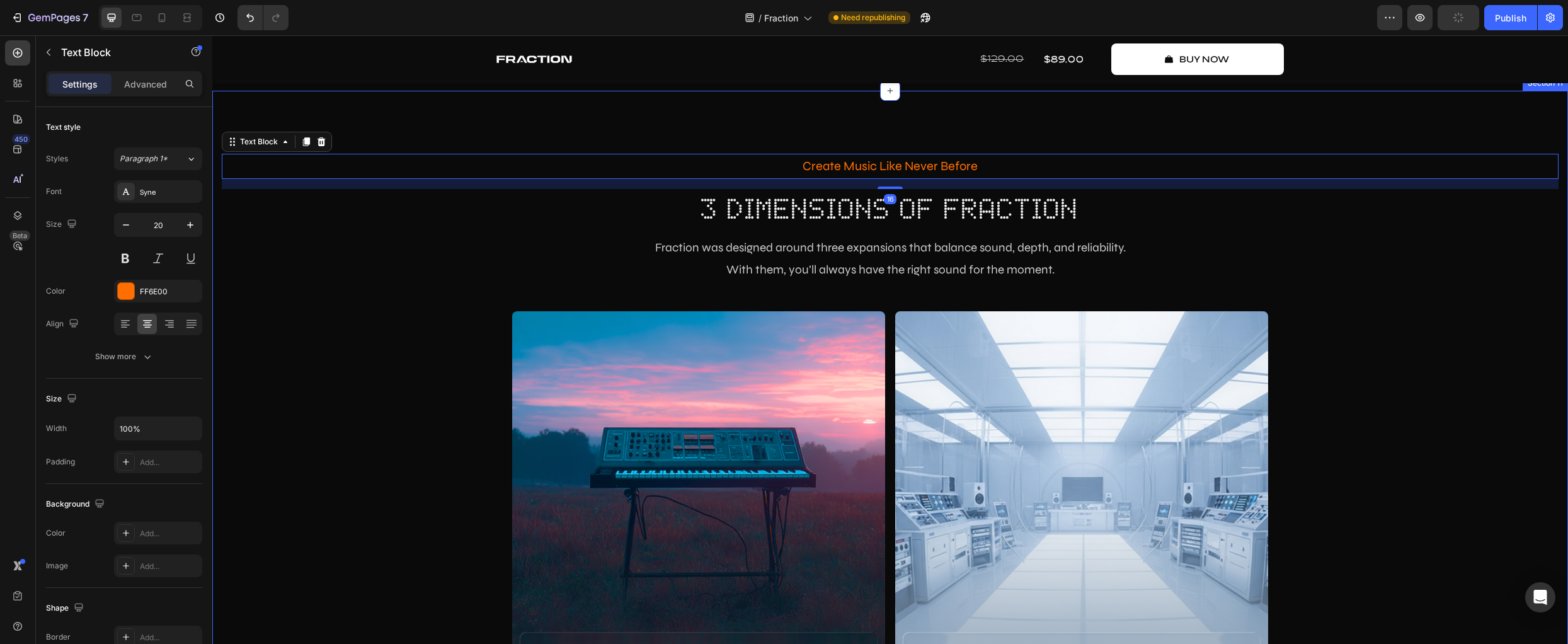
click at [1333, 125] on div "Create Music Like Never Before Text Block 16 3 dimensions of fraction Heading F…" at bounding box center [890, 418] width 1356 height 656
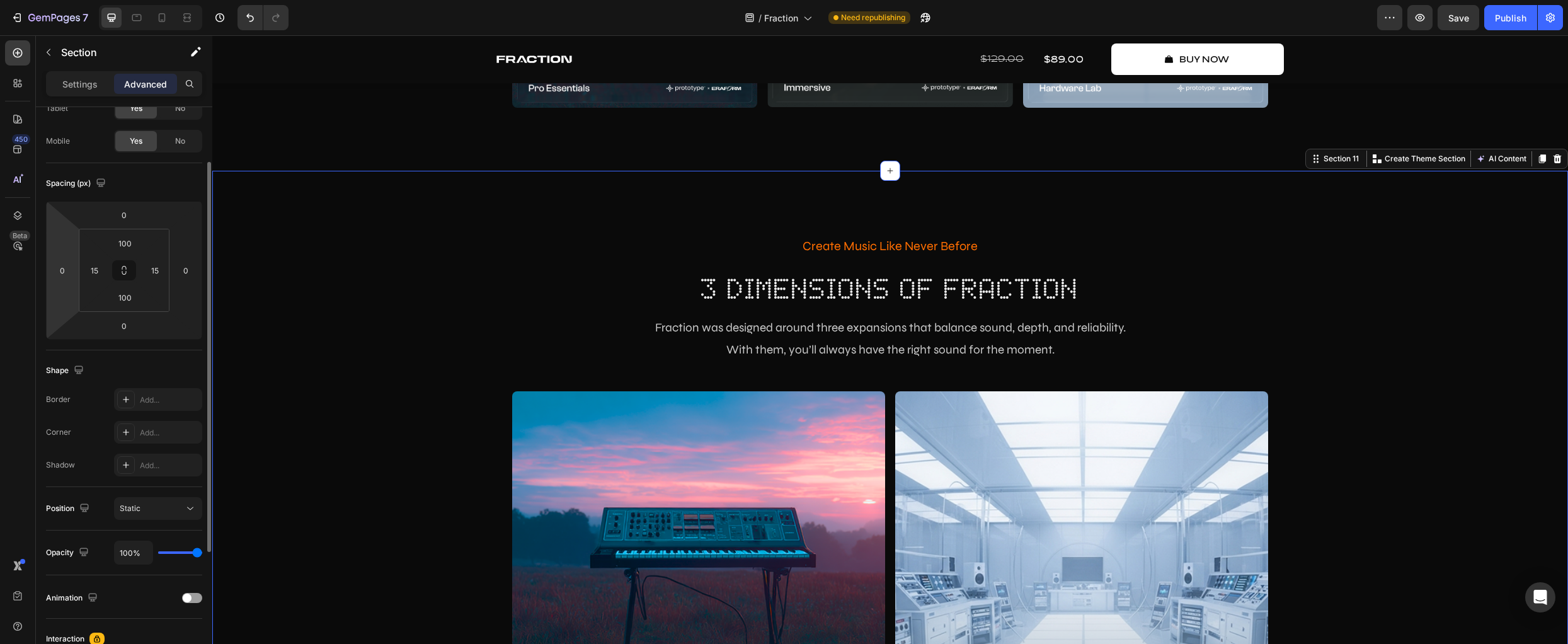
scroll to position [0, 0]
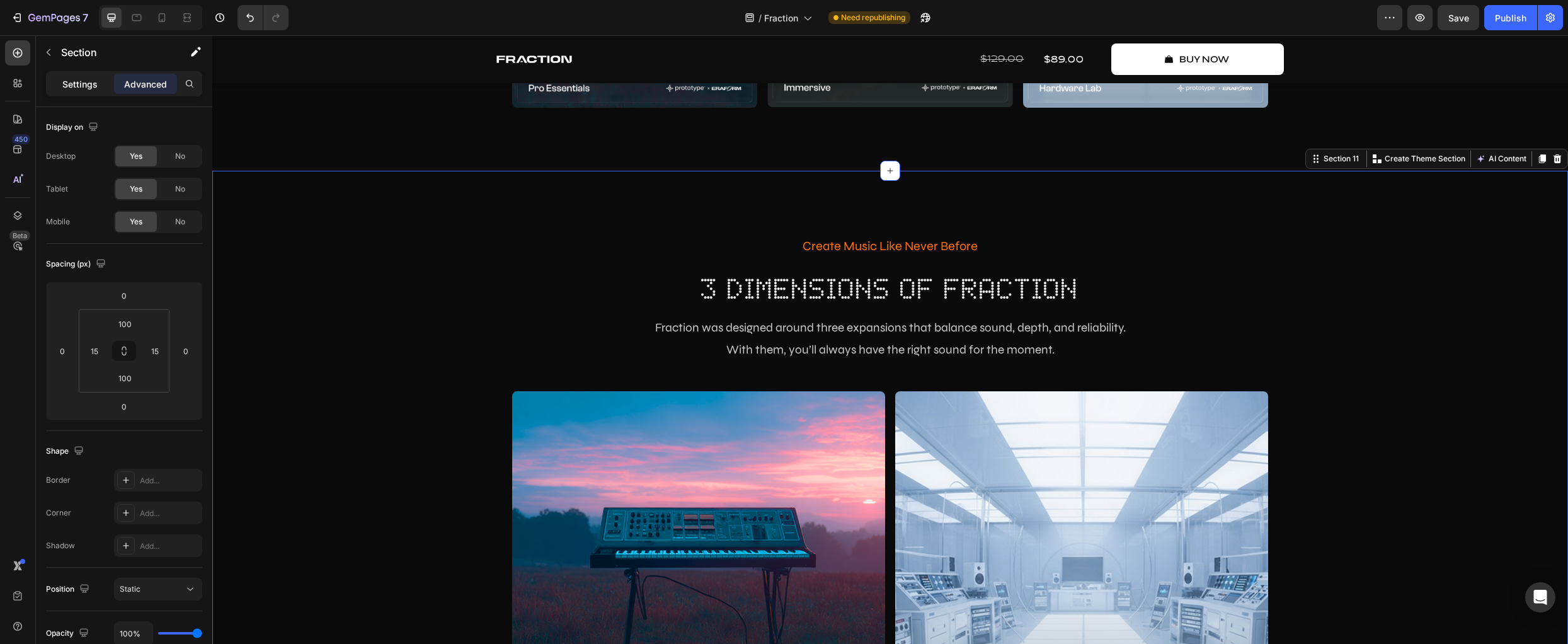
click at [88, 81] on p "Settings" at bounding box center [80, 83] width 36 height 13
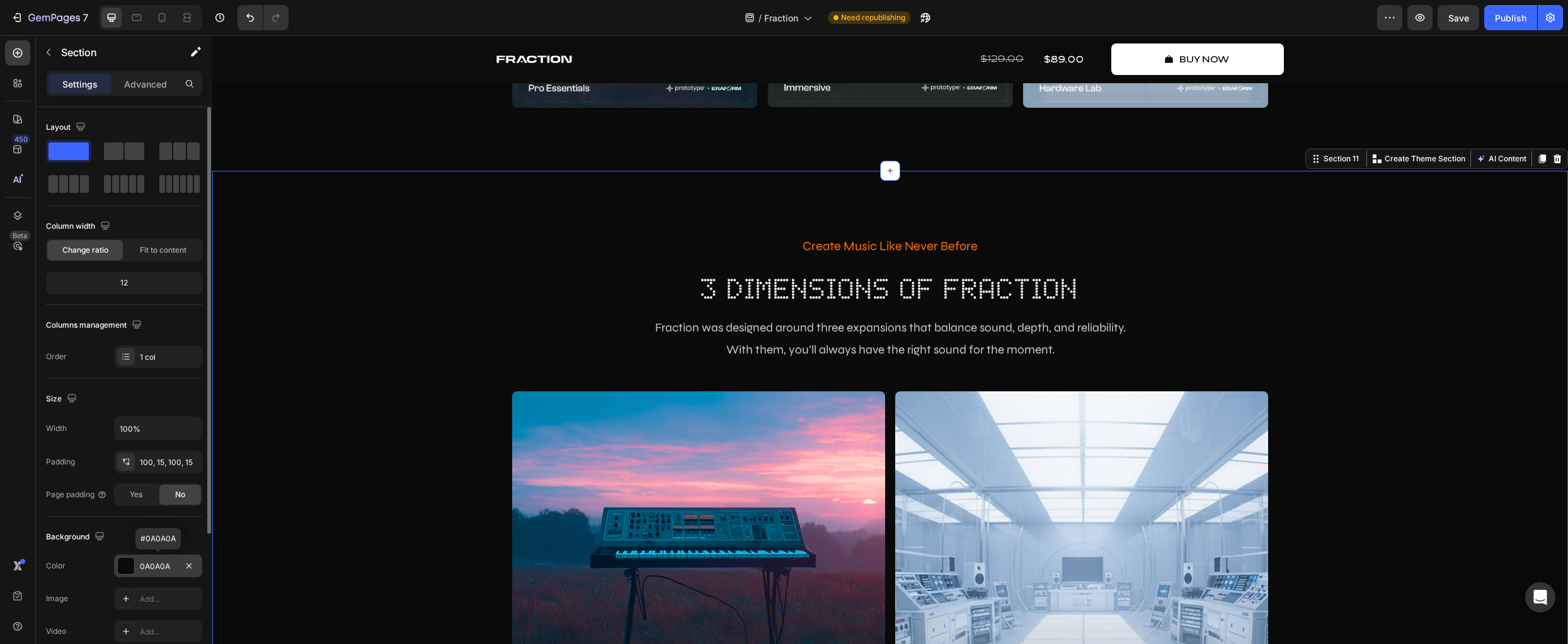
click at [123, 568] on div at bounding box center [126, 566] width 17 height 17
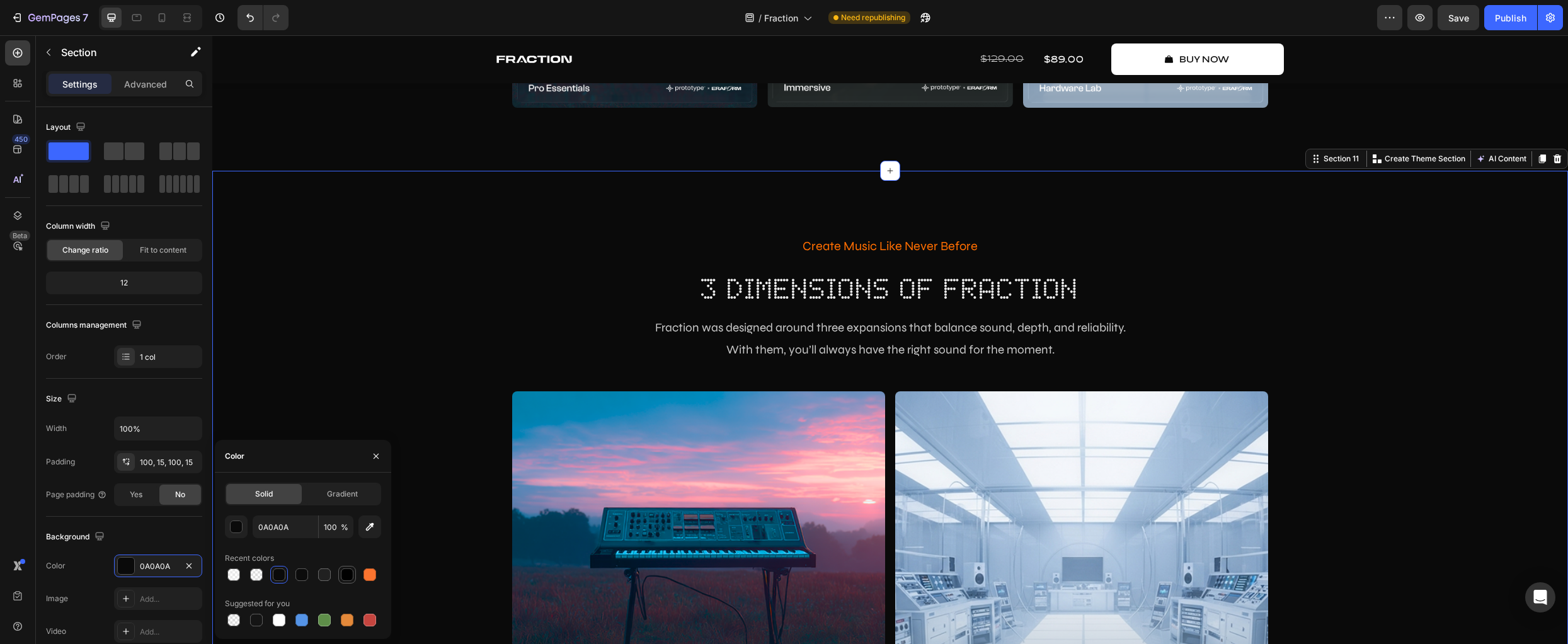
click at [345, 571] on div at bounding box center [346, 575] width 13 height 13
type input "000000"
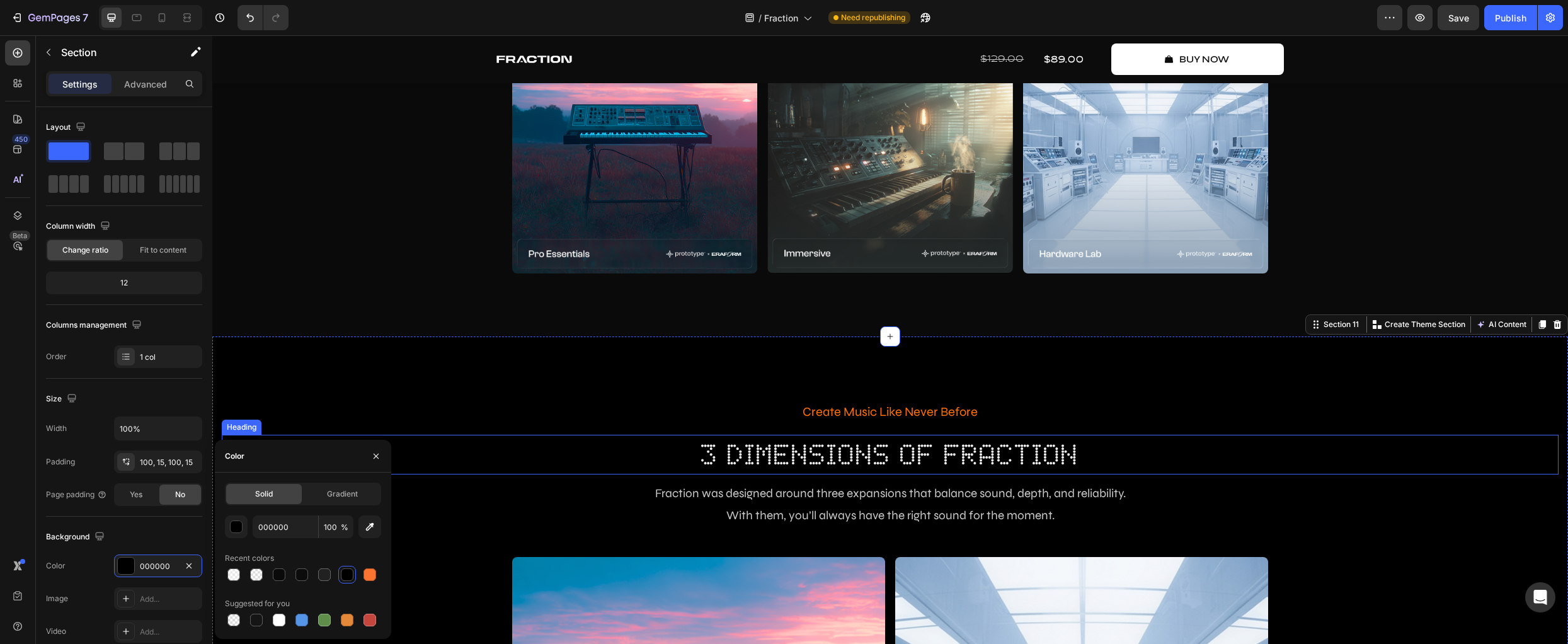
scroll to position [2418, 0]
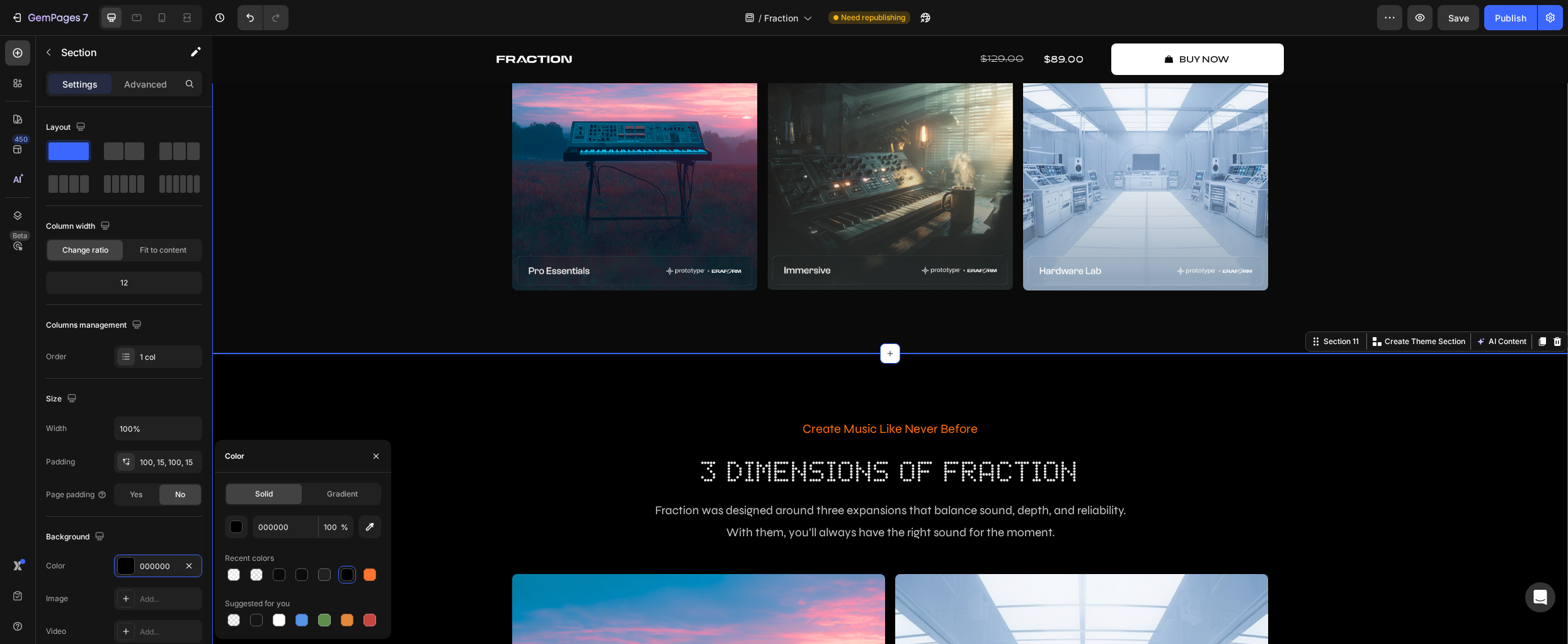
click at [290, 272] on div "Create Music Like Never Before Text Block 3 dimensions of fraction Heading Frac…" at bounding box center [889, 88] width 1337 height 403
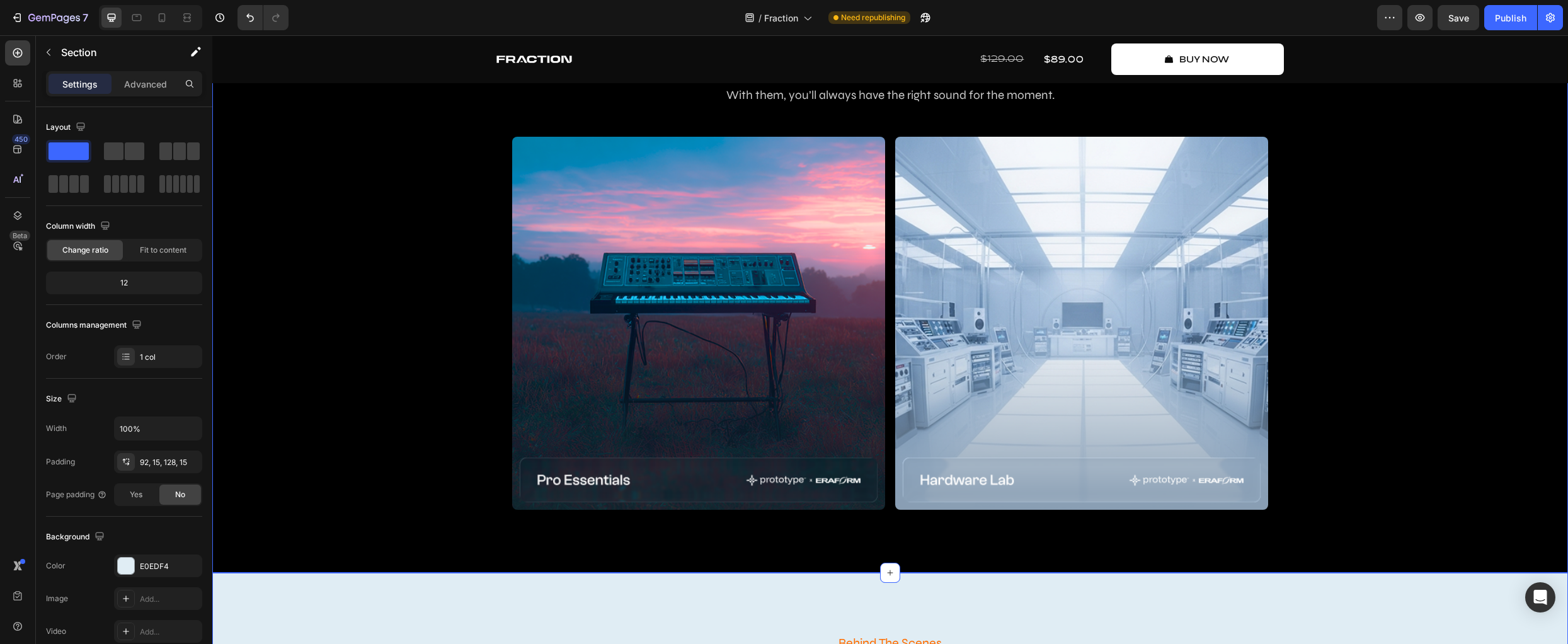
scroll to position [2848, 0]
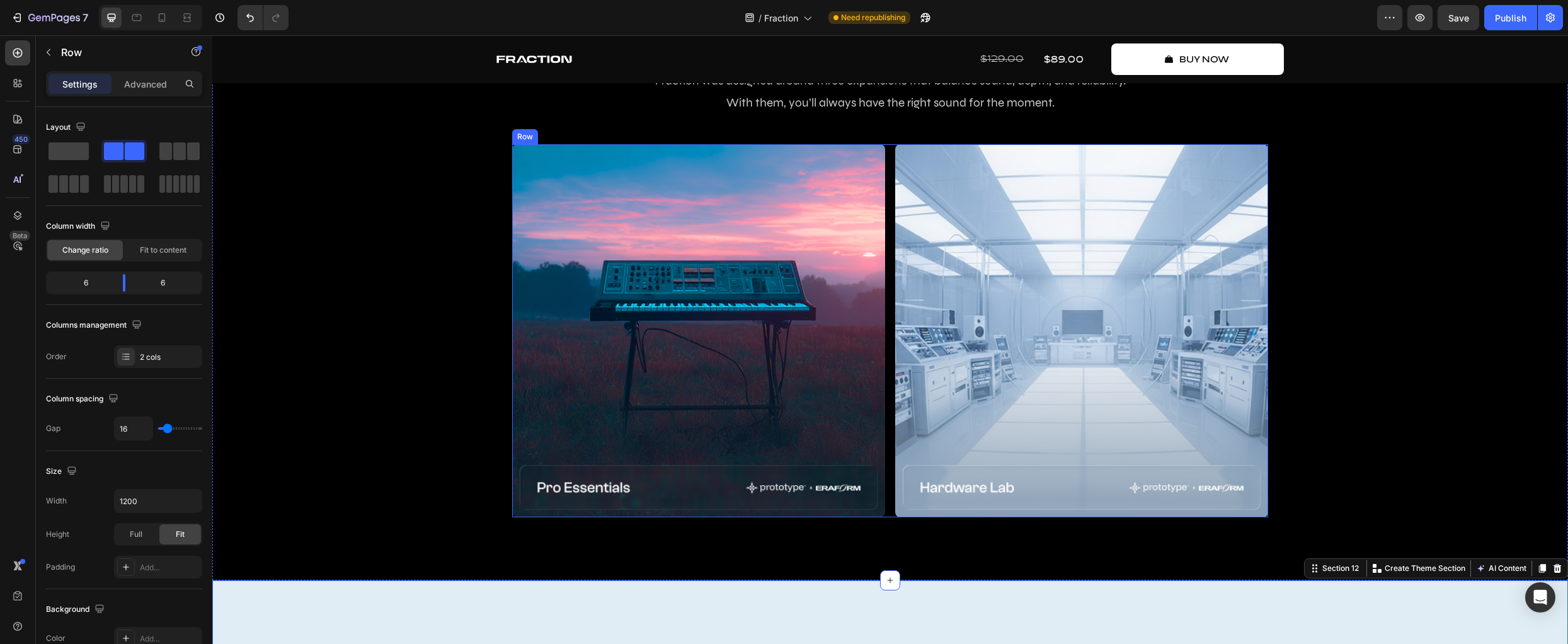
click at [887, 227] on div "Image Image Row" at bounding box center [890, 330] width 756 height 373
click at [744, 258] on img at bounding box center [699, 330] width 373 height 373
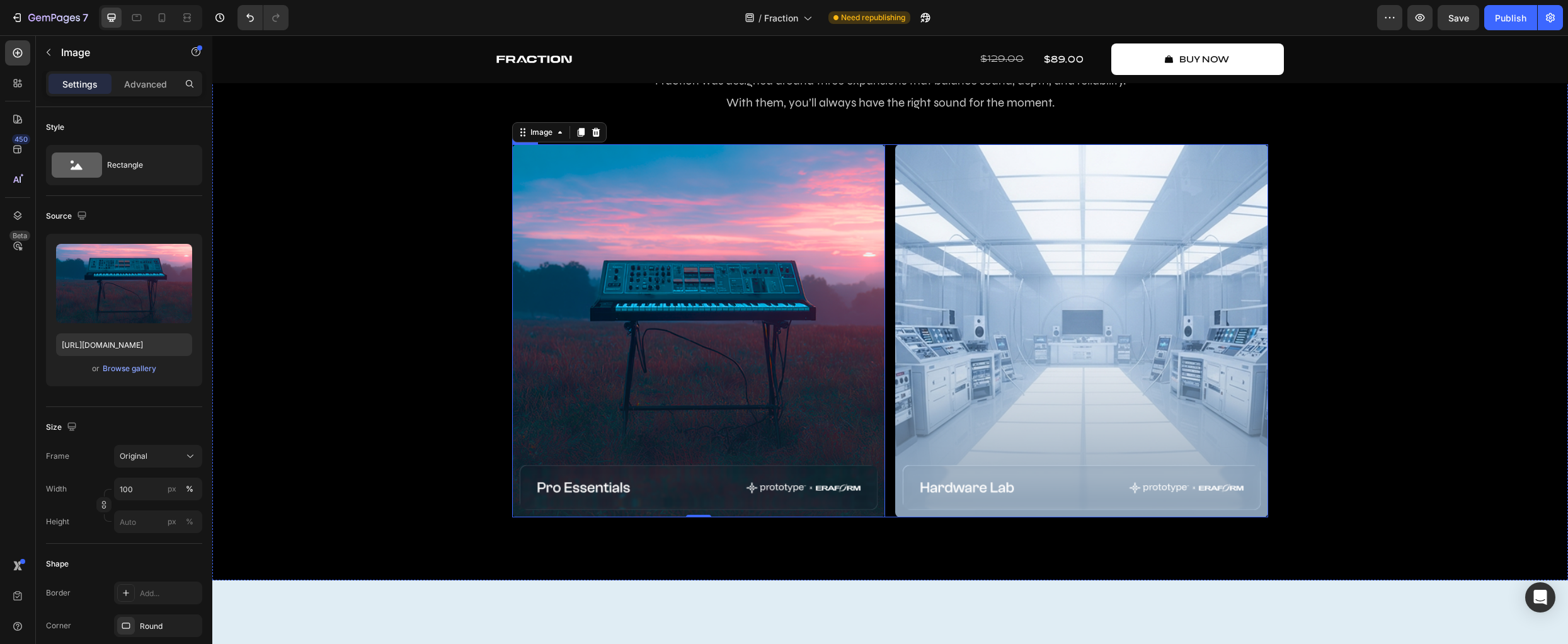
click at [885, 164] on div "Image 0 Image Row" at bounding box center [890, 330] width 756 height 373
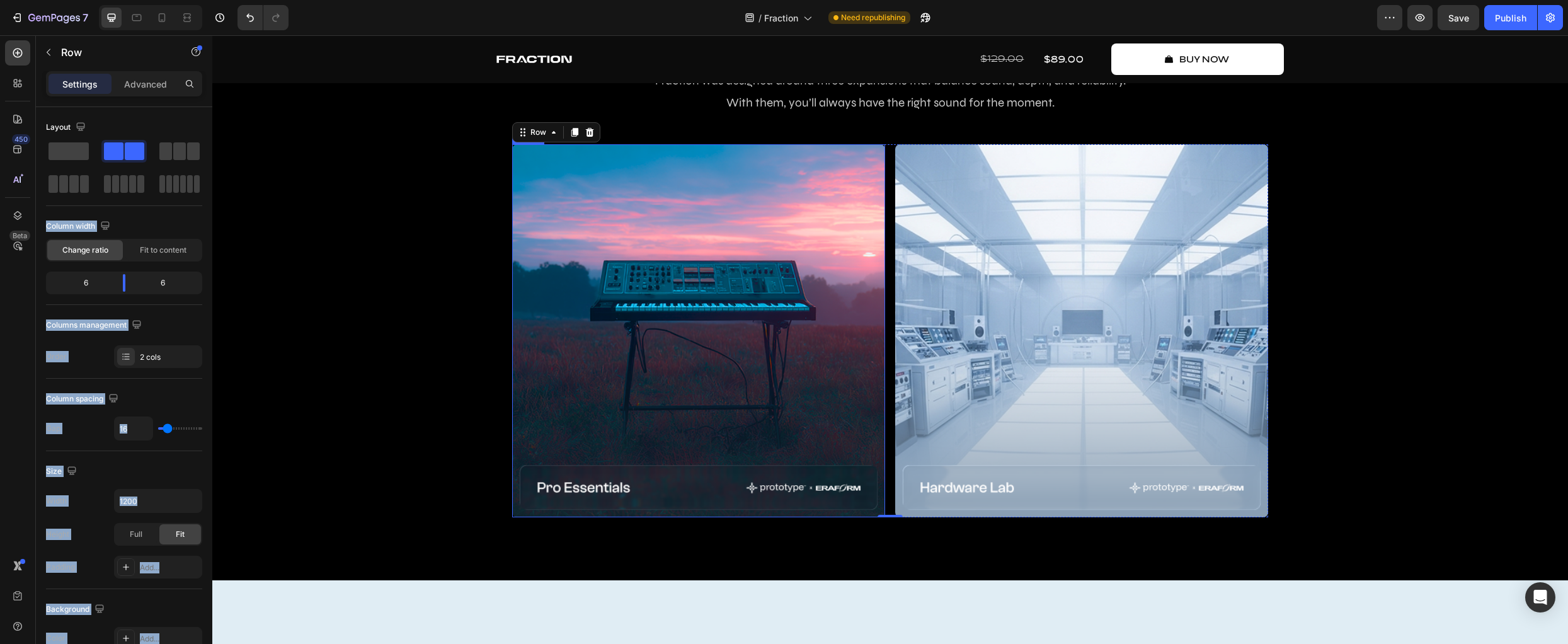
drag, startPoint x: 332, startPoint y: 188, endPoint x: 815, endPoint y: 395, distance: 525.5
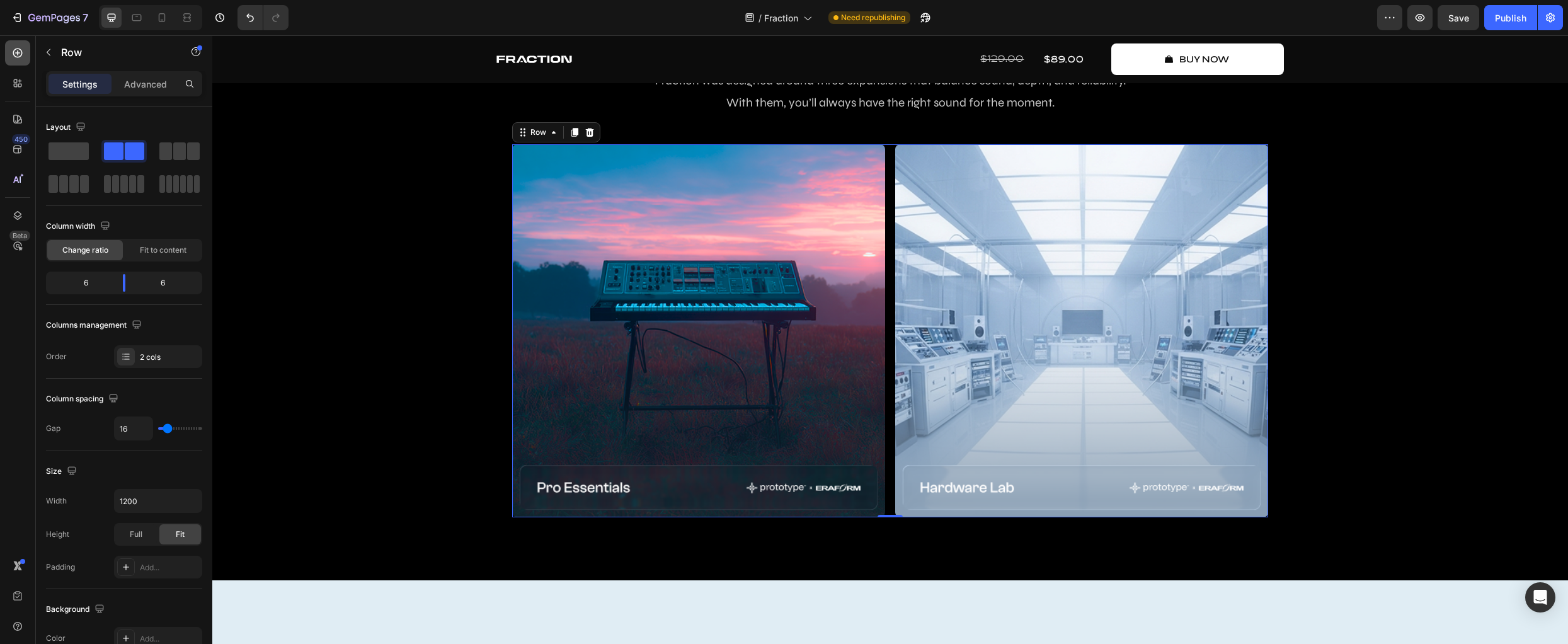
click at [18, 52] on icon at bounding box center [17, 53] width 5 height 5
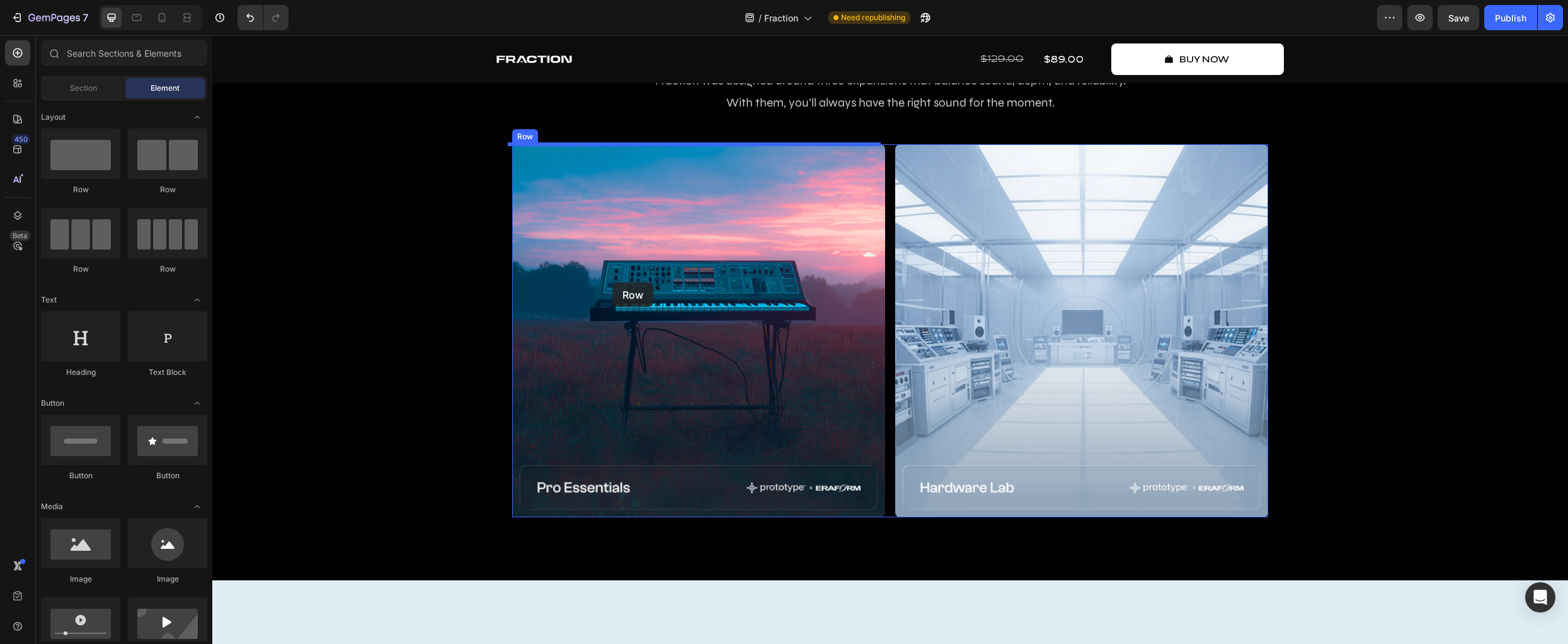
drag, startPoint x: 364, startPoint y: 193, endPoint x: 610, endPoint y: 282, distance: 261.6
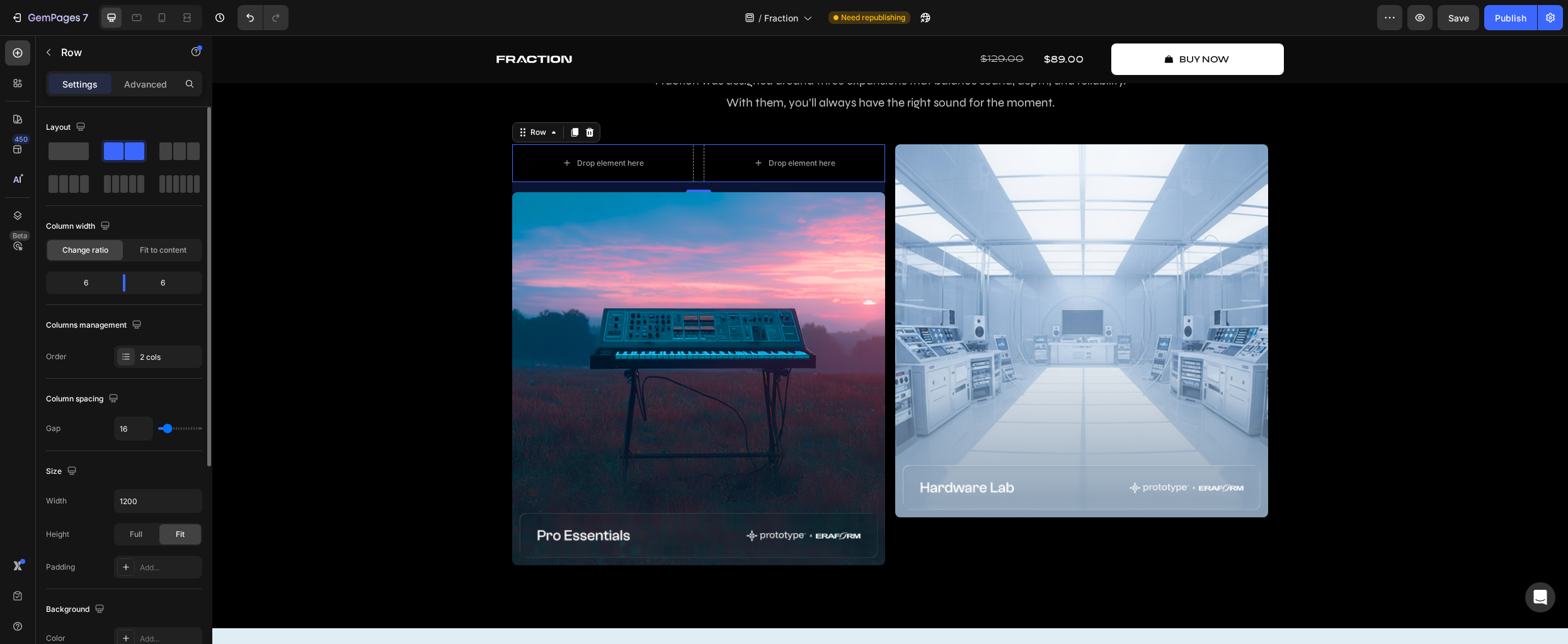
click at [96, 250] on span "Change ratio" at bounding box center [85, 249] width 46 height 11
click at [125, 359] on icon at bounding box center [126, 358] width 5 height 1
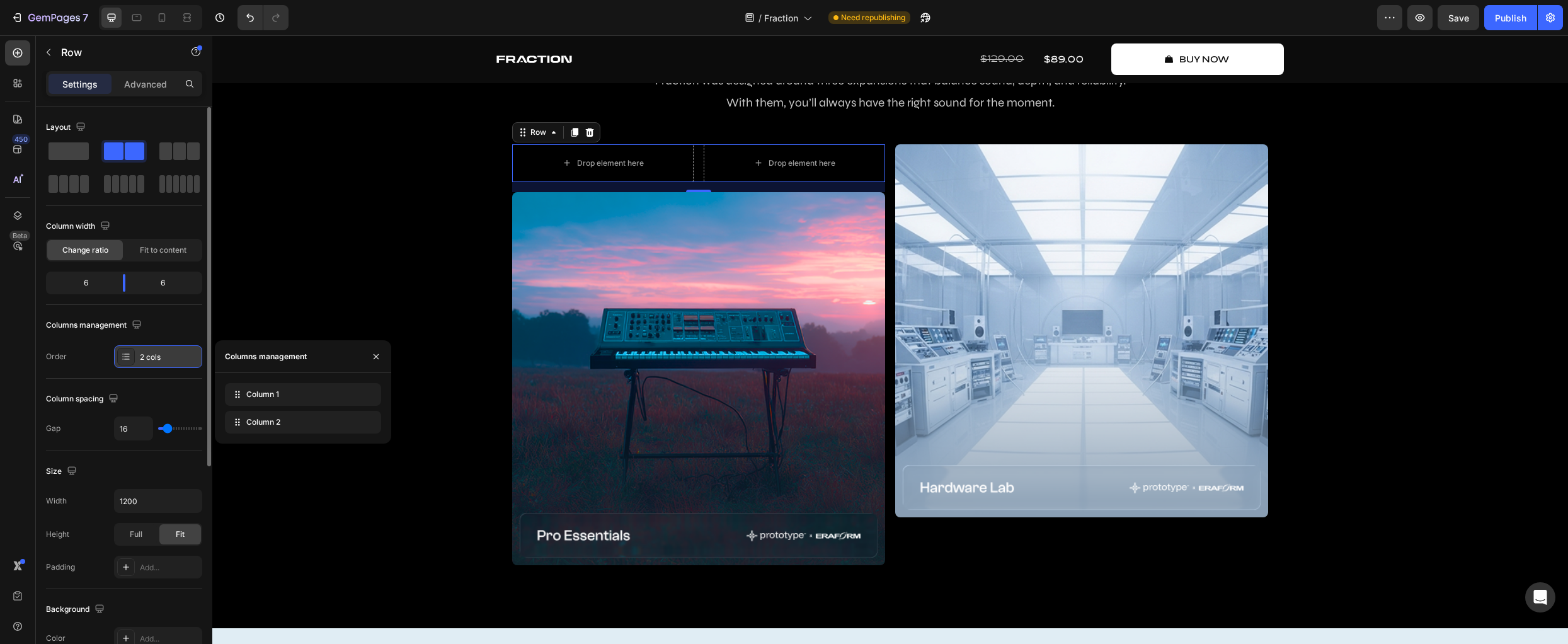
click at [125, 359] on icon at bounding box center [126, 358] width 5 height 1
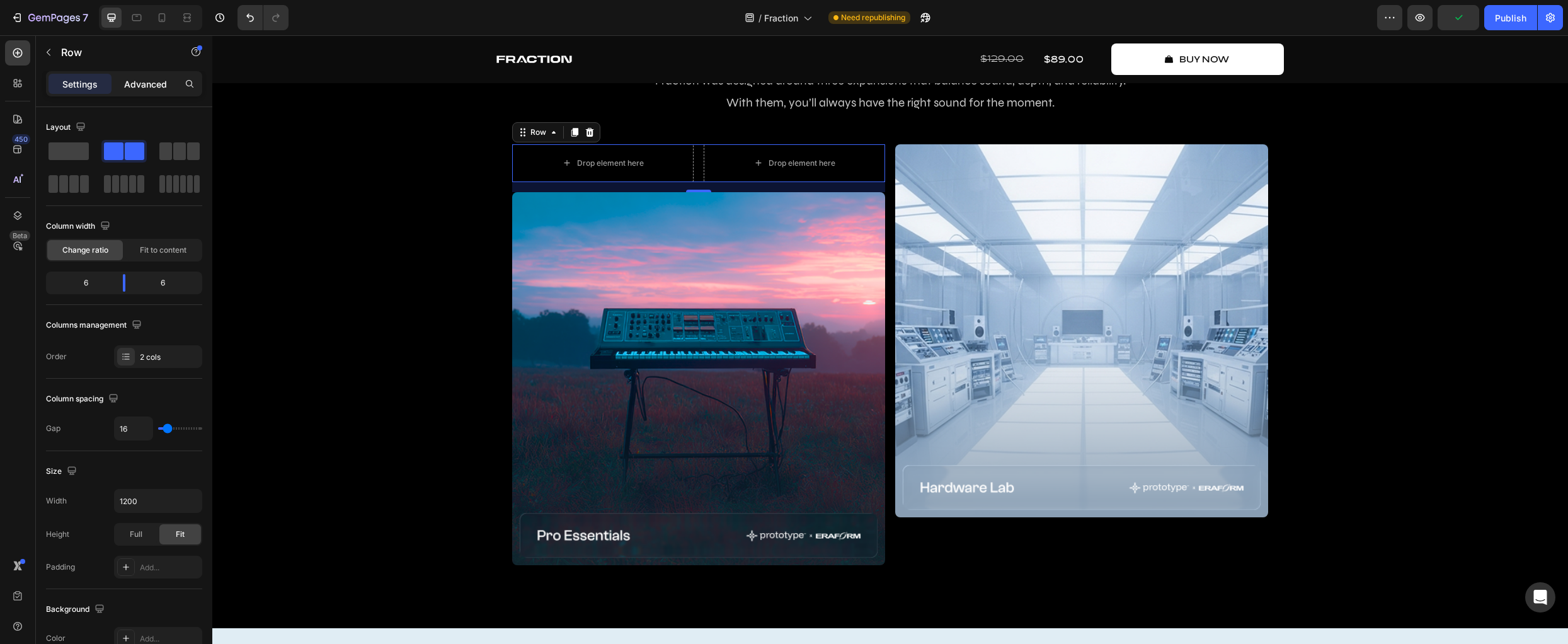
click at [137, 79] on p "Advanced" at bounding box center [145, 83] width 43 height 13
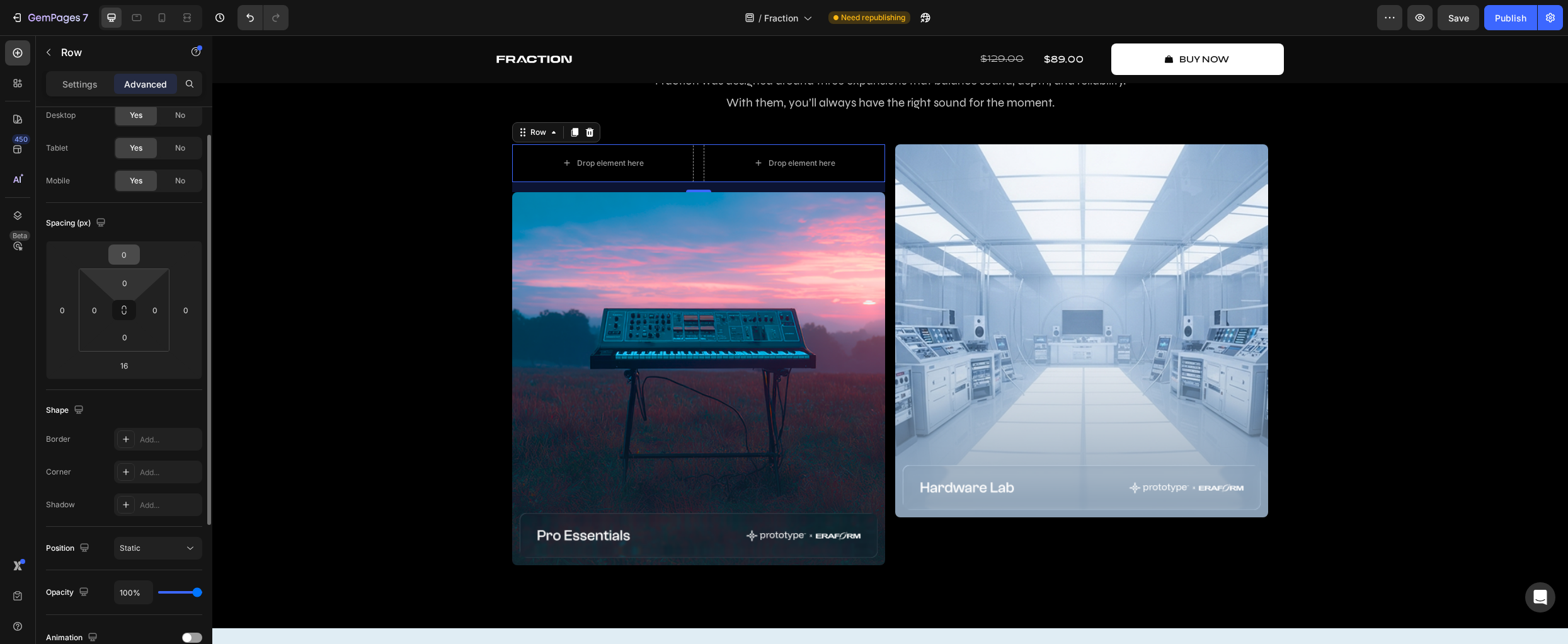
scroll to position [0, 0]
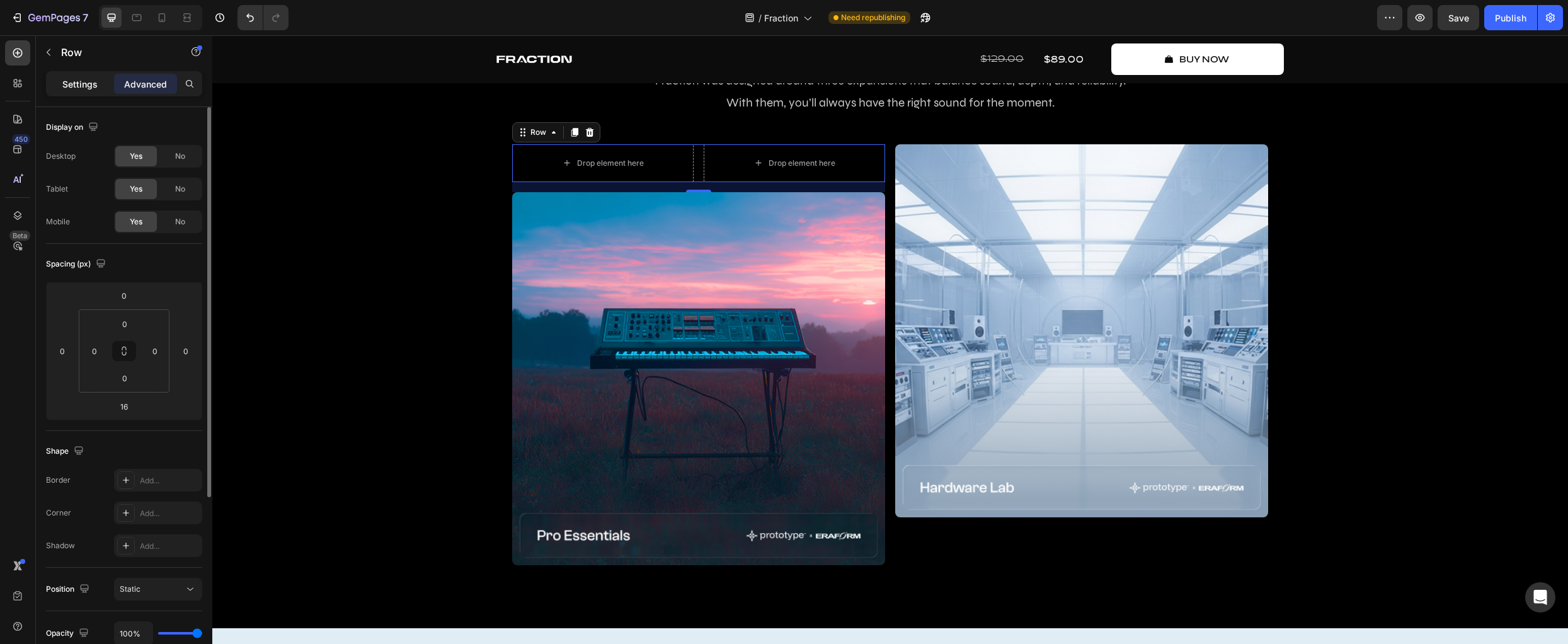
click at [77, 82] on p "Settings" at bounding box center [80, 83] width 36 height 13
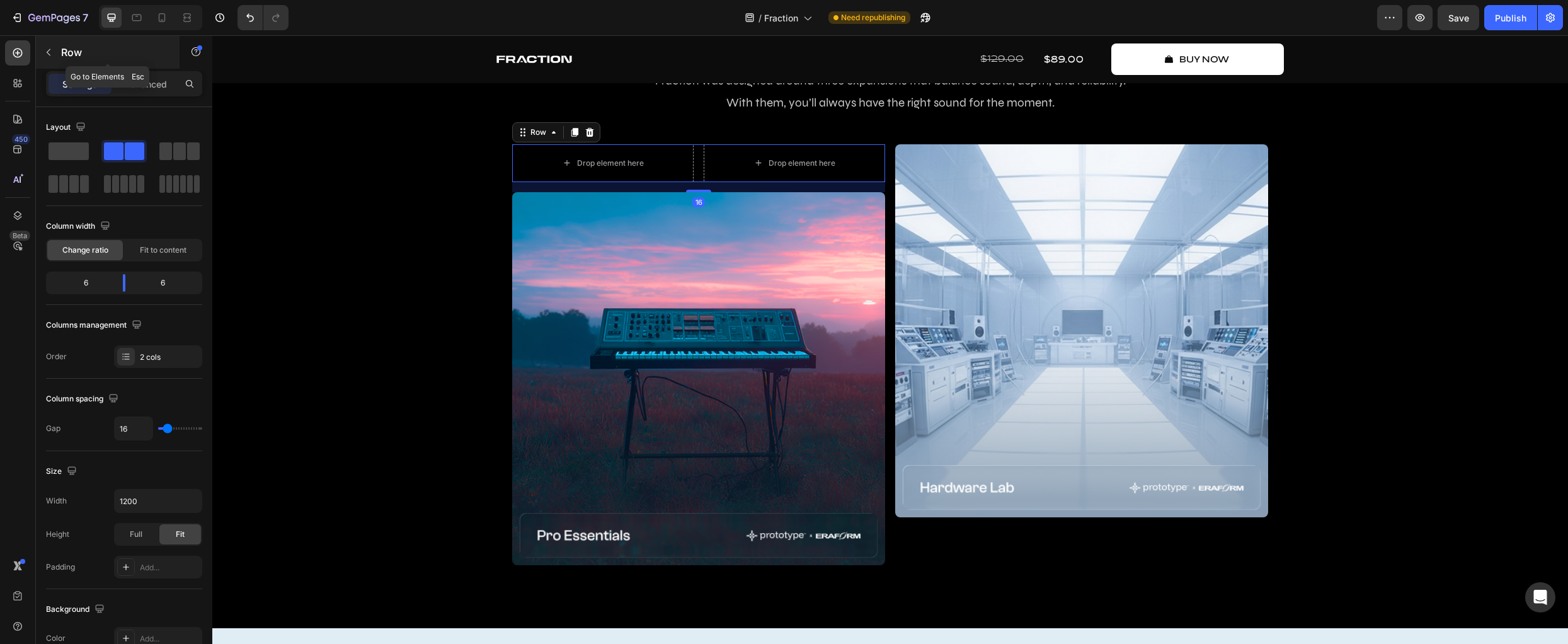
click at [52, 53] on icon "button" at bounding box center [49, 53] width 10 height 10
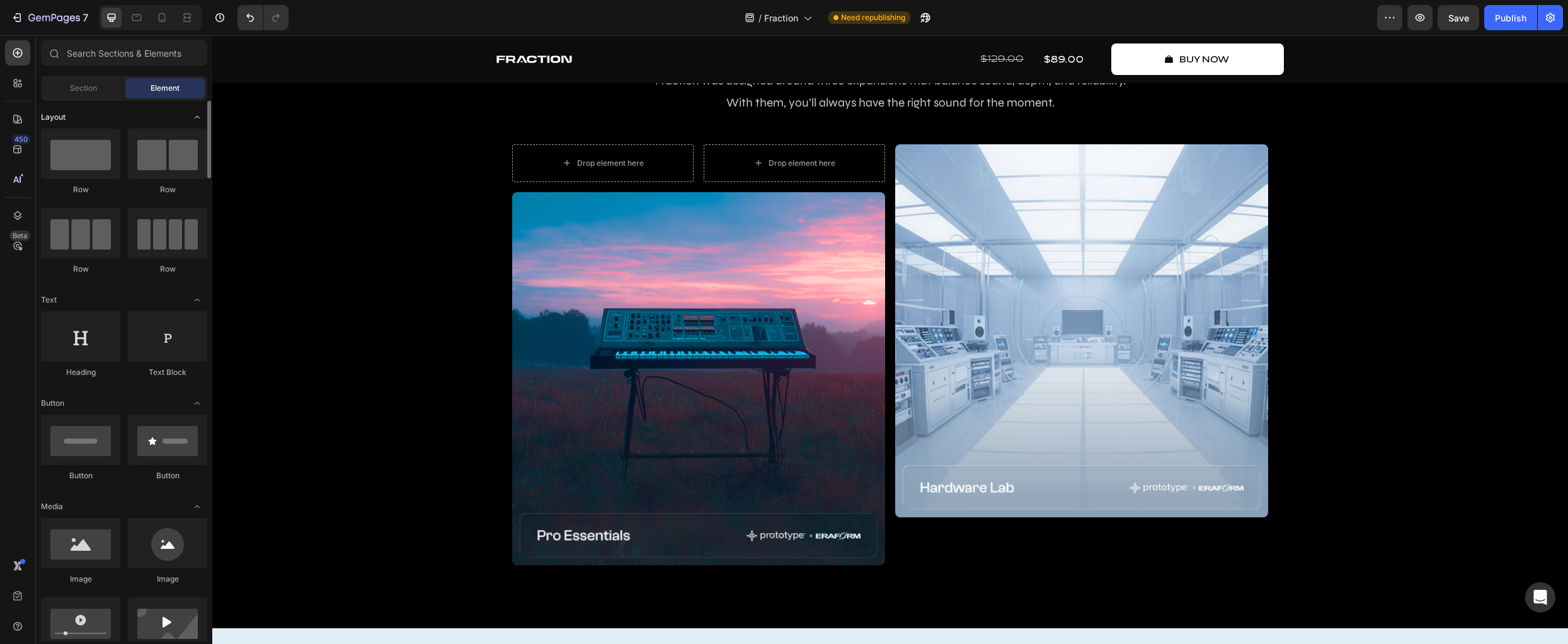
click at [199, 116] on icon "Toggle open" at bounding box center [197, 117] width 10 height 10
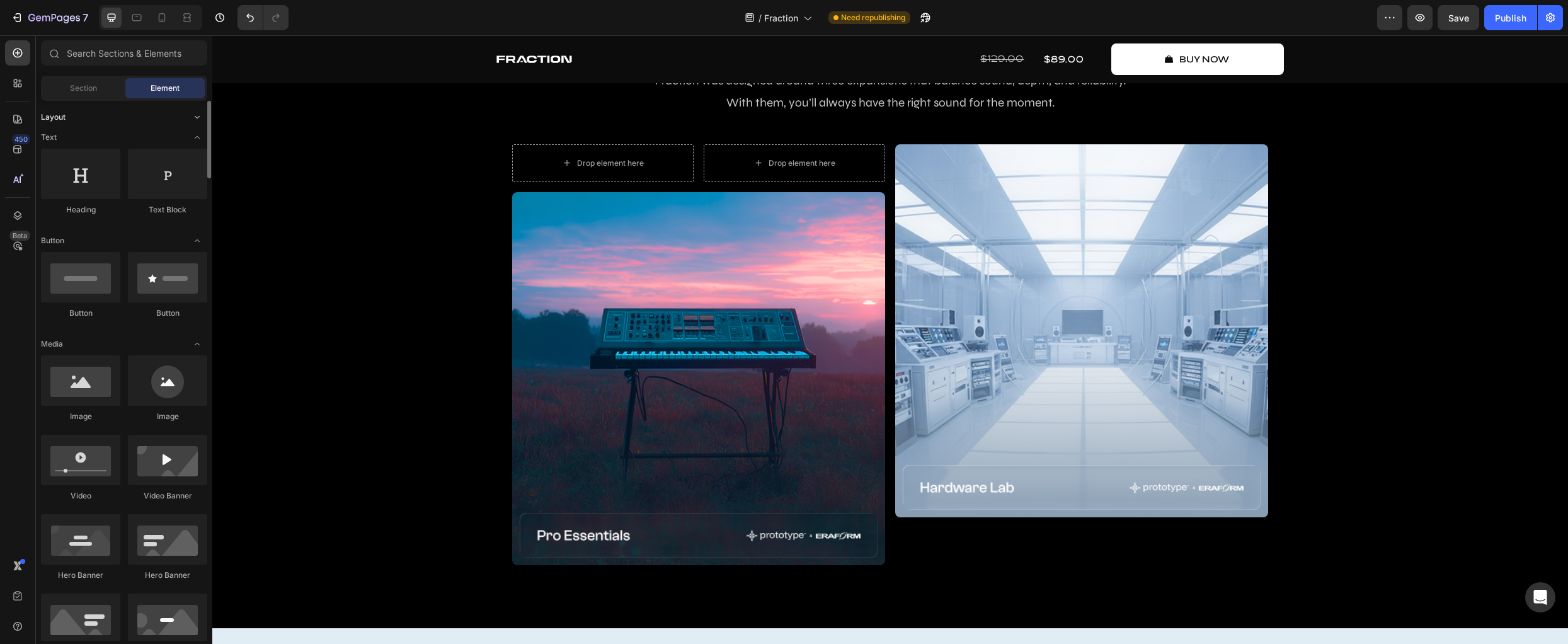
click at [199, 116] on icon "Toggle open" at bounding box center [197, 117] width 10 height 10
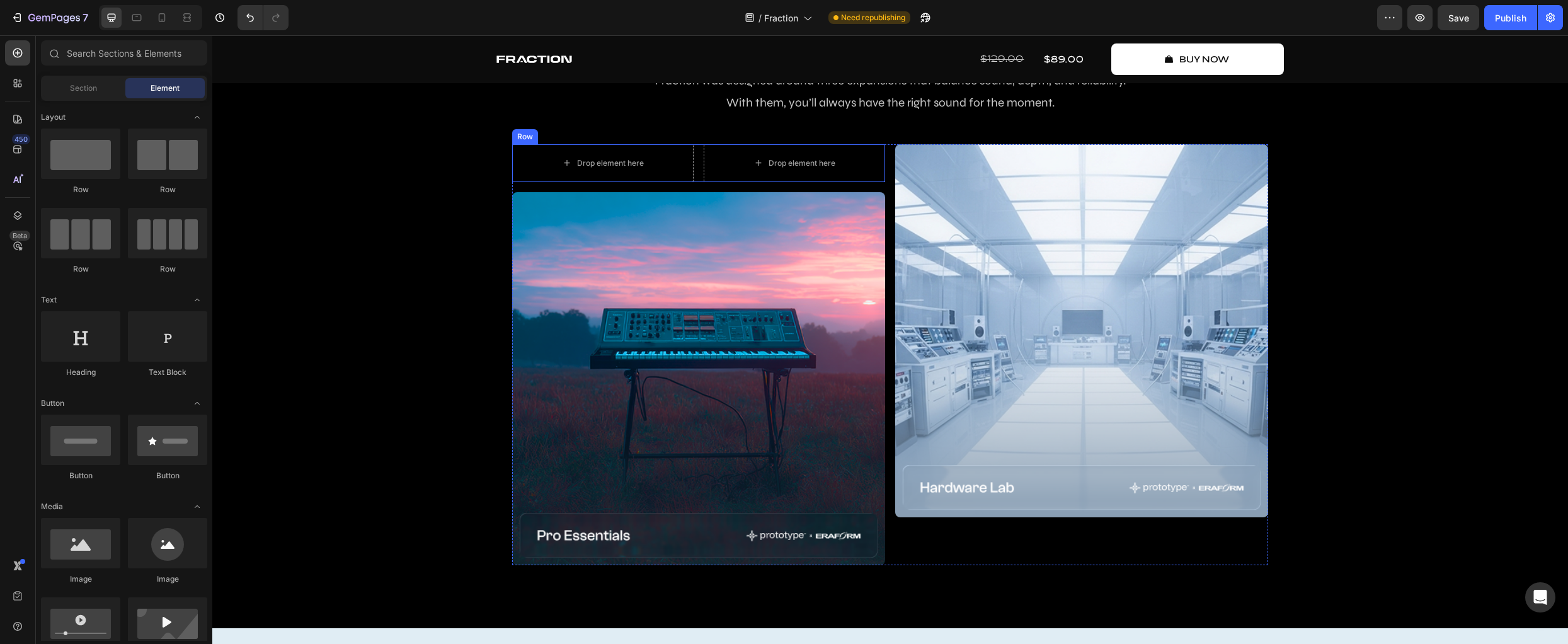
click at [694, 165] on div "Drop element here Drop element here Row" at bounding box center [699, 163] width 373 height 38
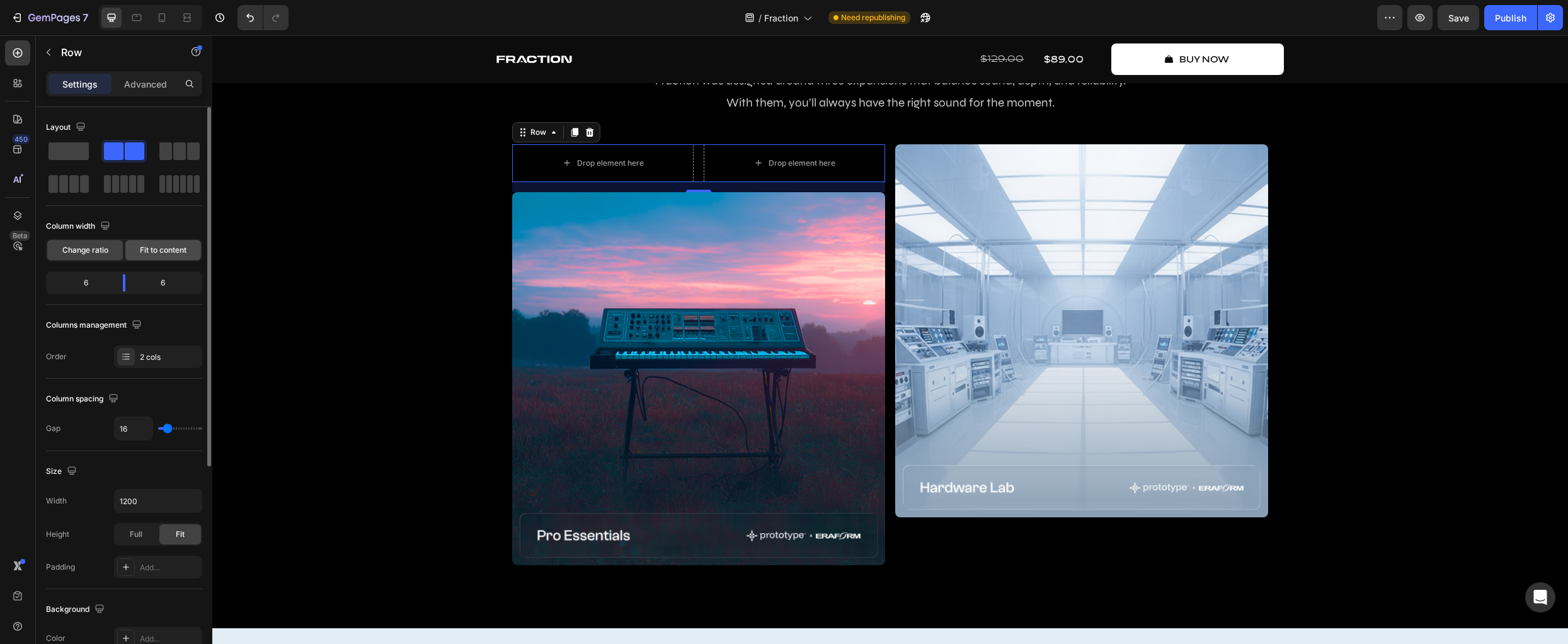
click at [177, 253] on span "Fit to content" at bounding box center [163, 249] width 47 height 11
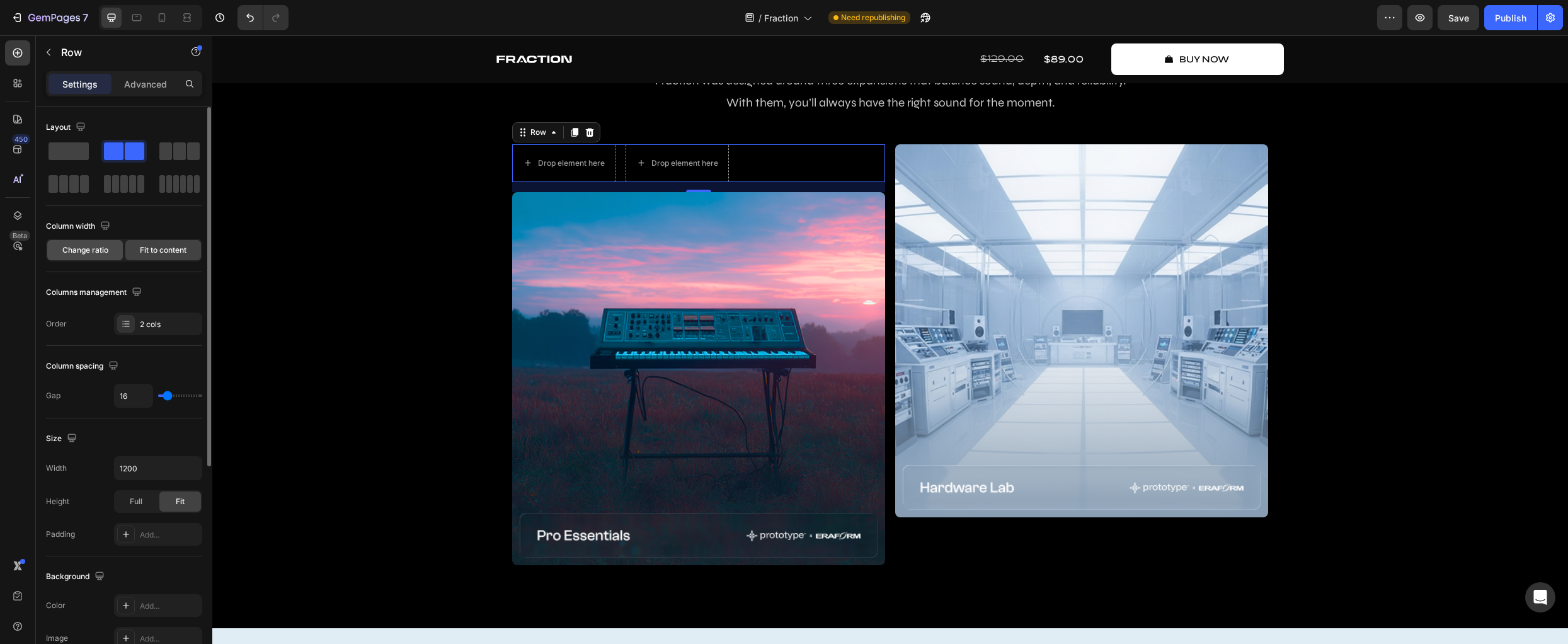
click at [90, 250] on span "Change ratio" at bounding box center [85, 249] width 46 height 11
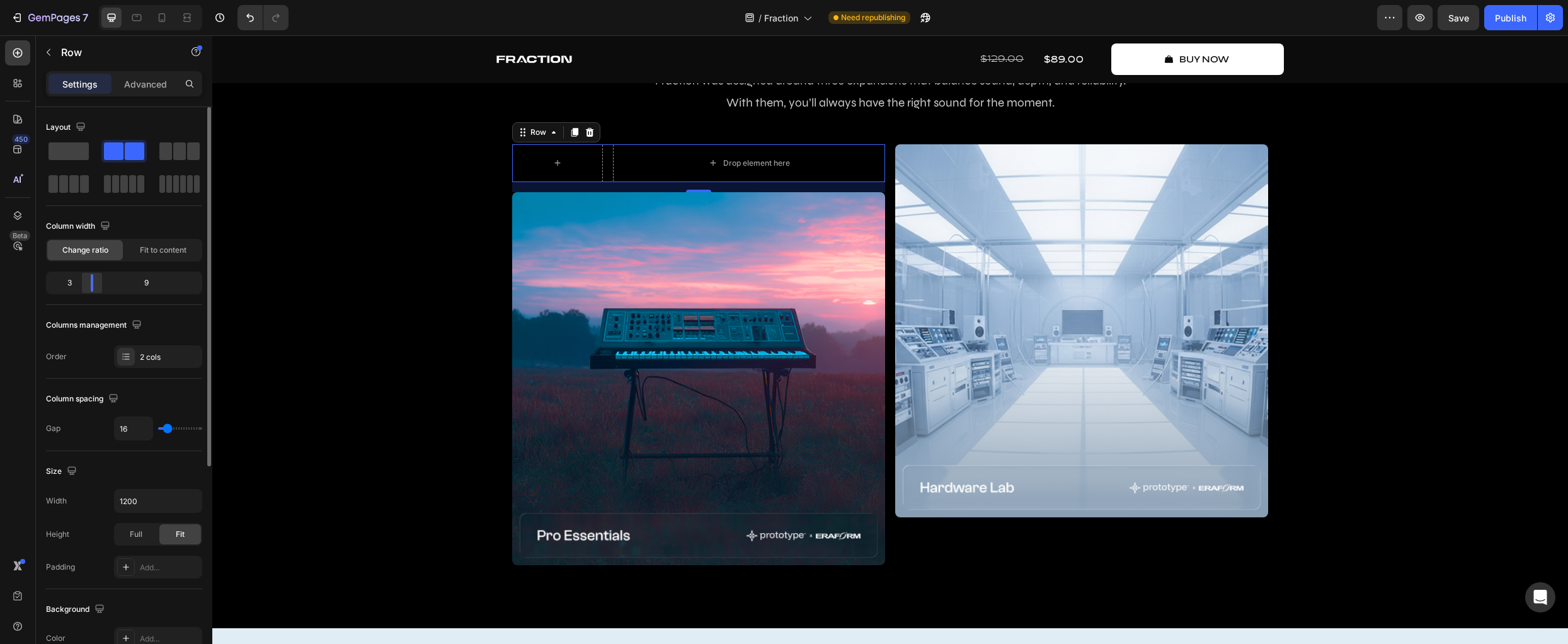
drag, startPoint x: 121, startPoint y: 279, endPoint x: 87, endPoint y: 280, distance: 34.0
click at [87, 280] on div at bounding box center [91, 283] width 23 height 18
click at [137, 86] on p "Advanced" at bounding box center [145, 83] width 43 height 13
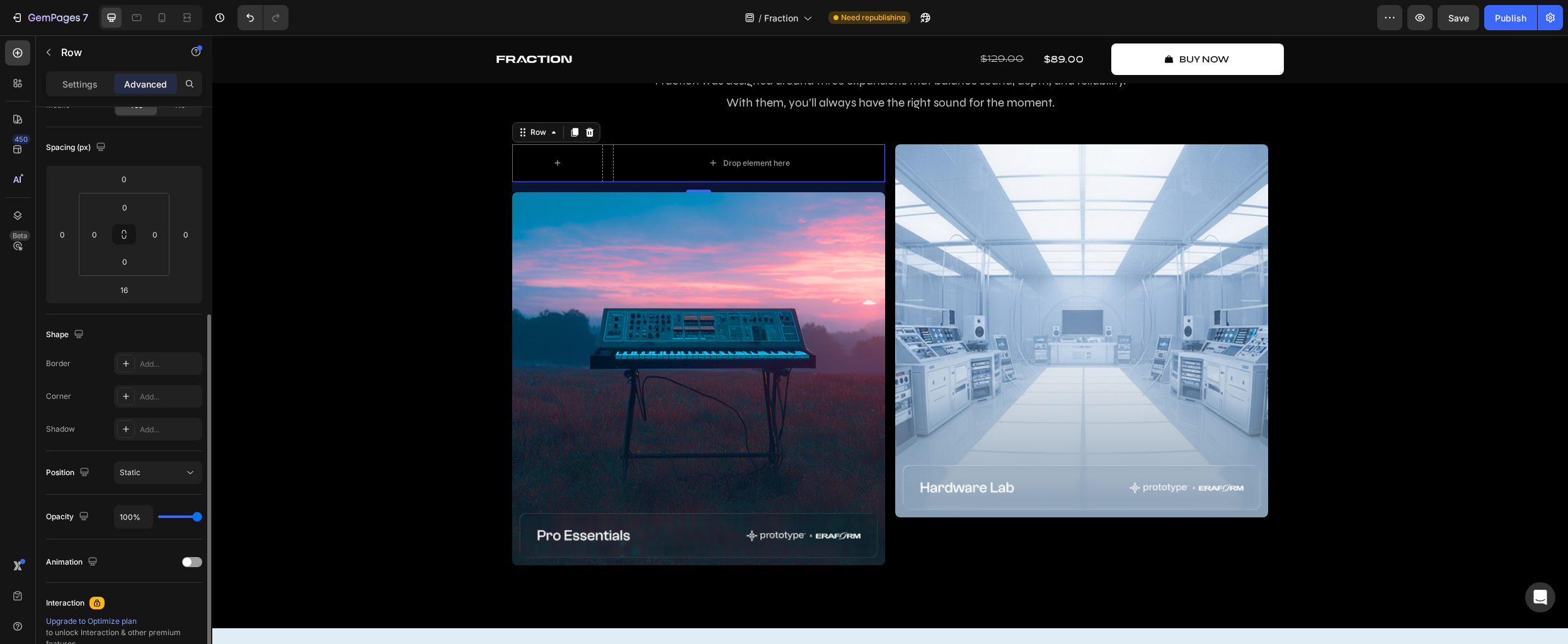
scroll to position [193, 0]
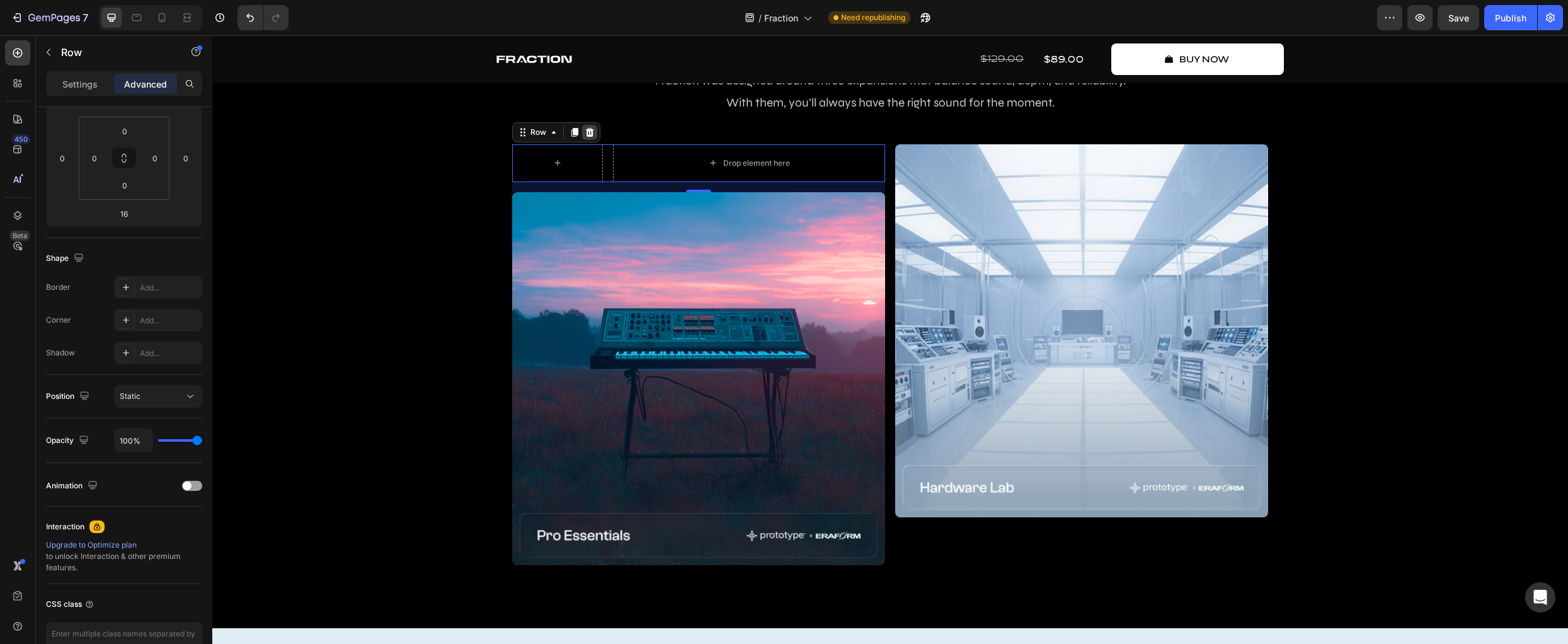
click at [586, 130] on icon at bounding box center [589, 132] width 8 height 9
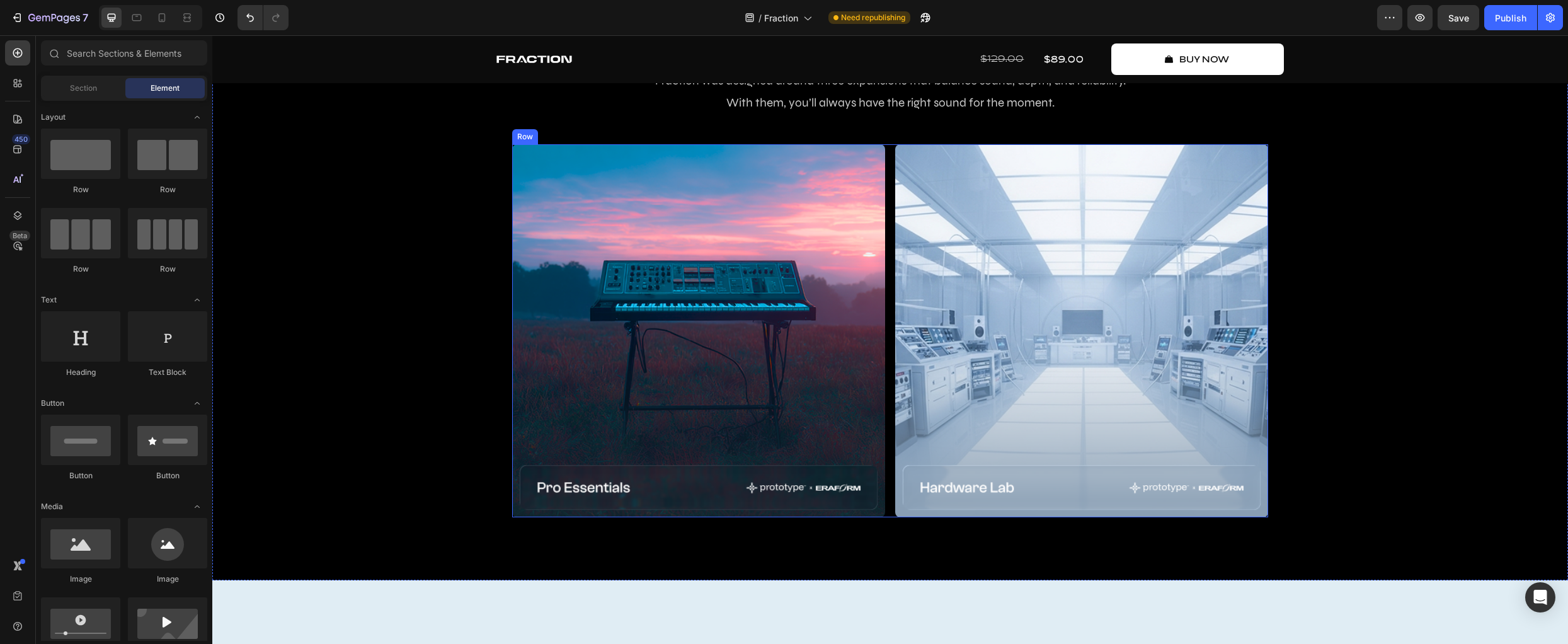
click at [885, 500] on div "Image Image Row" at bounding box center [890, 330] width 756 height 373
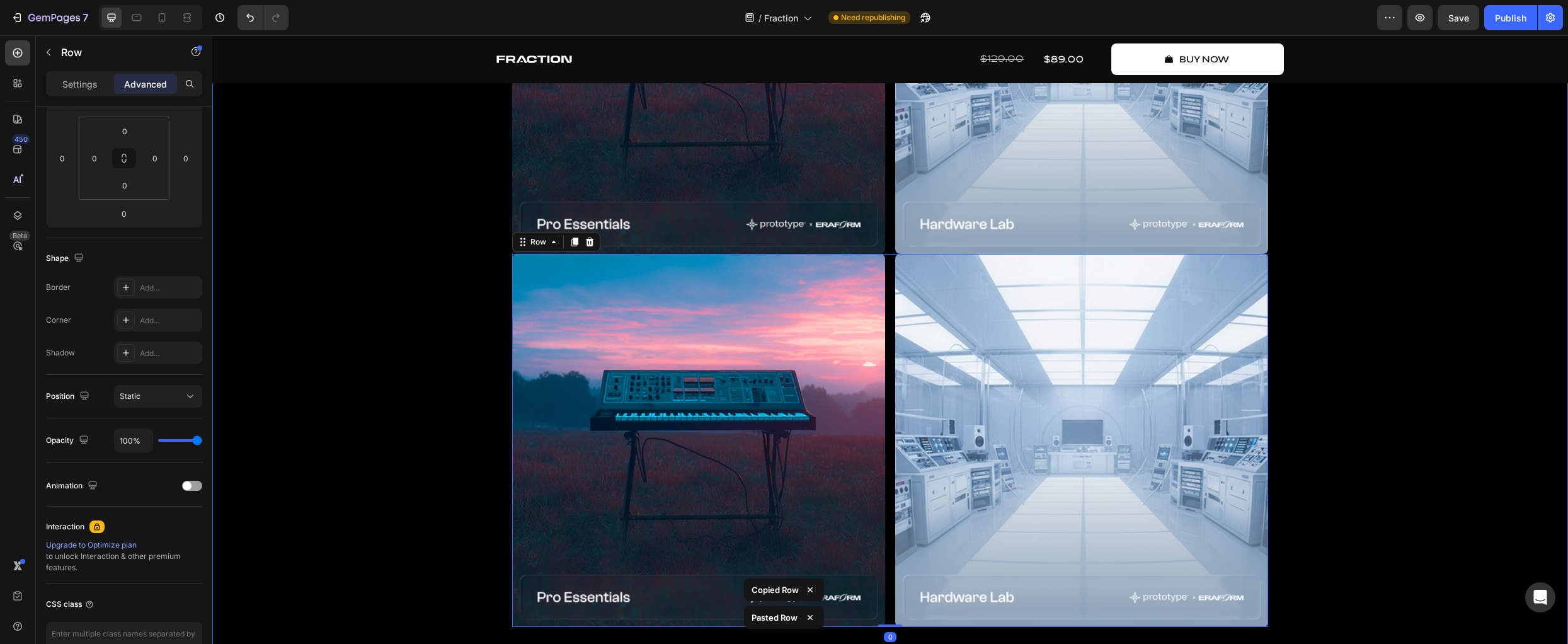
scroll to position [3103, 0]
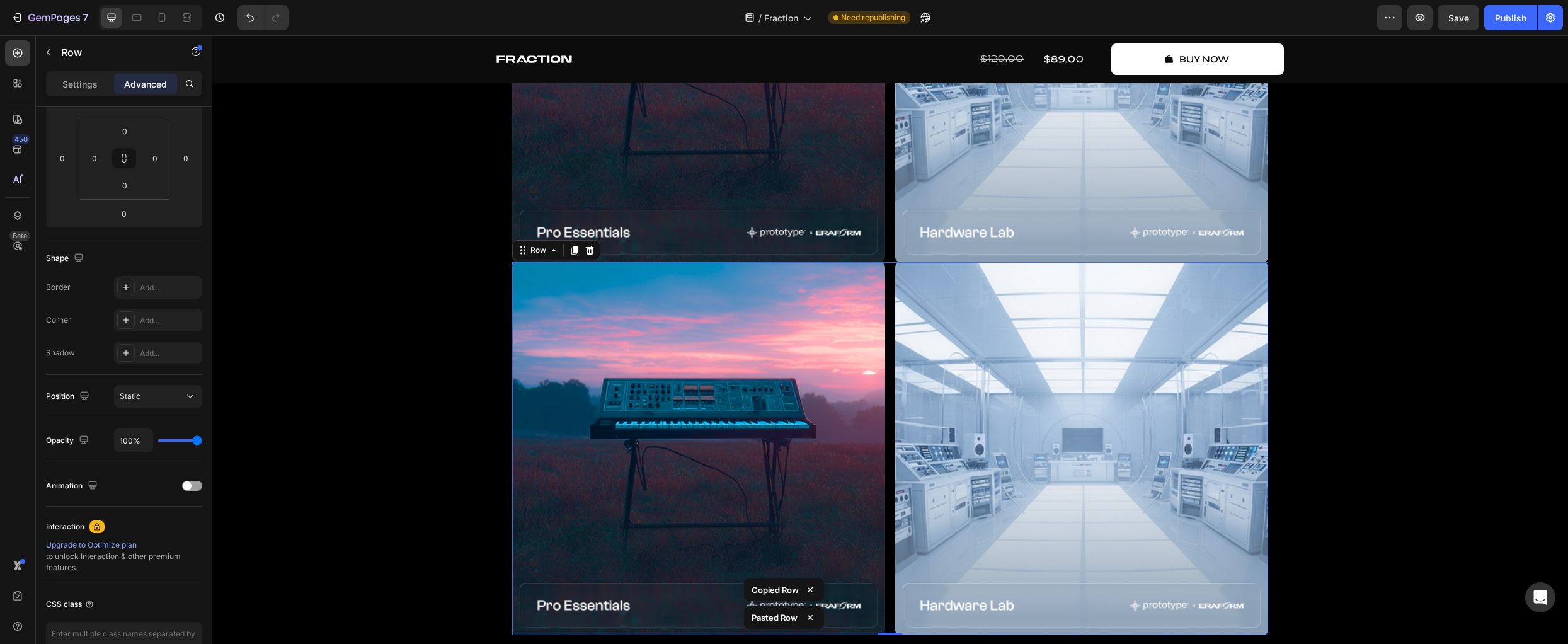
click at [884, 282] on div "Image Image Row 0" at bounding box center [890, 449] width 756 height 373
click at [760, 329] on img at bounding box center [699, 449] width 373 height 373
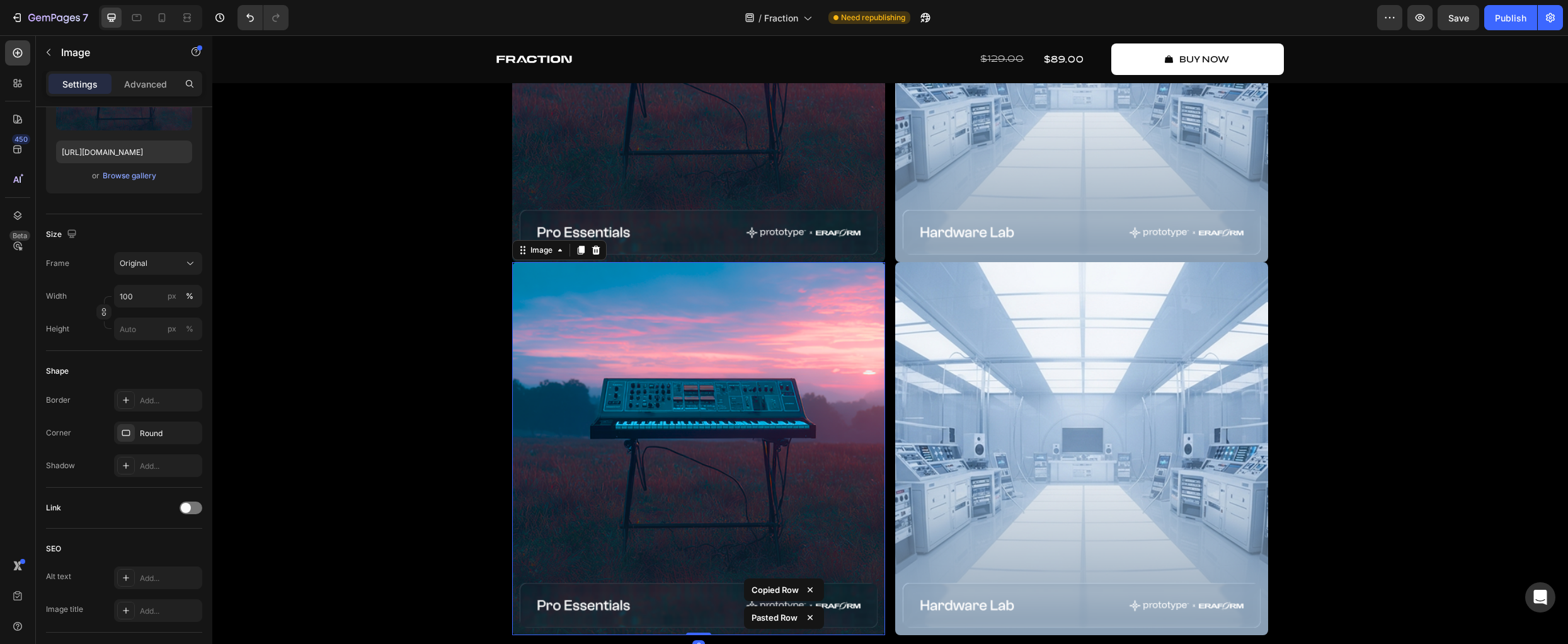
scroll to position [0, 0]
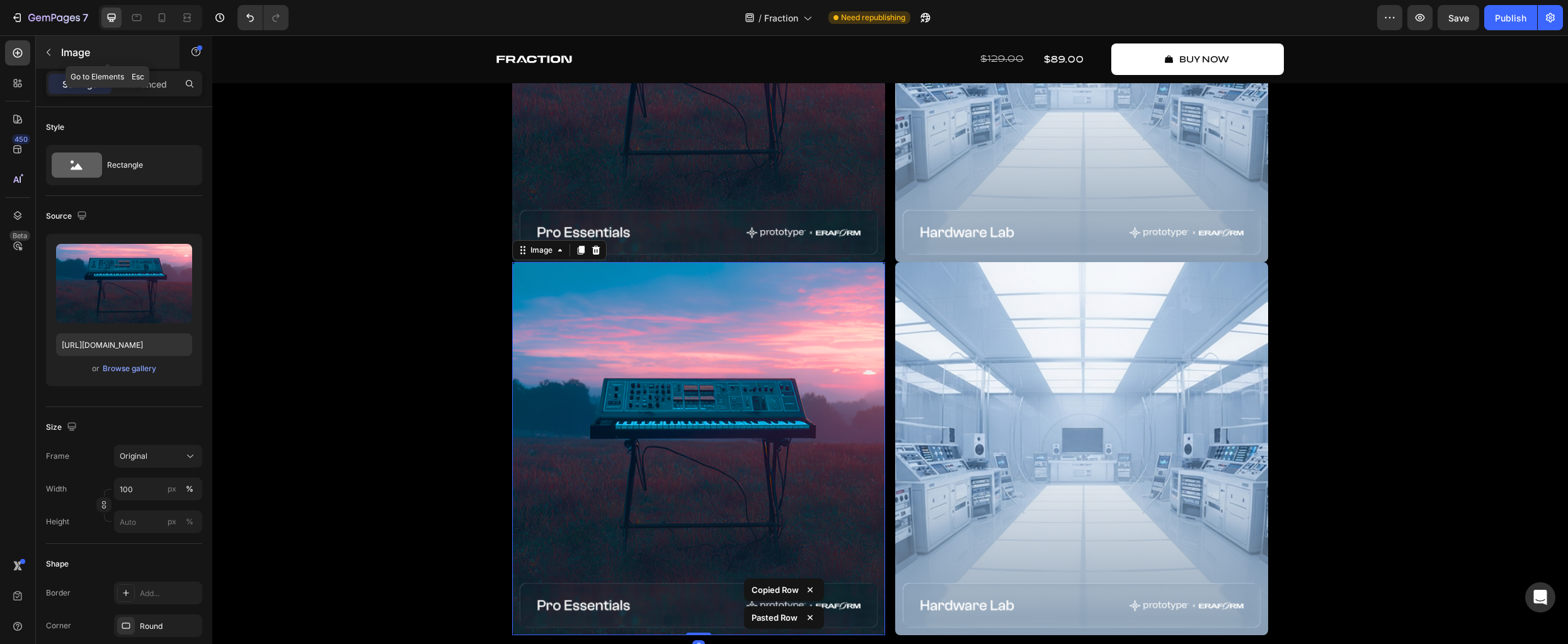
click at [53, 56] on icon "button" at bounding box center [49, 53] width 10 height 10
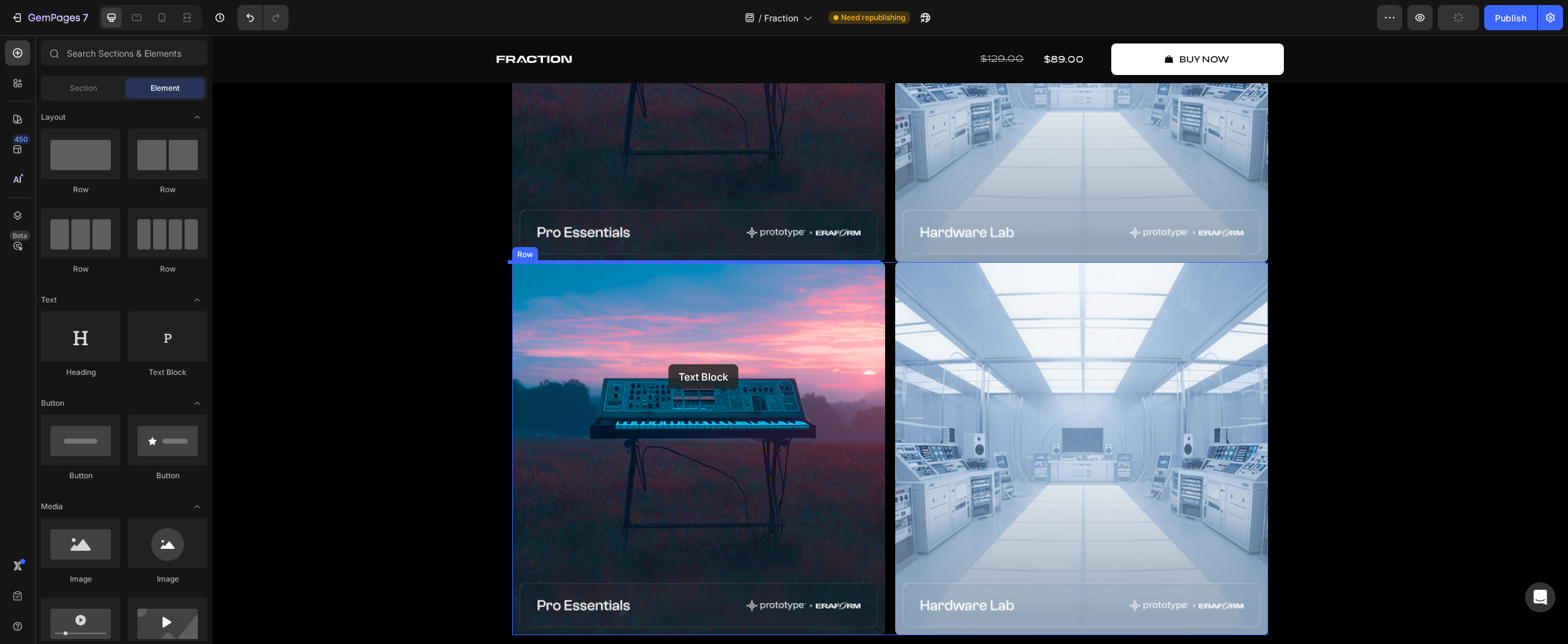
drag, startPoint x: 222, startPoint y: 352, endPoint x: 668, endPoint y: 364, distance: 446.2
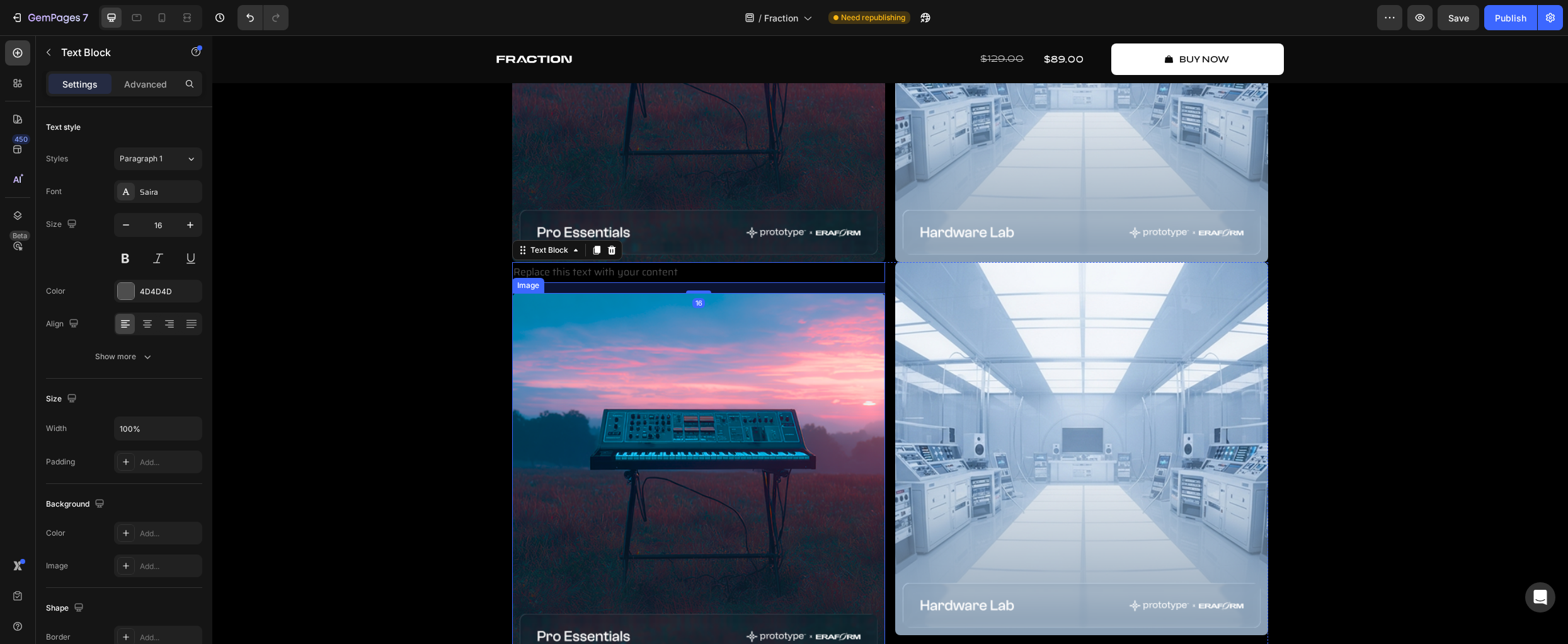
click at [758, 428] on img at bounding box center [699, 479] width 373 height 373
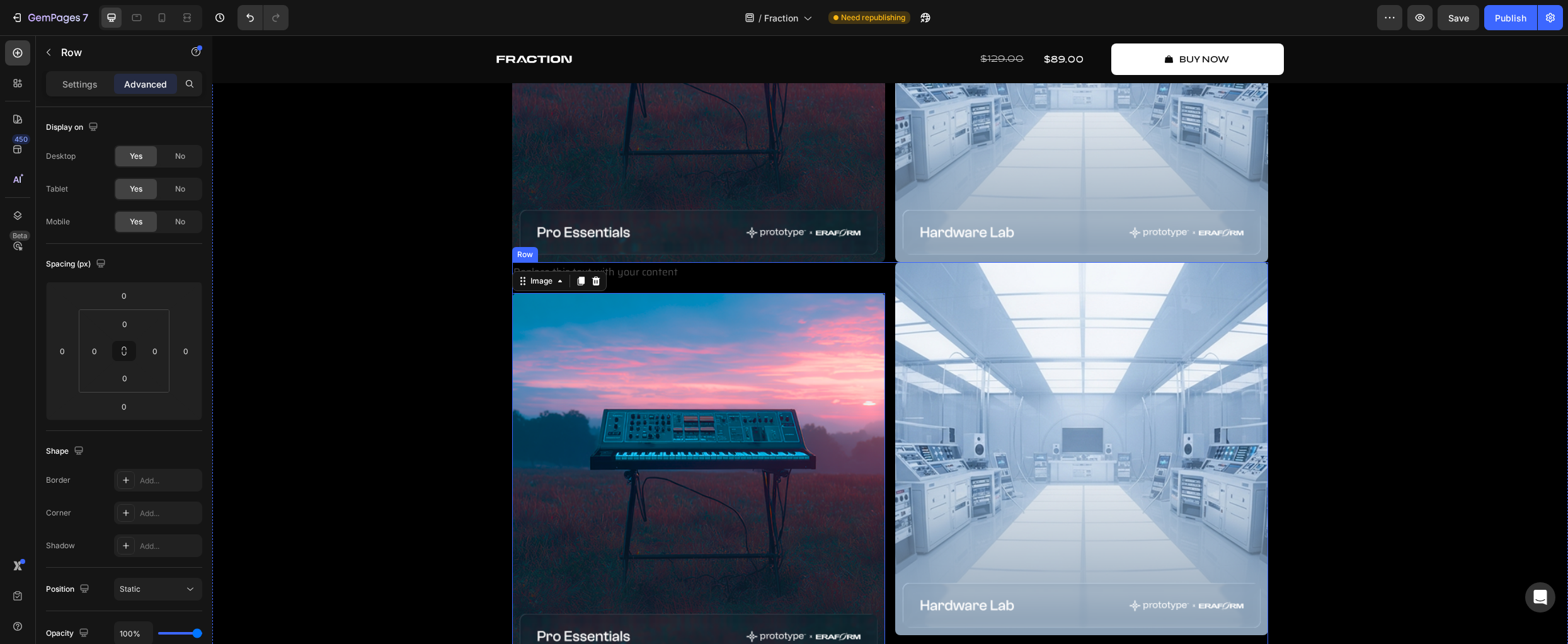
click at [883, 288] on div "Replace this text with your content Text Block Image 0 Image Row" at bounding box center [890, 463] width 756 height 404
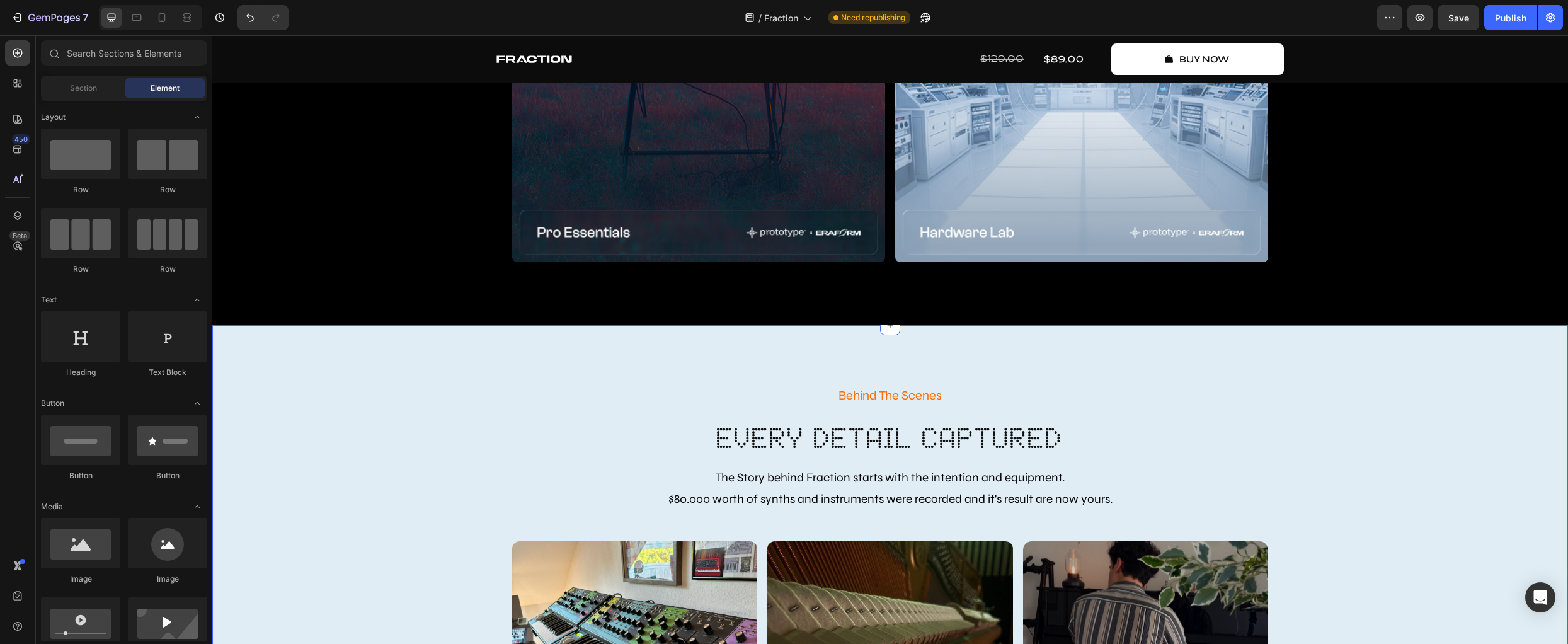
scroll to position [2907, 0]
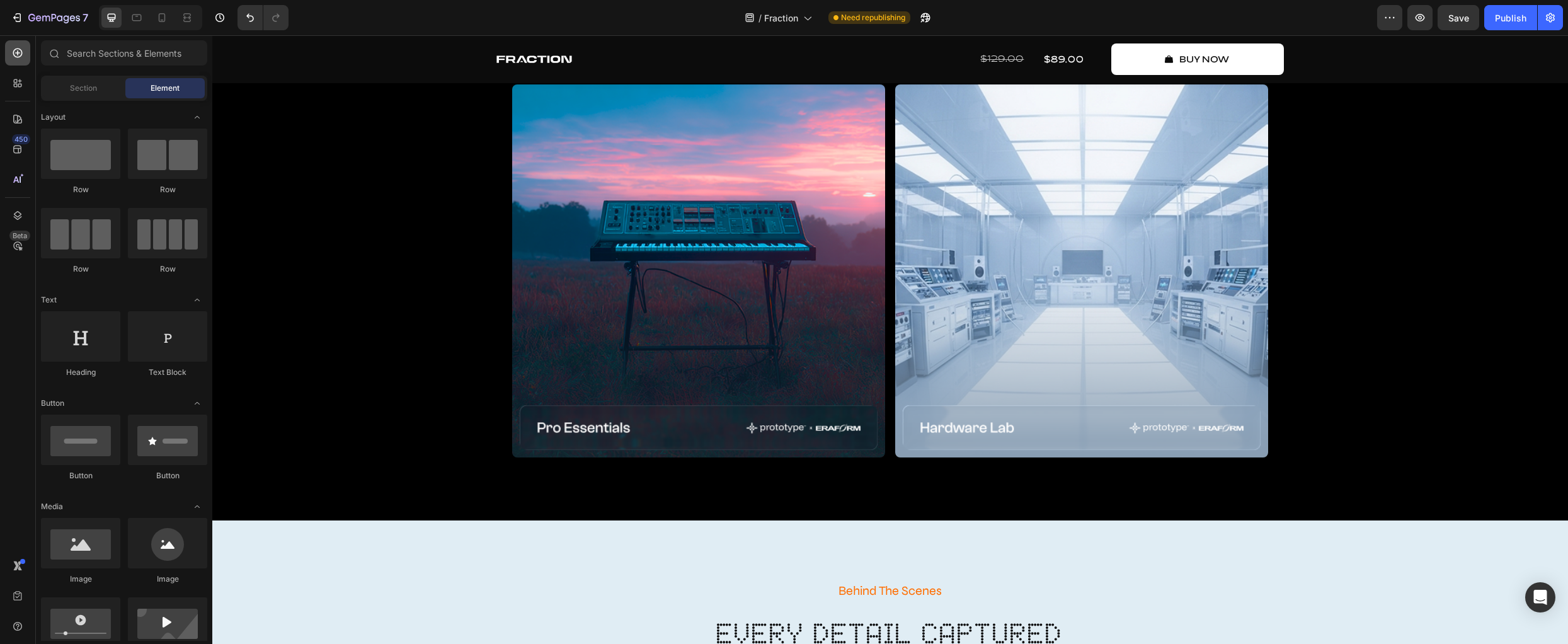
click at [15, 53] on icon at bounding box center [17, 53] width 13 height 13
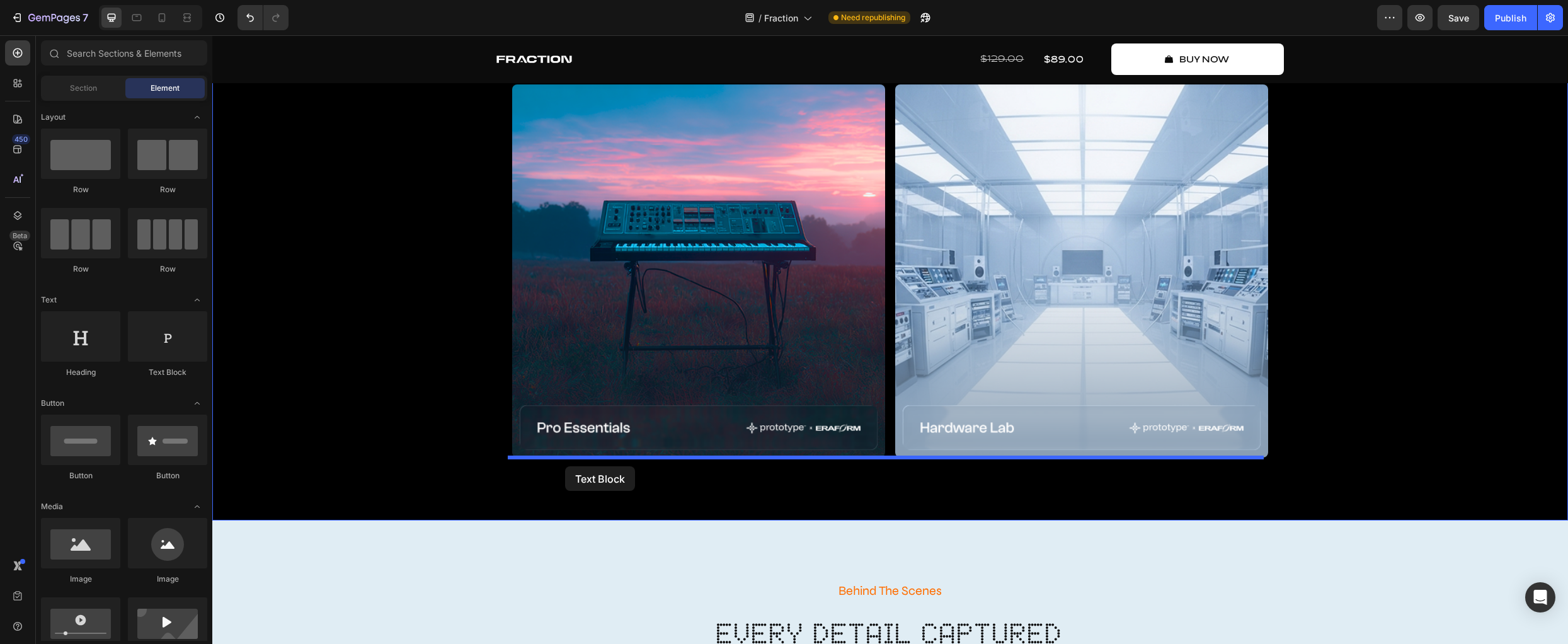
drag, startPoint x: 371, startPoint y: 381, endPoint x: 551, endPoint y: 513, distance: 223.2
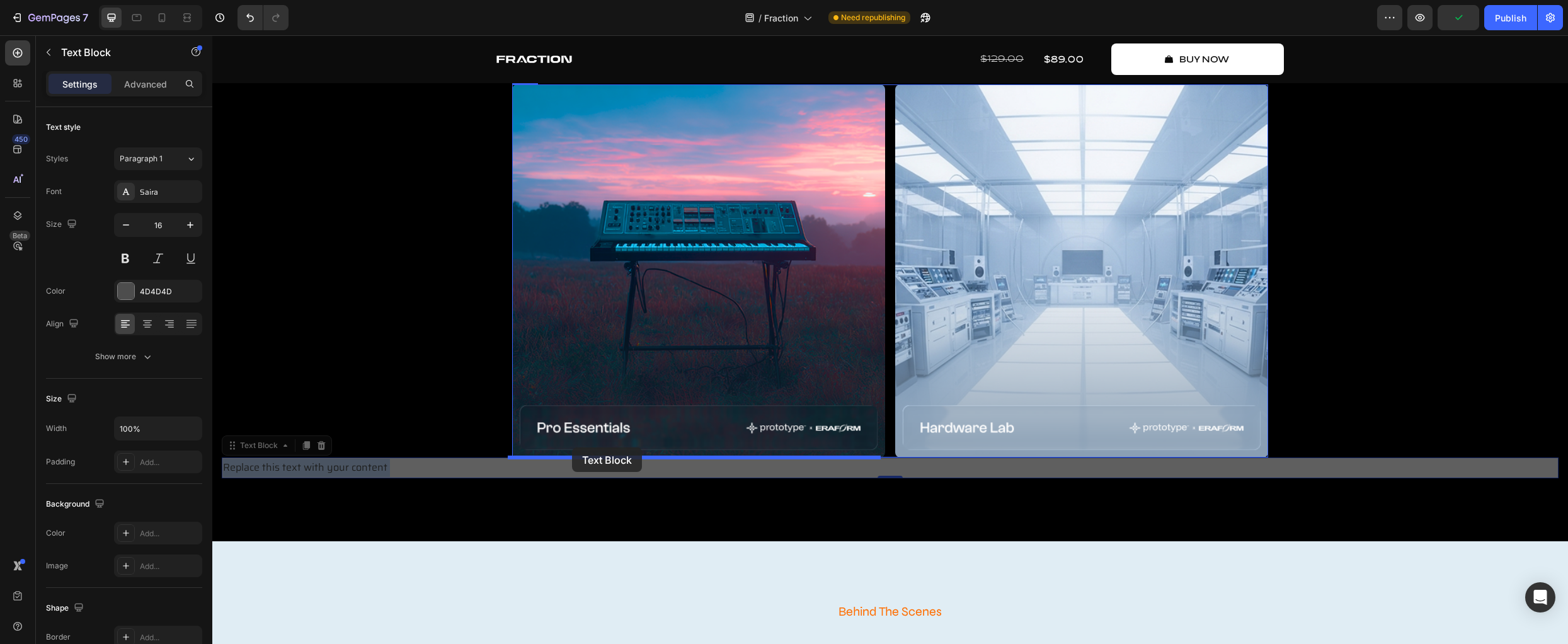
drag, startPoint x: 326, startPoint y: 466, endPoint x: 572, endPoint y: 448, distance: 246.7
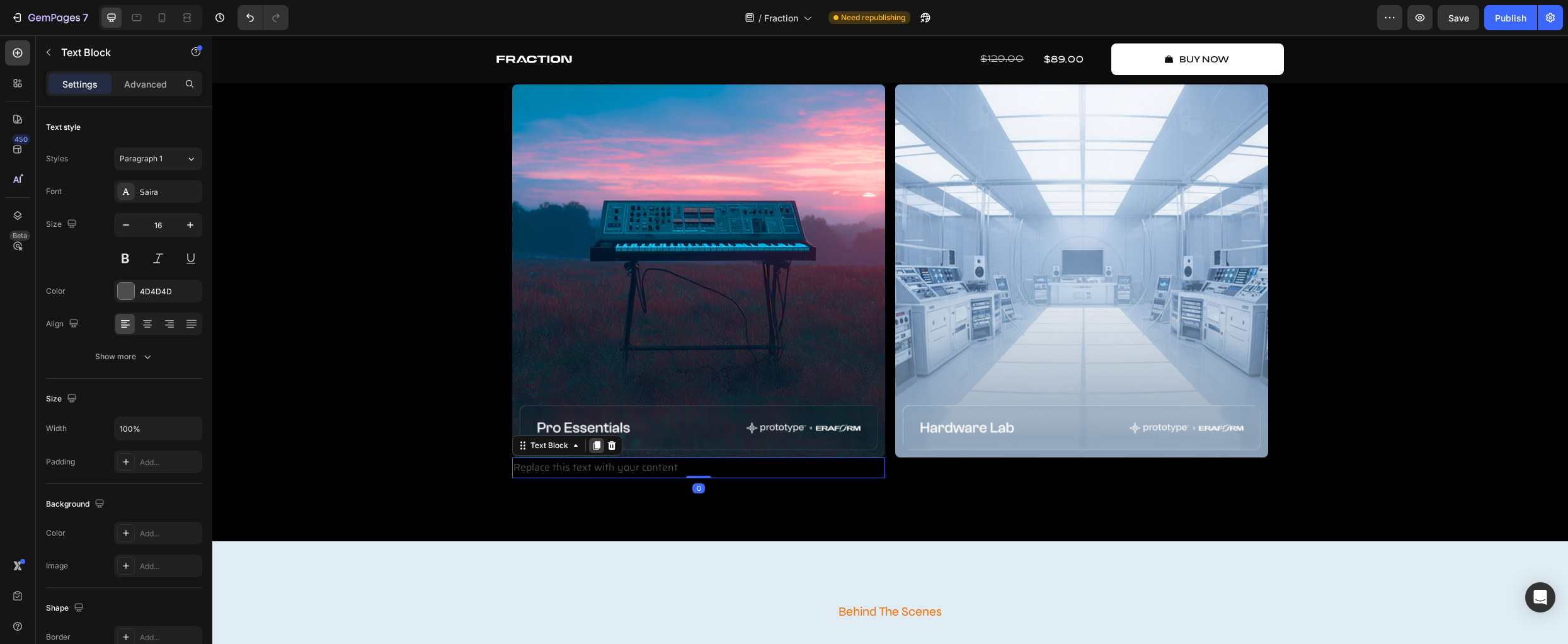
click at [594, 444] on icon at bounding box center [596, 445] width 7 height 9
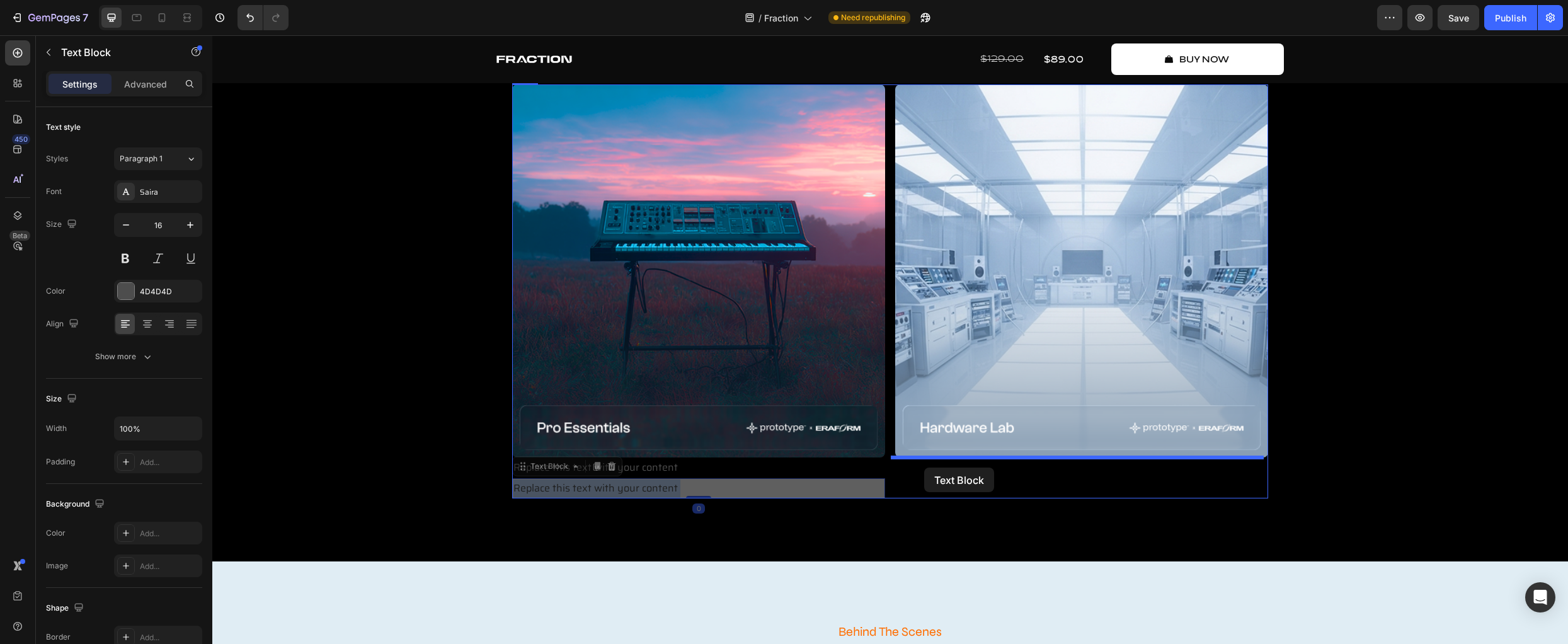
drag, startPoint x: 574, startPoint y: 487, endPoint x: 924, endPoint y: 467, distance: 350.6
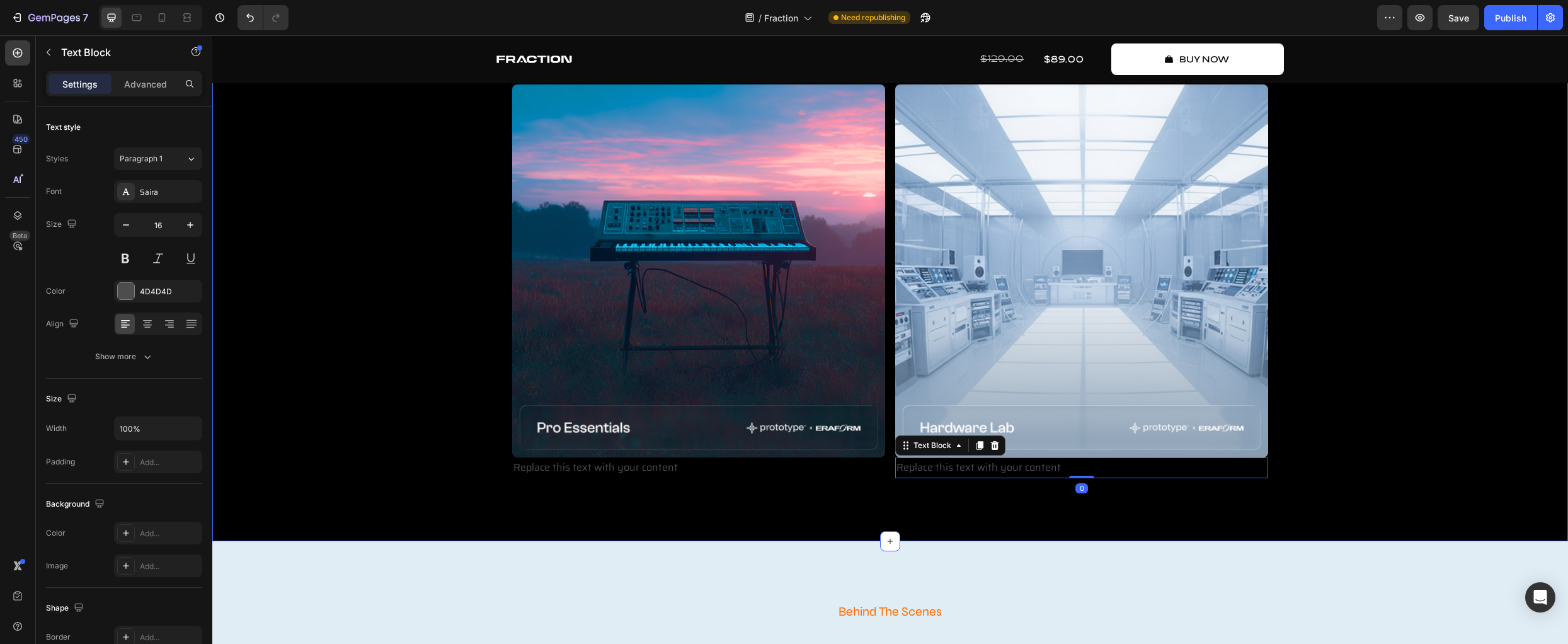
click at [765, 509] on div "Create Music Like Never Before Text Block 3 dimensions of fraction Heading Frac…" at bounding box center [890, 202] width 1356 height 677
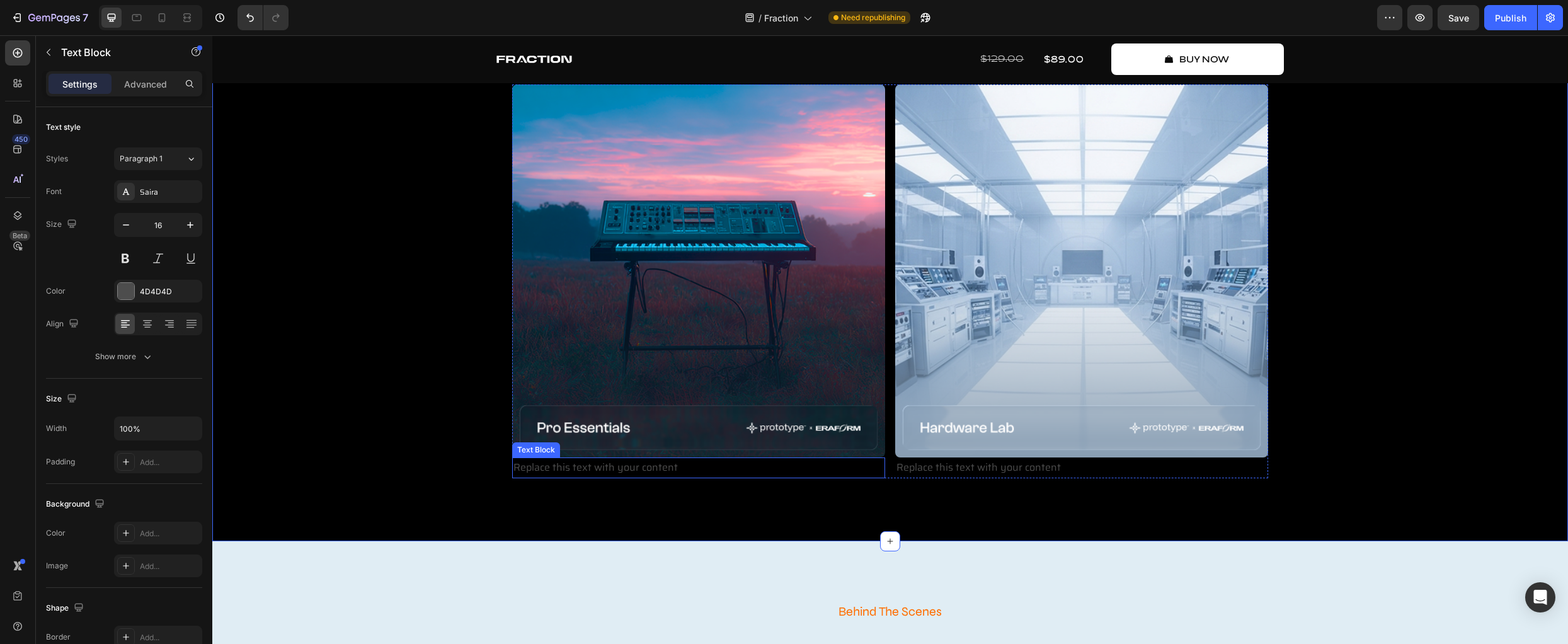
click at [627, 469] on div "Replace this text with your content" at bounding box center [699, 467] width 373 height 21
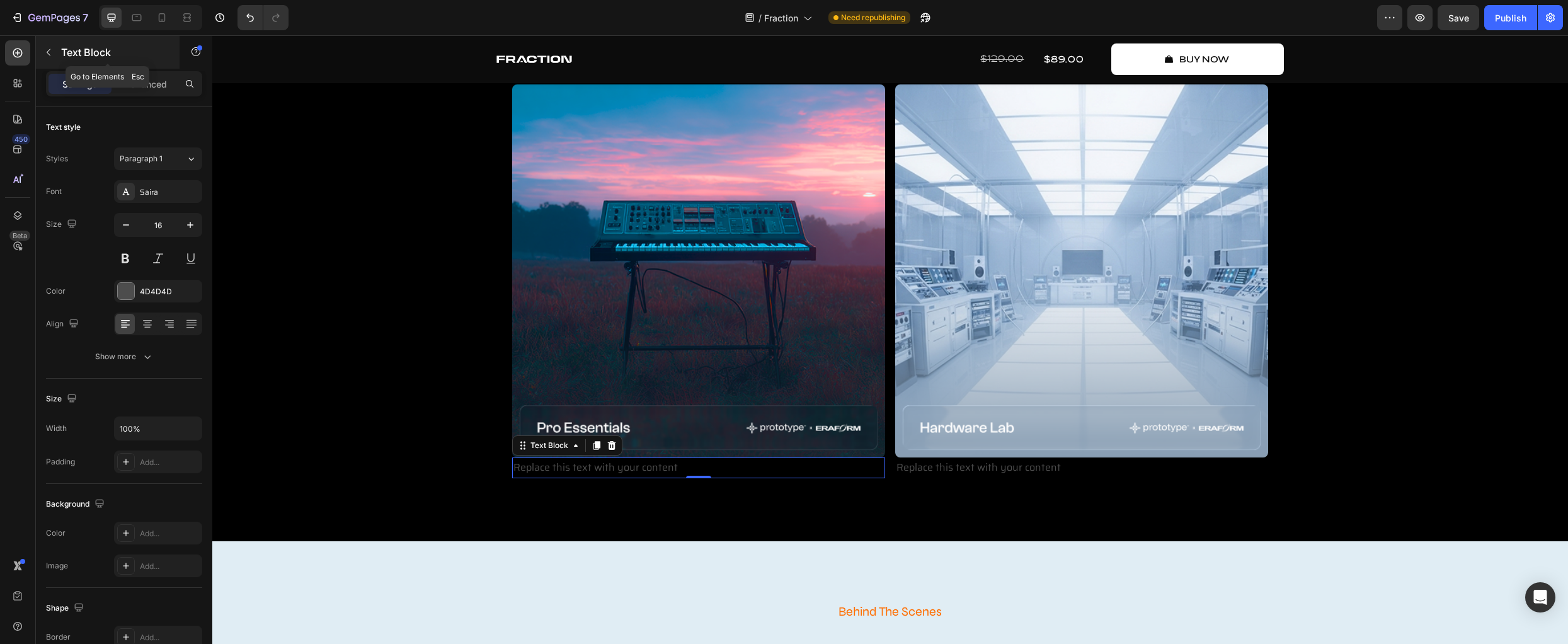
click at [48, 61] on button "button" at bounding box center [49, 53] width 20 height 20
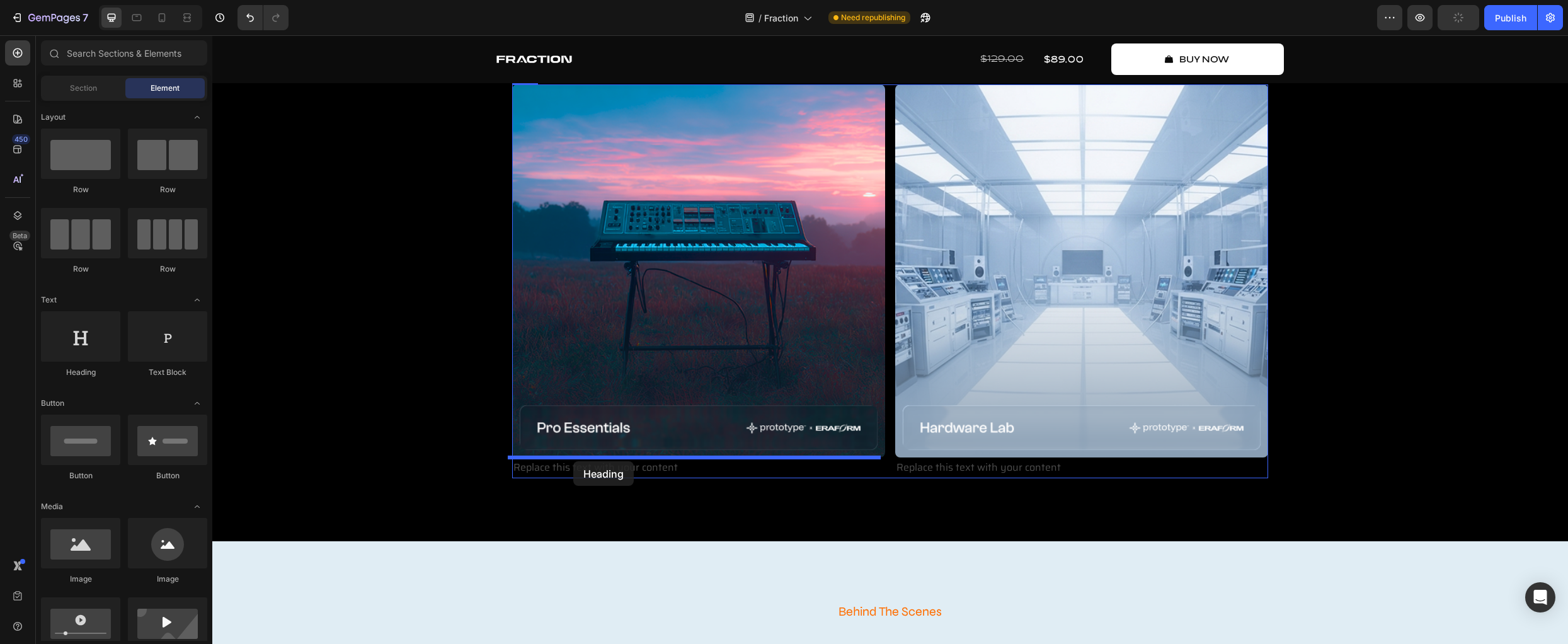
drag, startPoint x: 293, startPoint y: 377, endPoint x: 574, endPoint y: 461, distance: 293.3
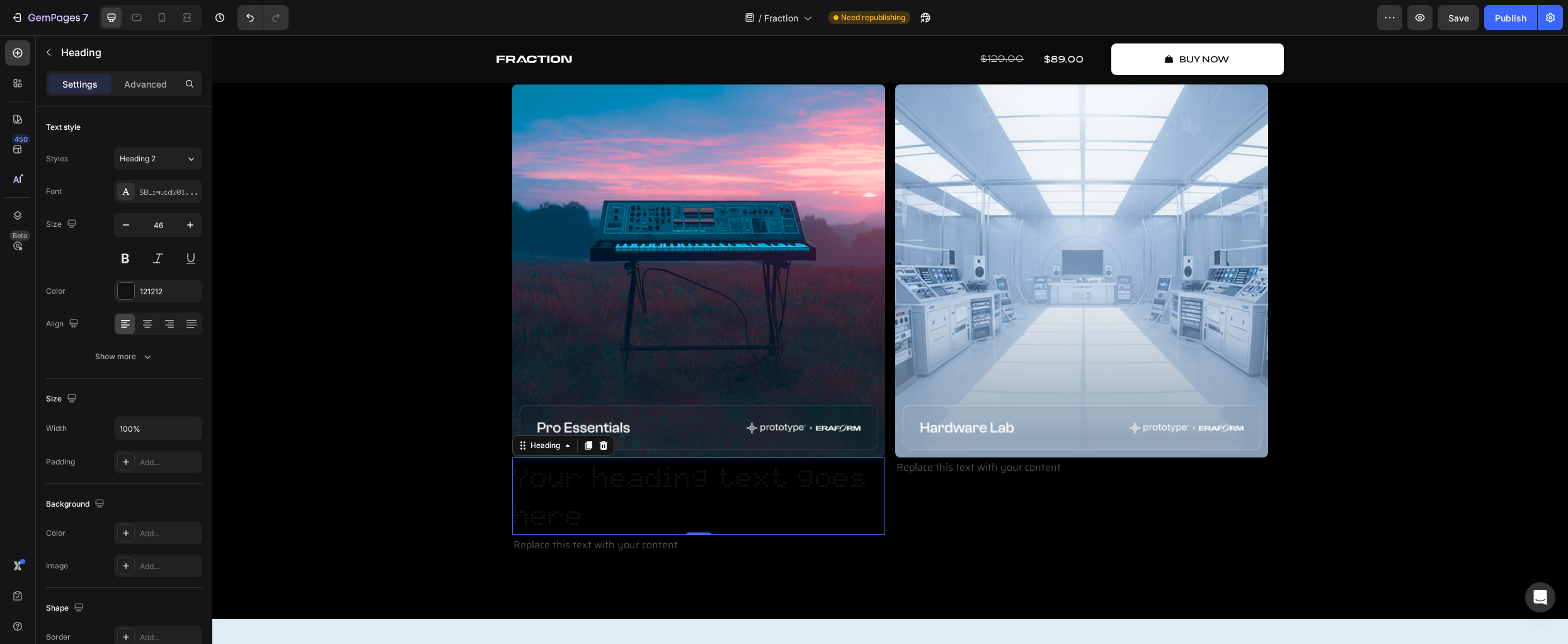
click at [586, 448] on icon at bounding box center [588, 445] width 7 height 9
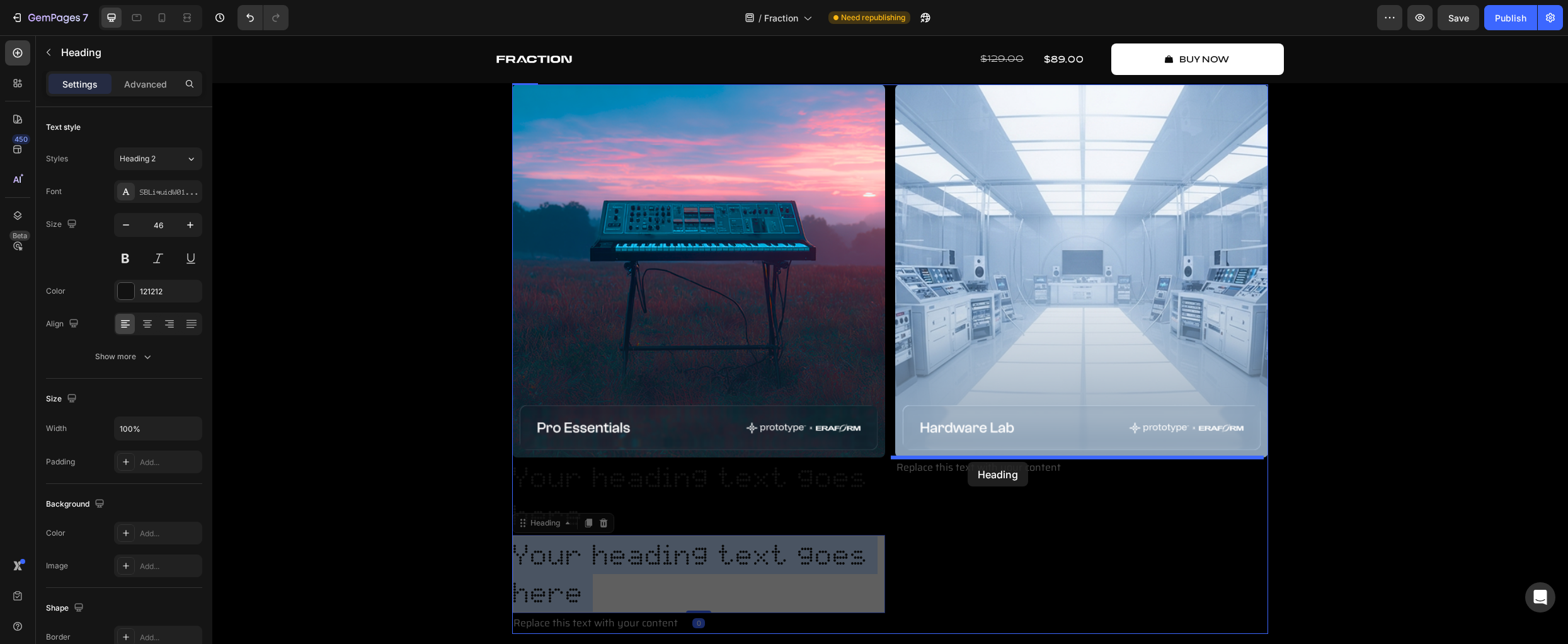
drag, startPoint x: 577, startPoint y: 563, endPoint x: 968, endPoint y: 461, distance: 404.1
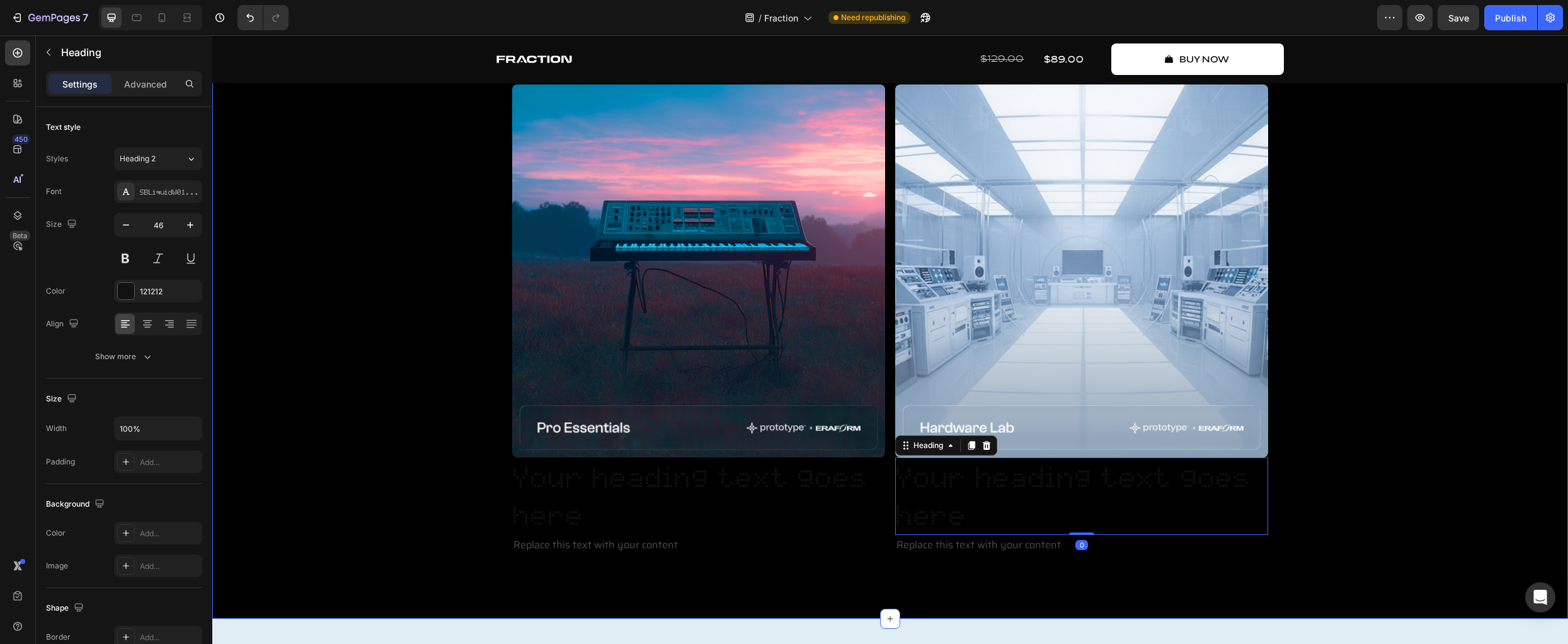
click at [1382, 513] on div "Create Music Like Never Before Text Block 3 dimensions of fraction Heading Frac…" at bounding box center [889, 241] width 1337 height 629
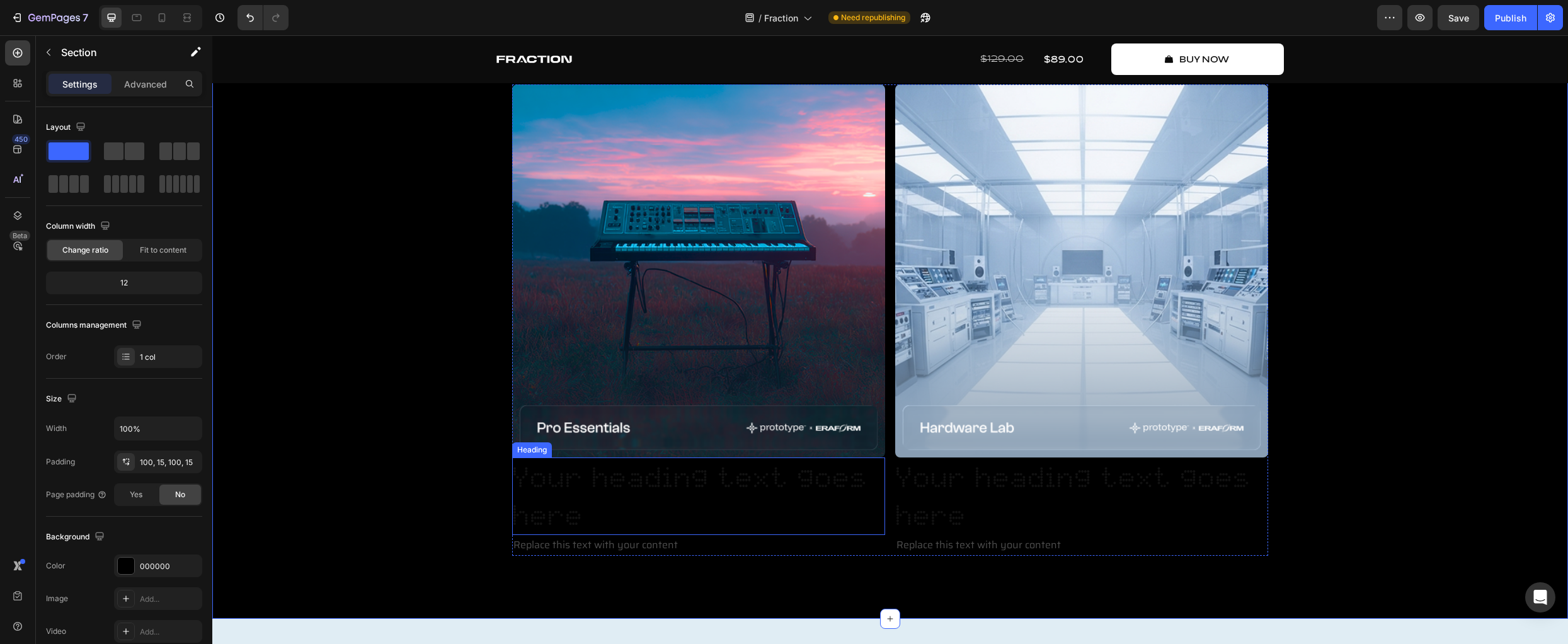
click at [625, 486] on h2 "Your heading text goes here" at bounding box center [699, 496] width 373 height 78
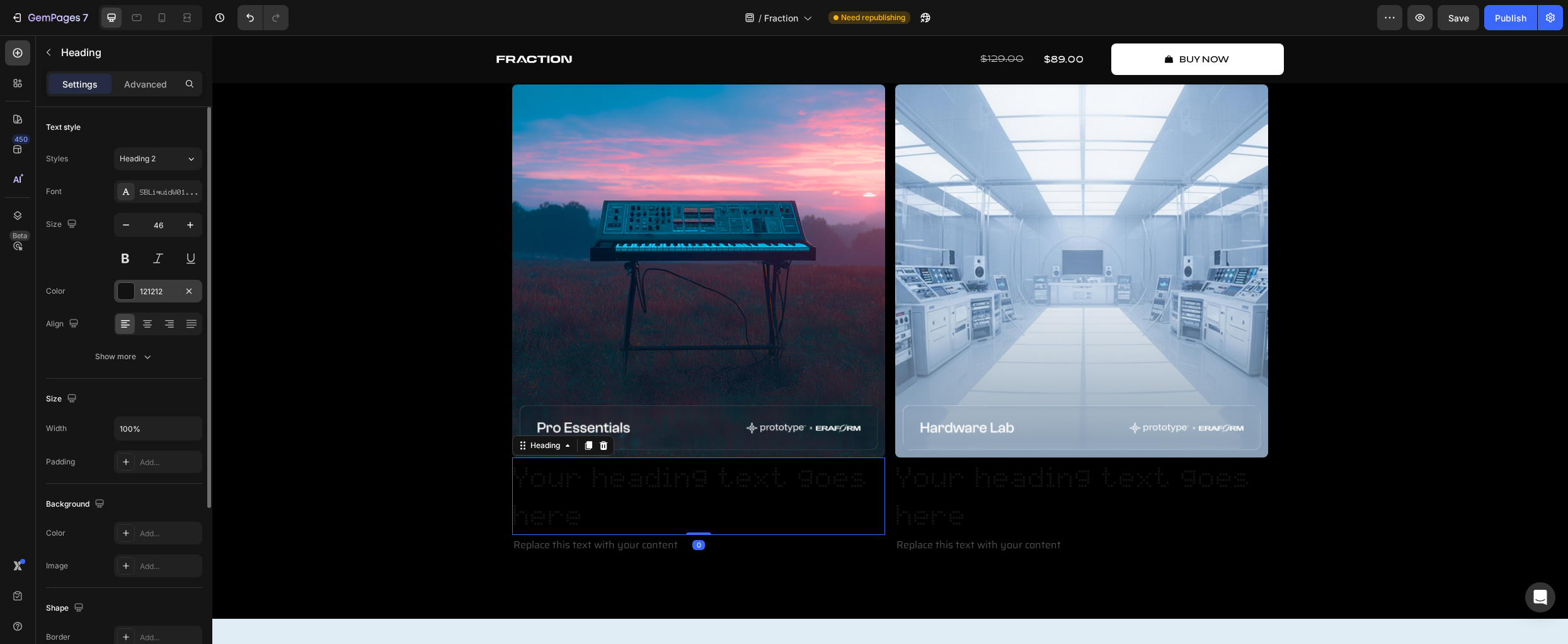
click at [134, 292] on div at bounding box center [126, 291] width 17 height 17
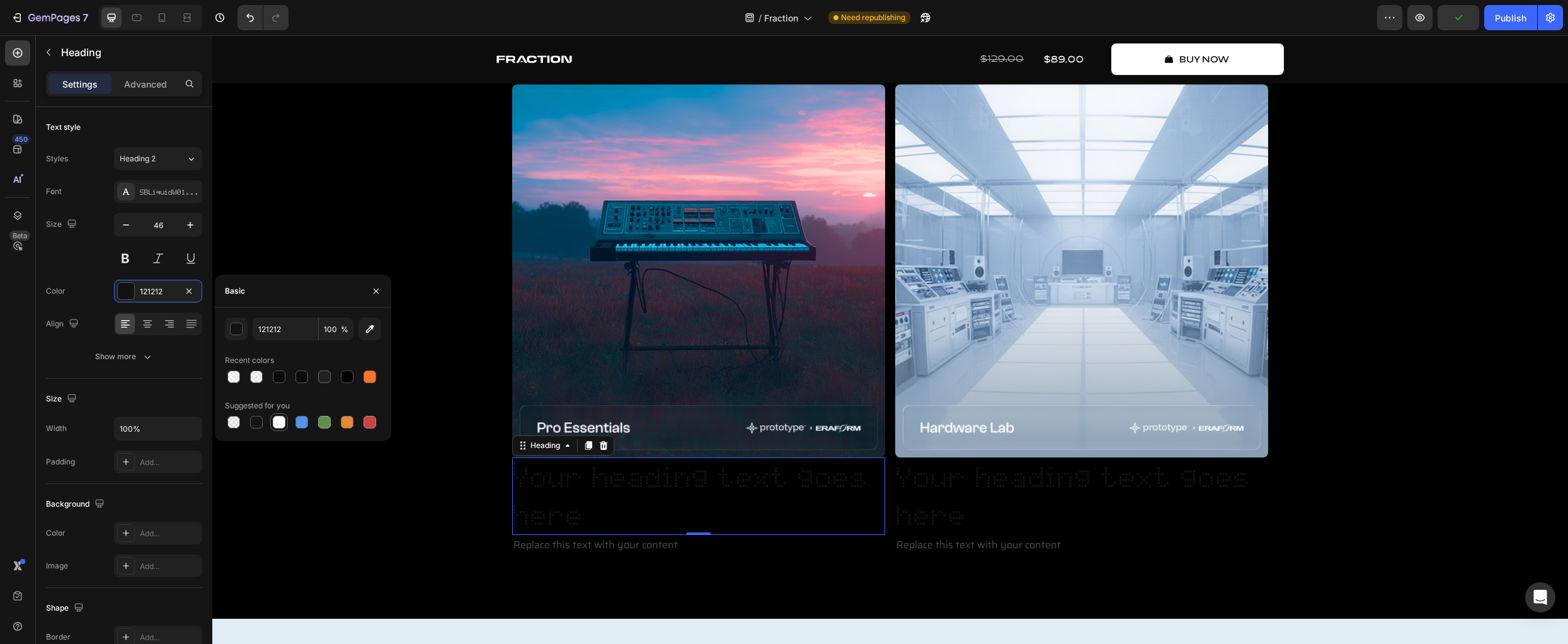
click at [282, 422] on div at bounding box center [279, 422] width 13 height 13
type input "FFFFFF"
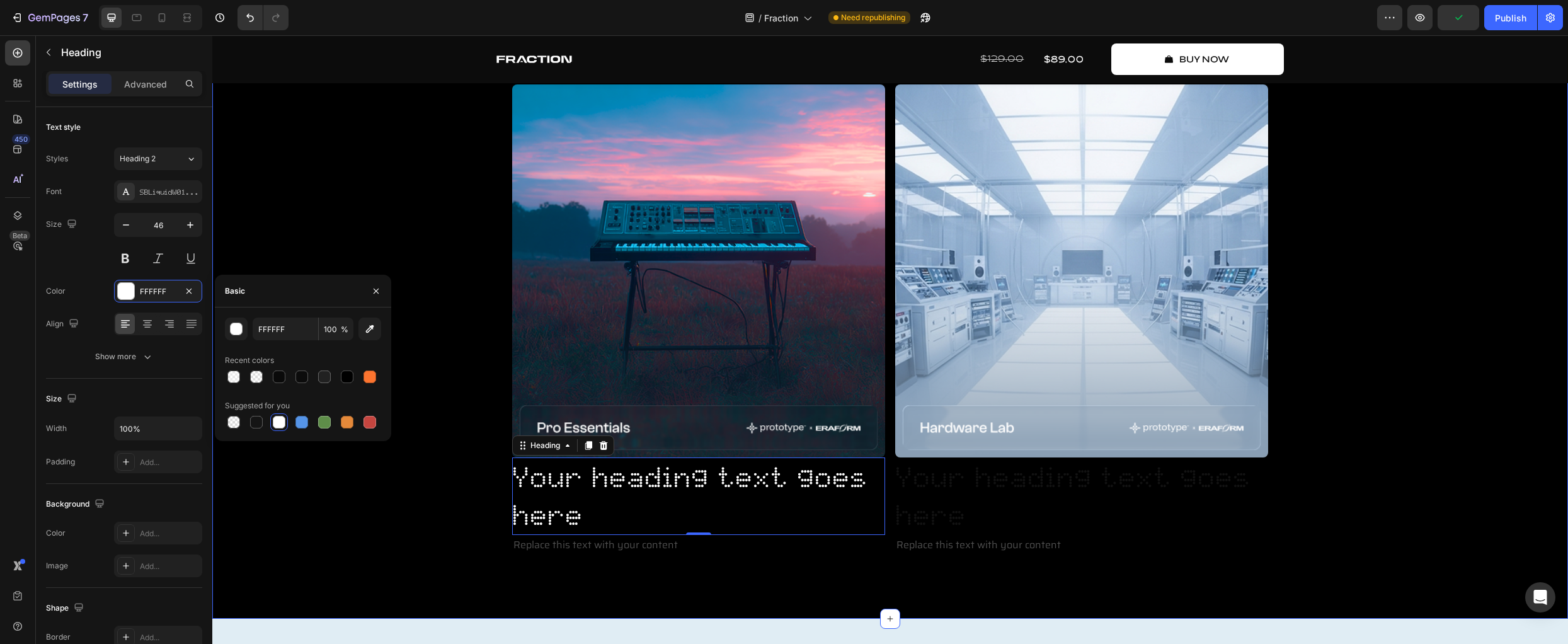
click at [364, 513] on div "Create Music Like Never Before Text Block 3 dimensions of fraction Heading Frac…" at bounding box center [889, 241] width 1337 height 629
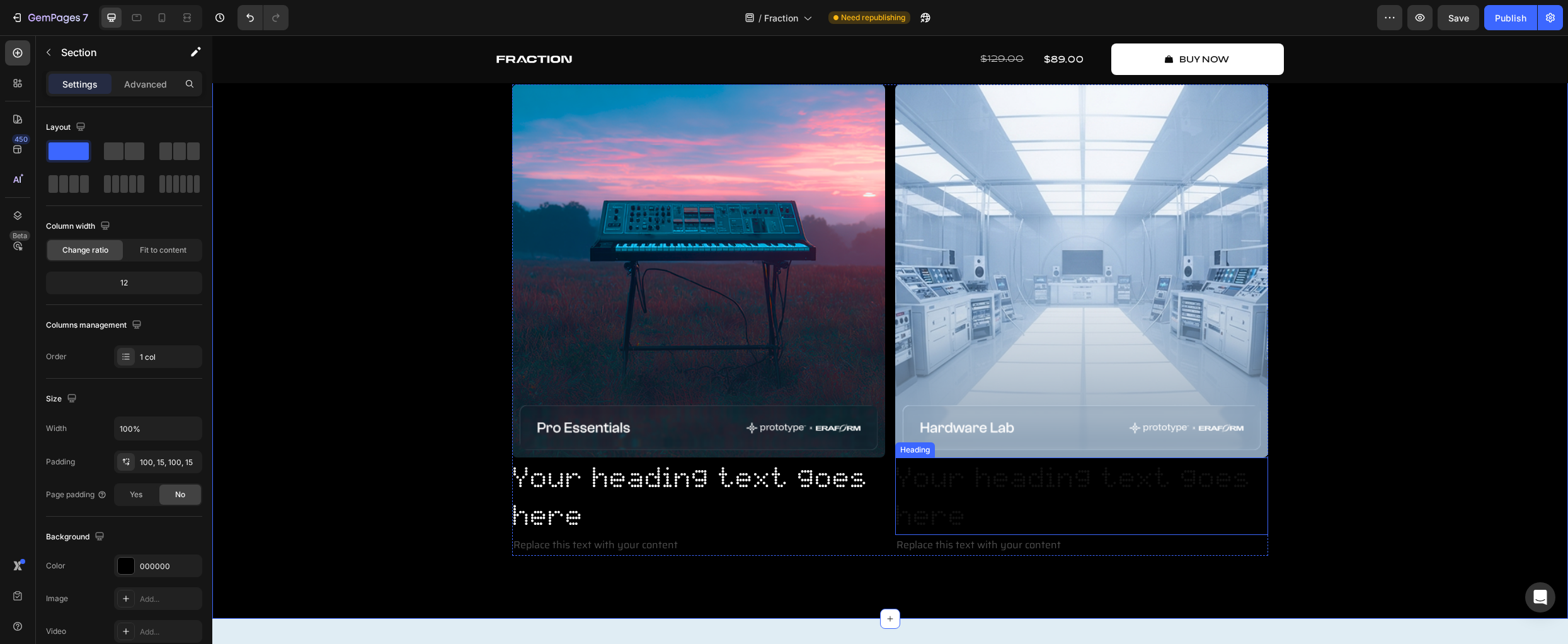
click at [969, 499] on h2 "Your heading text goes here" at bounding box center [1082, 496] width 373 height 78
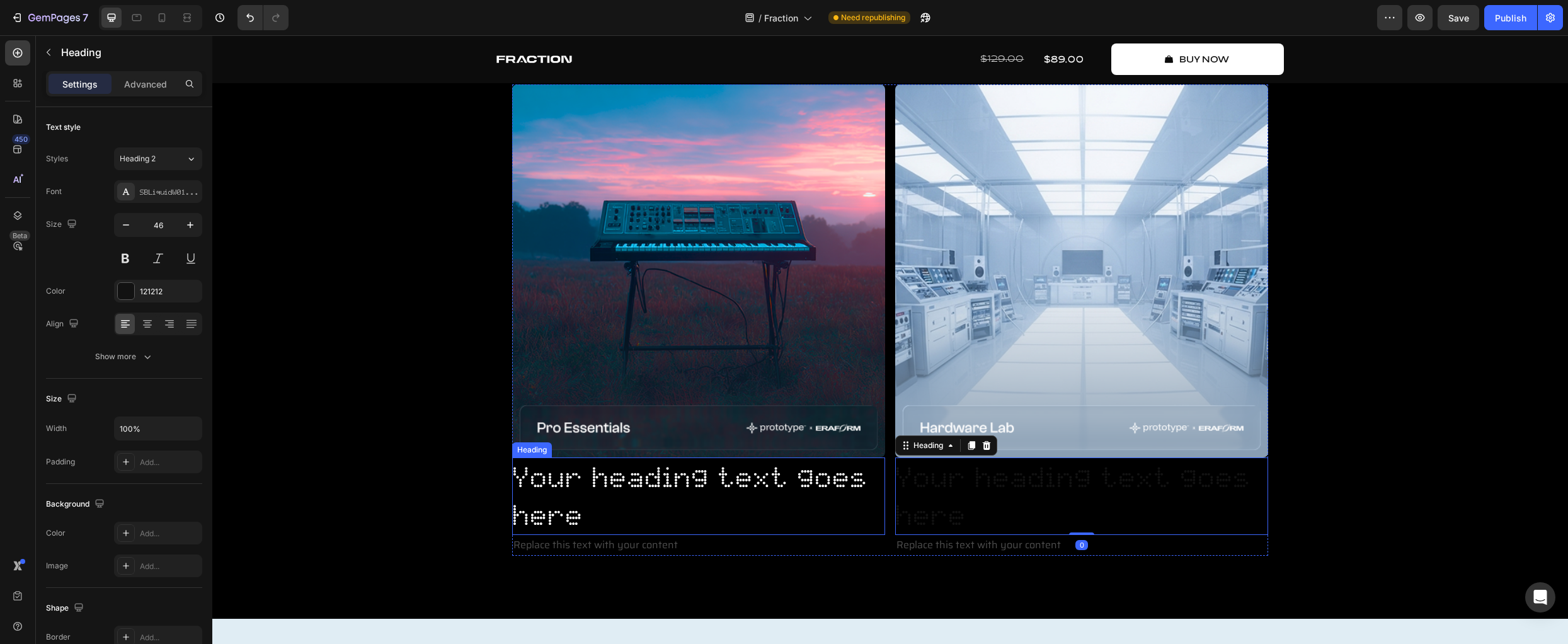
click at [585, 499] on h2 "Your heading text goes here" at bounding box center [699, 496] width 373 height 78
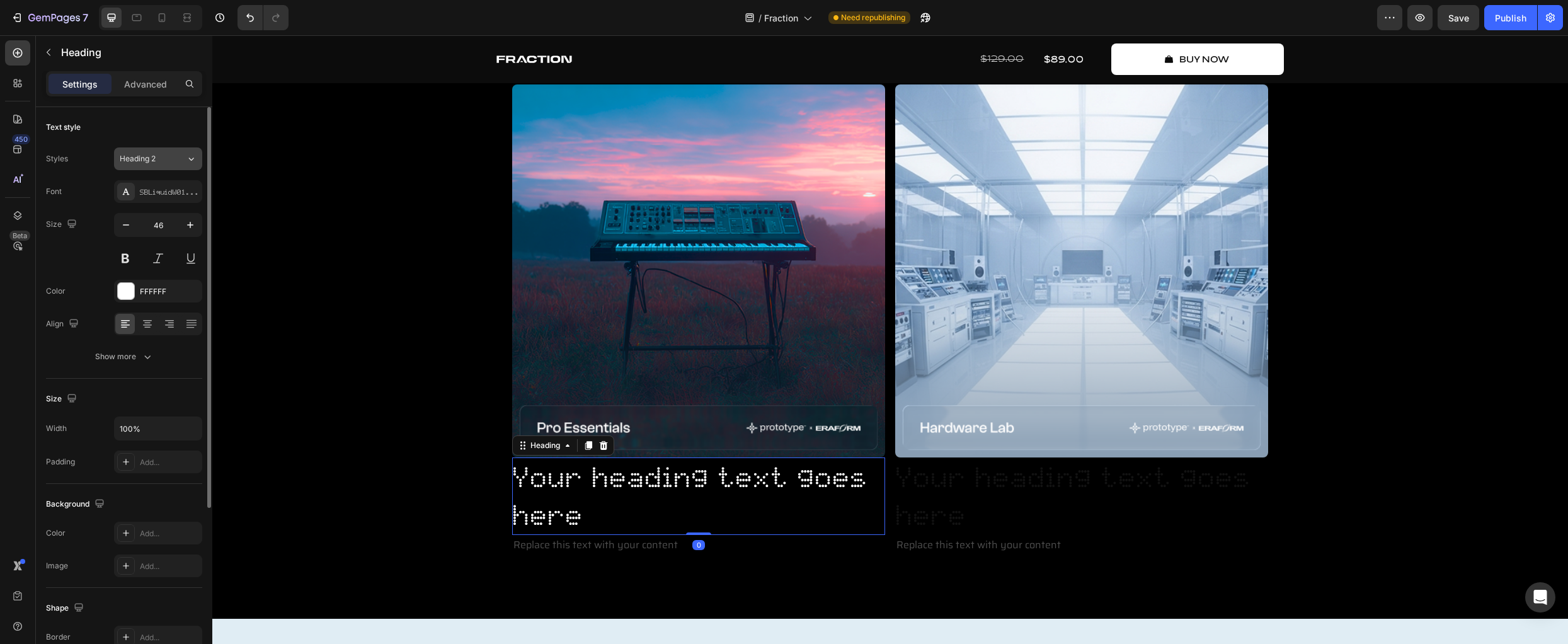
click at [161, 159] on div "Heading 2" at bounding box center [145, 158] width 51 height 11
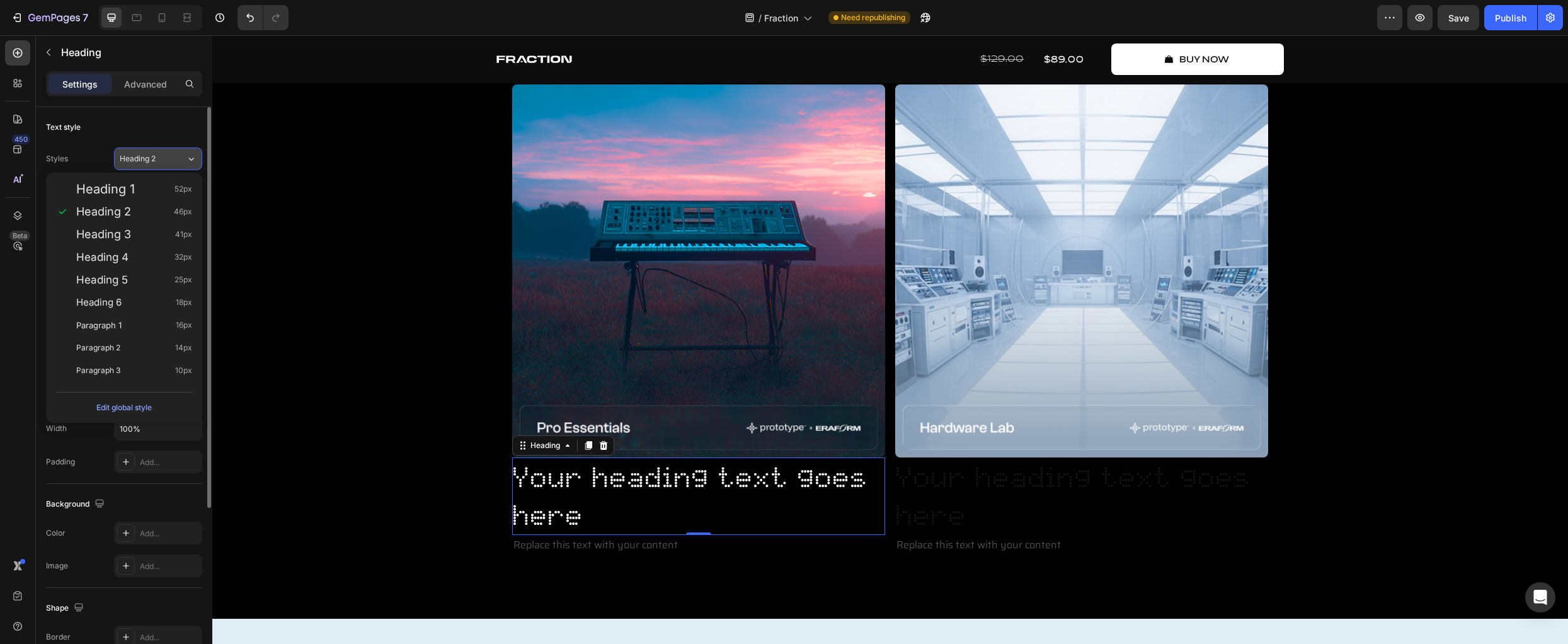
click at [161, 159] on div "Heading 2" at bounding box center [145, 158] width 51 height 11
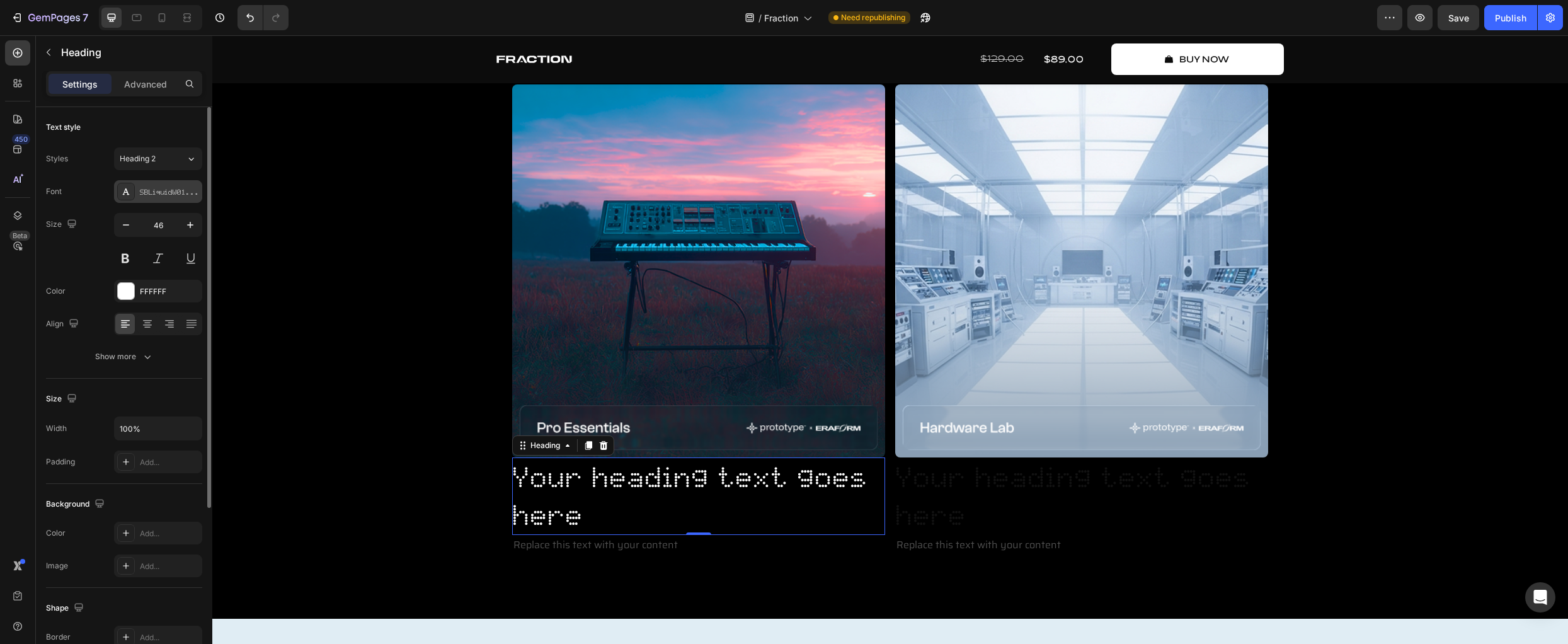
click at [157, 188] on div "SBLiquidW01-Dot" at bounding box center [170, 192] width 60 height 11
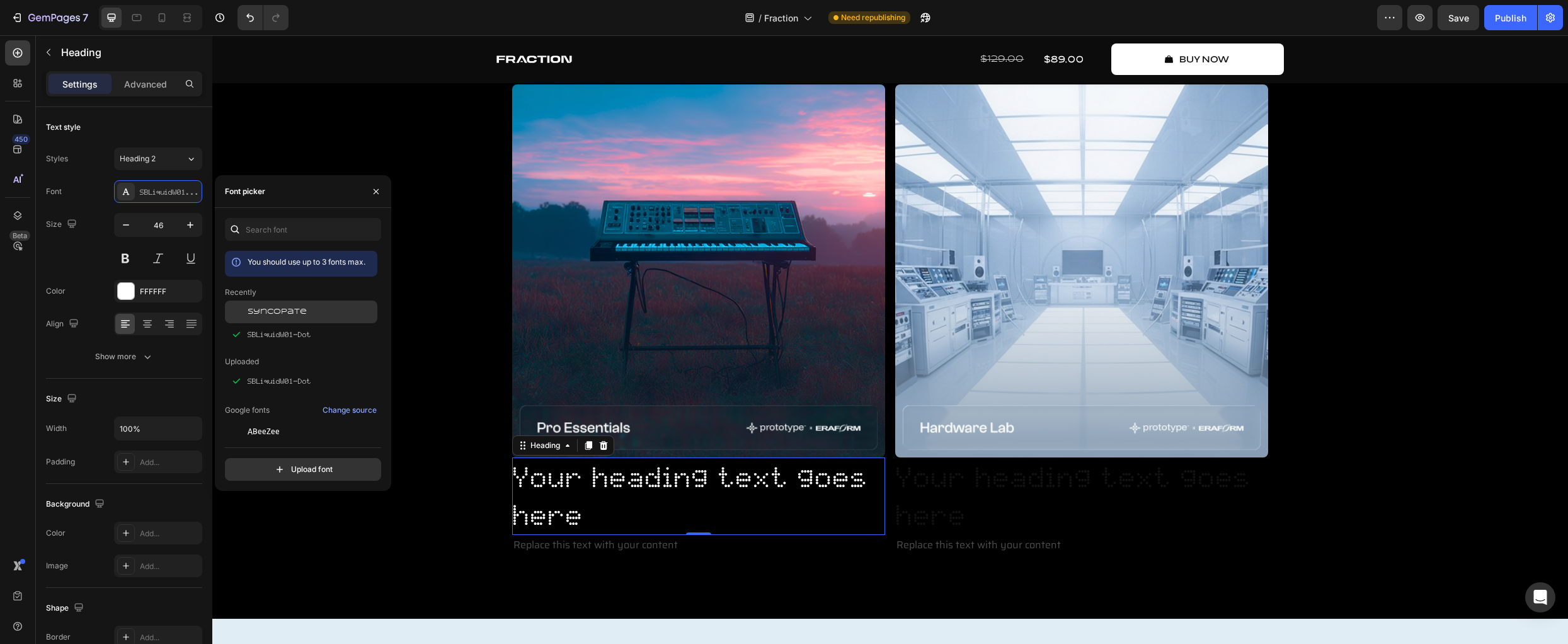
click at [265, 306] on div "Syncopate" at bounding box center [302, 312] width 153 height 23
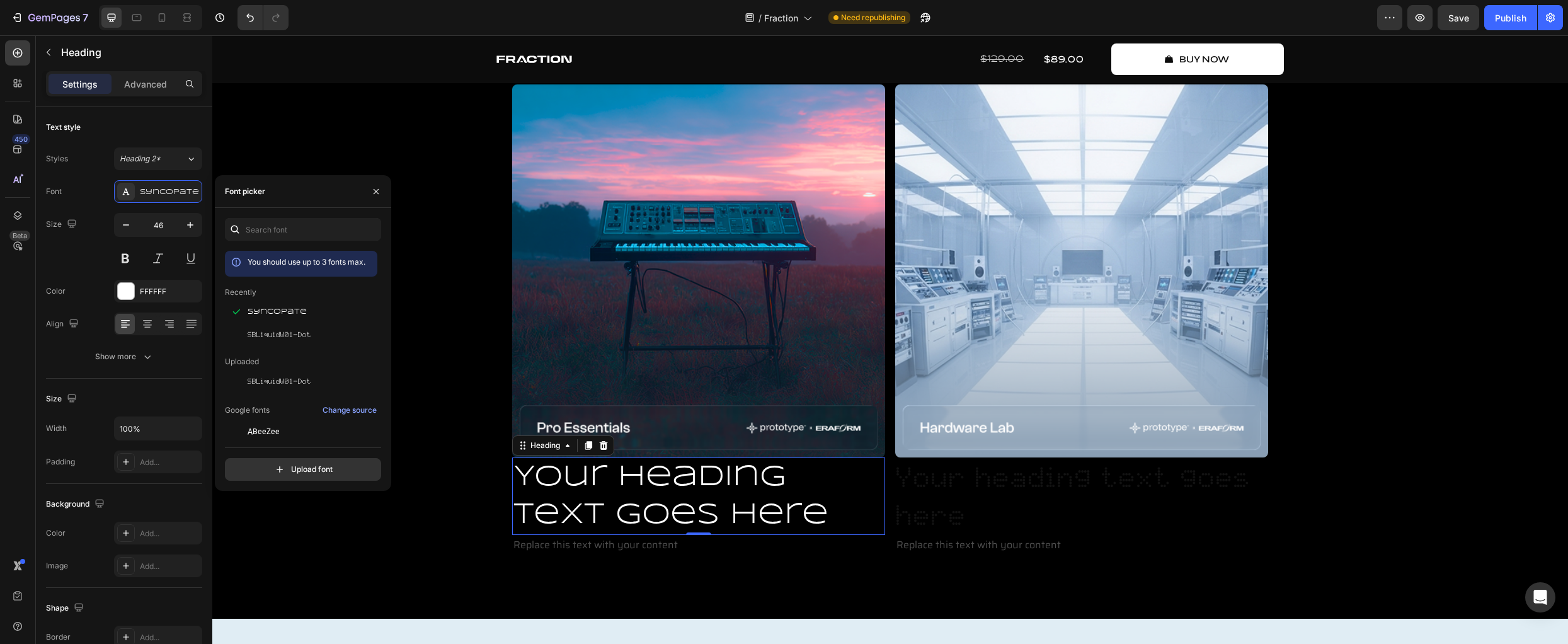
click at [607, 488] on h2 "Your heading text goes here" at bounding box center [699, 496] width 373 height 78
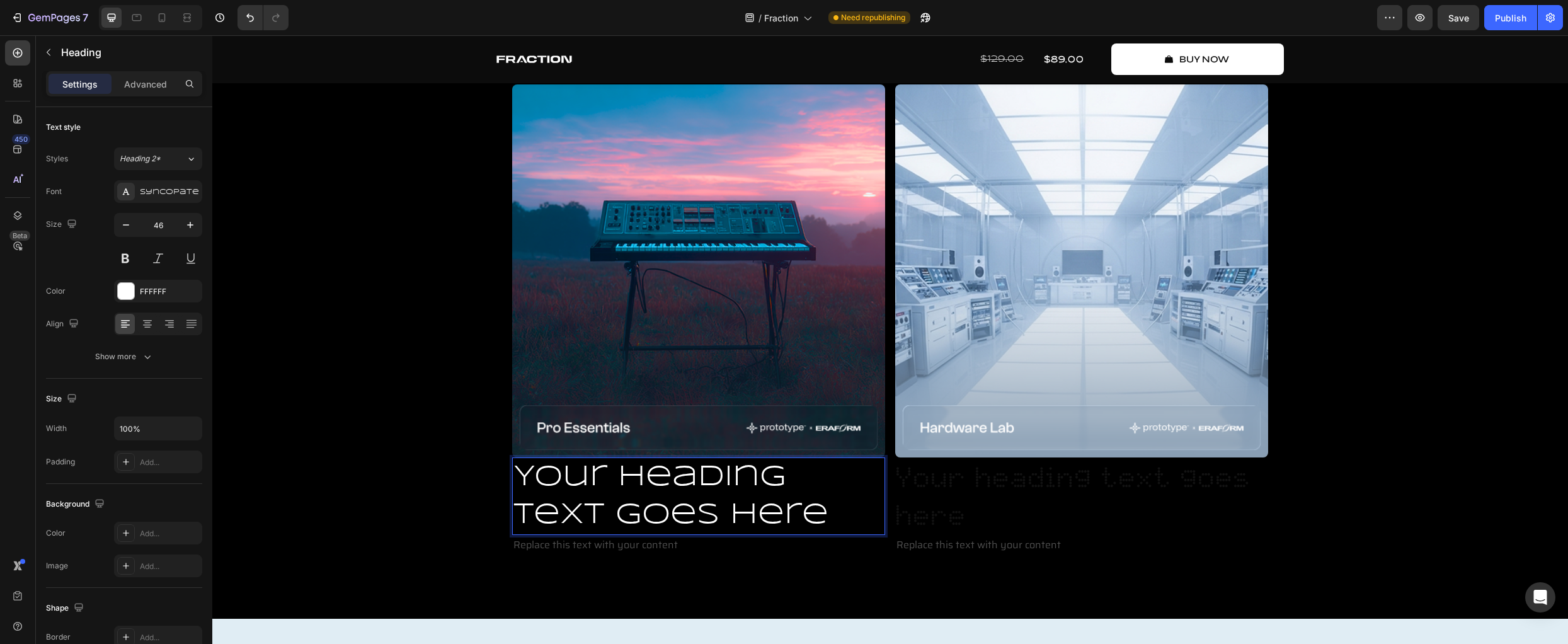
click at [607, 488] on p "Your heading text goes here" at bounding box center [698, 496] width 370 height 75
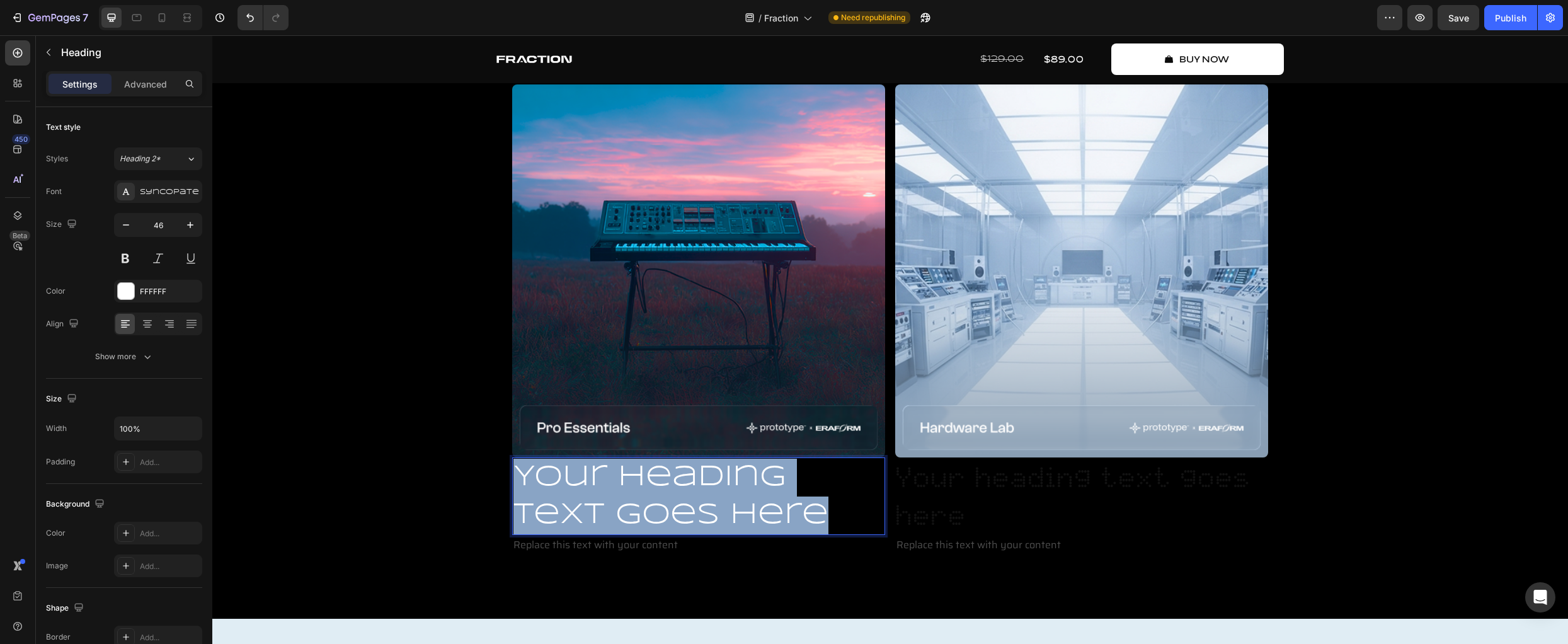
click at [607, 488] on p "Your heading text goes here" at bounding box center [698, 496] width 370 height 75
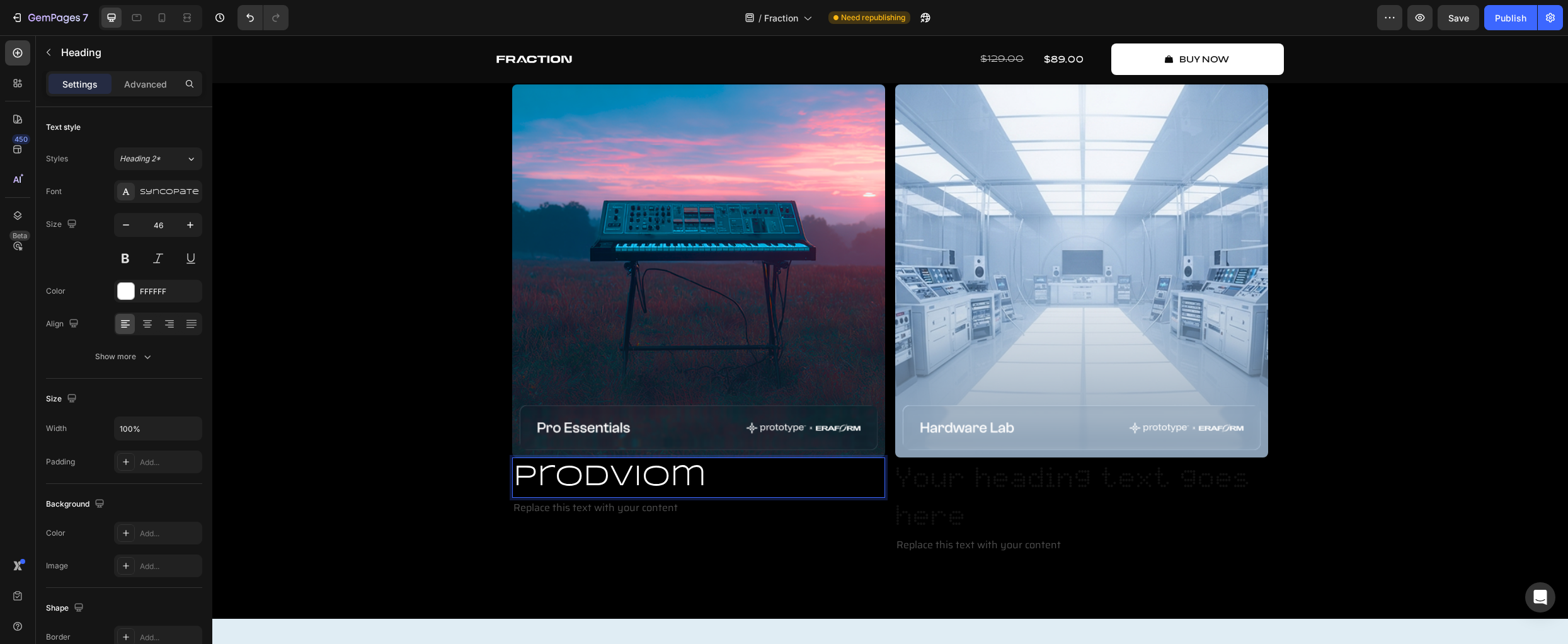
click at [620, 471] on p "ProdViom" at bounding box center [698, 477] width 370 height 38
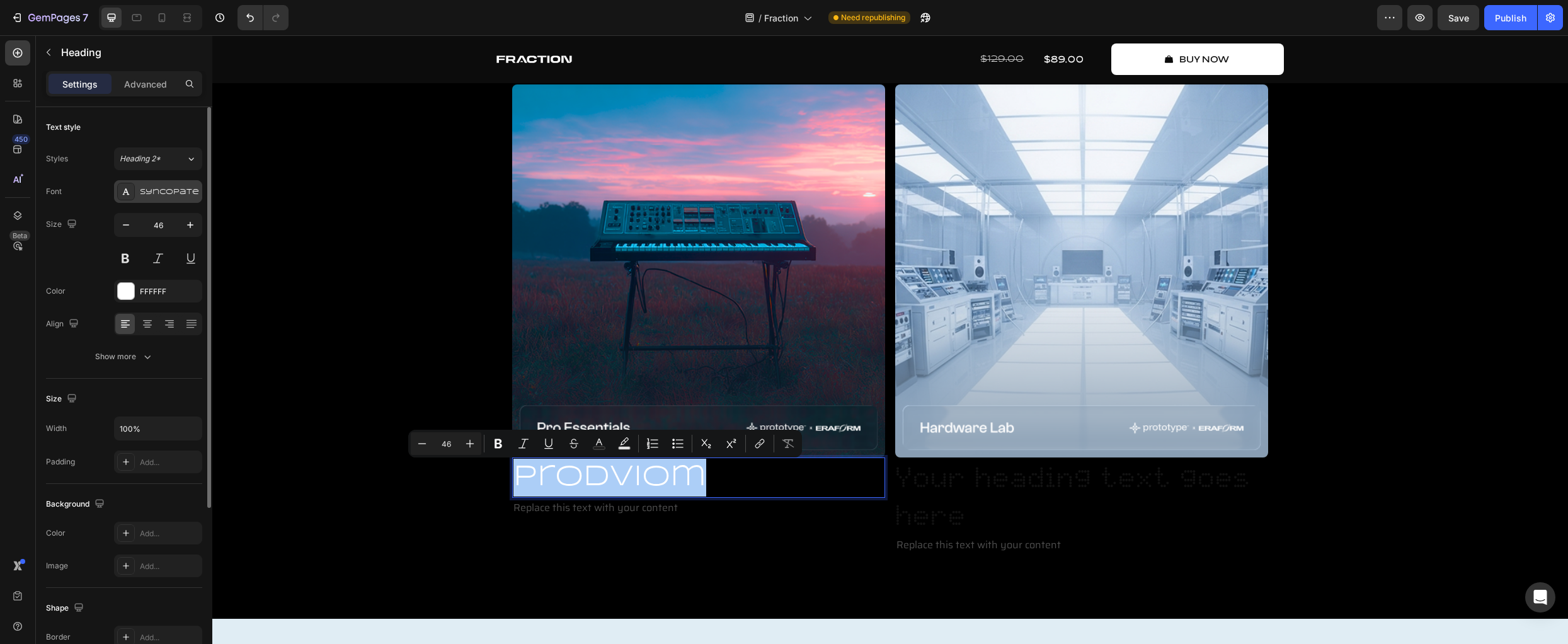
click at [148, 186] on div "Syncopate" at bounding box center [158, 192] width 88 height 23
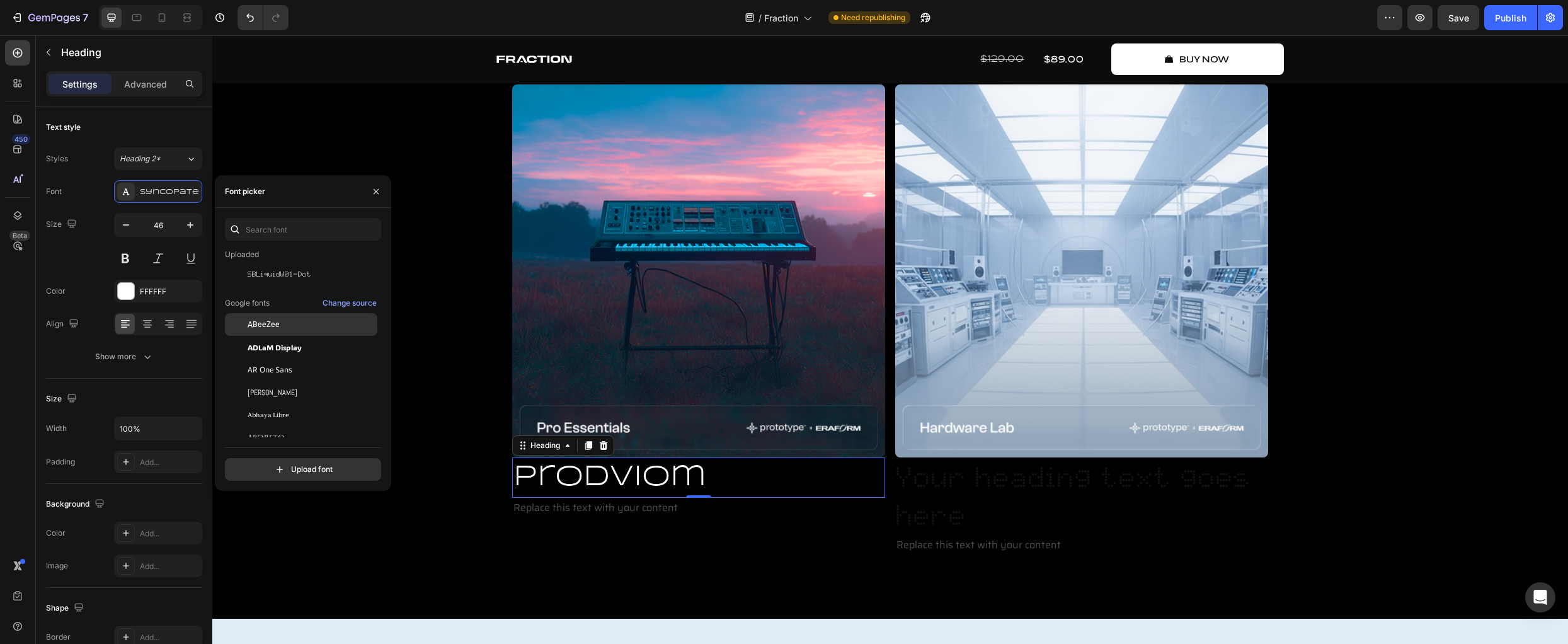
scroll to position [102, 0]
click at [277, 328] on span "ABeeZee" at bounding box center [263, 328] width 32 height 11
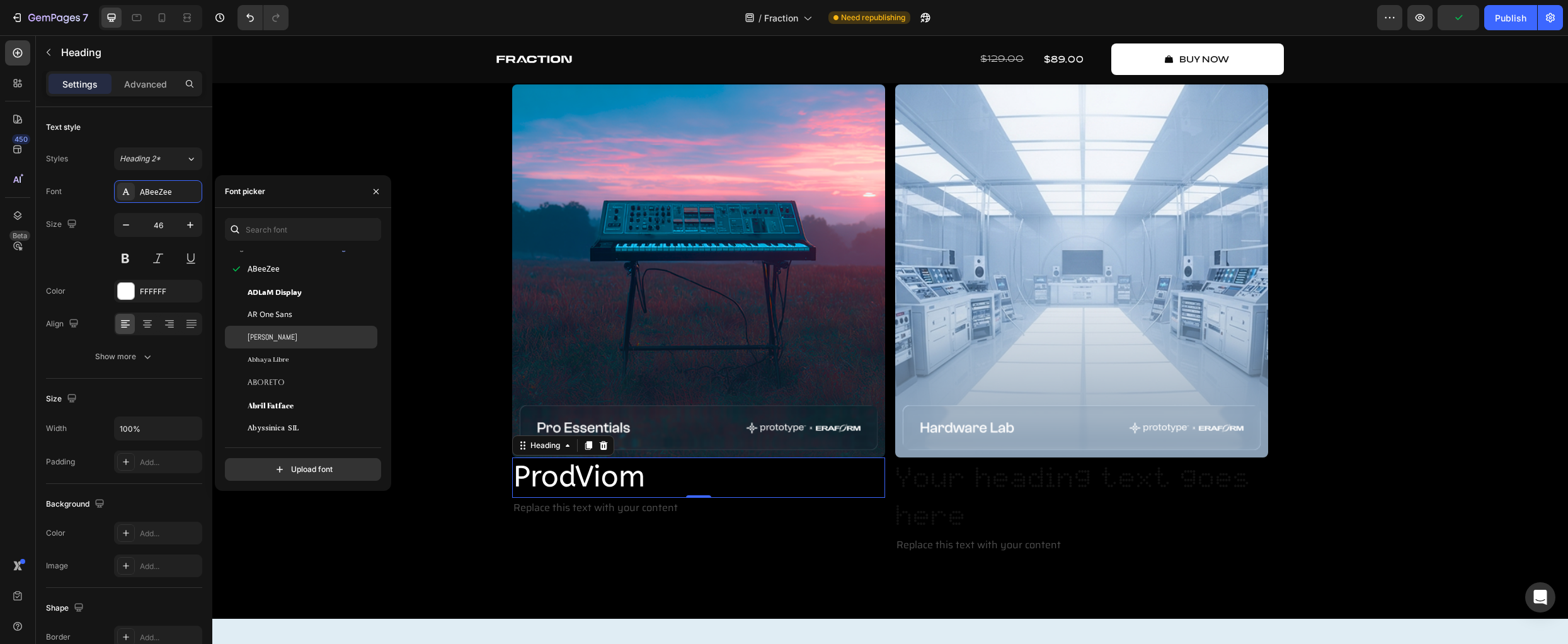
scroll to position [325, 0]
click at [264, 225] on input "text" at bounding box center [303, 229] width 156 height 23
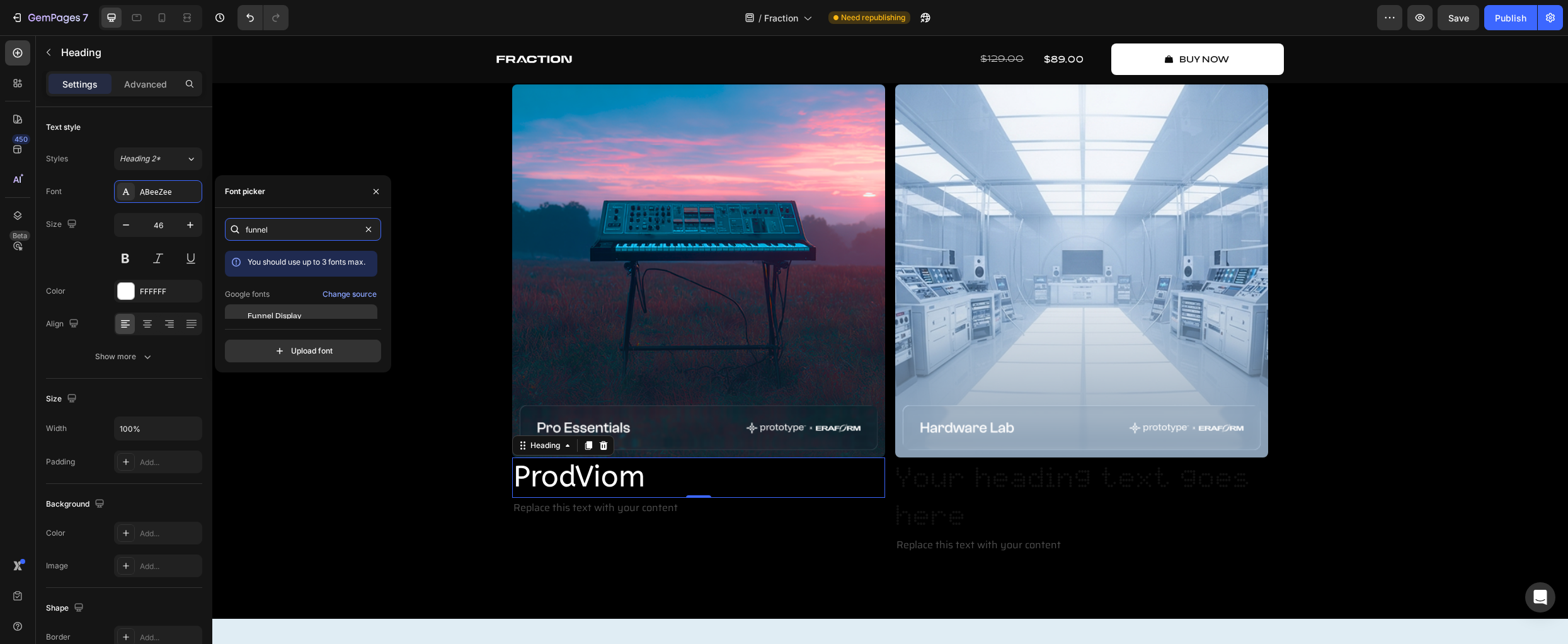
type input "funnel"
click at [286, 318] on span "Funnel Display" at bounding box center [274, 315] width 54 height 11
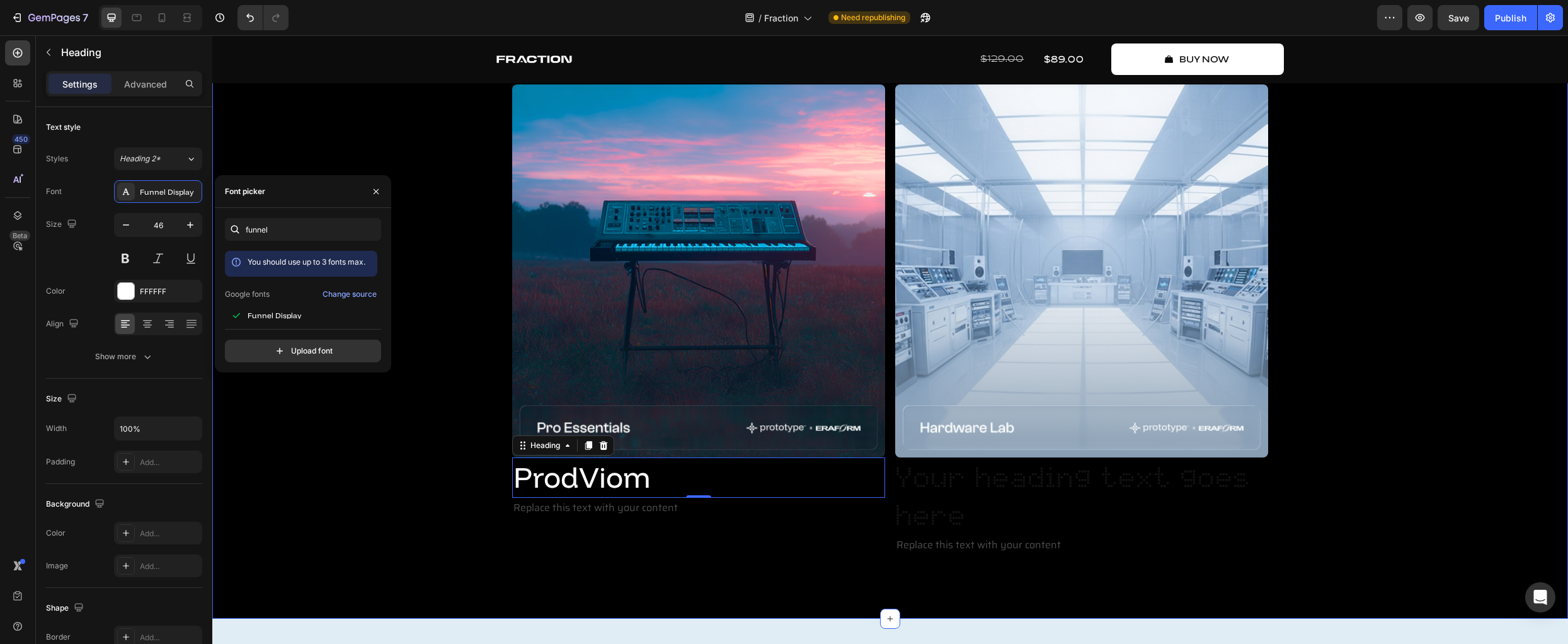
click at [380, 525] on div "Create Music Like Never Before Text Block 3 dimensions of fraction Heading Frac…" at bounding box center [889, 241] width 1337 height 629
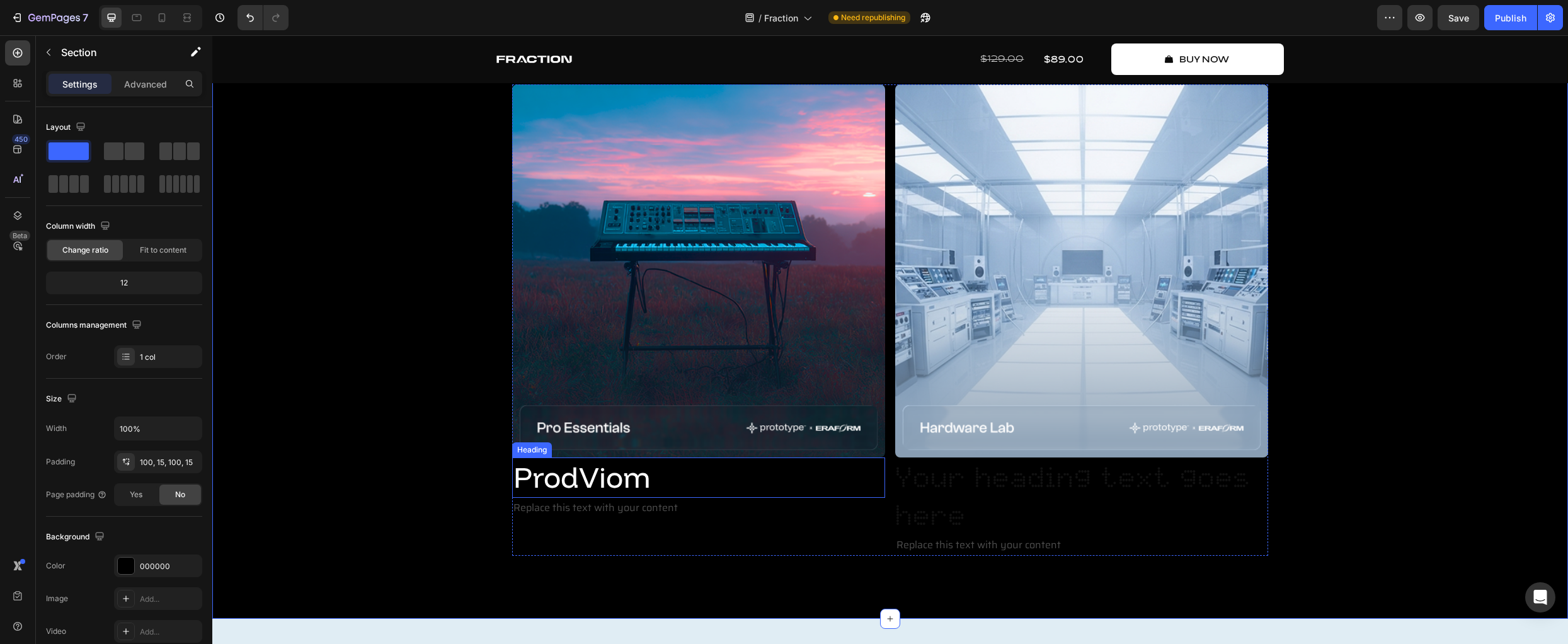
click at [614, 479] on p "ProdViom" at bounding box center [698, 477] width 370 height 38
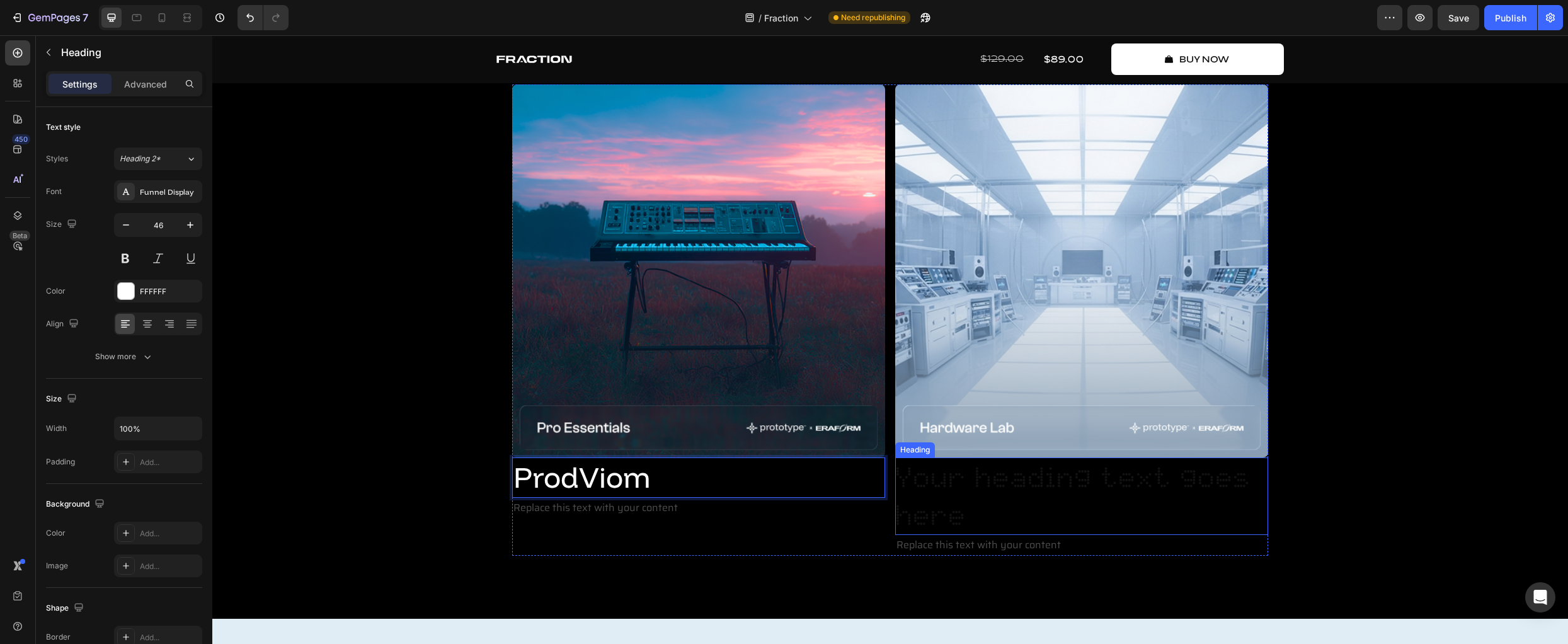
drag, startPoint x: 588, startPoint y: 476, endPoint x: 1005, endPoint y: 473, distance: 417.0
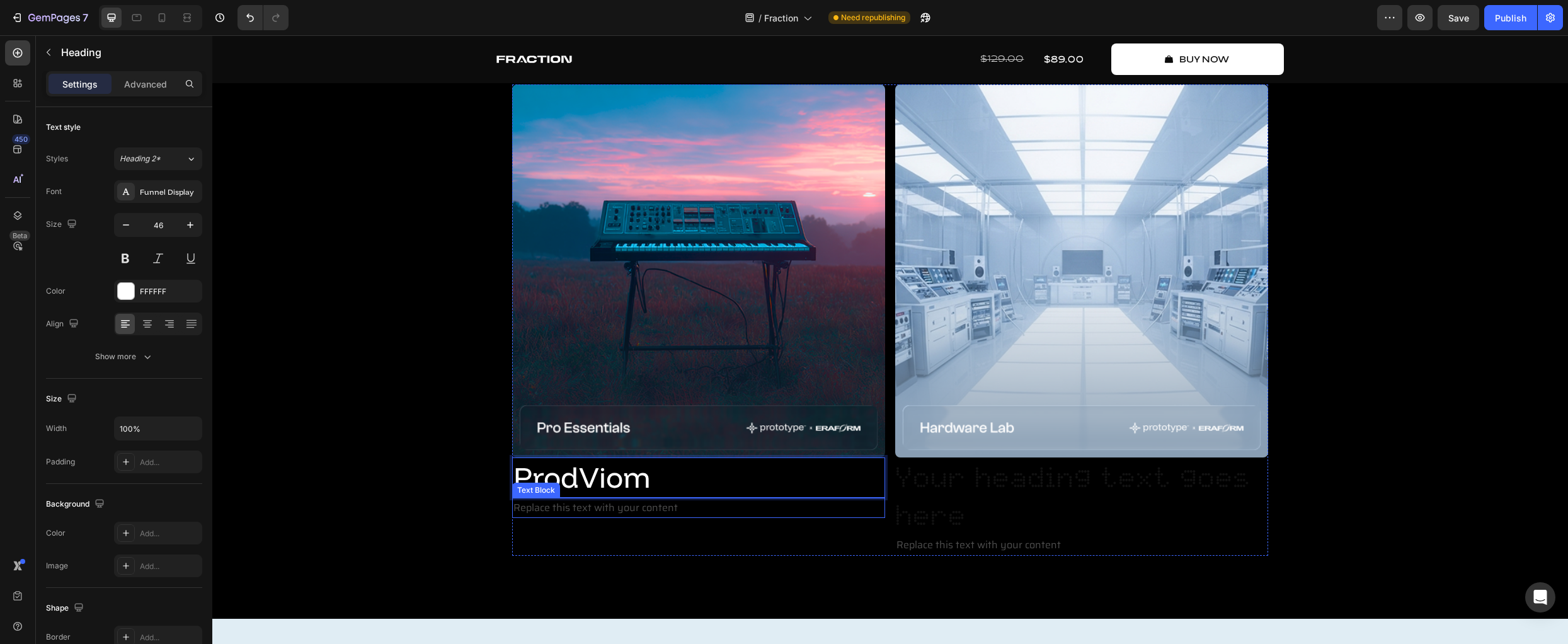
click at [728, 532] on div "Image ProdViom Heading 0 Replace this text with your content Text Block" at bounding box center [699, 320] width 373 height 471
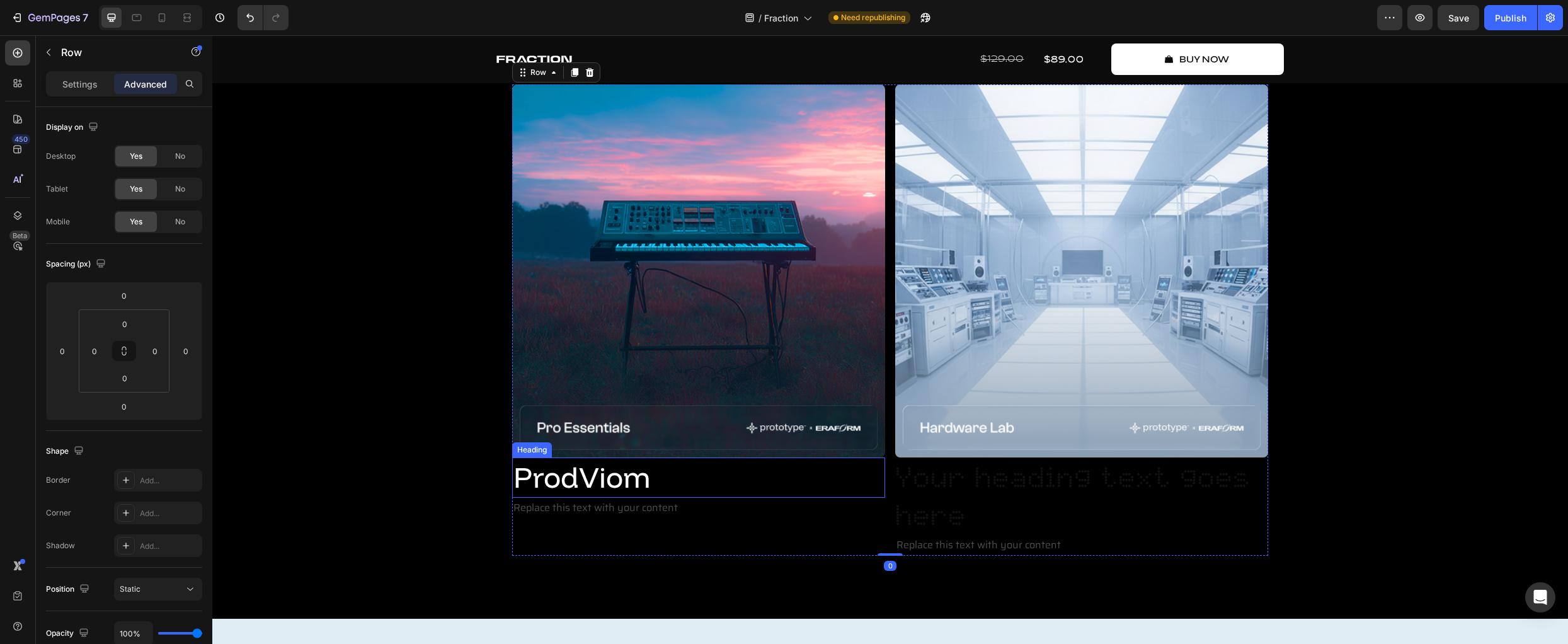
click at [636, 473] on p "ProdViom" at bounding box center [698, 477] width 370 height 38
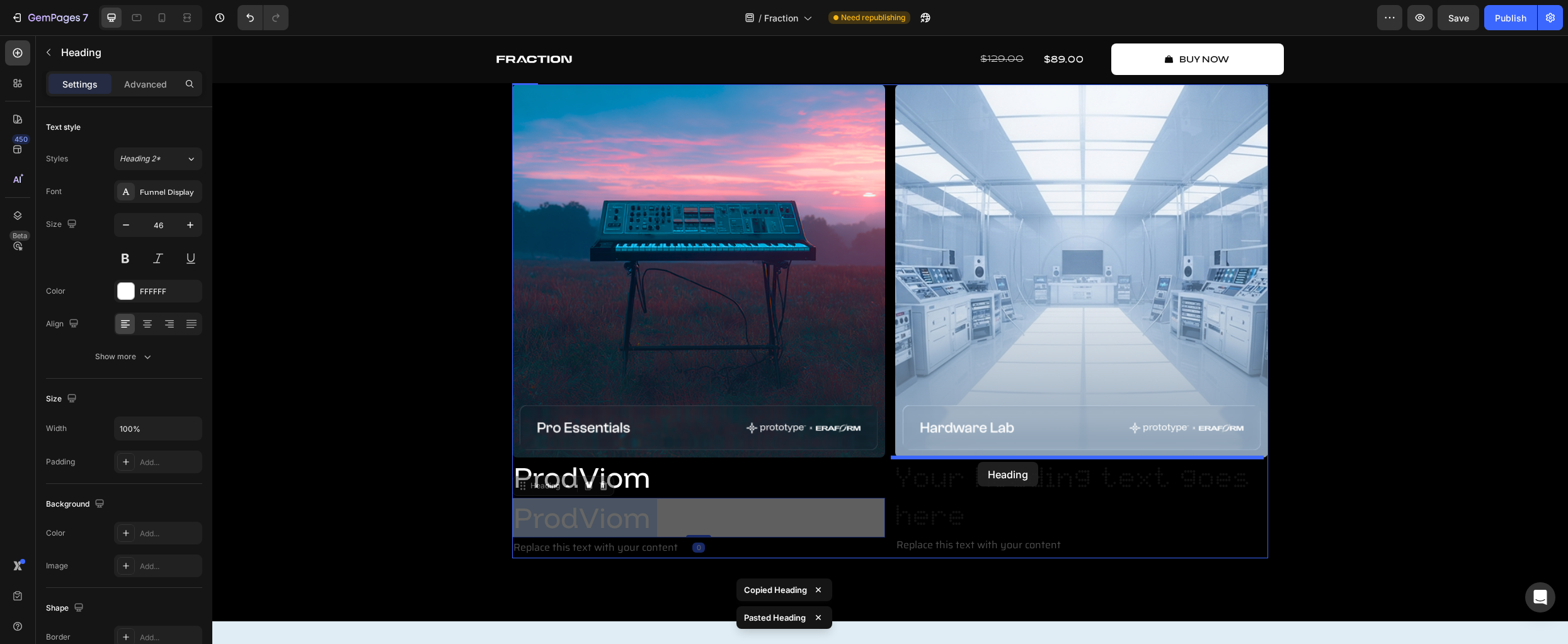
drag, startPoint x: 622, startPoint y: 506, endPoint x: 978, endPoint y: 461, distance: 358.8
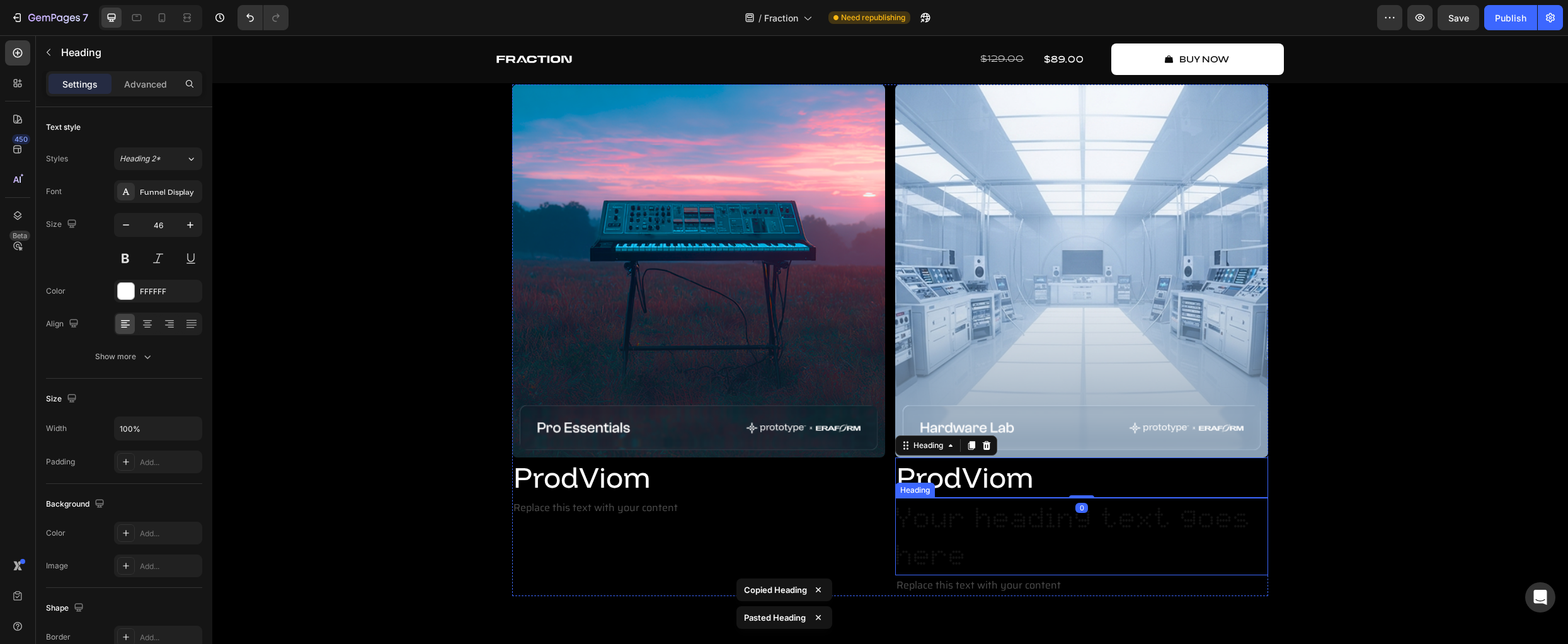
click at [972, 517] on h2 "Your heading text goes here" at bounding box center [1082, 536] width 373 height 78
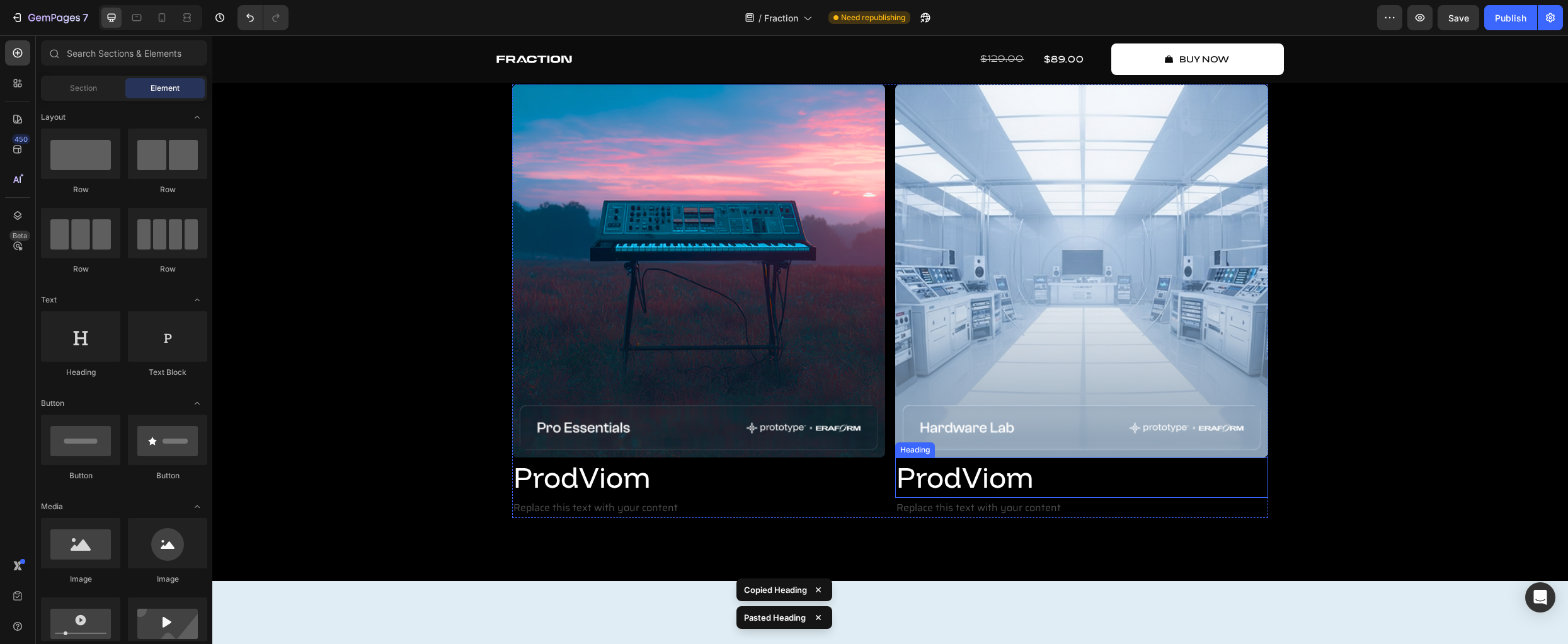
click at [970, 470] on h2 "ProdViom" at bounding box center [1082, 477] width 373 height 41
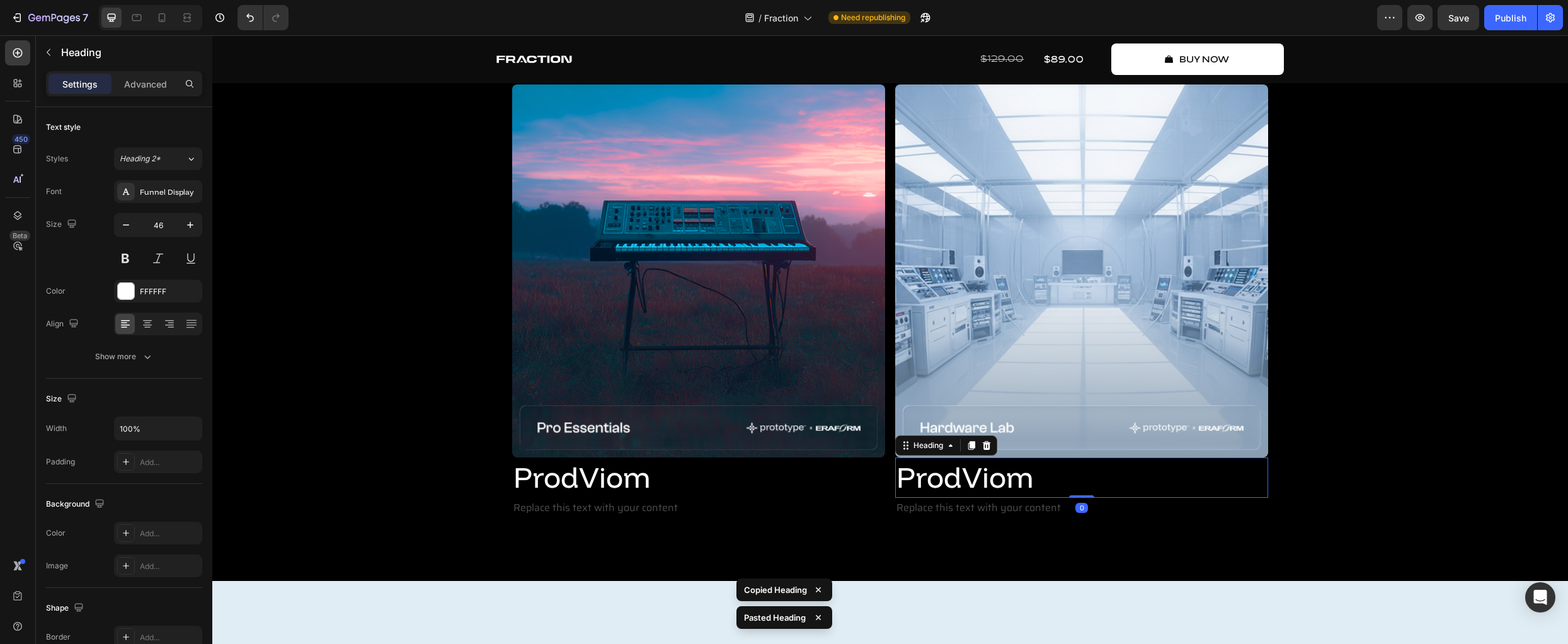
click at [970, 470] on h2 "ProdViom" at bounding box center [1082, 477] width 373 height 41
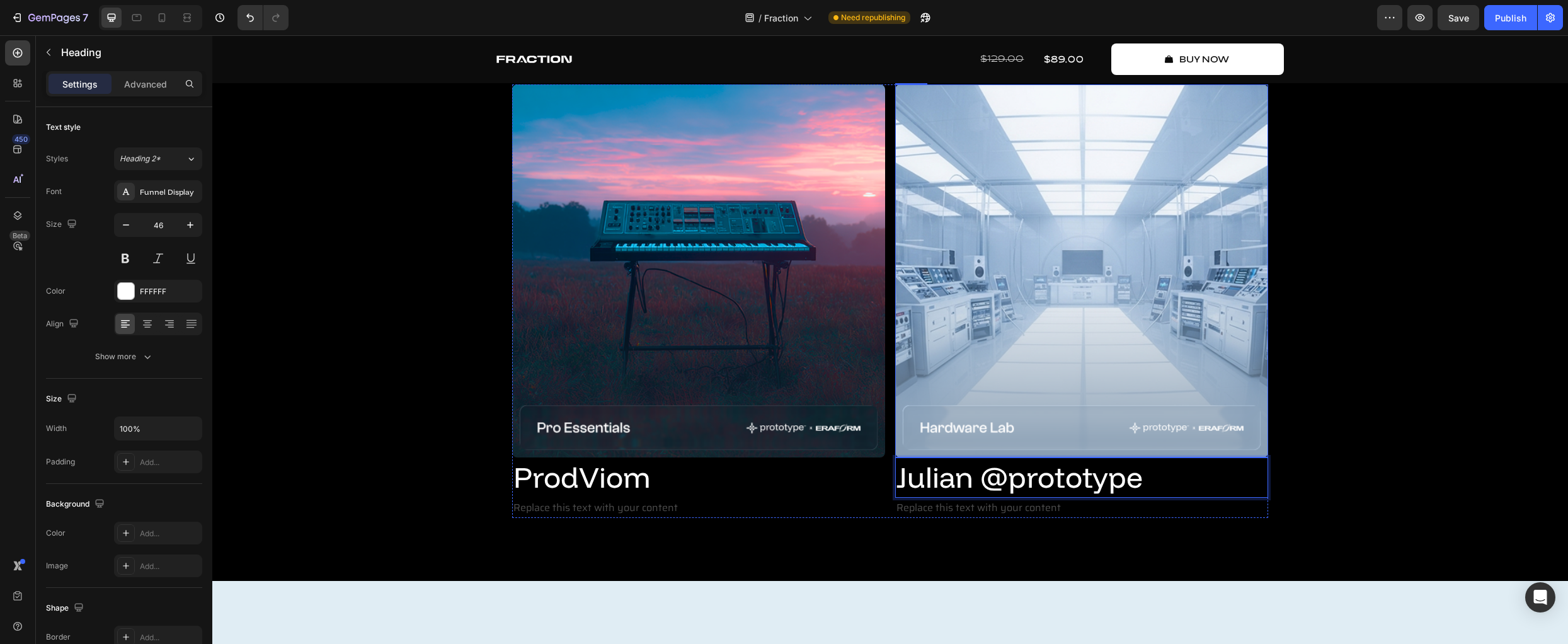
click at [1390, 439] on div "Create Music Like Never Before Text Block 3 dimensions of fraction Heading Frac…" at bounding box center [889, 222] width 1337 height 591
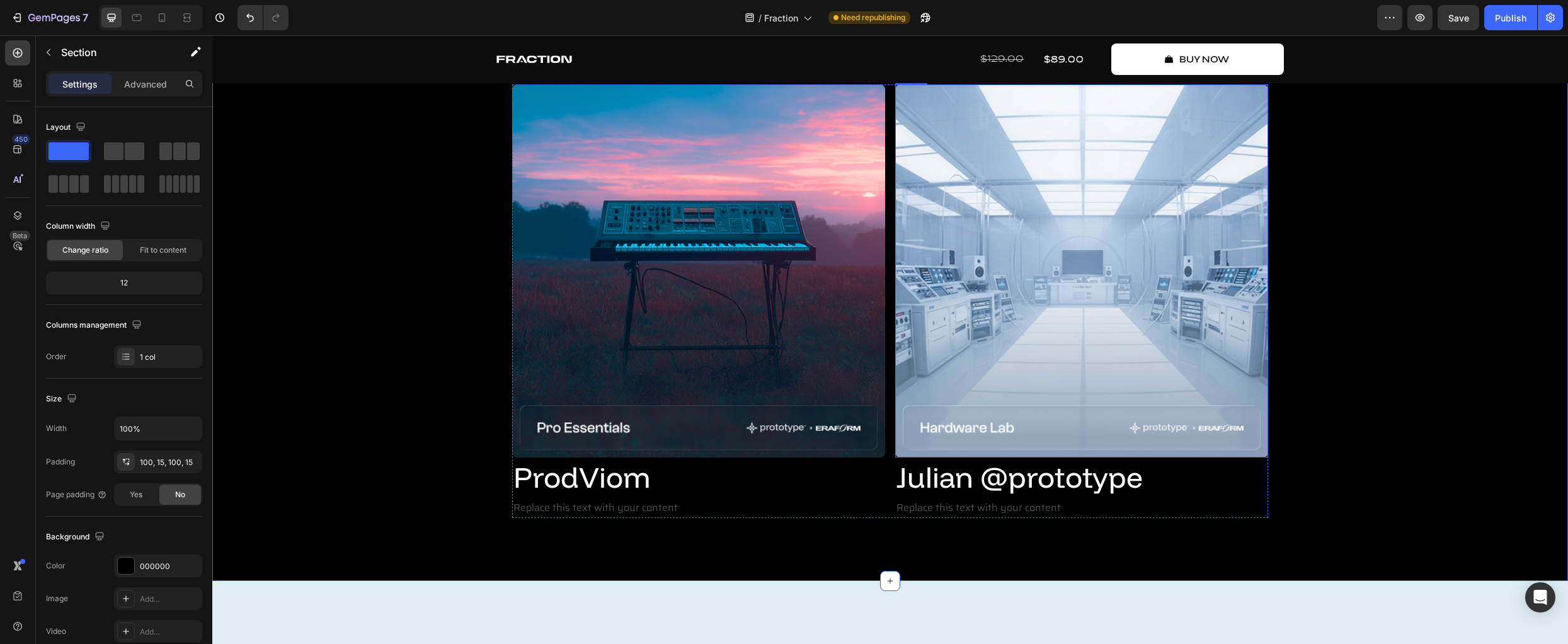
click at [966, 328] on img at bounding box center [1082, 271] width 373 height 373
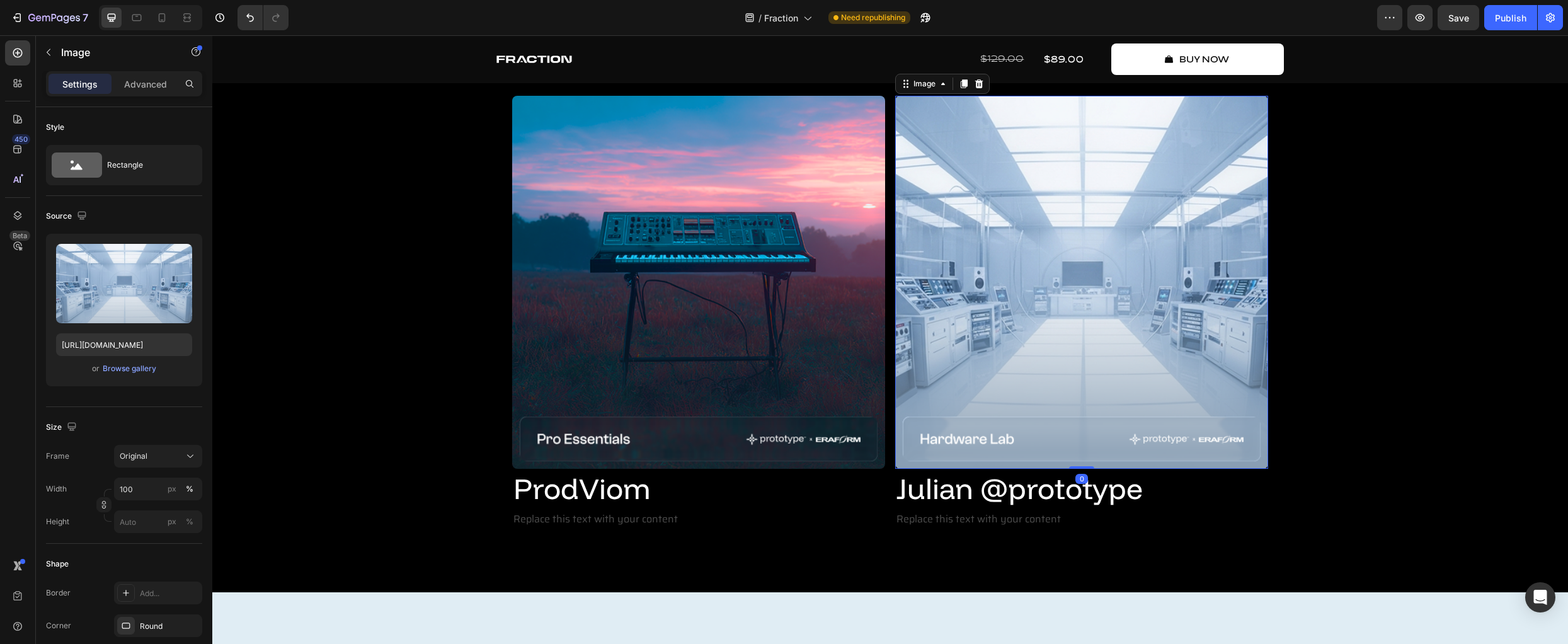
scroll to position [2894, 0]
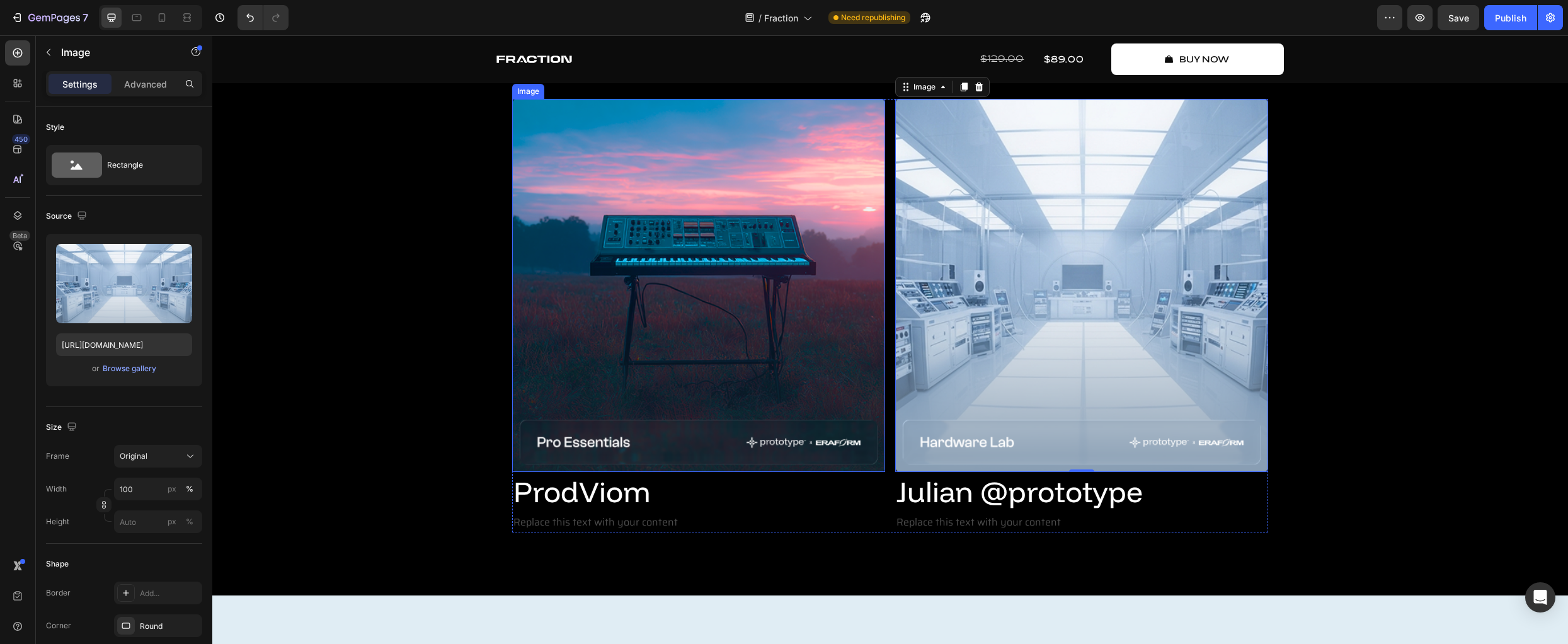
click at [720, 377] on img at bounding box center [699, 286] width 373 height 373
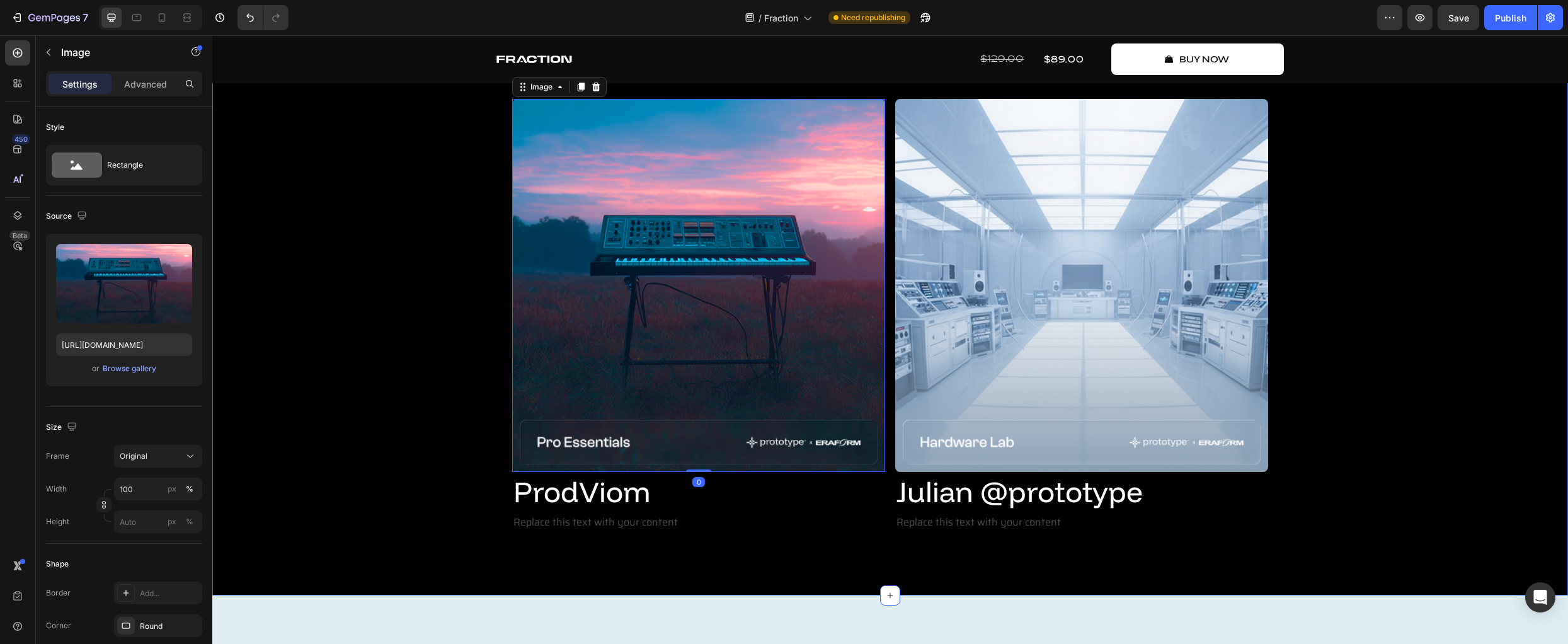
click at [411, 442] on div "Create Music Like Never Before Text Block 3 dimensions of fraction Heading Frac…" at bounding box center [889, 237] width 1337 height 591
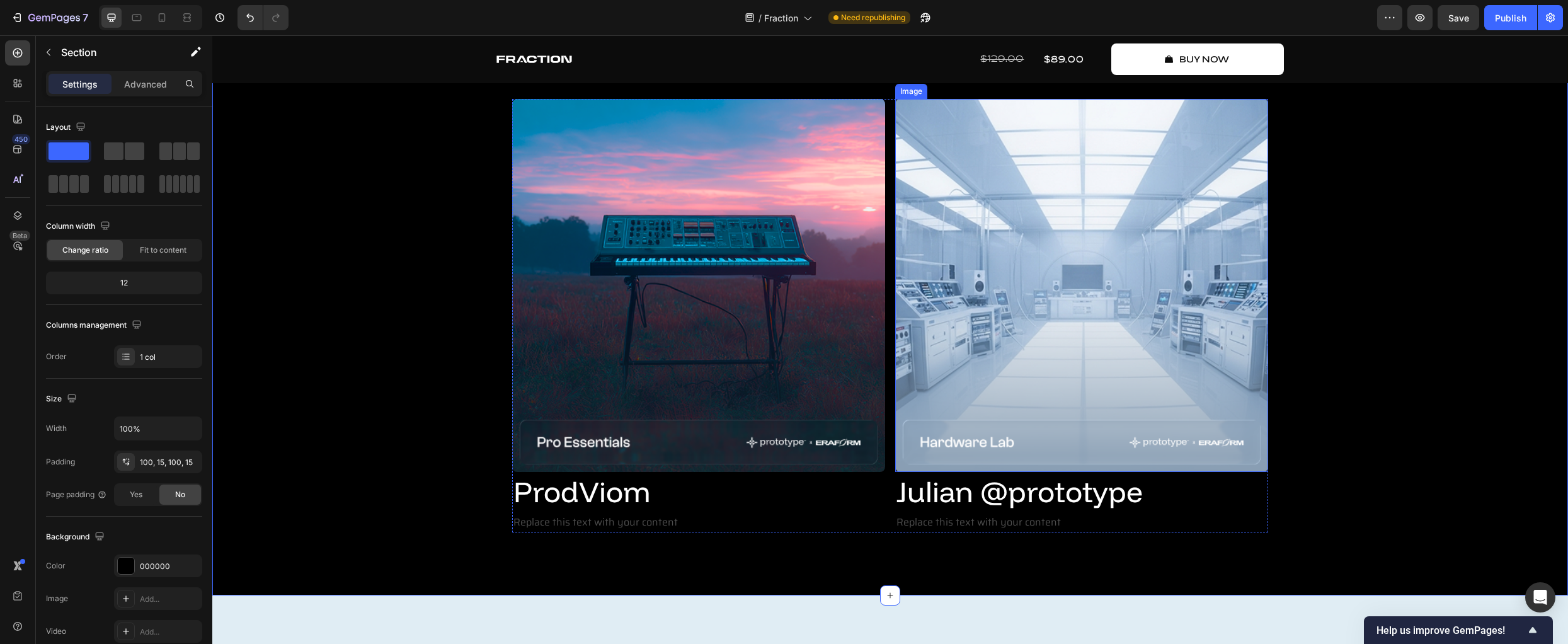
click at [1018, 305] on img at bounding box center [1082, 286] width 373 height 373
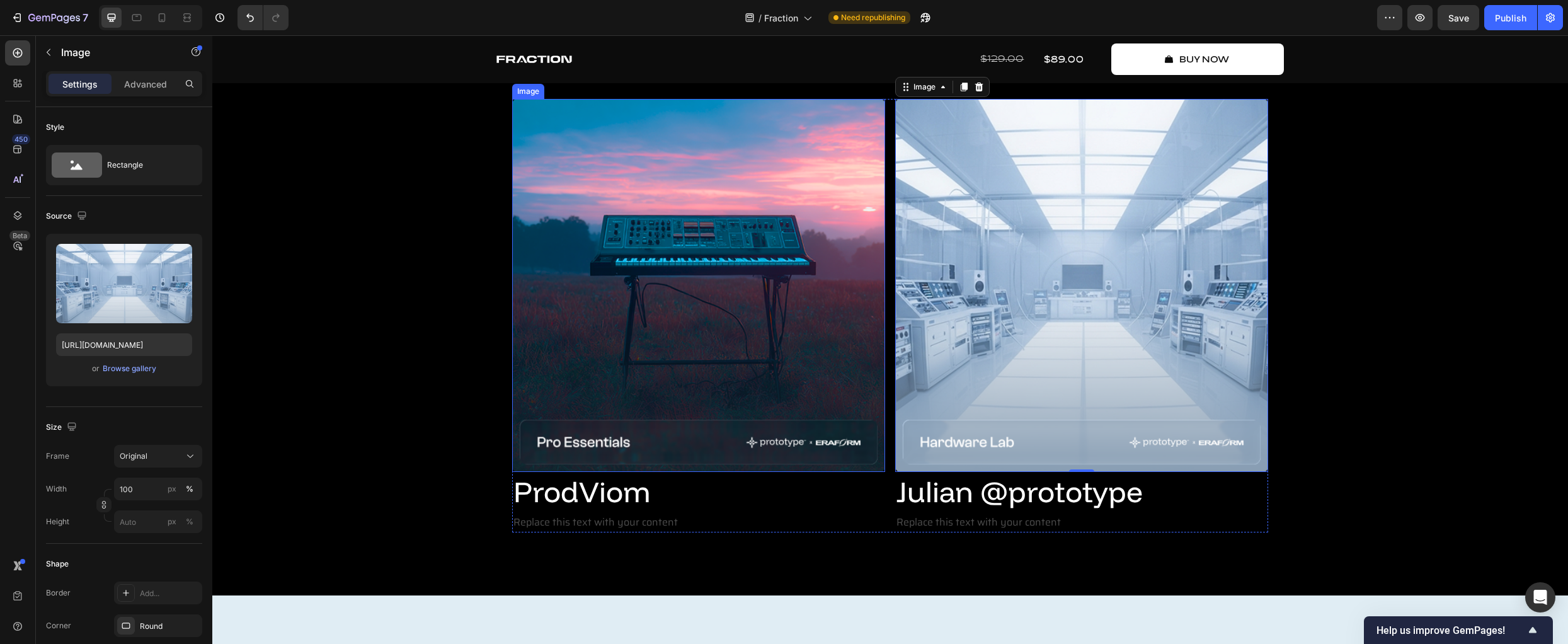
click at [710, 249] on img at bounding box center [699, 286] width 373 height 373
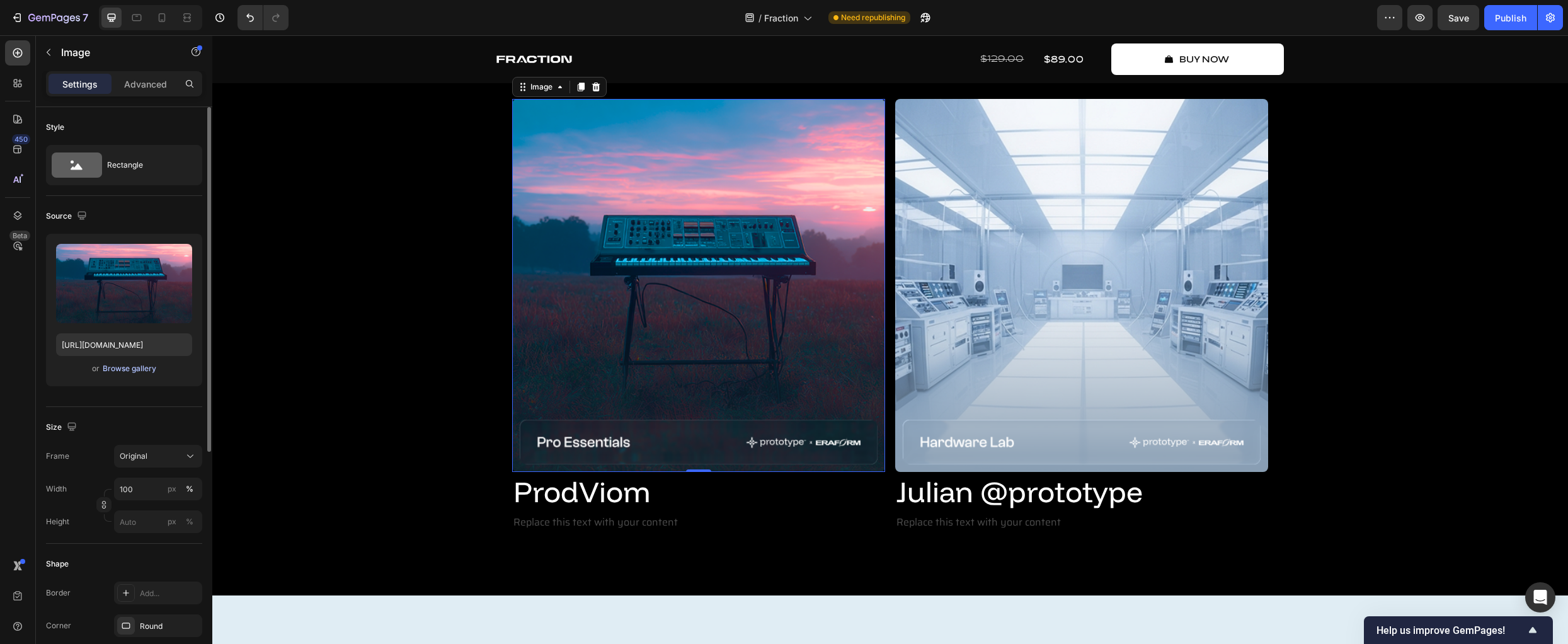
click at [132, 369] on div "Browse gallery" at bounding box center [129, 368] width 54 height 11
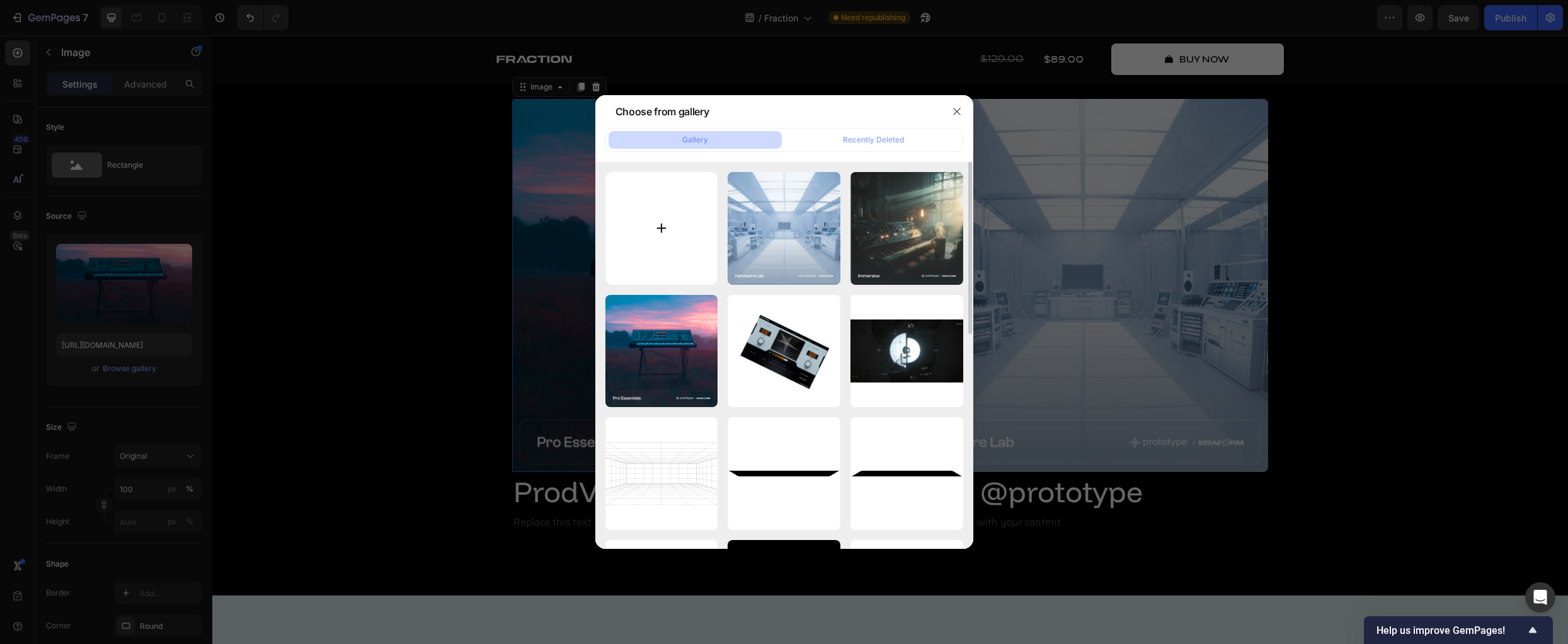
click at [662, 232] on input "file" at bounding box center [662, 228] width 113 height 113
type input "C:\fakepath\gempages_562811069194568869-dca2c183-6284-4c1d-b3c5-1cda87407814-2.…"
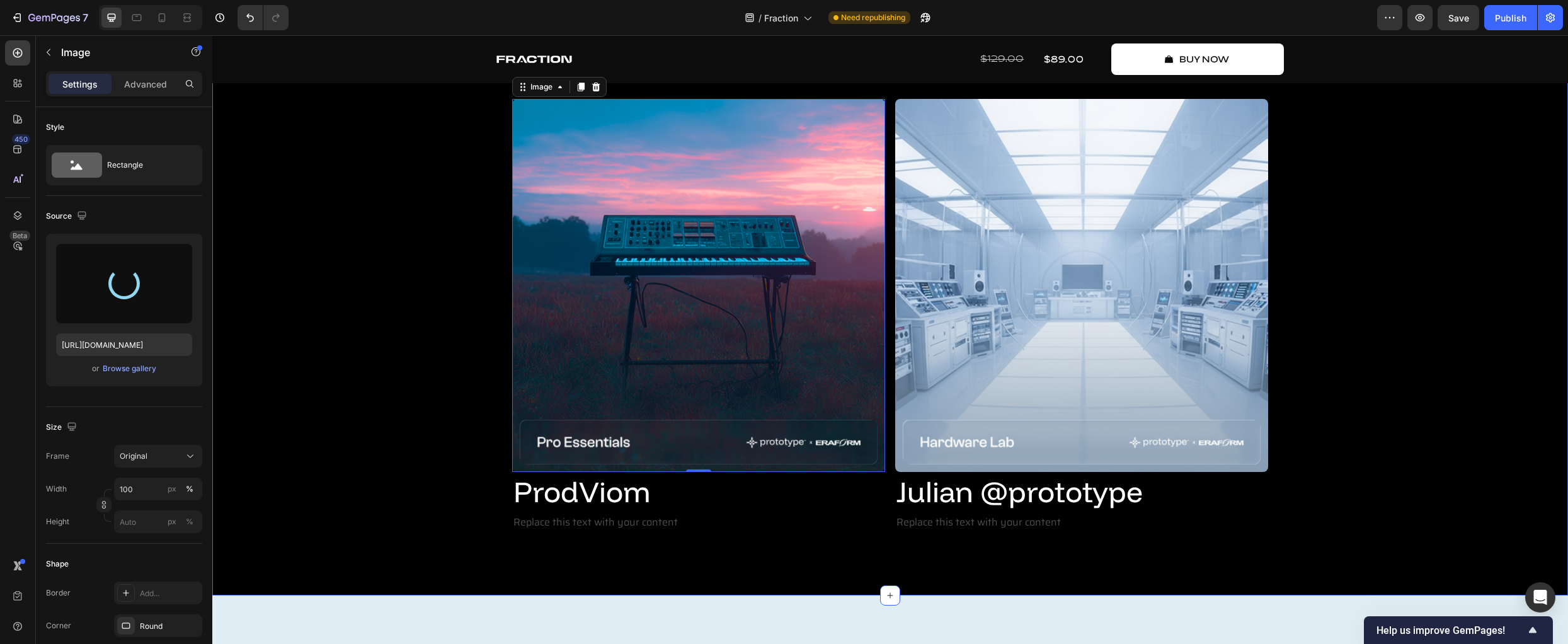
type input "[URL][DOMAIN_NAME]"
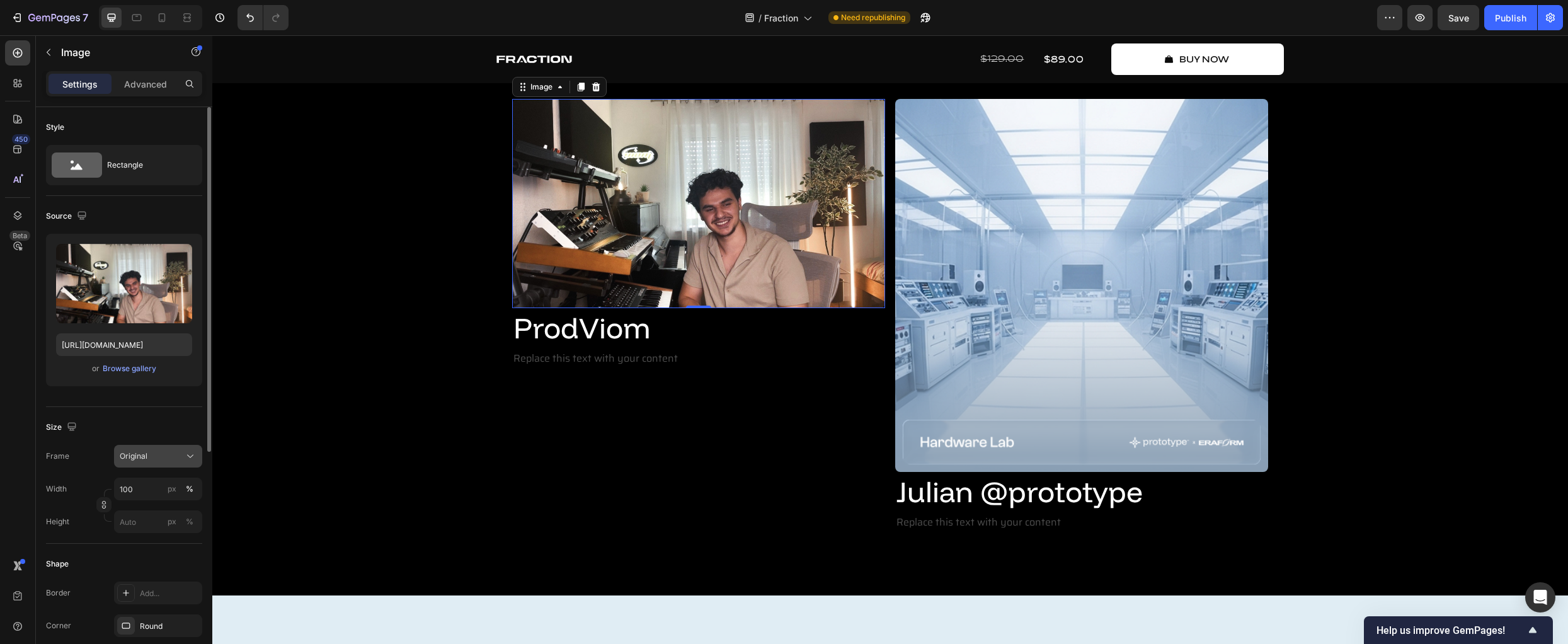
click at [165, 454] on div "Original" at bounding box center [151, 455] width 62 height 11
click at [182, 487] on icon at bounding box center [186, 486] width 13 height 13
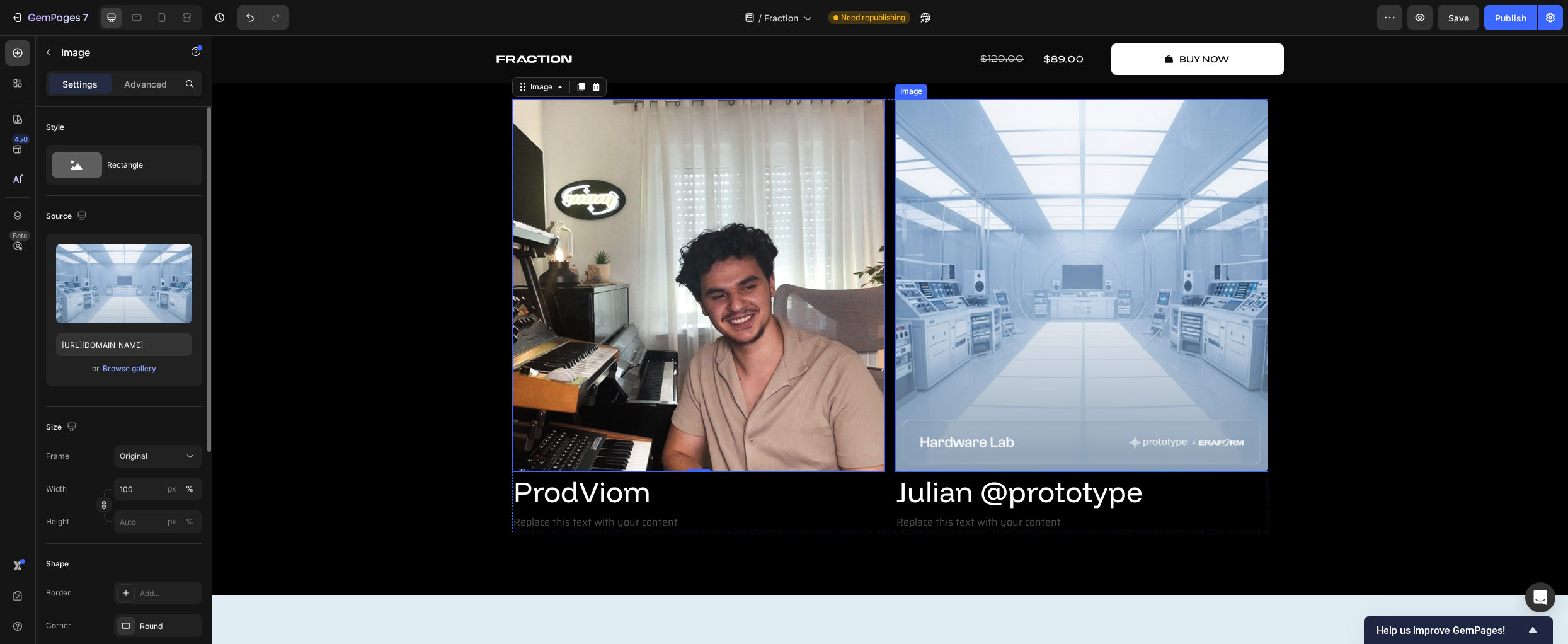
click at [967, 338] on img at bounding box center [1082, 286] width 373 height 373
click at [124, 370] on div "Browse gallery" at bounding box center [129, 368] width 54 height 11
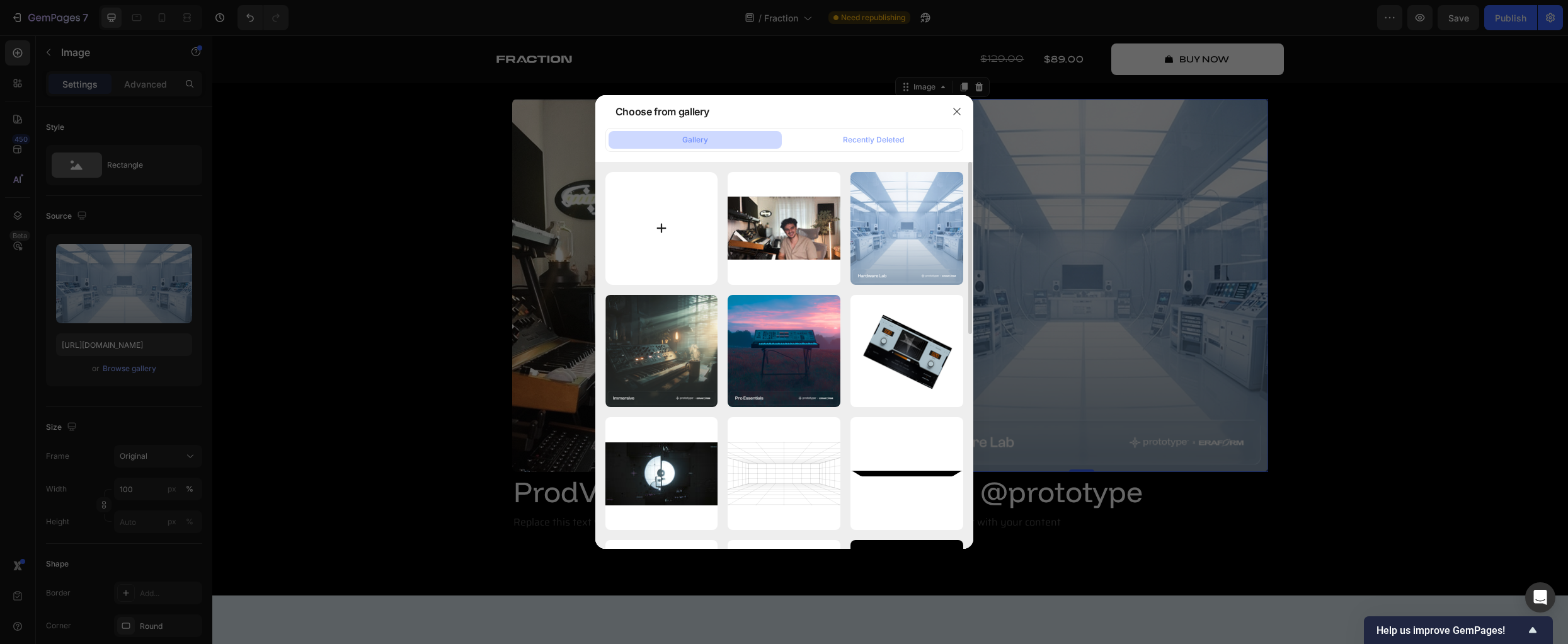
click at [682, 227] on input "file" at bounding box center [662, 228] width 113 height 113
type input "C:\fakepath\DSCF2009.jpg"
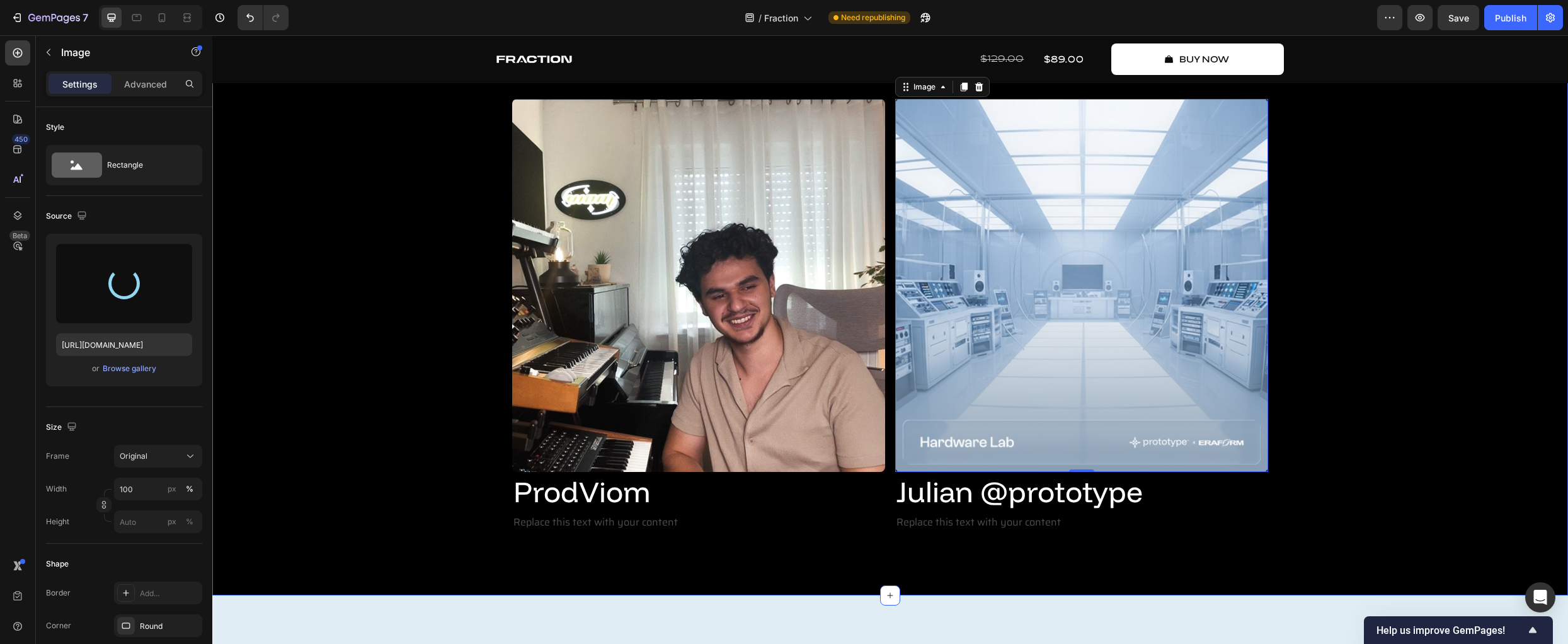
type input "[URL][DOMAIN_NAME]"
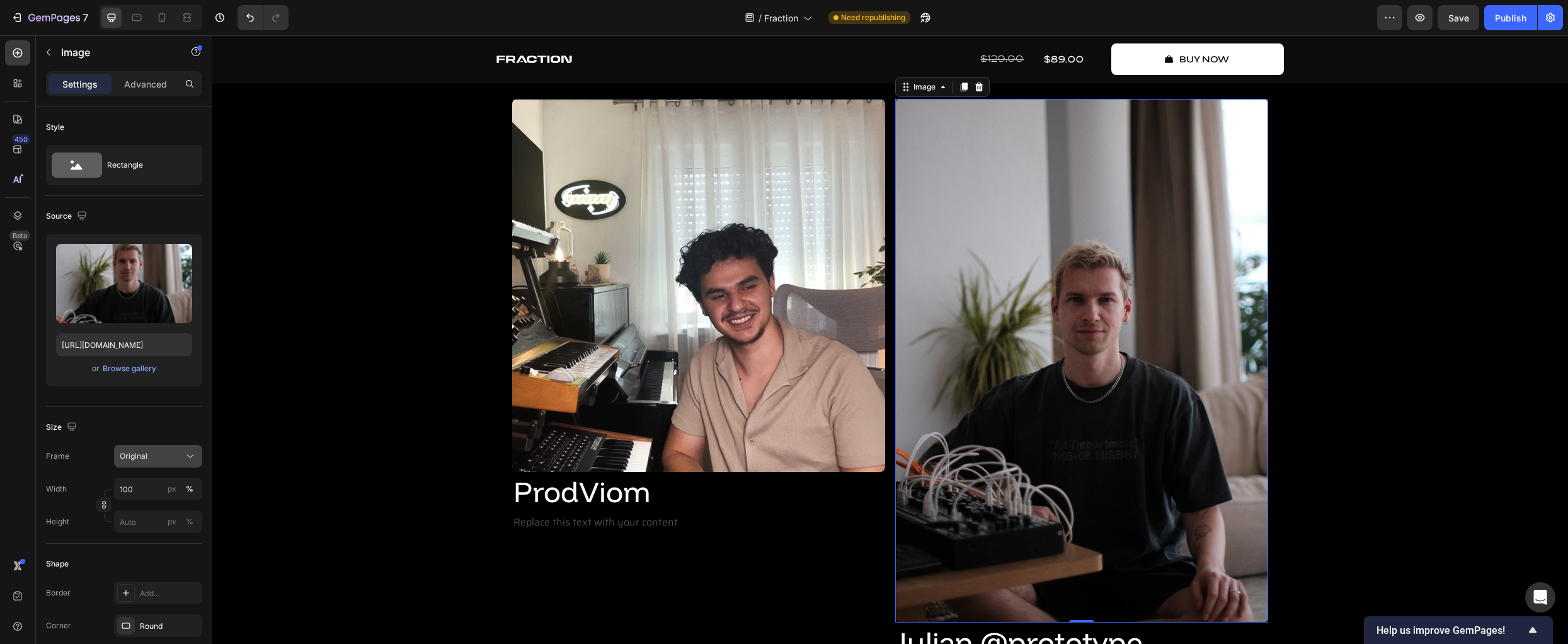
click at [179, 453] on div "Original" at bounding box center [151, 455] width 62 height 11
click at [187, 482] on icon at bounding box center [186, 486] width 13 height 13
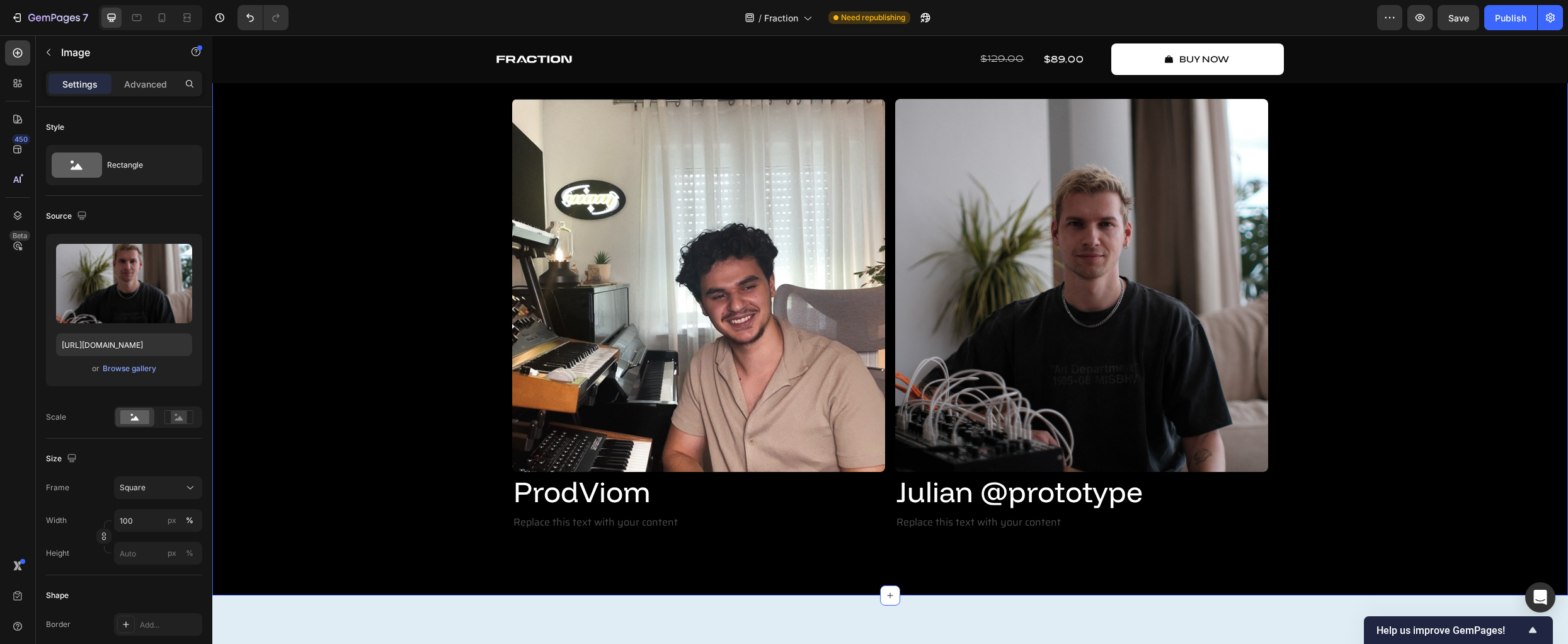
click at [328, 468] on div "Create Music Like Never Before Text Block 3 dimensions of fraction Heading Frac…" at bounding box center [889, 237] width 1337 height 591
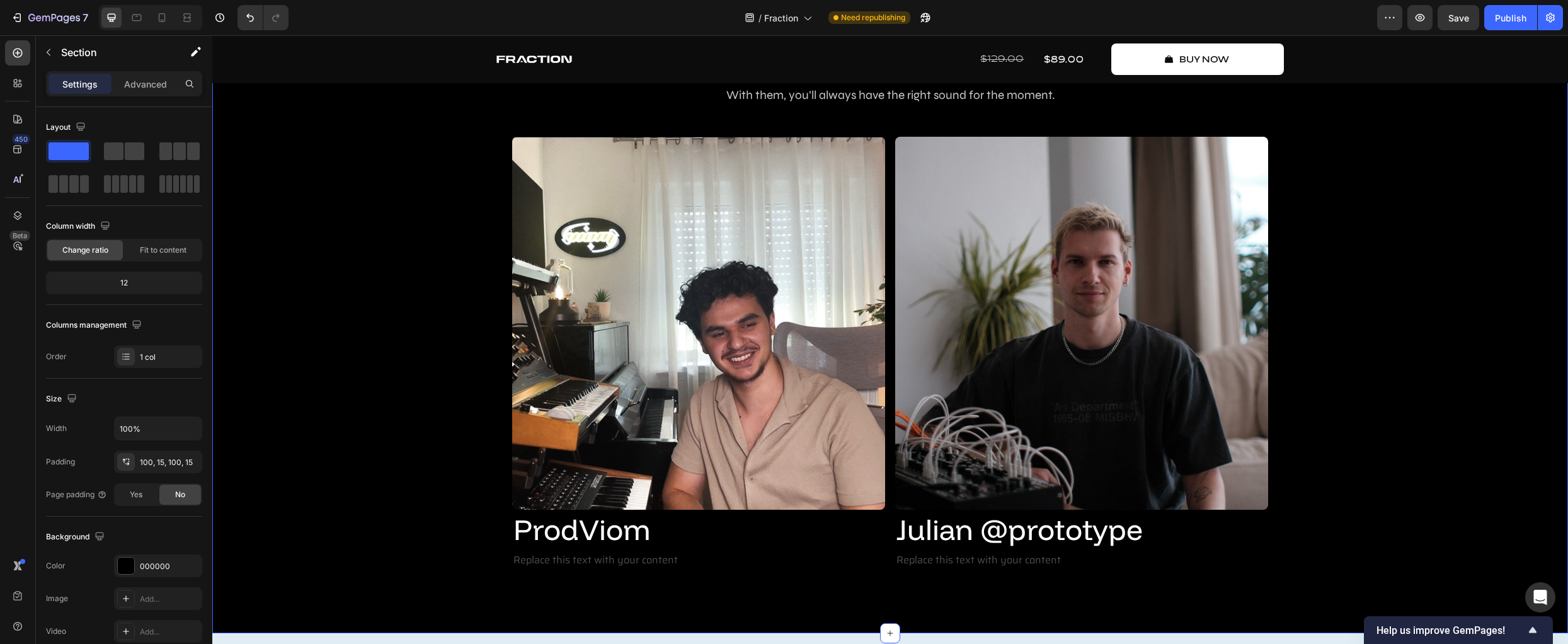
scroll to position [2855, 0]
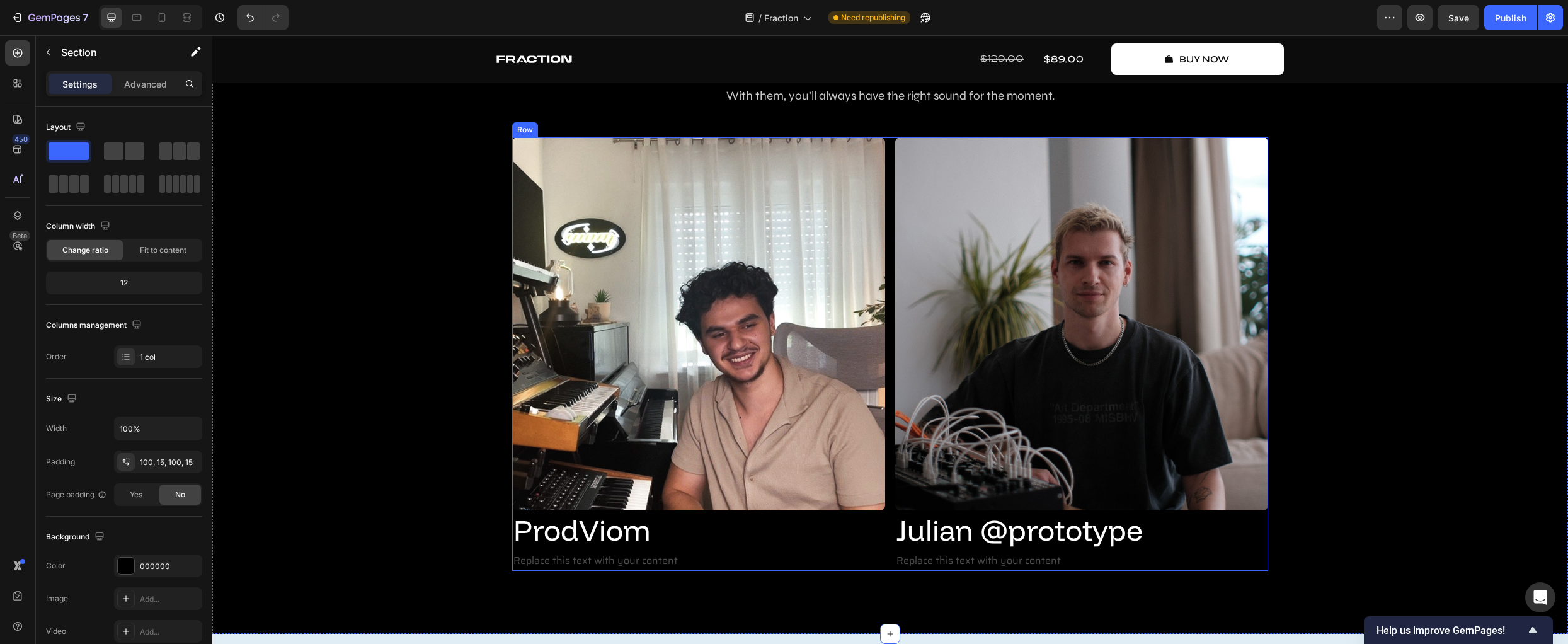
click at [886, 169] on div "Image ProdViom Heading Replace this text with your content Text Block Image Jul…" at bounding box center [890, 353] width 756 height 434
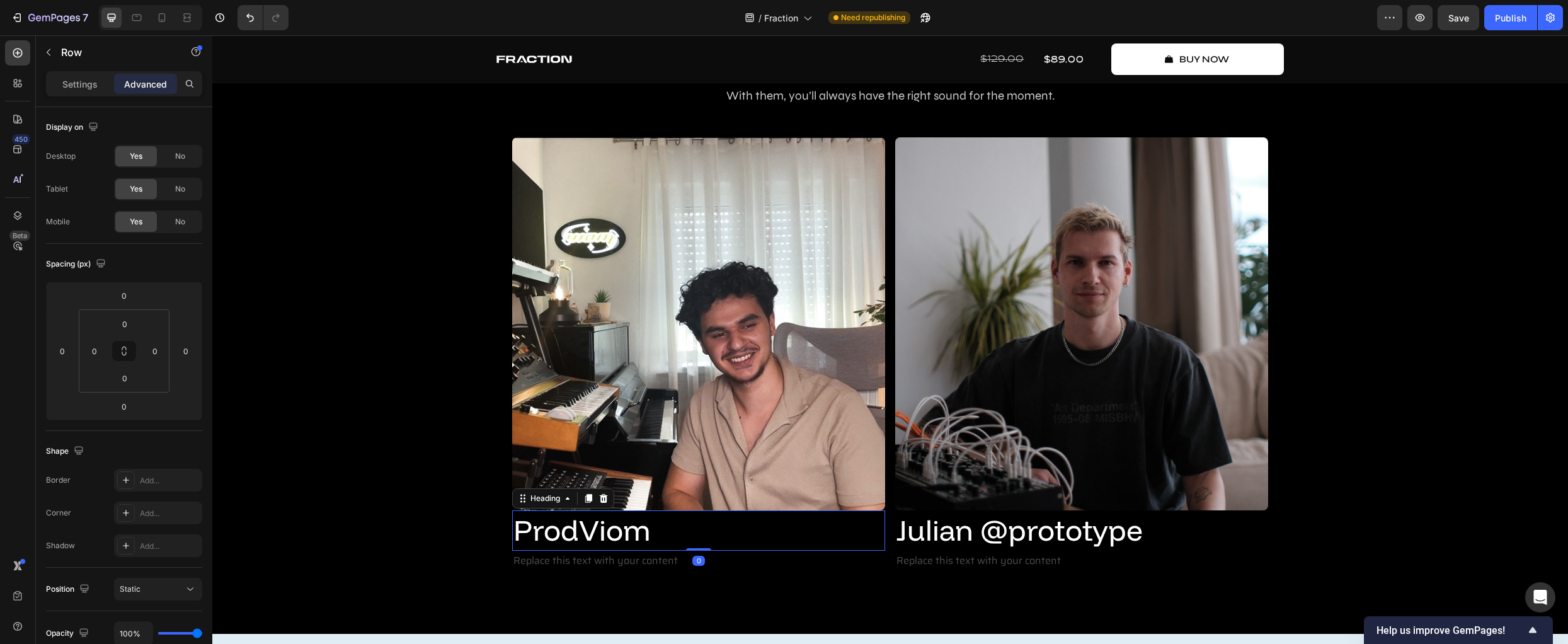
click at [700, 520] on p "ProdViom" at bounding box center [698, 530] width 370 height 38
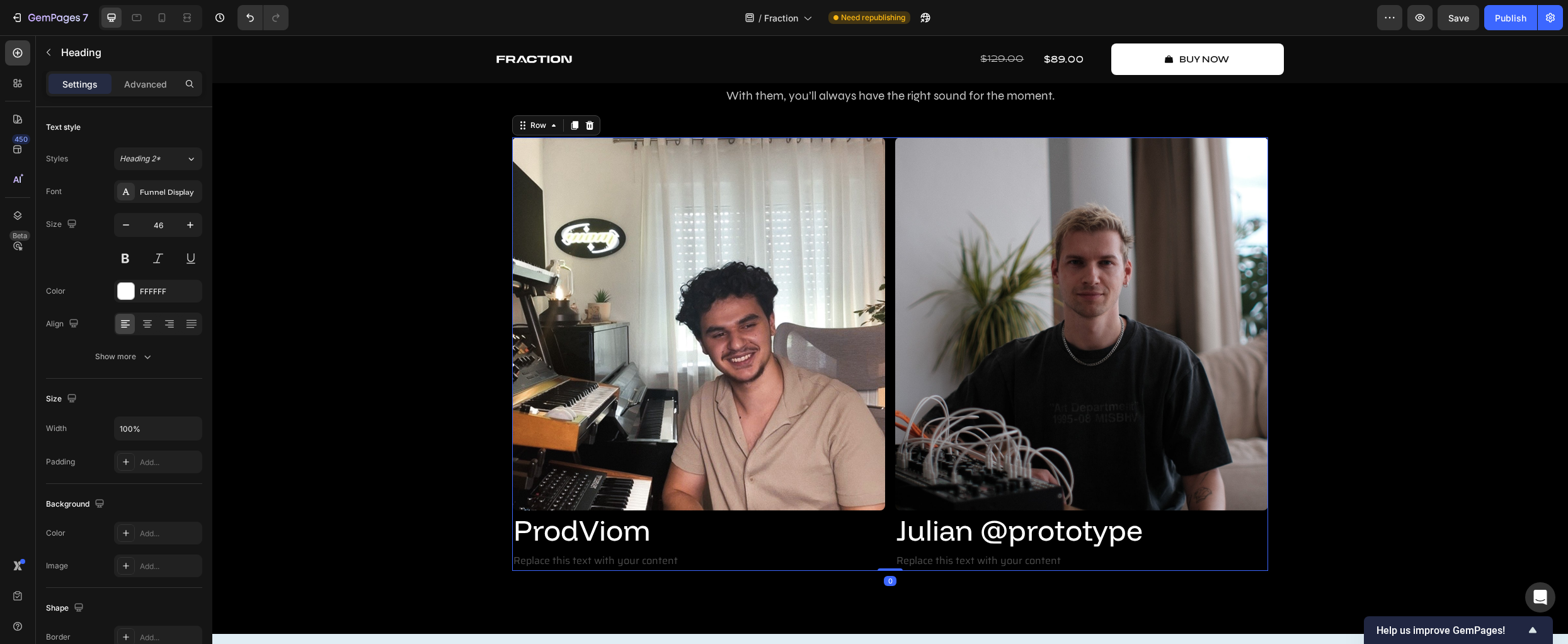
click at [885, 480] on div "Image ProdViom Heading Replace this text with your content Text Block Image Jul…" at bounding box center [890, 353] width 756 height 434
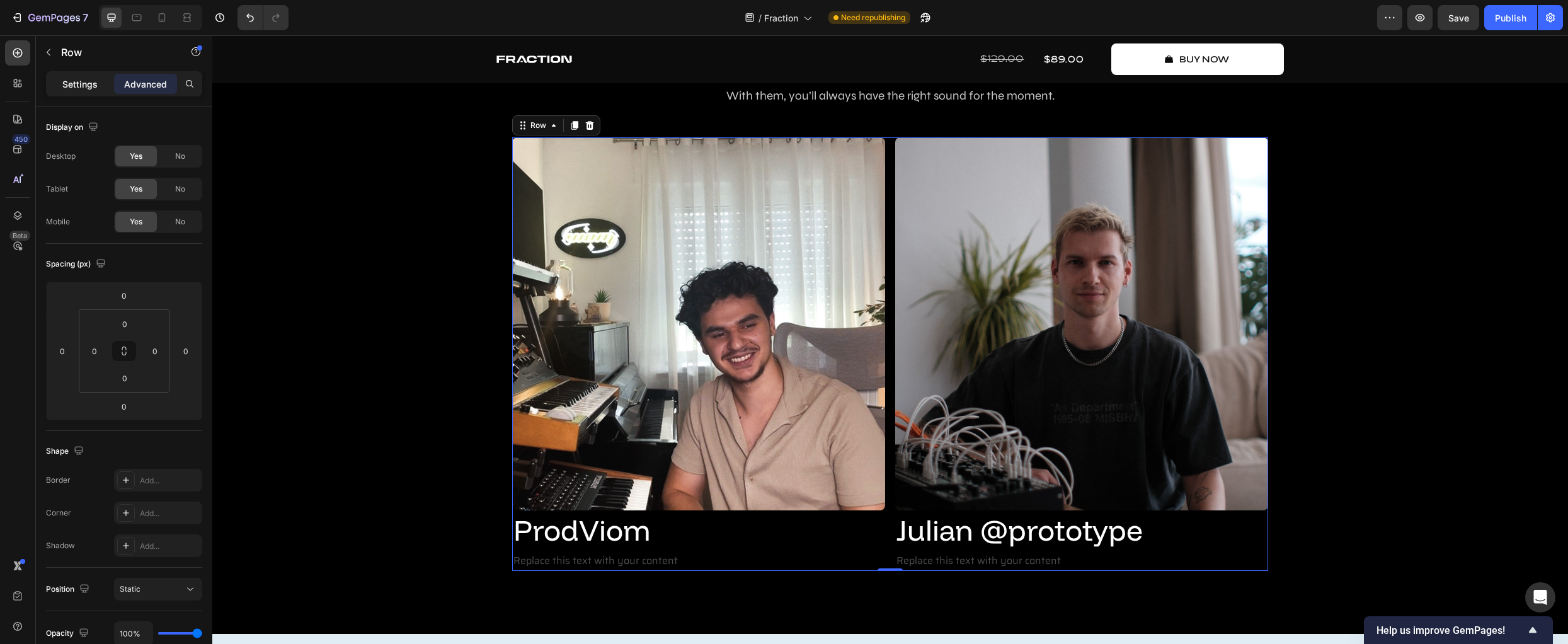
click at [80, 82] on p "Settings" at bounding box center [80, 83] width 36 height 13
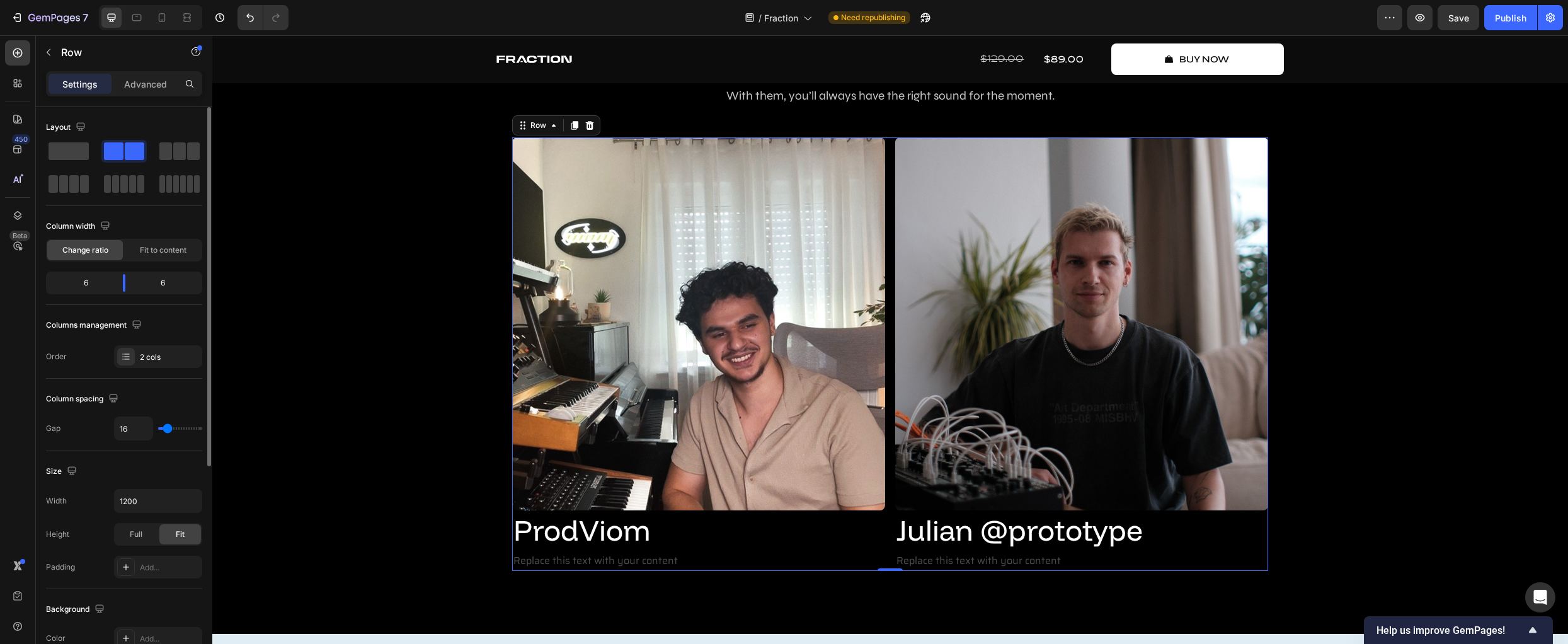
type input "20"
type input "22"
type input "24"
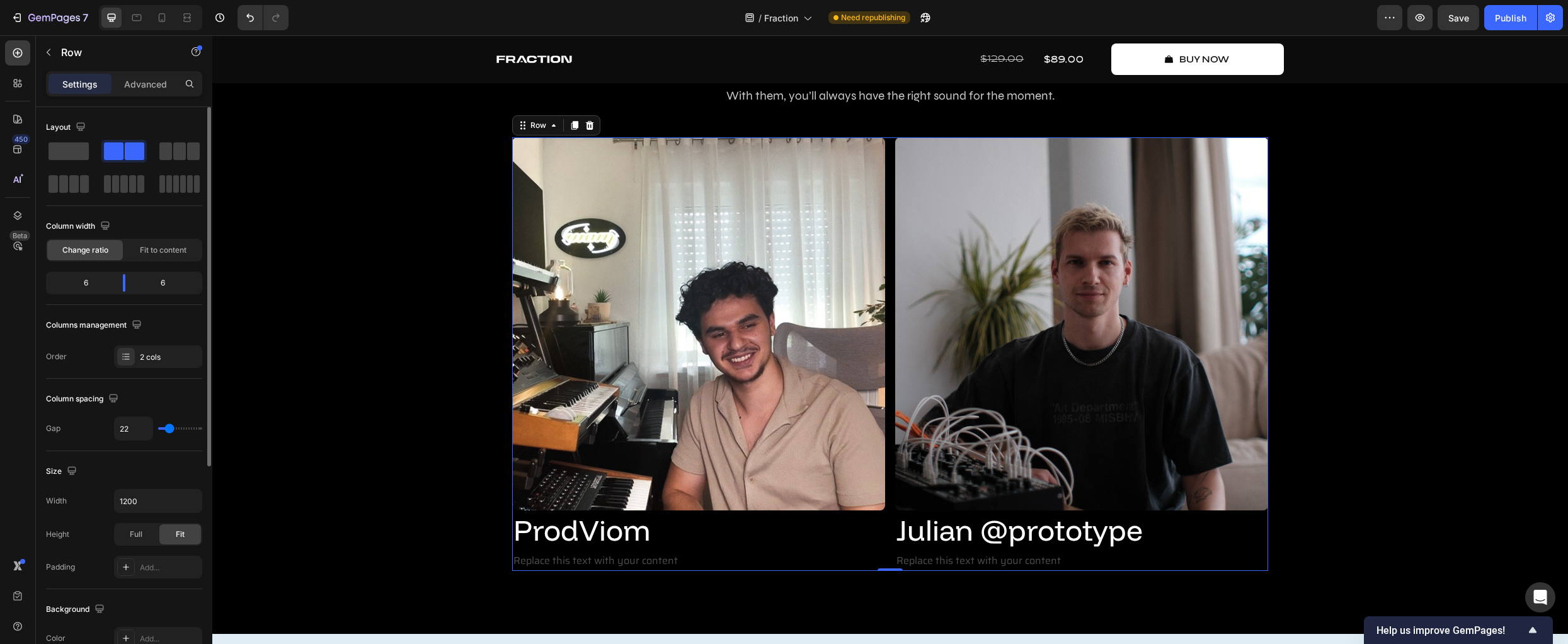
type input "24"
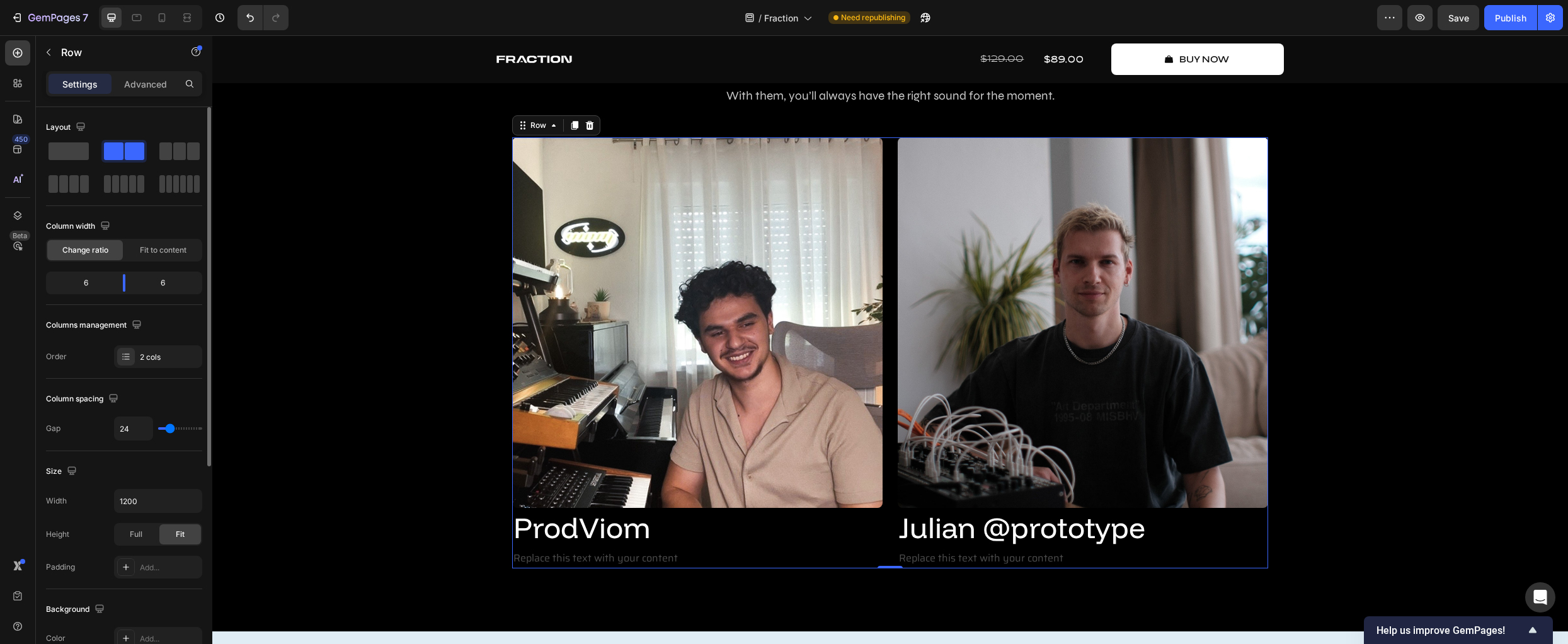
type input "27"
type input "29"
type input "31"
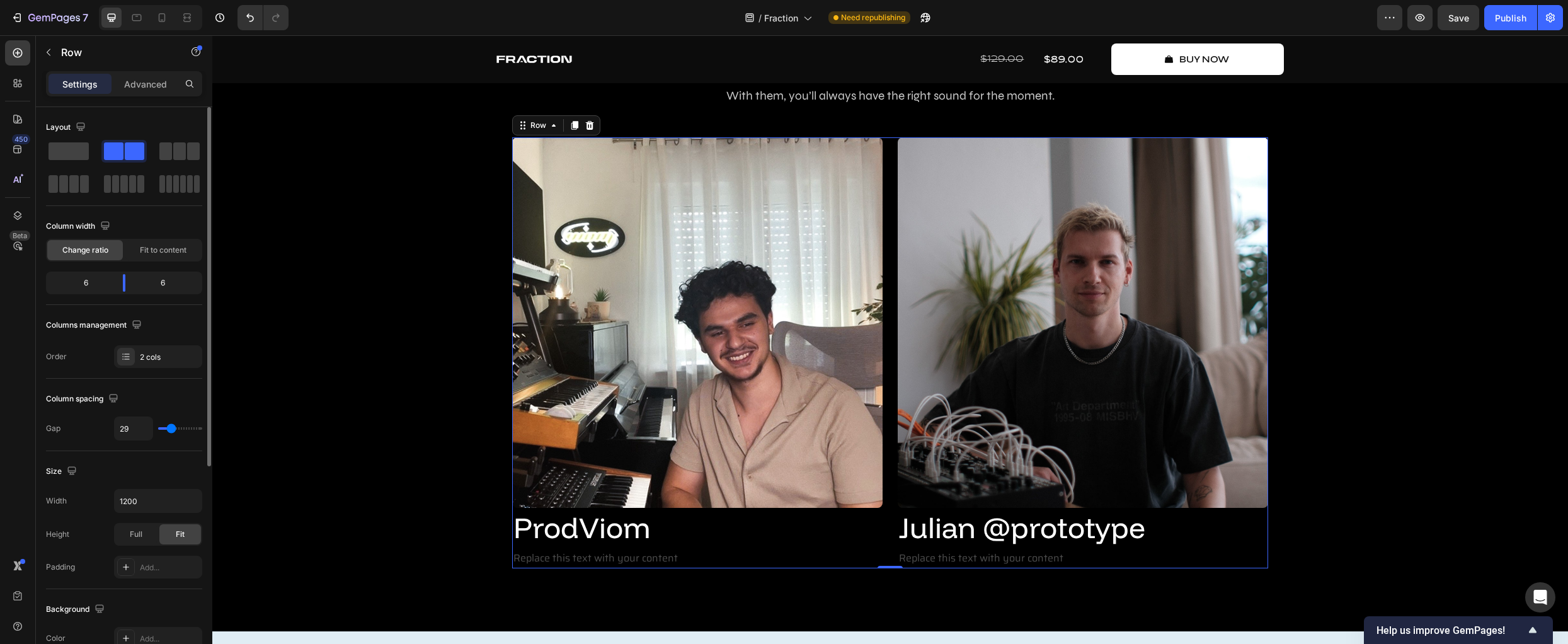
type input "31"
type input "33"
type input "36"
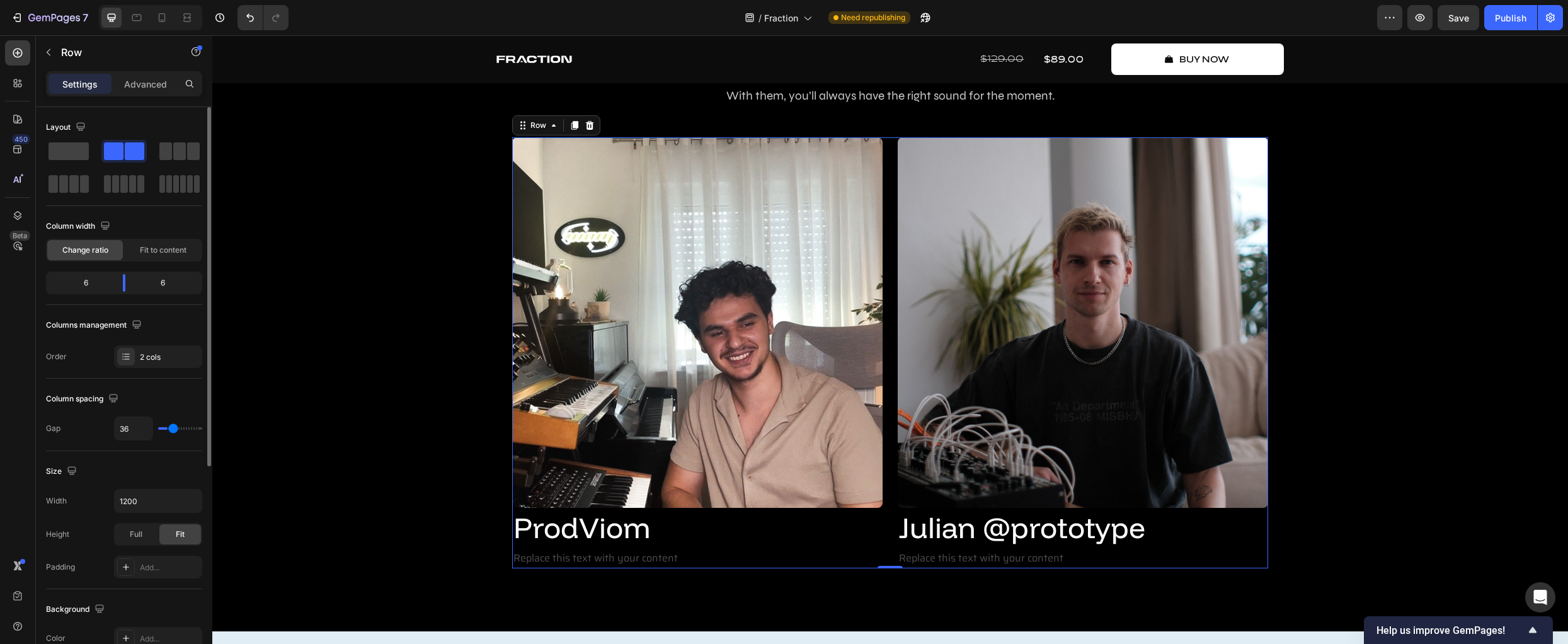
type input "38"
type input "40"
type input "44"
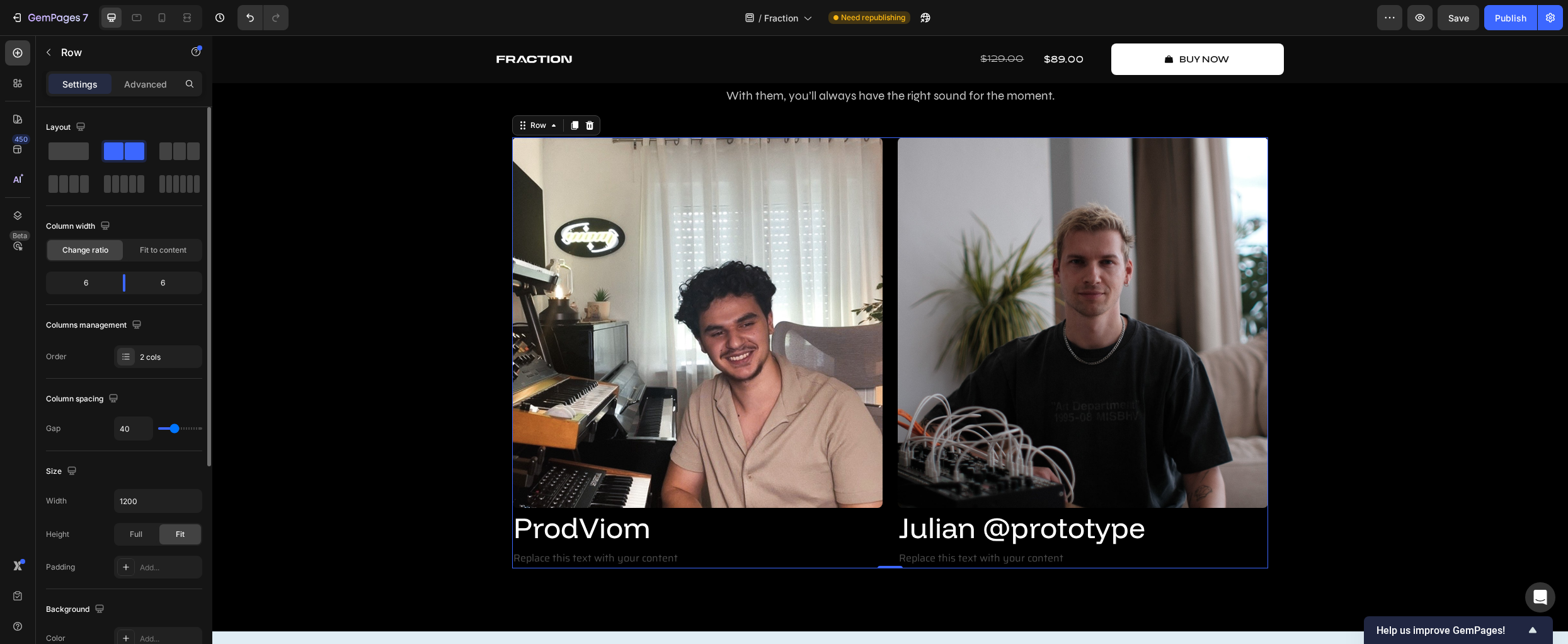
type input "44"
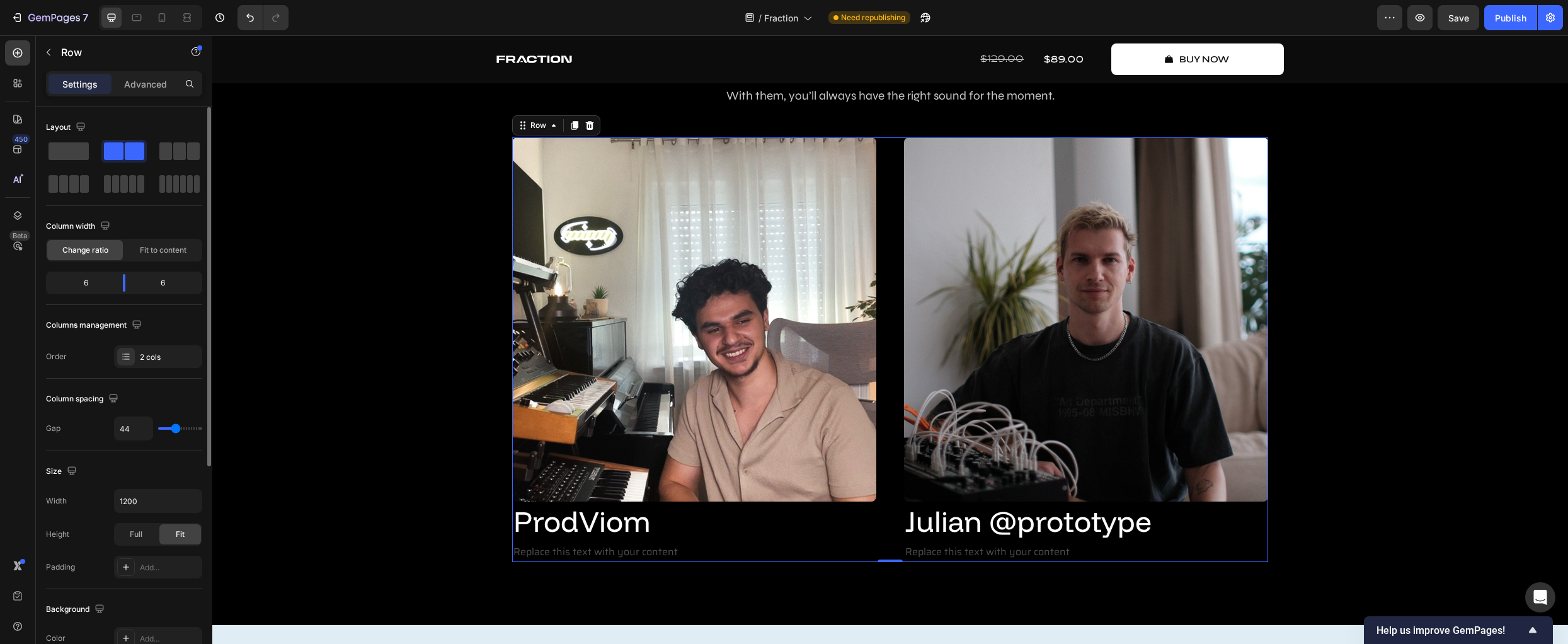
type input "47"
type input "51"
type input "56"
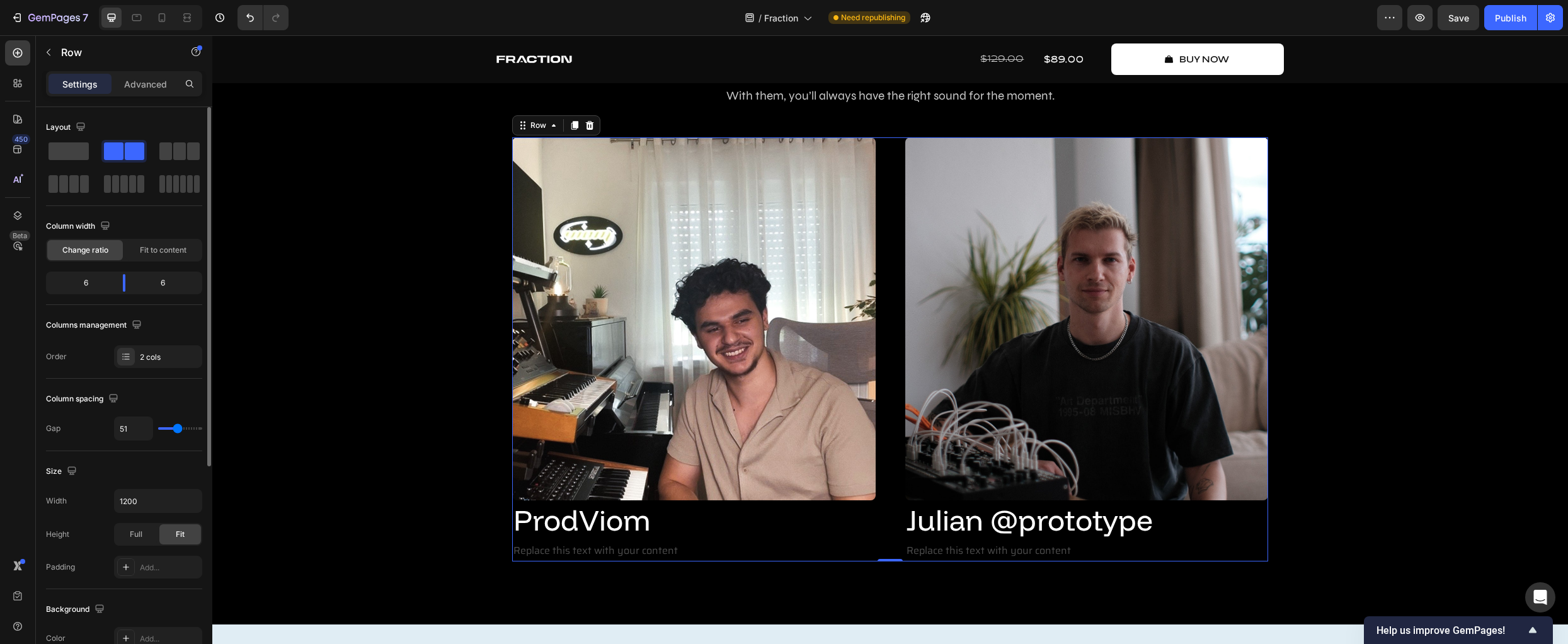
type input "56"
type input "69"
type input "76"
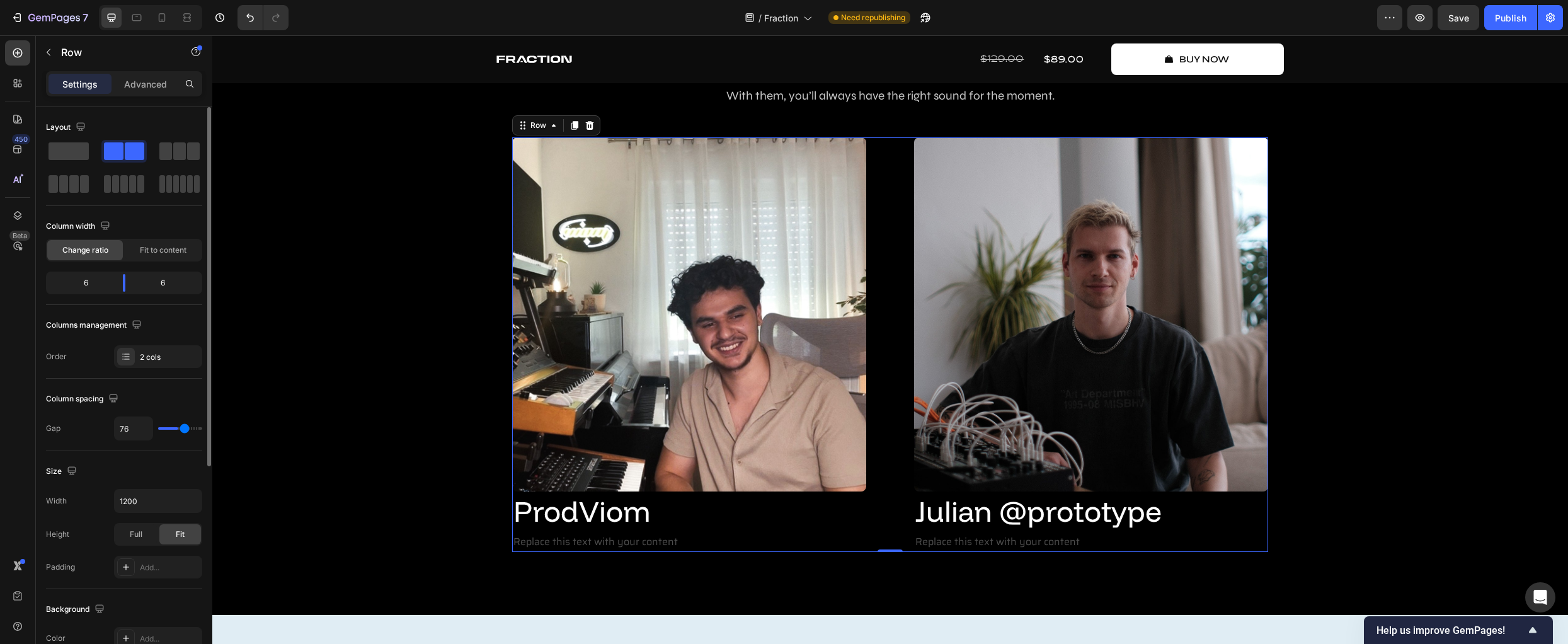
type input "80"
type input "82"
type input "84"
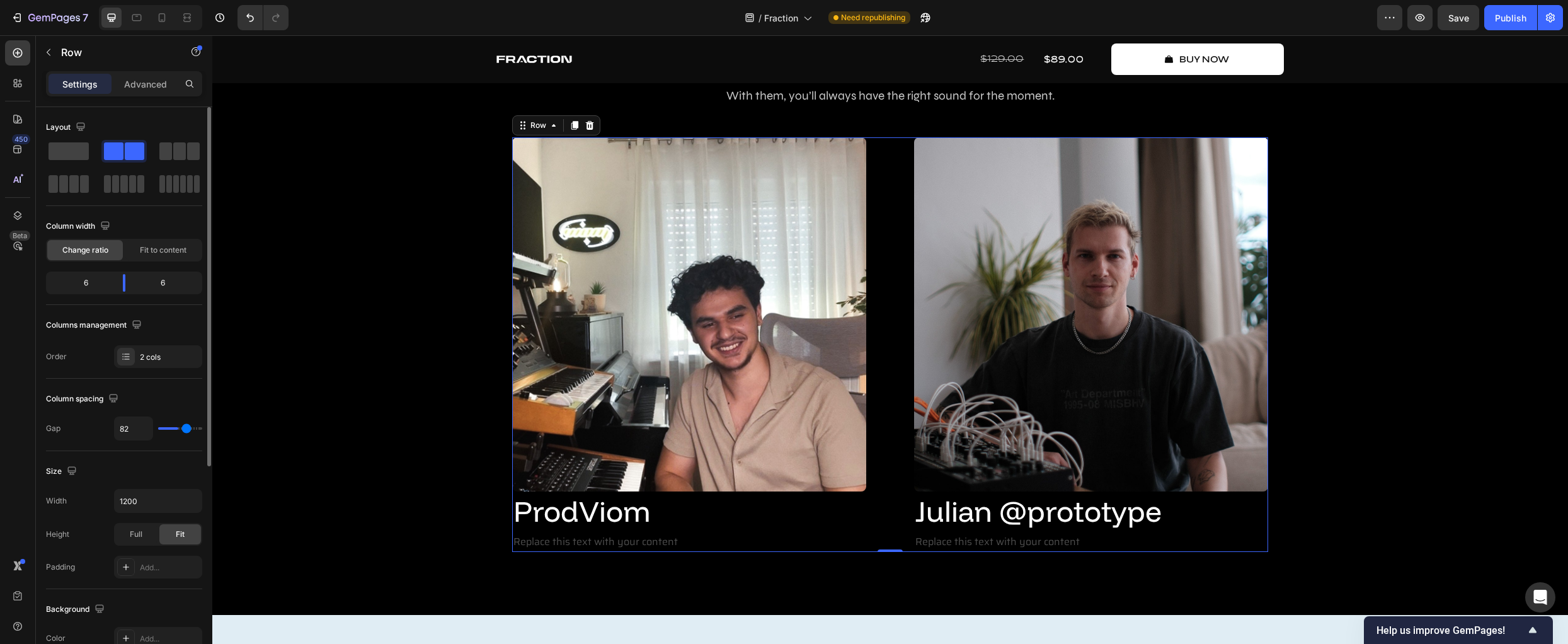
type input "84"
type input "87"
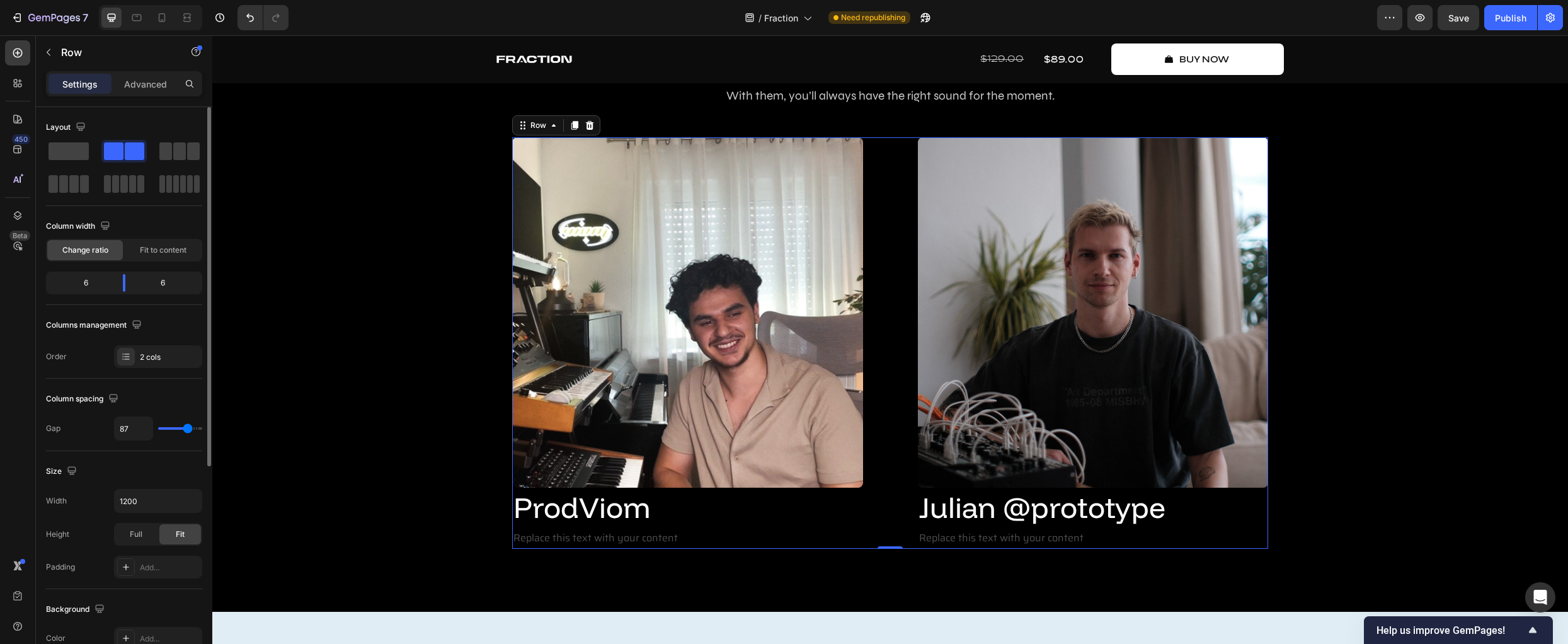
type input "84"
type input "82"
type input "80"
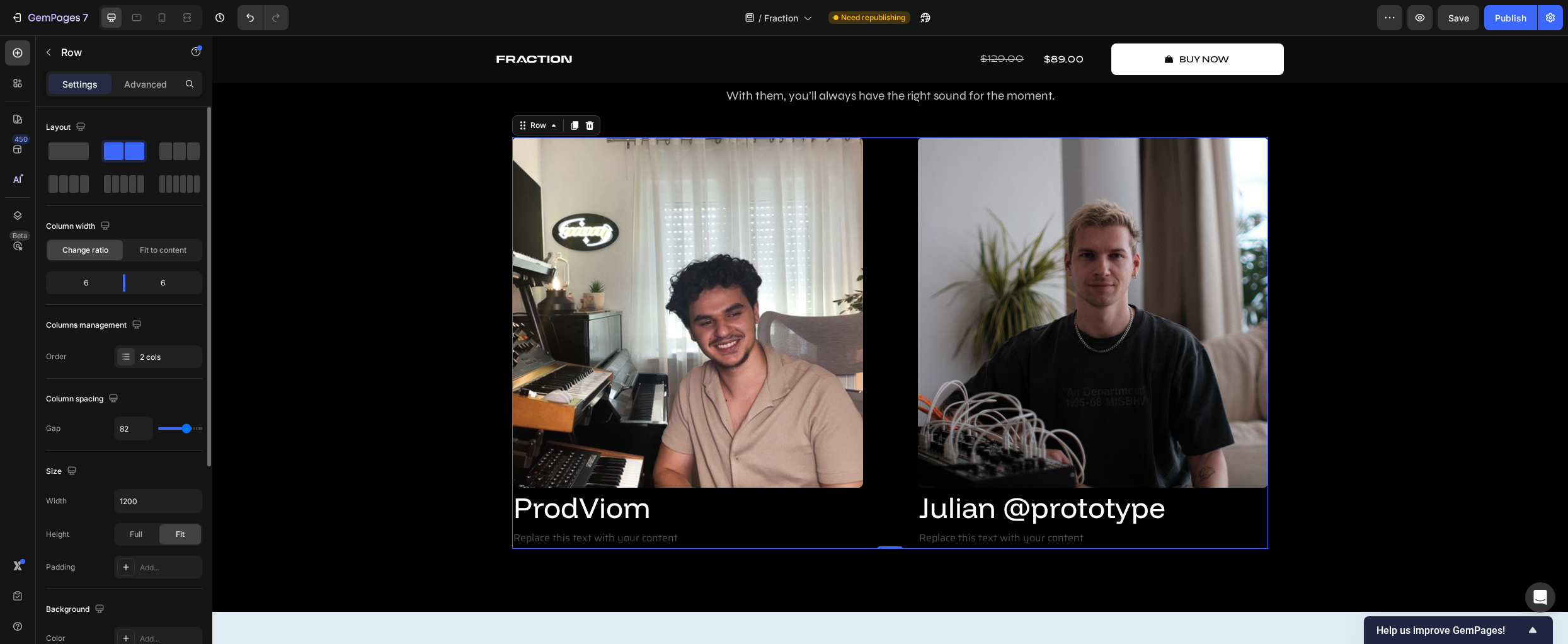
type input "80"
type input "69"
type input "62"
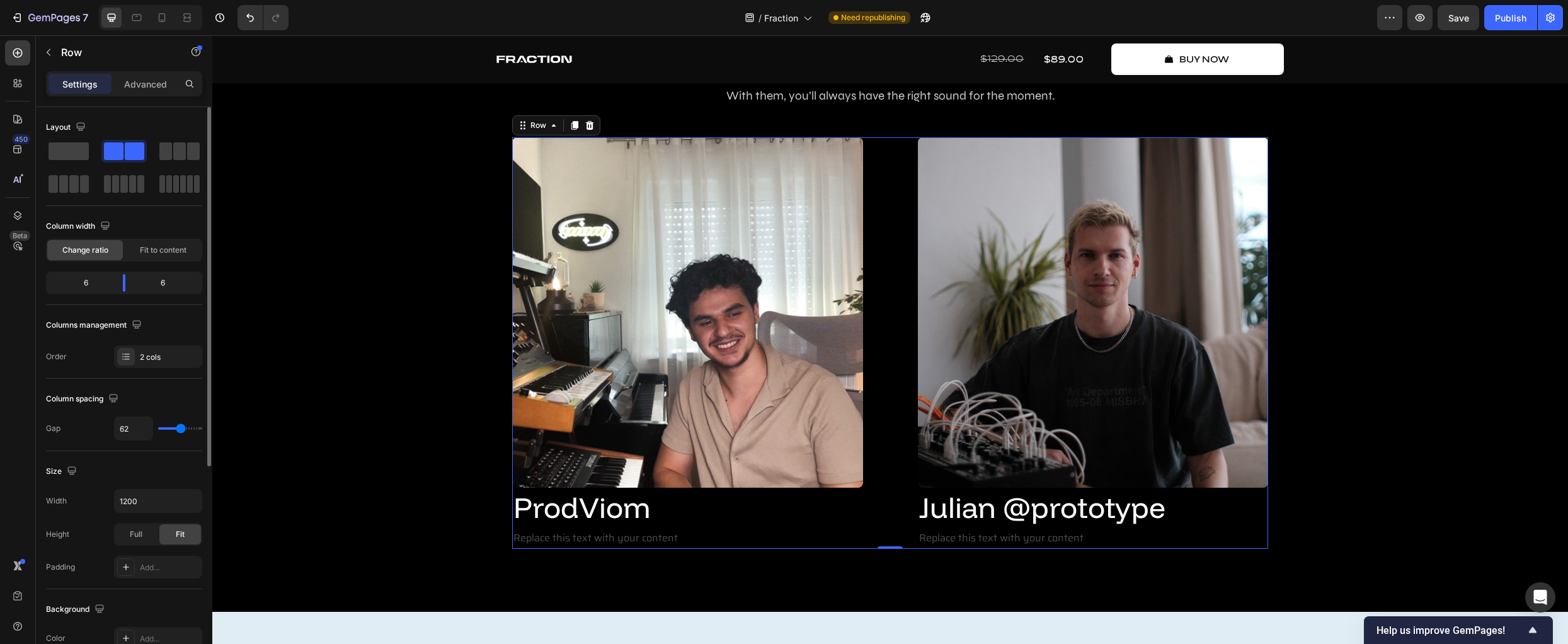
type input "60"
type input "56"
type input "44"
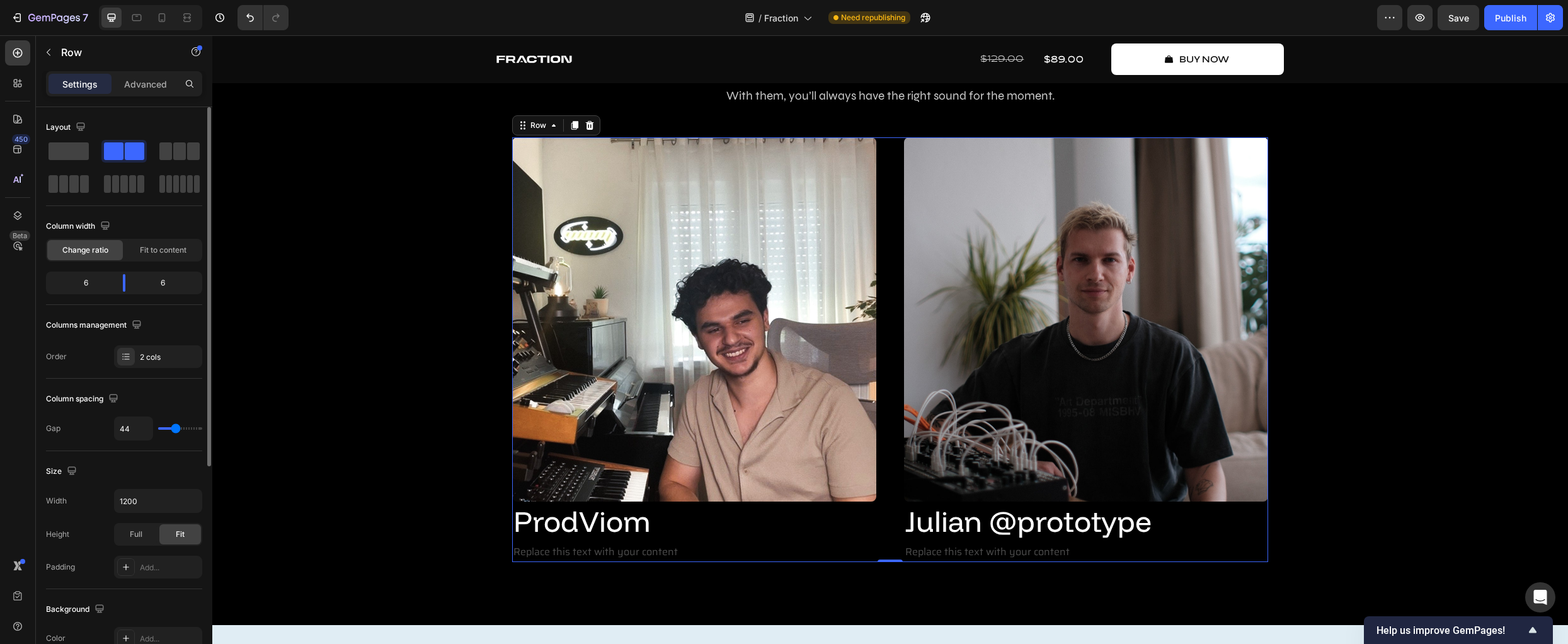
drag, startPoint x: 167, startPoint y: 429, endPoint x: 176, endPoint y: 429, distance: 9.0
type input "44"
click at [176, 429] on input "range" at bounding box center [180, 428] width 44 height 3
click at [143, 430] on input "44" at bounding box center [134, 428] width 38 height 23
type input "4"
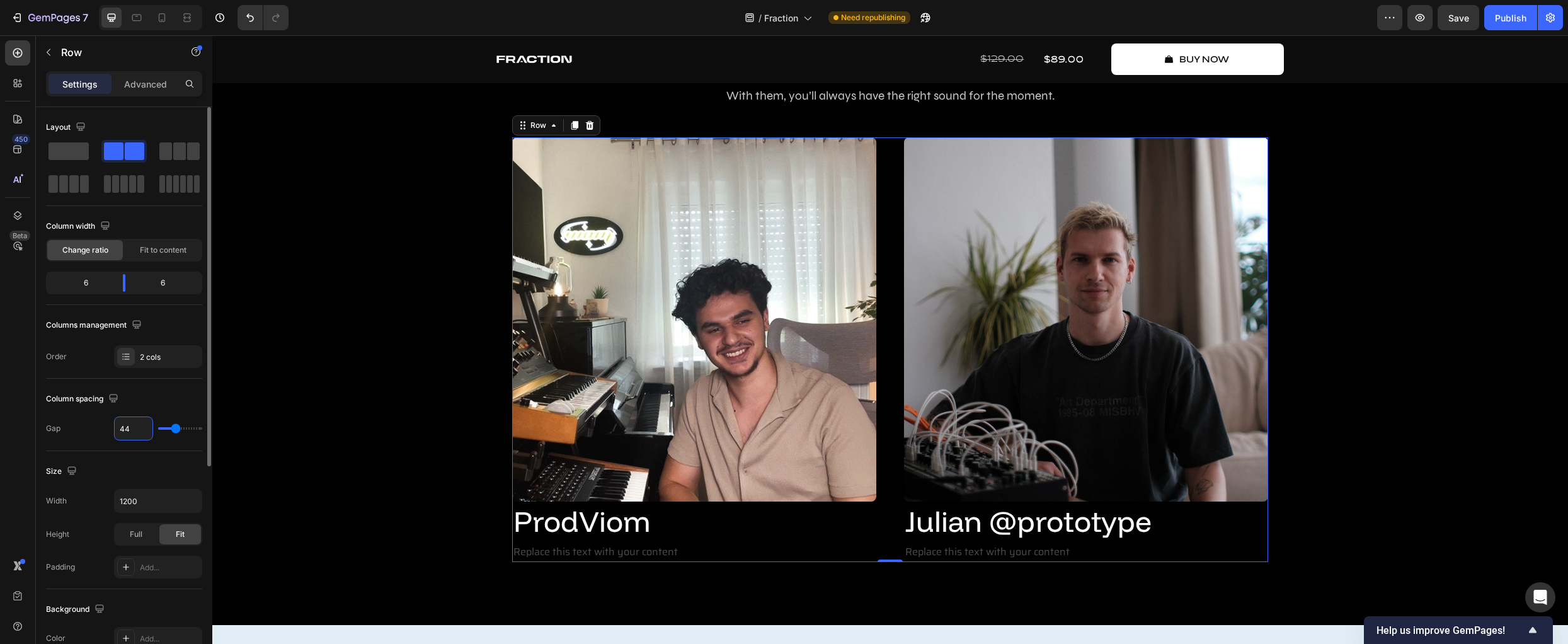
type input "4"
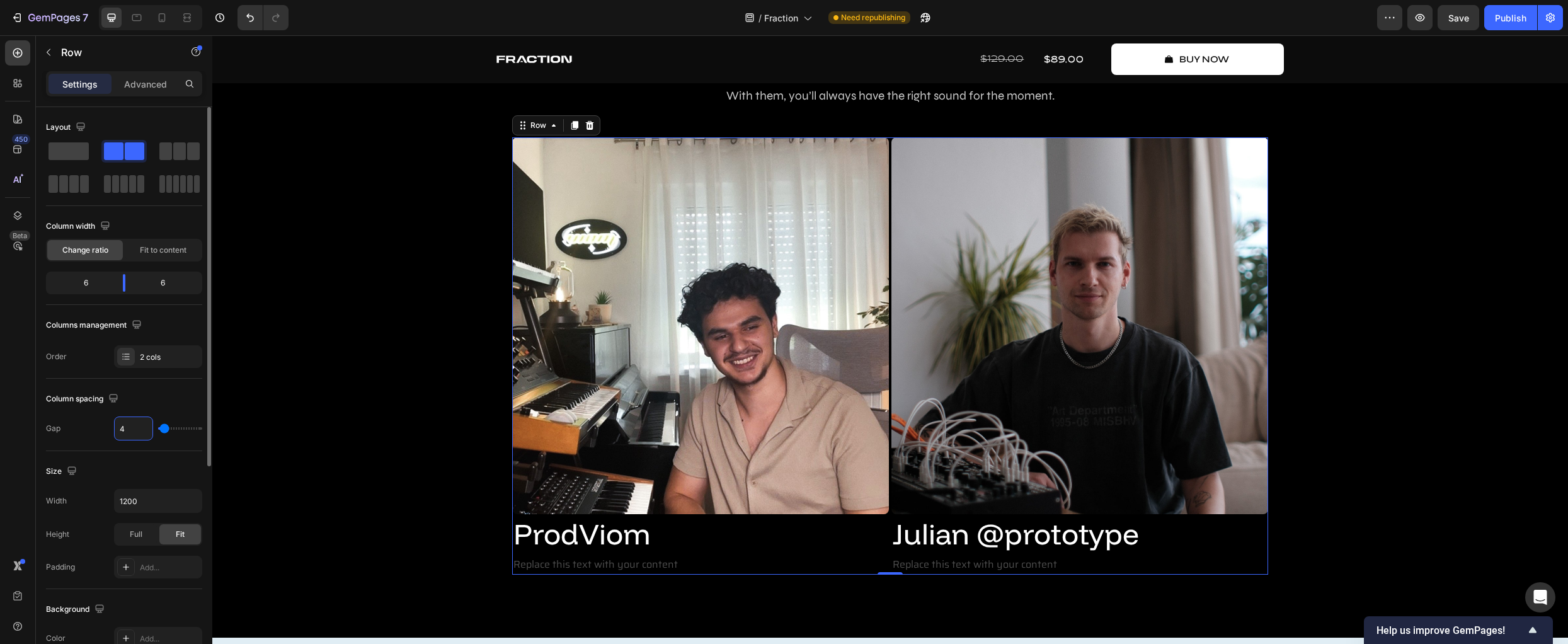
type input "42"
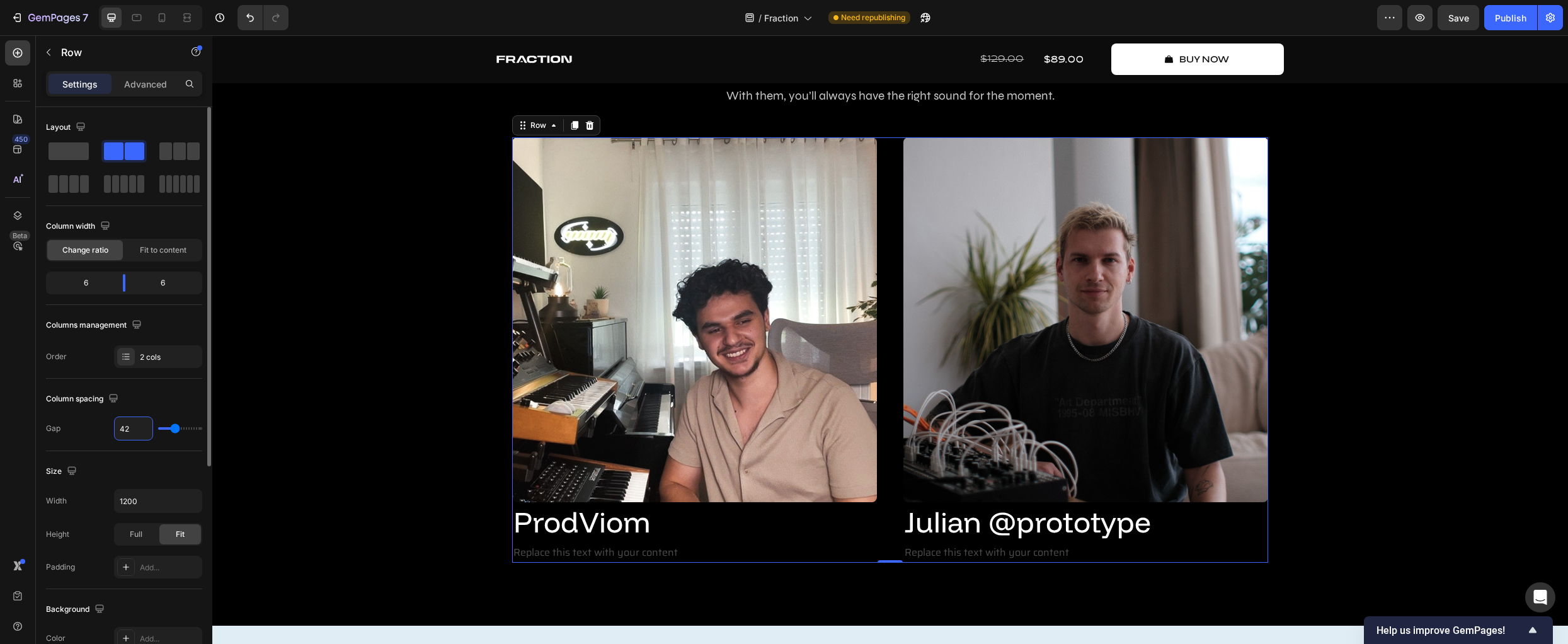
click at [144, 428] on input "42" at bounding box center [134, 428] width 38 height 23
type input "1"
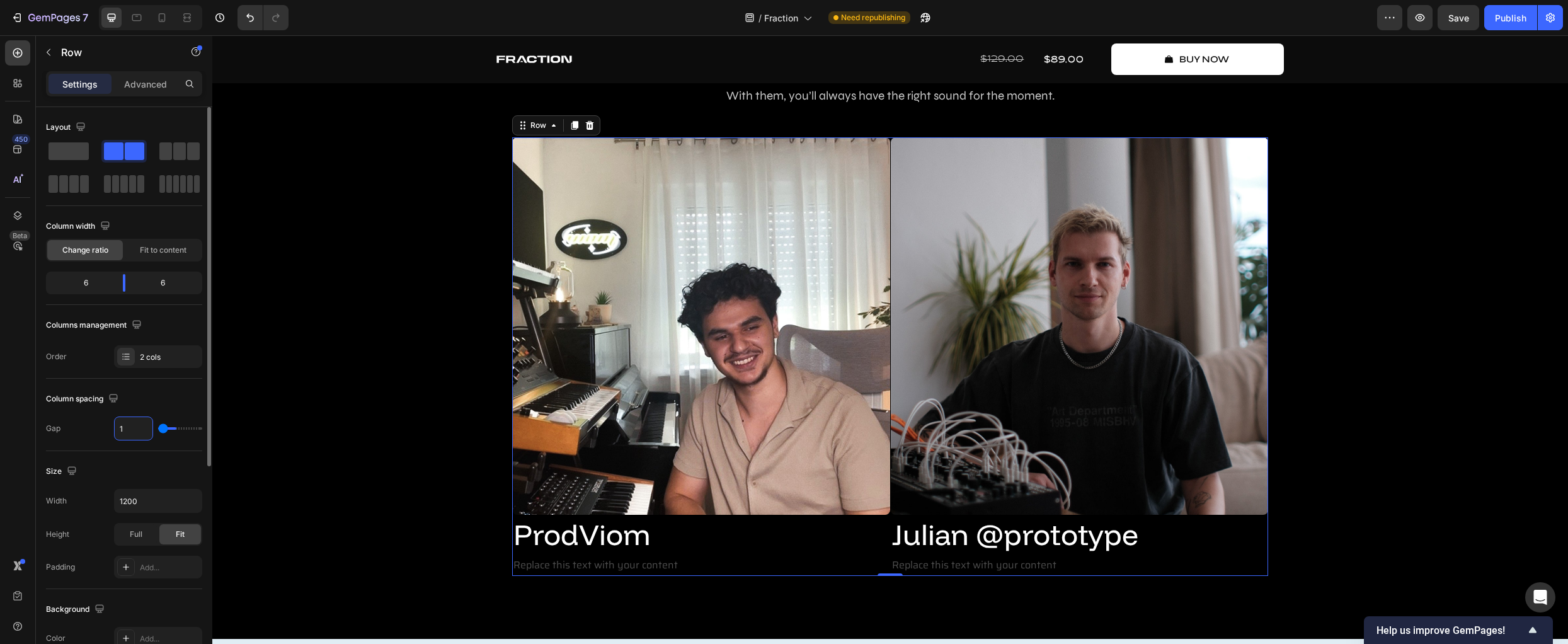
type input "12"
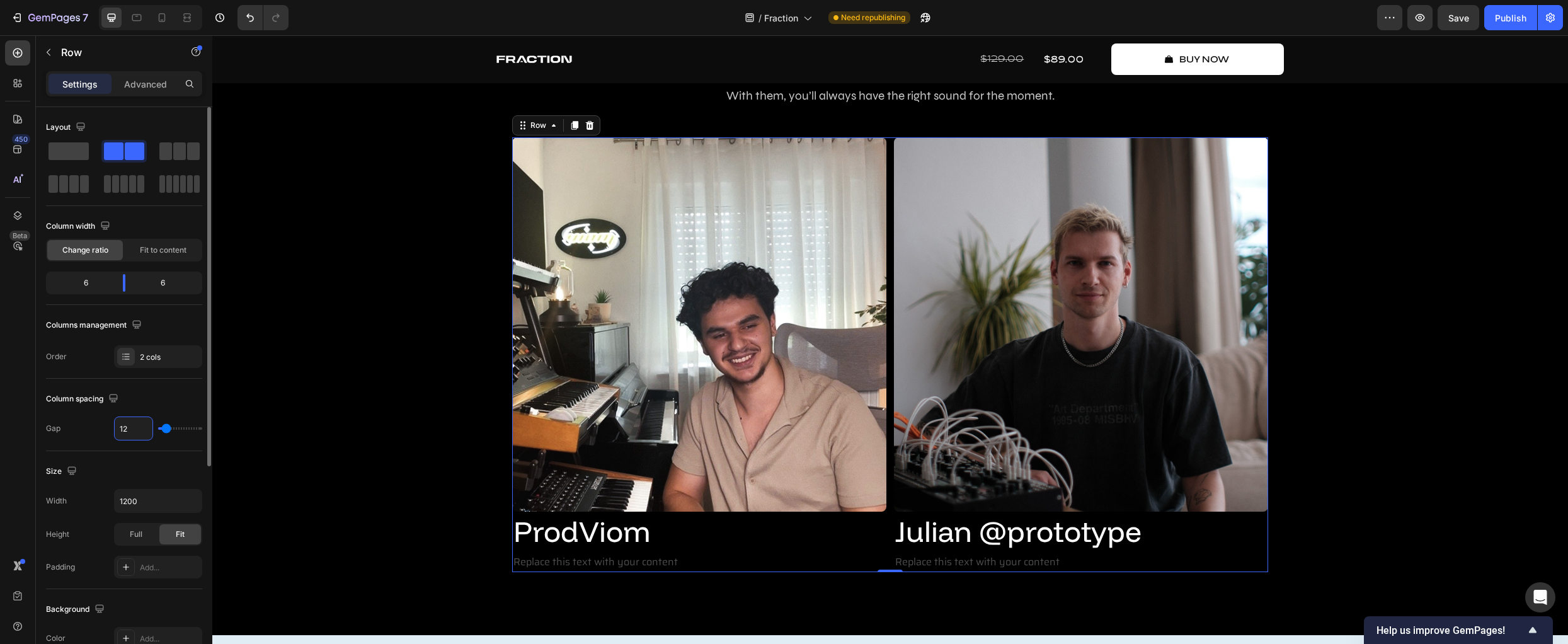
type input "12"
click at [144, 428] on input "12" at bounding box center [134, 428] width 38 height 23
click at [179, 399] on div "Column spacing" at bounding box center [123, 399] width 156 height 20
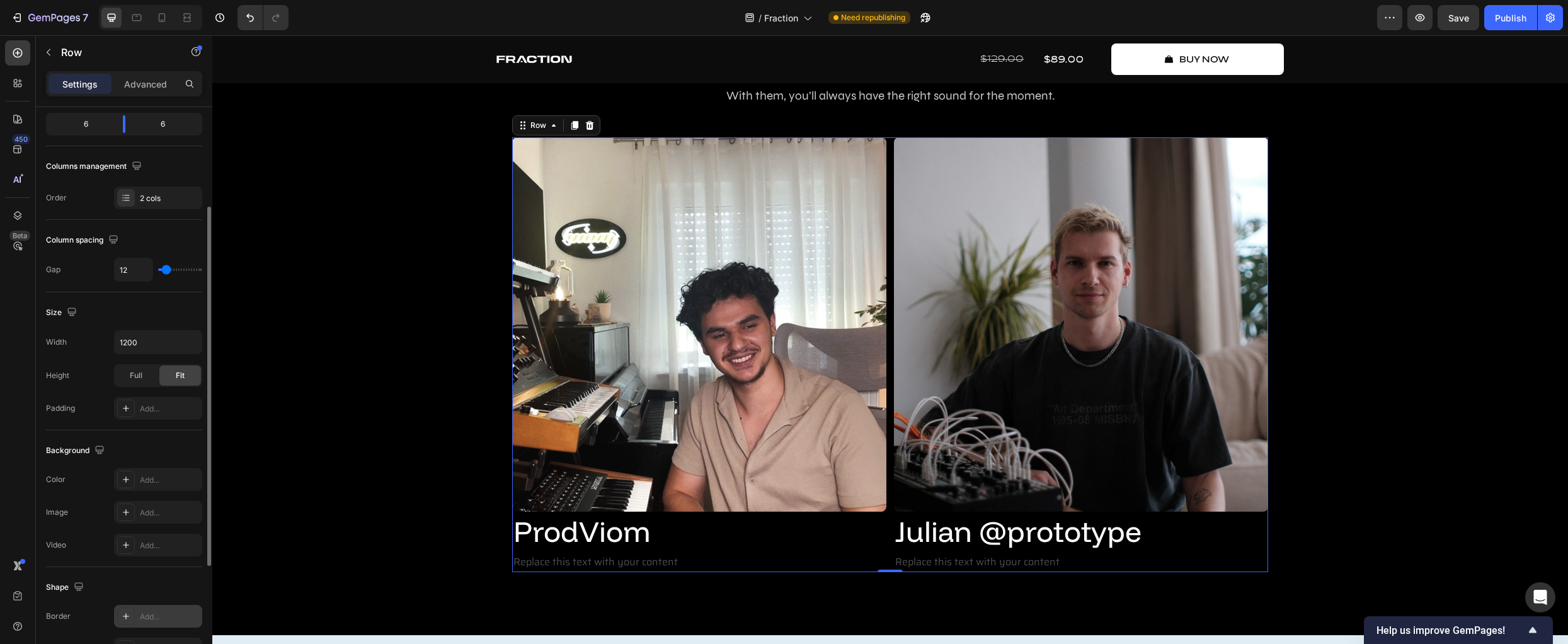
scroll to position [339, 0]
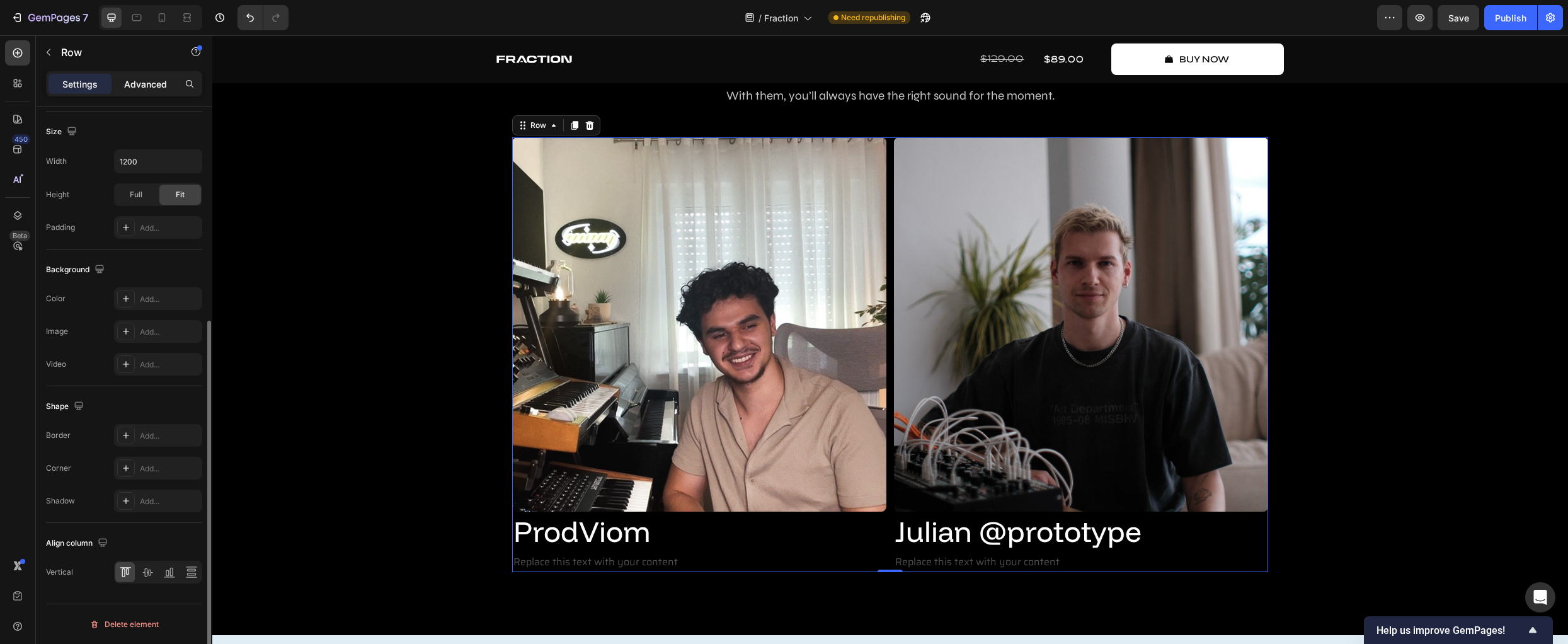
click at [144, 85] on p "Advanced" at bounding box center [145, 83] width 43 height 13
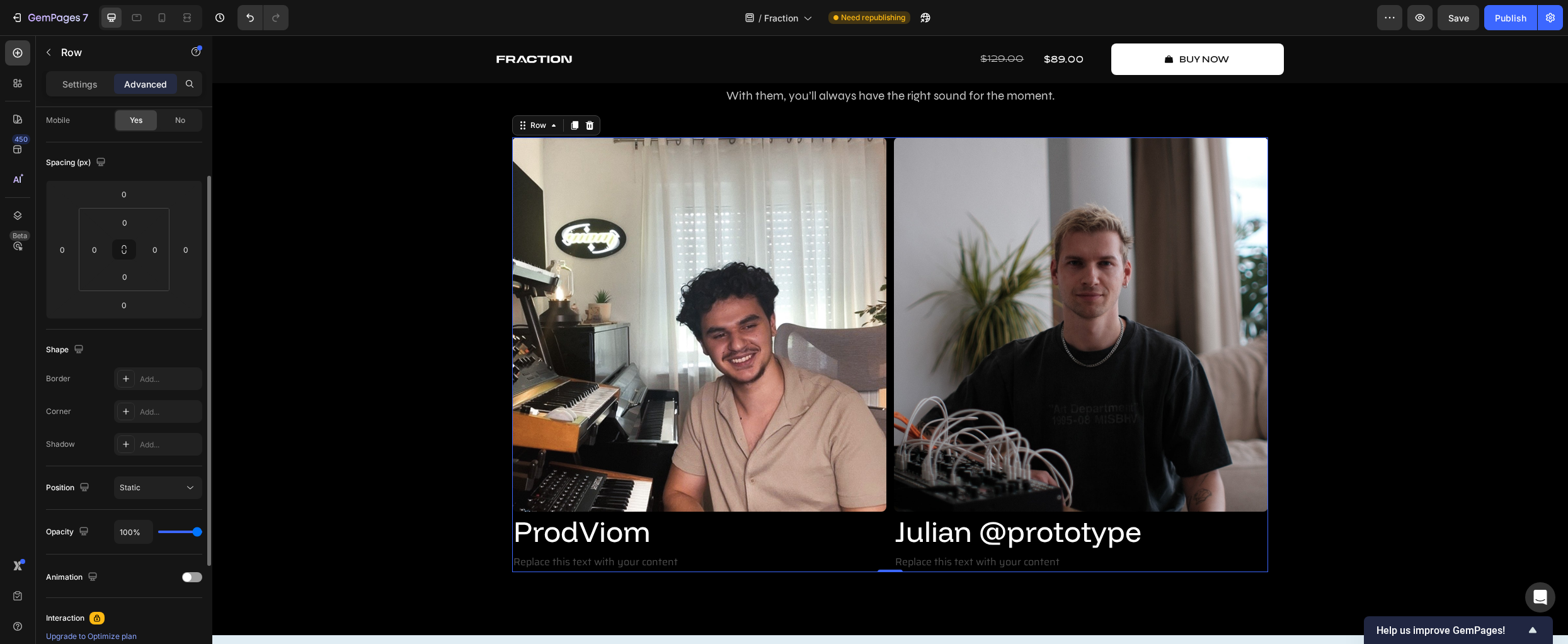
scroll to position [0, 0]
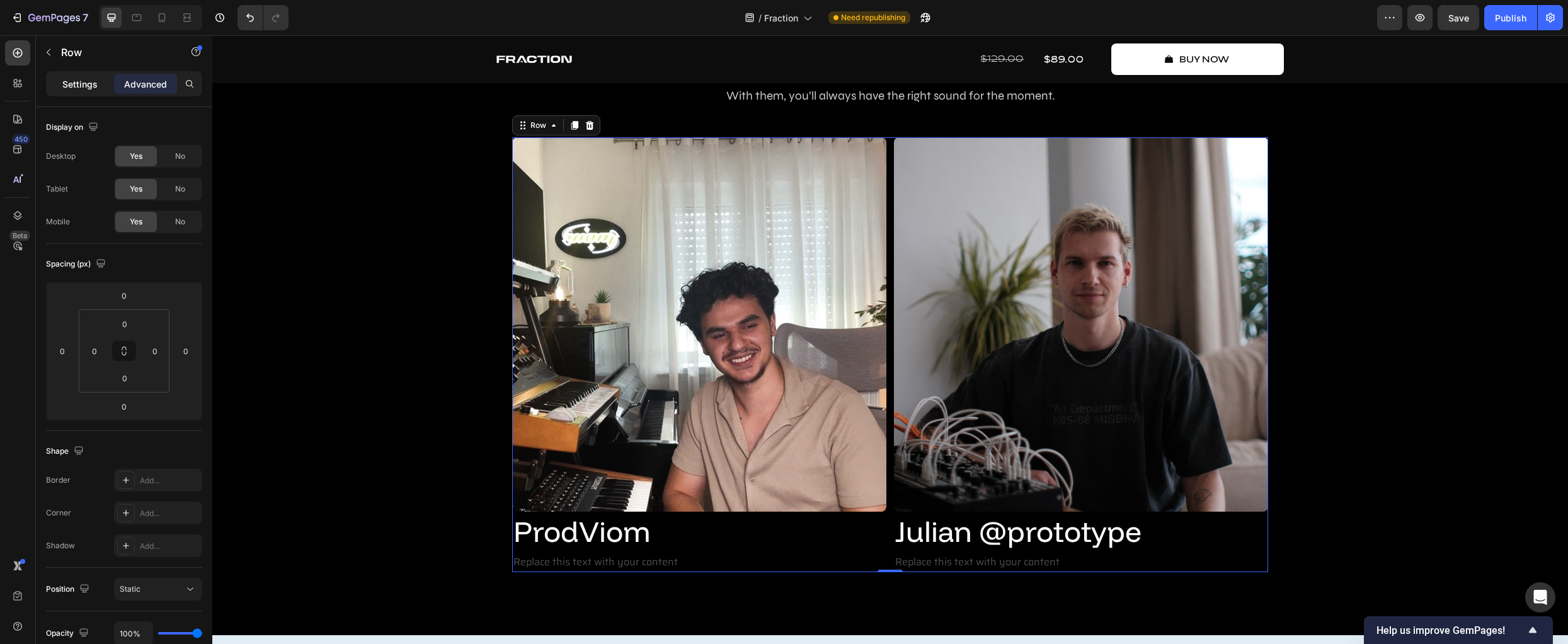
click at [78, 77] on p "Settings" at bounding box center [80, 83] width 36 height 13
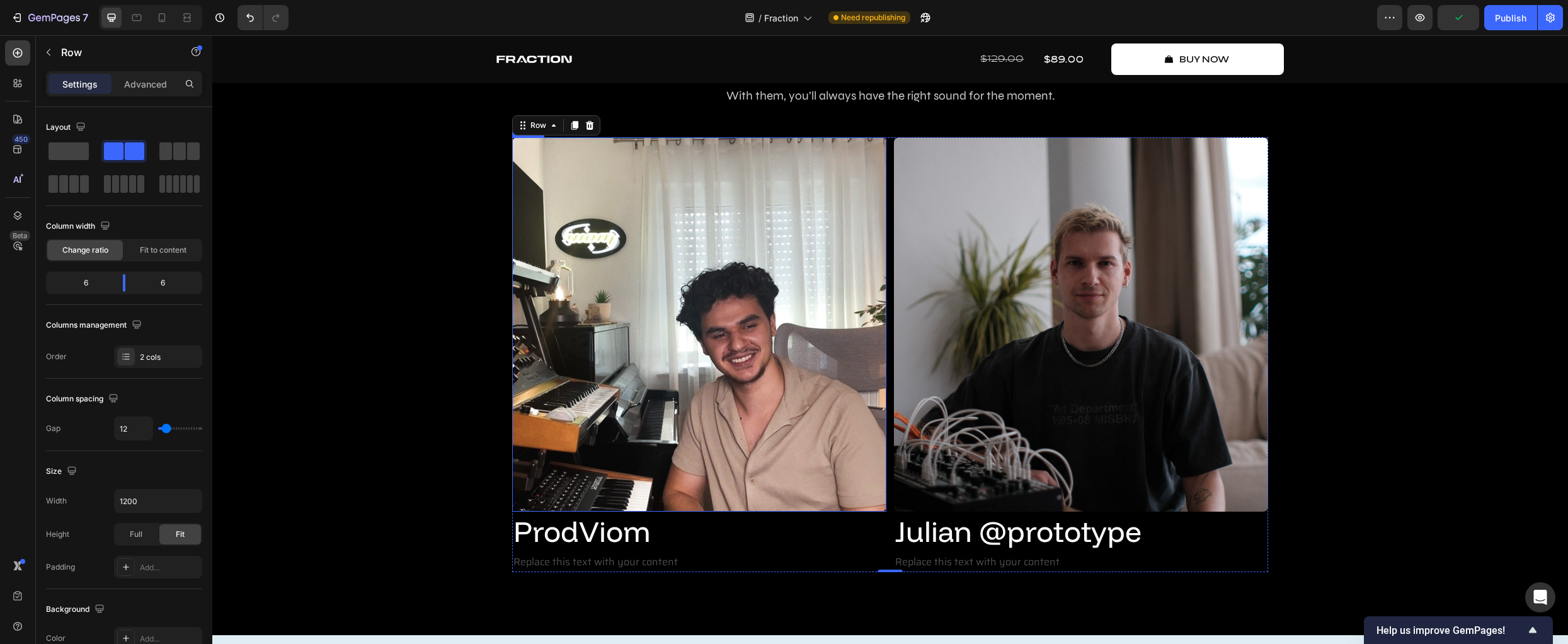
click at [861, 287] on img at bounding box center [699, 323] width 374 height 374
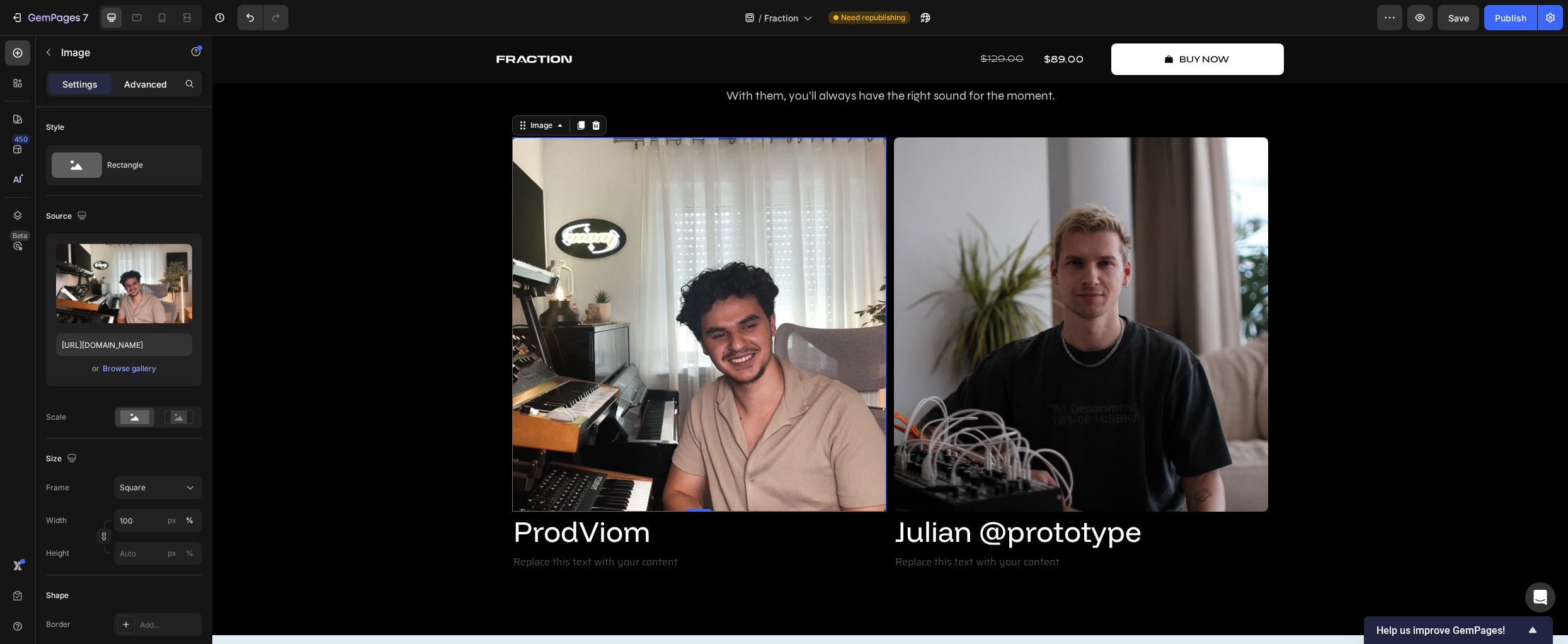
click at [141, 83] on p "Advanced" at bounding box center [145, 83] width 43 height 13
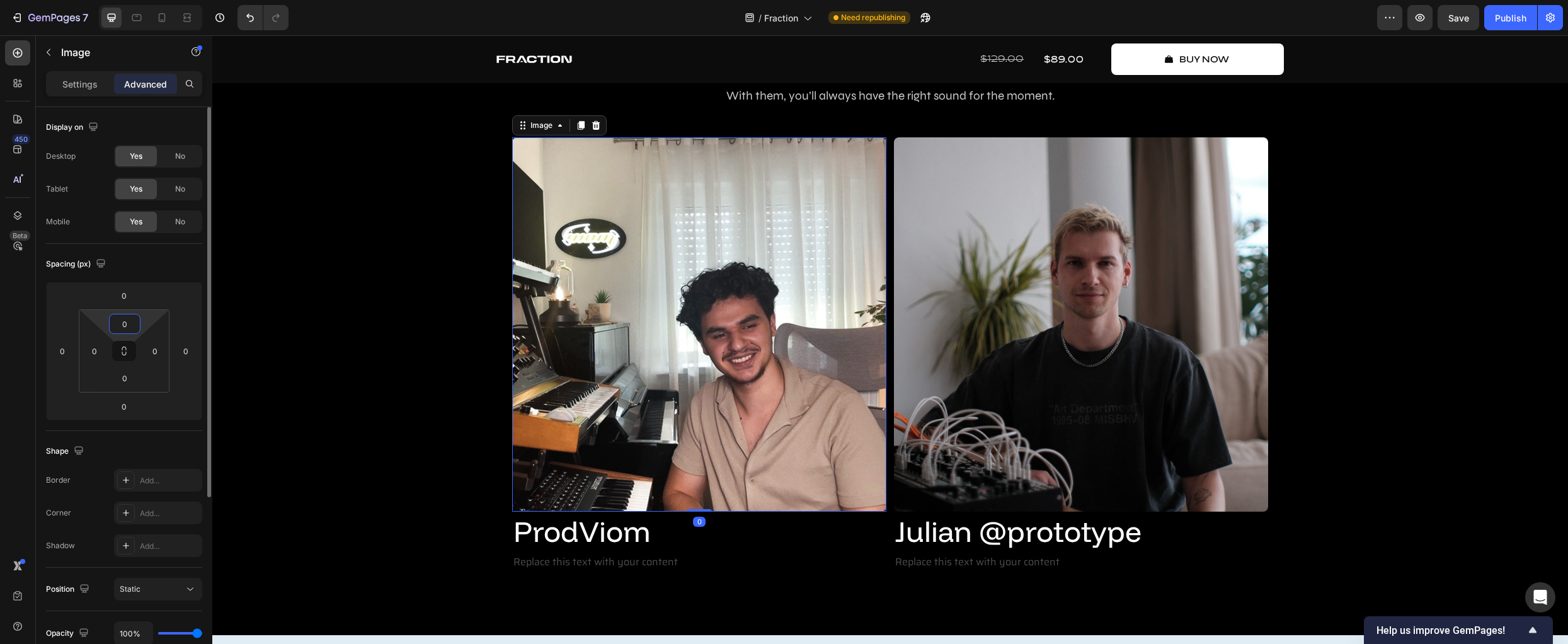
click at [135, 330] on input "0" at bounding box center [124, 323] width 25 height 19
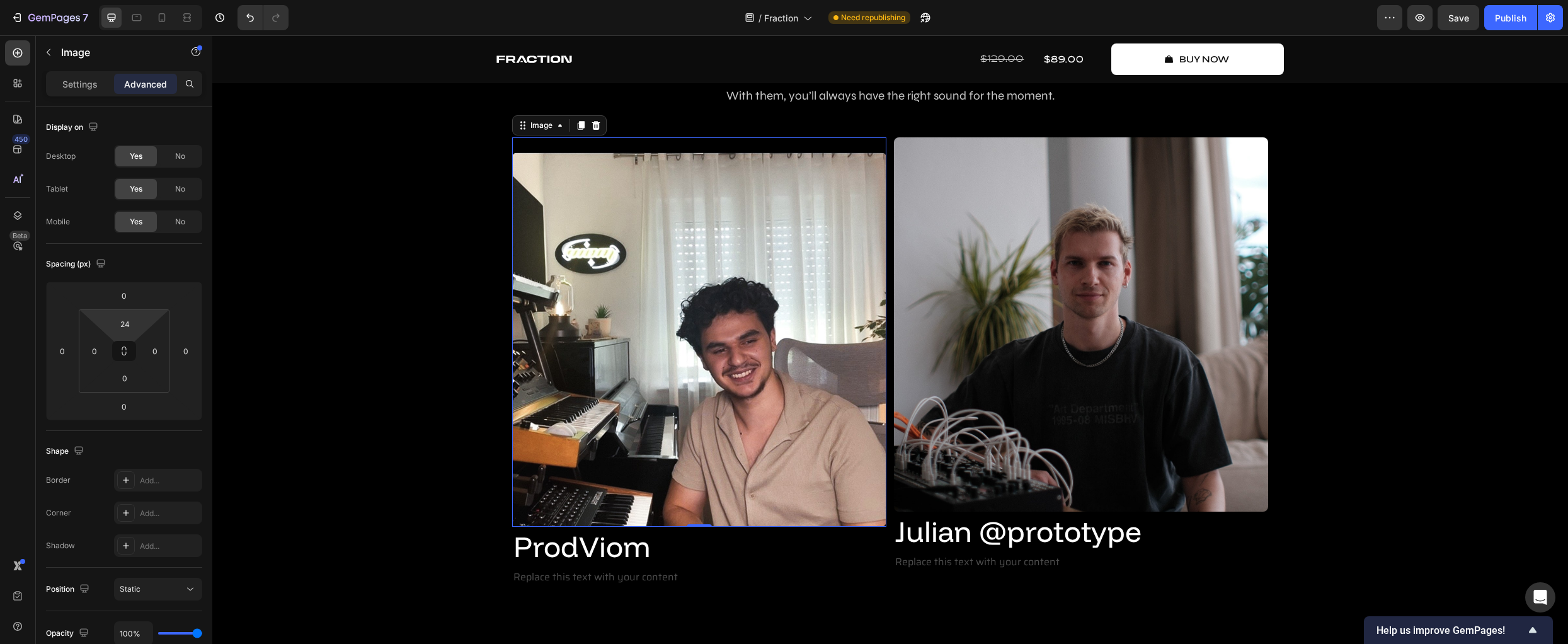
drag, startPoint x: 148, startPoint y: 320, endPoint x: 157, endPoint y: 313, distance: 11.4
click at [157, 0] on html "7 Version history / Fraction Need republishing Preview Save Publish 450 Beta Se…" at bounding box center [784, 0] width 1568 height 0
click at [154, 0] on html "7 Version history / Fraction Need republishing Preview Save Publish 450 Beta Se…" at bounding box center [784, 0] width 1568 height 0
click at [167, 274] on div "Spacing (px) 0 0 0 0 24 0 0 0" at bounding box center [123, 337] width 156 height 188
click at [243, 18] on button "Undo/Redo" at bounding box center [249, 17] width 25 height 25
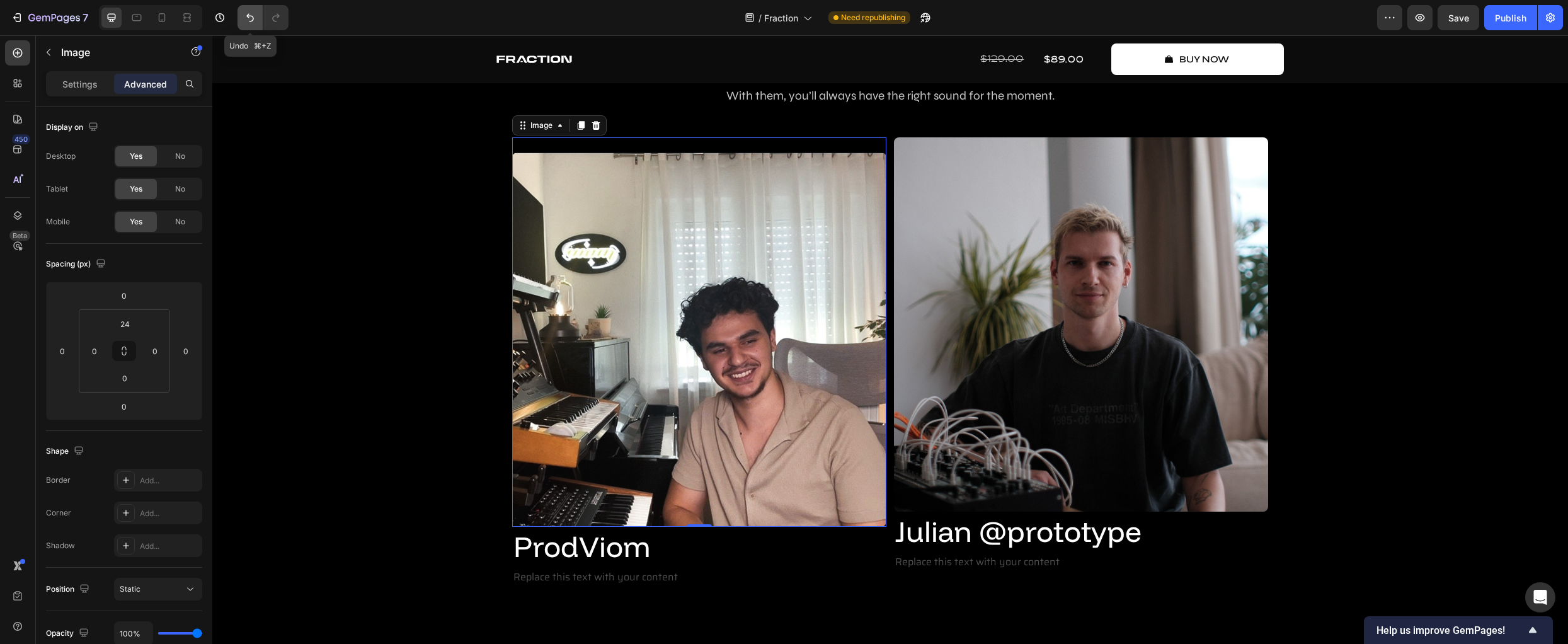
type input "0"
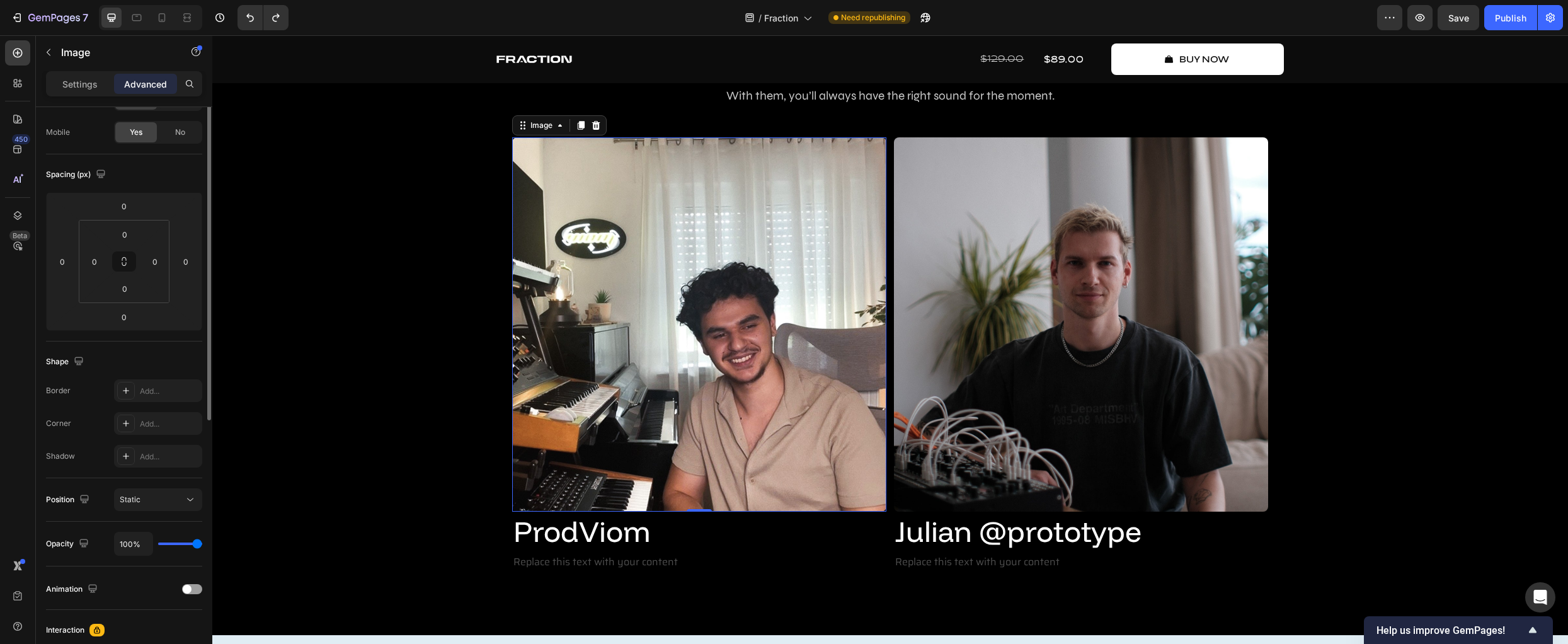
scroll to position [173, 0]
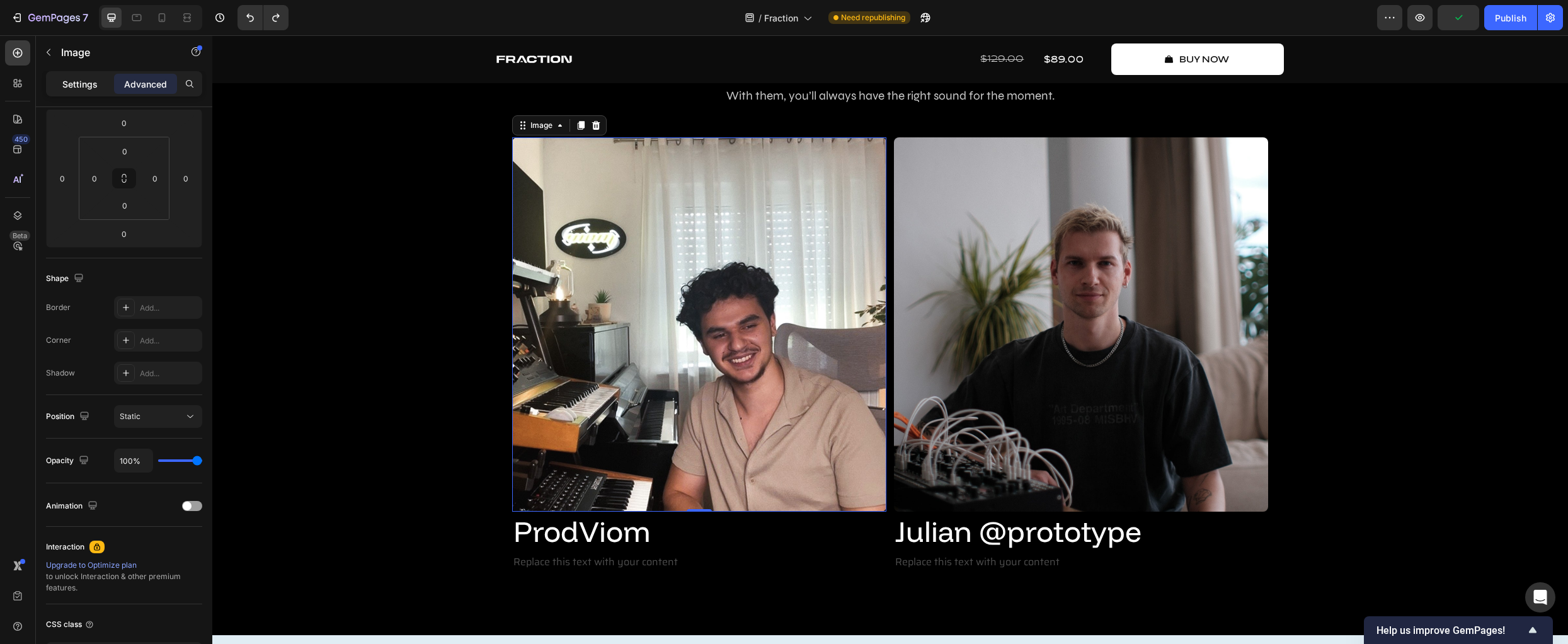
click at [88, 88] on p "Settings" at bounding box center [80, 83] width 36 height 13
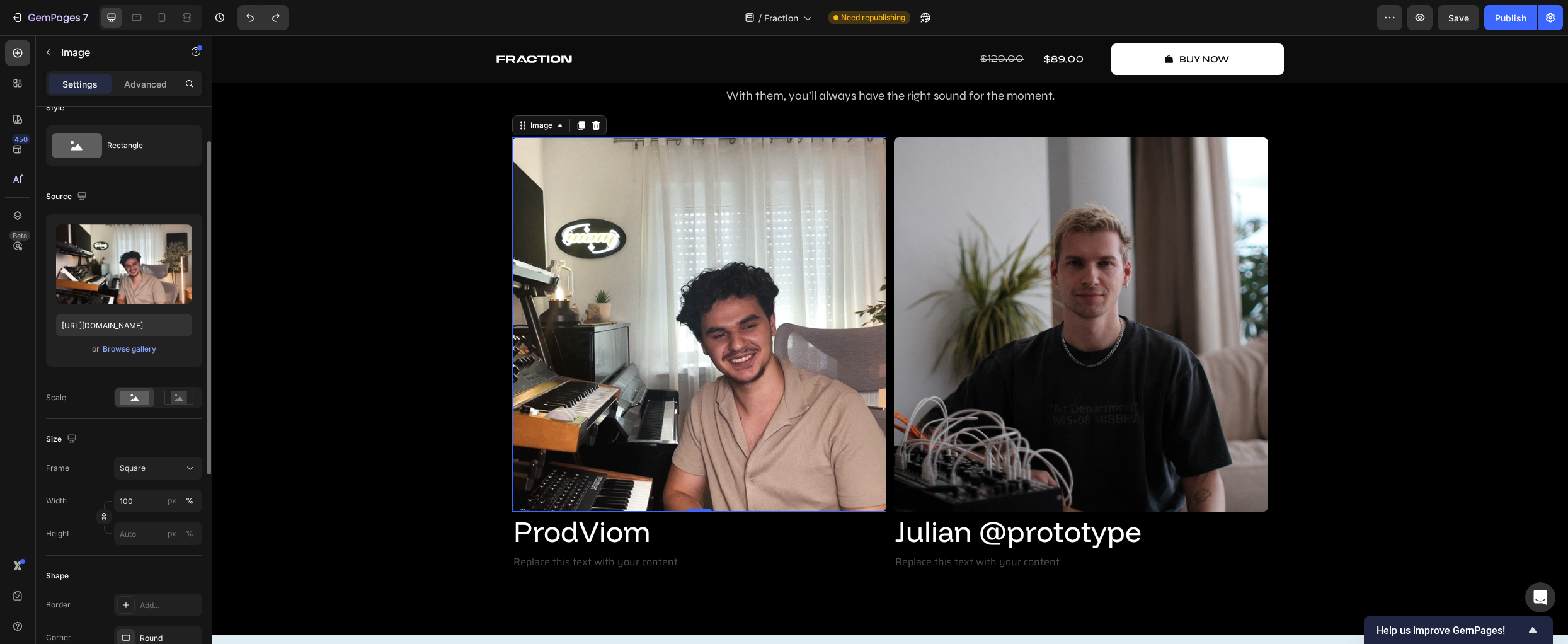
scroll to position [0, 0]
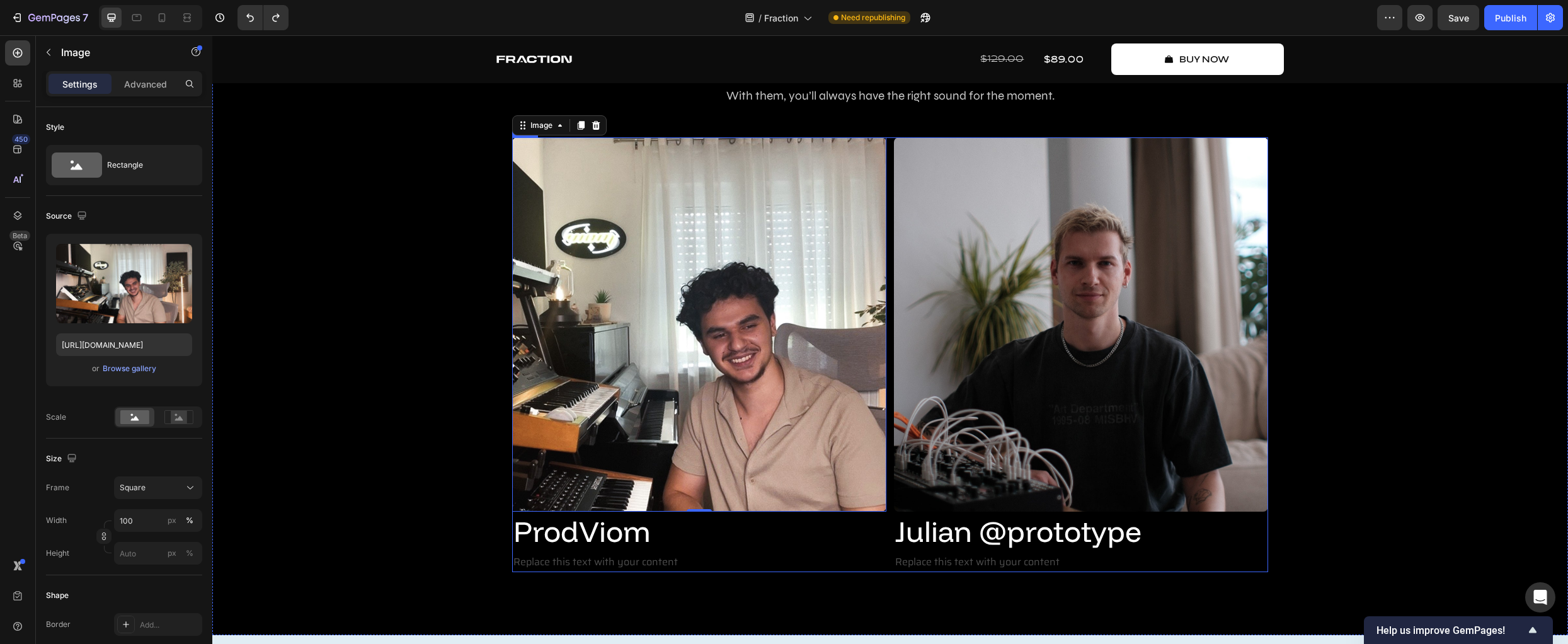
click at [882, 558] on div "Image 0 ProdViom Heading Replace this text with your content Text Block Image J…" at bounding box center [890, 354] width 756 height 436
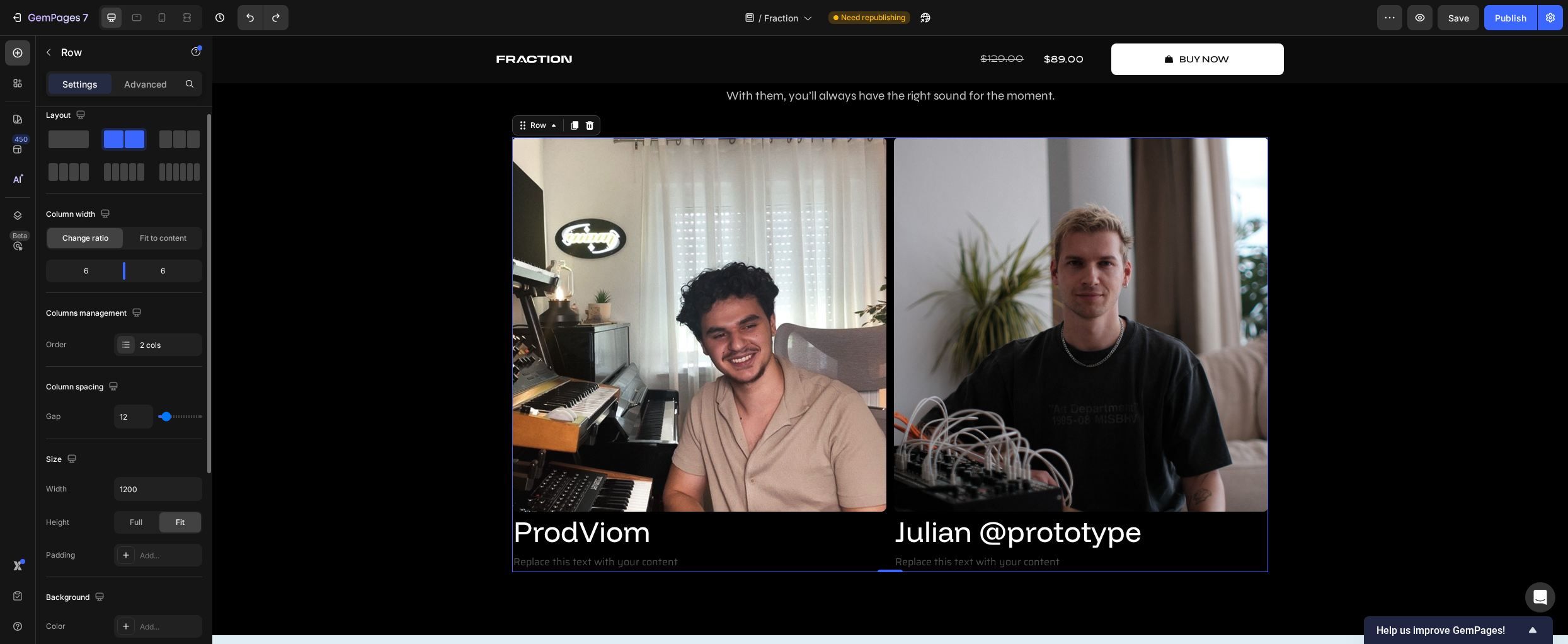
scroll to position [192, 0]
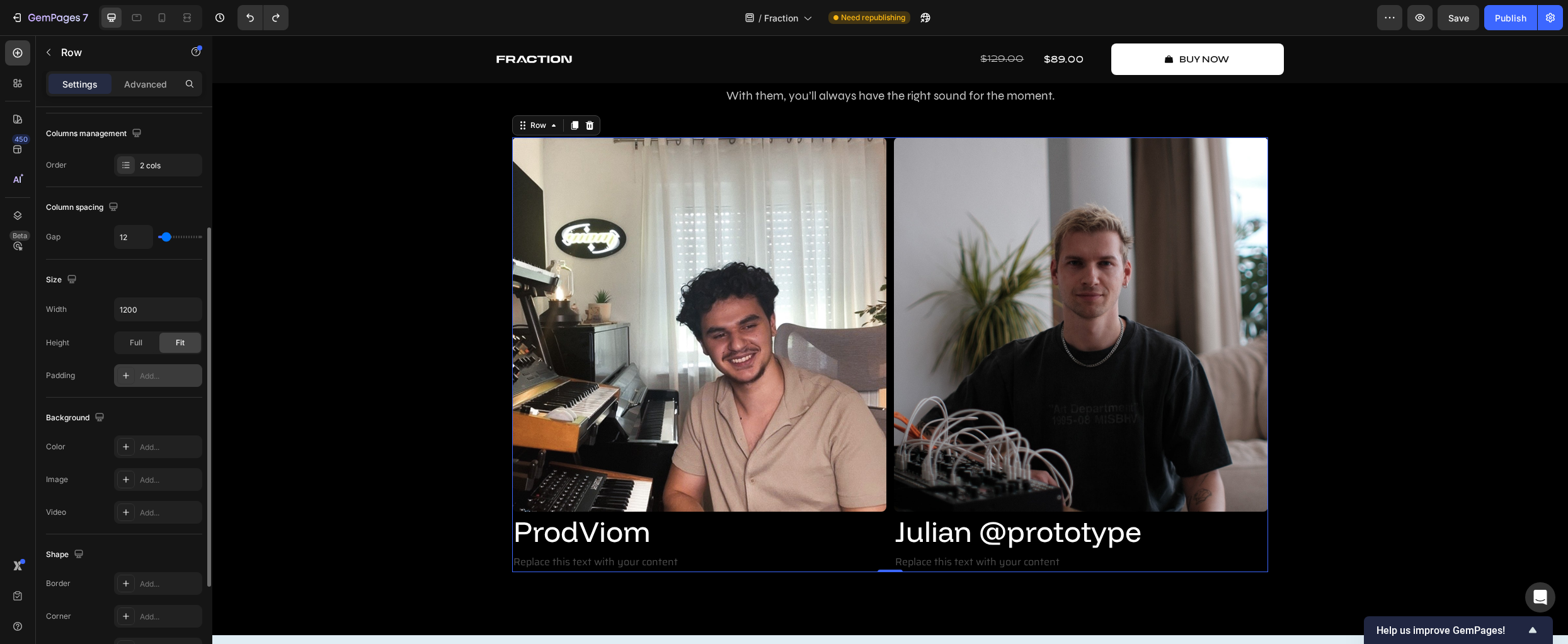
click at [131, 380] on div at bounding box center [126, 375] width 18 height 18
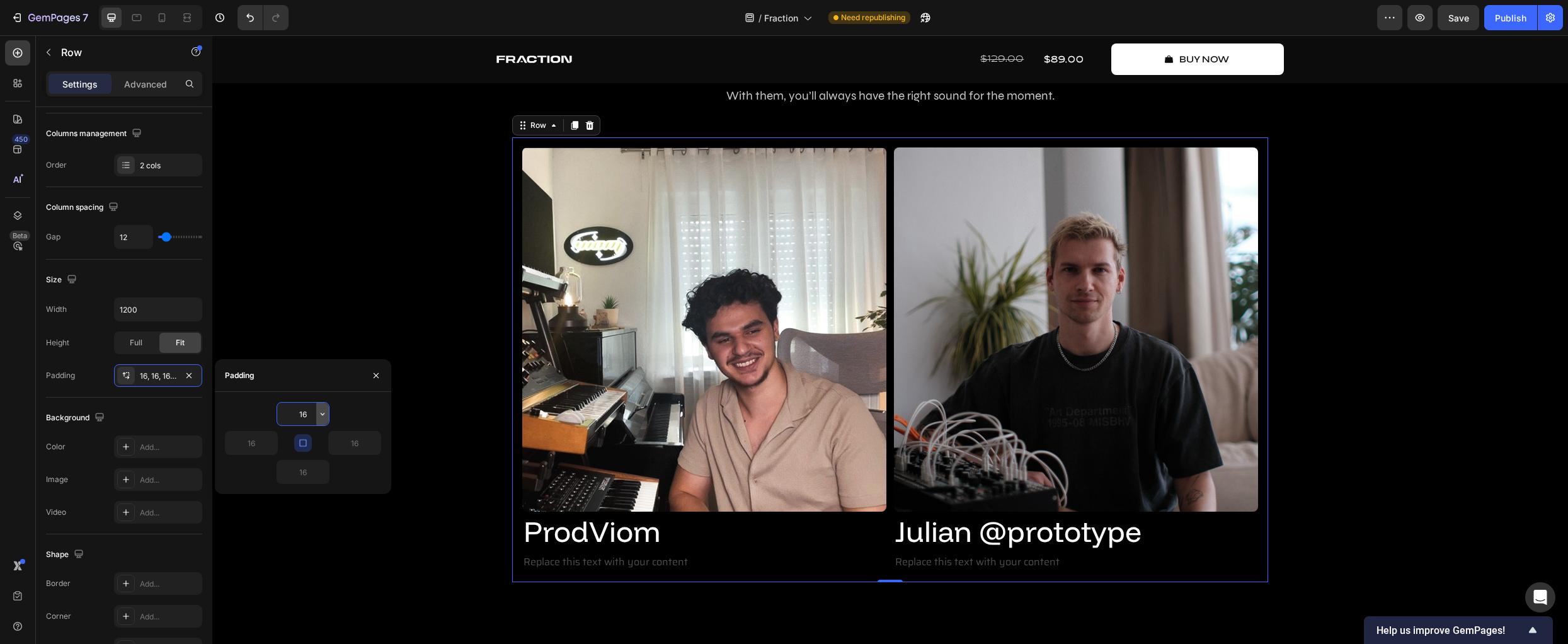
click at [322, 416] on icon "button" at bounding box center [323, 414] width 10 height 10
click at [276, 534] on div "M 12px" at bounding box center [269, 542] width 98 height 24
type input "12"
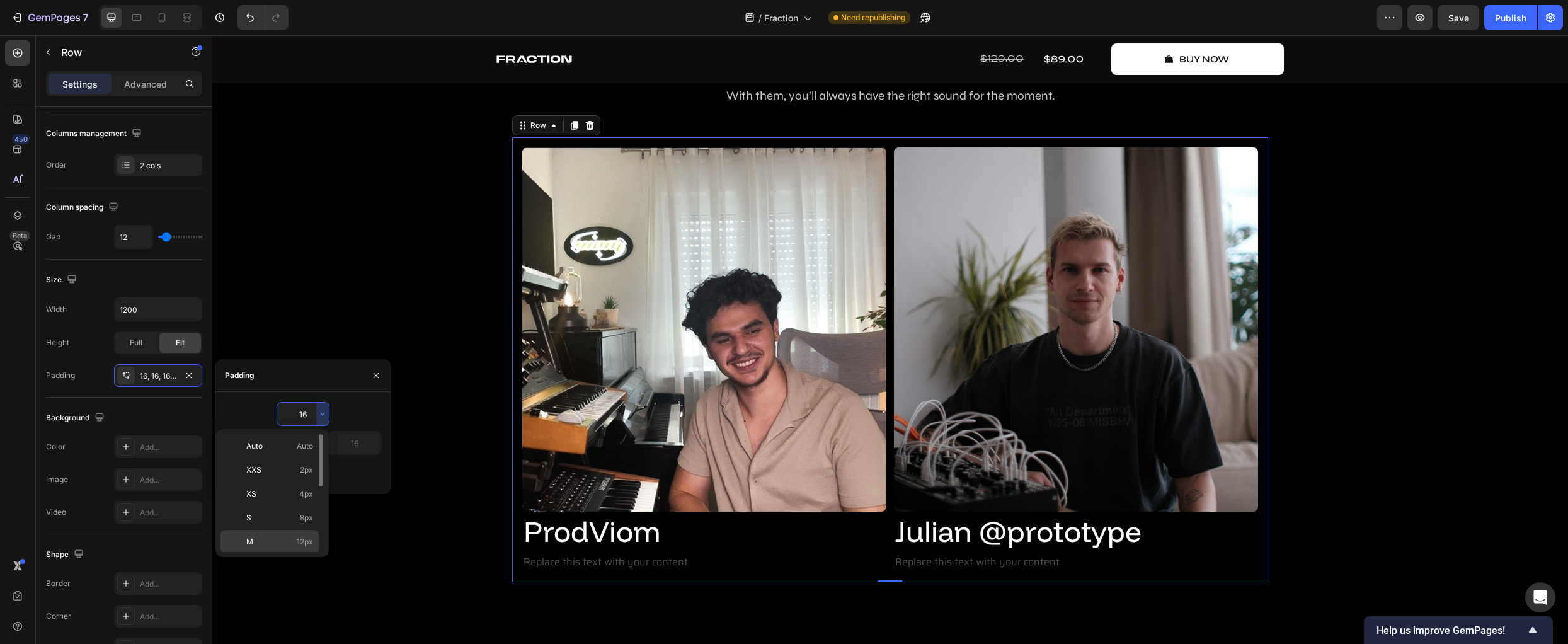
type input "12"
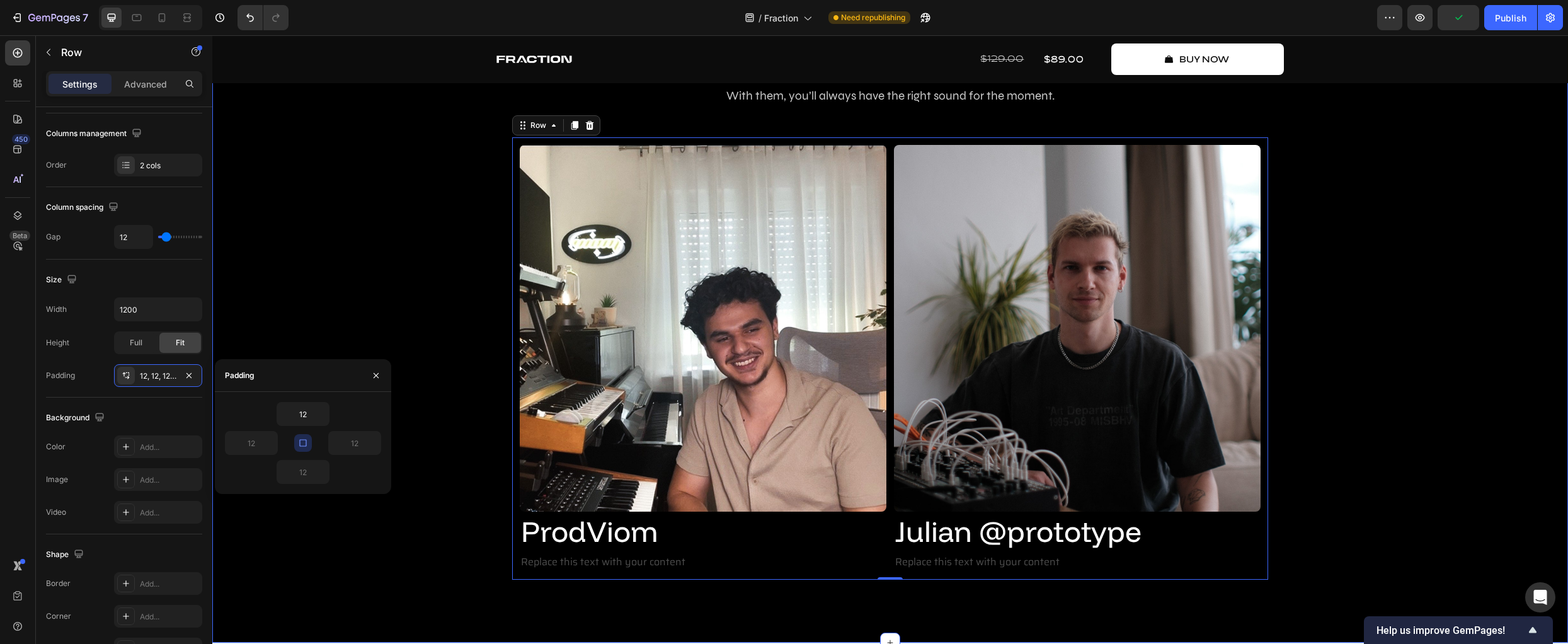
click at [273, 313] on div "Create Music Like Never Before Text Block 3 dimensions of fraction Heading Frac…" at bounding box center [889, 280] width 1337 height 600
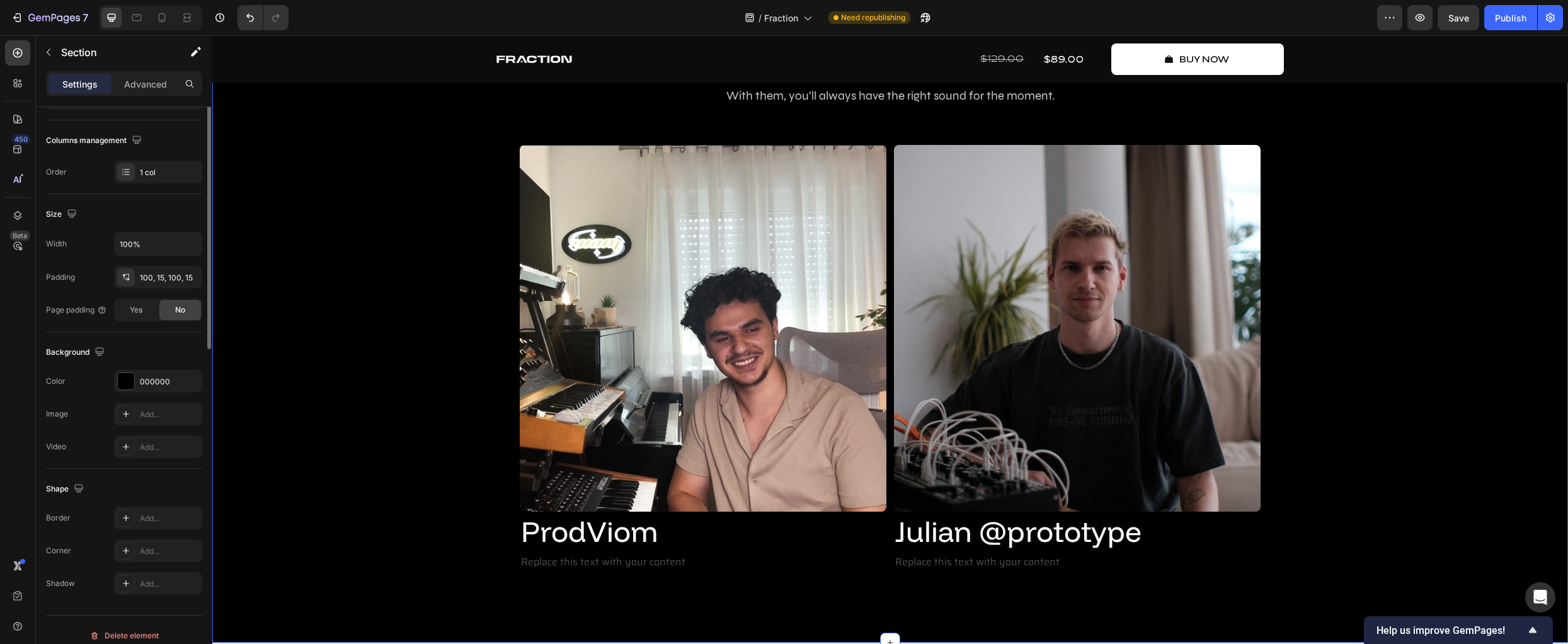
scroll to position [195, 0]
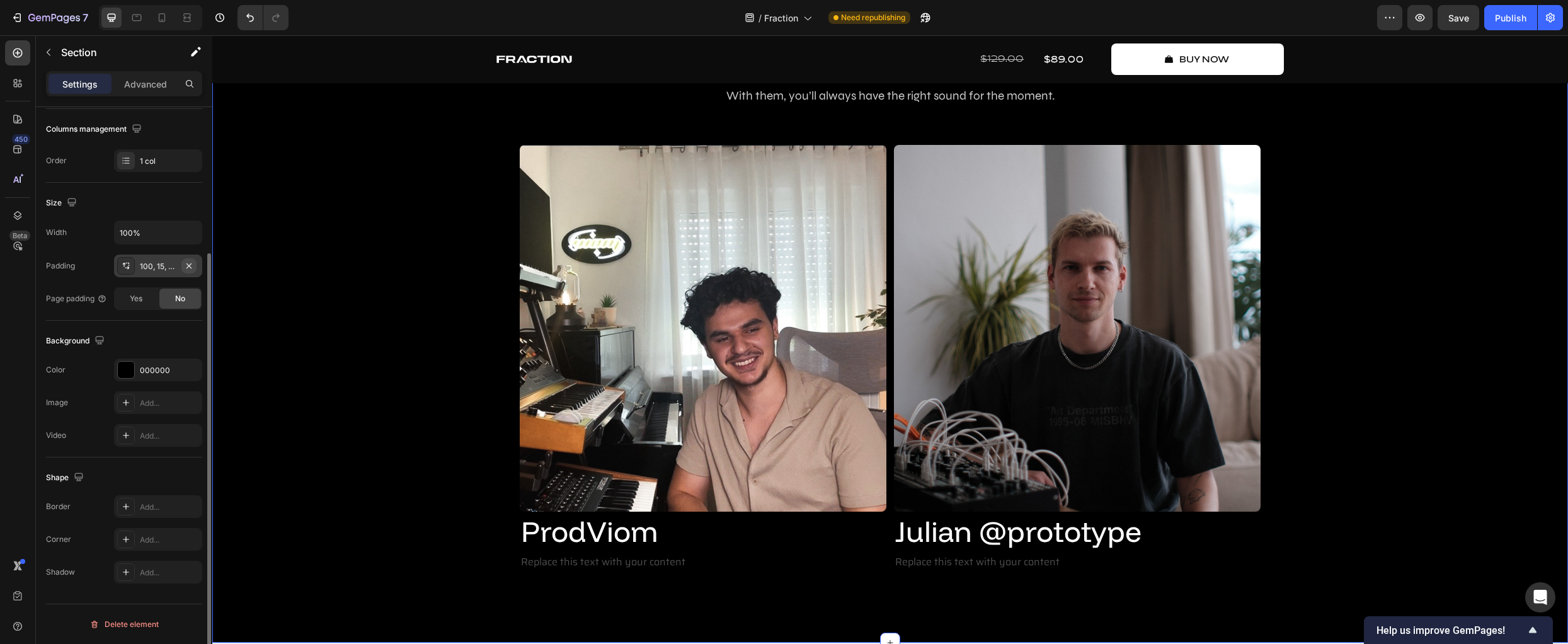
click at [190, 264] on icon "button" at bounding box center [189, 266] width 10 height 10
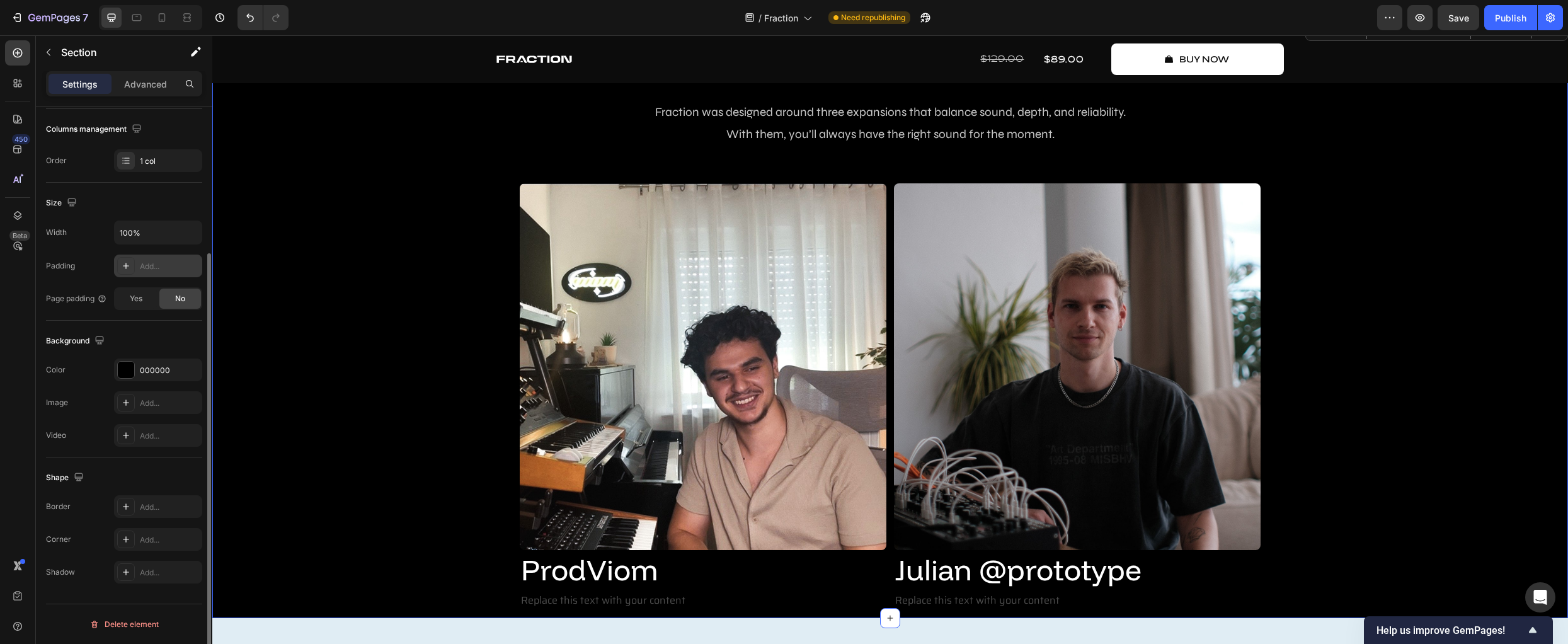
scroll to position [2748, 0]
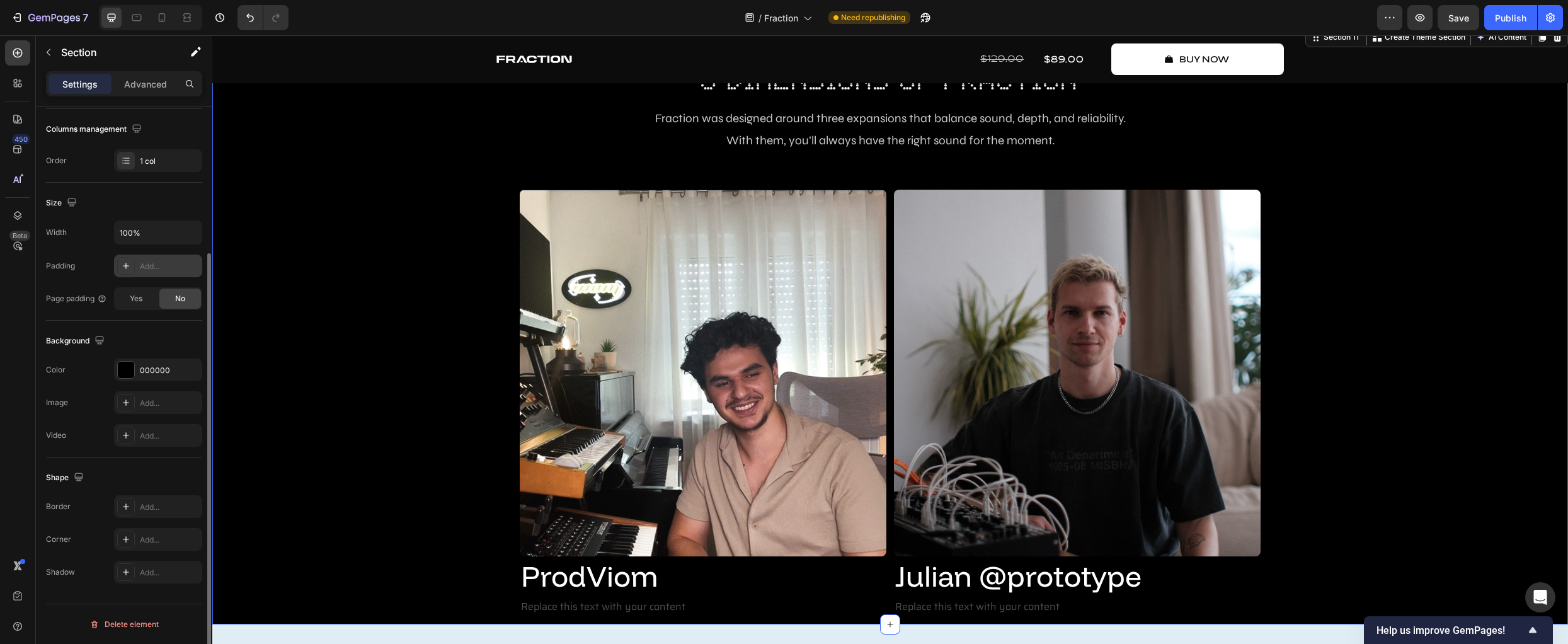
click at [344, 407] on div "Create Music Like Never Before Text Block 3 dimensions of fraction Heading Frac…" at bounding box center [890, 324] width 1356 height 600
click at [248, 23] on icon "Undo/Redo" at bounding box center [250, 17] width 13 height 13
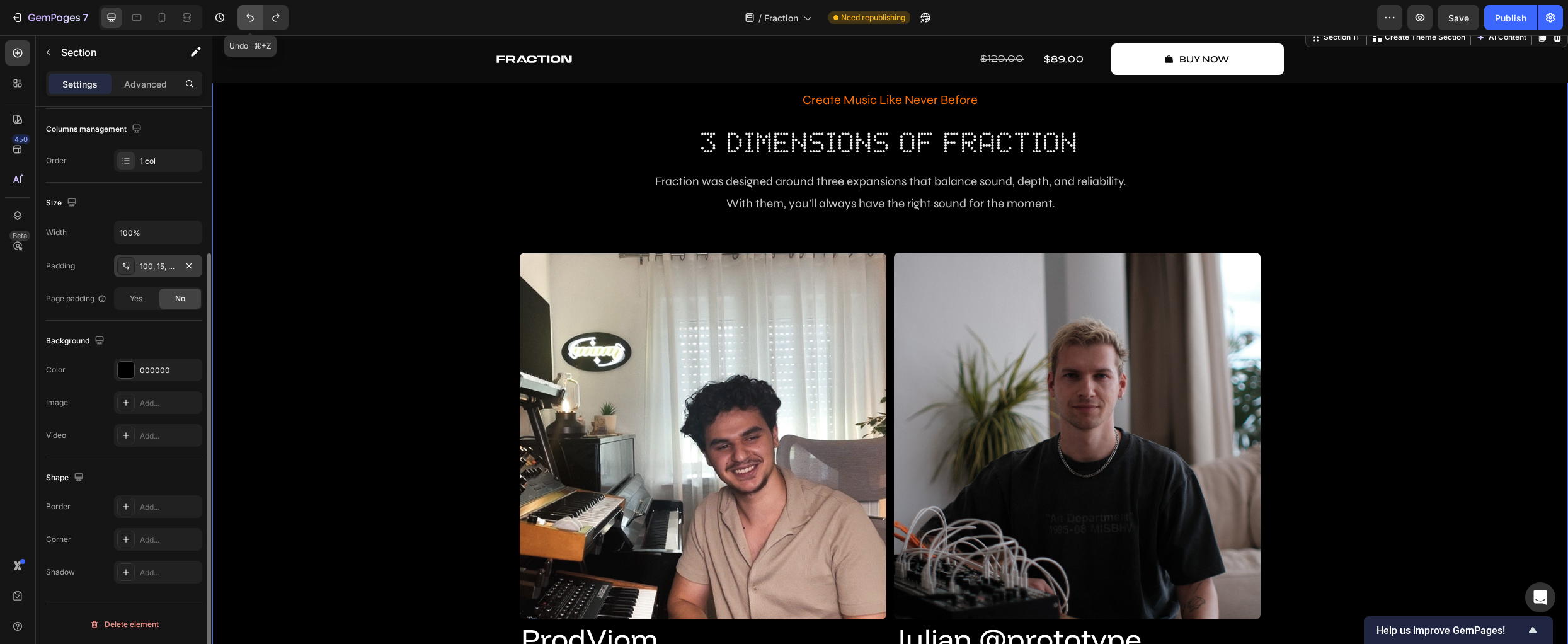
click at [248, 23] on icon "Undo/Redo" at bounding box center [250, 17] width 13 height 13
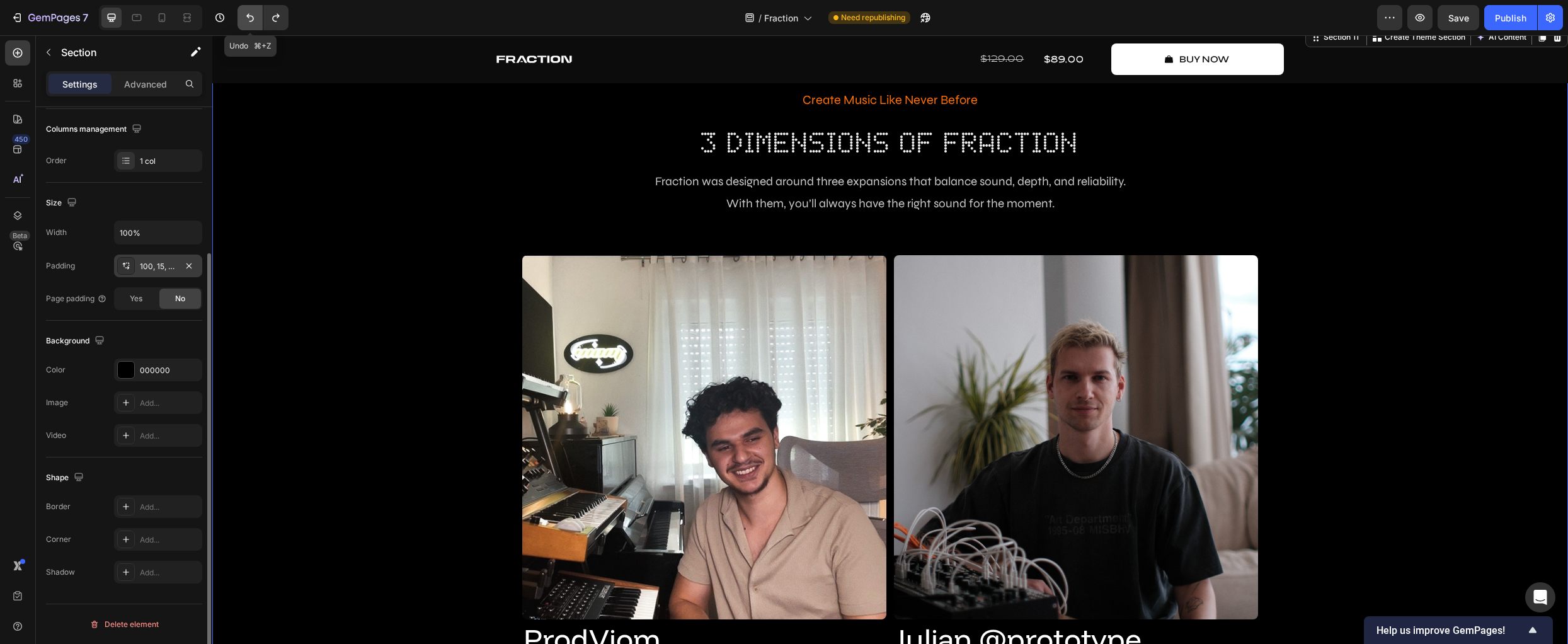
click at [248, 23] on icon "Undo/Redo" at bounding box center [250, 17] width 13 height 13
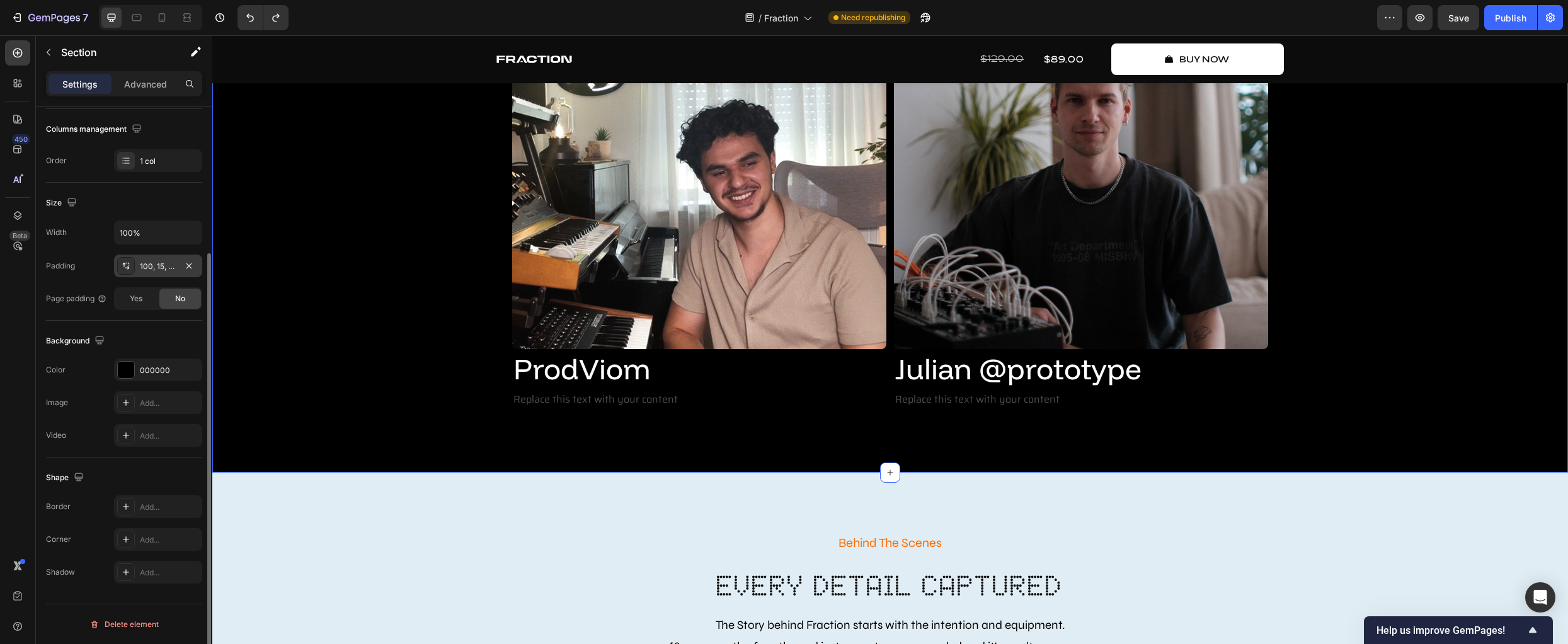
click at [405, 419] on div "Create Music Like Never Before Text Block 3 dimensions of fraction Heading Frac…" at bounding box center [890, 113] width 1356 height 718
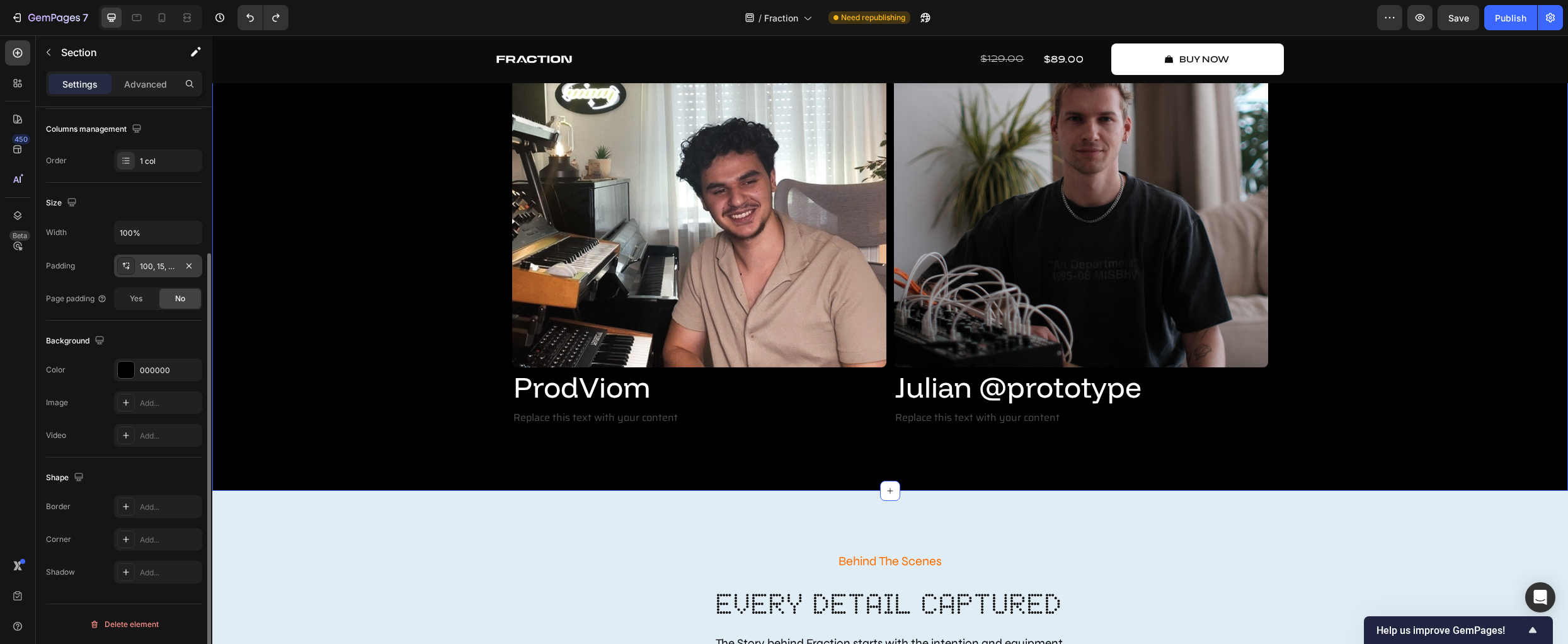
scroll to position [2835, 0]
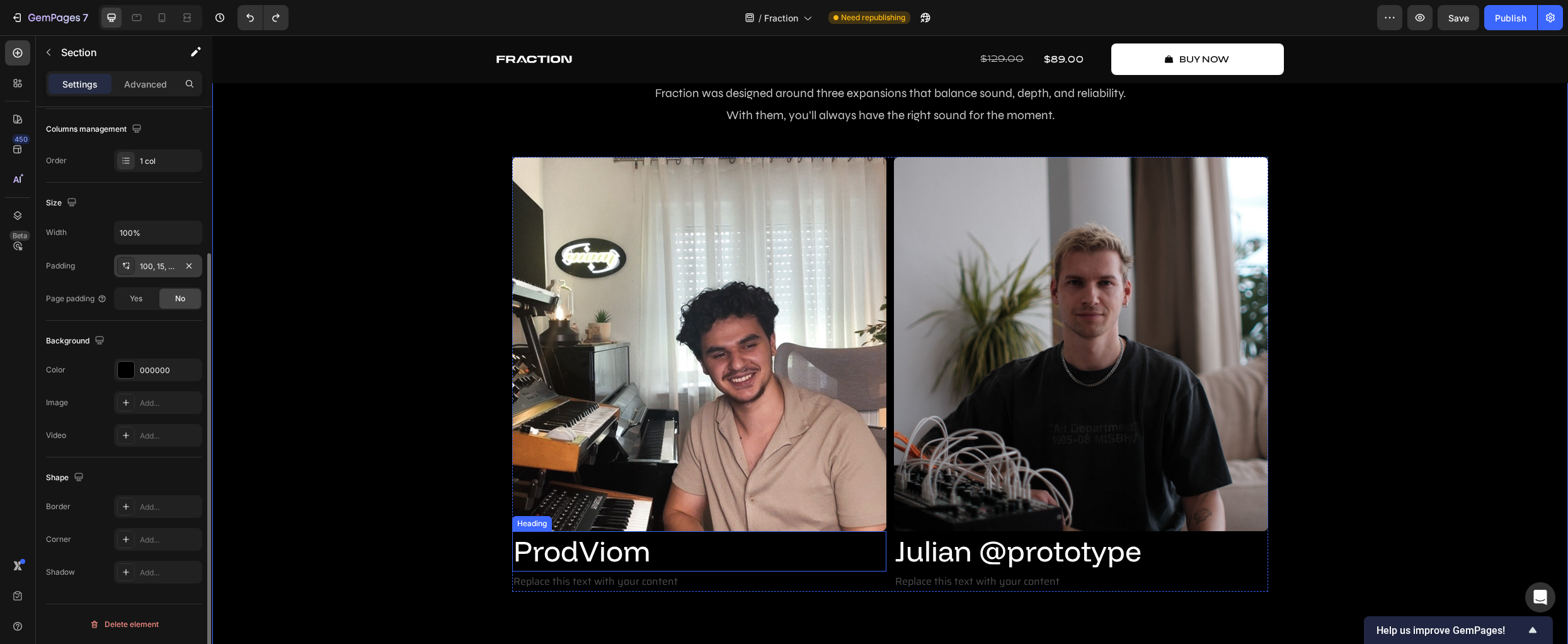
click at [703, 556] on p "ProdViom" at bounding box center [699, 551] width 371 height 38
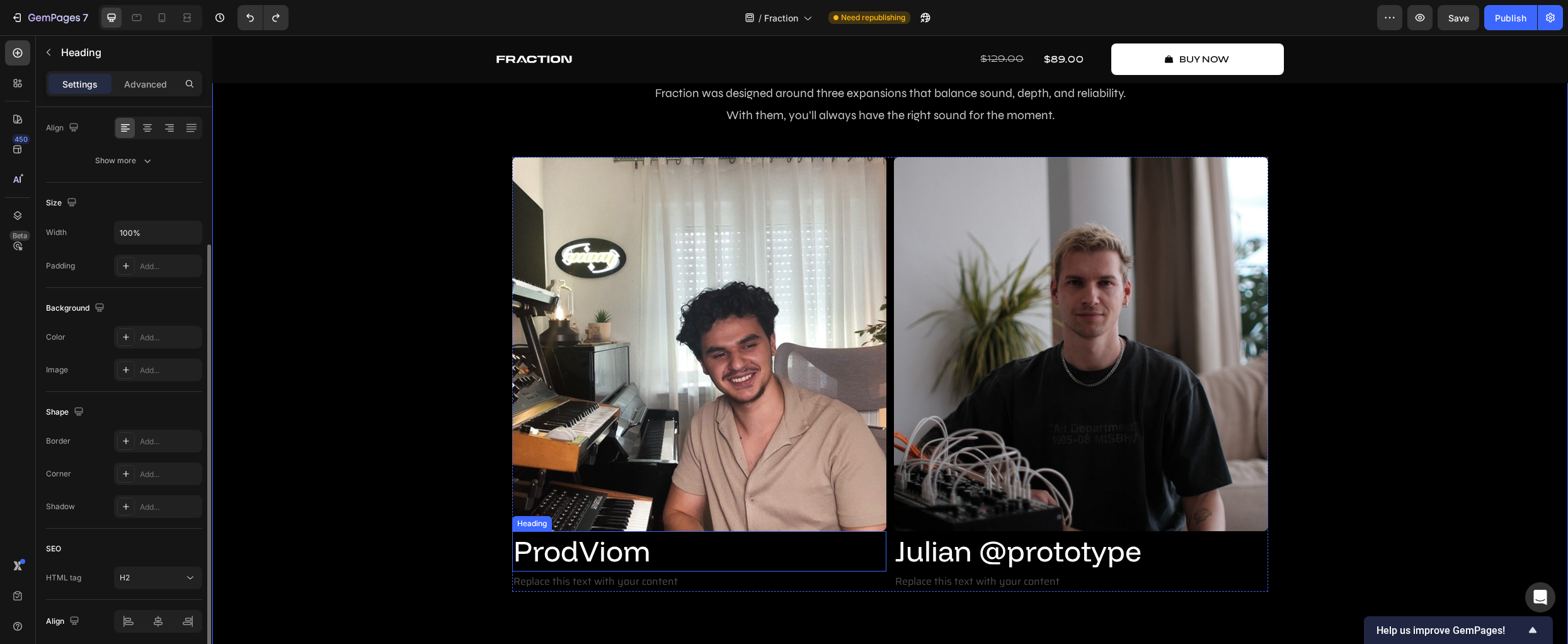
scroll to position [0, 0]
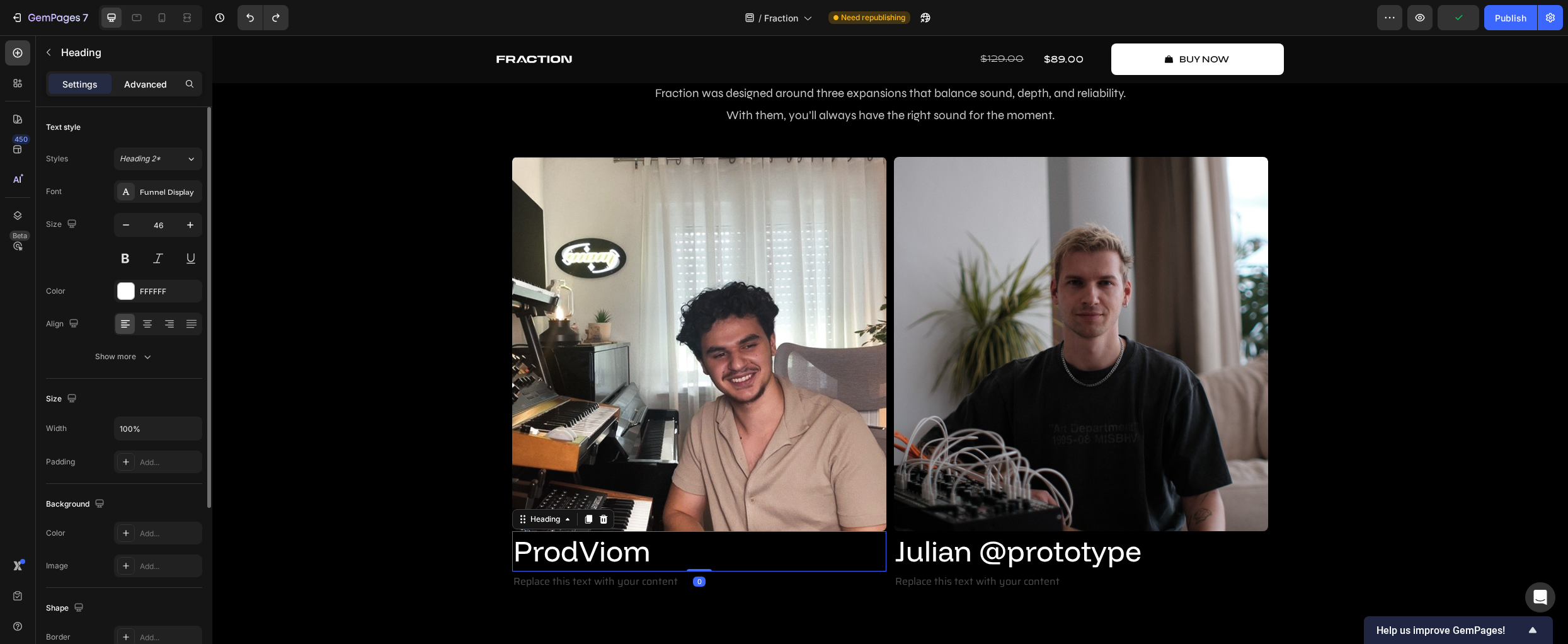
click at [142, 85] on p "Advanced" at bounding box center [145, 83] width 43 height 13
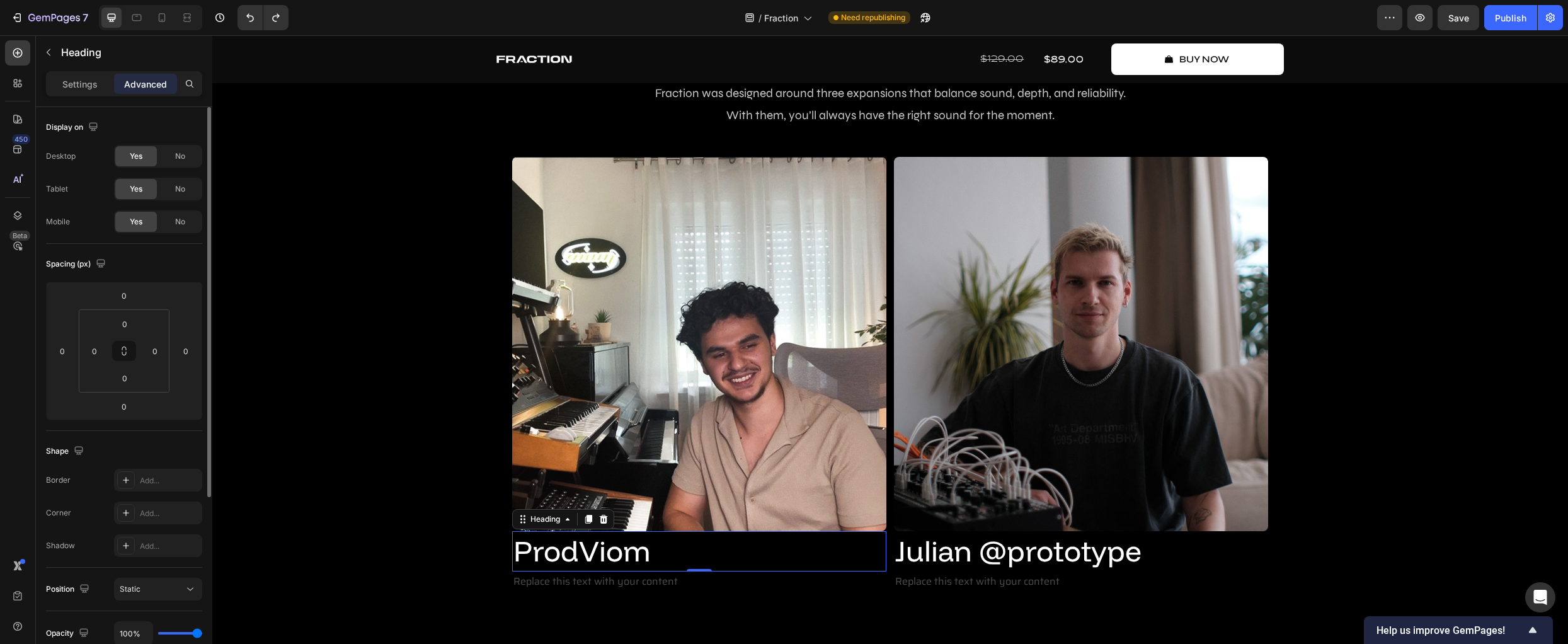
scroll to position [80, 0]
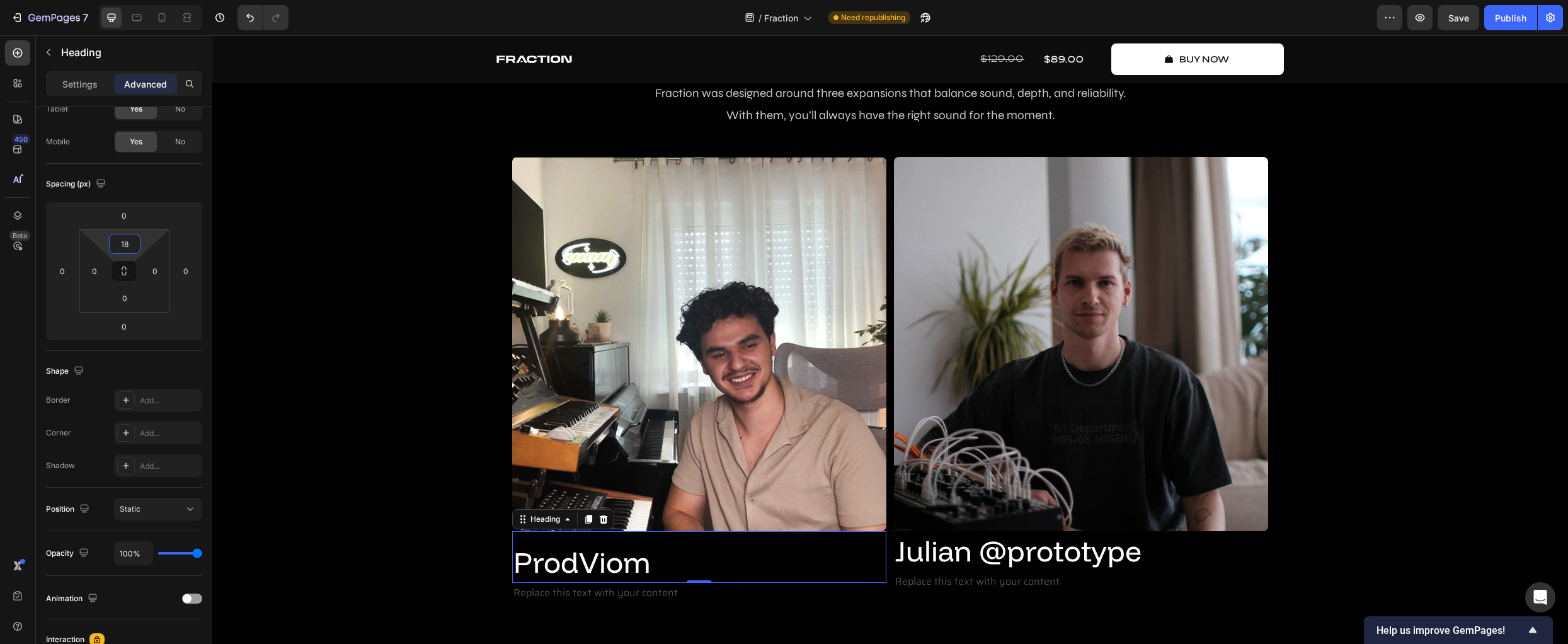
drag, startPoint x: 145, startPoint y: 240, endPoint x: 150, endPoint y: 234, distance: 7.8
click at [150, 0] on html "7 Version history / Fraction Need republishing Preview Save Publish 450 Beta Se…" at bounding box center [784, 0] width 1568 height 0
click at [132, 240] on input "18" at bounding box center [124, 243] width 25 height 19
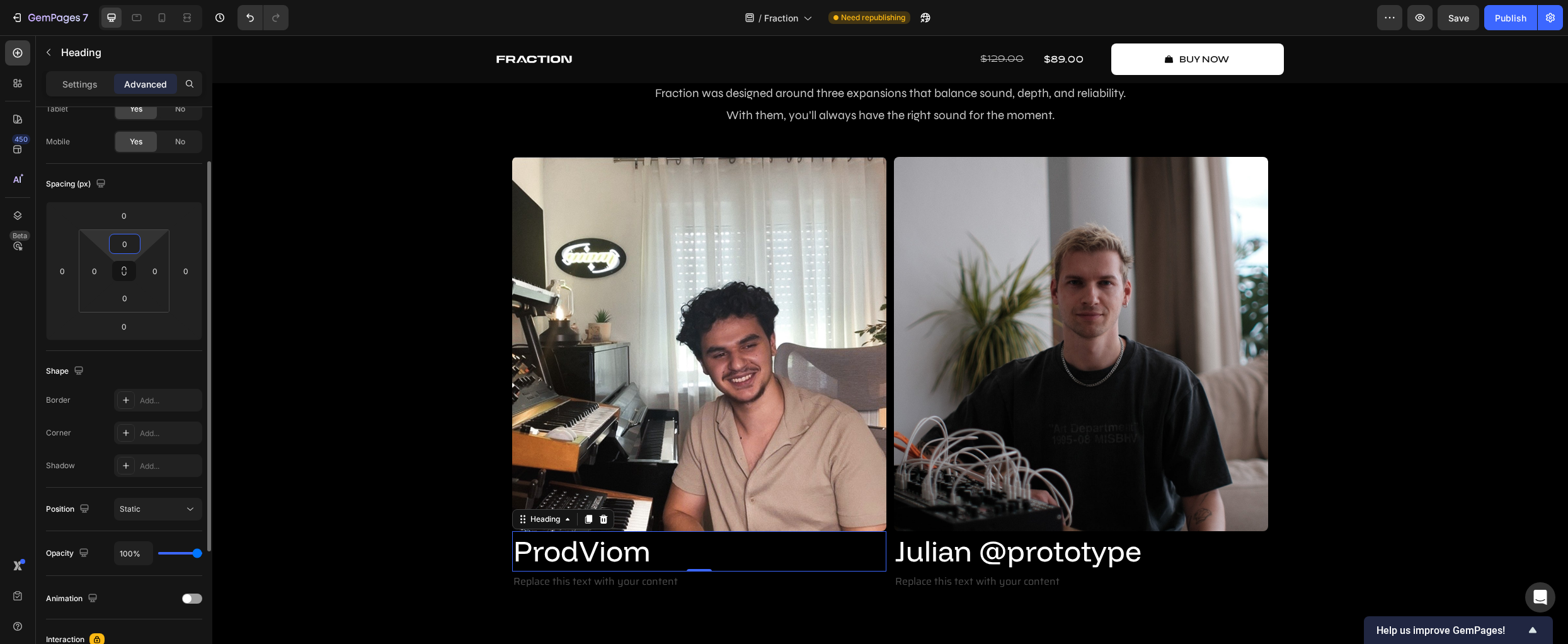
type input "0"
click at [73, 83] on p "Settings" at bounding box center [80, 83] width 36 height 13
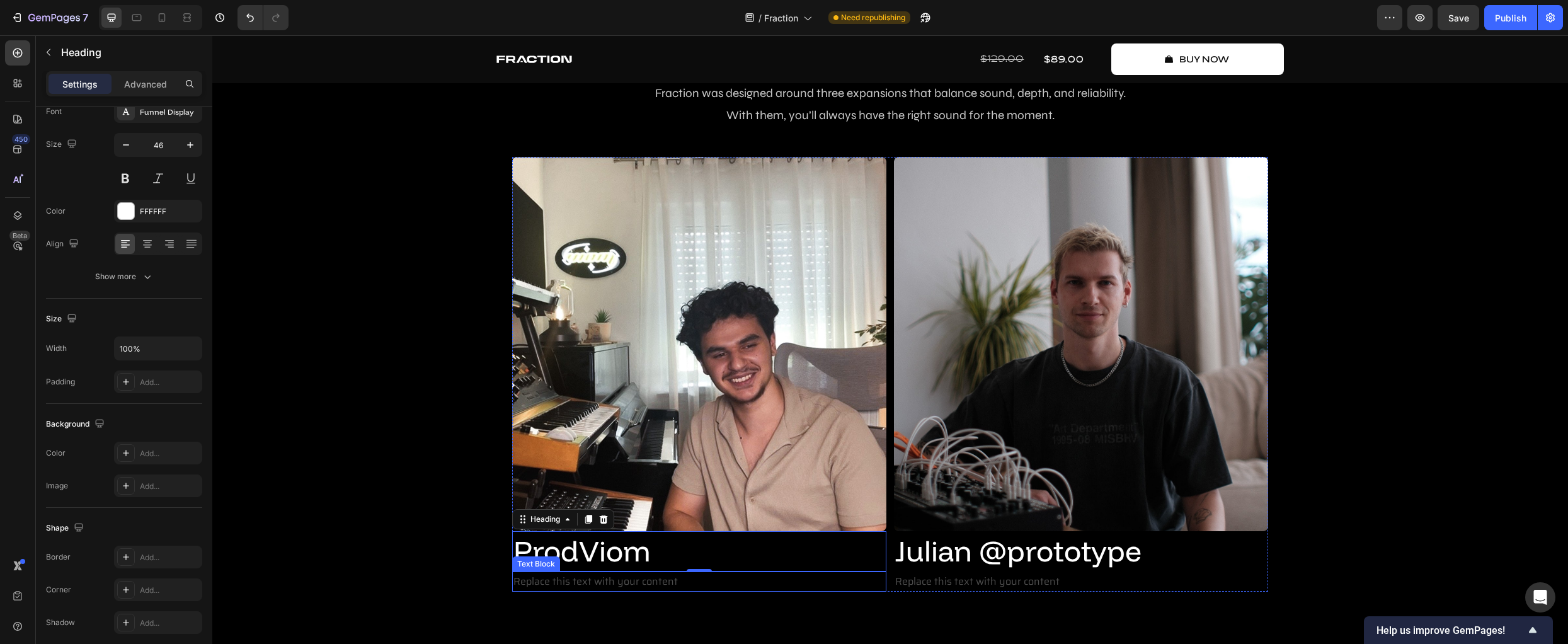
click at [864, 576] on div "Replace this text with your content" at bounding box center [699, 581] width 374 height 21
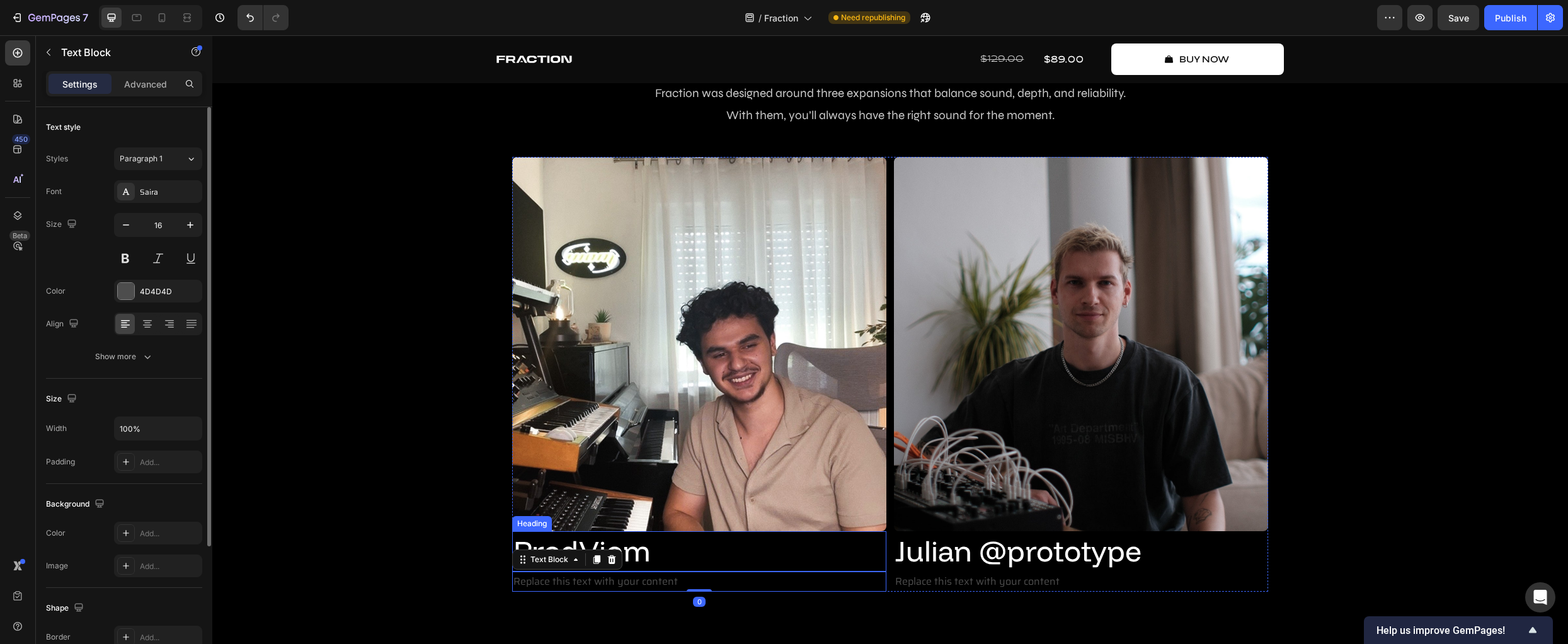
click at [758, 548] on p "ProdViom" at bounding box center [699, 551] width 371 height 38
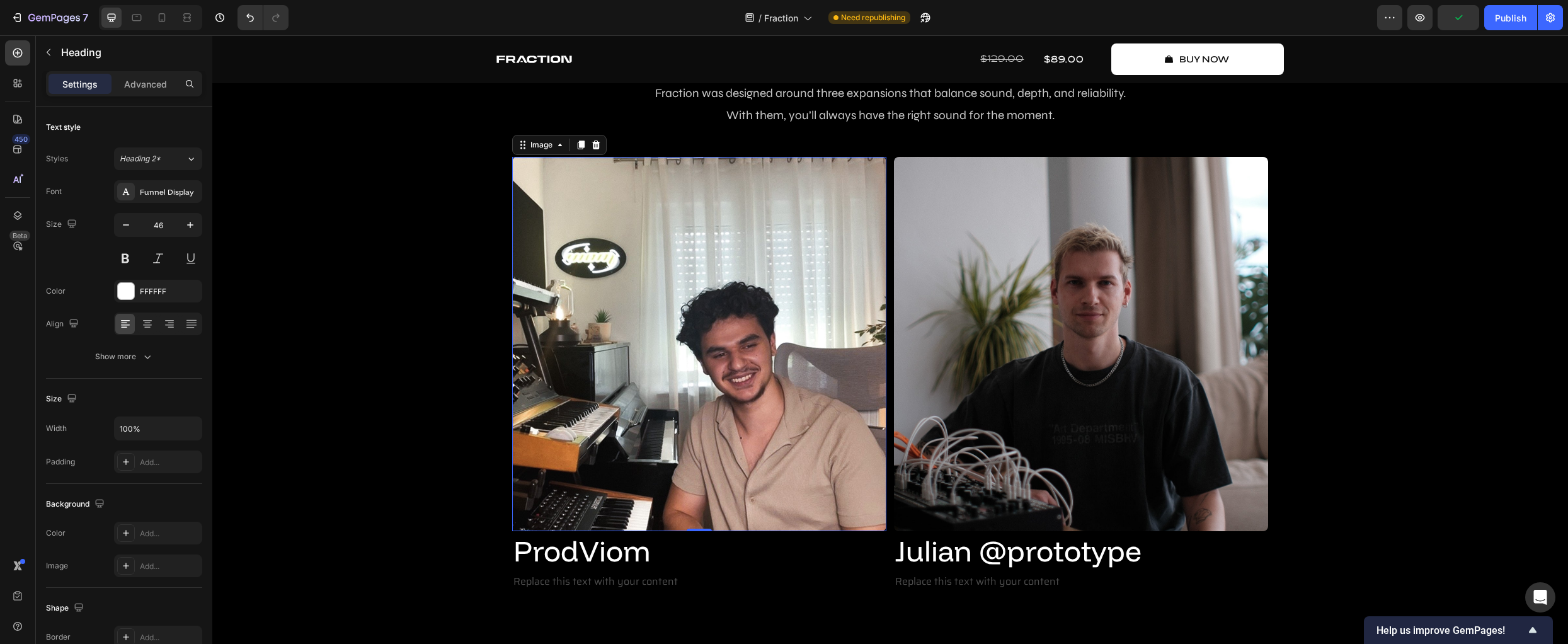
click at [731, 476] on img at bounding box center [699, 343] width 374 height 374
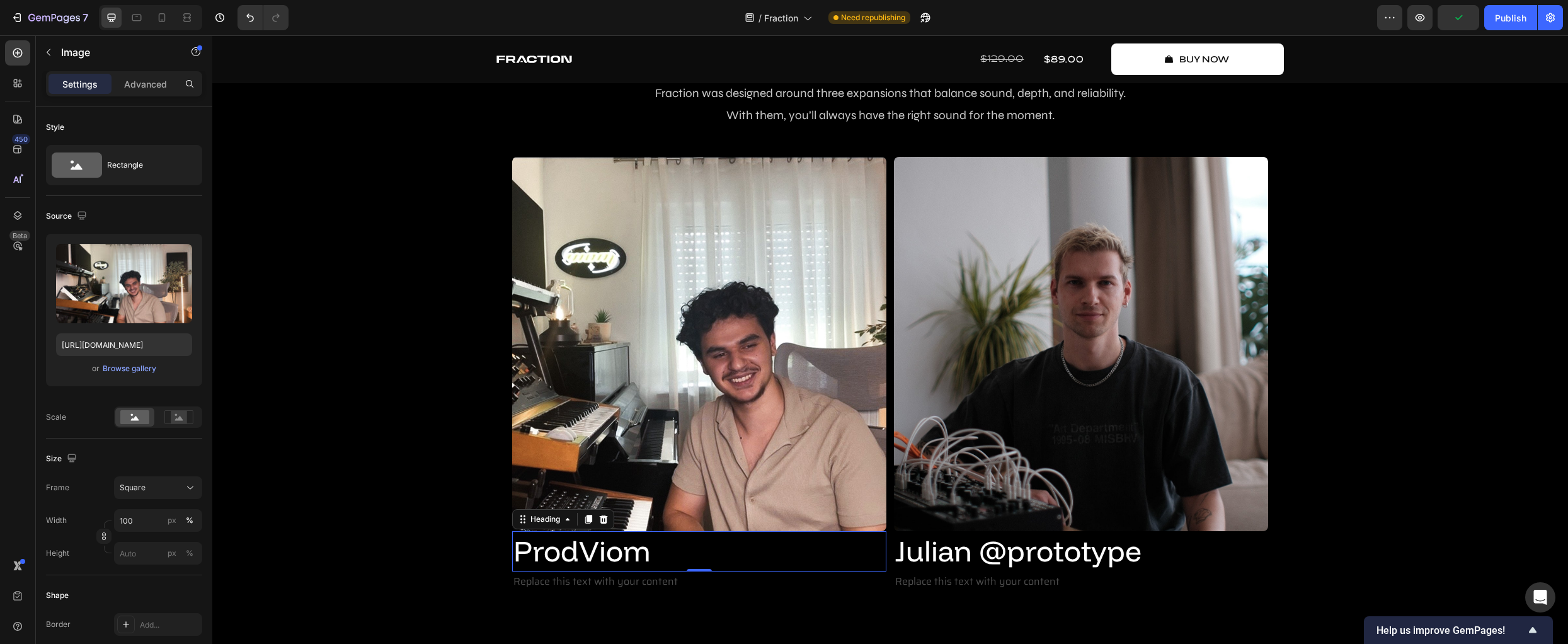
click at [618, 544] on p "ProdViom" at bounding box center [699, 551] width 371 height 38
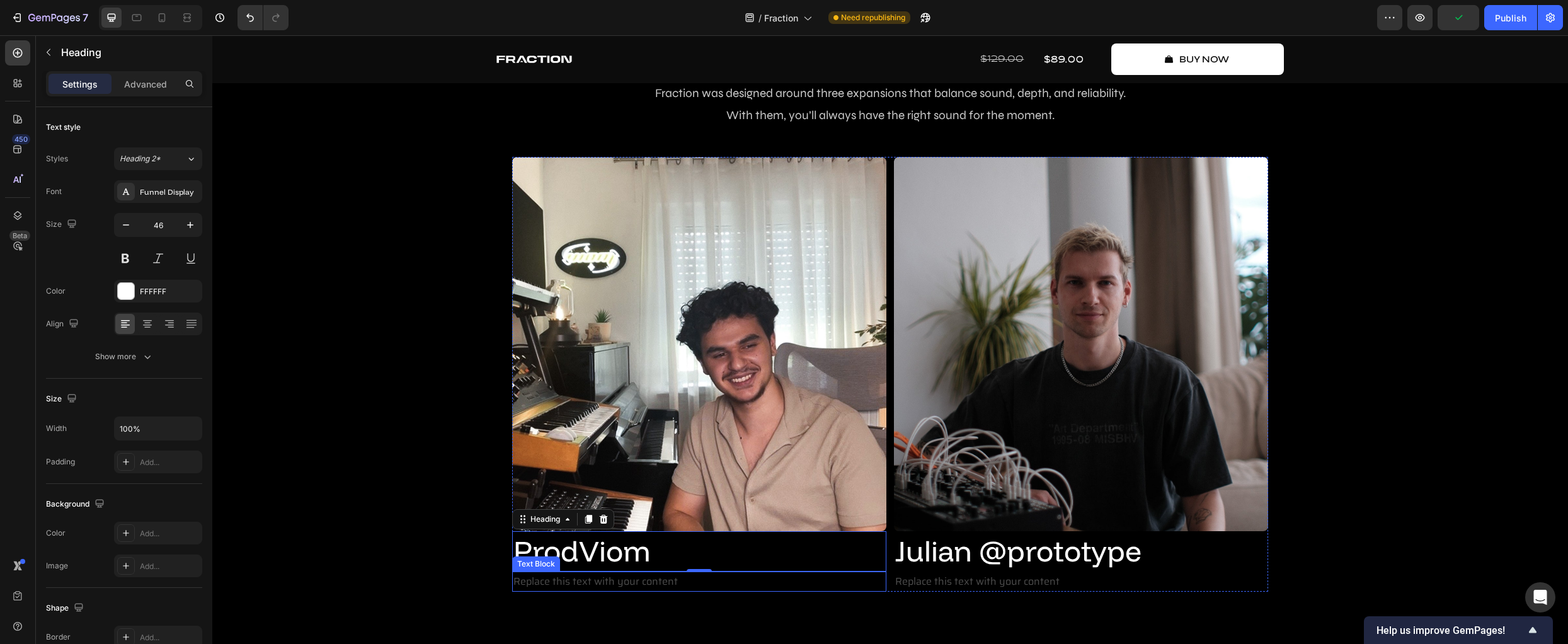
click at [616, 581] on div "Replace this text with your content" at bounding box center [699, 581] width 374 height 21
click at [697, 441] on img at bounding box center [699, 343] width 374 height 374
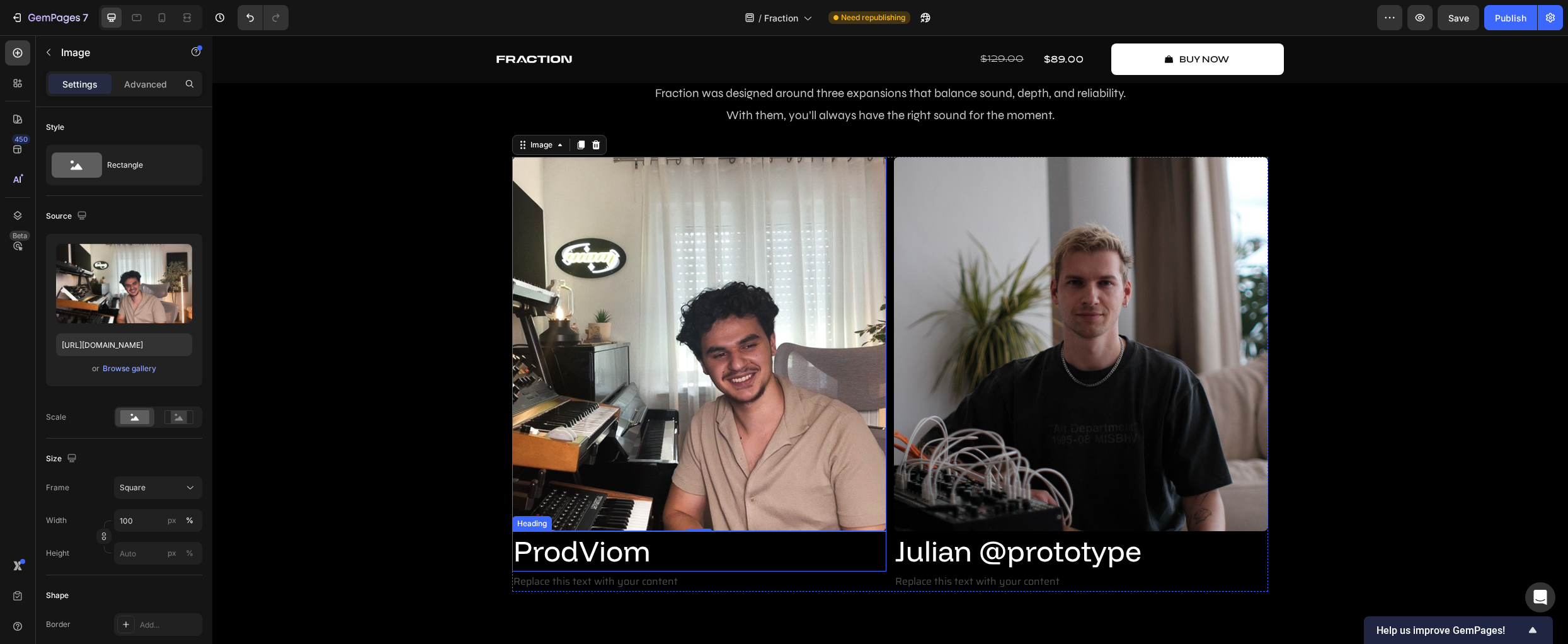
click at [868, 552] on p "ProdViom" at bounding box center [699, 551] width 371 height 38
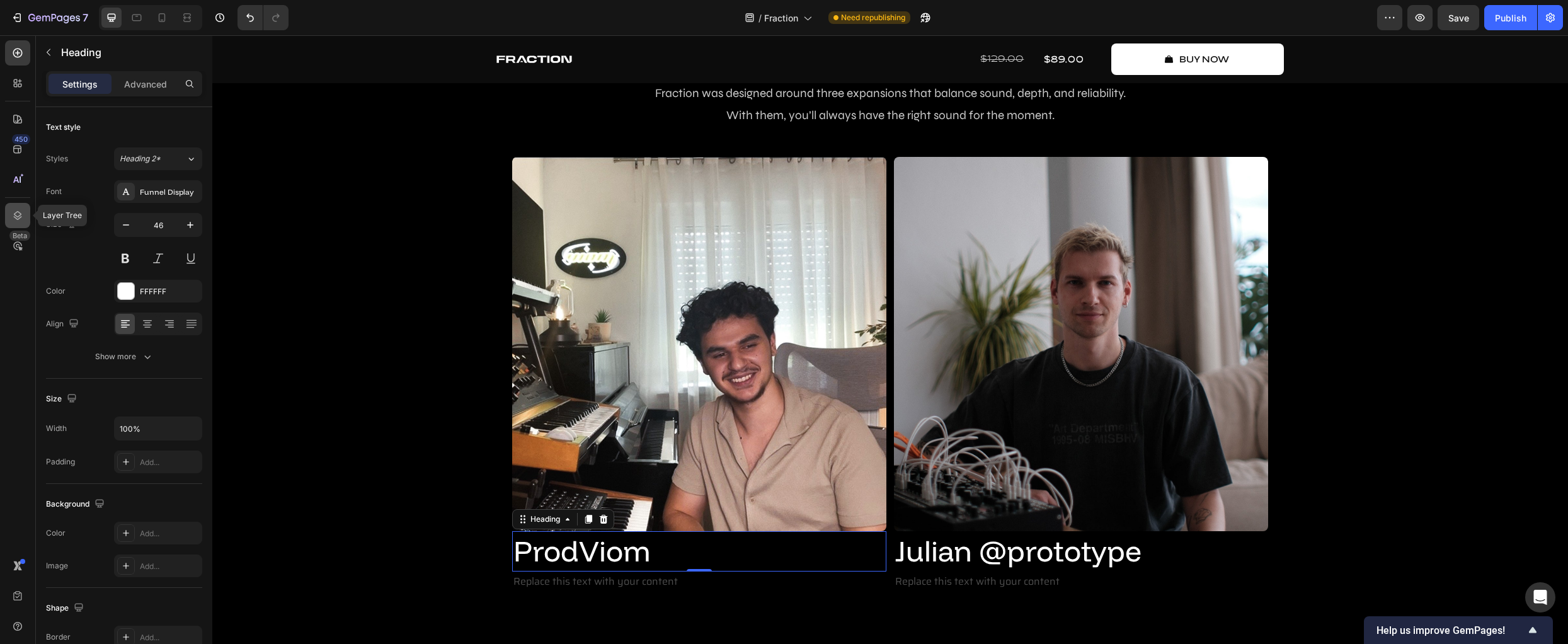
click at [19, 214] on icon at bounding box center [17, 215] width 13 height 13
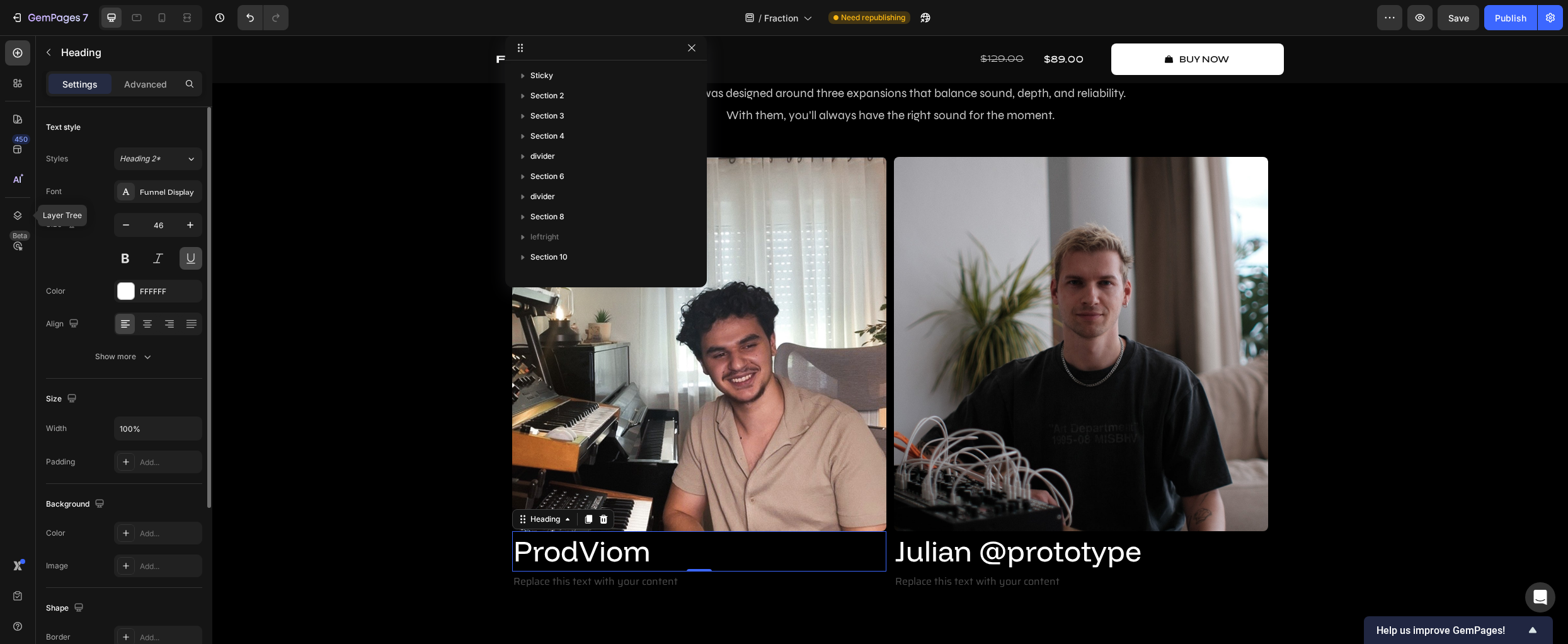
scroll to position [279, 0]
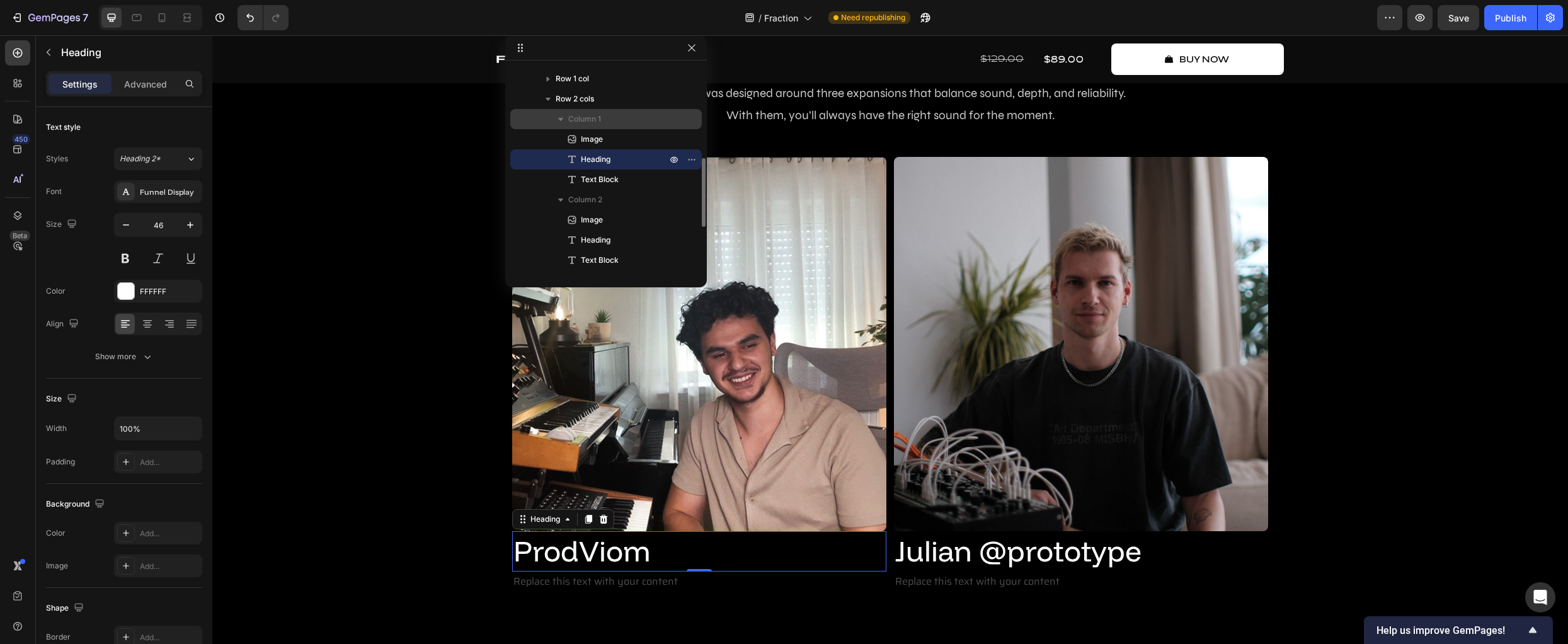
click at [597, 121] on span "Column 1" at bounding box center [585, 119] width 33 height 13
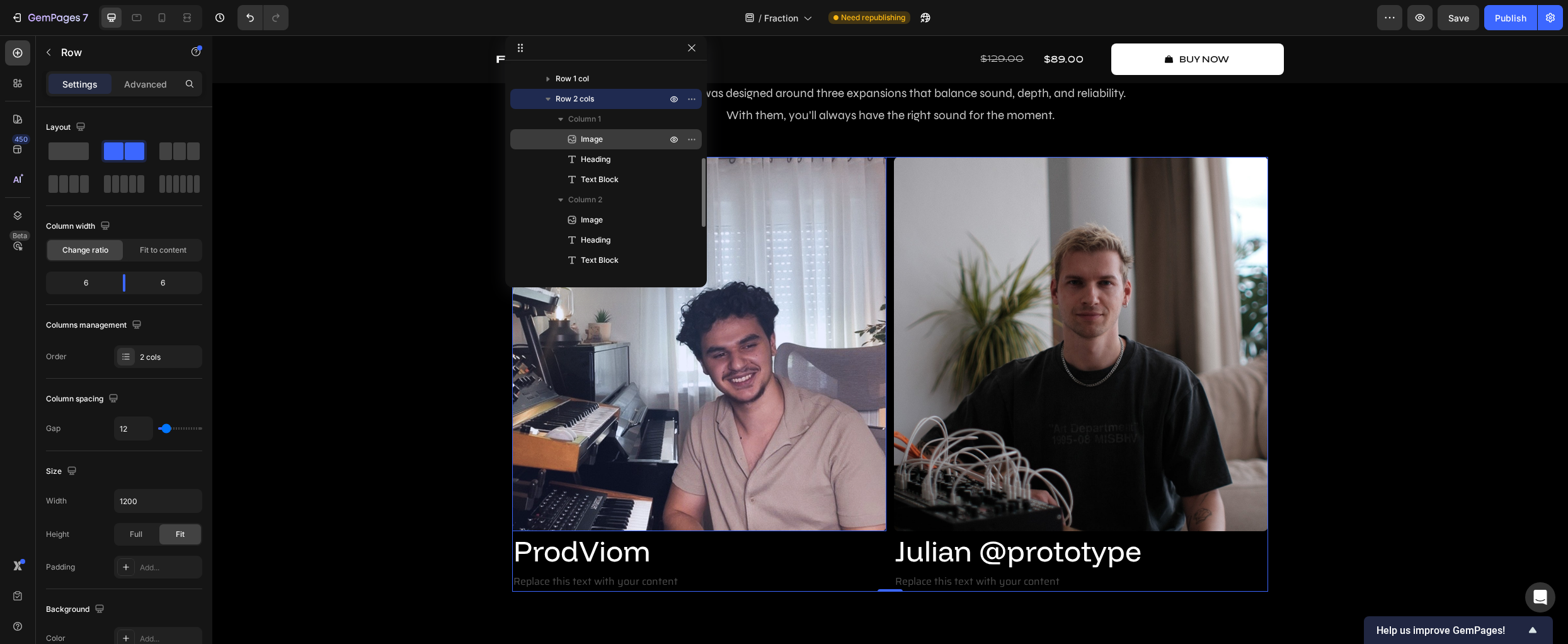
click at [607, 142] on p "Image" at bounding box center [609, 139] width 88 height 13
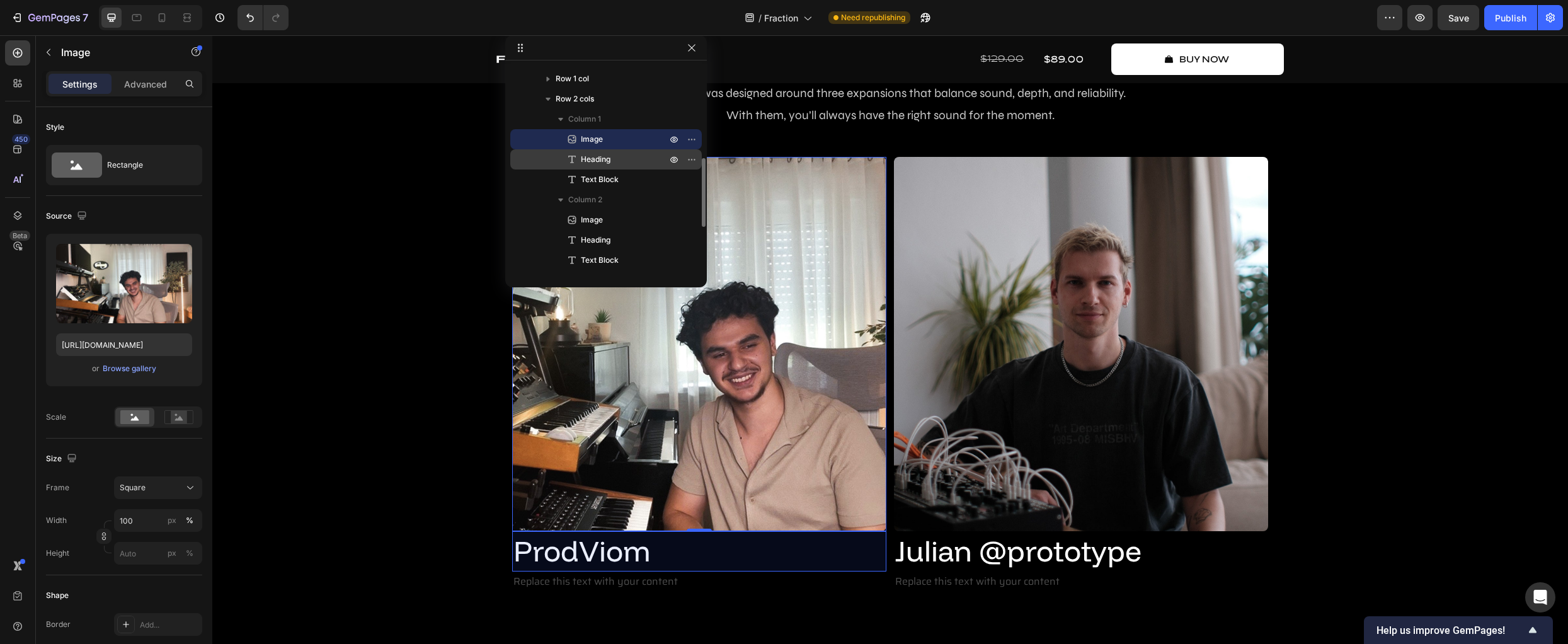
click at [609, 160] on span "Heading" at bounding box center [595, 159] width 30 height 13
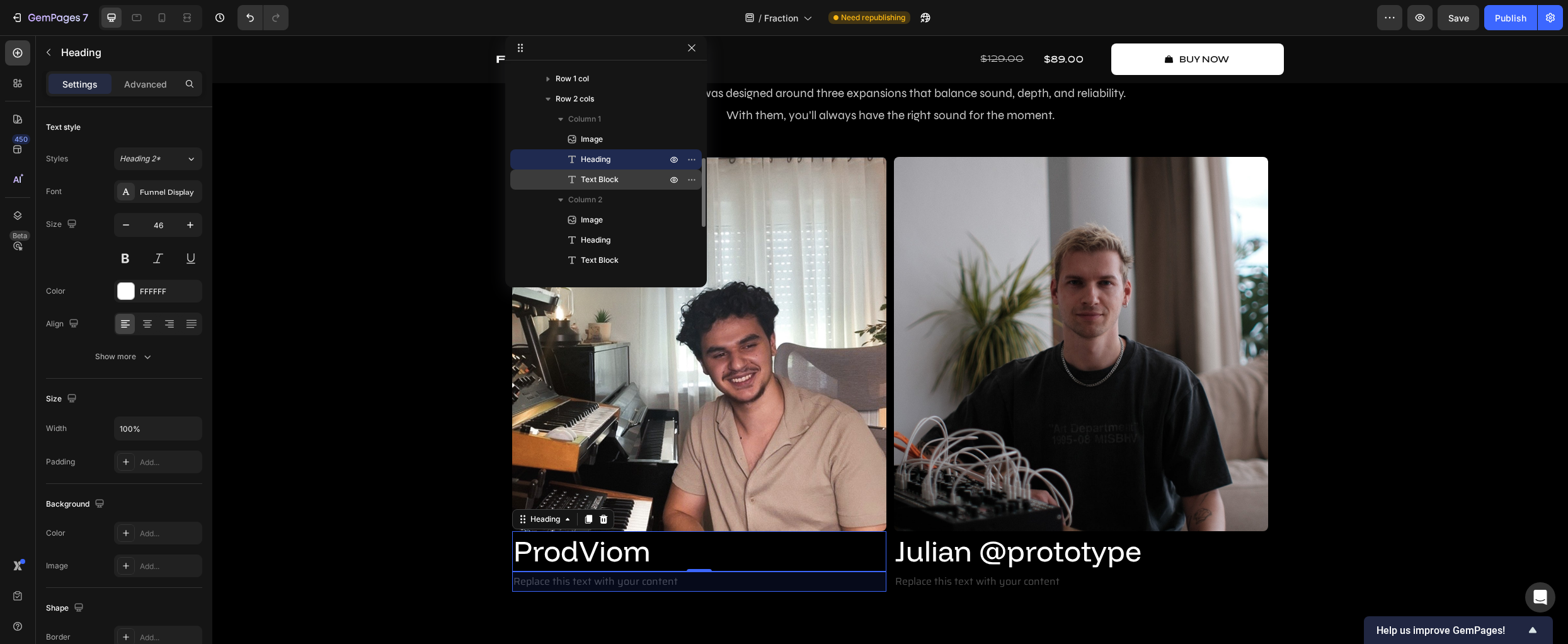
click at [609, 181] on span "Text Block" at bounding box center [599, 180] width 38 height 13
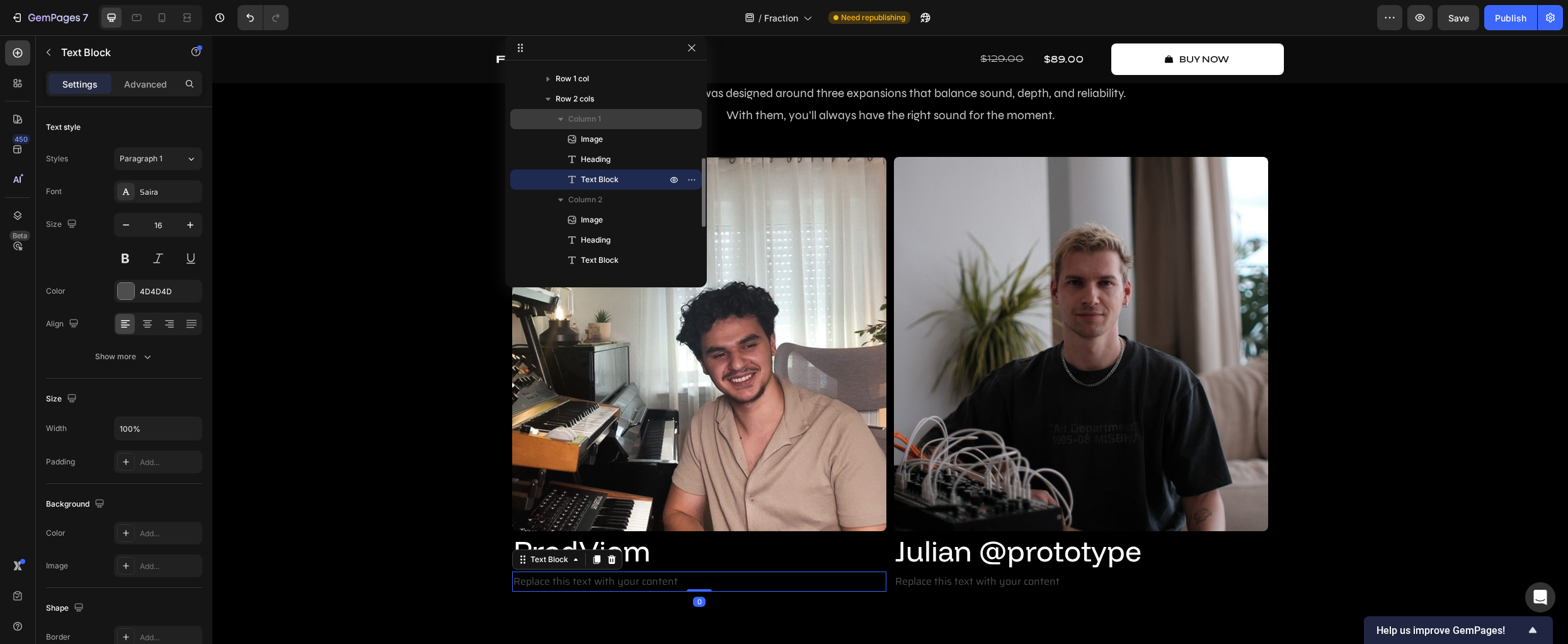
click at [603, 123] on p "Column 1" at bounding box center [619, 119] width 101 height 13
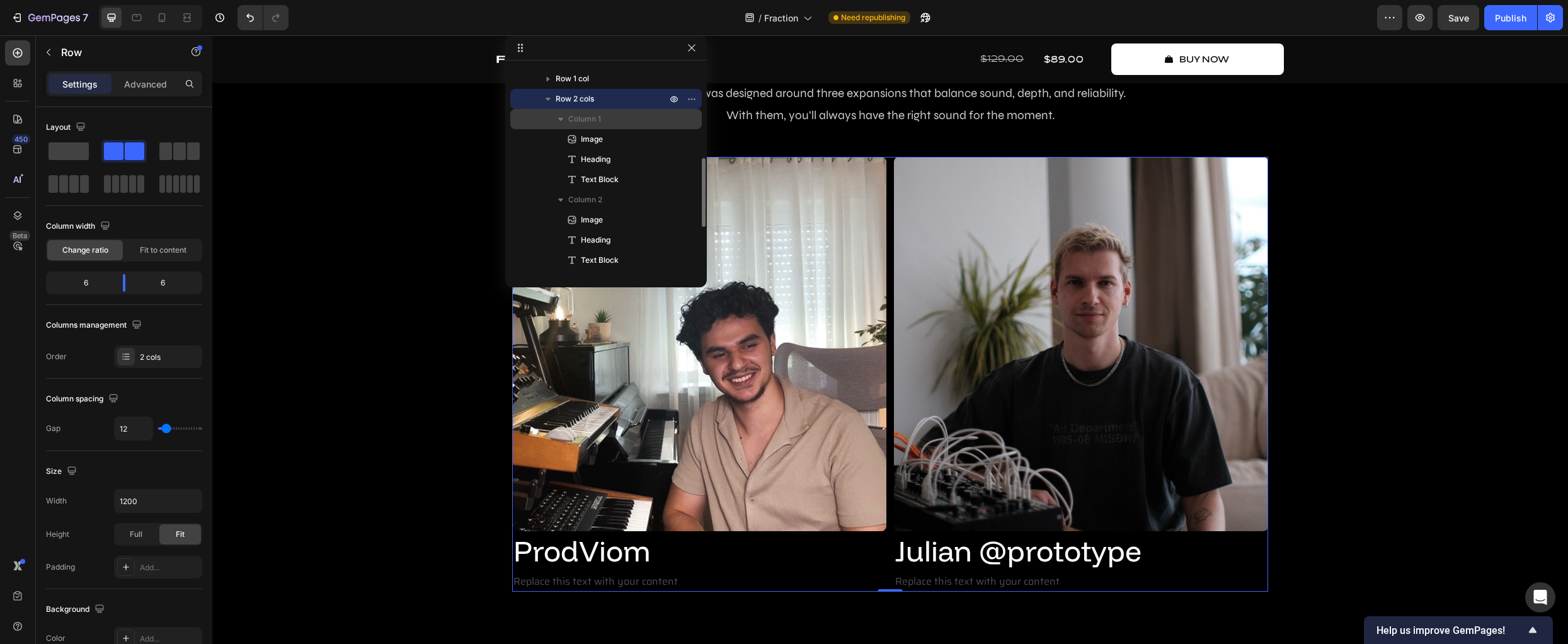
click at [563, 120] on icon "button" at bounding box center [561, 119] width 13 height 13
drag, startPoint x: 691, startPoint y: 53, endPoint x: 413, endPoint y: 53, distance: 278.0
click at [691, 53] on button "button" at bounding box center [691, 48] width 15 height 15
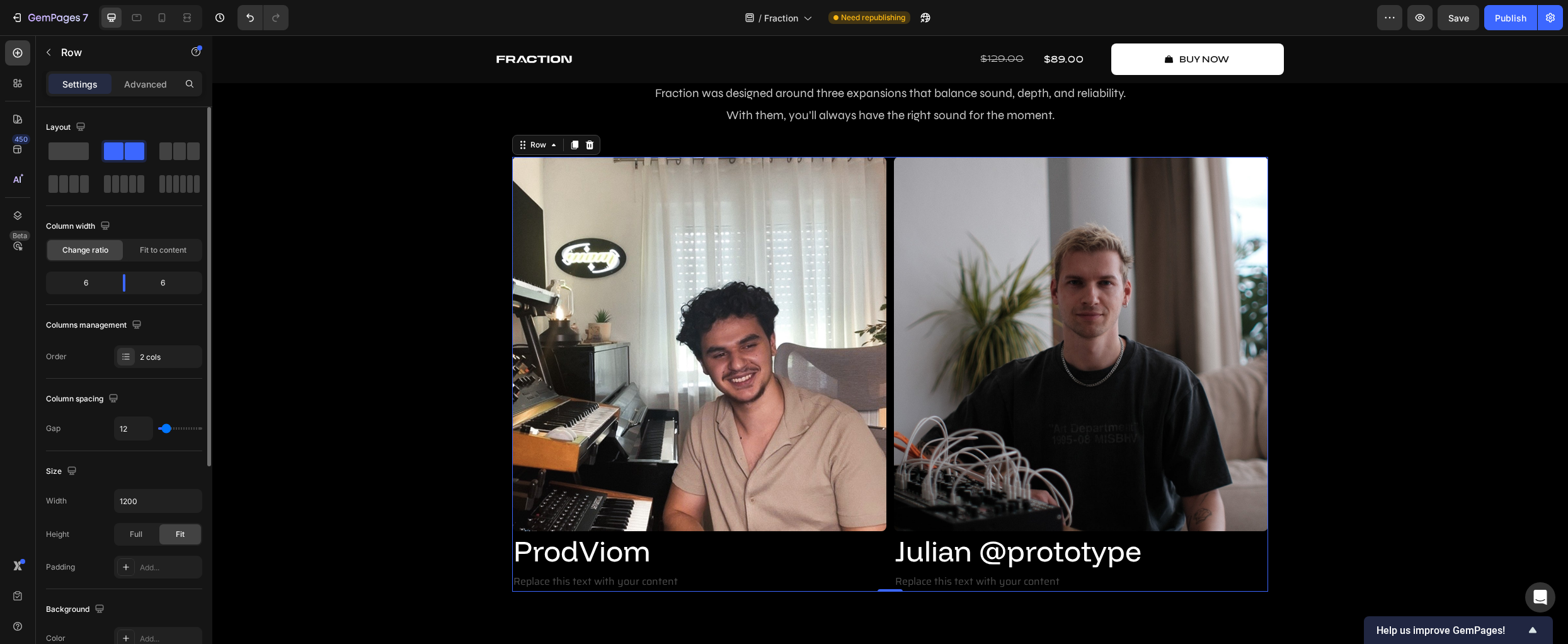
type input "11"
type input "16"
type input "20"
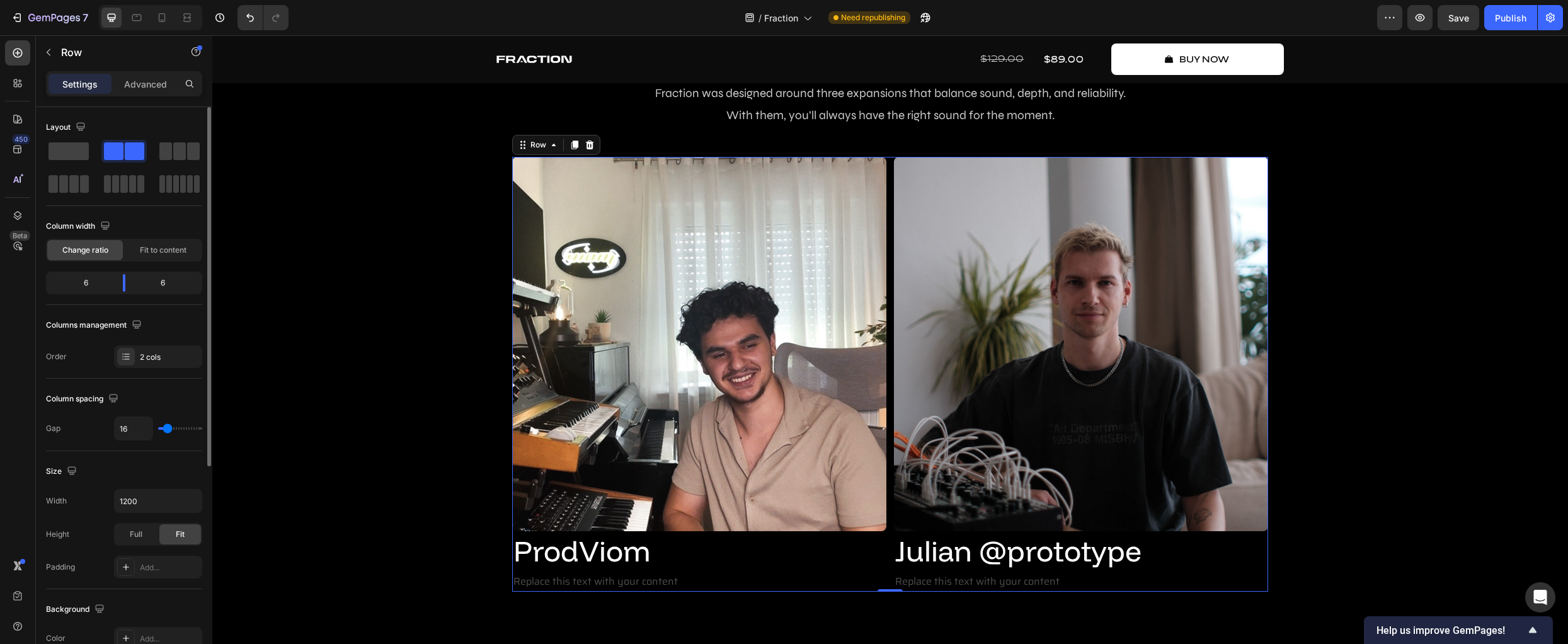
type input "20"
type input "22"
type input "24"
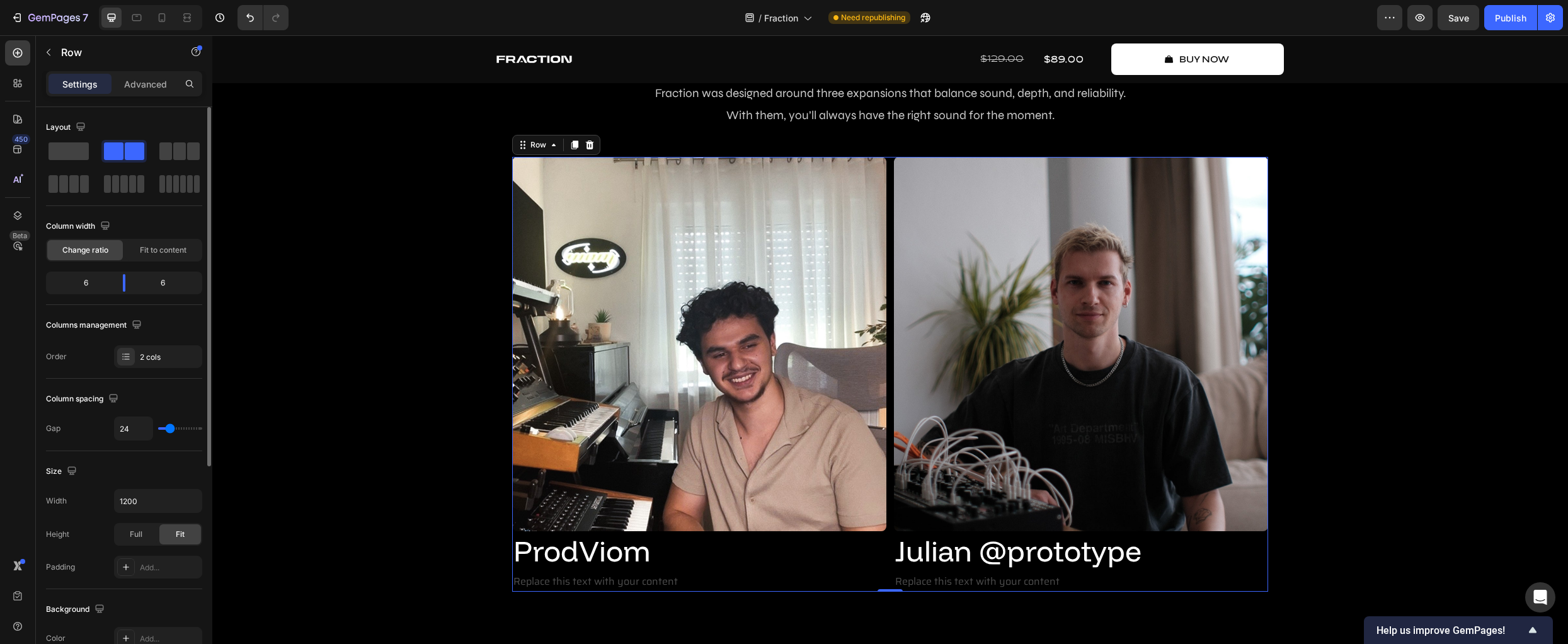
type input "27"
type input "29"
type input "31"
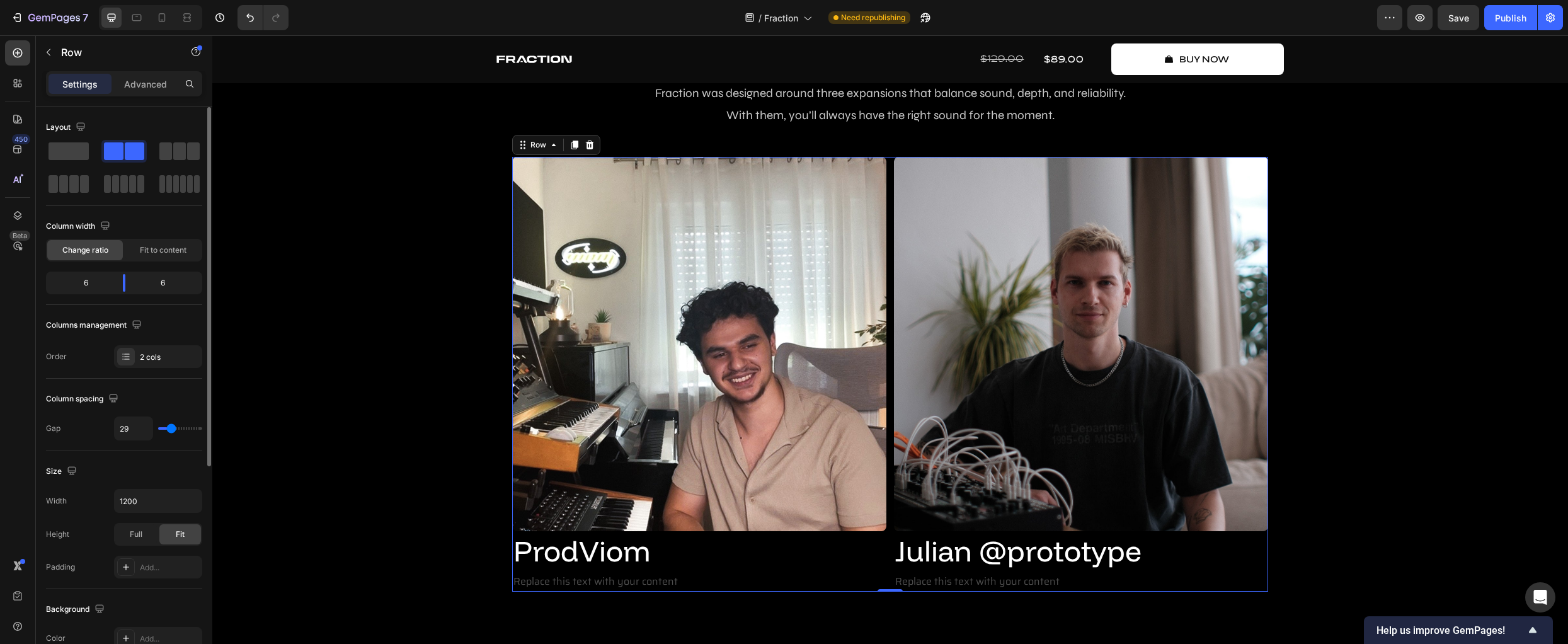
type input "31"
type input "33"
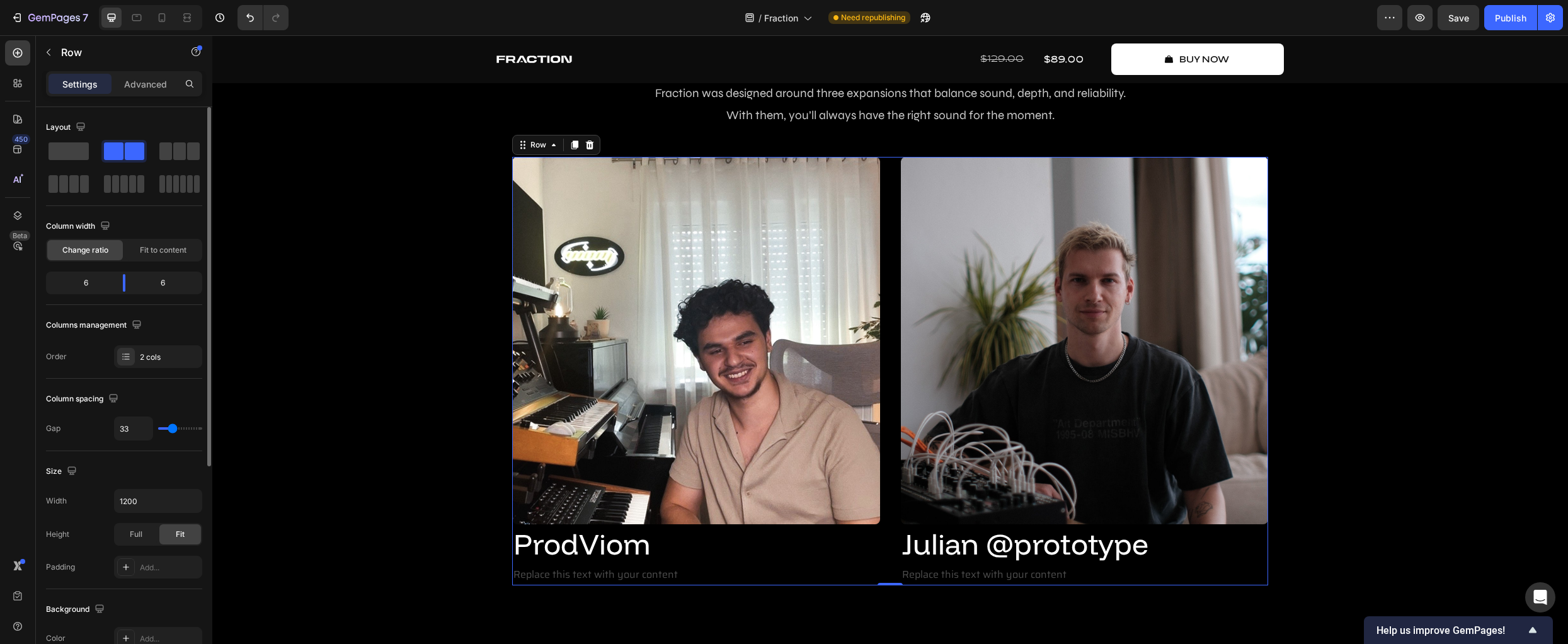
type input "27"
type input "9"
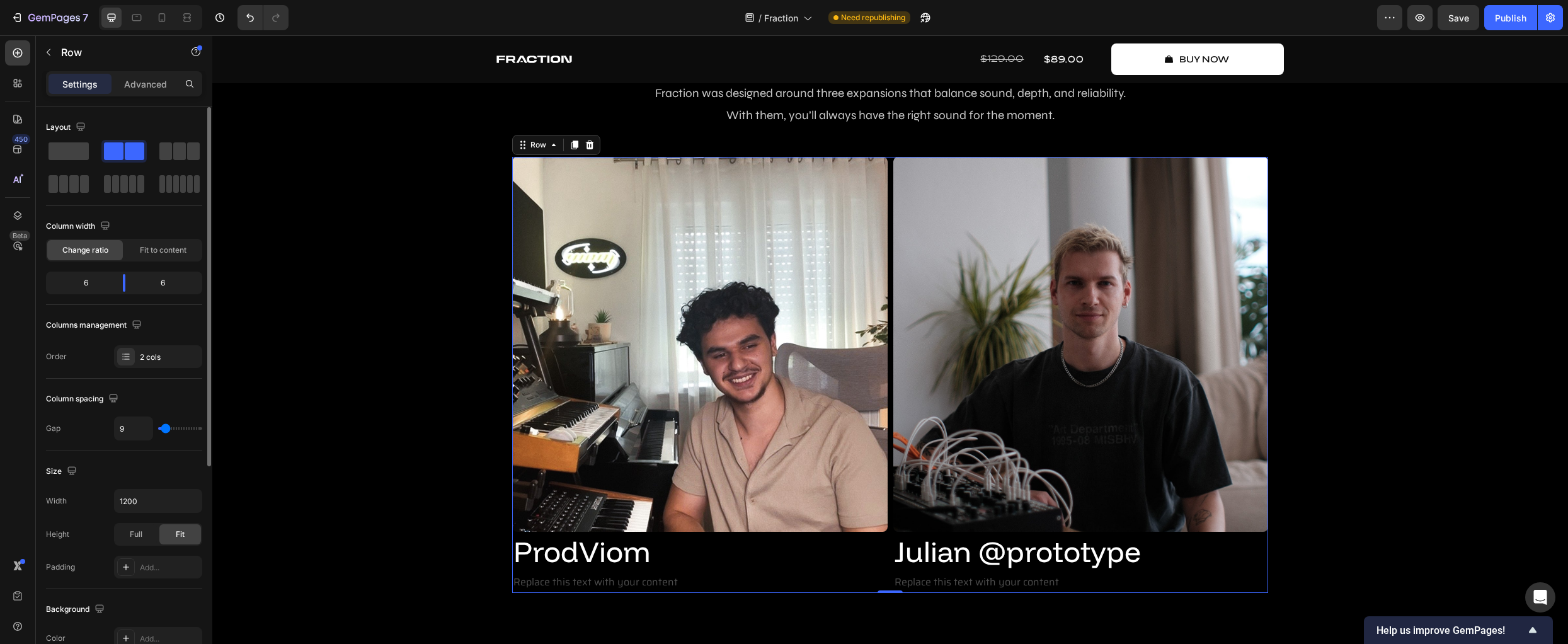
type input "13"
type input "29"
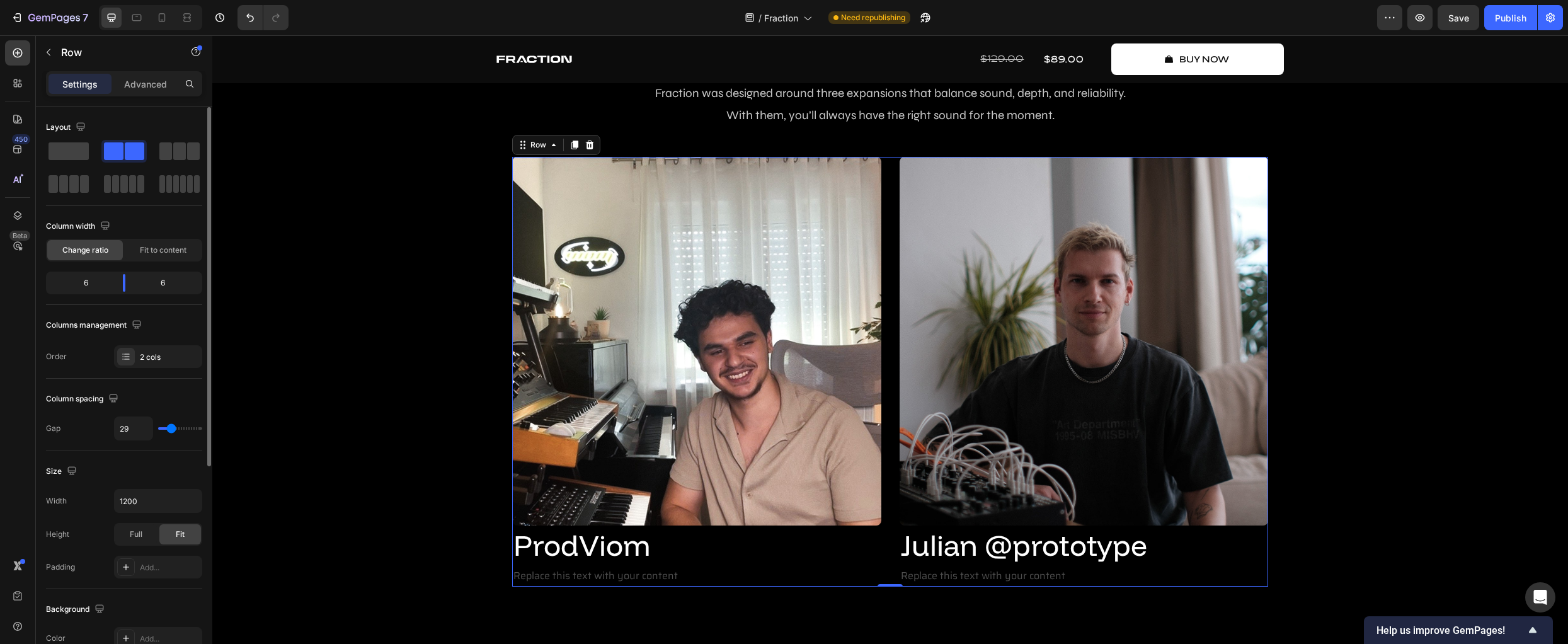
type input "27"
click at [171, 427] on input "range" at bounding box center [180, 428] width 44 height 3
click at [133, 431] on input "27" at bounding box center [134, 428] width 38 height 23
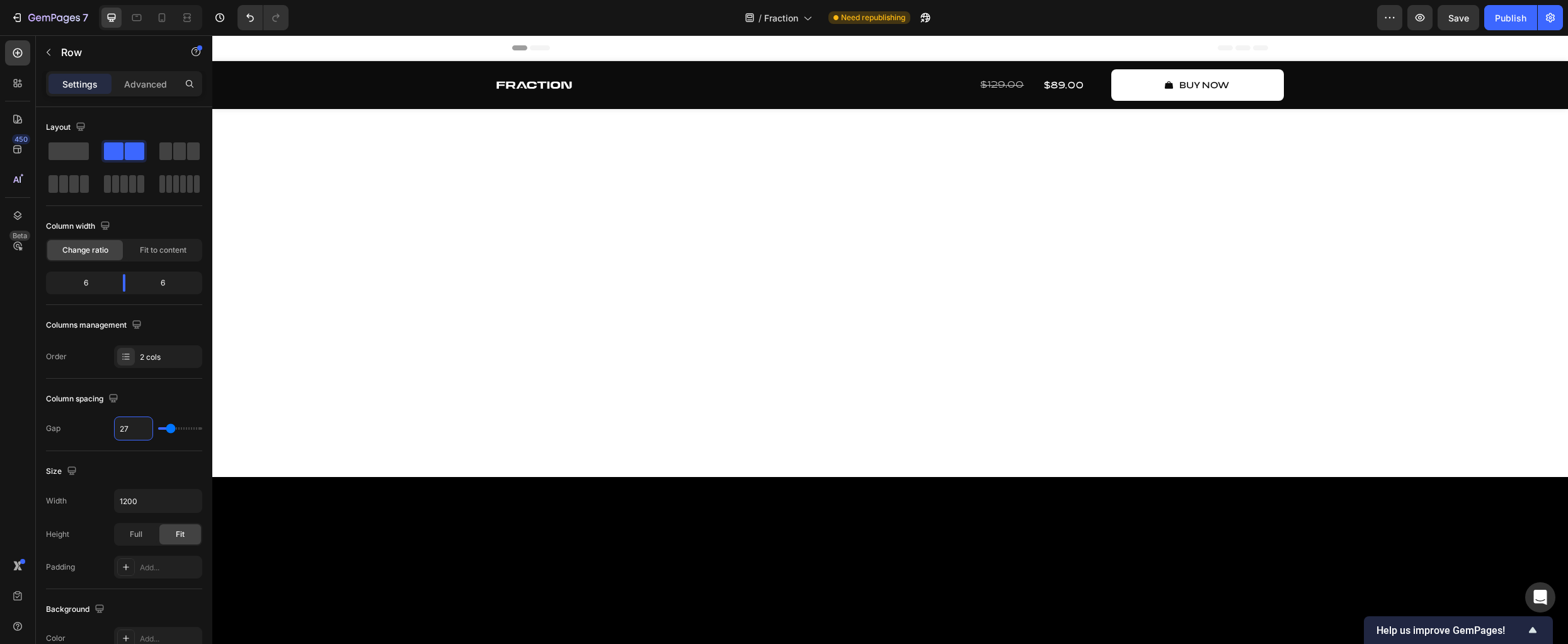
scroll to position [2835, 0]
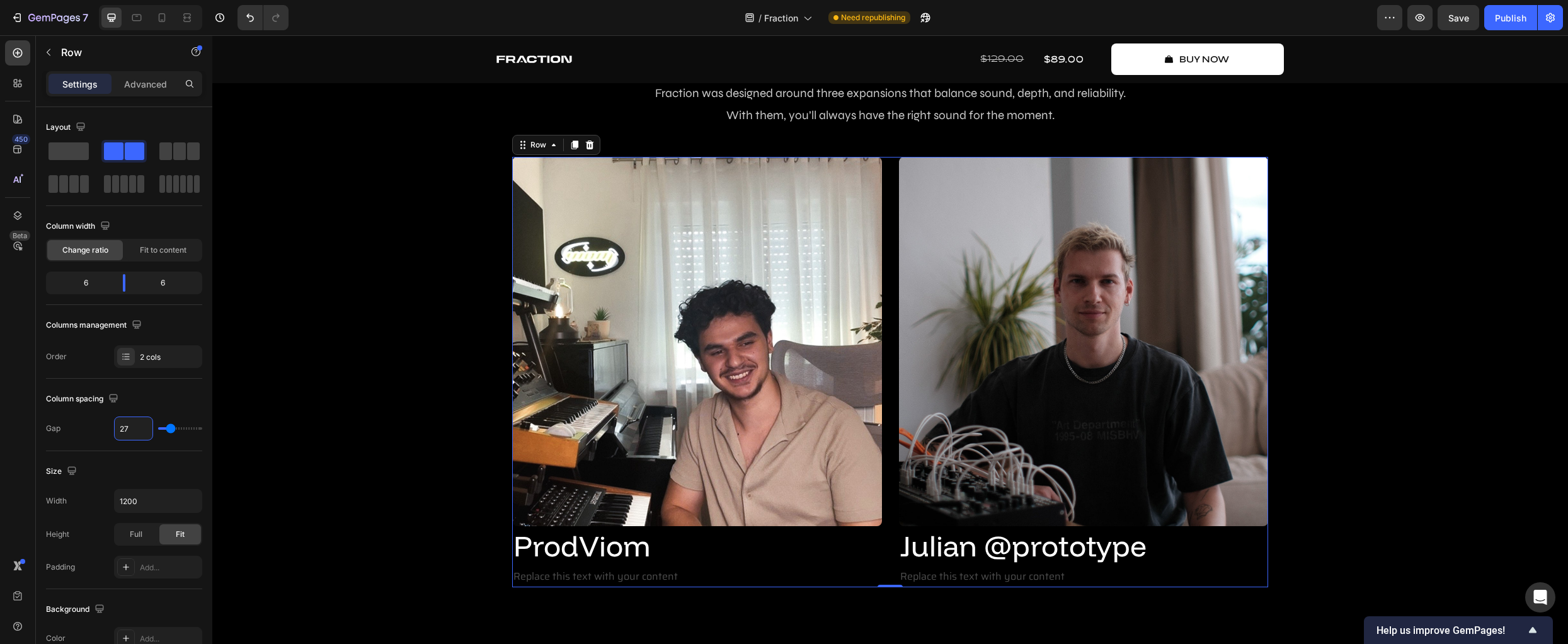
type input "2"
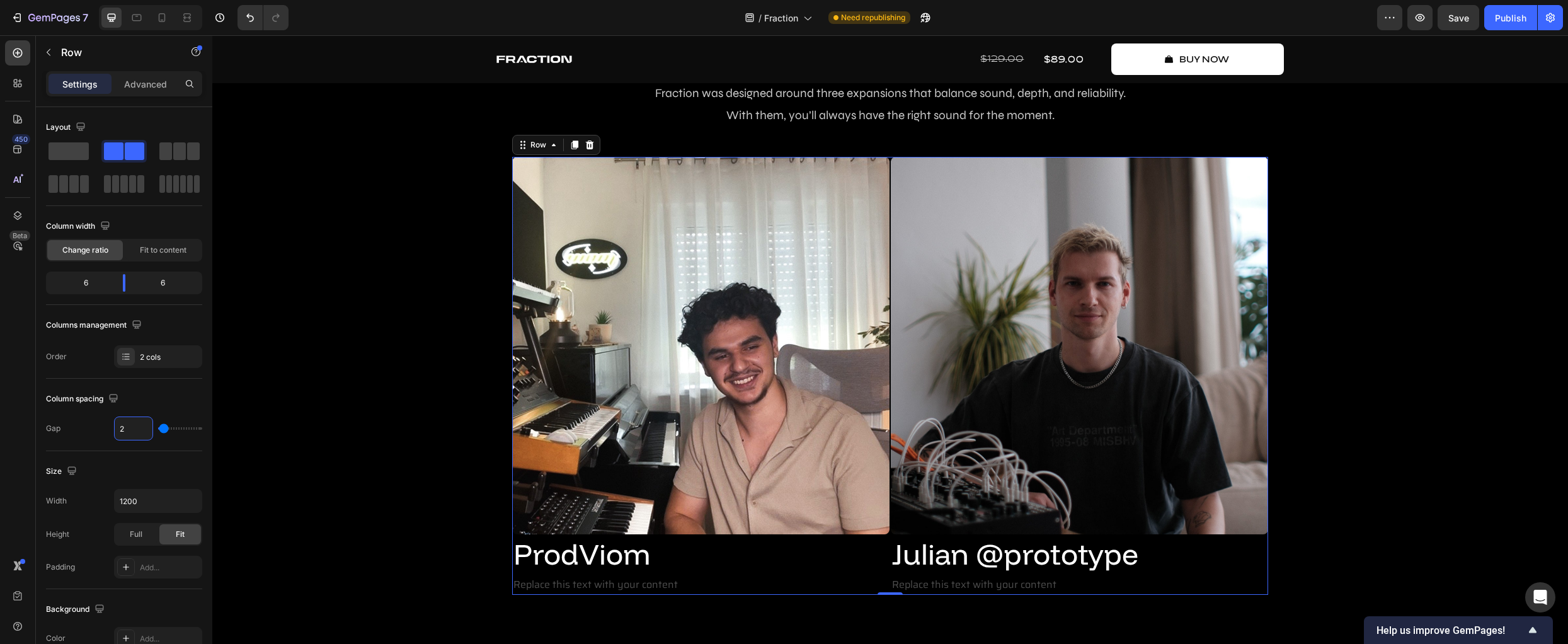
type input "24"
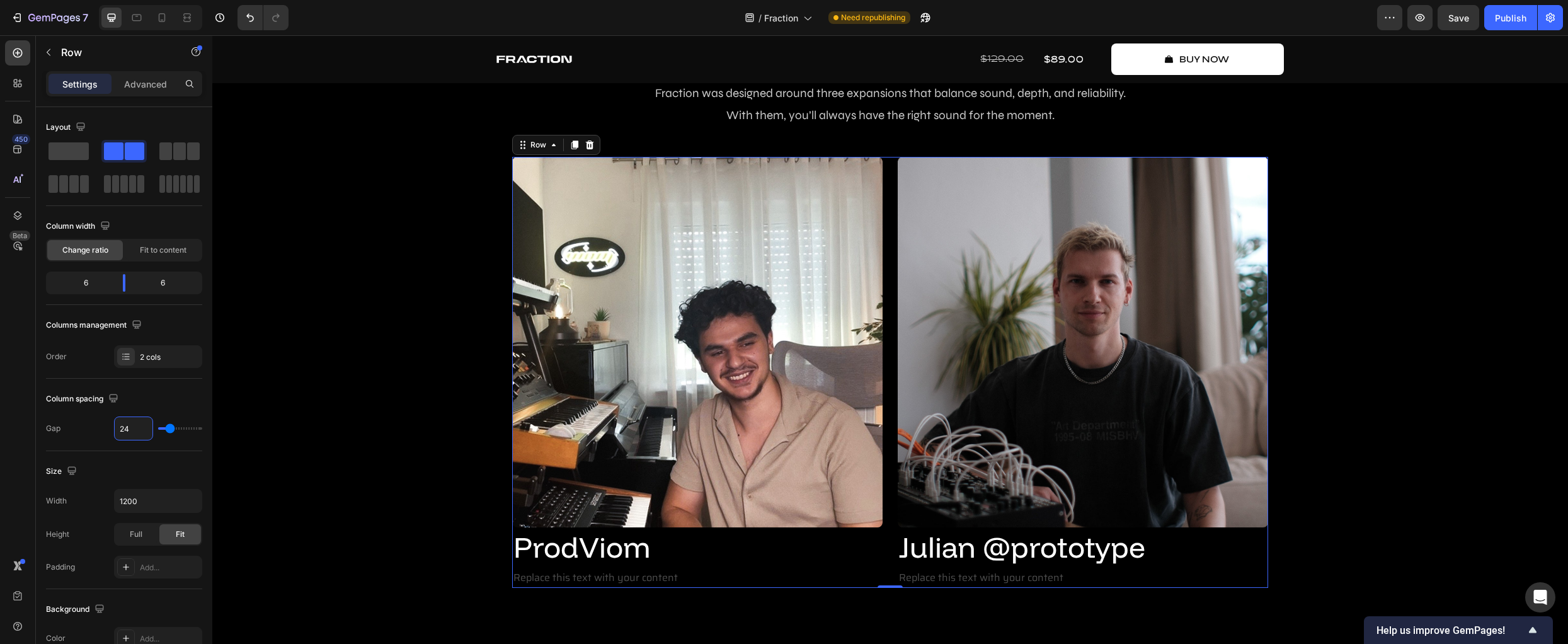
type input "24"
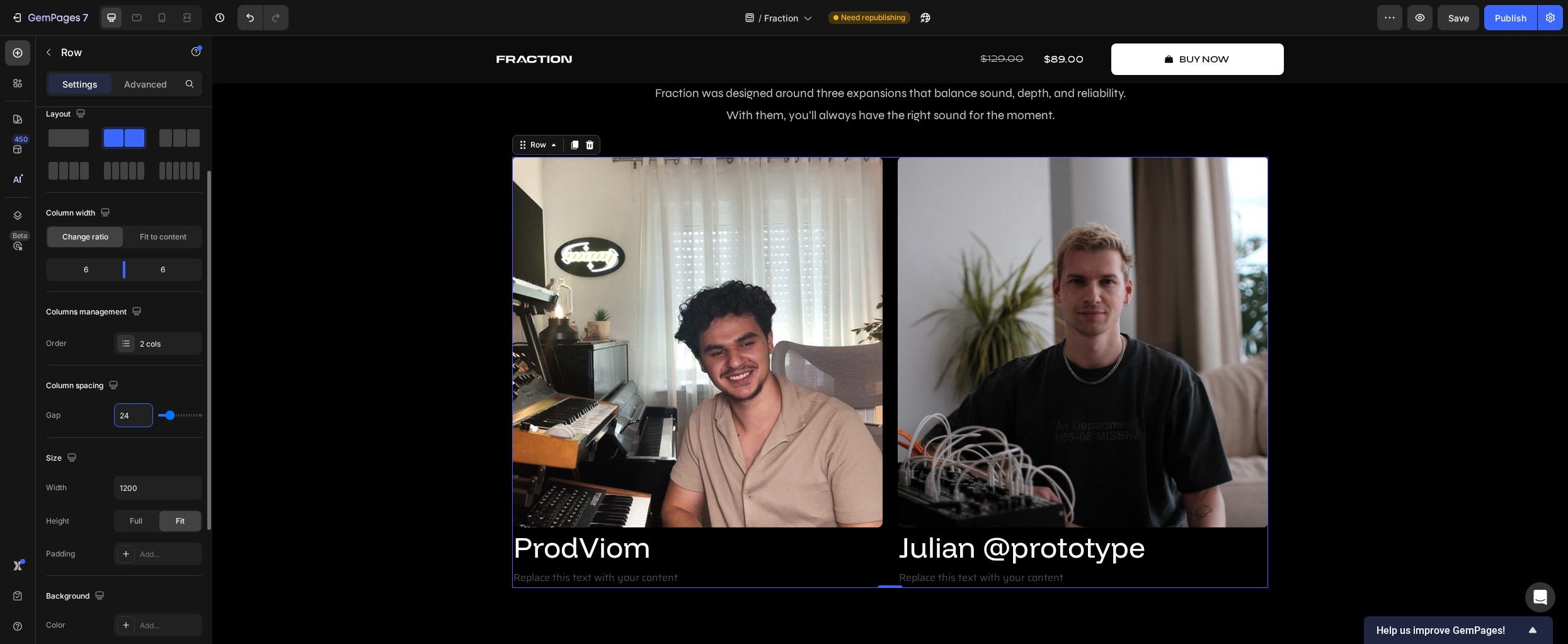
scroll to position [91, 0]
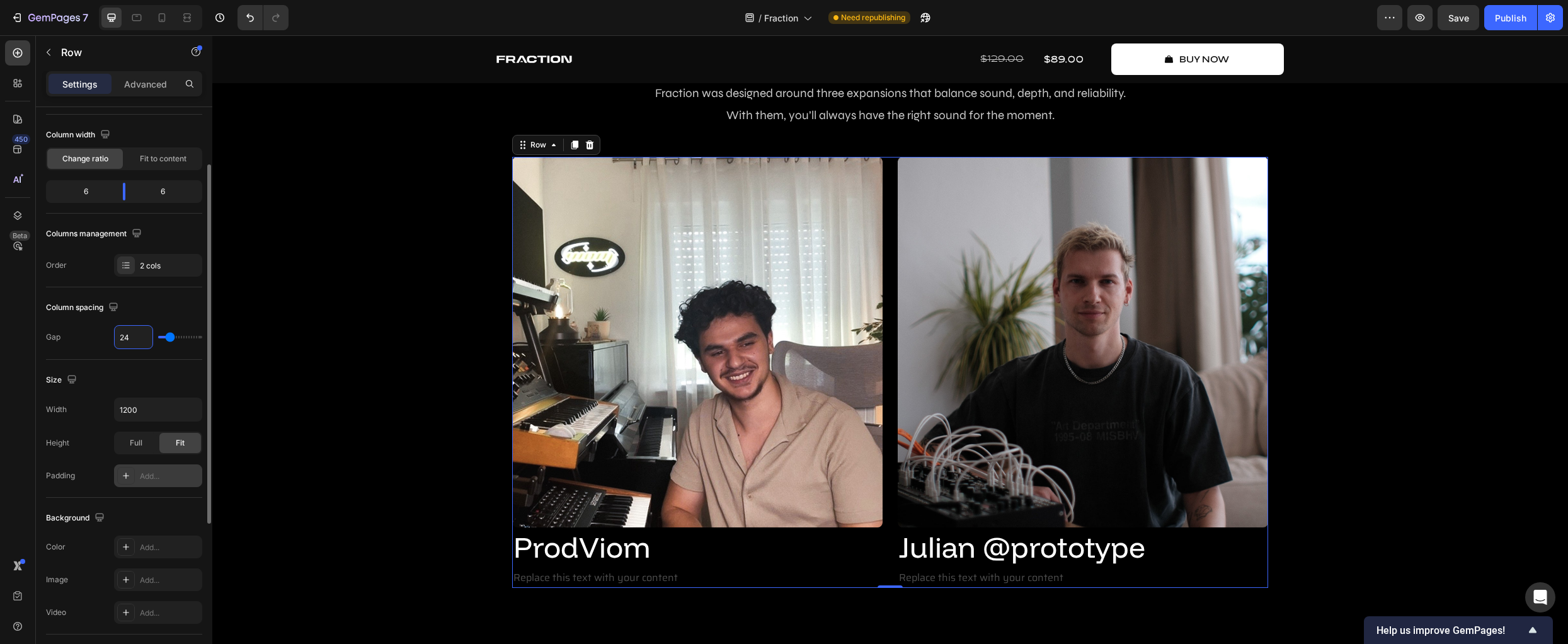
click at [126, 474] on icon at bounding box center [126, 475] width 6 height 6
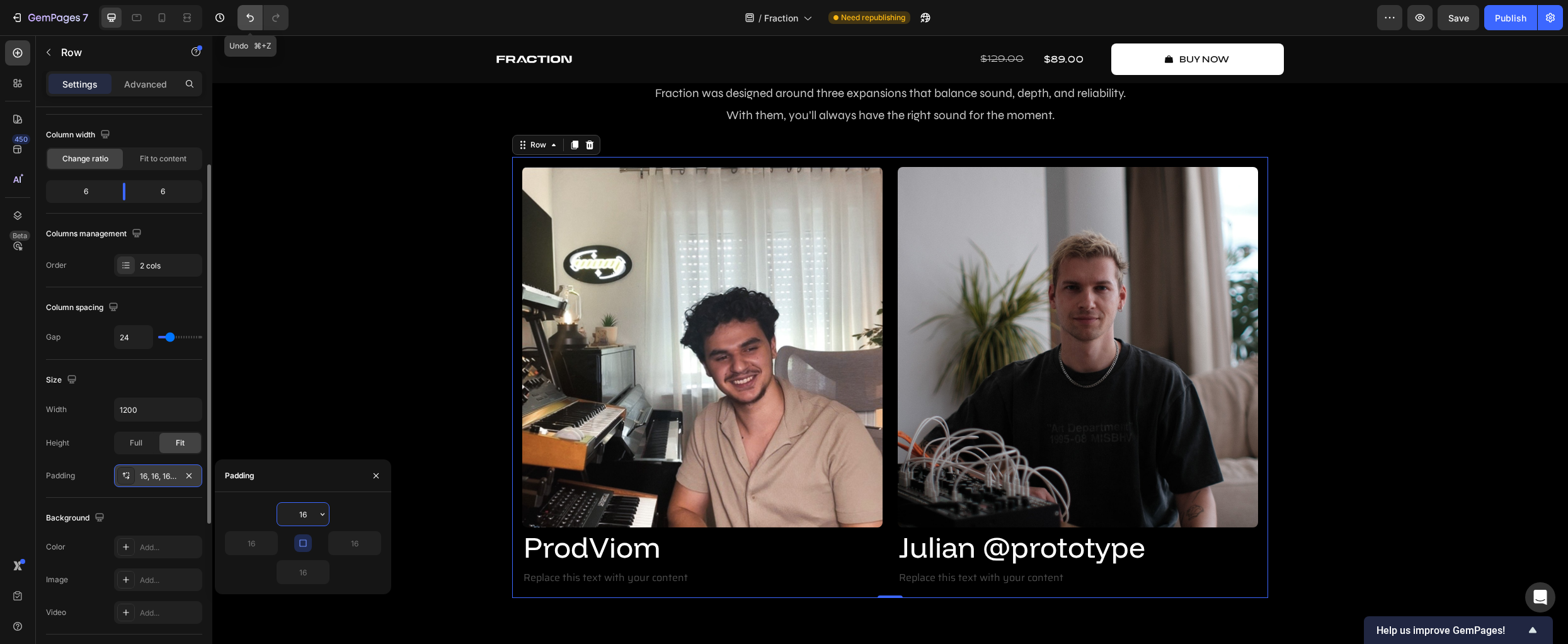
click at [251, 22] on icon "Undo/Redo" at bounding box center [250, 17] width 13 height 13
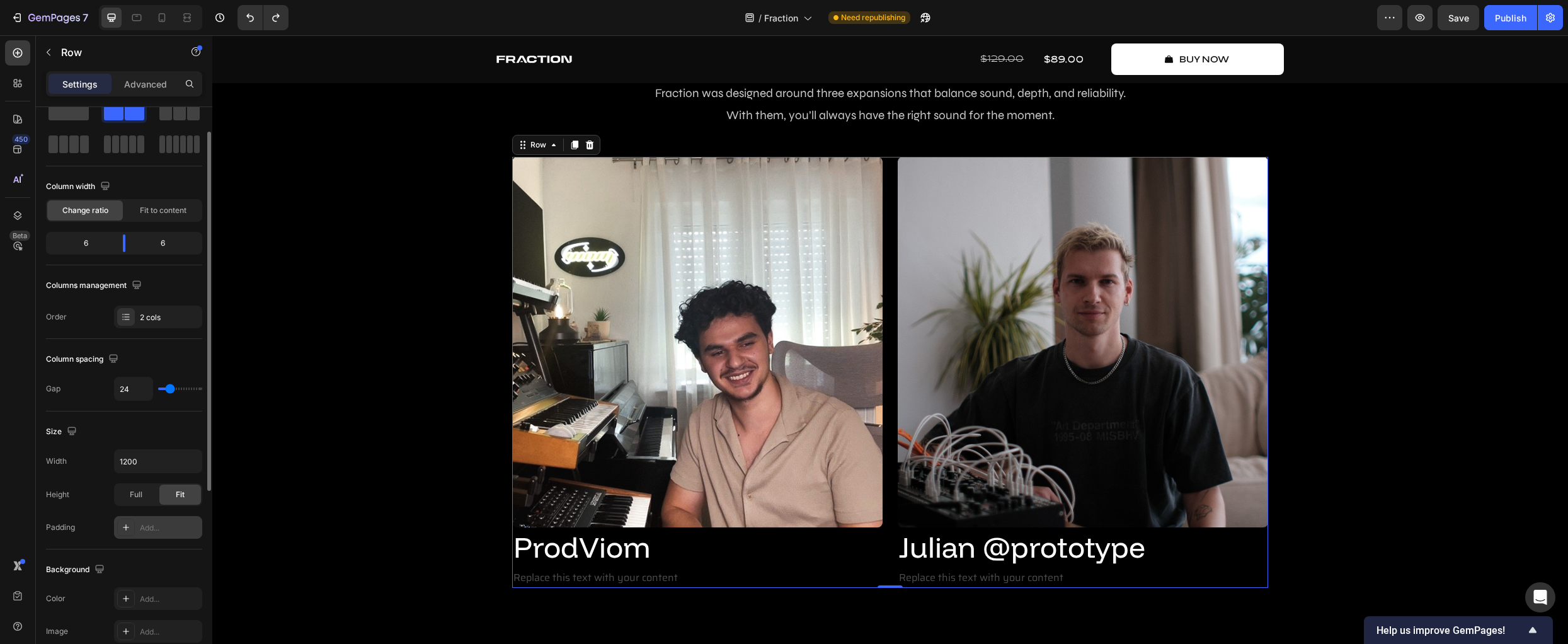
scroll to position [0, 0]
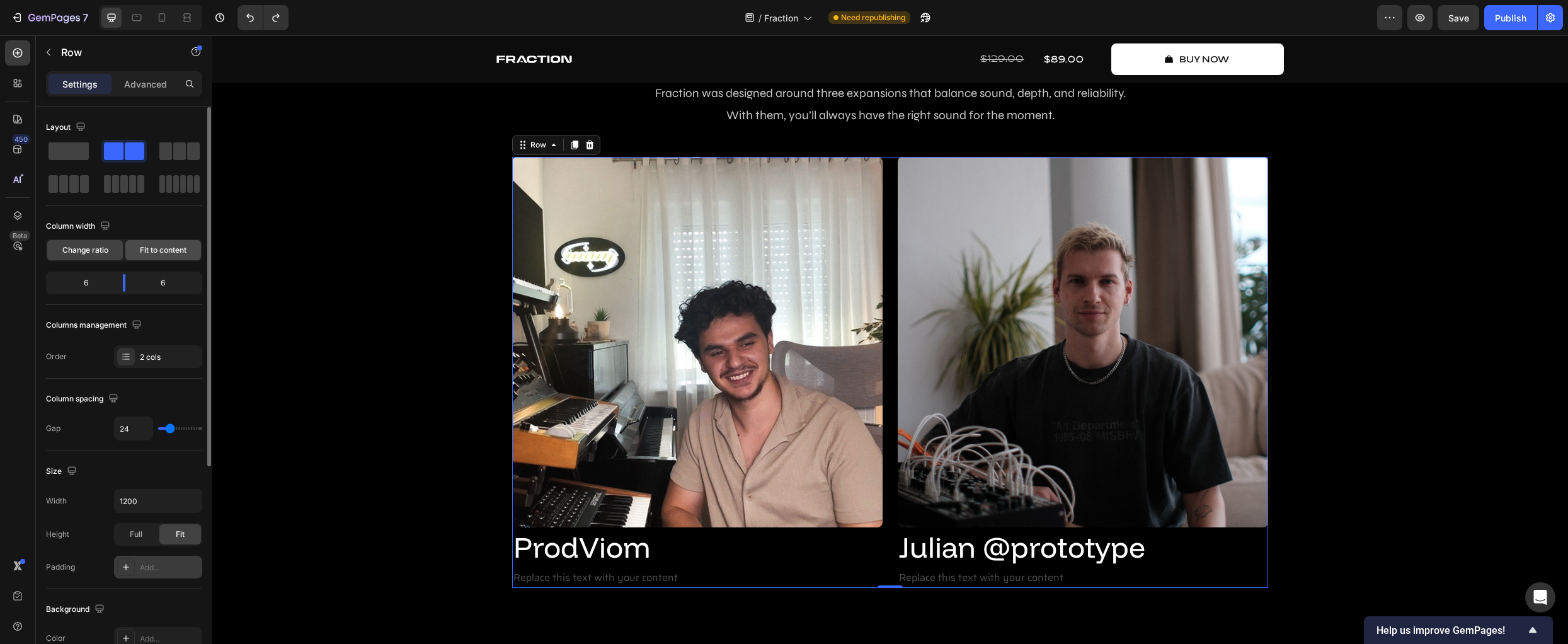
click at [155, 245] on span "Fit to content" at bounding box center [163, 249] width 47 height 11
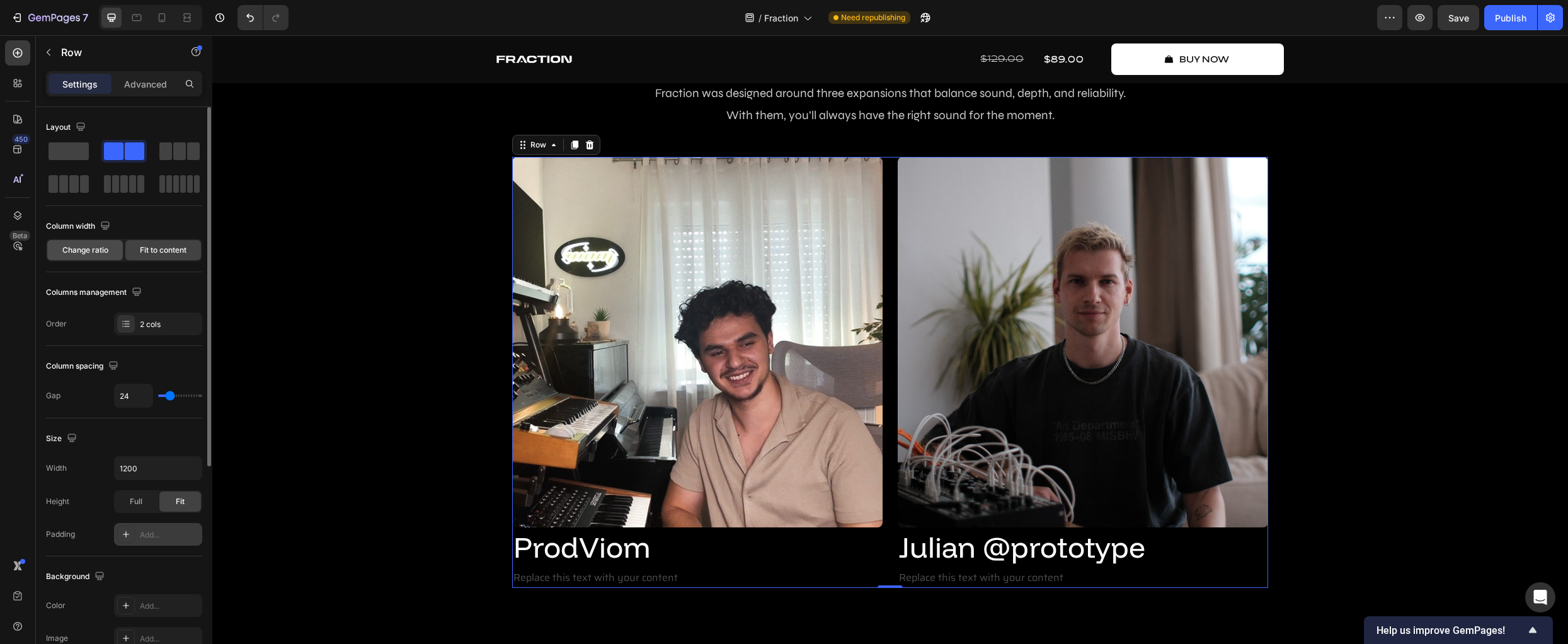
click at [94, 240] on div "Change ratio" at bounding box center [85, 250] width 75 height 20
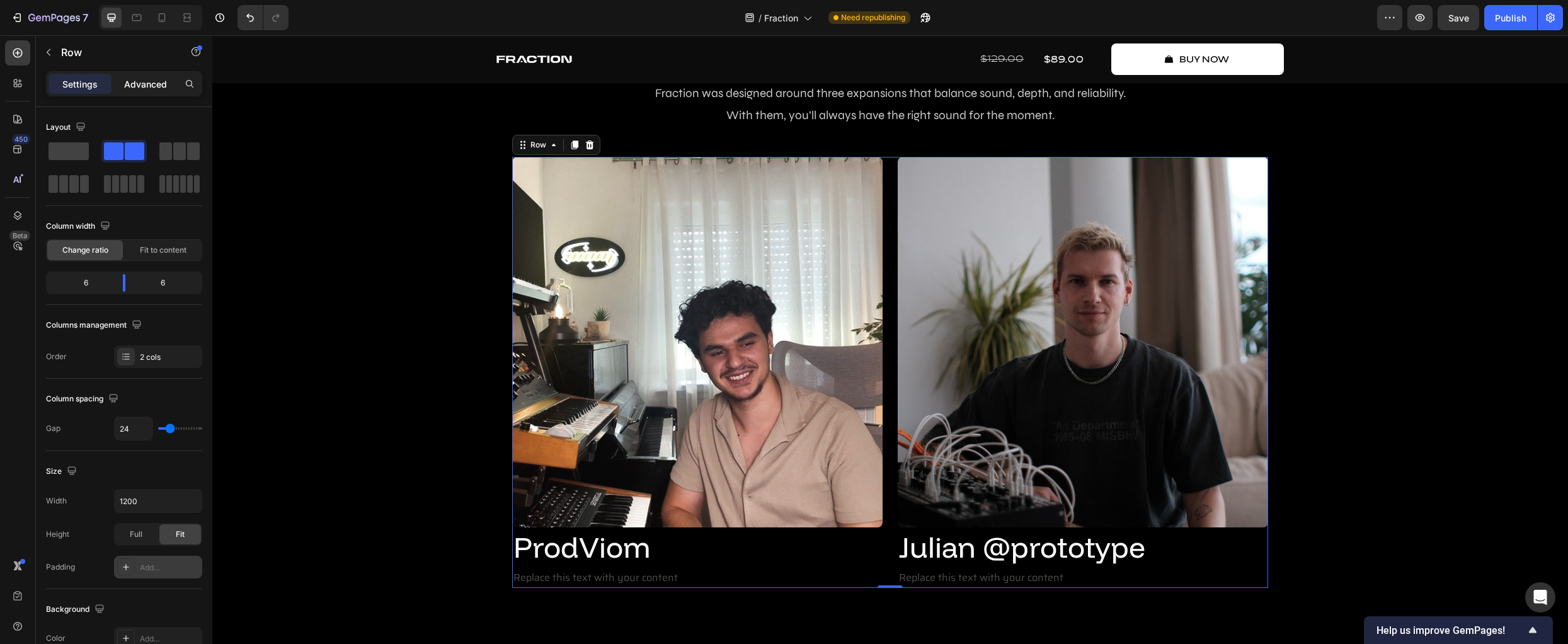
click at [142, 83] on p "Advanced" at bounding box center [145, 83] width 43 height 13
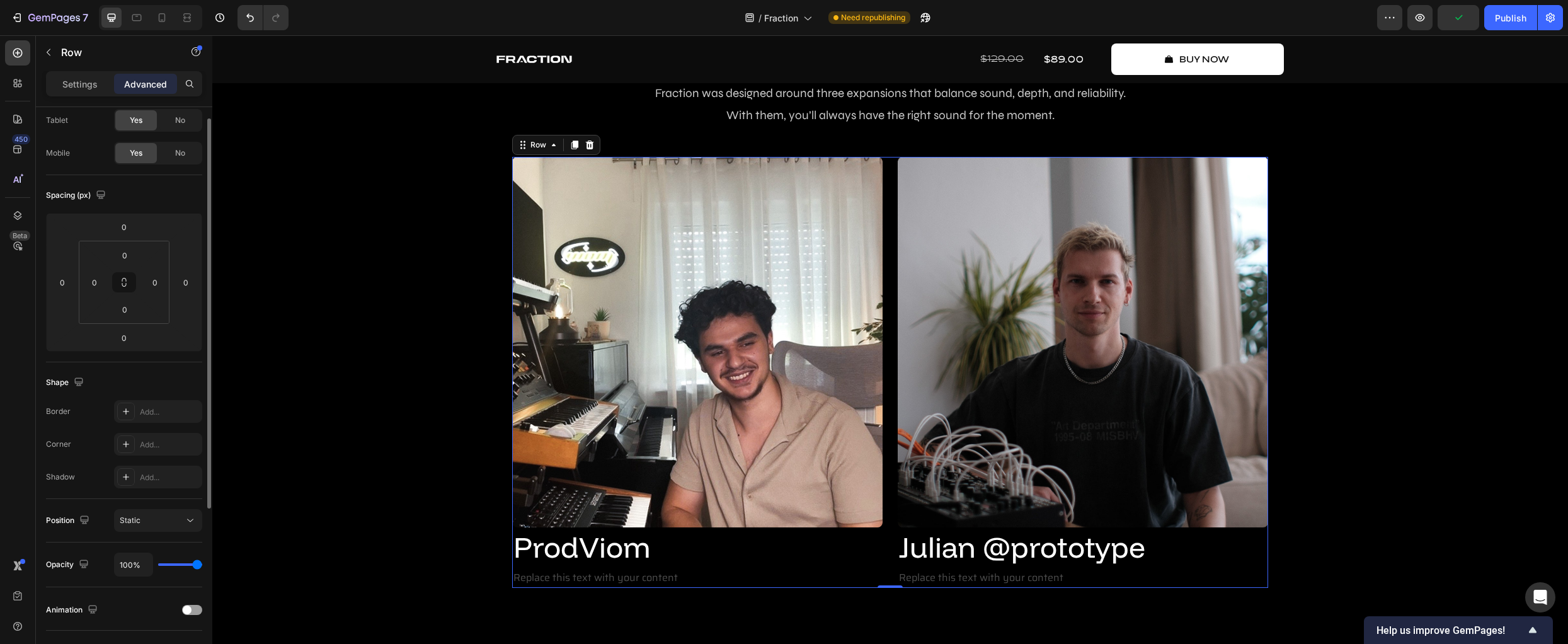
scroll to position [125, 0]
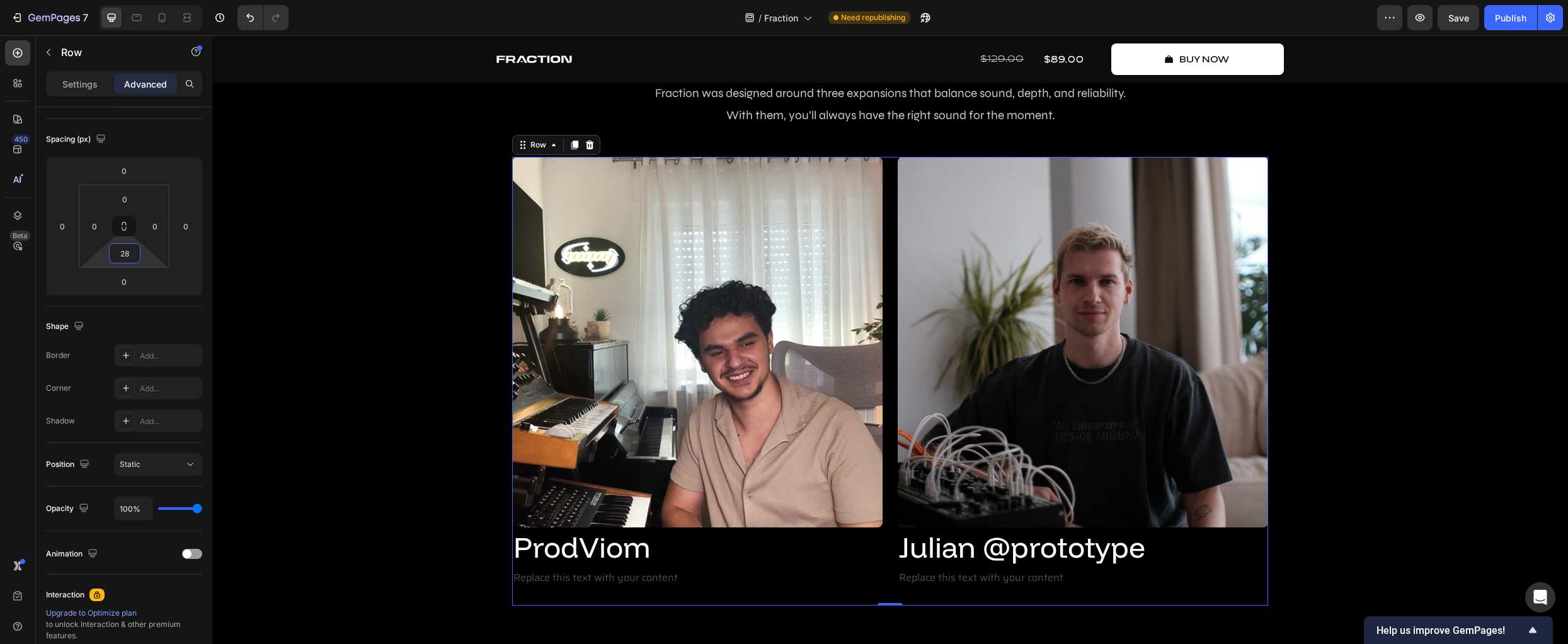
drag, startPoint x: 145, startPoint y: 257, endPoint x: 146, endPoint y: 248, distance: 9.1
click at [146, 0] on html "7 Version history / Fraction Need republishing Preview Save Publish 450 Beta Se…" at bounding box center [784, 0] width 1568 height 0
click at [252, 20] on icon "Undo/Redo" at bounding box center [250, 17] width 13 height 13
click at [252, 13] on icon "Undo/Redo" at bounding box center [250, 17] width 13 height 13
type input "0"
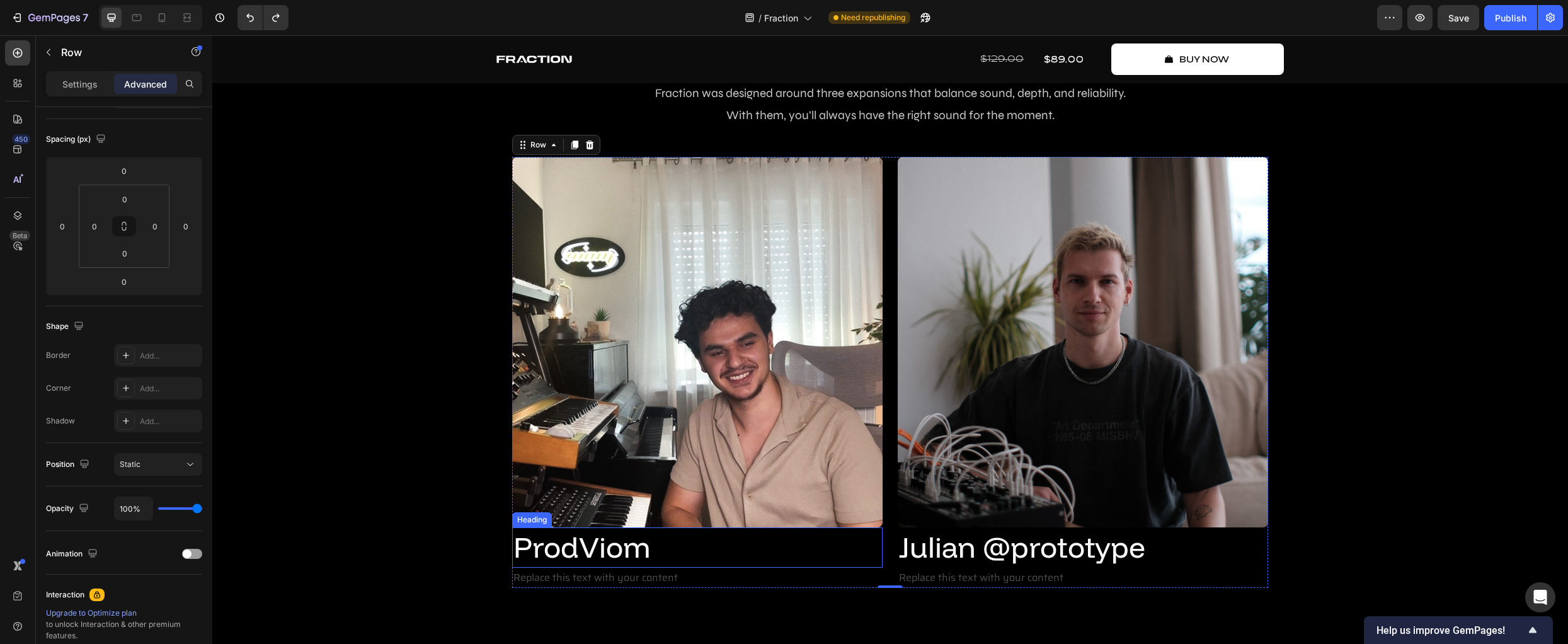
click at [656, 542] on p "ProdViom" at bounding box center [697, 548] width 368 height 38
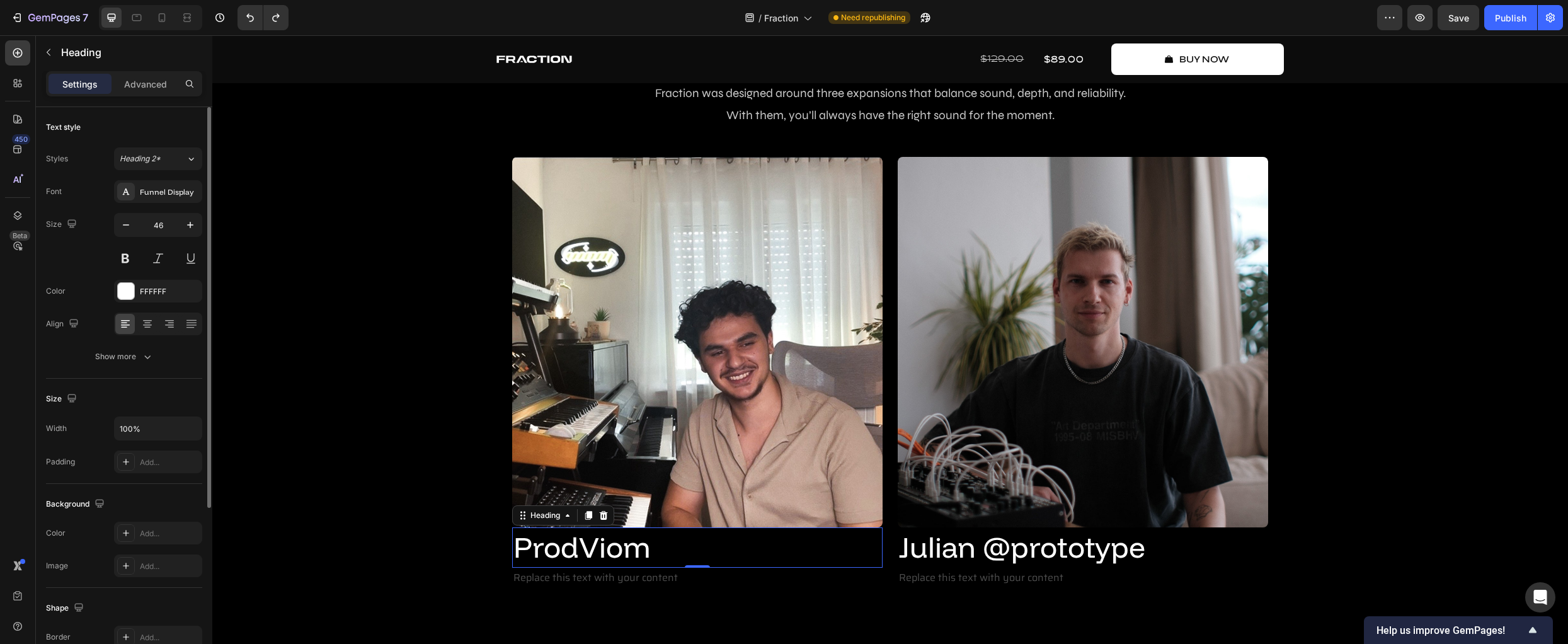
click at [139, 73] on div "Settings Advanced" at bounding box center [123, 83] width 156 height 25
click at [139, 77] on p "Advanced" at bounding box center [145, 83] width 43 height 13
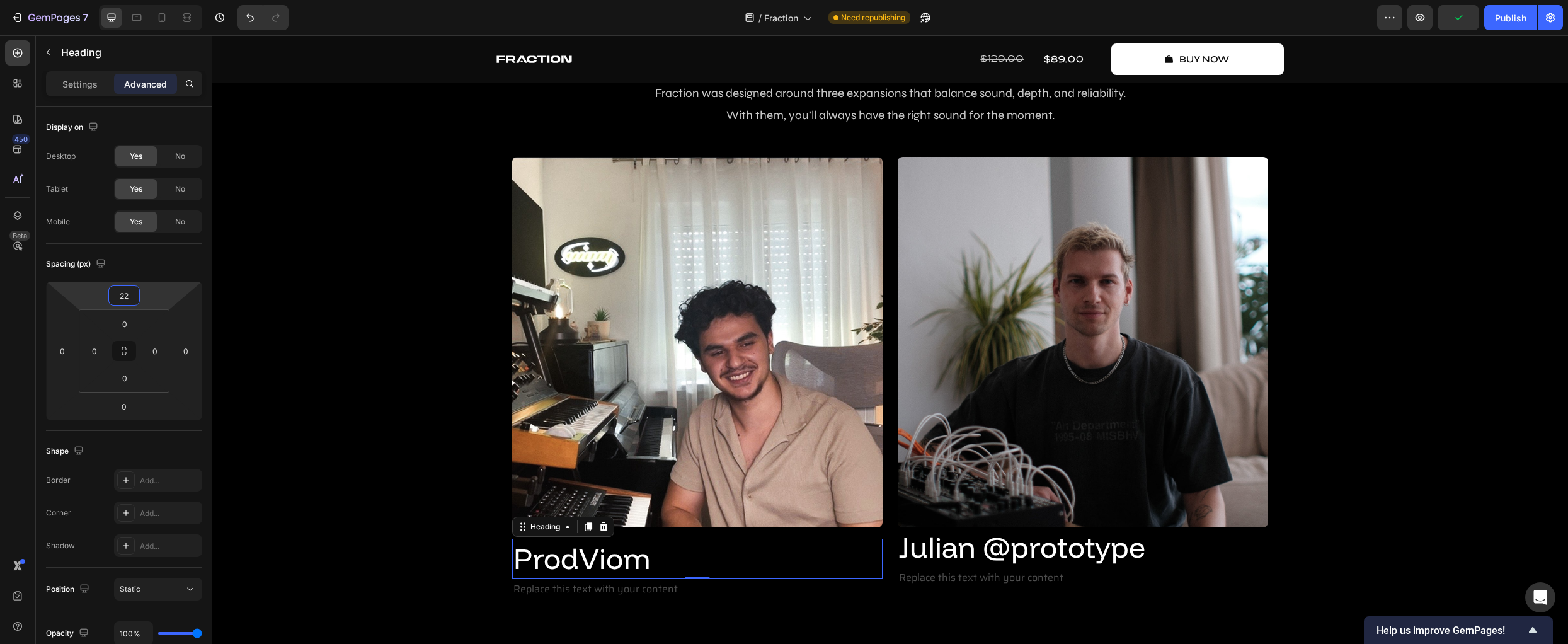
type input "24"
drag, startPoint x: 144, startPoint y: 303, endPoint x: 155, endPoint y: 295, distance: 13.6
click at [155, 0] on html "7 Version history / Fraction Need republishing Preview Save Publish 450 Beta Se…" at bounding box center [784, 0] width 1568 height 0
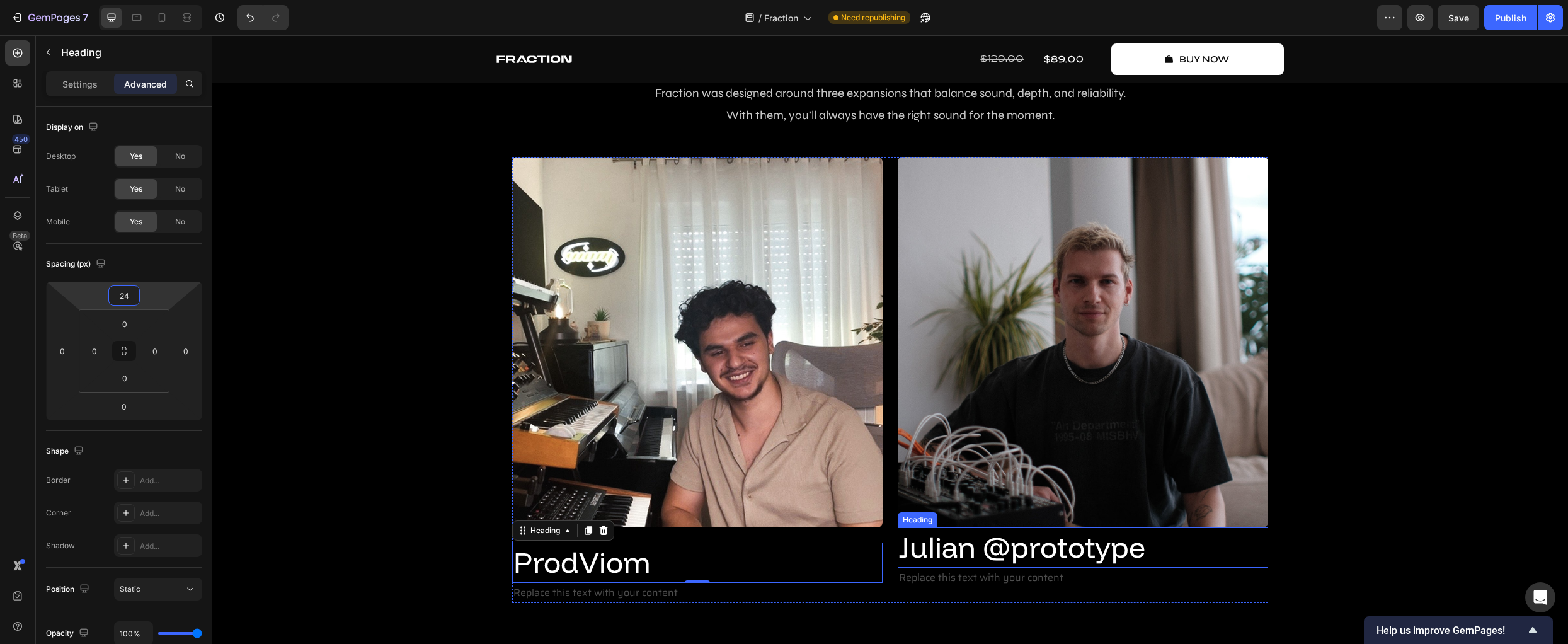
click at [1177, 551] on p "Julian @prototype" at bounding box center [1083, 548] width 368 height 38
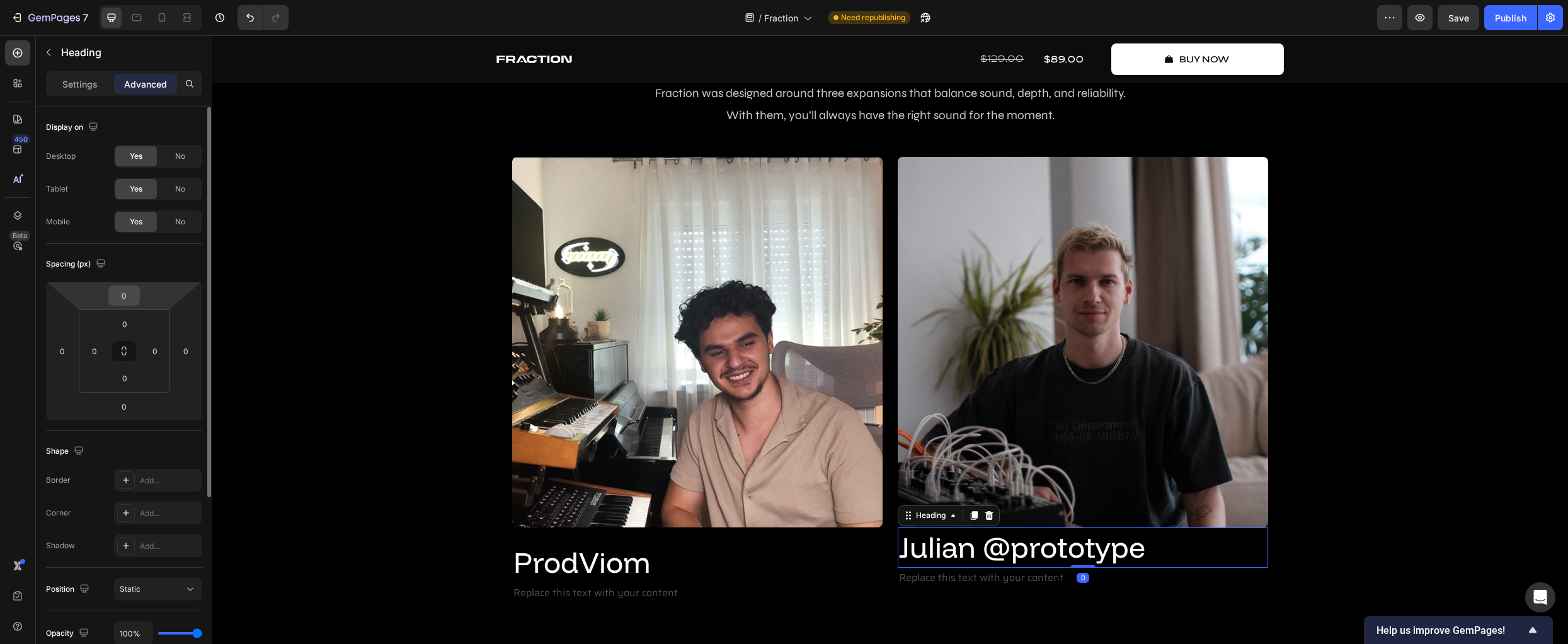
click at [131, 296] on input "0" at bounding box center [123, 295] width 25 height 19
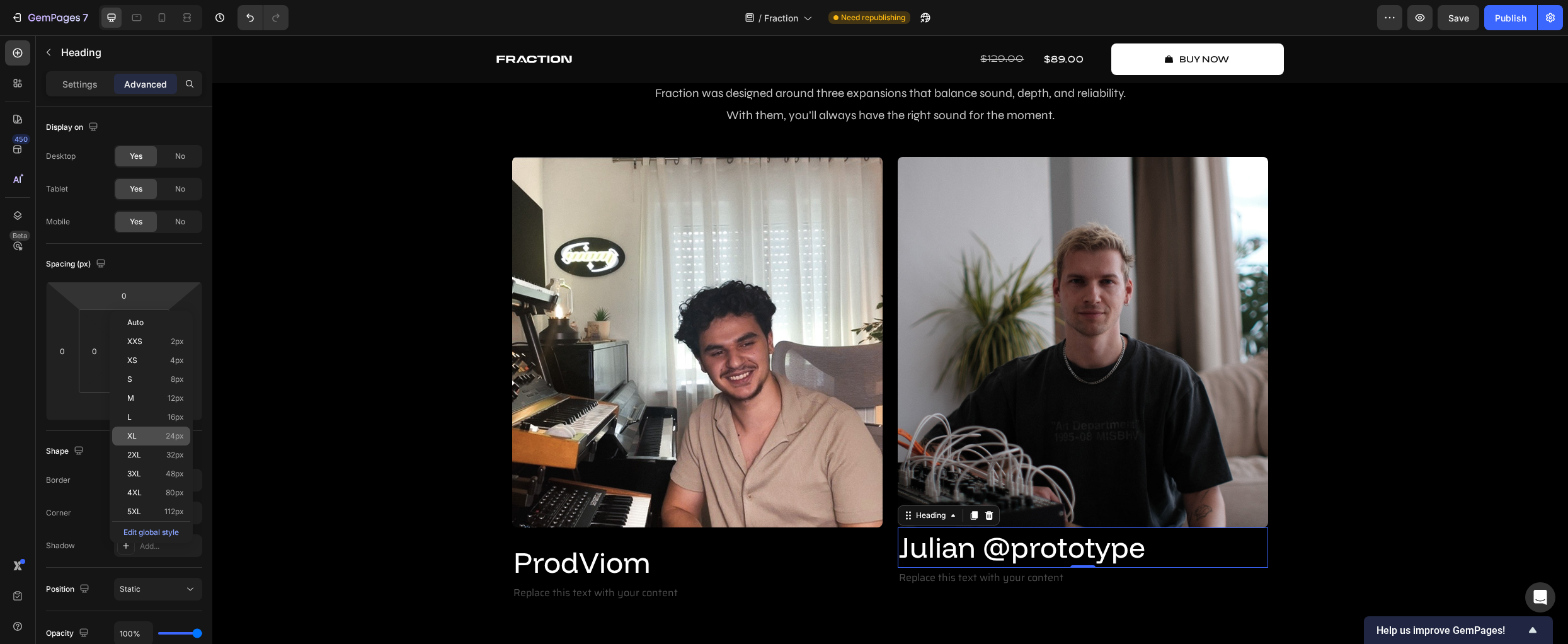
click at [155, 437] on p "XL 24px" at bounding box center [155, 436] width 57 height 9
type input "24"
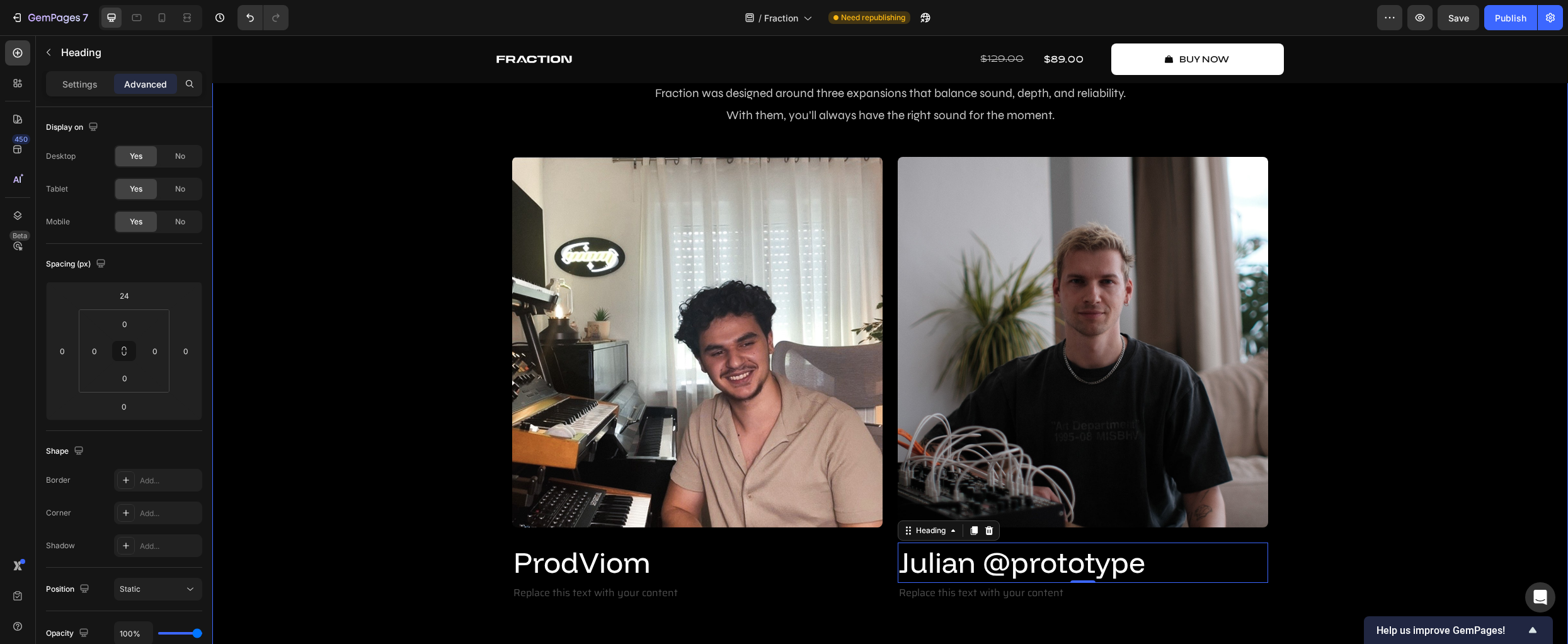
click at [315, 482] on div "Create Music Like Never Before Text Block 3 dimensions of fraction Heading Frac…" at bounding box center [889, 301] width 1337 height 604
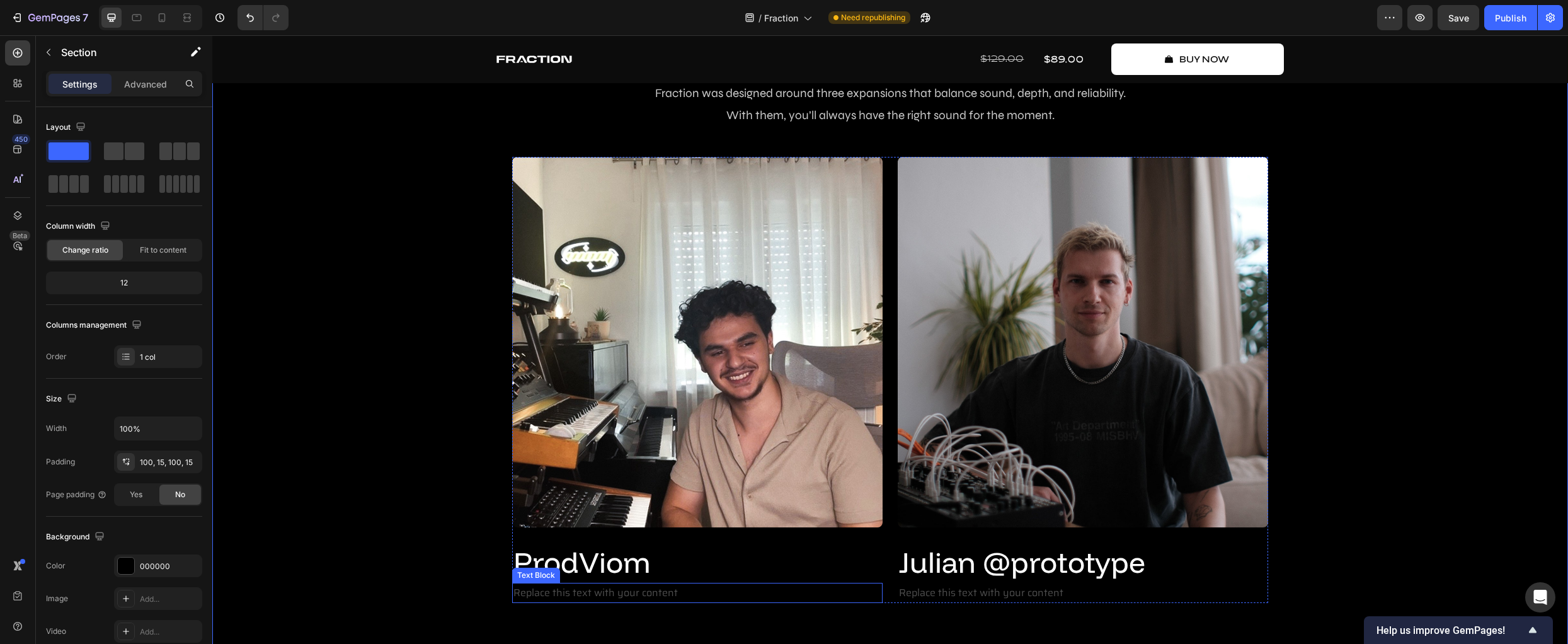
click at [530, 592] on div "Replace this text with your content" at bounding box center [697, 592] width 370 height 21
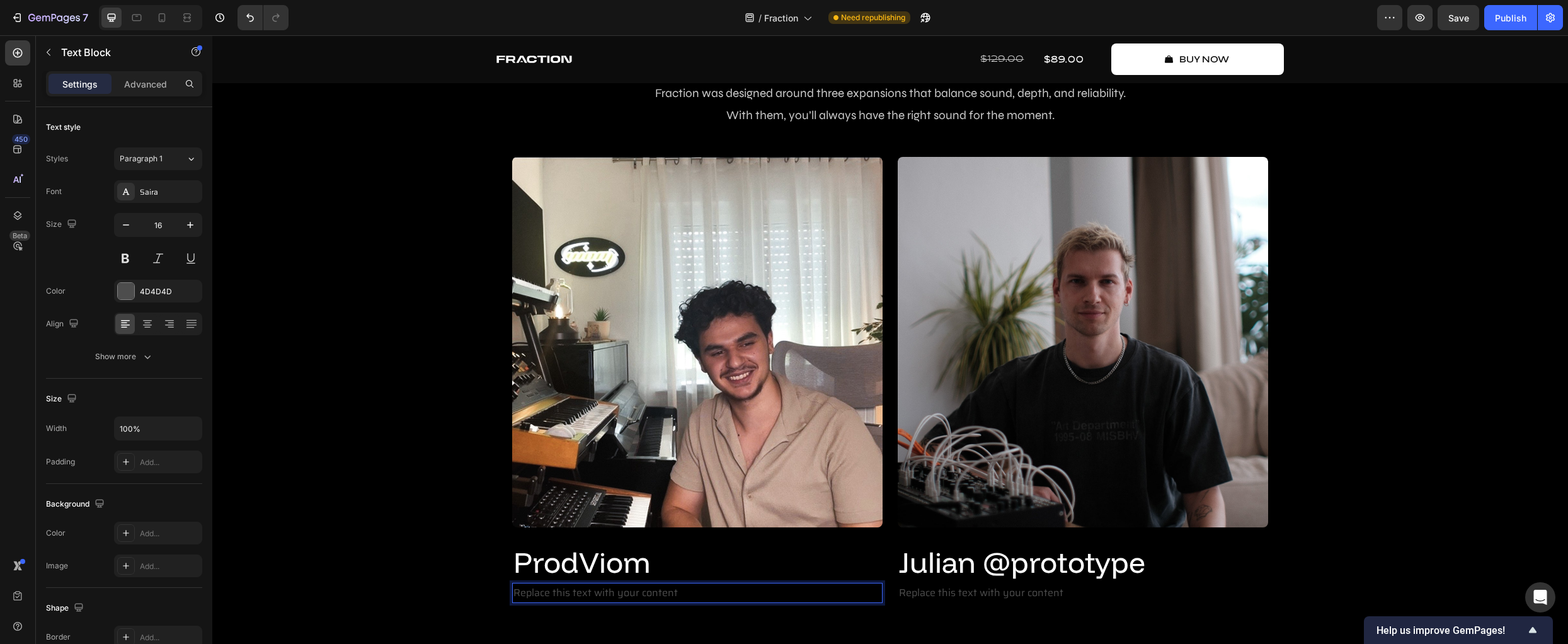
click at [530, 592] on div "Replace this text with your content" at bounding box center [697, 592] width 370 height 21
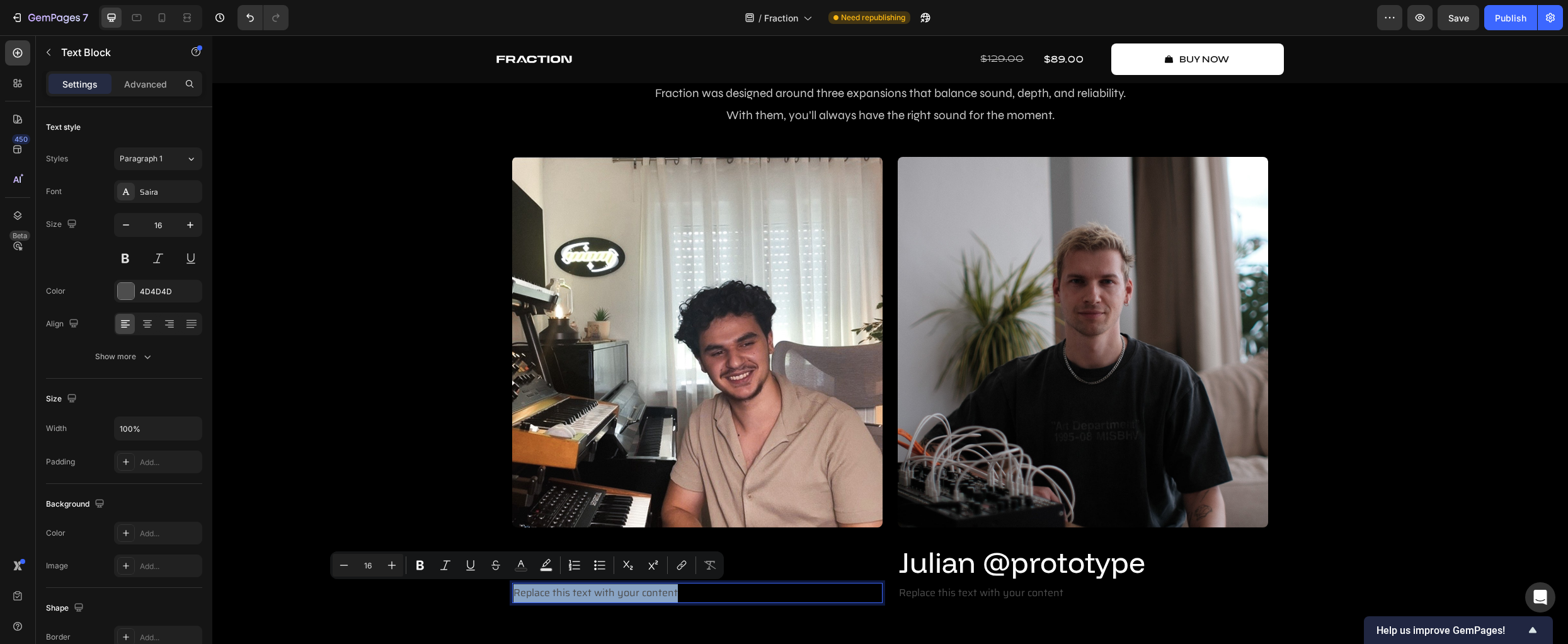
click at [530, 592] on p "Replace this text with your content" at bounding box center [697, 592] width 368 height 18
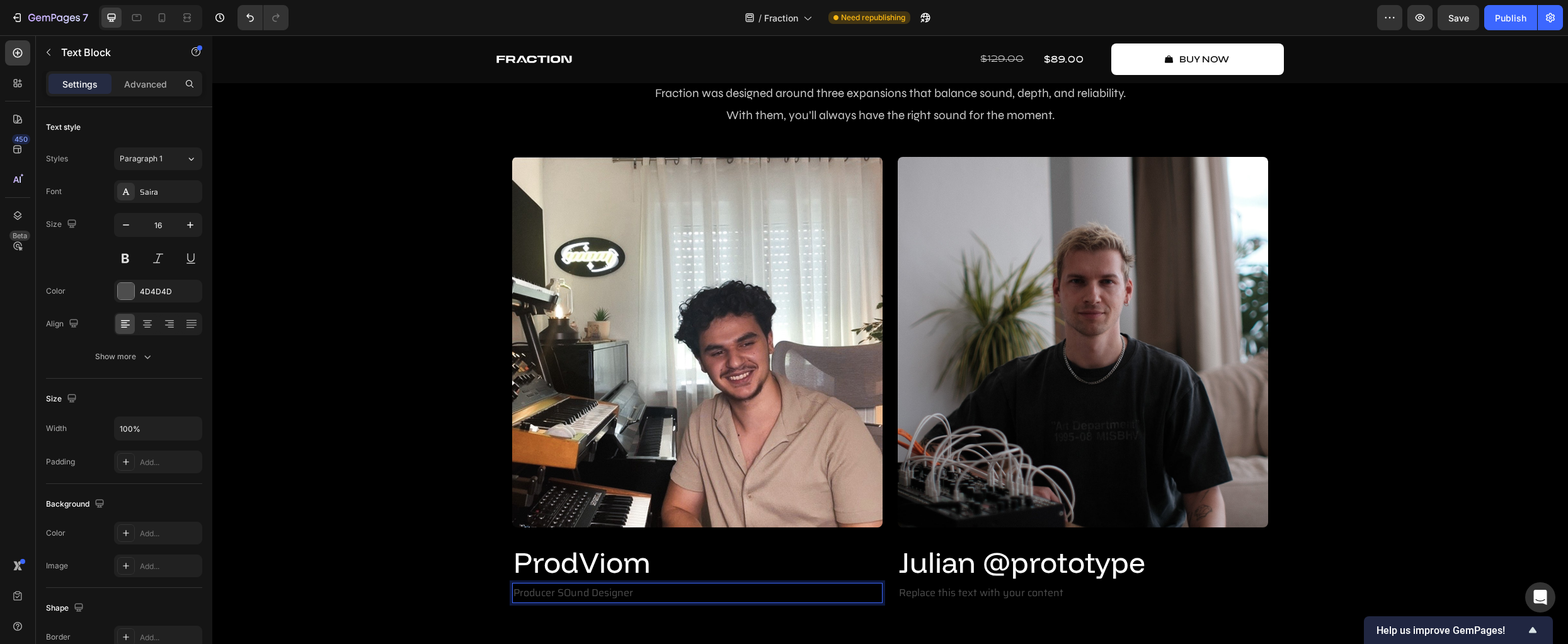
click at [566, 593] on p "Producer SOund Designer" at bounding box center [697, 592] width 368 height 18
click at [635, 590] on p "Producer Sound Designer" at bounding box center [697, 592] width 368 height 18
click at [432, 587] on div "Create Music Like Never Before Text Block 3 dimensions of fraction Heading Frac…" at bounding box center [889, 301] width 1337 height 604
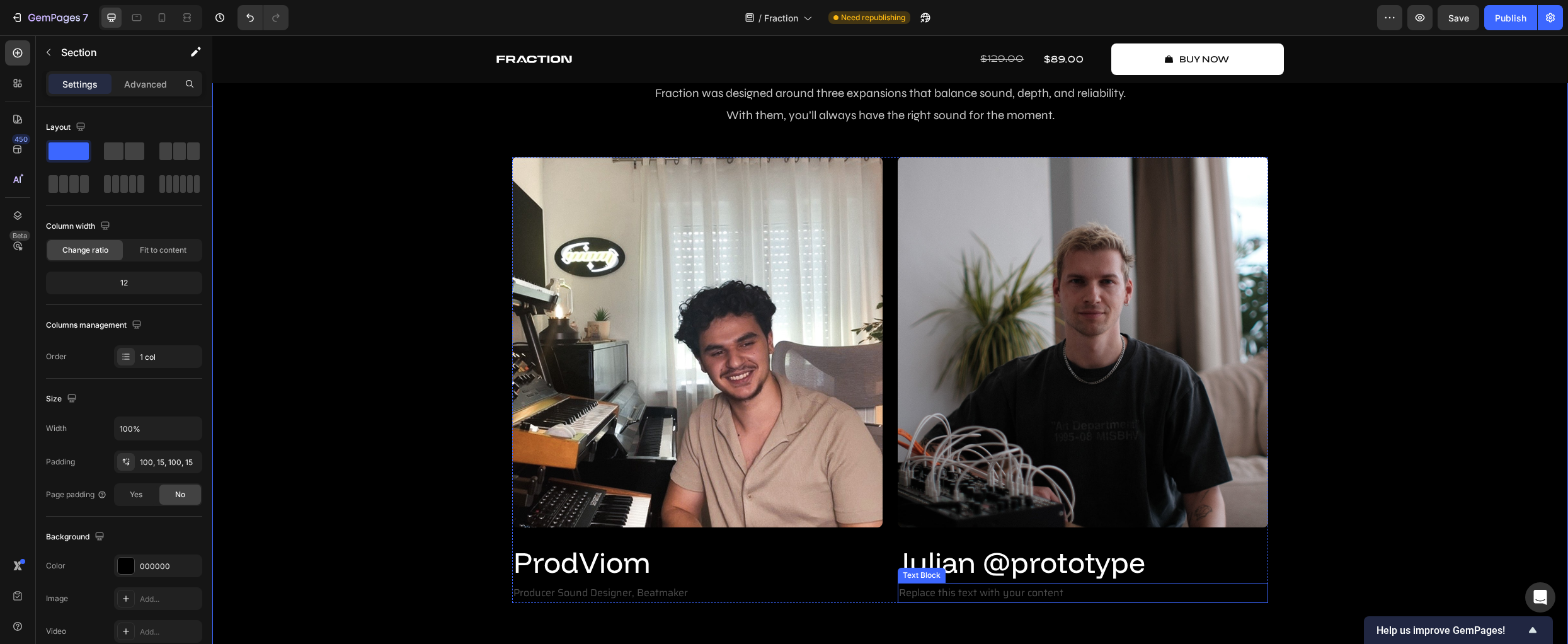
click at [938, 590] on div "Replace this text with your content" at bounding box center [1082, 592] width 370 height 21
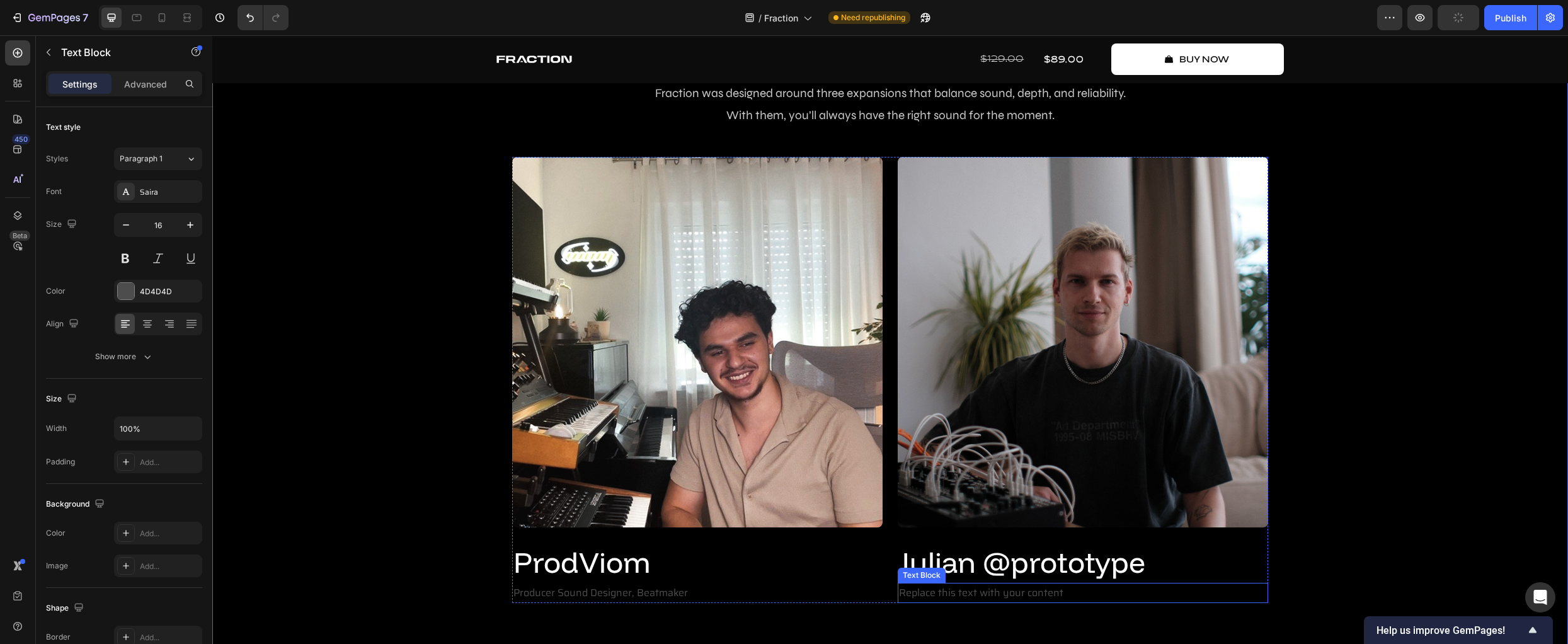
click at [938, 590] on div "Replace this text with your content" at bounding box center [1082, 592] width 370 height 21
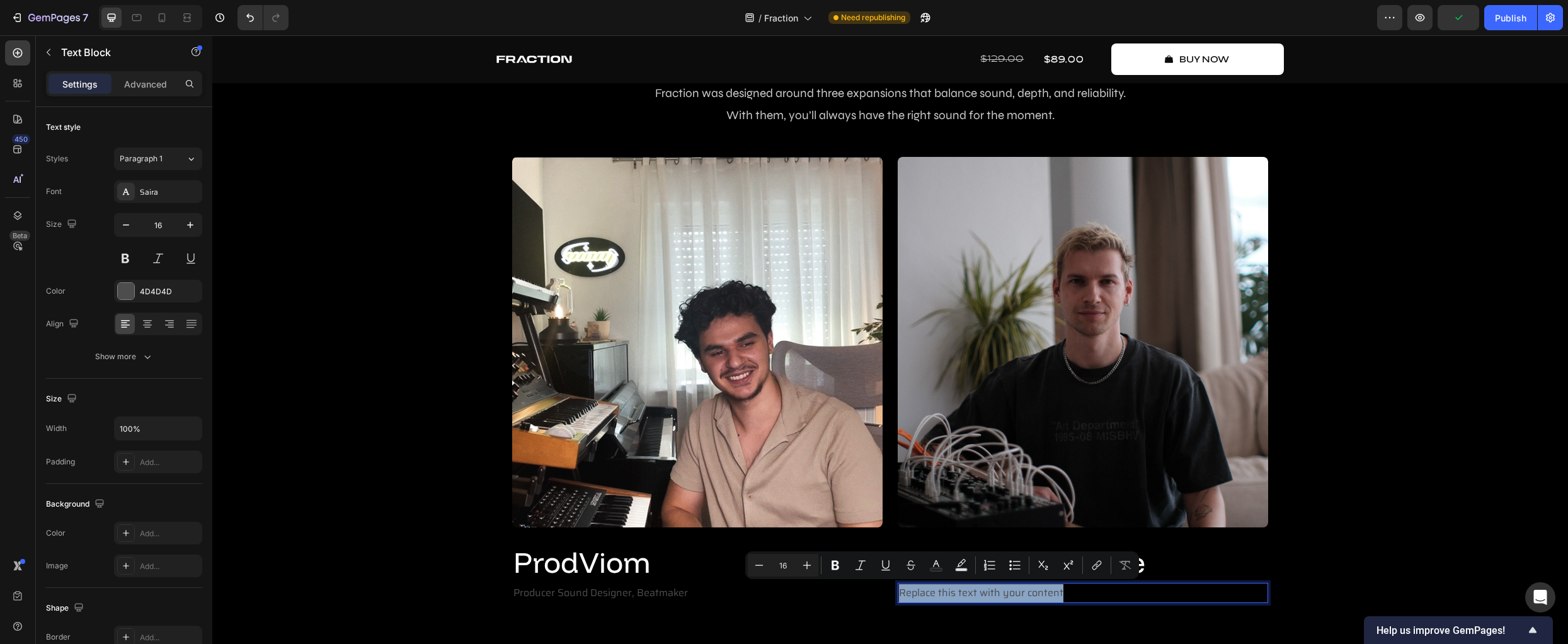
click at [938, 590] on p "Replace this text with your content" at bounding box center [1083, 592] width 368 height 18
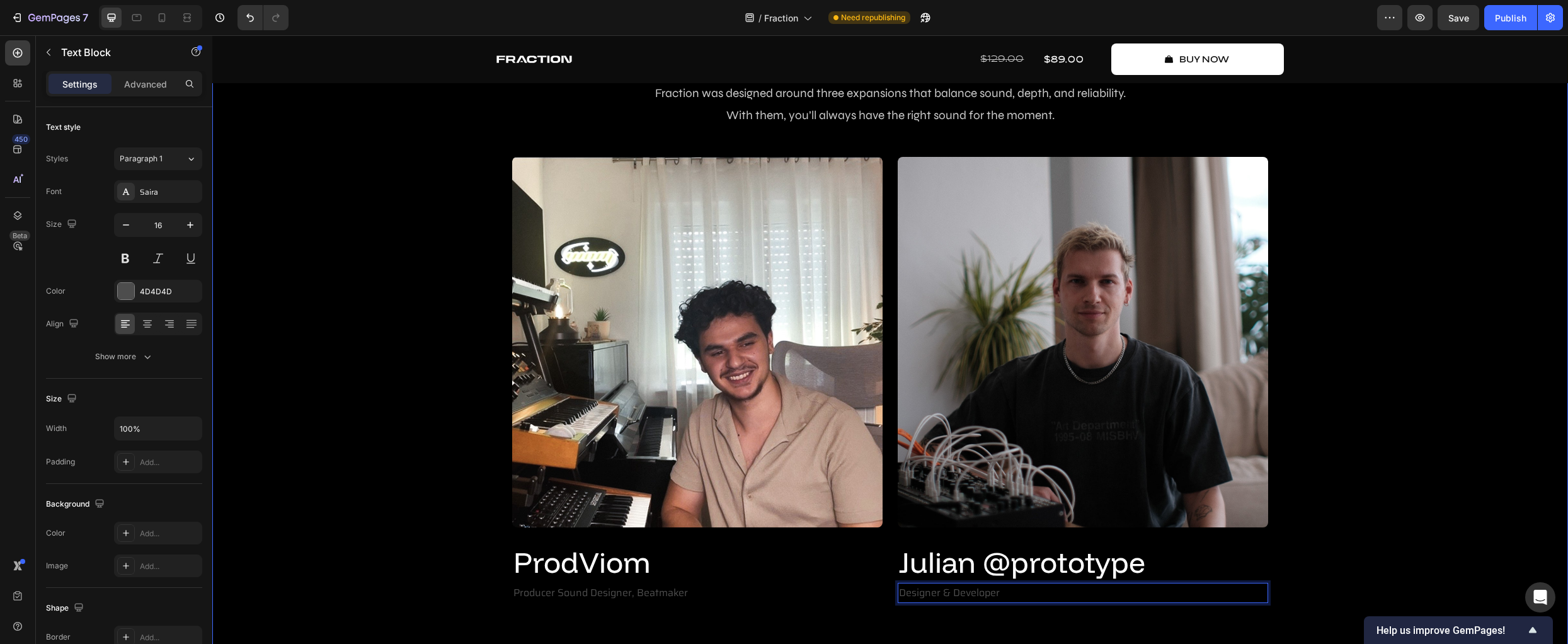
click at [1446, 550] on div "Create Music Like Never Before Text Block 3 dimensions of fraction Heading Frac…" at bounding box center [889, 301] width 1337 height 604
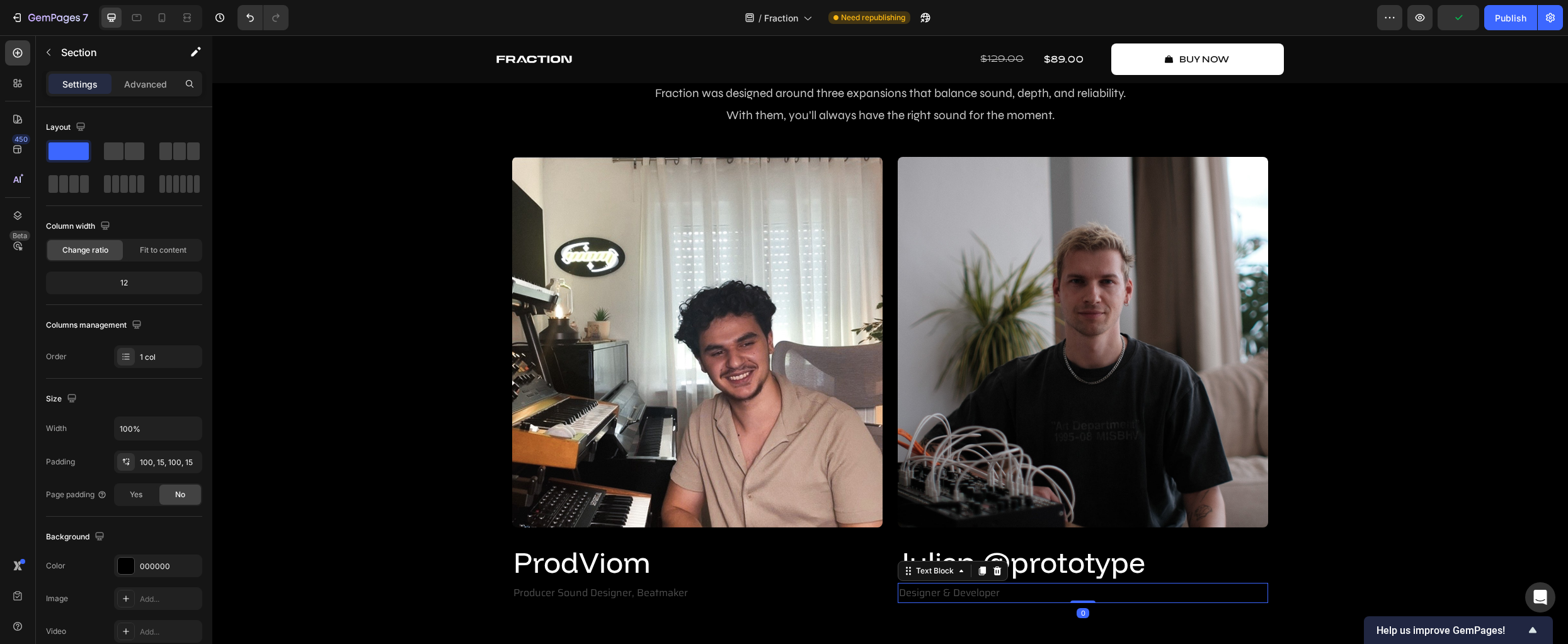
click at [960, 592] on p "Designer & Developer" at bounding box center [1083, 592] width 368 height 18
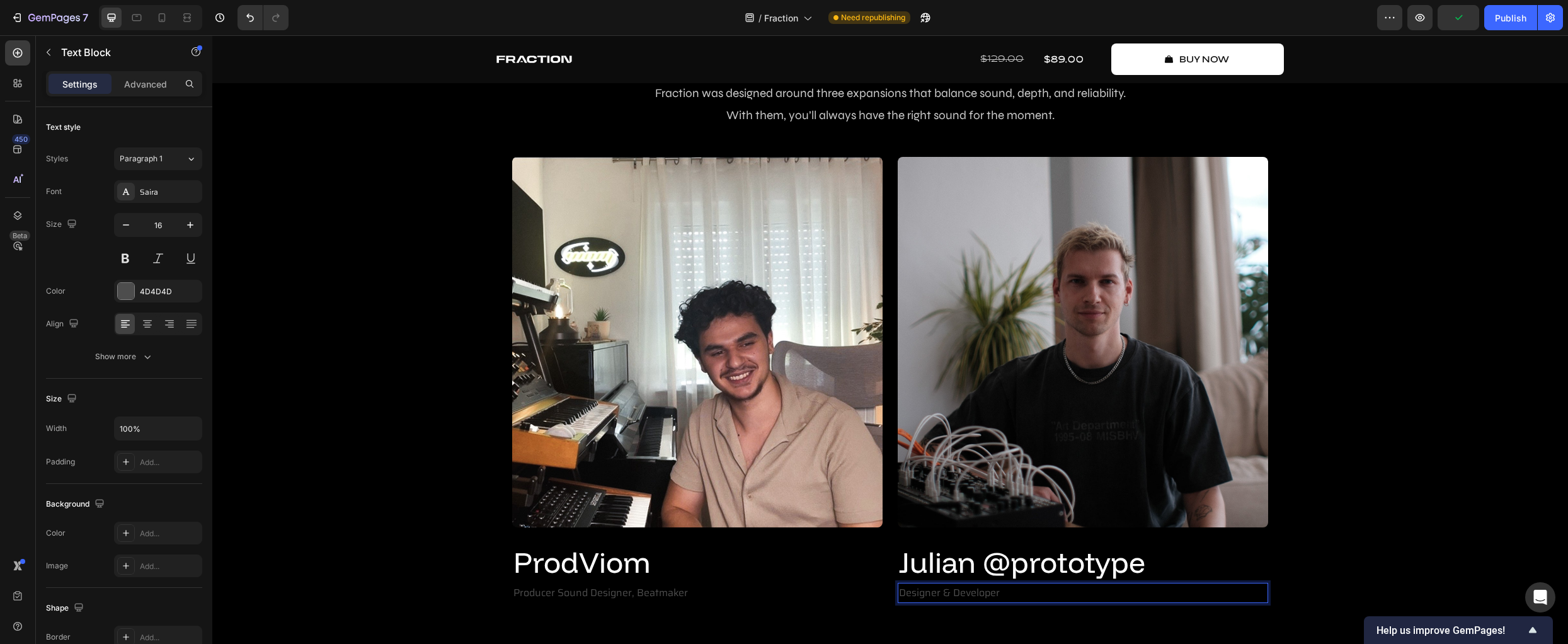
click at [936, 594] on p "Designer & Developer" at bounding box center [1083, 592] width 368 height 18
click at [907, 595] on p "Designer & Developer" at bounding box center [1083, 592] width 368 height 18
click at [899, 594] on p "Designer & Developer" at bounding box center [1083, 592] width 368 height 18
click at [1376, 478] on div "Create Music Like Never Before Text Block 3 dimensions of fraction Heading Frac…" at bounding box center [889, 301] width 1337 height 604
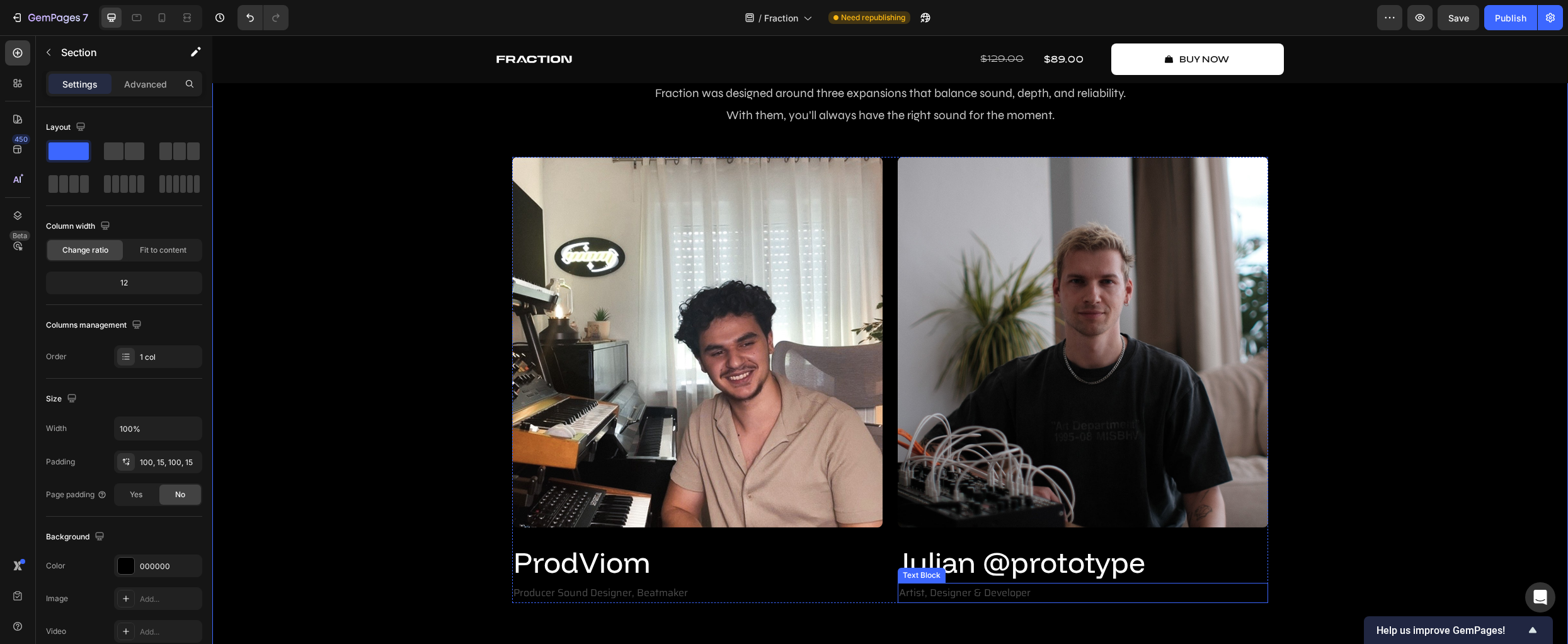
click at [939, 596] on p "Artist, Designer & Developer" at bounding box center [1083, 592] width 368 height 18
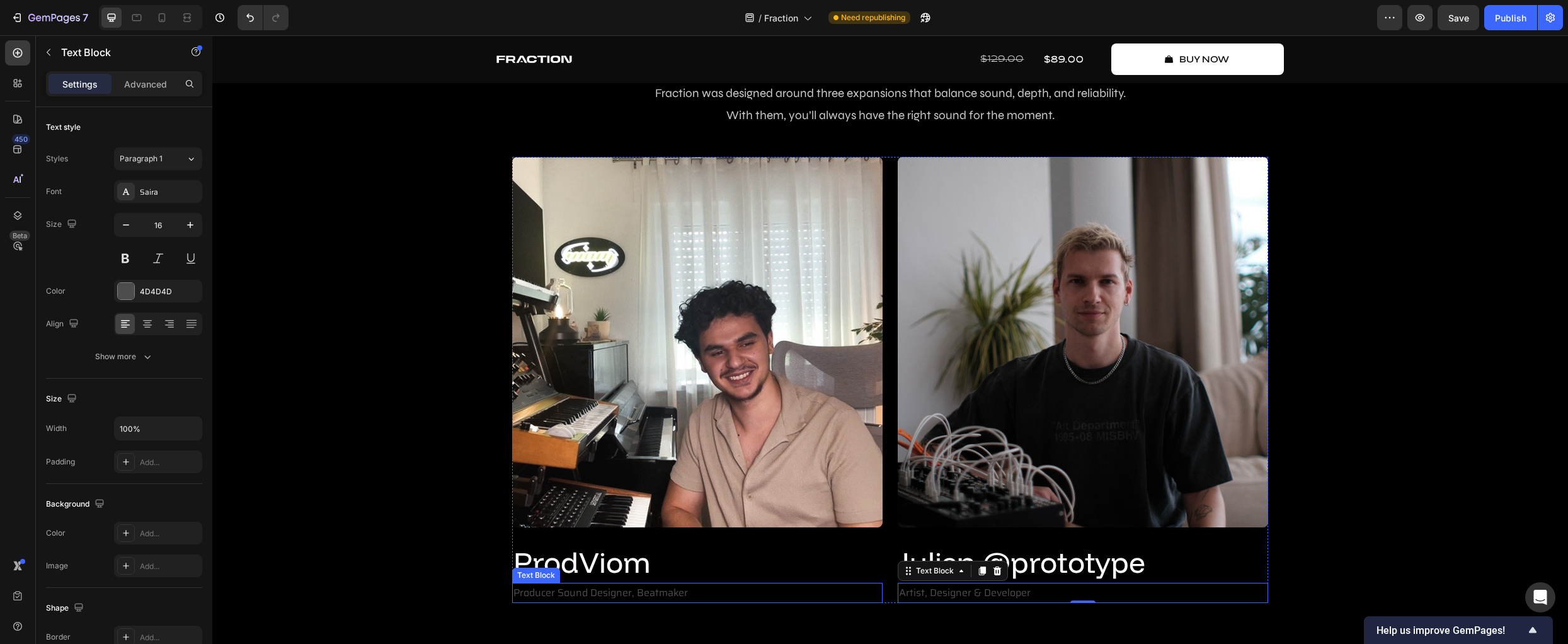
click at [575, 594] on p "Producer Sound Designer, Beatmaker" at bounding box center [697, 592] width 368 height 18
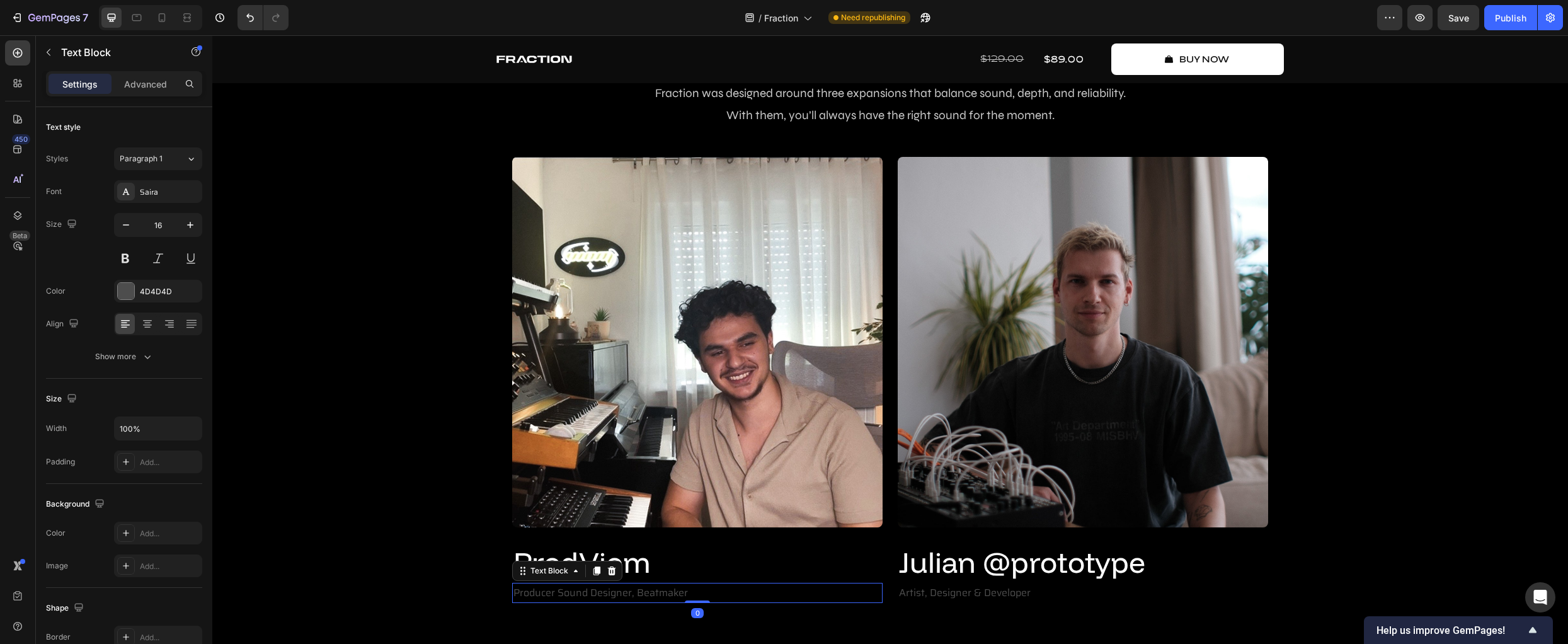
click at [554, 590] on p "Producer Sound Designer, Beatmaker" at bounding box center [697, 592] width 368 height 18
click at [629, 594] on p "Producer, Sound Designer, Beatmaker" at bounding box center [697, 592] width 368 height 18
drag, startPoint x: 1432, startPoint y: 490, endPoint x: 1439, endPoint y: 497, distance: 9.9
click at [1433, 492] on div "Create Music Like Never Before Text Block 3 dimensions of fraction Heading Frac…" at bounding box center [889, 301] width 1337 height 604
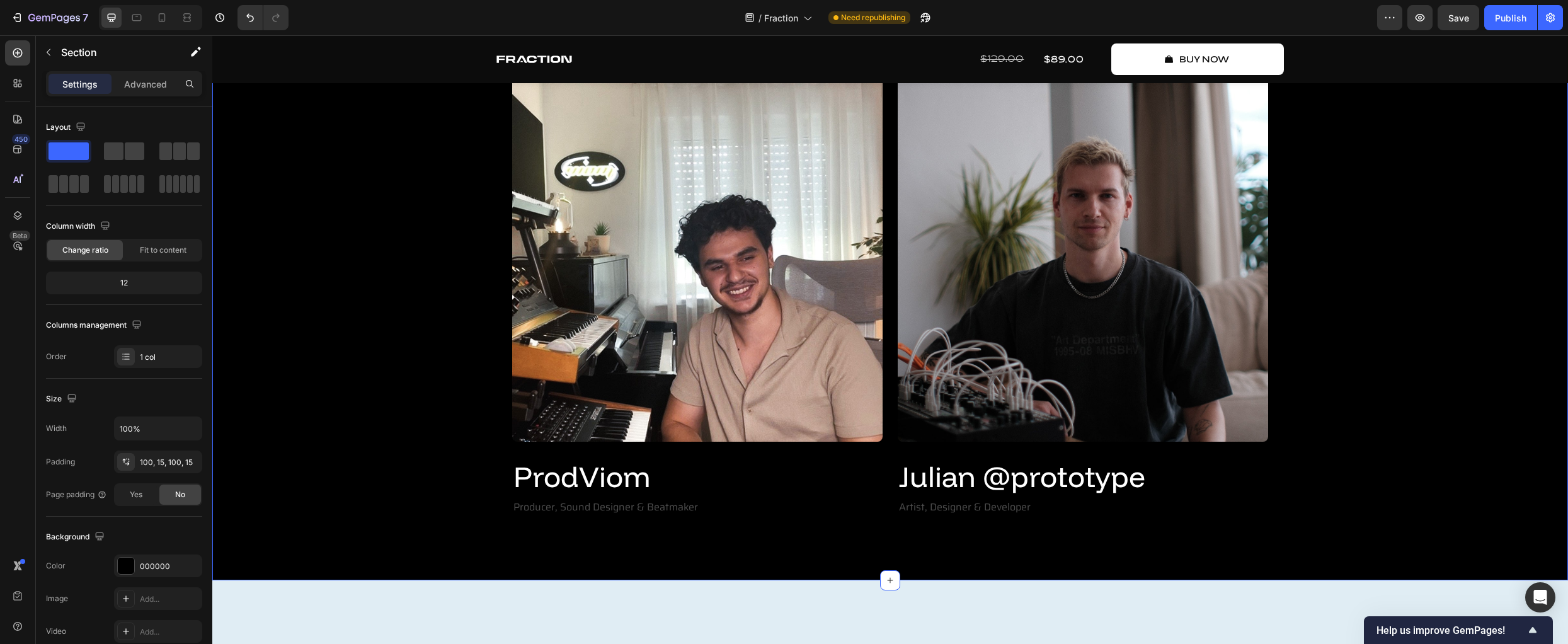
scroll to position [2888, 0]
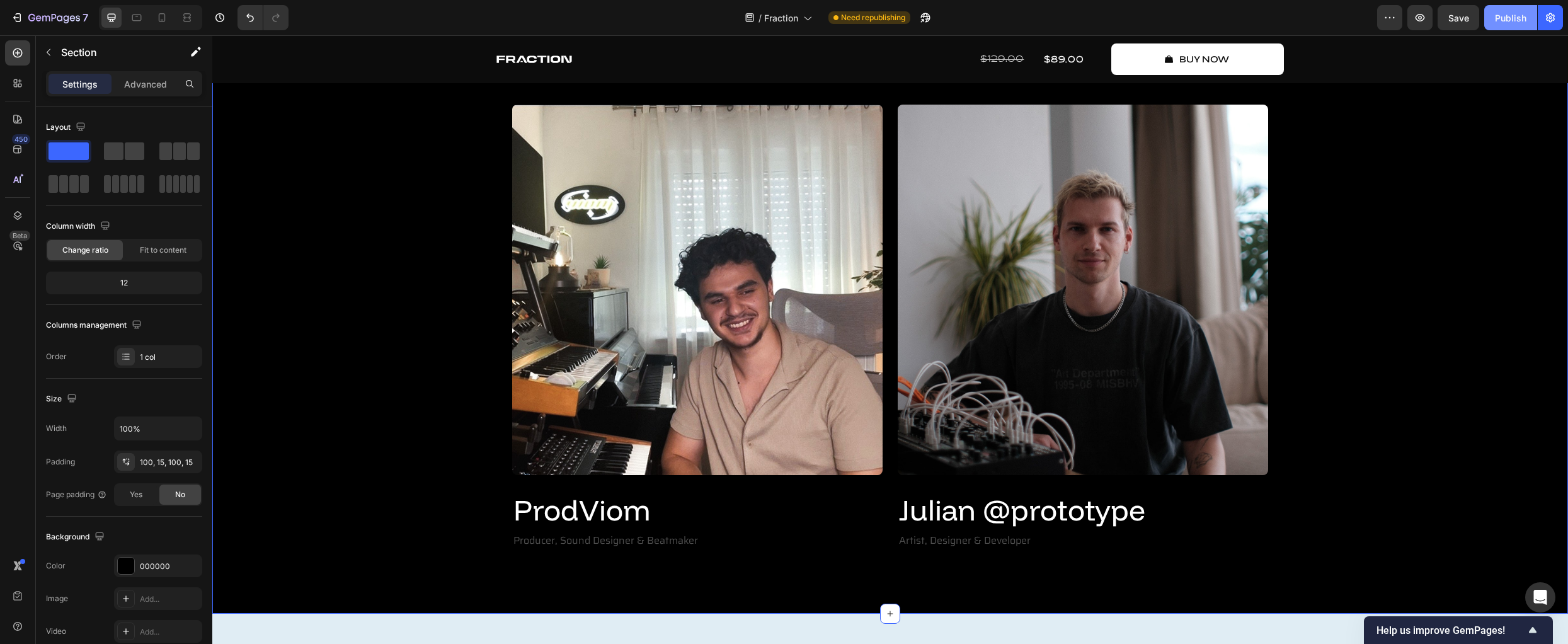
click at [1504, 17] on div "Publish" at bounding box center [1510, 17] width 32 height 13
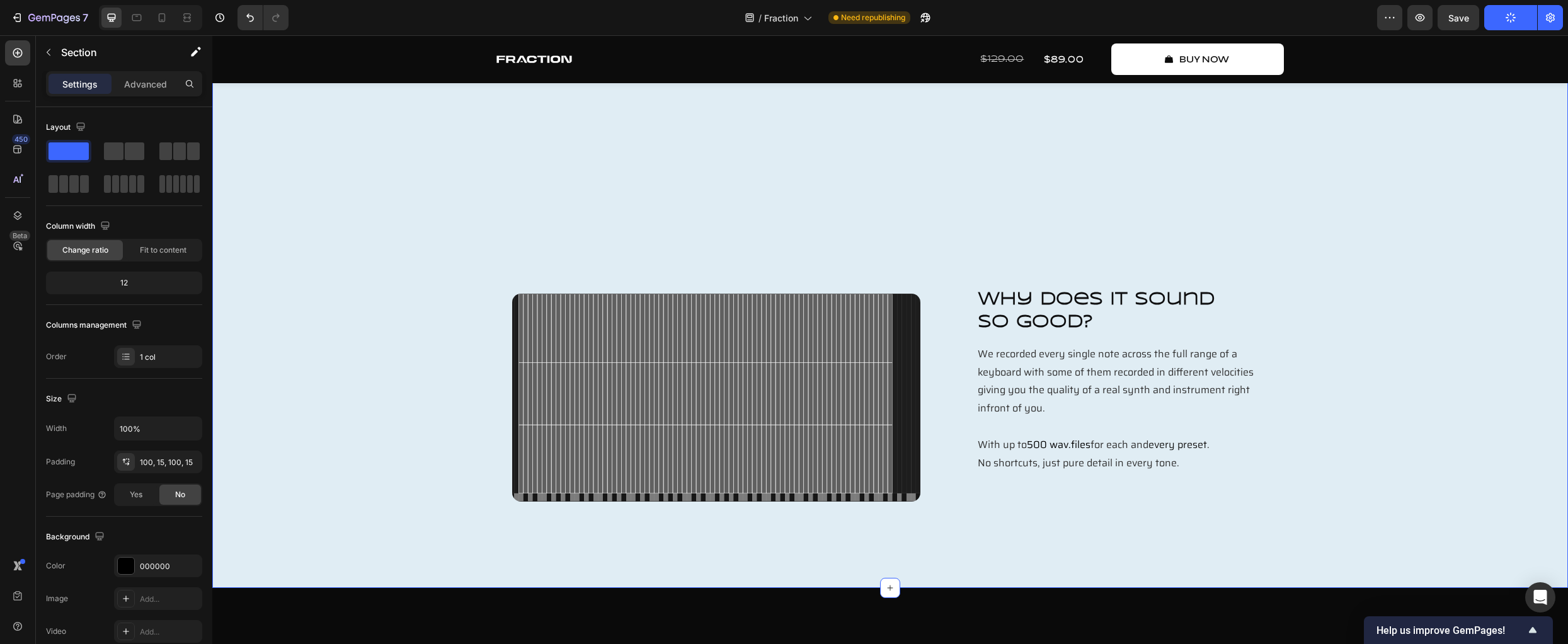
scroll to position [3493, 0]
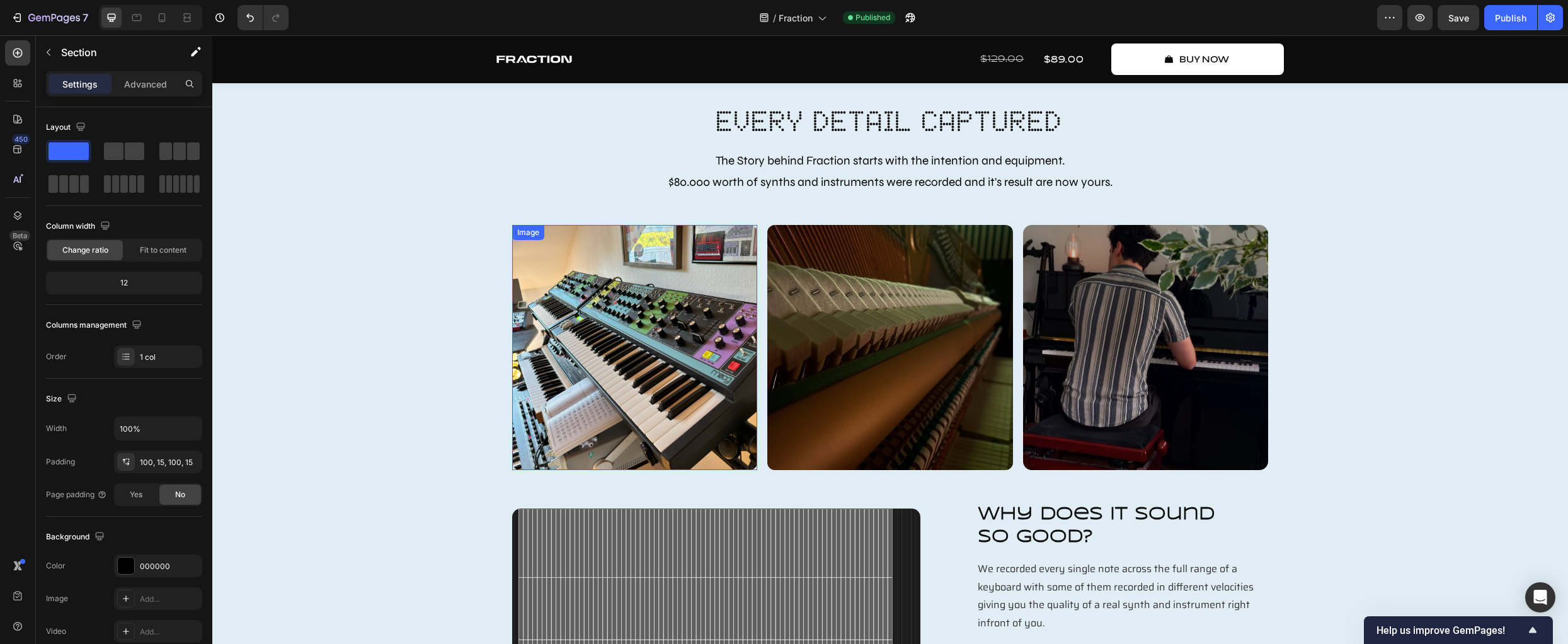
click at [682, 295] on img at bounding box center [634, 347] width 245 height 245
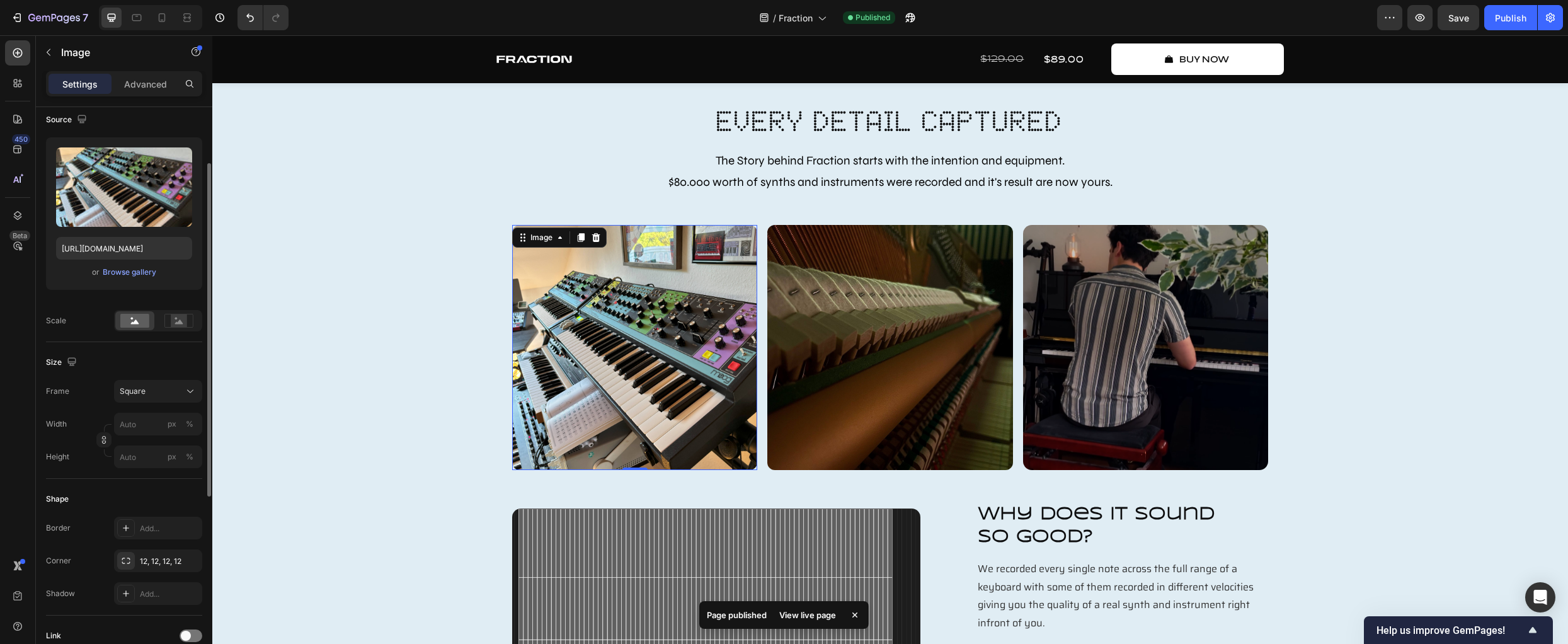
scroll to position [0, 0]
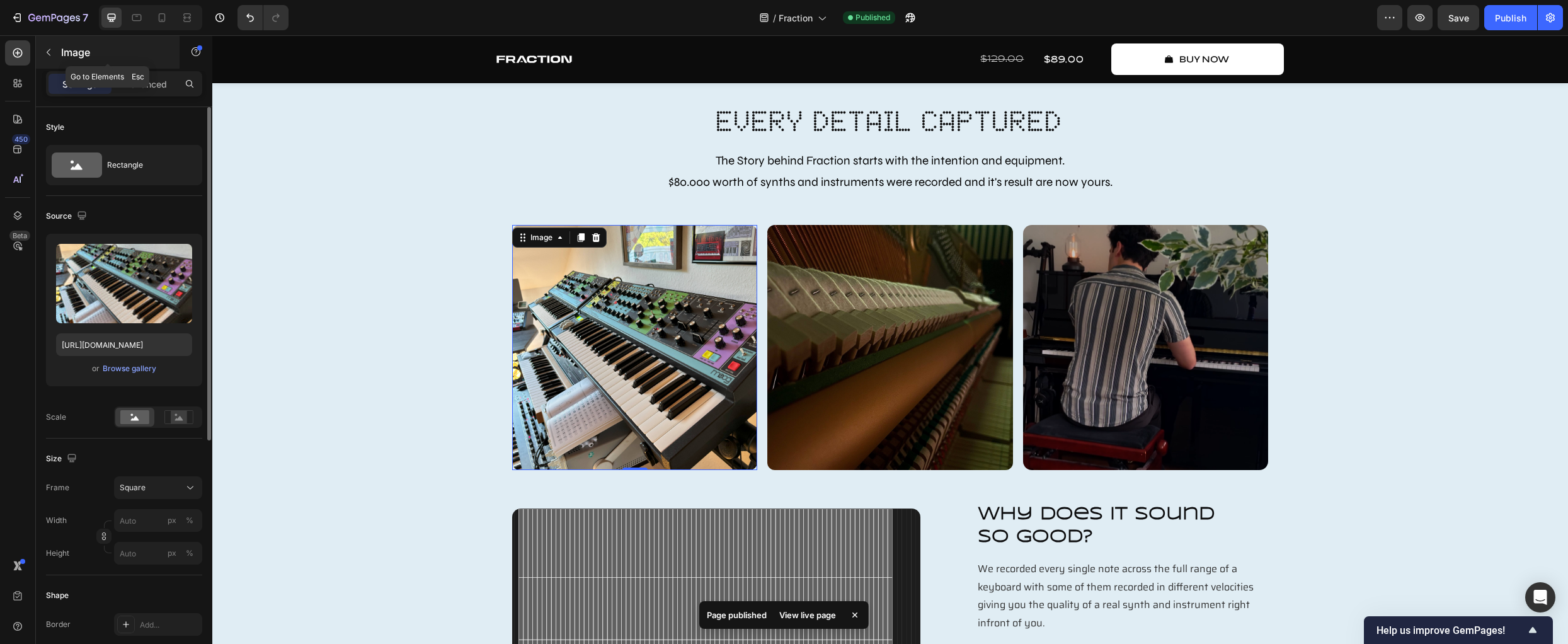
click at [47, 47] on button "button" at bounding box center [49, 53] width 20 height 20
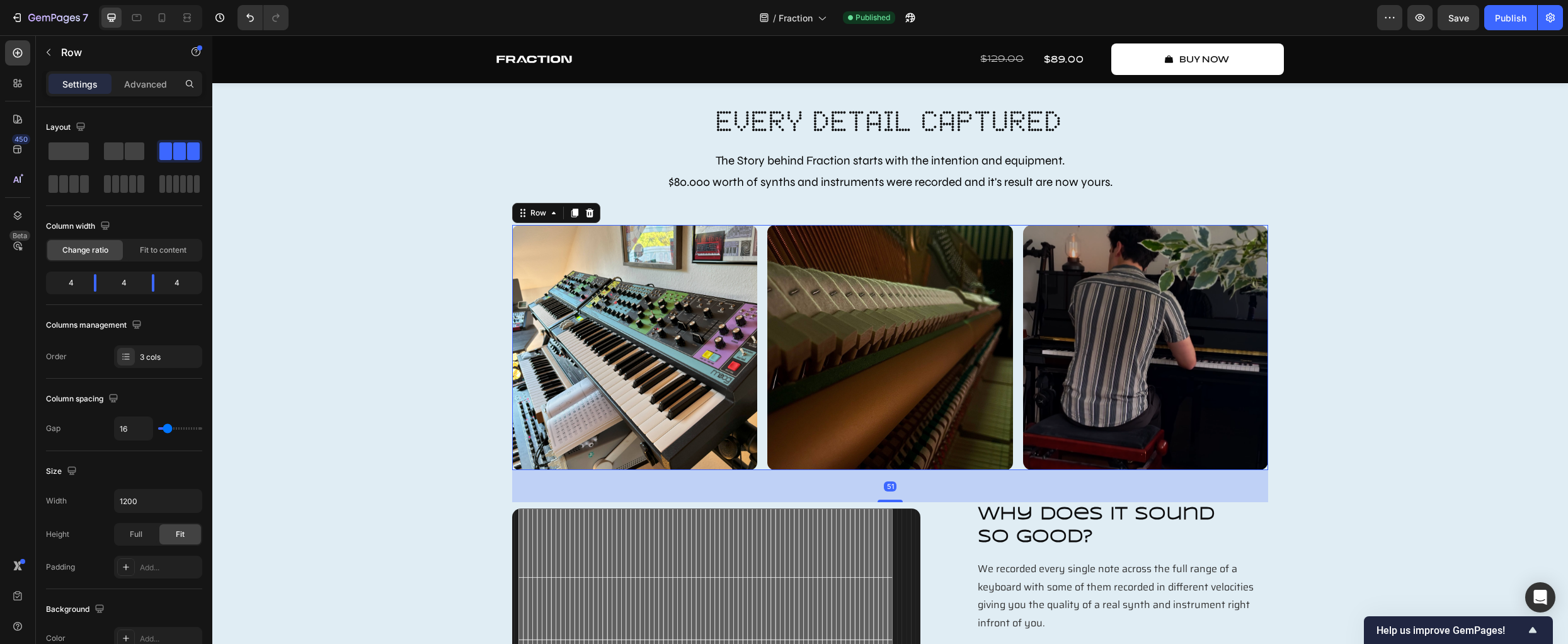
click at [756, 249] on div "Image Image Image Image Image Image Image Image Image Carousel Image Image Imag…" at bounding box center [890, 347] width 756 height 245
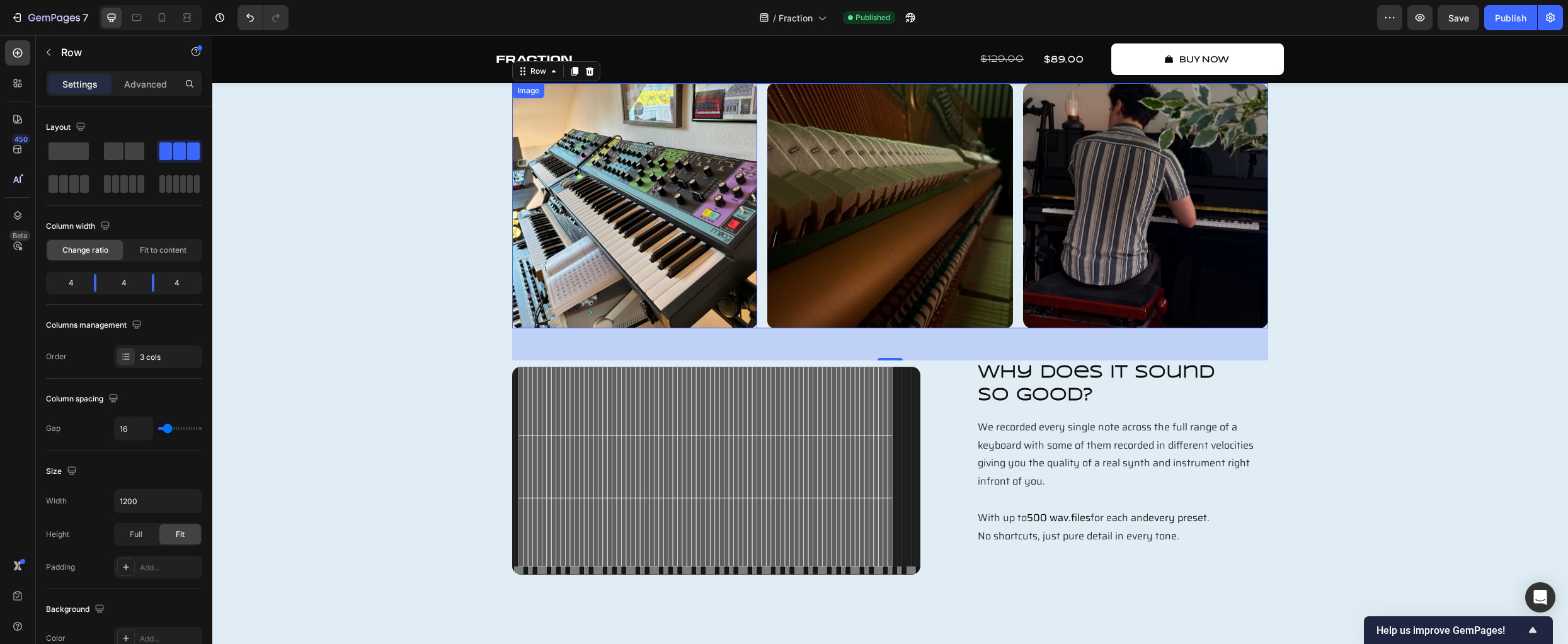
scroll to position [3450, 0]
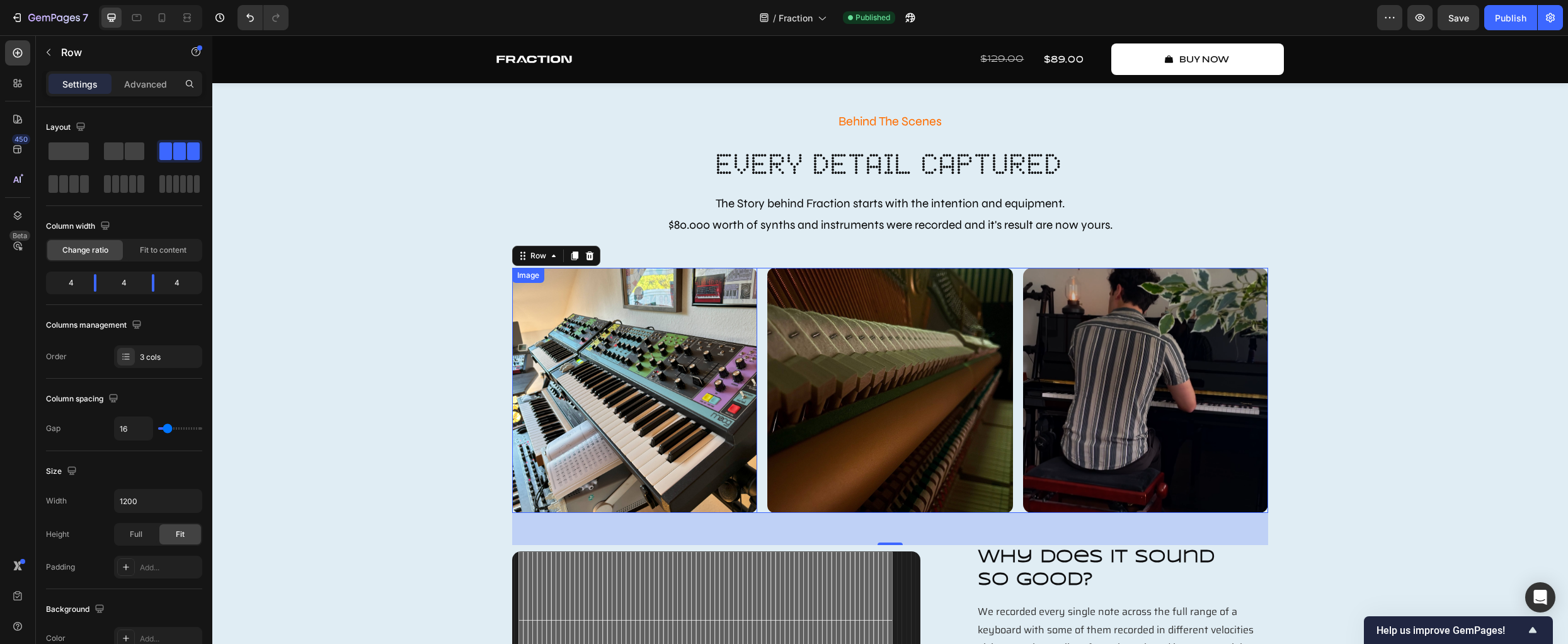
click at [635, 395] on img at bounding box center [634, 390] width 245 height 245
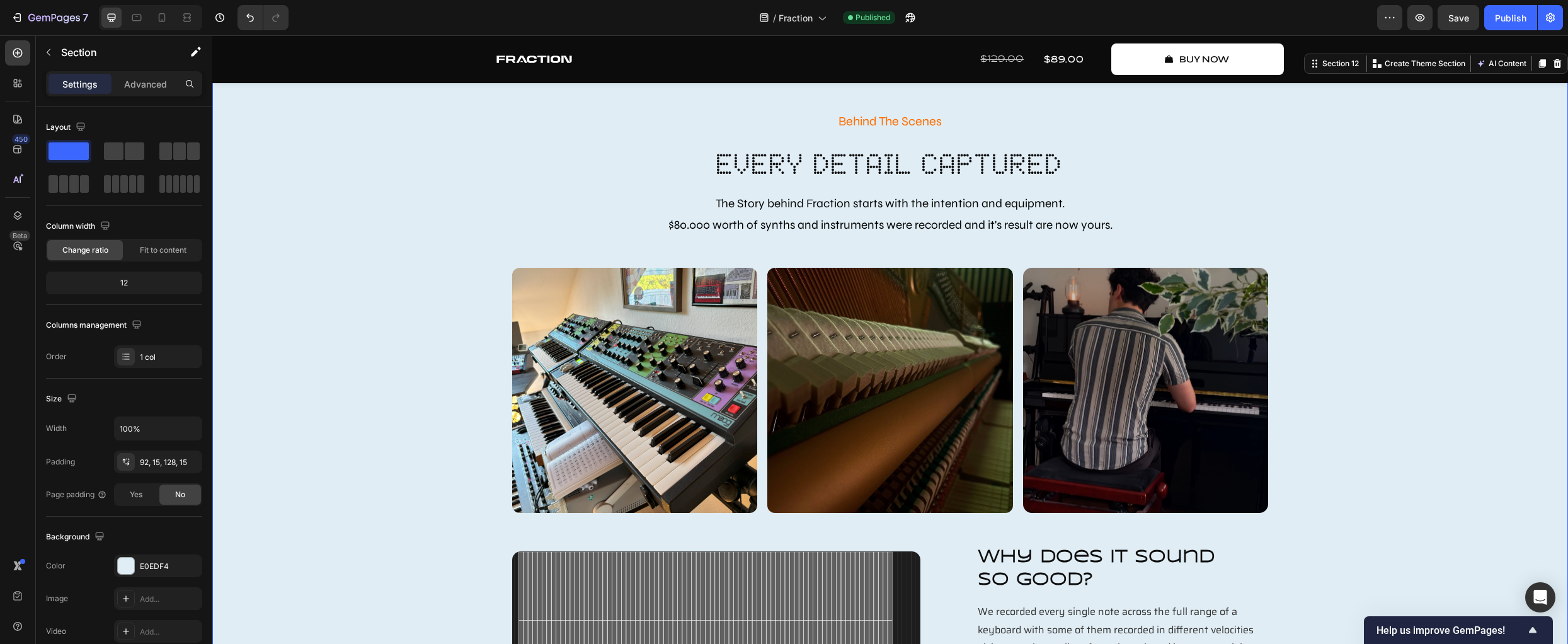
click at [378, 399] on div "Behind The Scenes Text Block every detail captured Heading The Story behind Fra…" at bounding box center [889, 437] width 1337 height 656
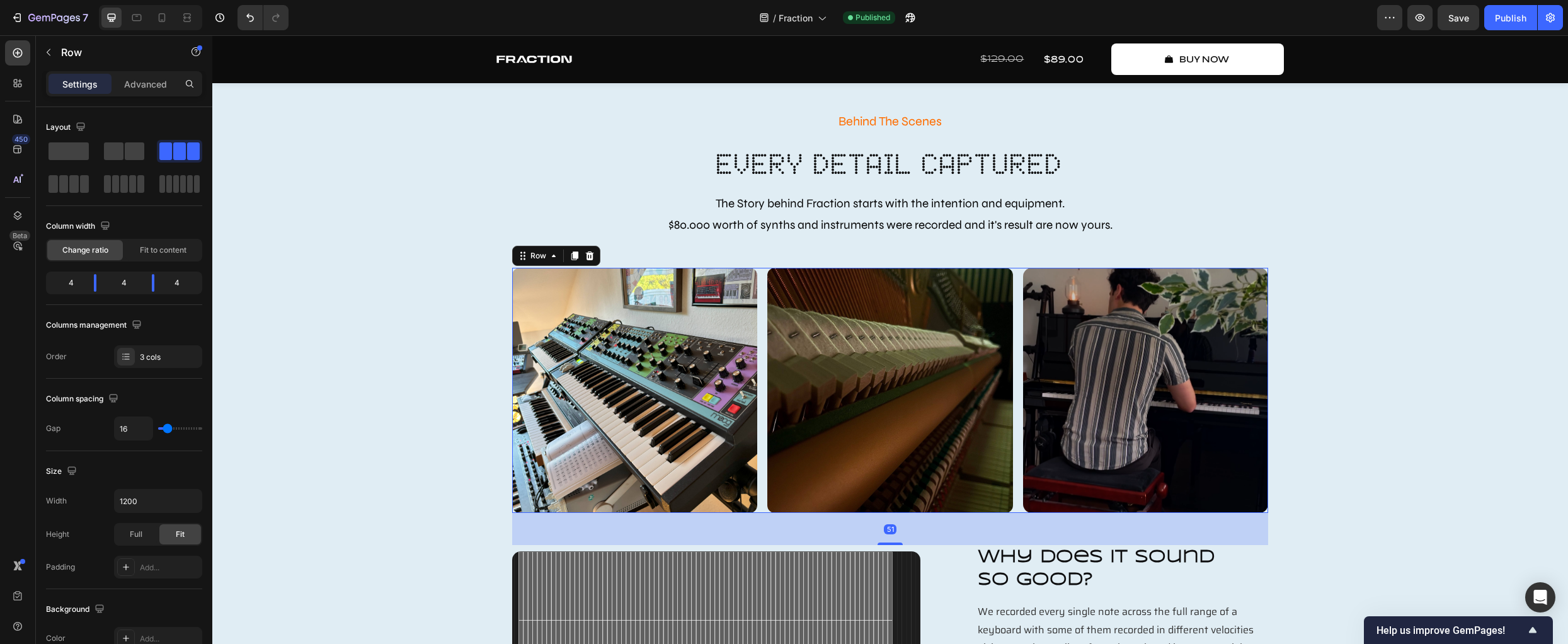
click at [756, 285] on div "Image Image Image Image Image Image Image Image Image Carousel Image Image Imag…" at bounding box center [890, 390] width 756 height 245
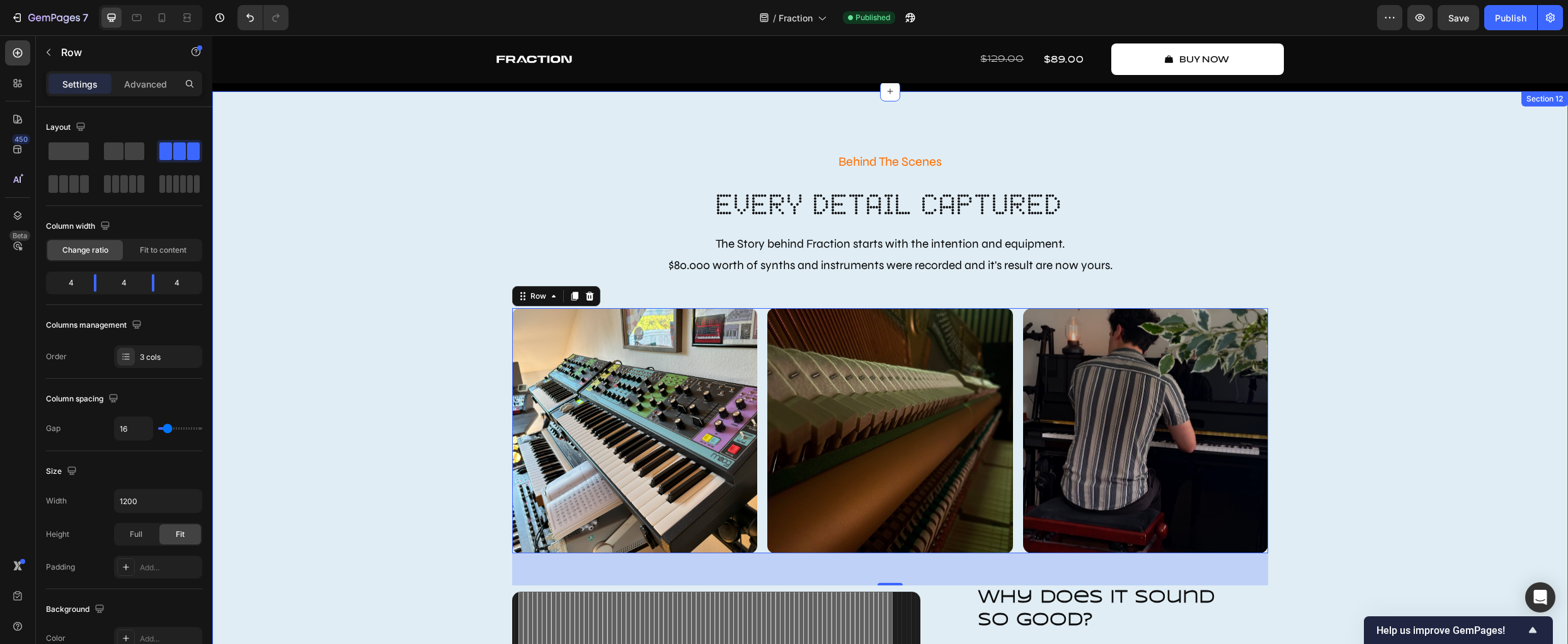
scroll to position [3405, 0]
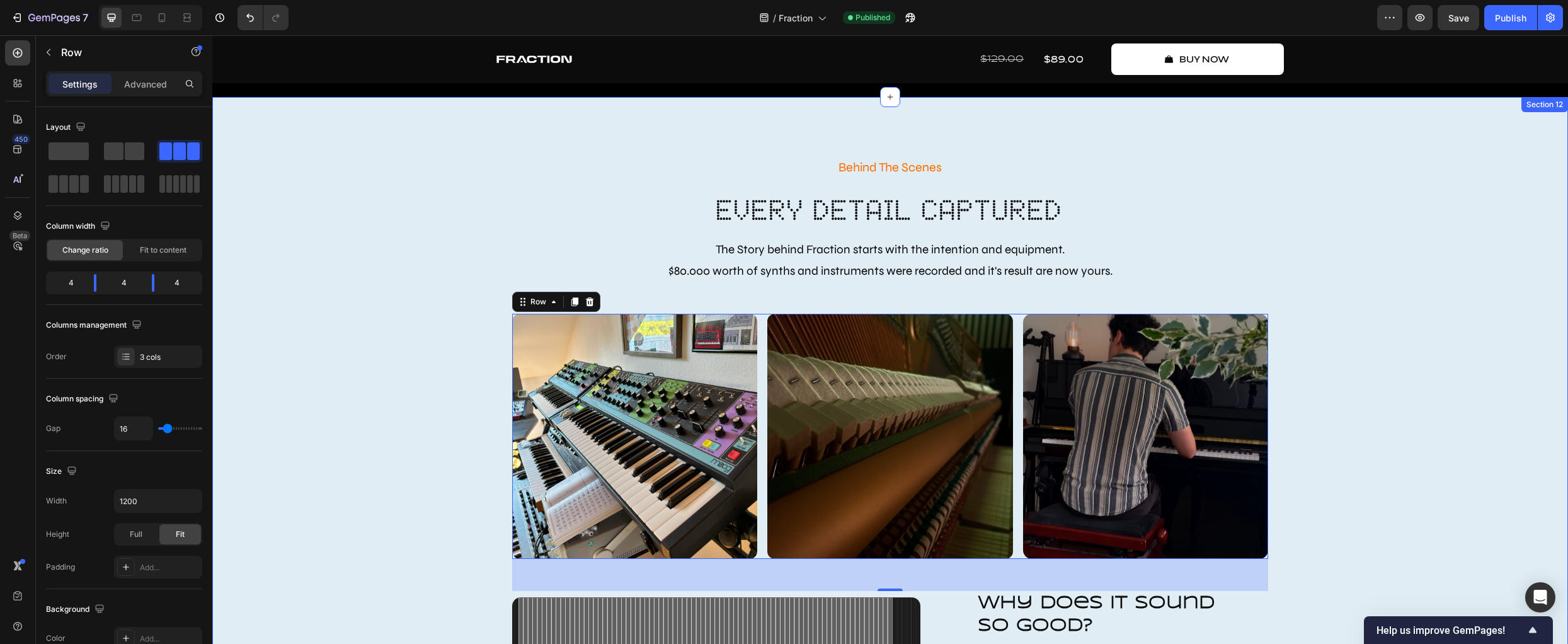
click at [1365, 439] on div "Behind The Scenes Text Block every detail captured Heading The Story behind Fra…" at bounding box center [889, 482] width 1337 height 656
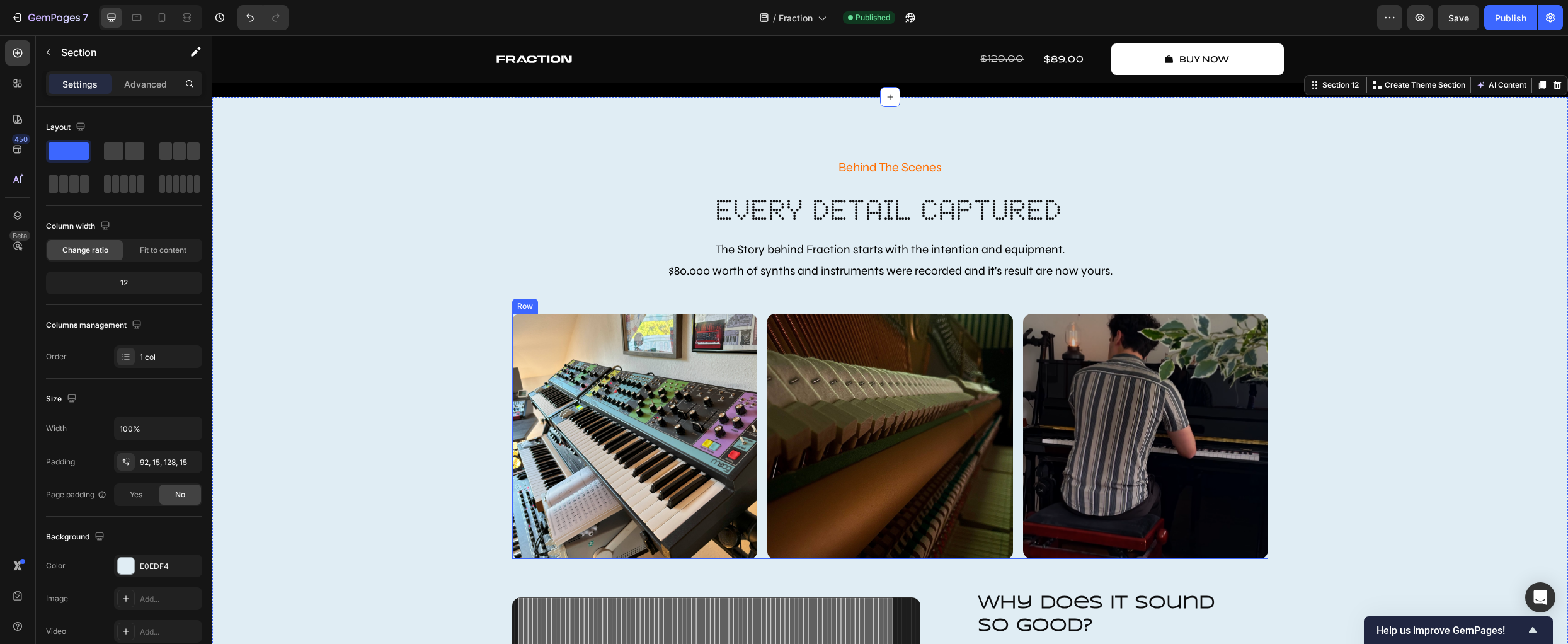
click at [757, 342] on div "Image Image Image Image Image Image Image Image Image Carousel Image Image Imag…" at bounding box center [890, 436] width 756 height 245
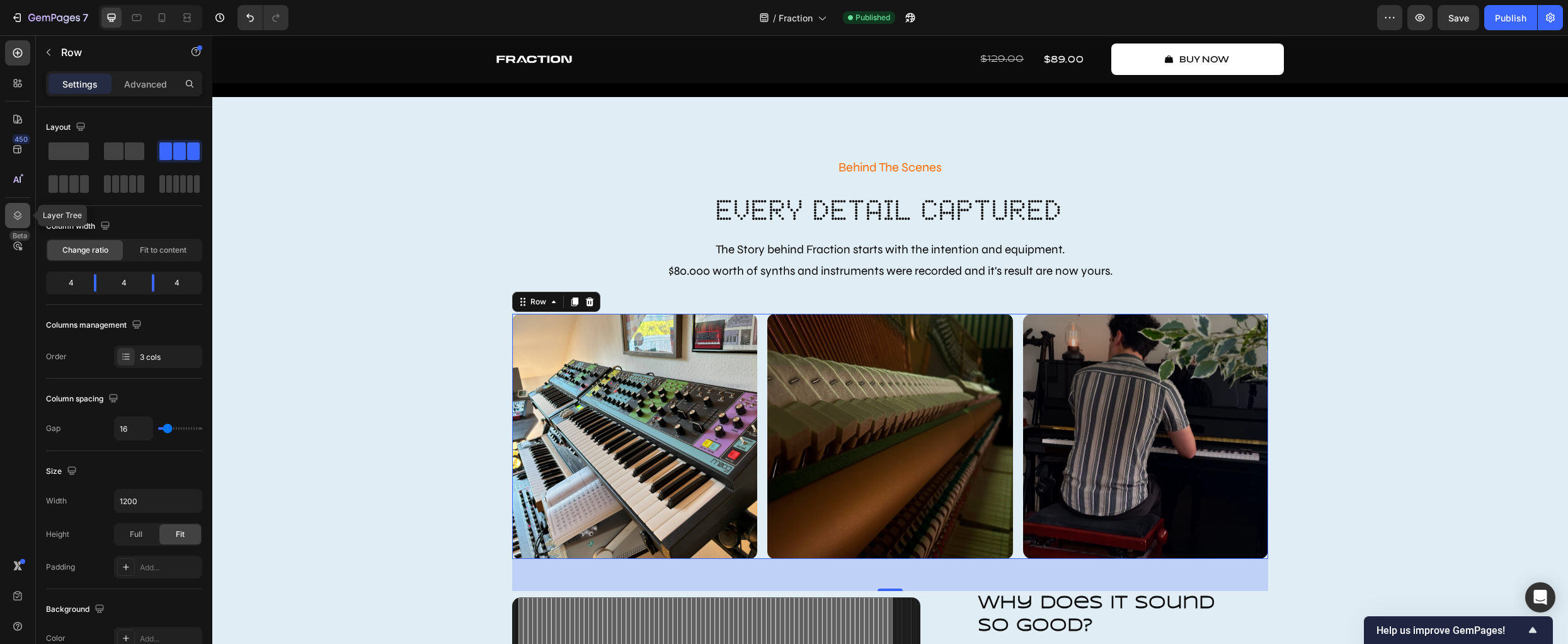
click at [21, 211] on icon at bounding box center [17, 215] width 13 height 13
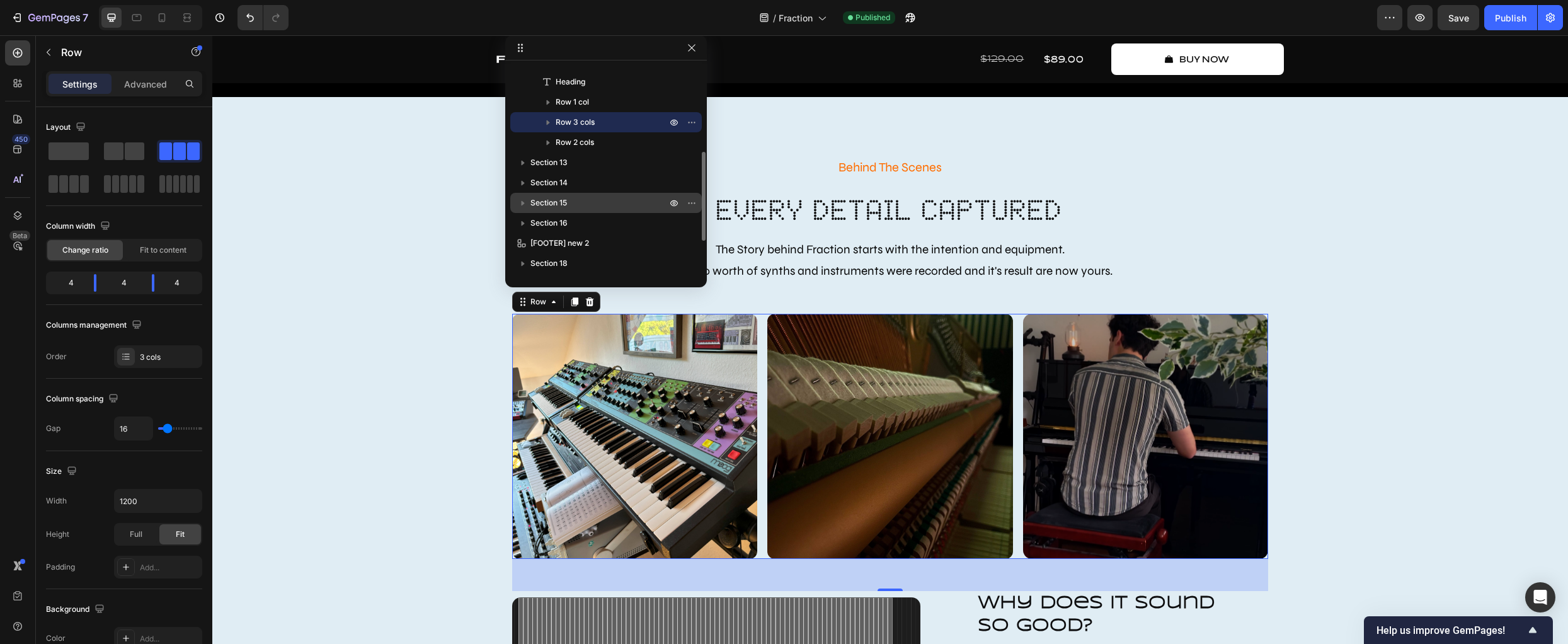
scroll to position [189, 0]
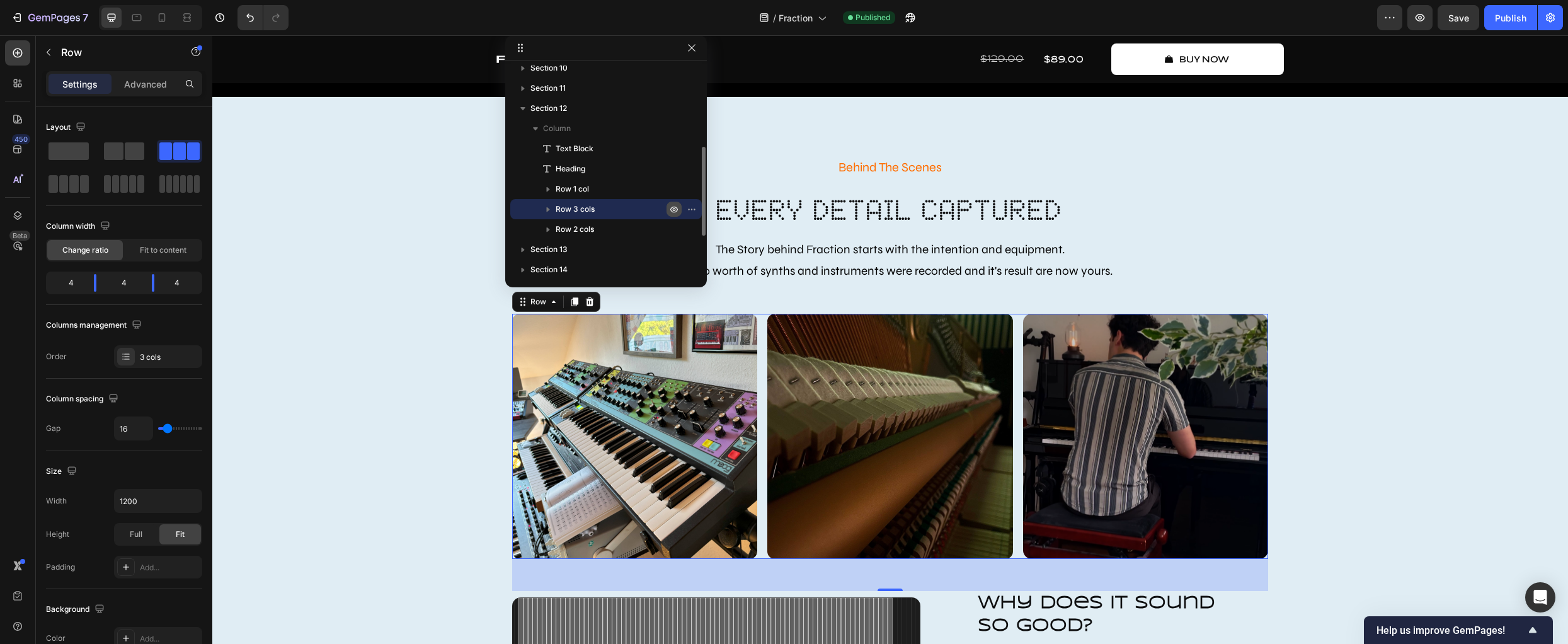
click at [672, 206] on icon "button" at bounding box center [674, 209] width 10 height 10
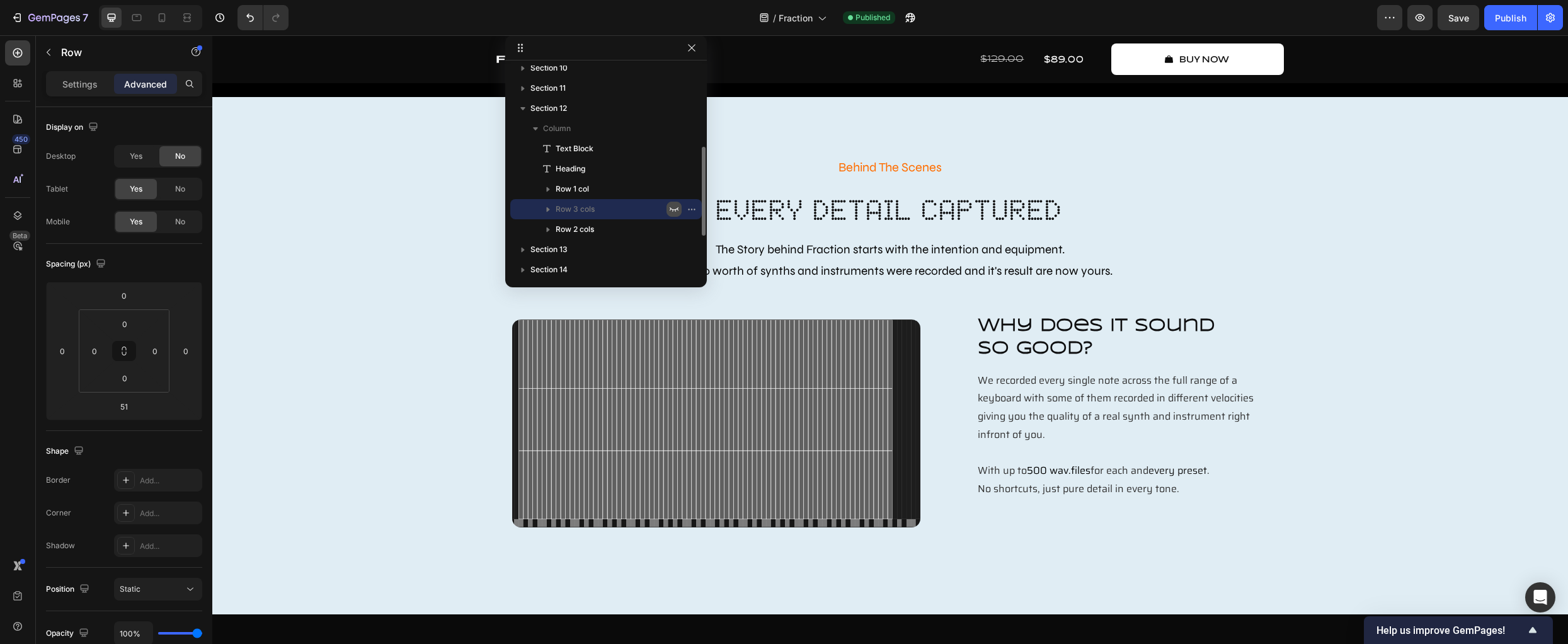
click at [671, 207] on icon "button" at bounding box center [674, 209] width 10 height 10
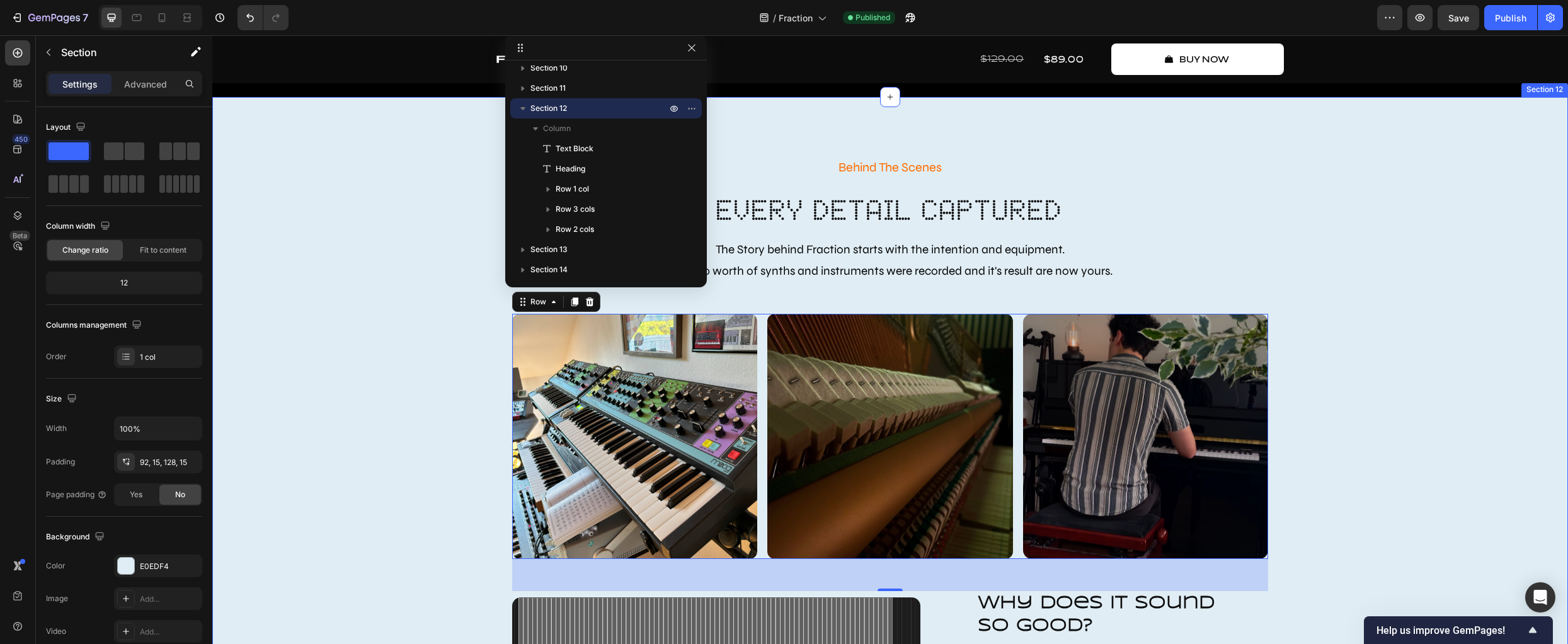
click at [1405, 282] on div "Behind The Scenes Text Block every detail captured Heading The Story behind Fra…" at bounding box center [889, 482] width 1337 height 656
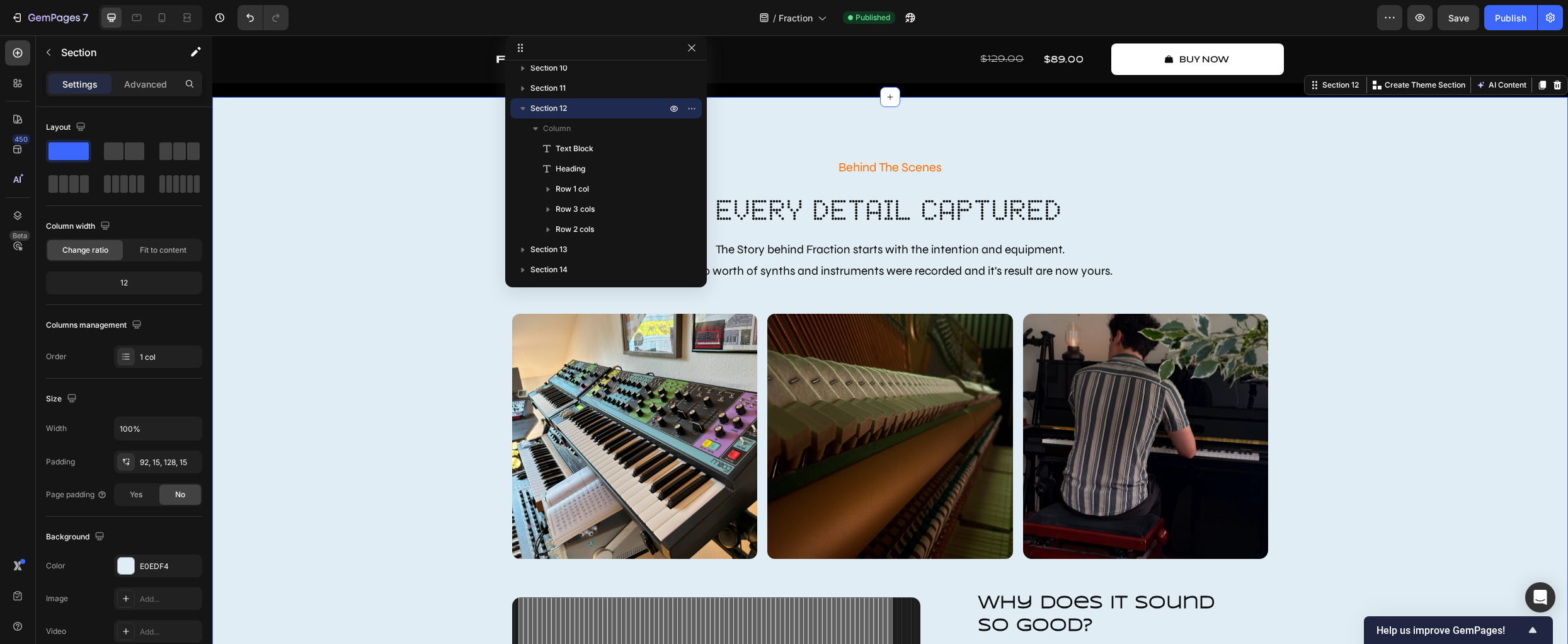
click at [299, 317] on div "Behind The Scenes Text Block every detail captured Heading The Story behind Fra…" at bounding box center [889, 482] width 1337 height 656
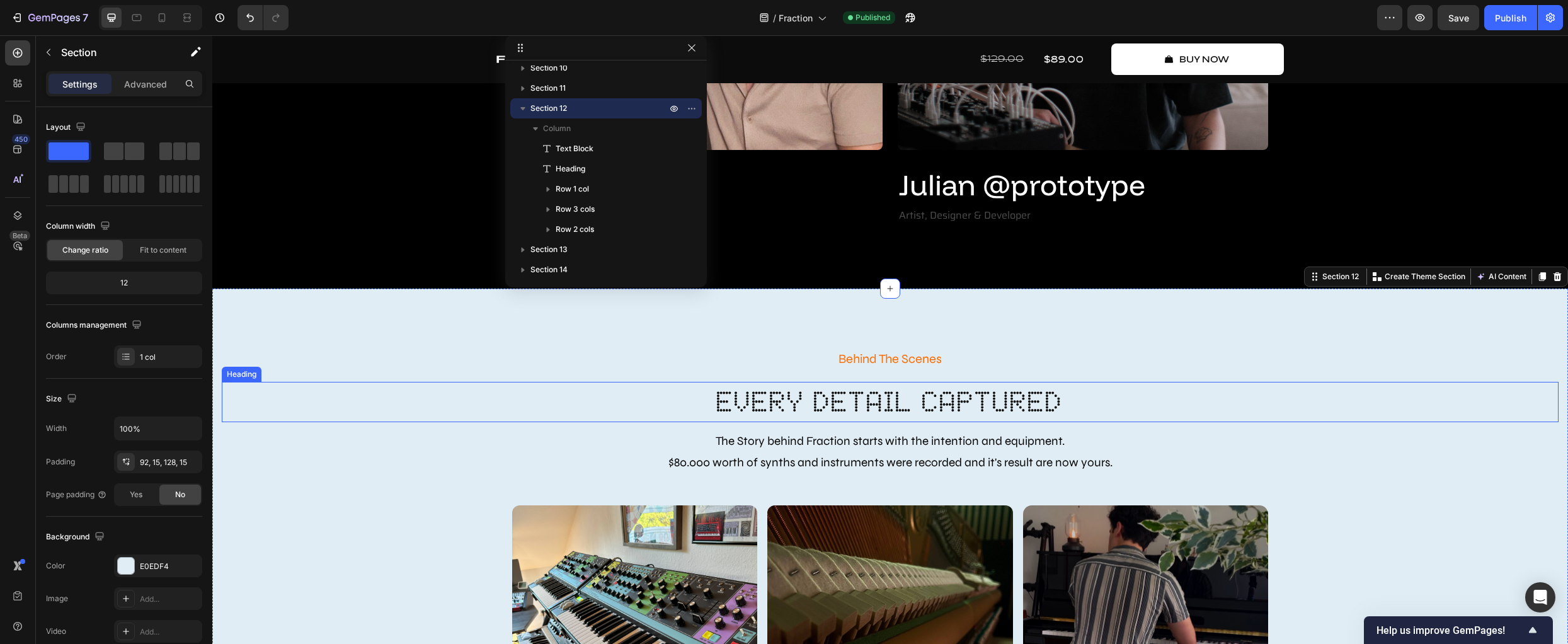
scroll to position [3209, 0]
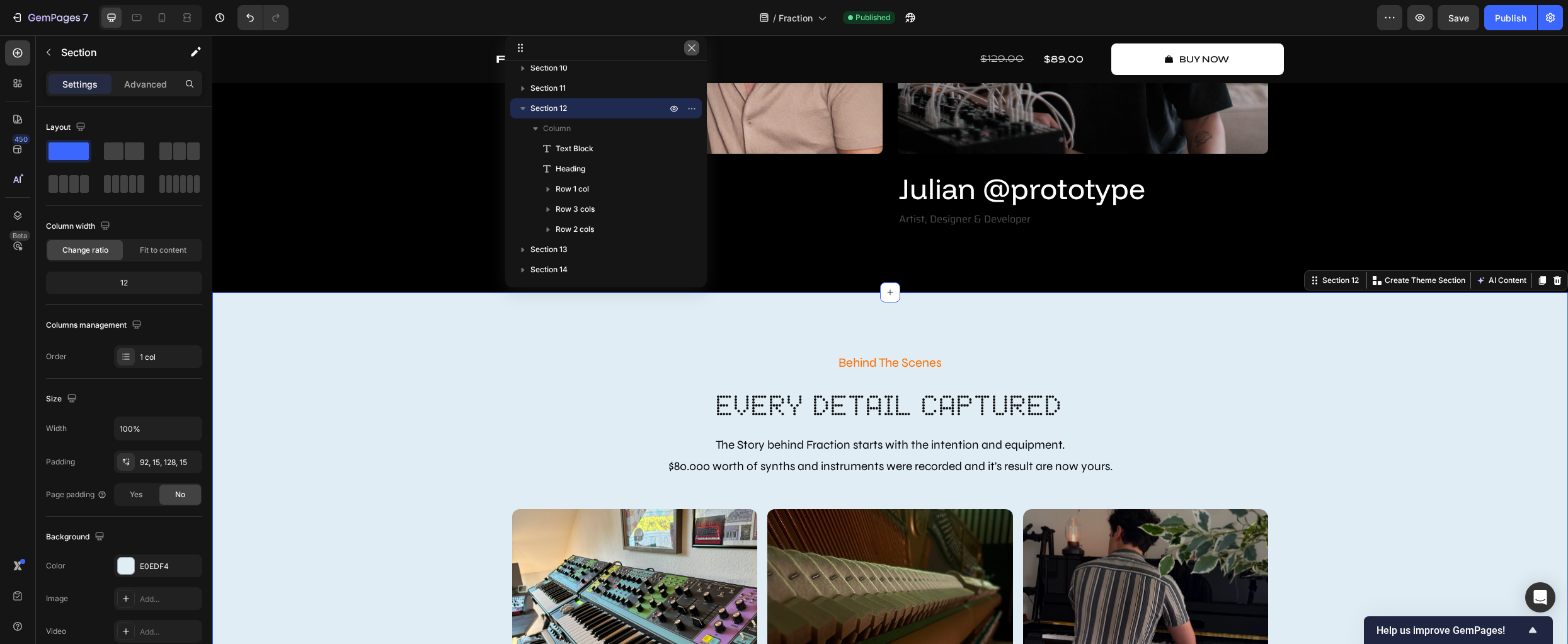
drag, startPoint x: 690, startPoint y: 50, endPoint x: 376, endPoint y: 216, distance: 355.2
click at [690, 50] on icon "button" at bounding box center [692, 48] width 10 height 10
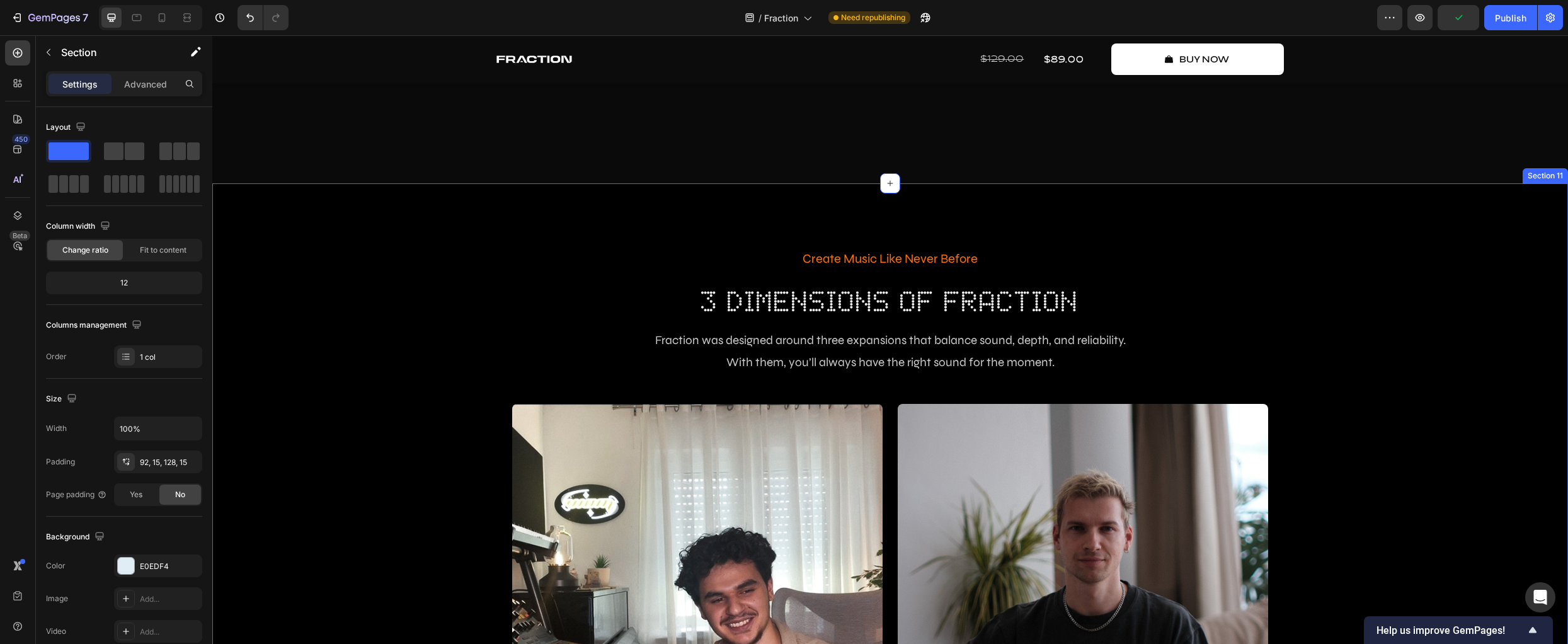
scroll to position [2809, 0]
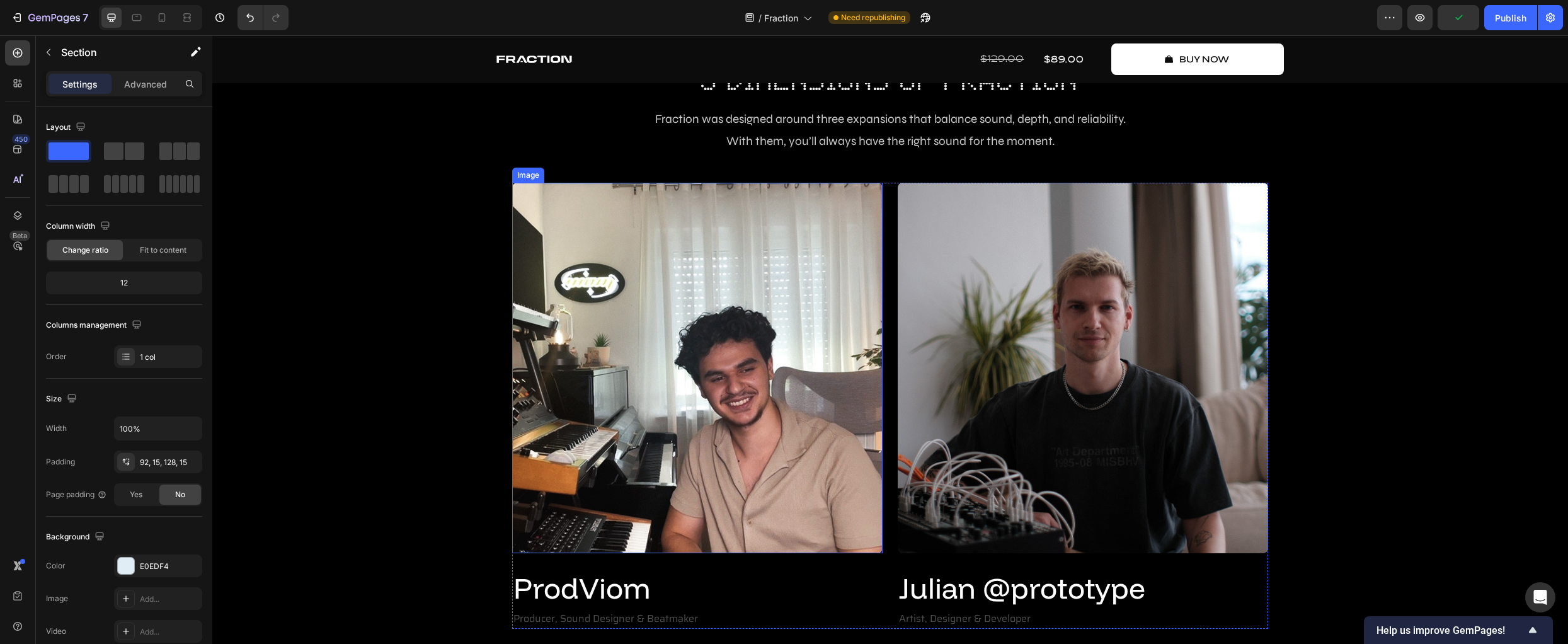
click at [693, 366] on img at bounding box center [697, 367] width 370 height 370
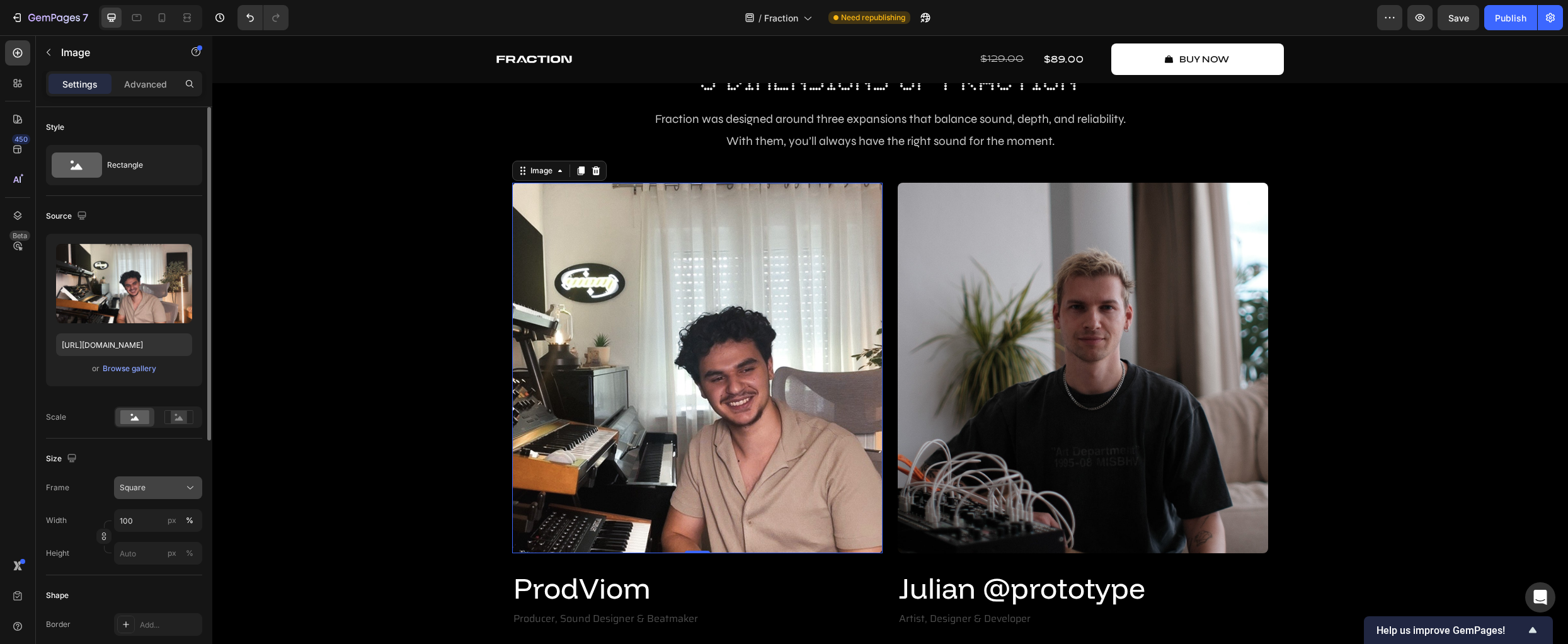
click at [142, 493] on div "Square" at bounding box center [158, 487] width 76 height 13
click at [163, 541] on div "Vertical" at bounding box center [156, 542] width 73 height 13
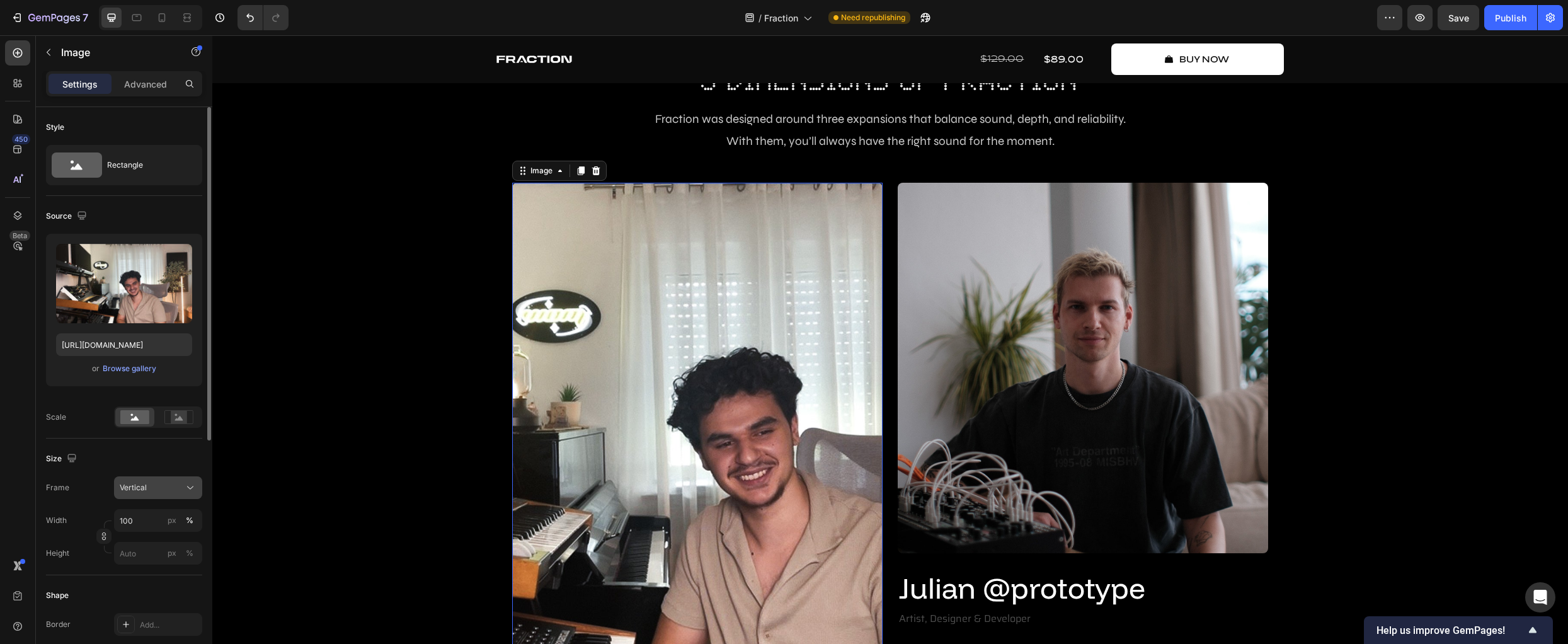
click at [162, 485] on div "Vertical" at bounding box center [151, 487] width 62 height 11
click at [170, 562] on div "Horizontal" at bounding box center [156, 566] width 73 height 13
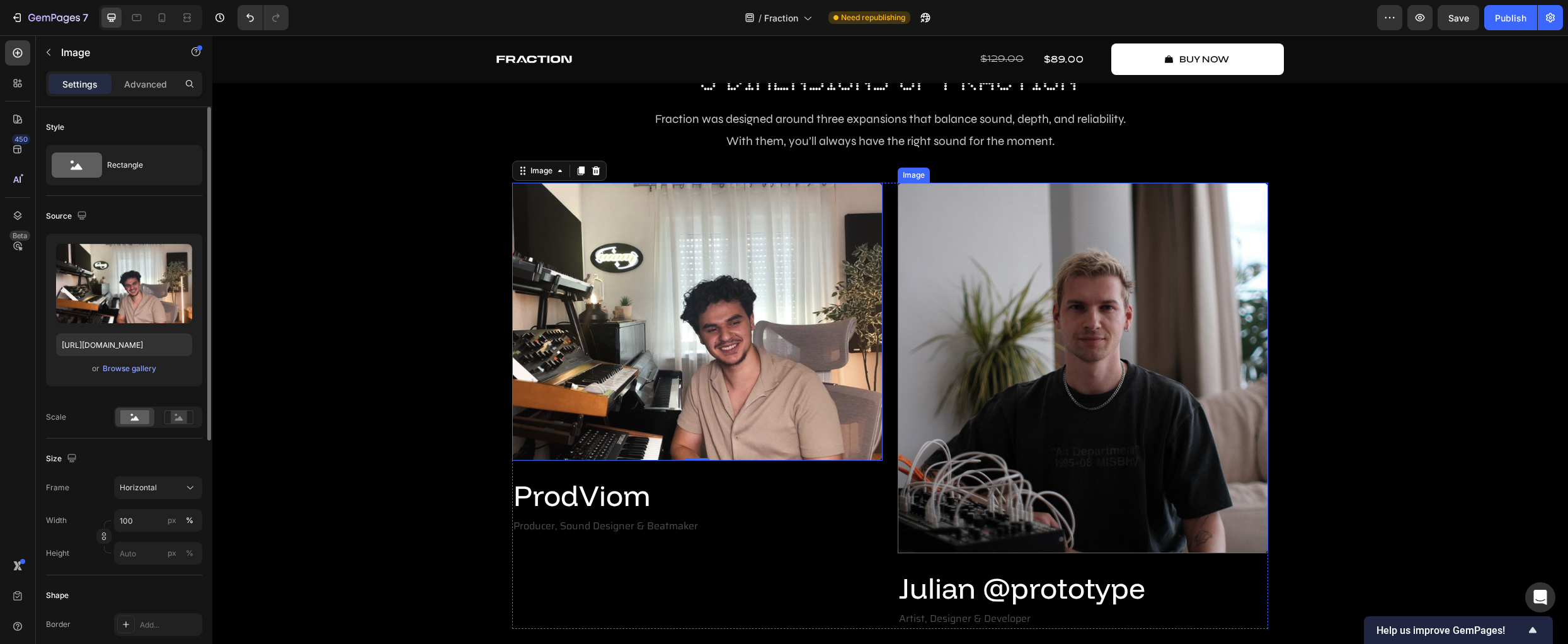
click at [1024, 322] on img at bounding box center [1082, 367] width 370 height 370
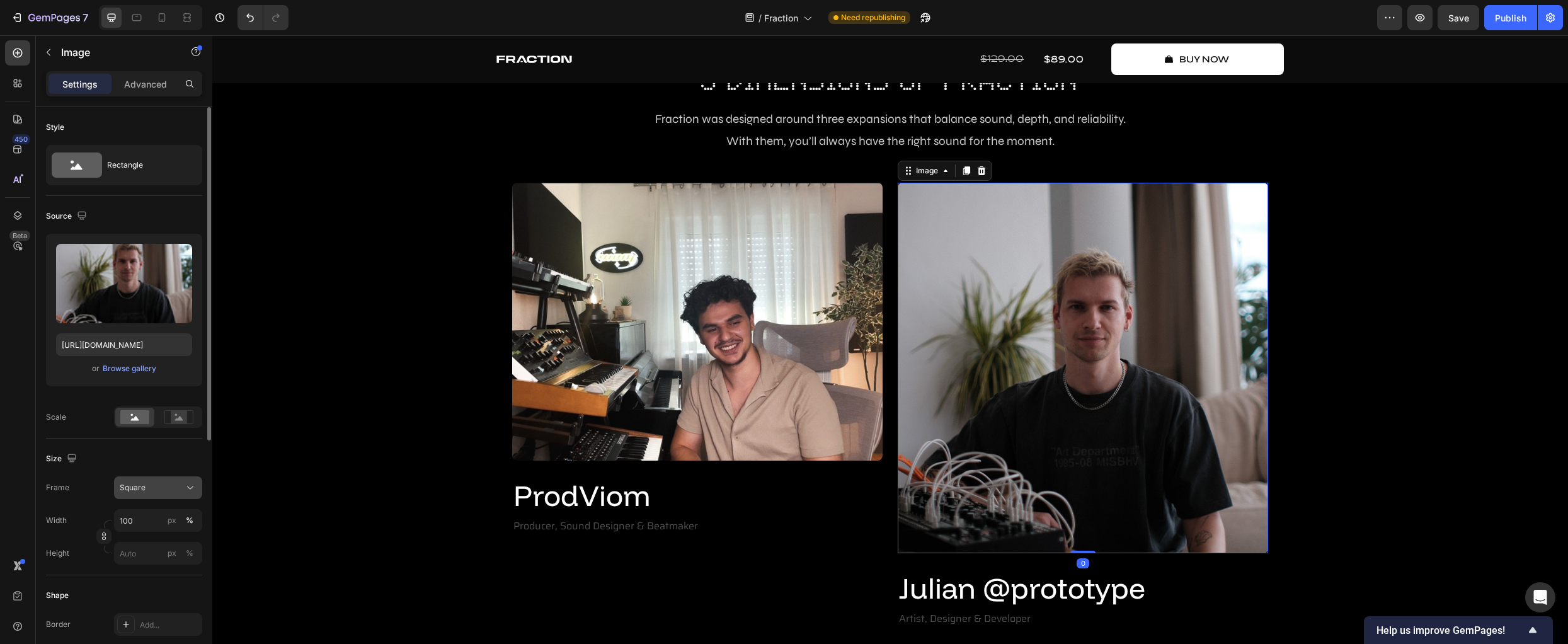
click at [157, 485] on div "Square" at bounding box center [151, 487] width 62 height 11
click at [173, 542] on div "Vertical" at bounding box center [156, 542] width 73 height 13
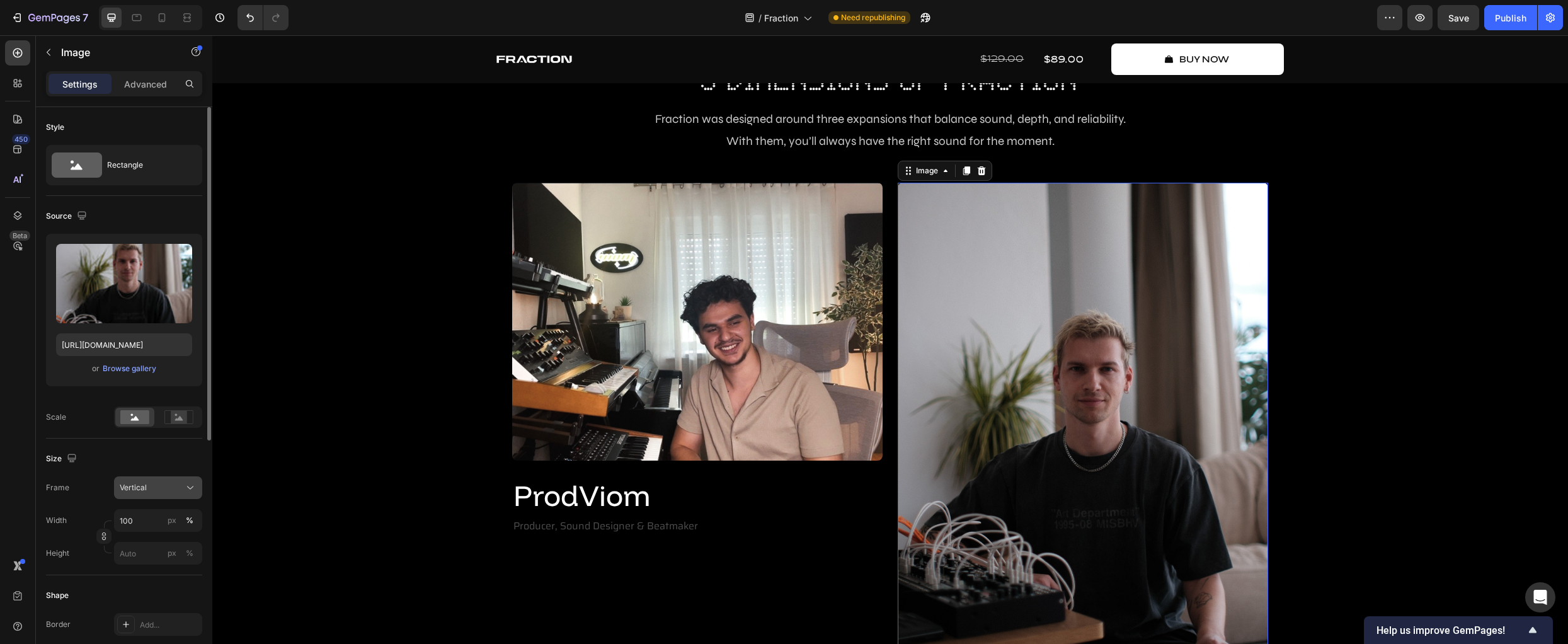
click at [165, 487] on div "Vertical" at bounding box center [151, 487] width 62 height 11
click at [169, 517] on div "Square" at bounding box center [156, 518] width 73 height 13
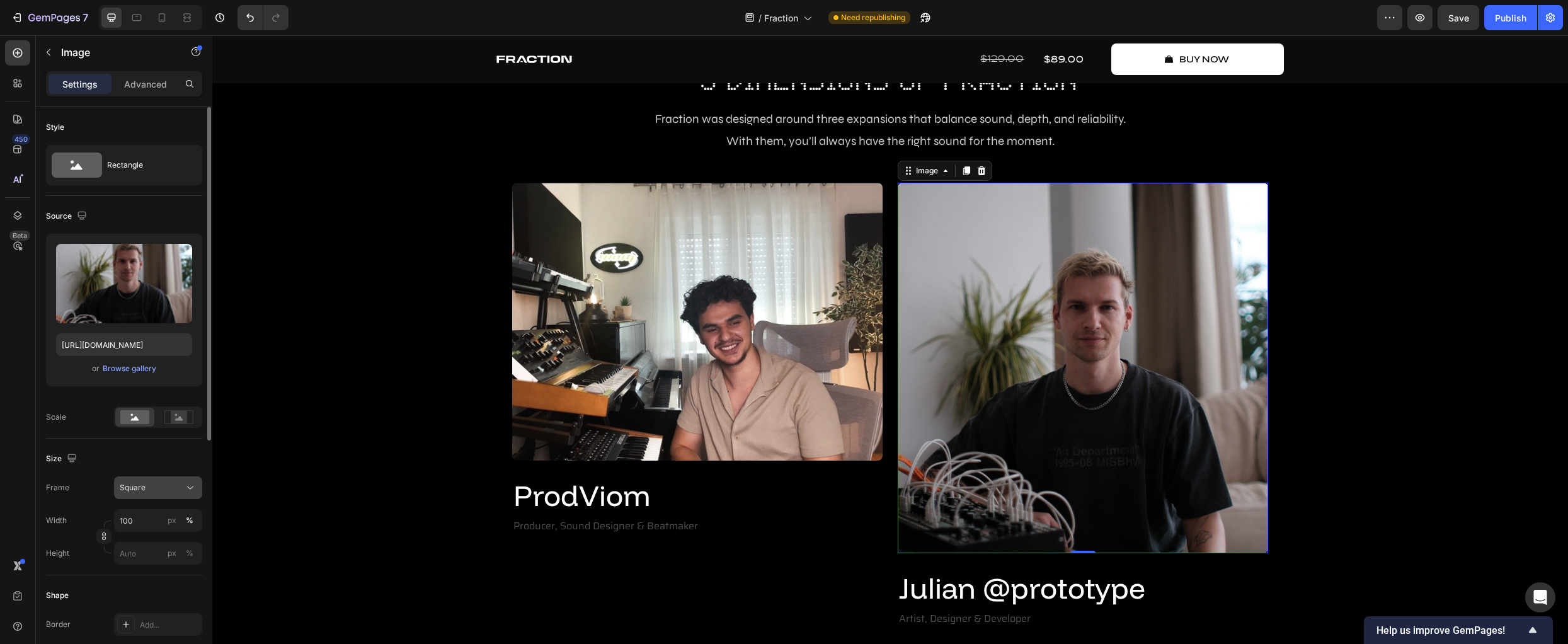
click at [175, 478] on button "Square" at bounding box center [158, 487] width 88 height 23
click at [178, 571] on div "Horizontal" at bounding box center [156, 566] width 73 height 13
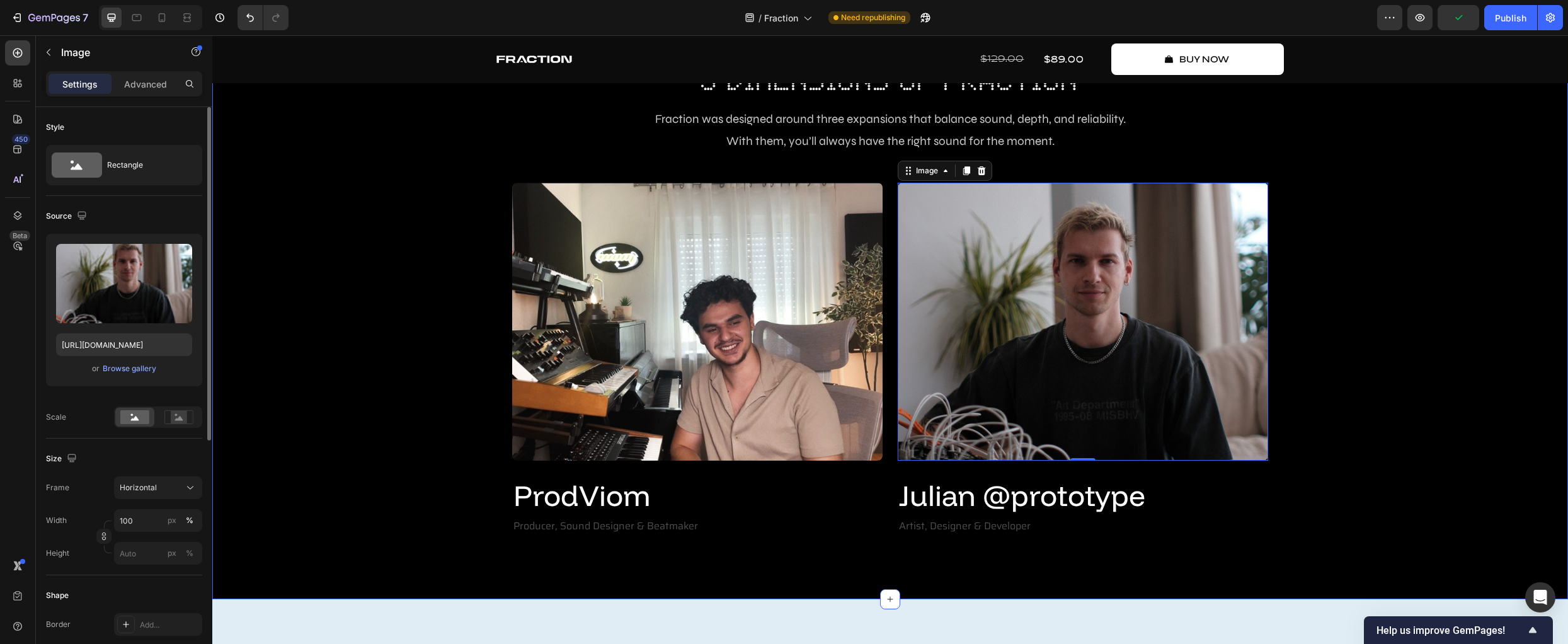
click at [413, 473] on div "Create Music Like Never Before Text Block 3 dimensions of fraction Heading Frac…" at bounding box center [889, 280] width 1337 height 511
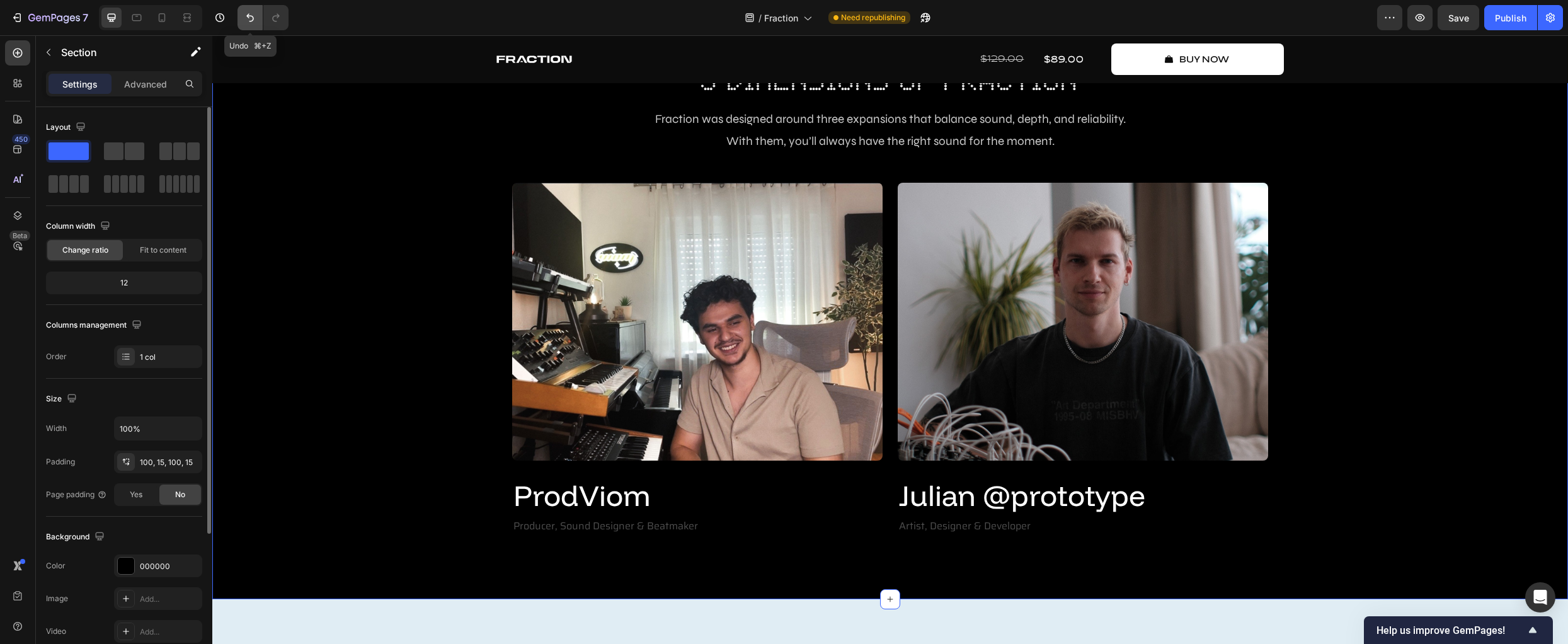
click at [244, 17] on button "Undo/Redo" at bounding box center [249, 17] width 25 height 25
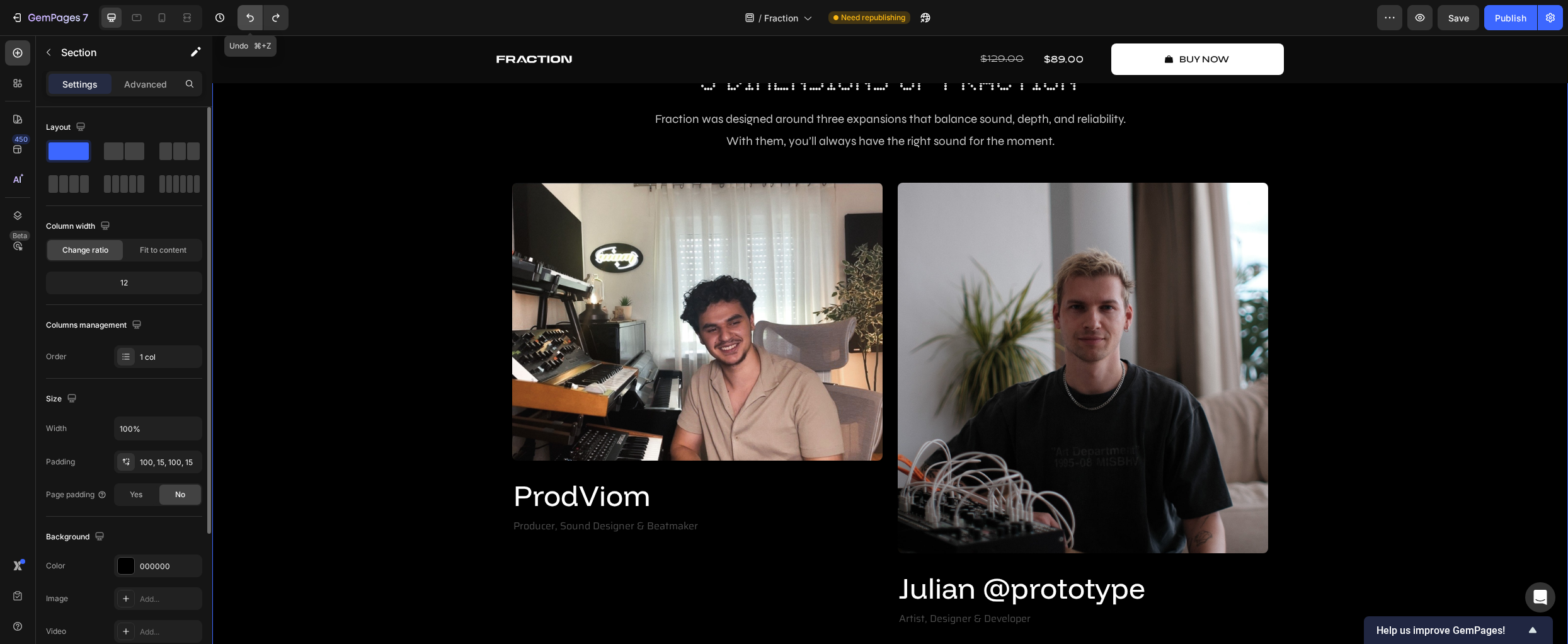
click at [244, 17] on icon "Undo/Redo" at bounding box center [250, 17] width 13 height 13
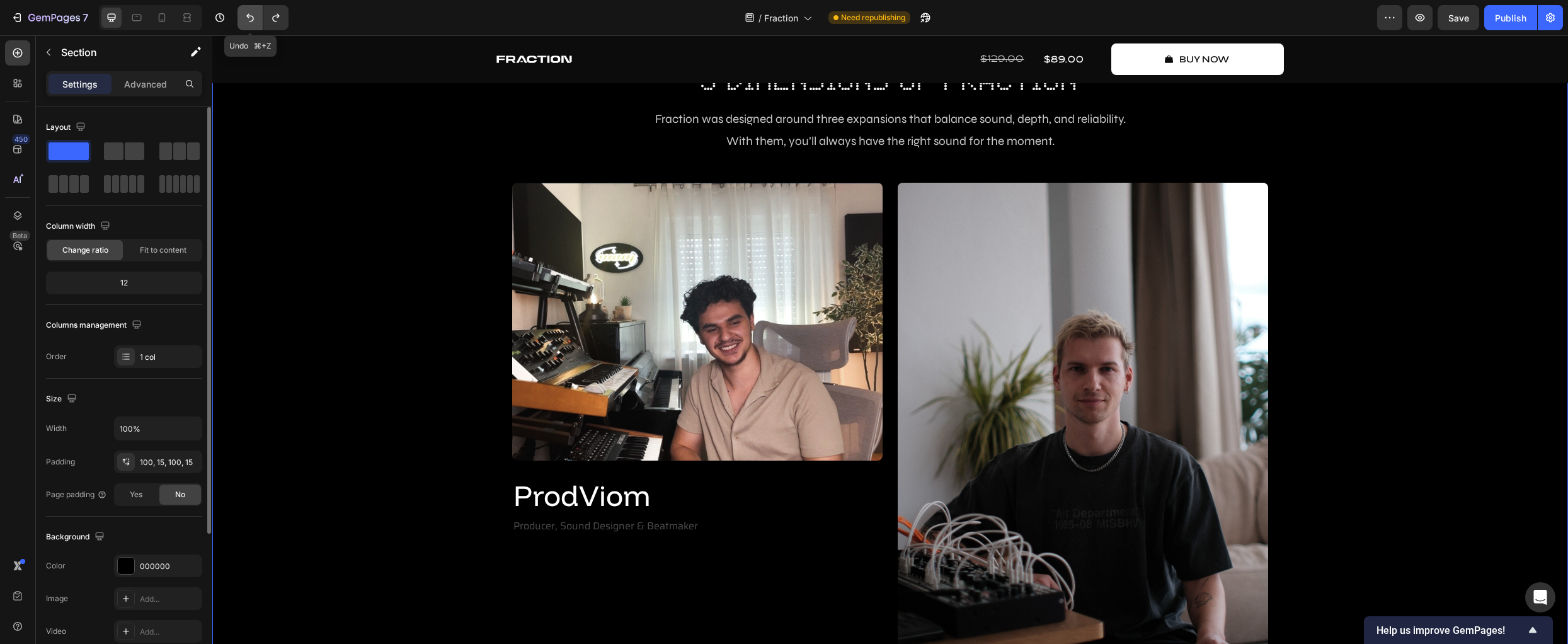
click at [244, 17] on icon "Undo/Redo" at bounding box center [250, 17] width 13 height 13
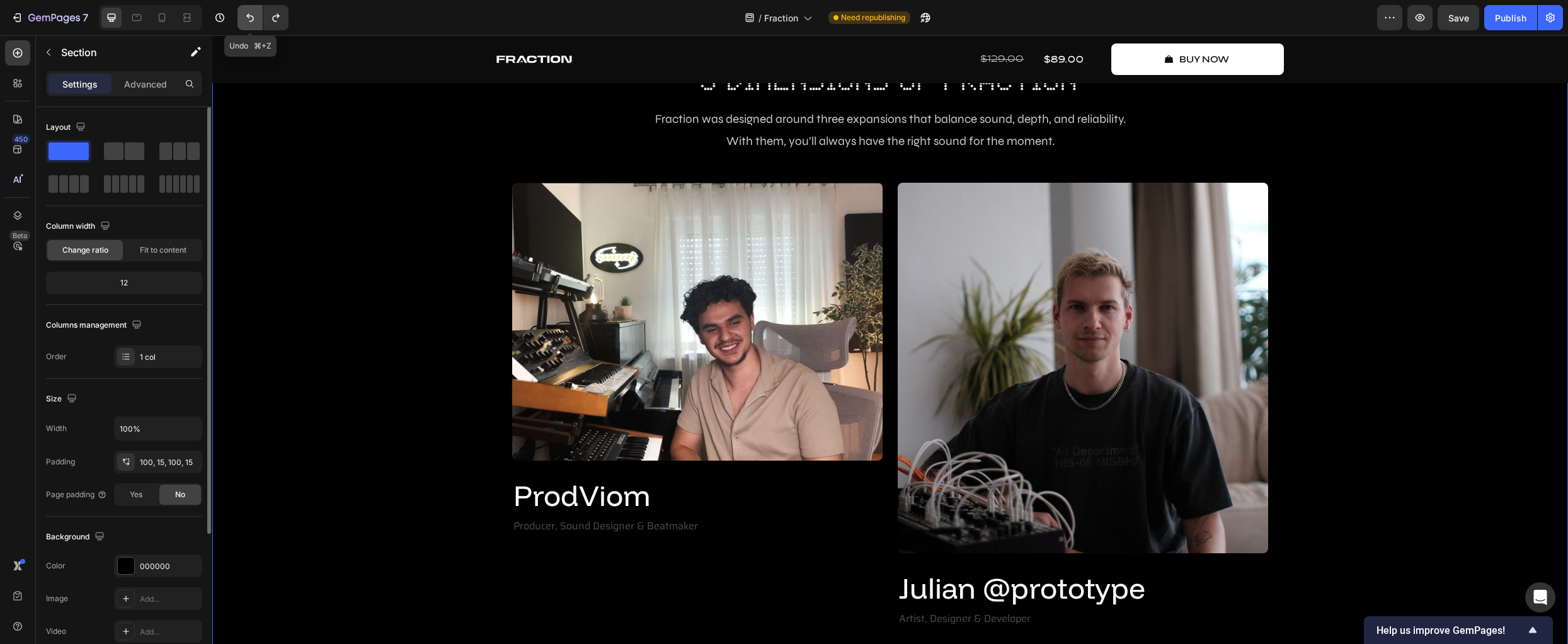
click at [244, 17] on icon "Undo/Redo" at bounding box center [250, 17] width 13 height 13
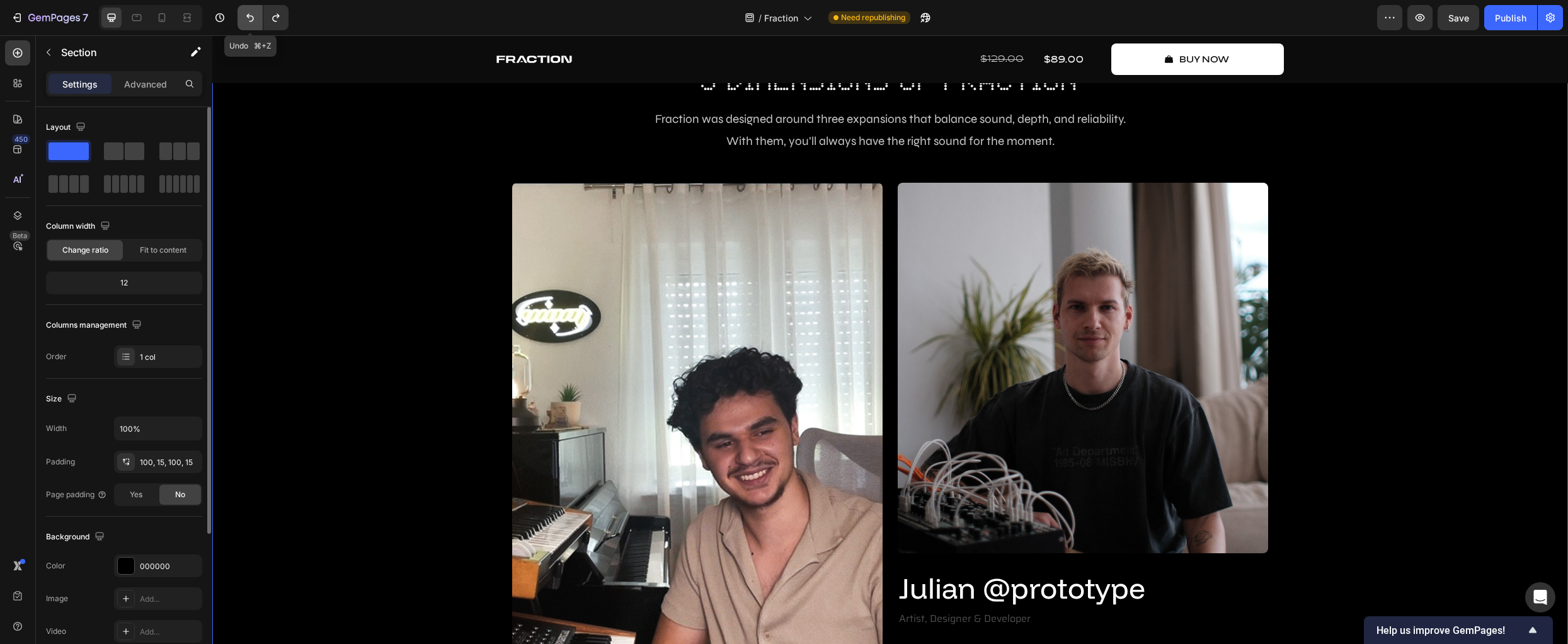
click at [244, 25] on button "Undo/Redo" at bounding box center [249, 17] width 25 height 25
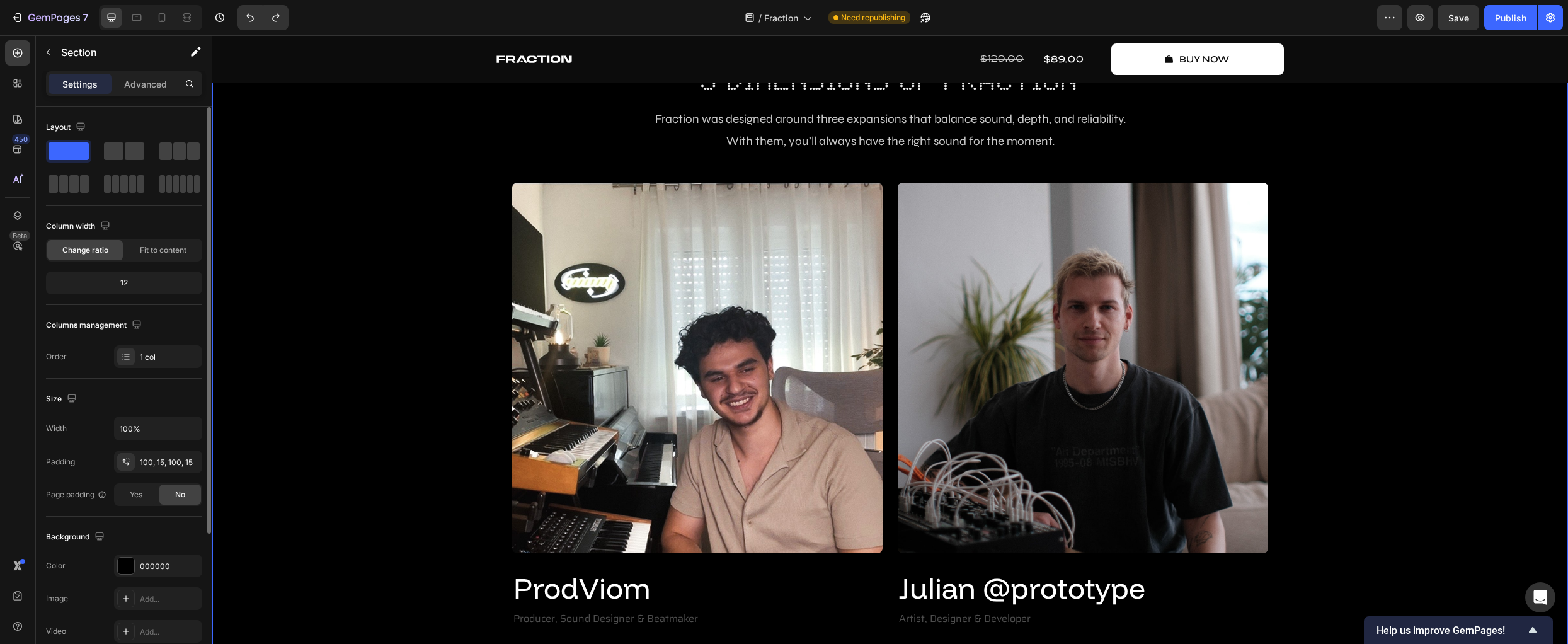
click at [375, 301] on div "Create Music Like Never Before Text Block 3 dimensions of fraction Heading Frac…" at bounding box center [889, 326] width 1337 height 604
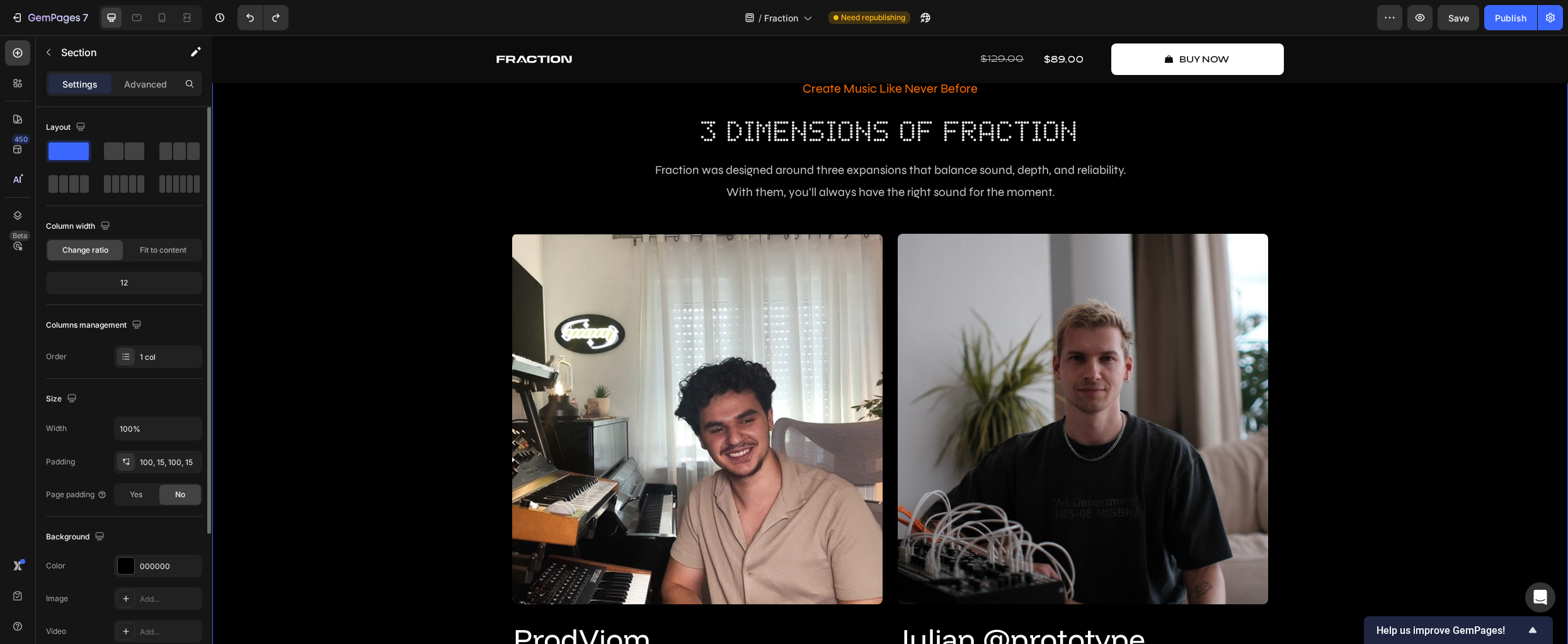
scroll to position [2716, 0]
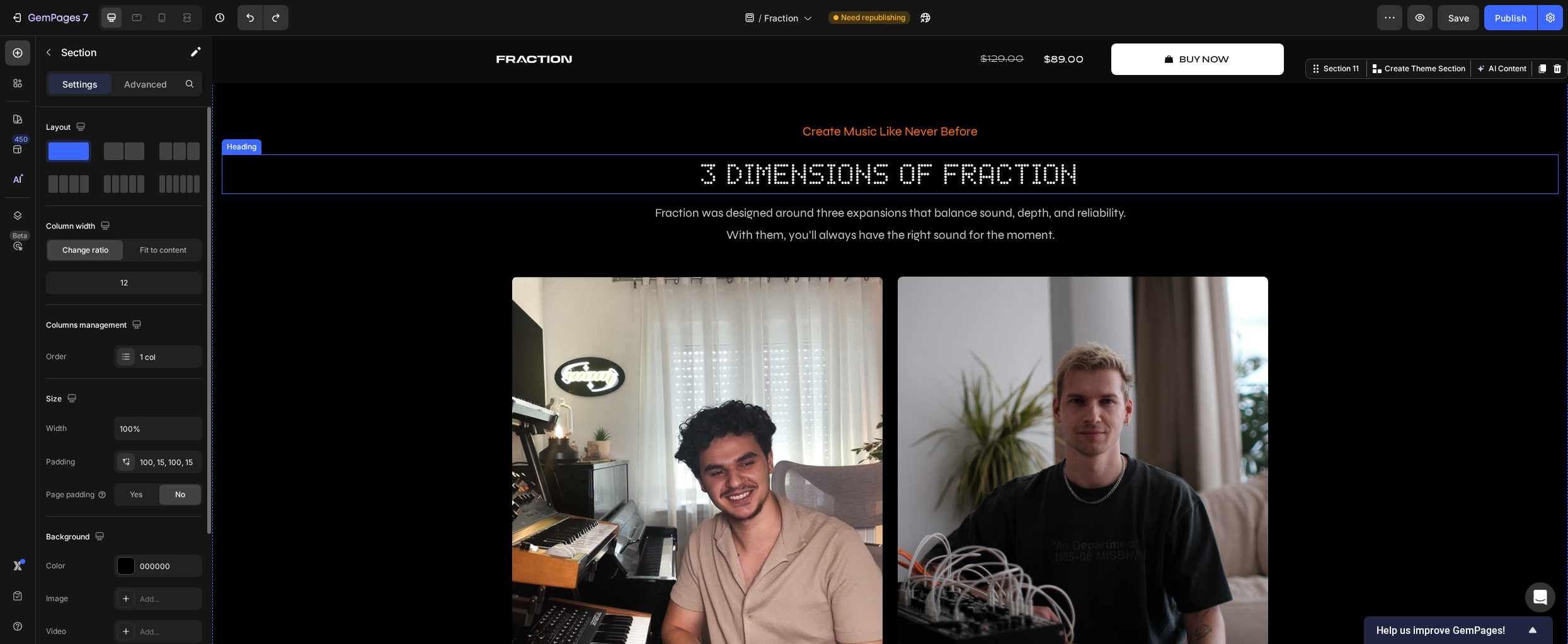
click at [799, 174] on h2 "3 dimensions of fraction" at bounding box center [889, 175] width 1337 height 41
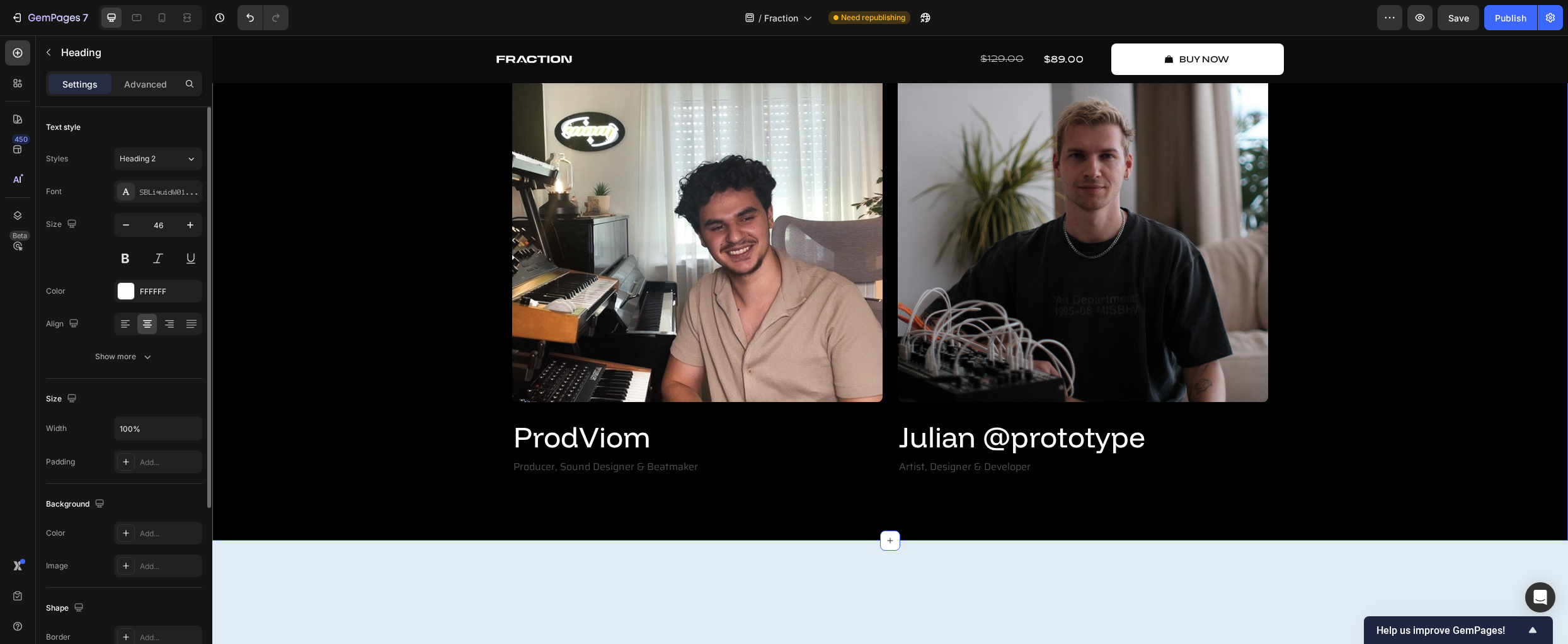
click at [1451, 367] on div "Create Music Like Never Before Text Block Meet The Creators Heading 11 Fraction…" at bounding box center [889, 175] width 1337 height 604
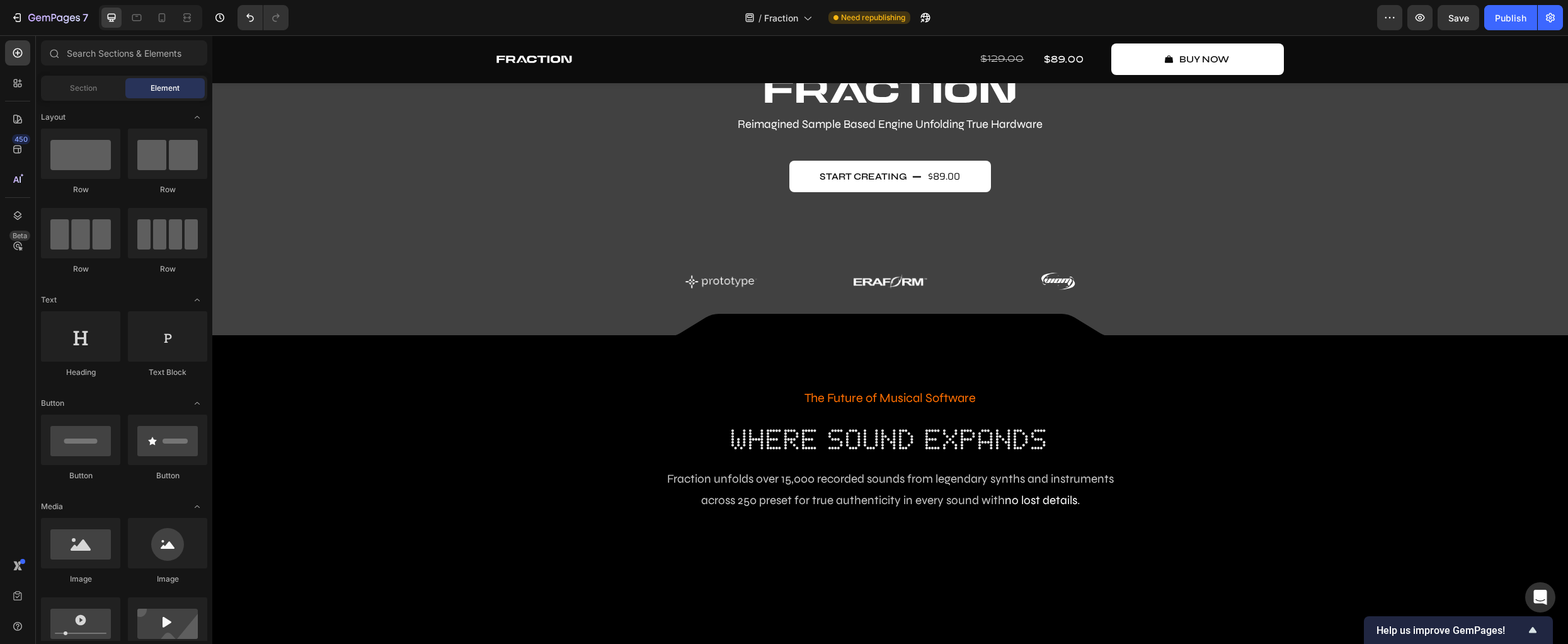
scroll to position [0, 0]
